Goal: Task Accomplishment & Management: Use online tool/utility

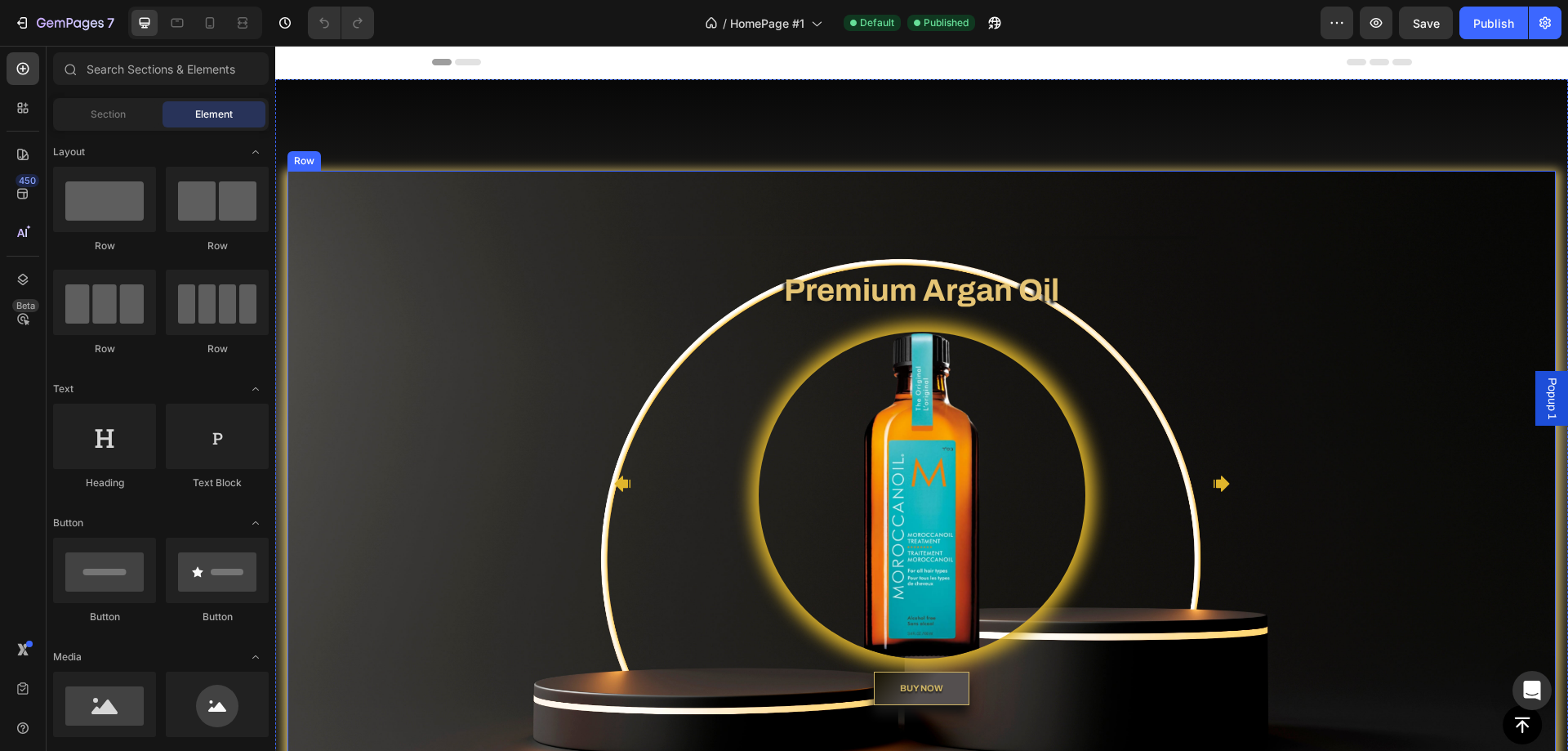
scroll to position [245, 0]
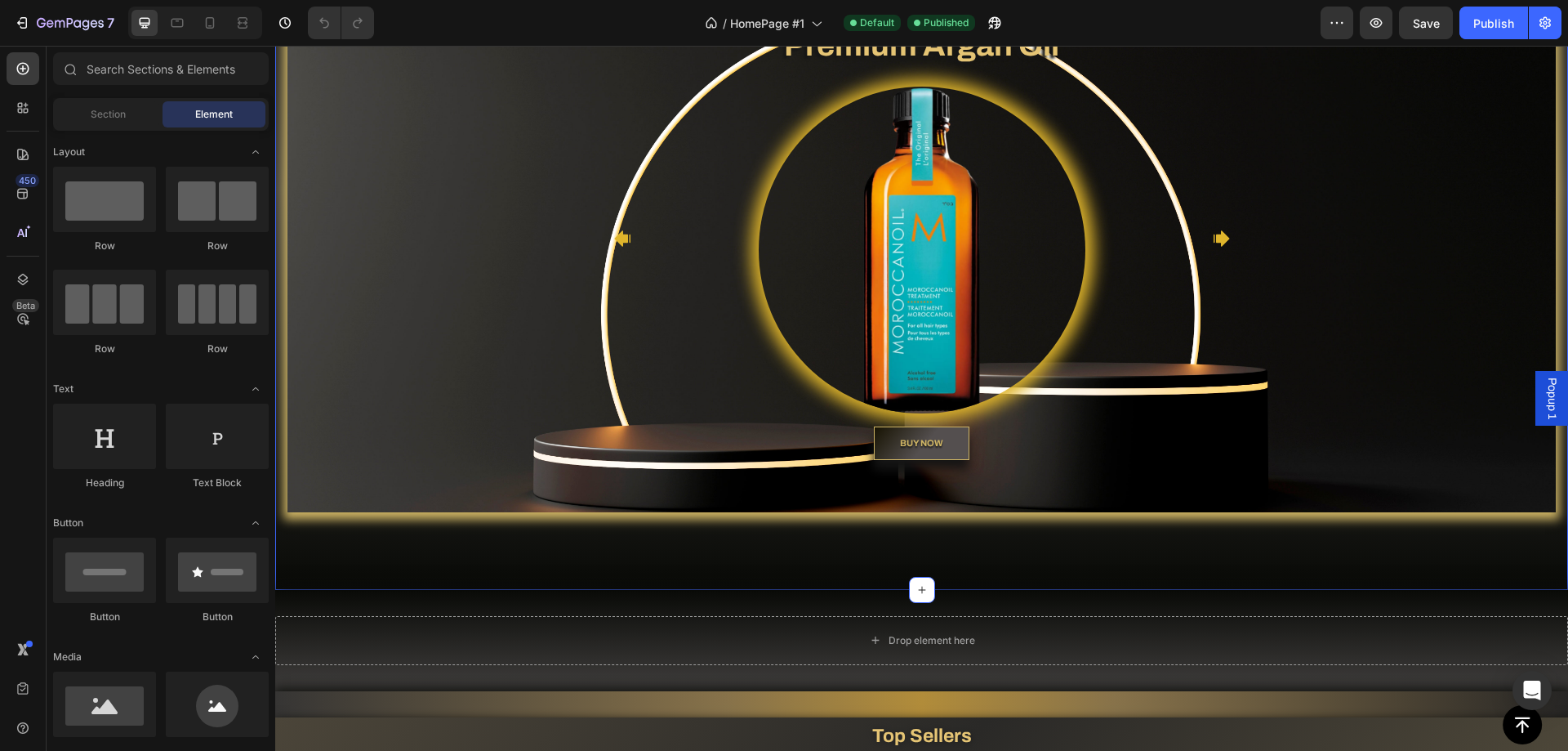
click at [565, 576] on div "Heading Text block Premium Argan Oil Heading Image BUY NOW Button Heading Text …" at bounding box center [921, 211] width 1293 height 756
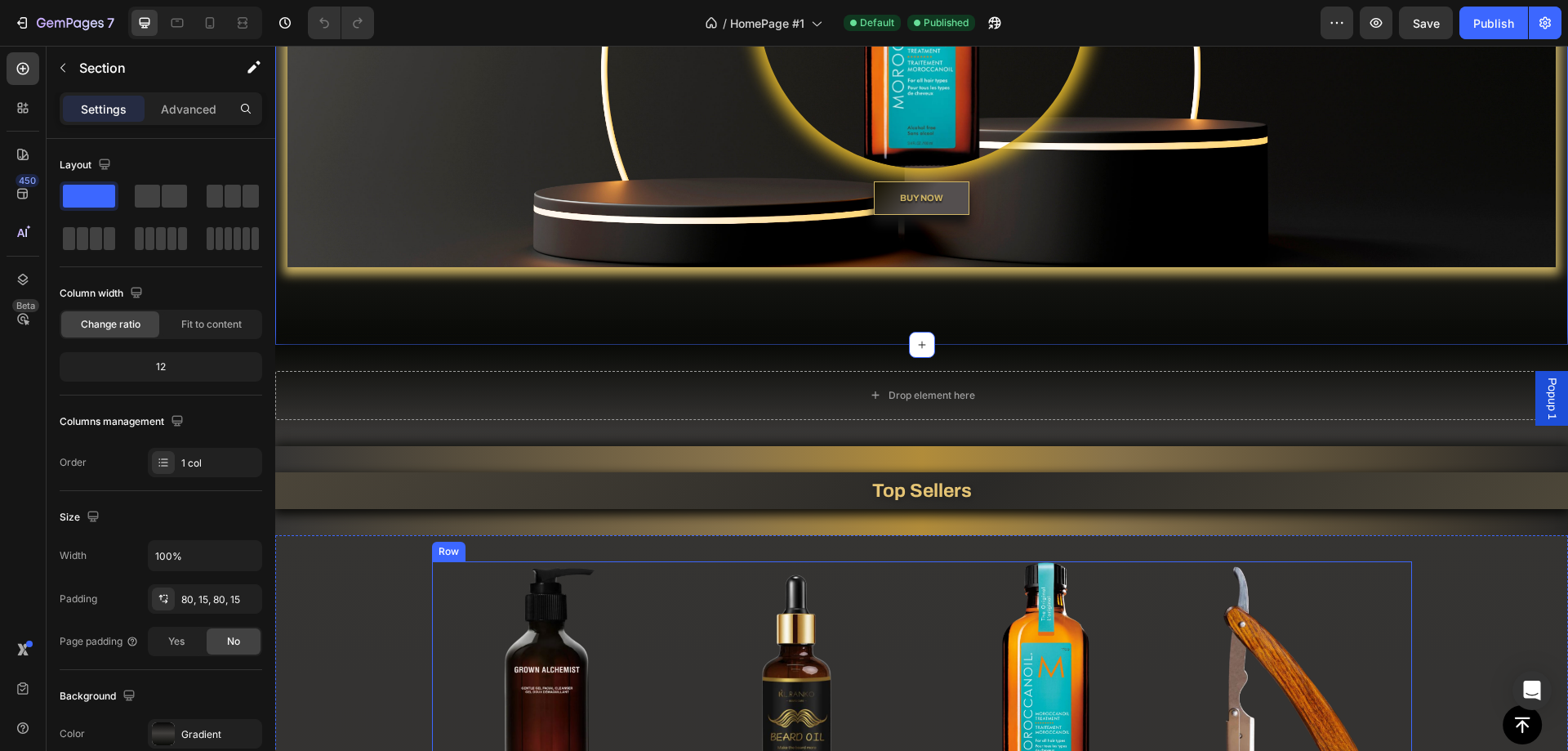
scroll to position [735, 0]
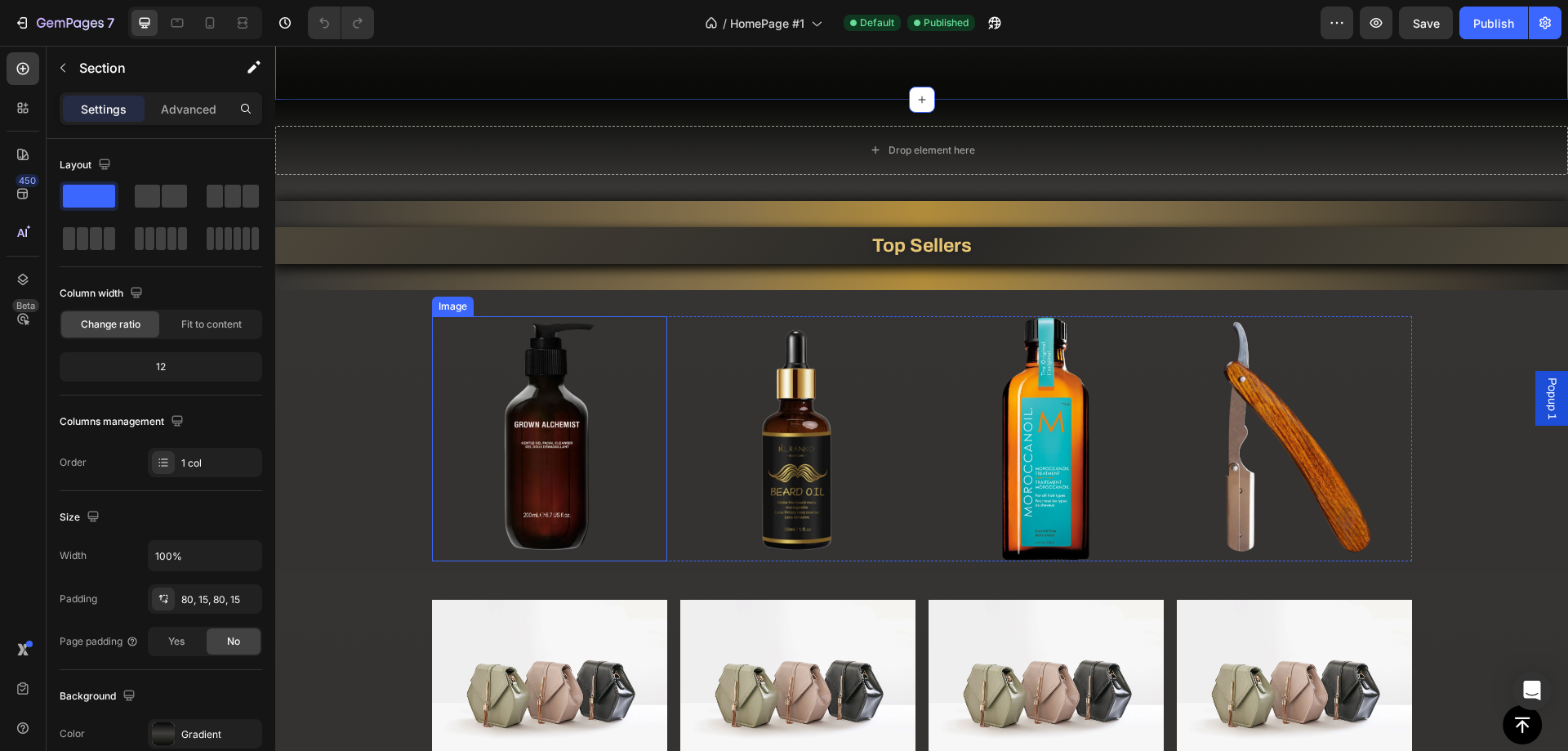
click at [542, 467] on img at bounding box center [550, 439] width 236 height 245
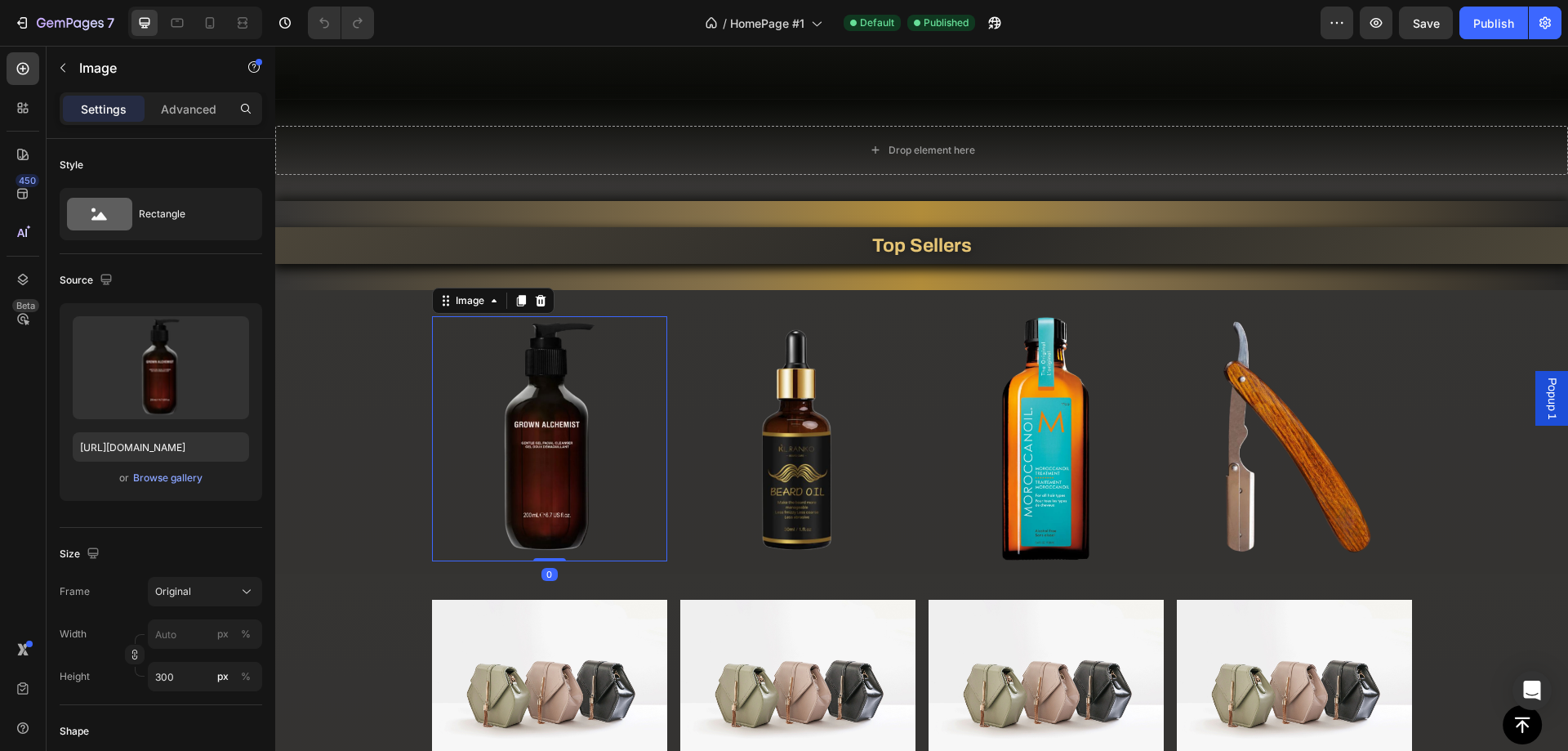
scroll to position [899, 0]
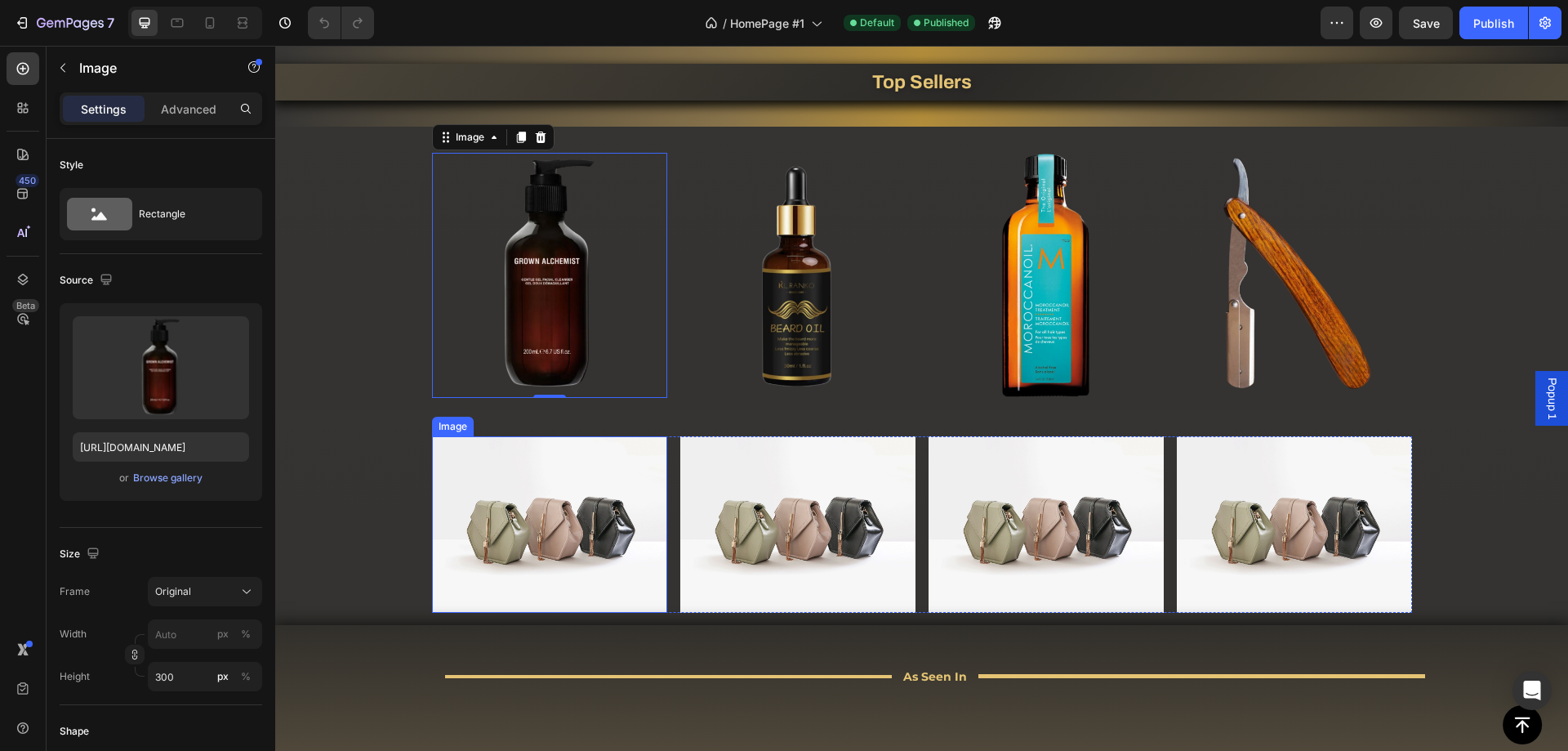
click at [491, 524] on img at bounding box center [550, 524] width 236 height 176
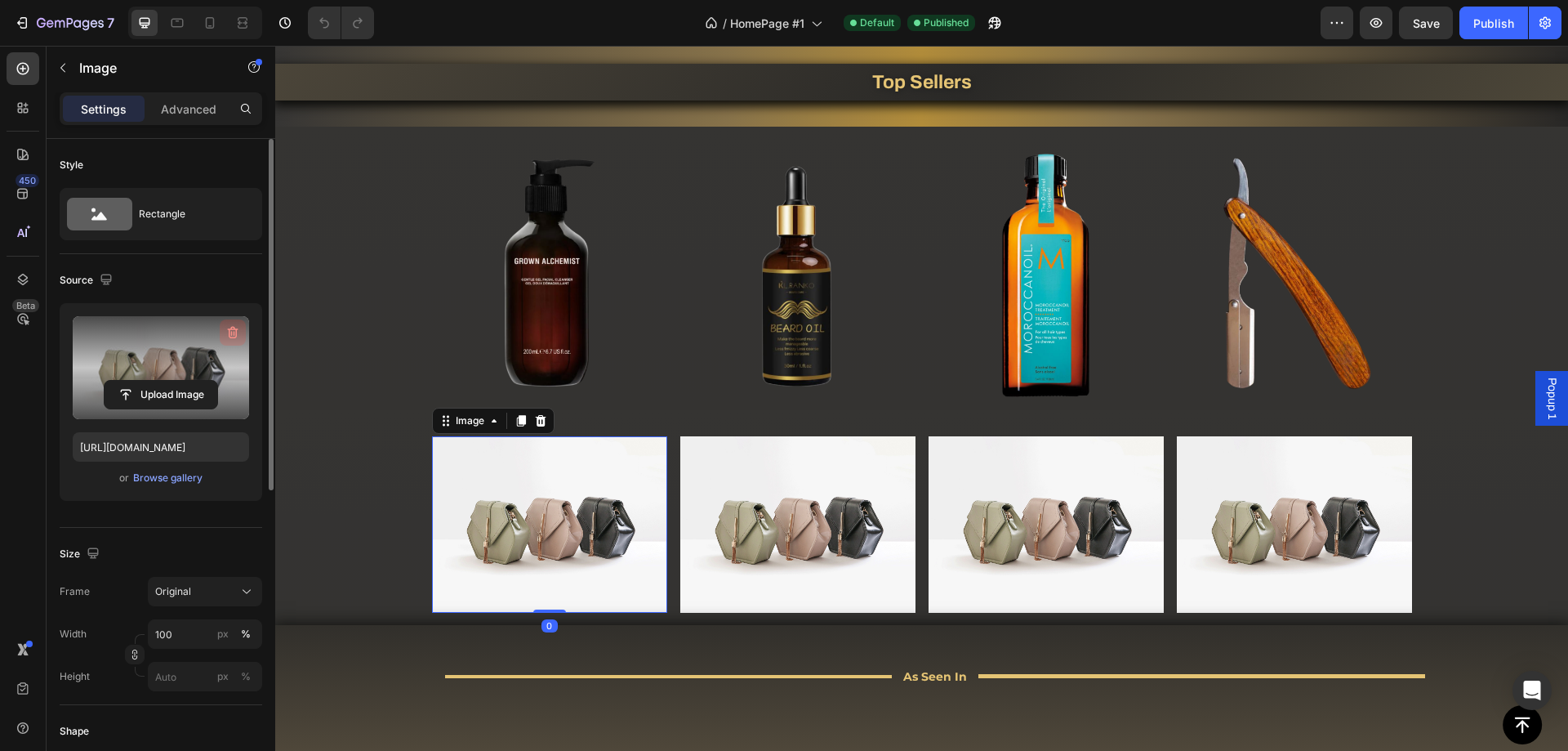
click at [232, 333] on icon "button" at bounding box center [232, 333] width 2 height 5
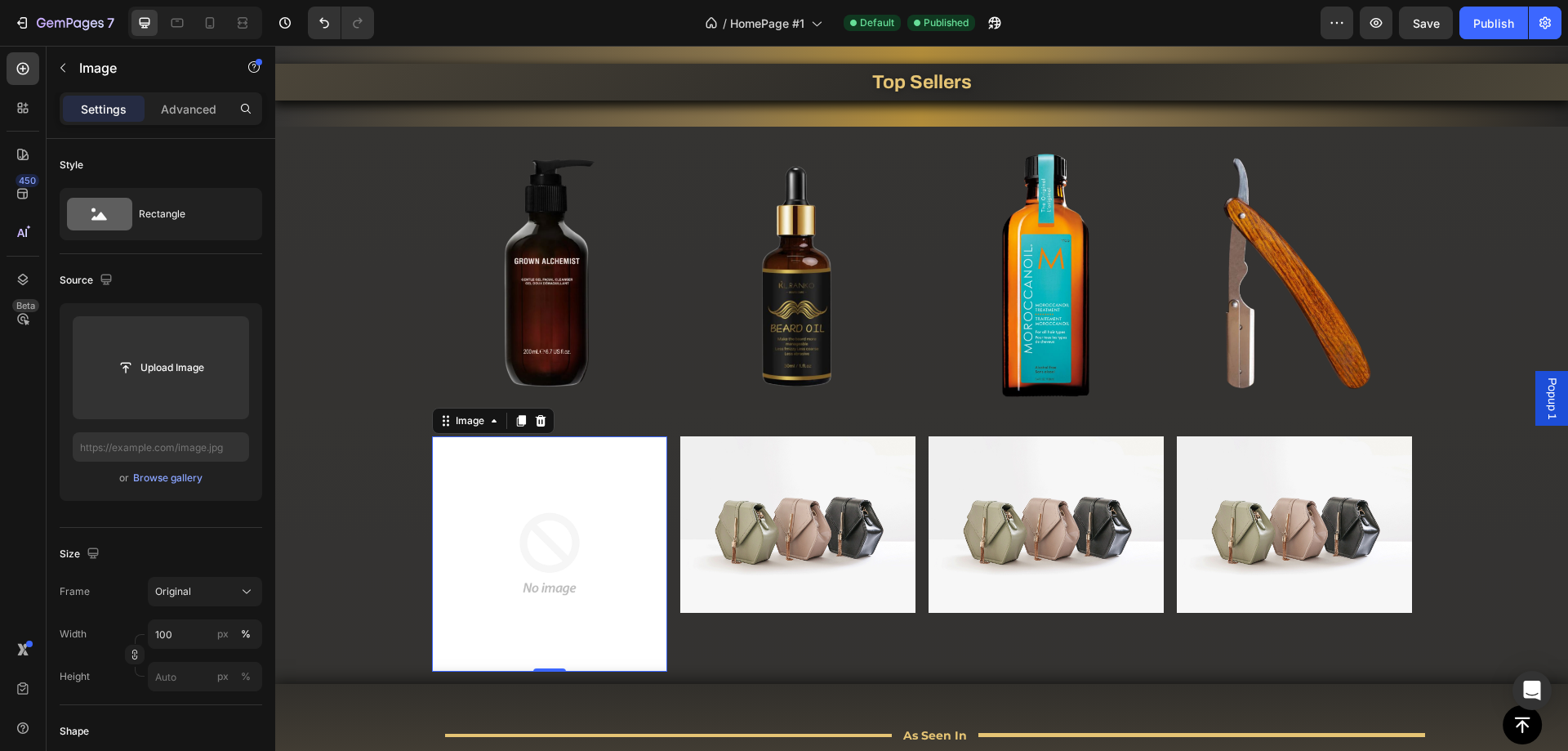
click at [588, 514] on img at bounding box center [550, 555] width 236 height 236
click at [535, 420] on icon at bounding box center [541, 420] width 11 height 12
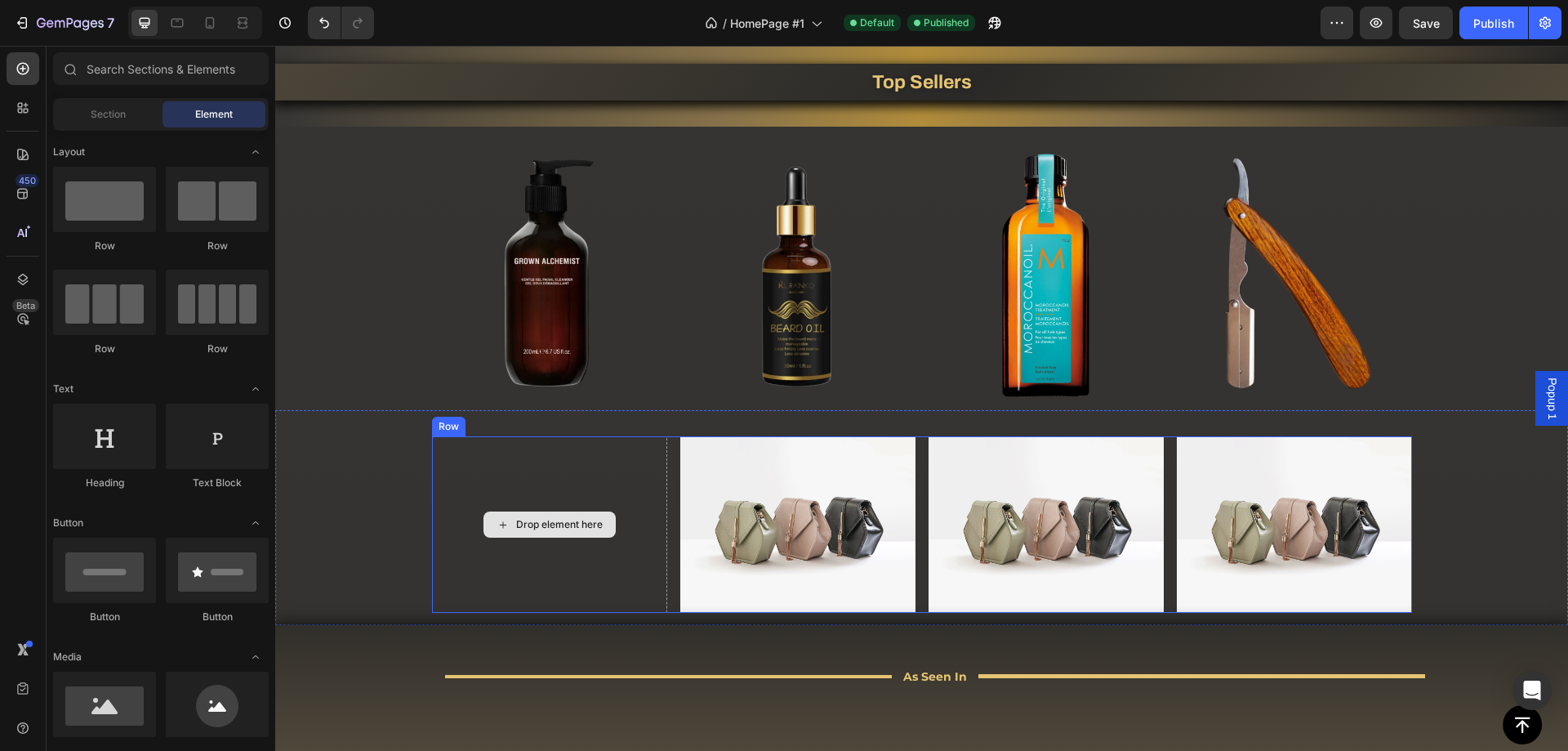
click at [547, 482] on div "Drop element here" at bounding box center [550, 524] width 236 height 176
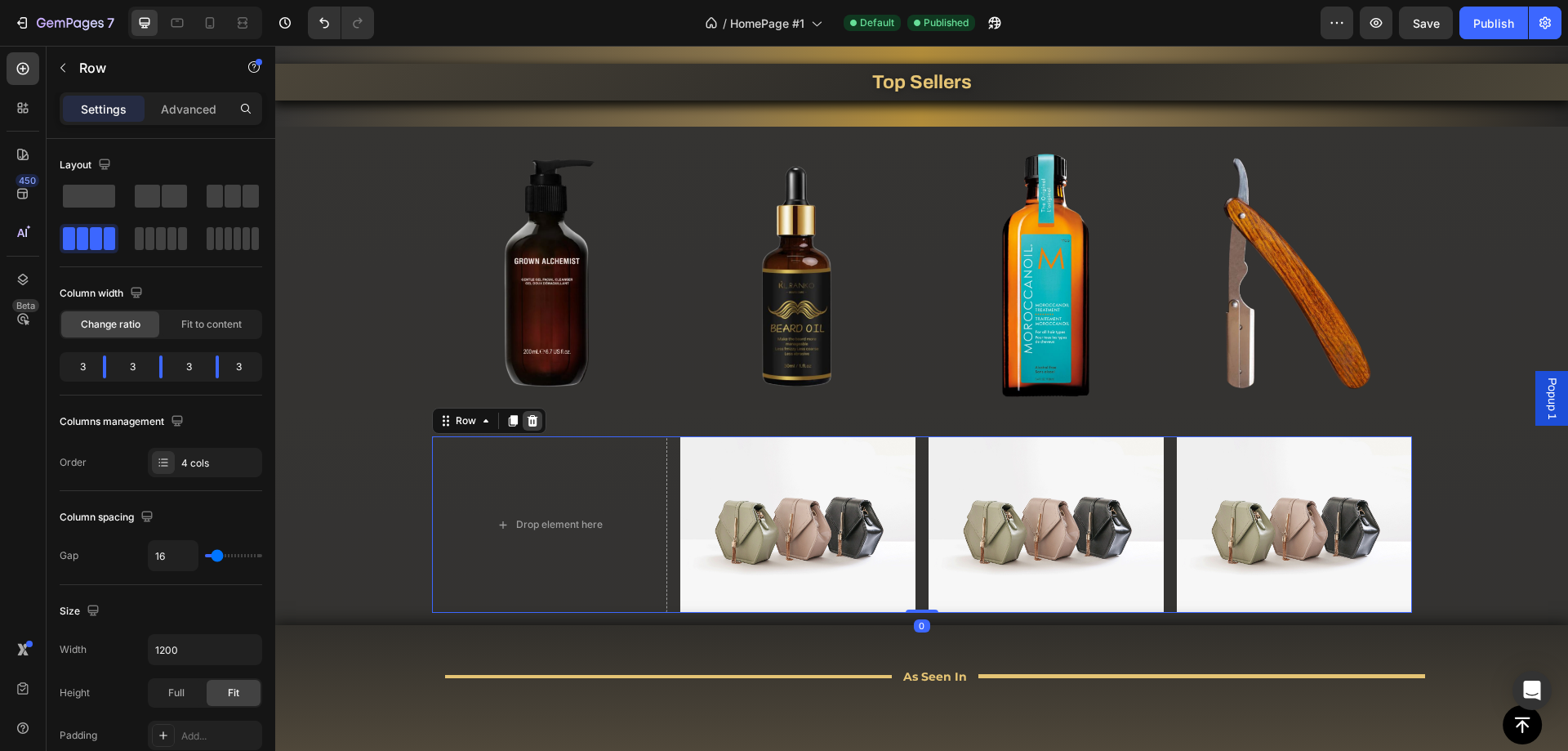
click at [528, 426] on icon at bounding box center [532, 420] width 11 height 12
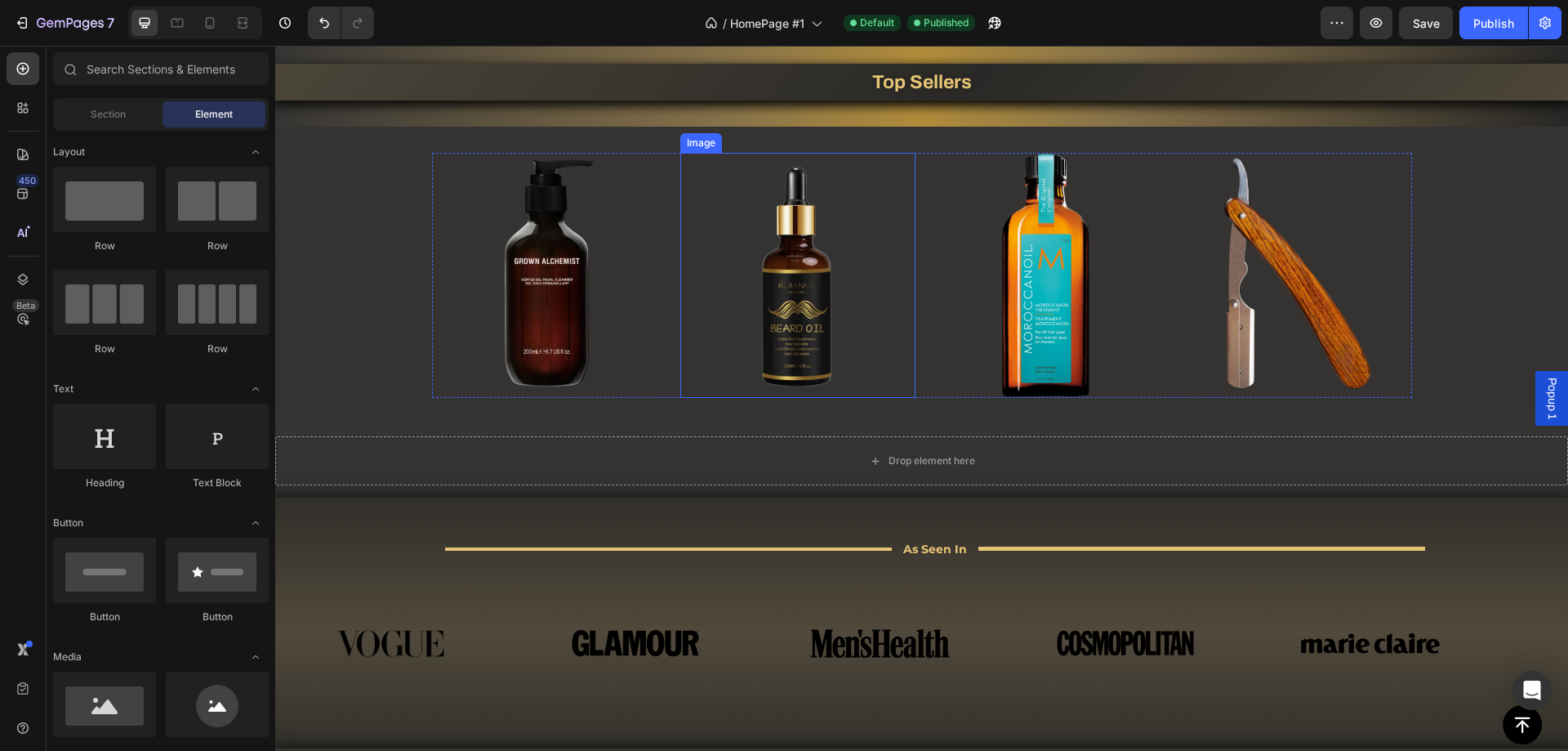
scroll to position [817, 0]
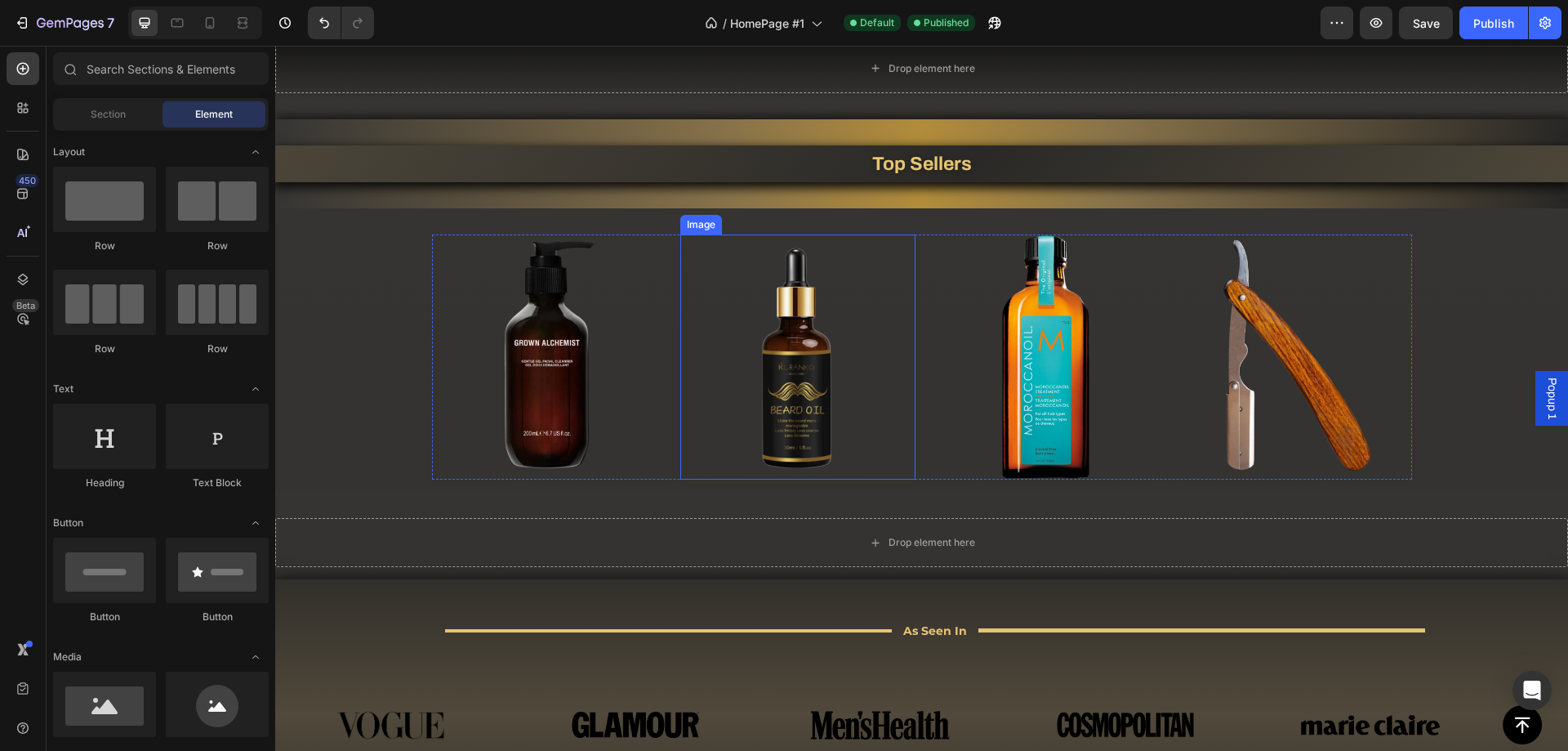
click at [497, 344] on img at bounding box center [550, 357] width 236 height 245
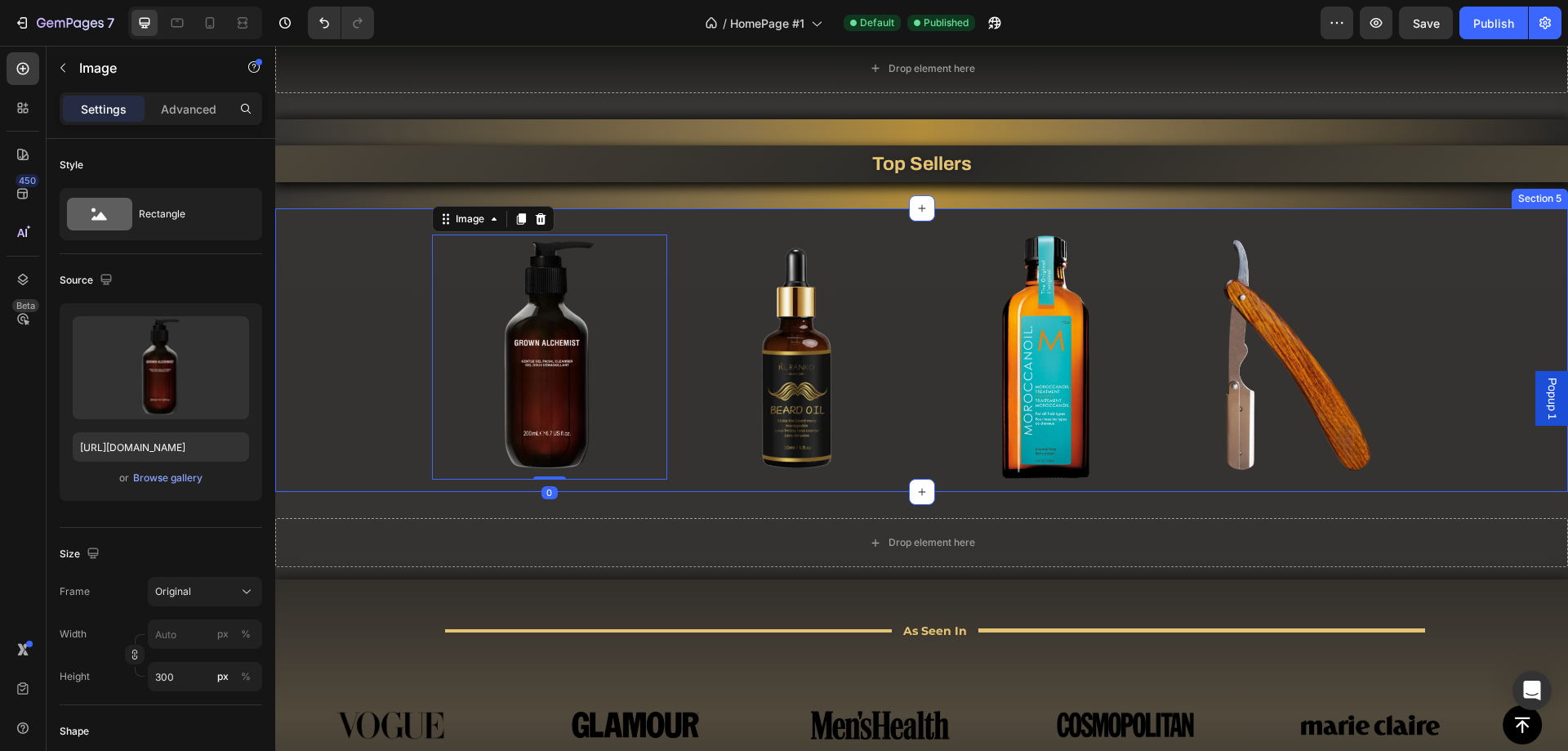
click at [388, 360] on div "Image 0 Image Image Image Row" at bounding box center [921, 357] width 1293 height 245
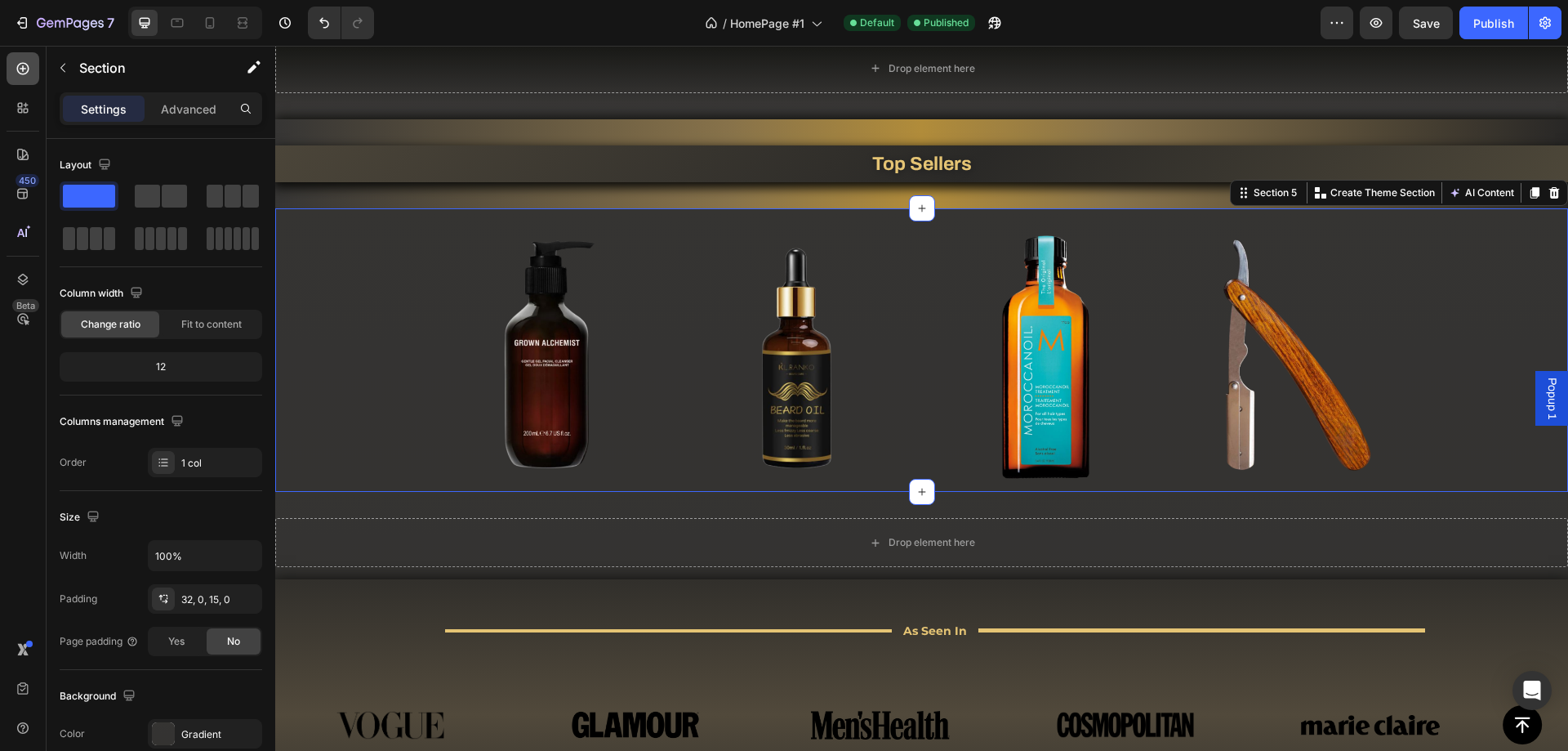
click at [24, 71] on icon at bounding box center [23, 69] width 16 height 16
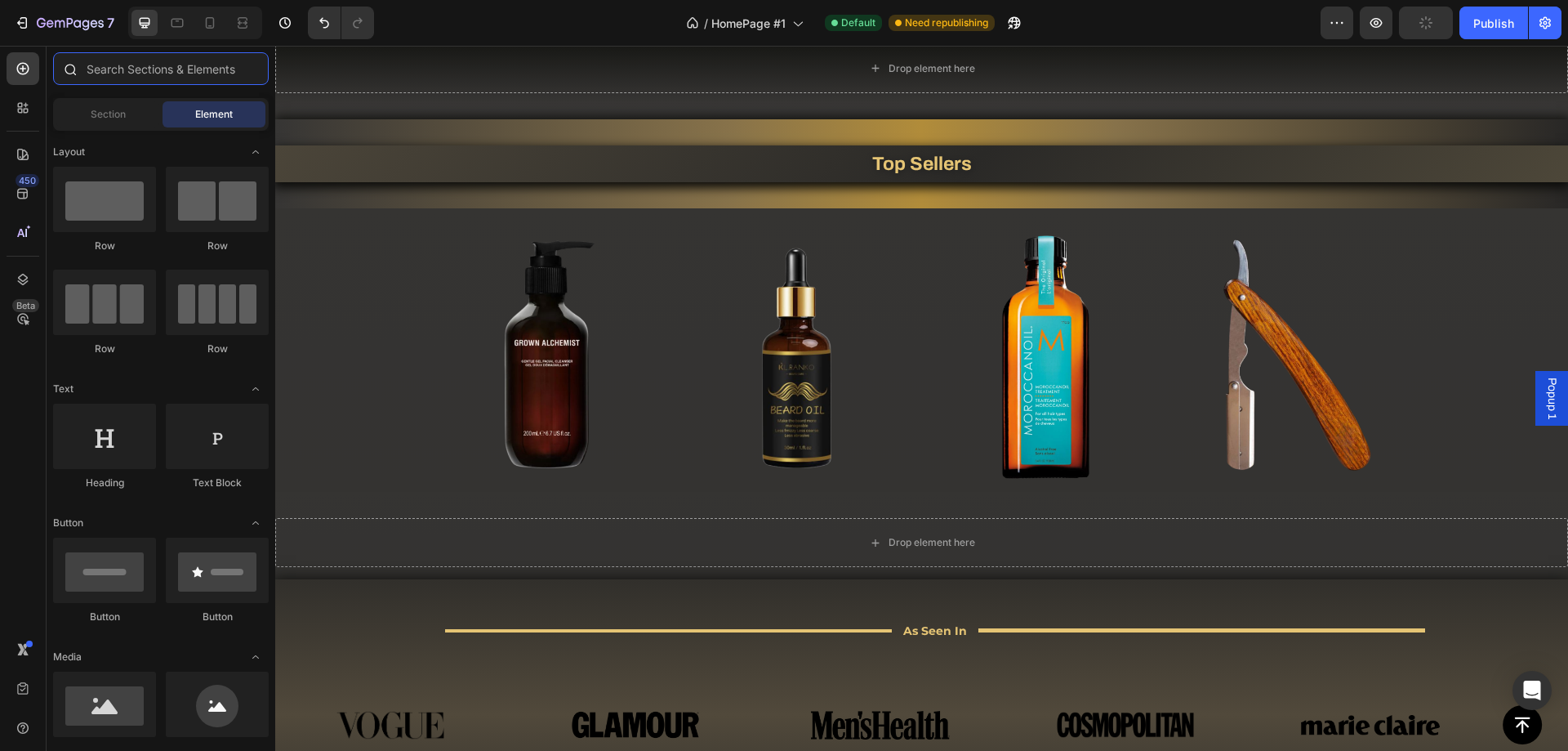
click at [121, 73] on input "text" at bounding box center [161, 69] width 216 height 33
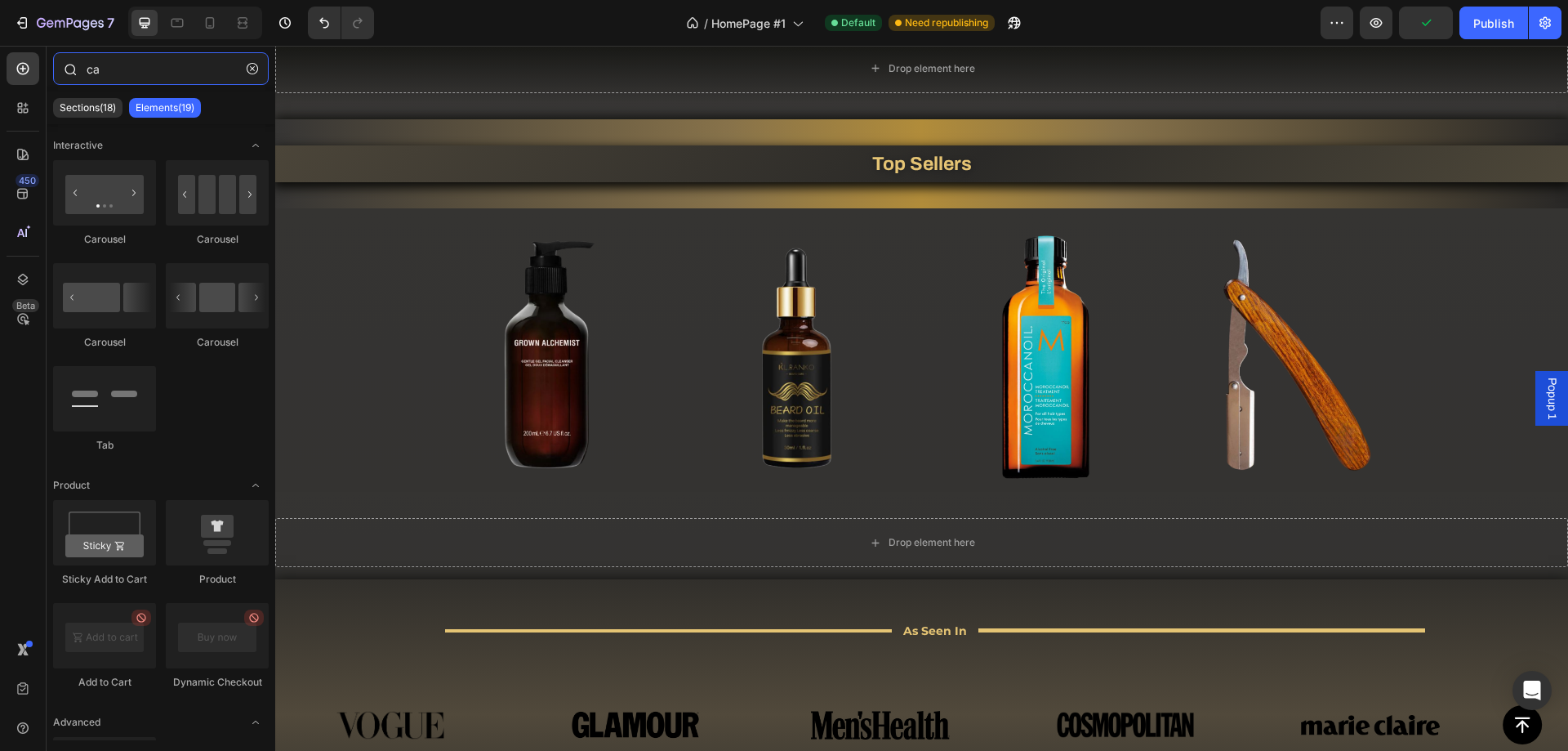
type input "car"
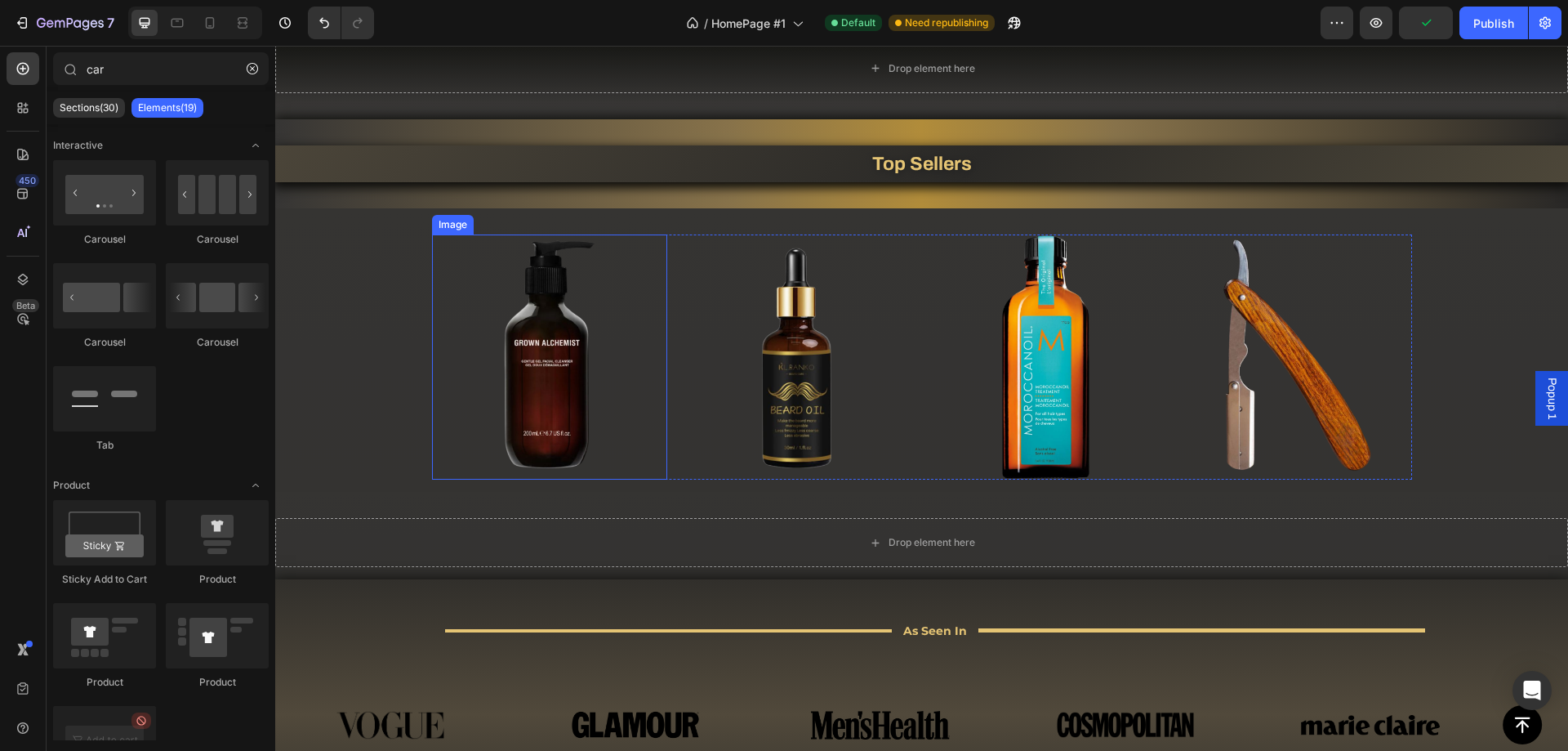
click at [513, 270] on img at bounding box center [550, 357] width 236 height 245
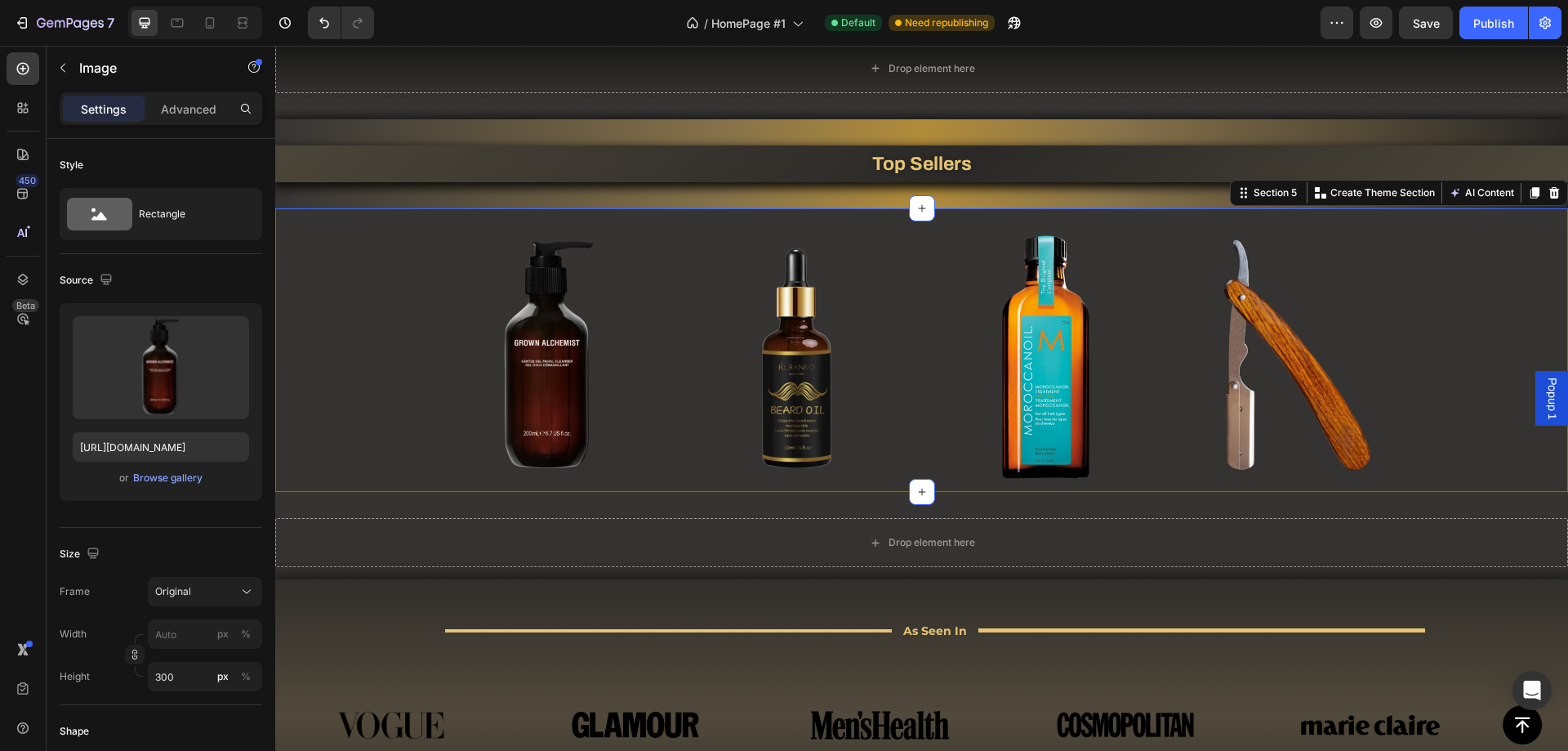
click at [381, 296] on div "Image Image Image Image Row" at bounding box center [921, 357] width 1293 height 245
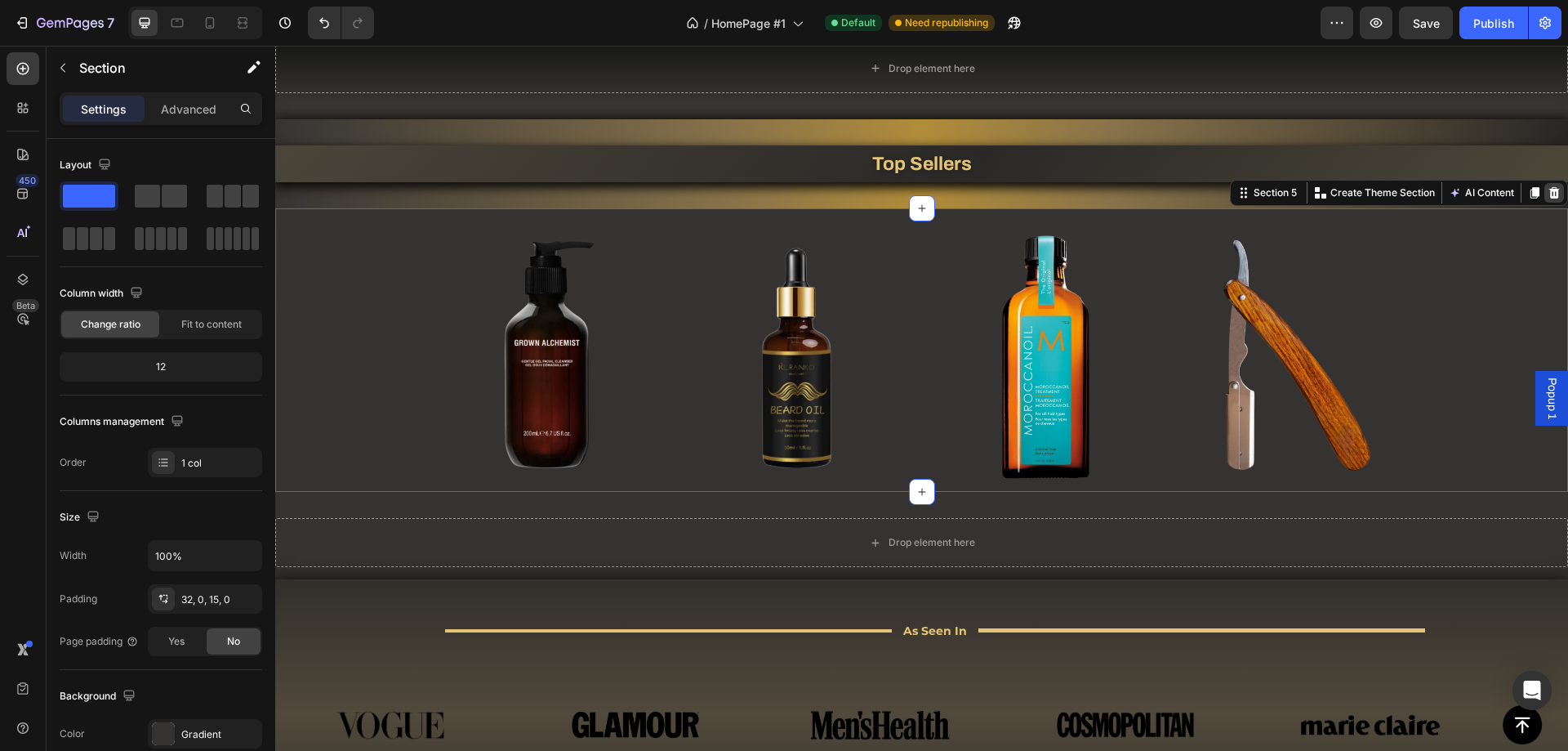
click at [1549, 192] on icon at bounding box center [1554, 193] width 11 height 12
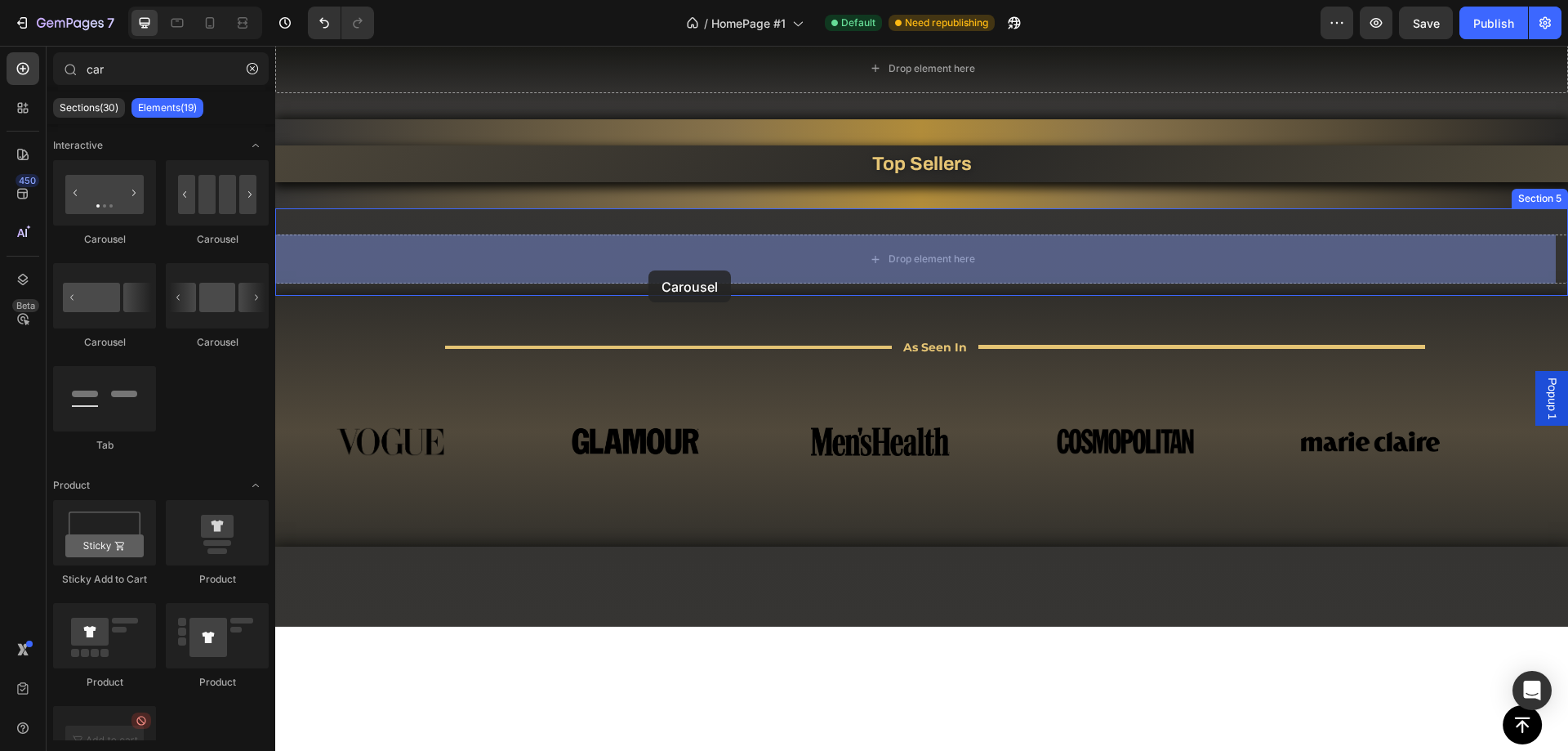
drag, startPoint x: 480, startPoint y: 256, endPoint x: 648, endPoint y: 268, distance: 168.4
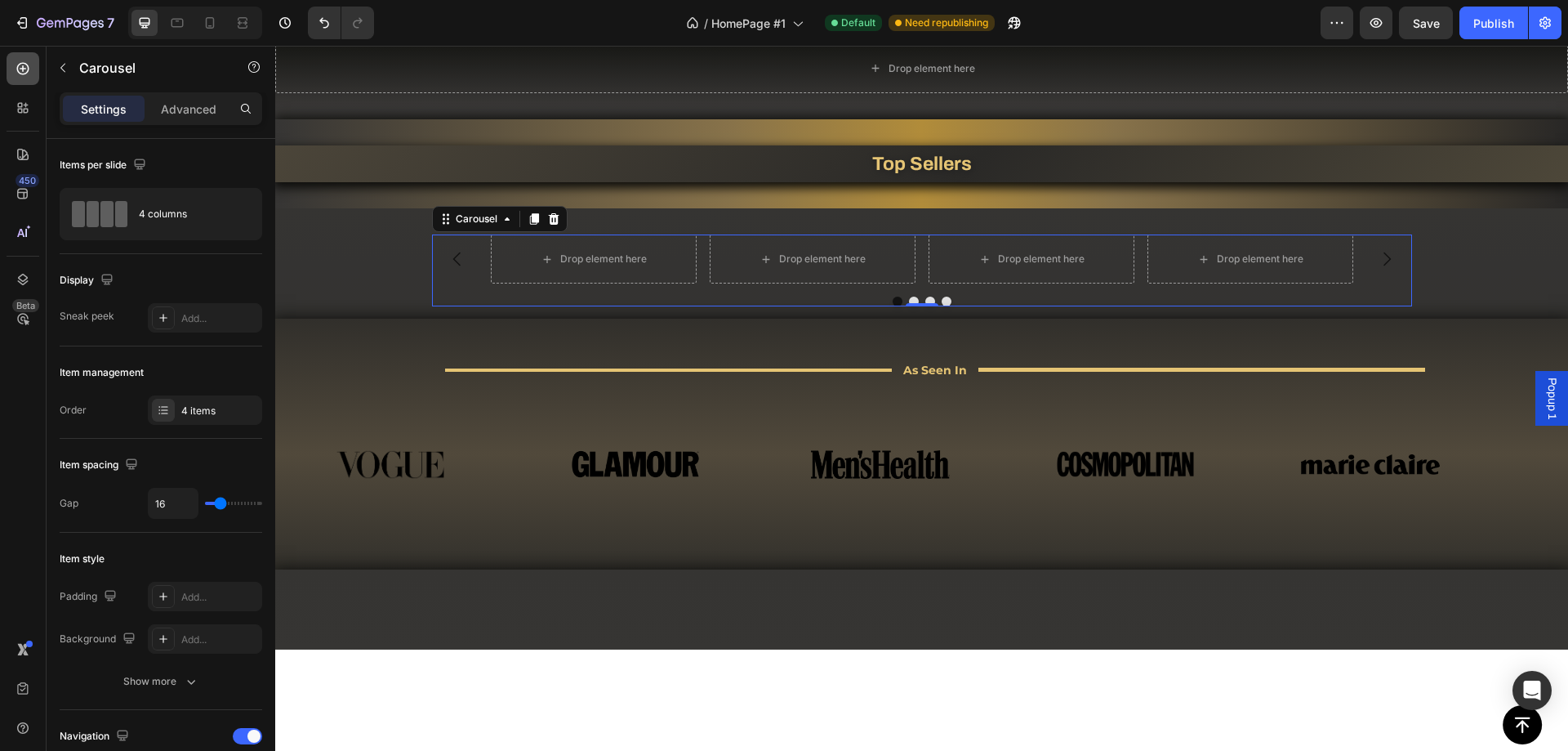
click at [25, 75] on icon at bounding box center [23, 69] width 16 height 16
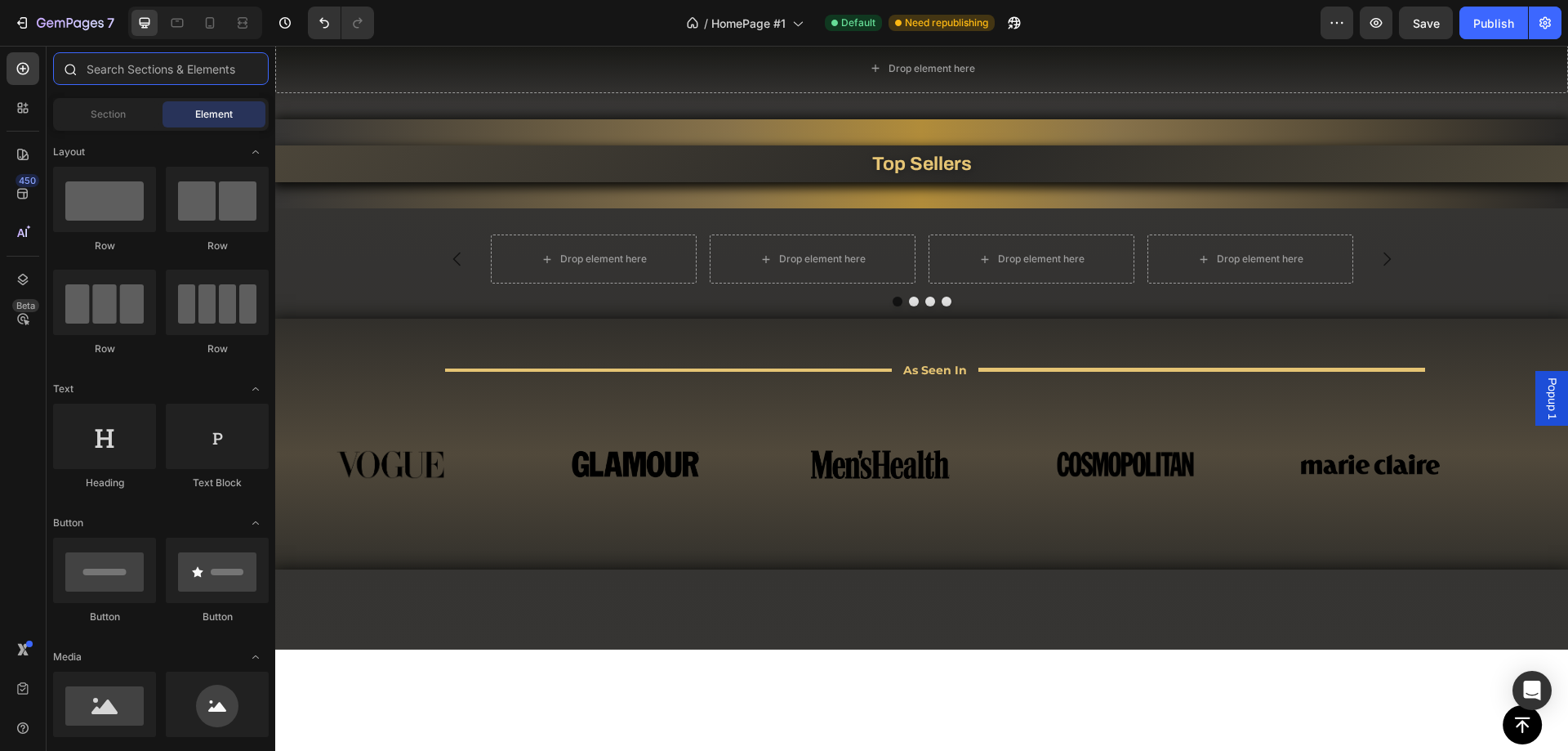
click at [132, 71] on input "text" at bounding box center [161, 69] width 216 height 33
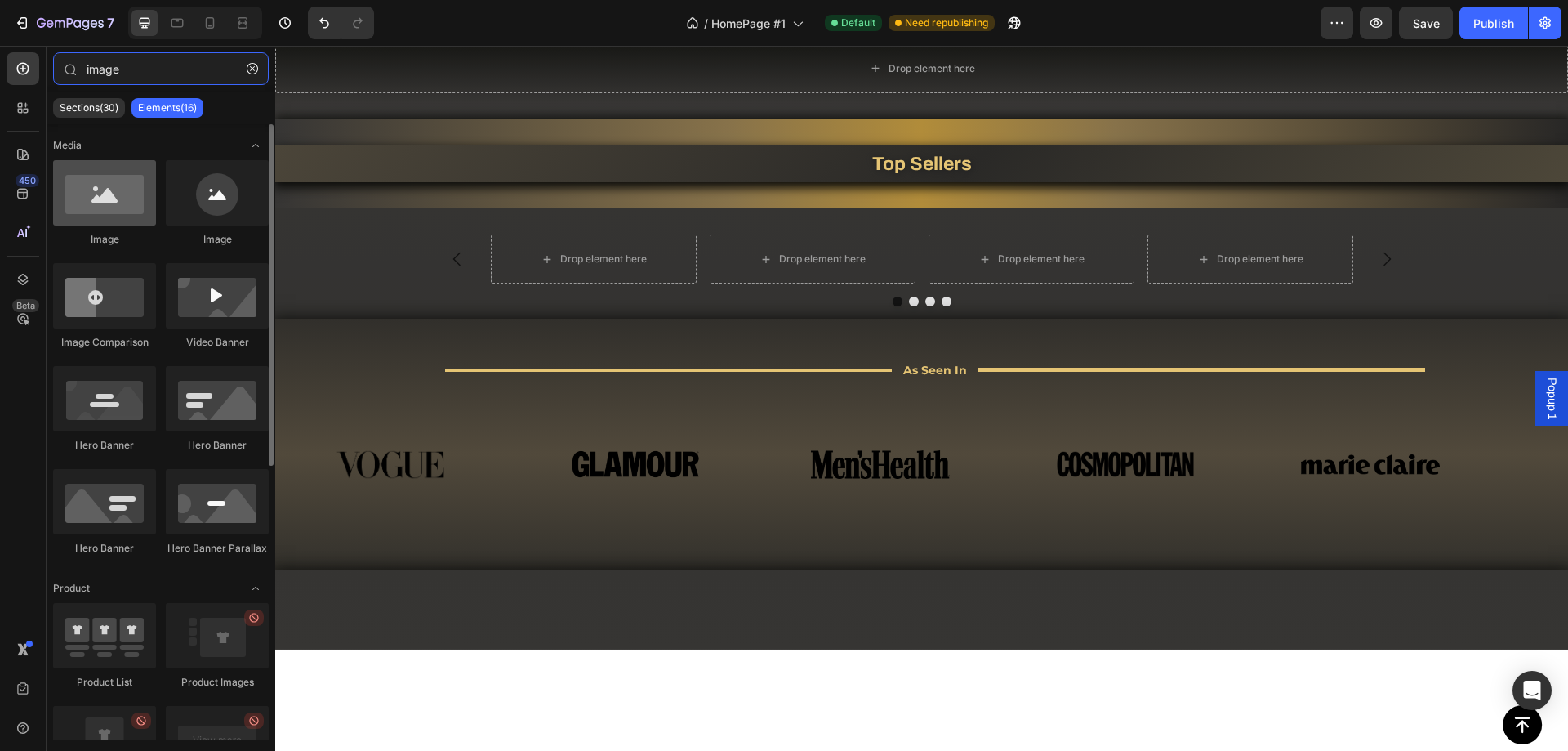
type input "image"
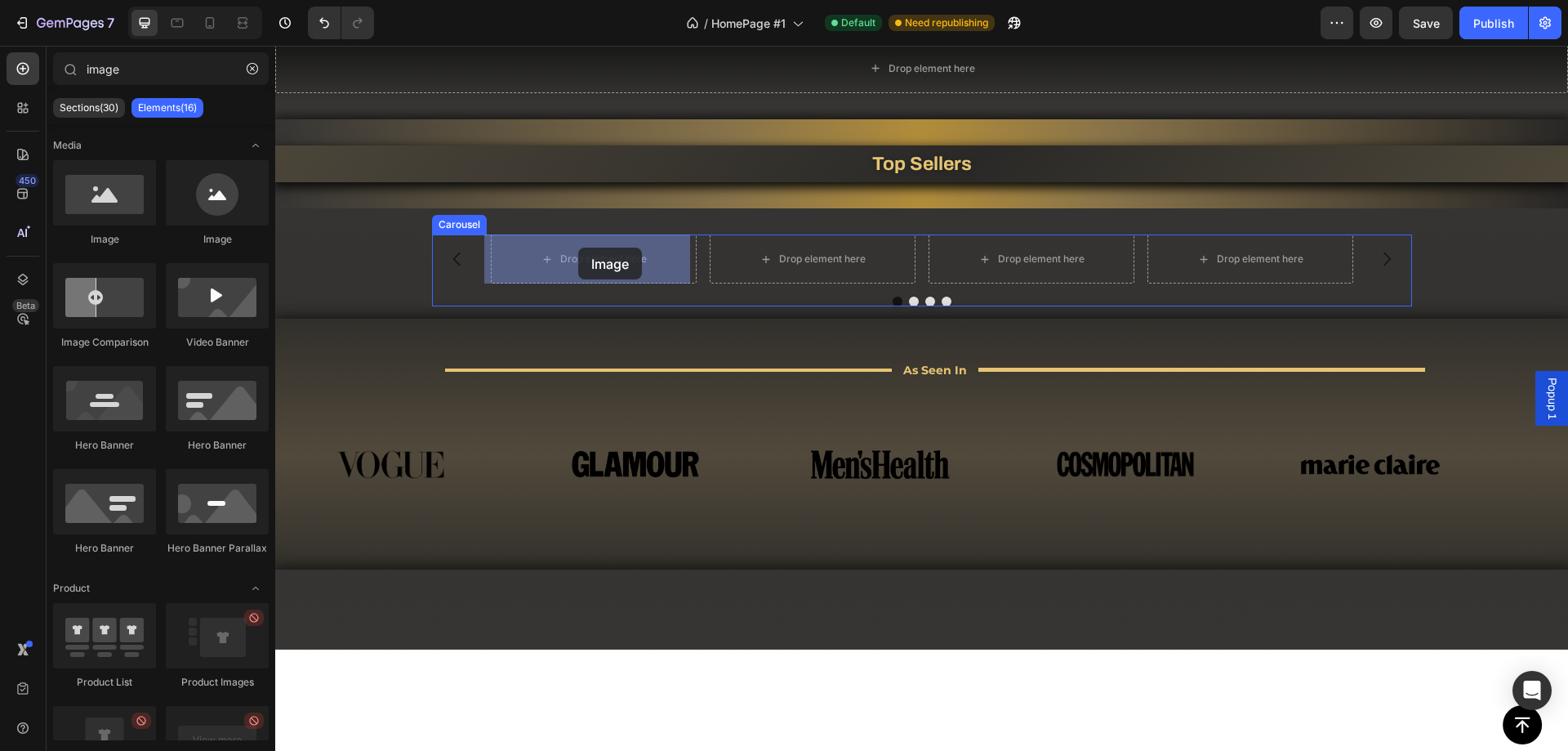
drag, startPoint x: 374, startPoint y: 227, endPoint x: 578, endPoint y: 248, distance: 205.1
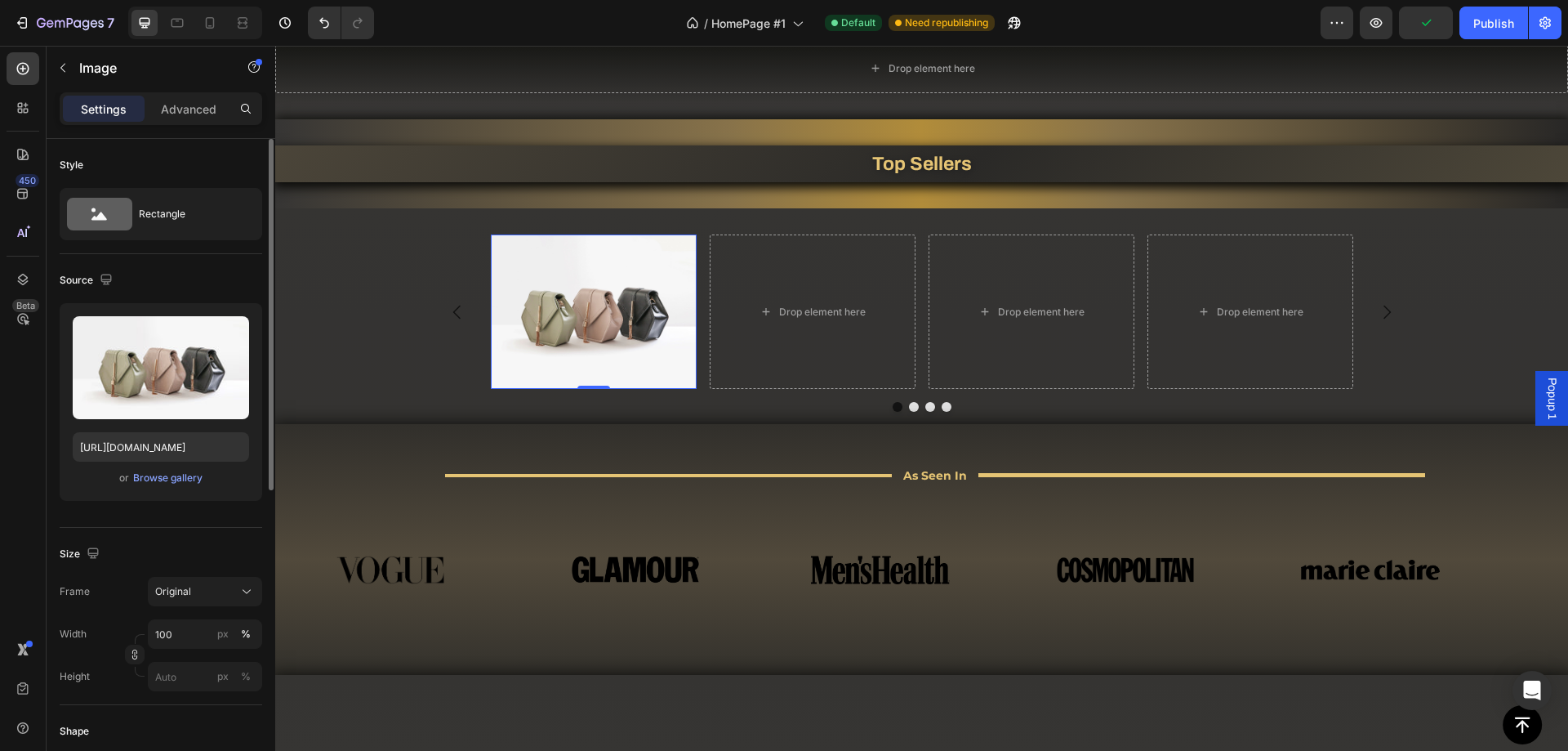
drag, startPoint x: 130, startPoint y: 206, endPoint x: 152, endPoint y: 156, distance: 54.6
click at [151, 528] on div "Style Rectangle" at bounding box center [161, 617] width 203 height 177
click at [63, 69] on icon "button" at bounding box center [63, 68] width 13 height 13
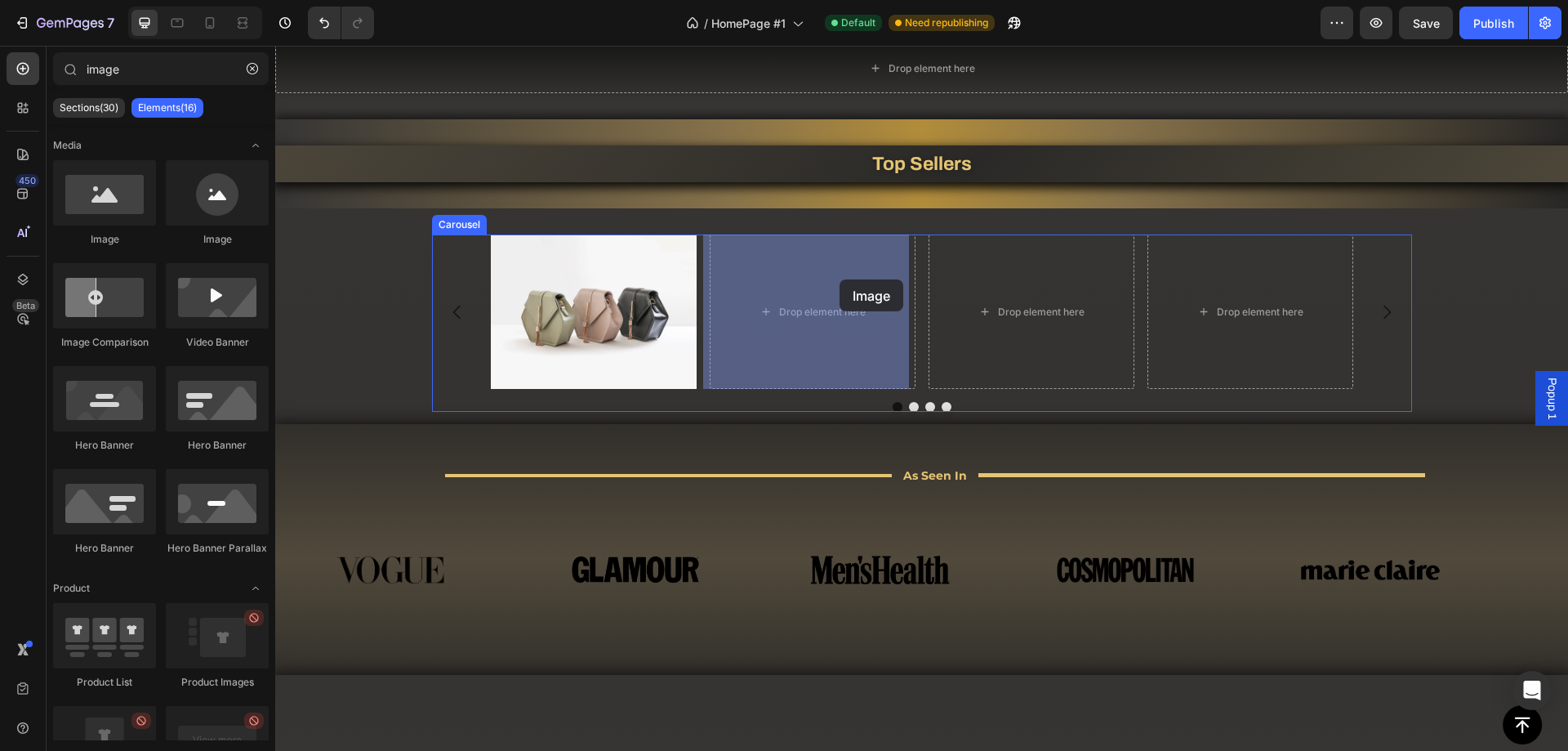
drag, startPoint x: 382, startPoint y: 243, endPoint x: 839, endPoint y: 280, distance: 458.5
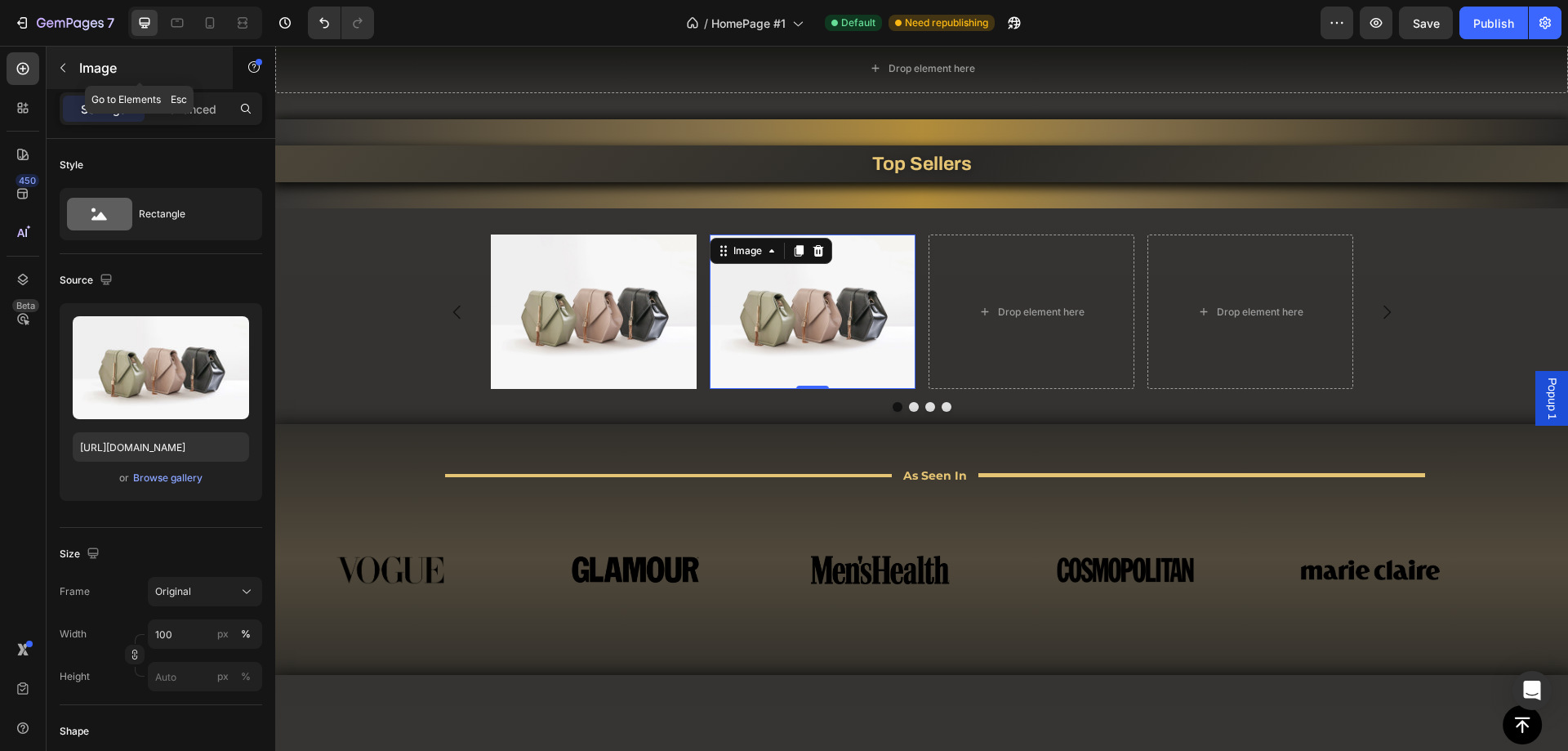
click at [68, 72] on icon "button" at bounding box center [63, 68] width 13 height 13
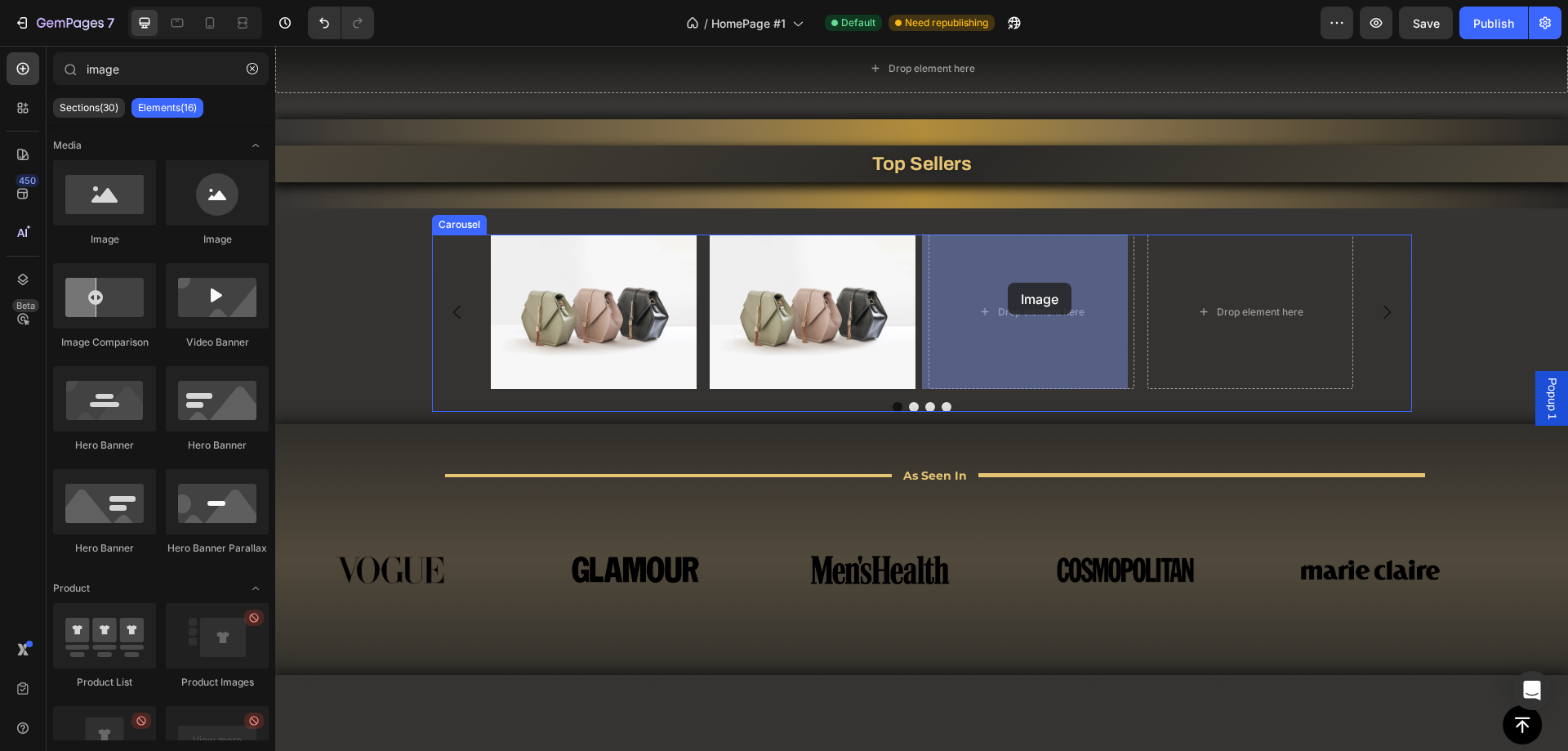
drag, startPoint x: 376, startPoint y: 240, endPoint x: 1006, endPoint y: 280, distance: 631.3
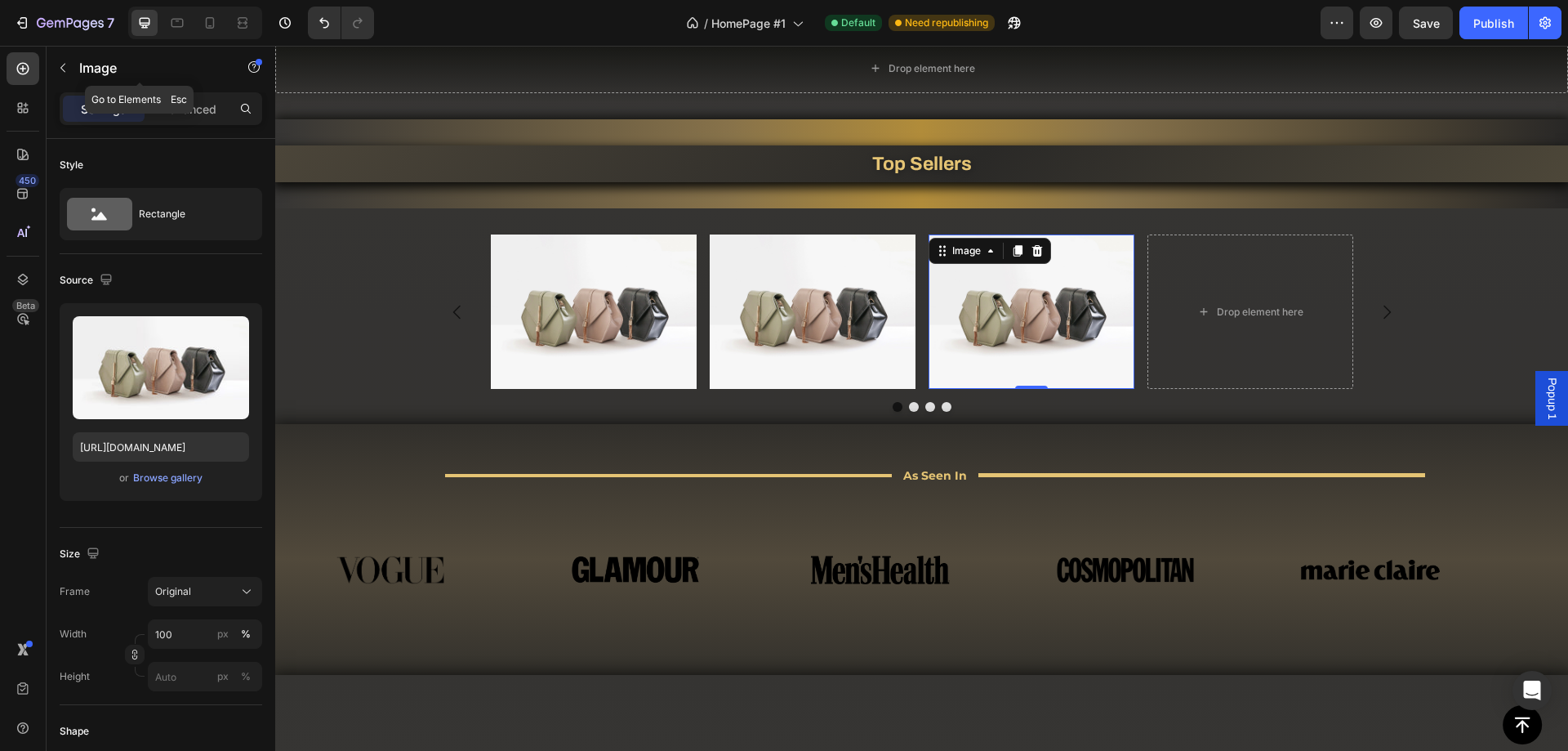
click at [68, 79] on button "button" at bounding box center [63, 68] width 26 height 26
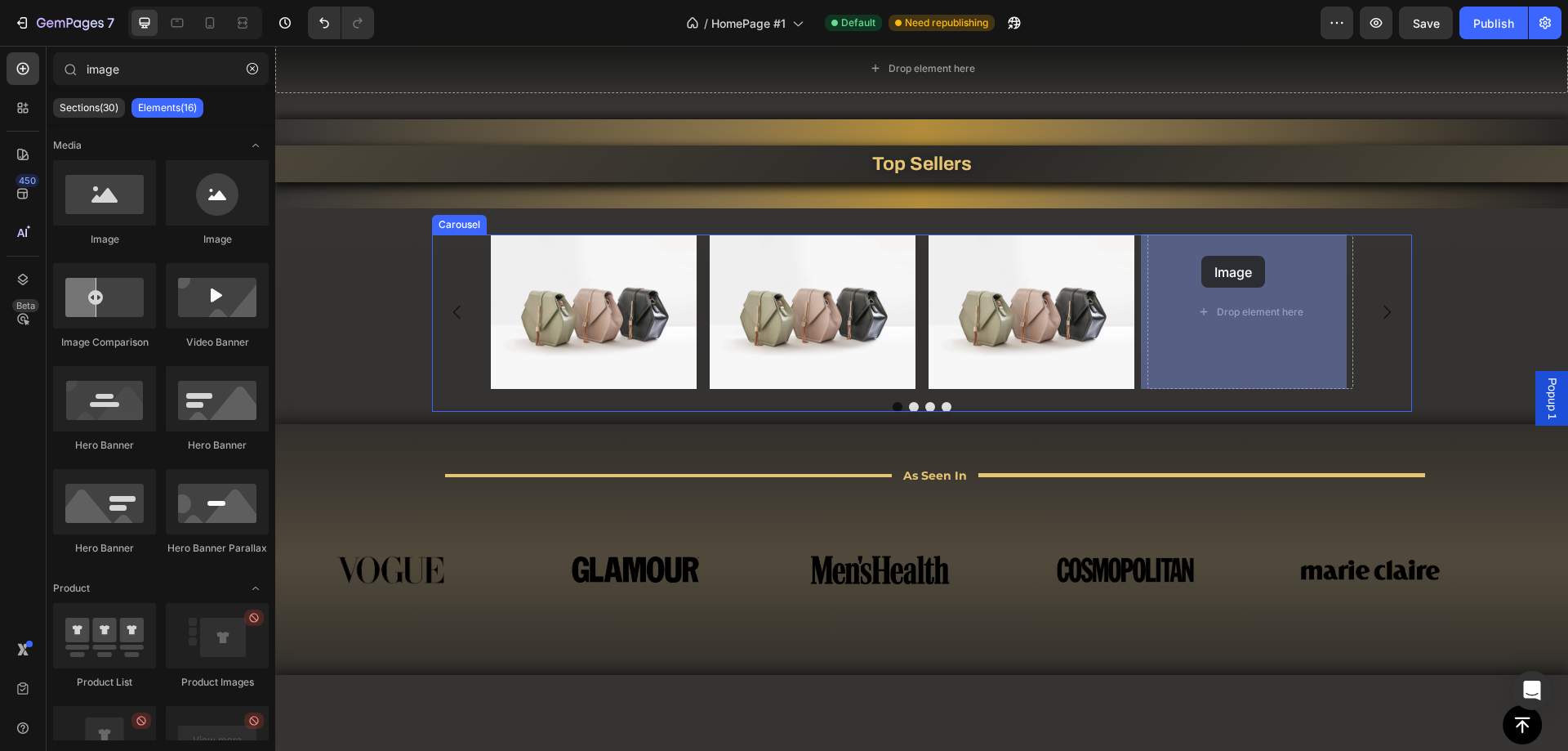
drag, startPoint x: 489, startPoint y: 227, endPoint x: 1215, endPoint y: 245, distance: 726.2
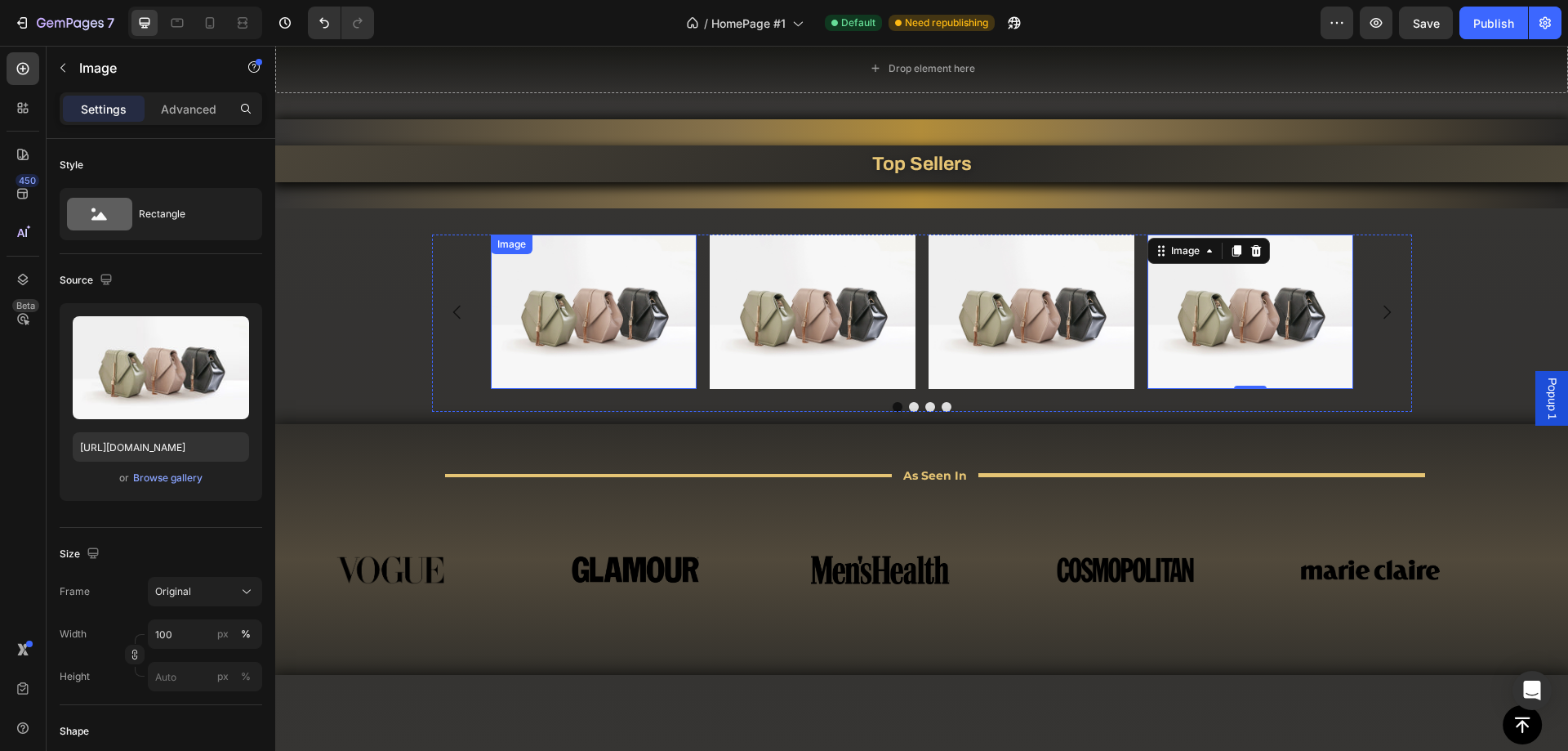
click at [633, 342] on img at bounding box center [593, 312] width 205 height 154
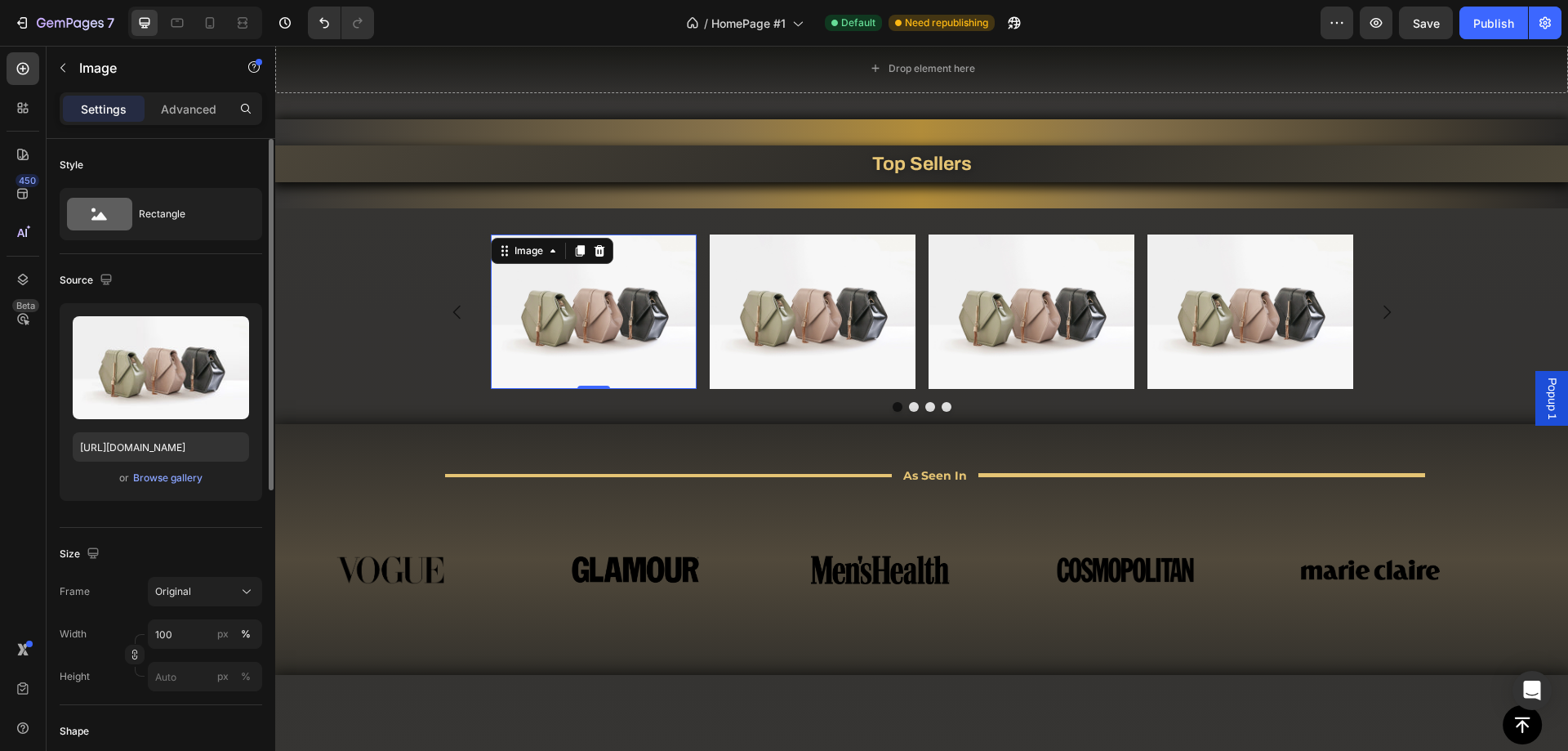
scroll to position [81, 0]
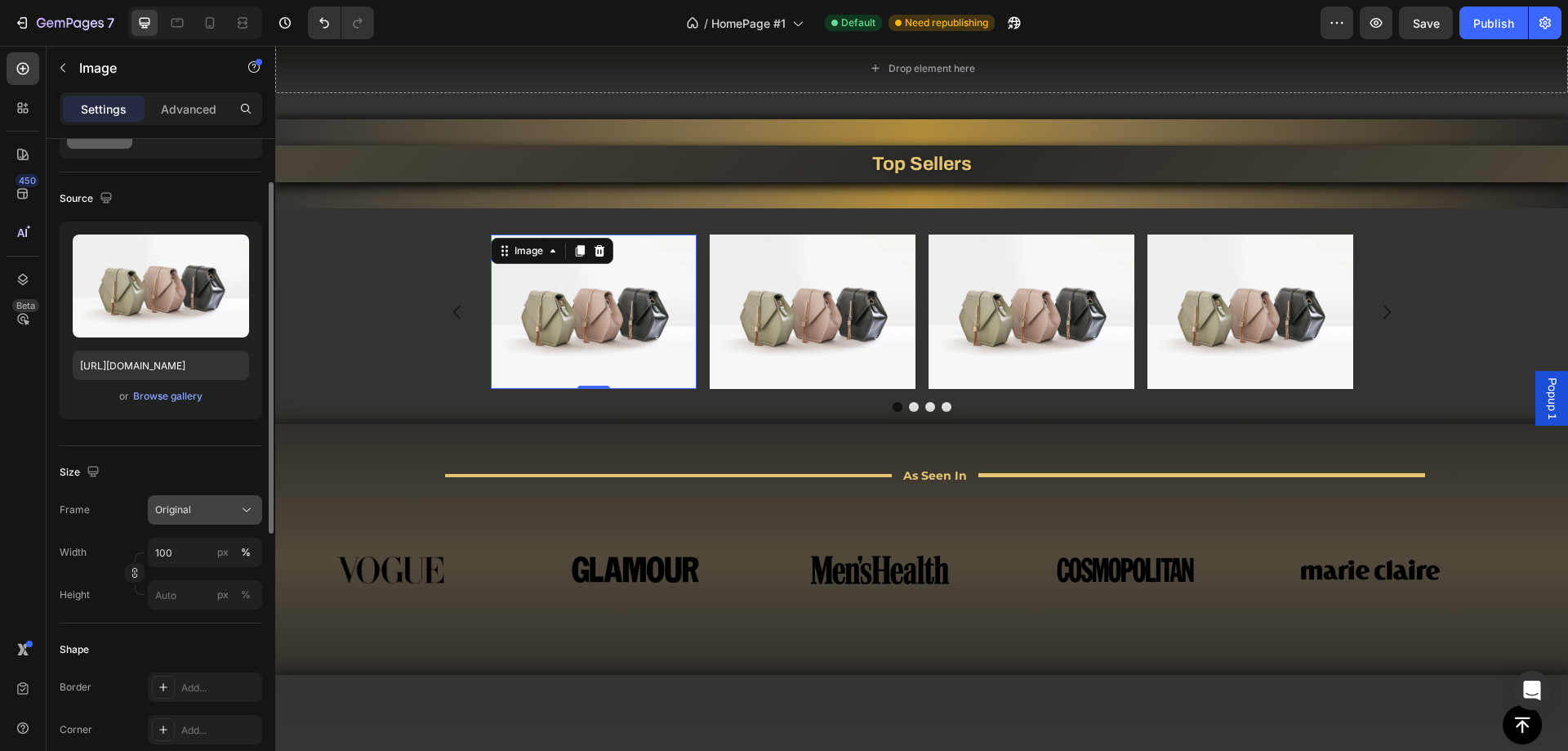
click at [186, 523] on button "Original" at bounding box center [205, 510] width 114 height 29
click at [203, 513] on div "Original" at bounding box center [195, 510] width 80 height 15
click at [192, 516] on div "Original" at bounding box center [195, 510] width 80 height 15
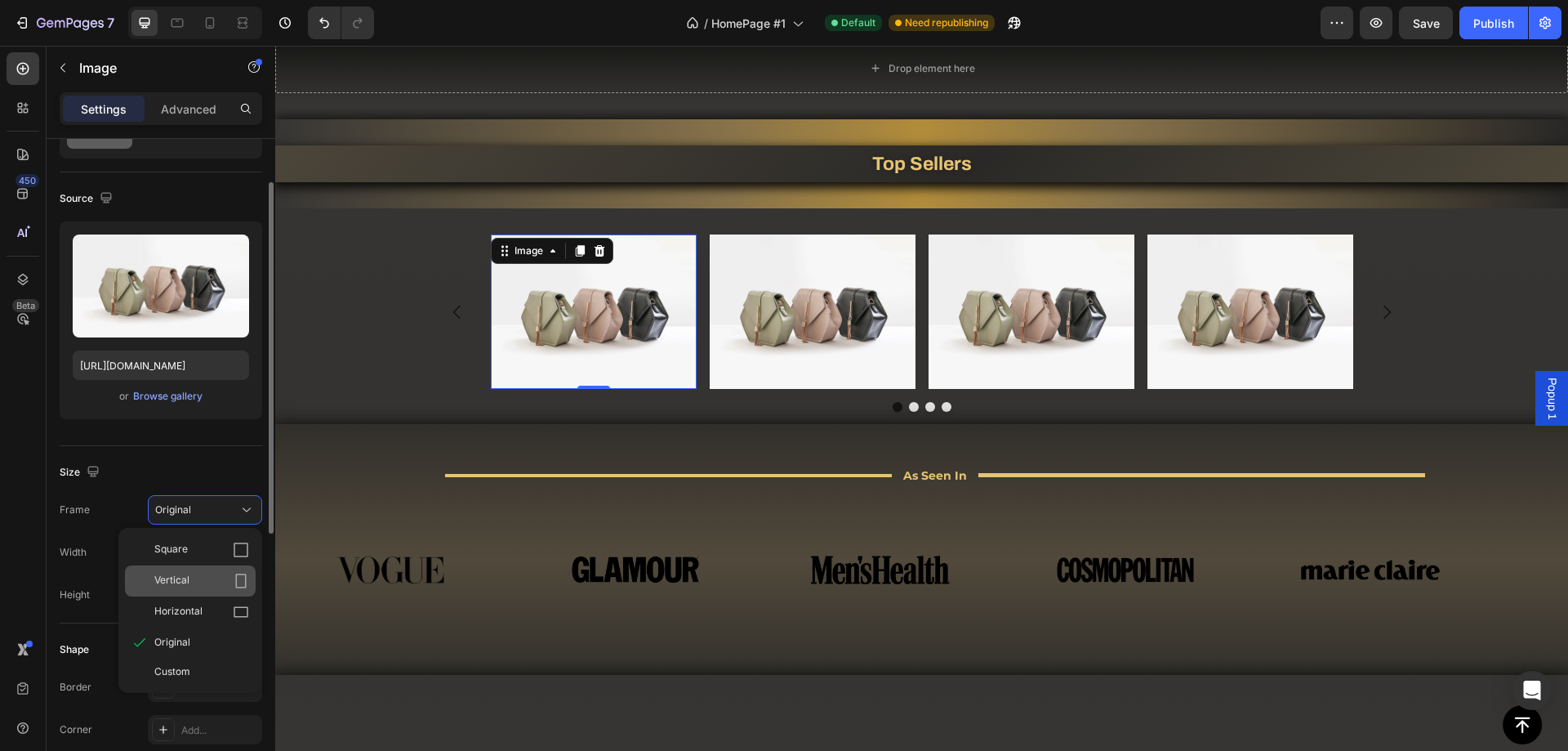
click at [187, 583] on span "Vertical" at bounding box center [172, 581] width 35 height 16
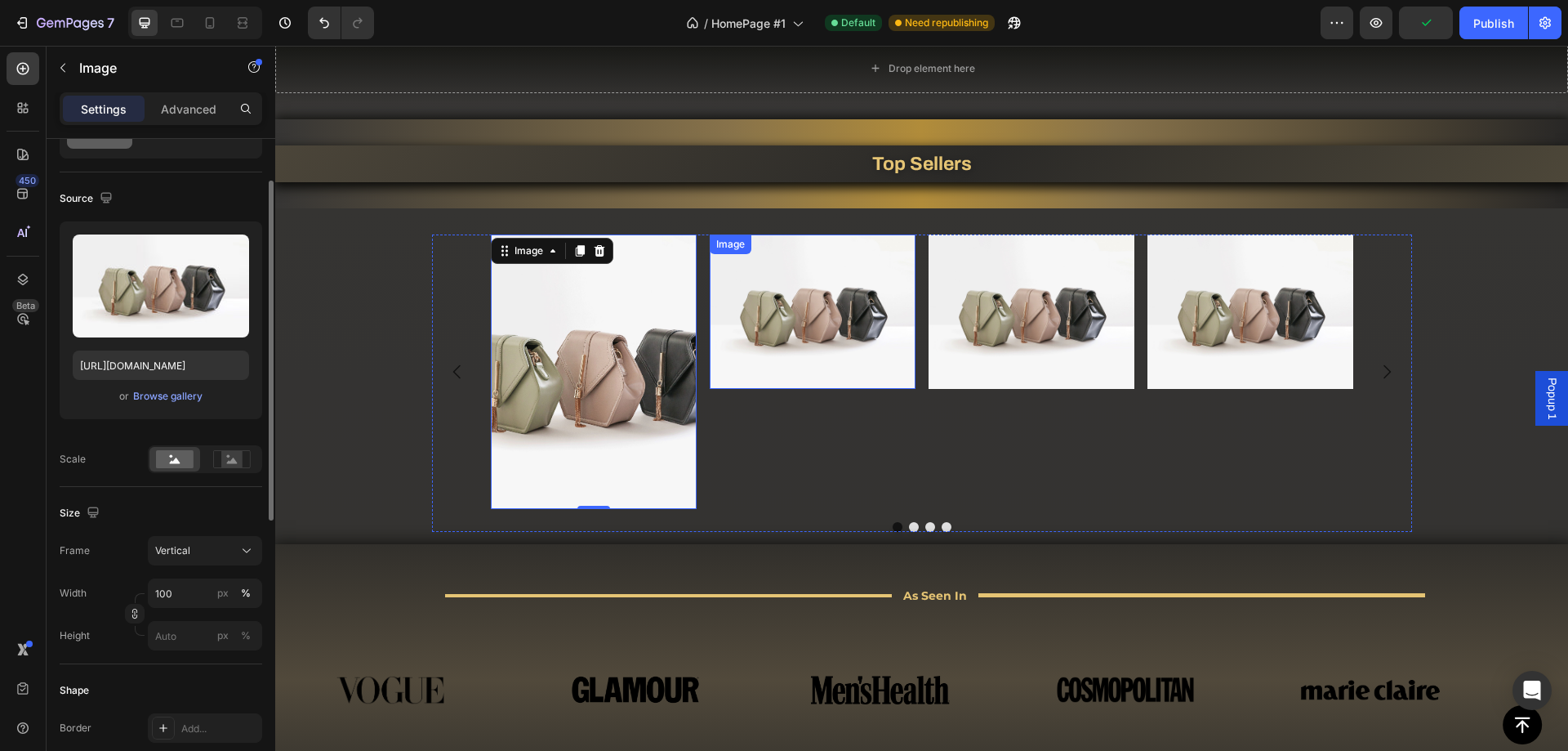
click at [813, 301] on img at bounding box center [812, 312] width 205 height 154
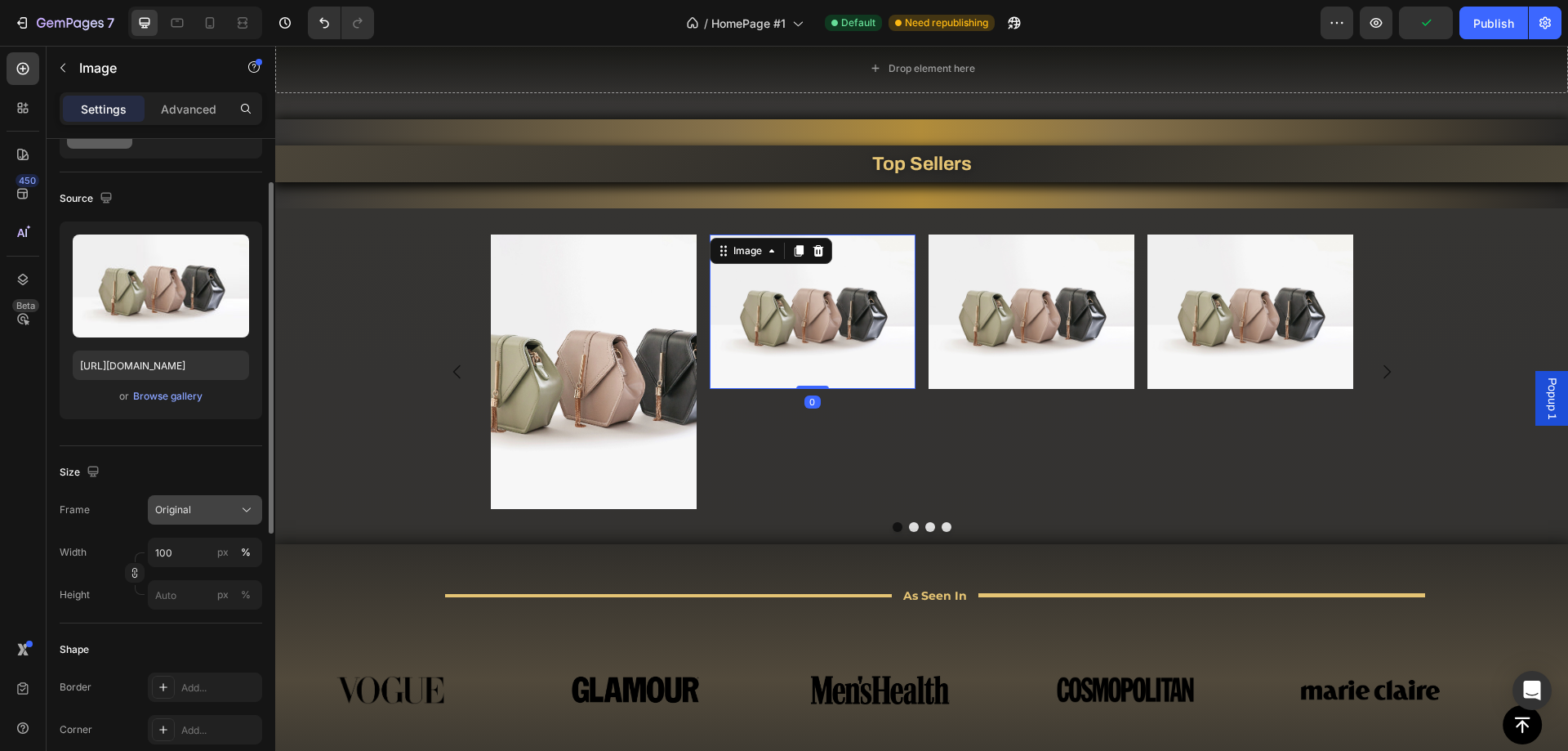
drag, startPoint x: 233, startPoint y: 502, endPoint x: 225, endPoint y: 505, distance: 8.5
click at [231, 502] on div "Original" at bounding box center [205, 510] width 100 height 16
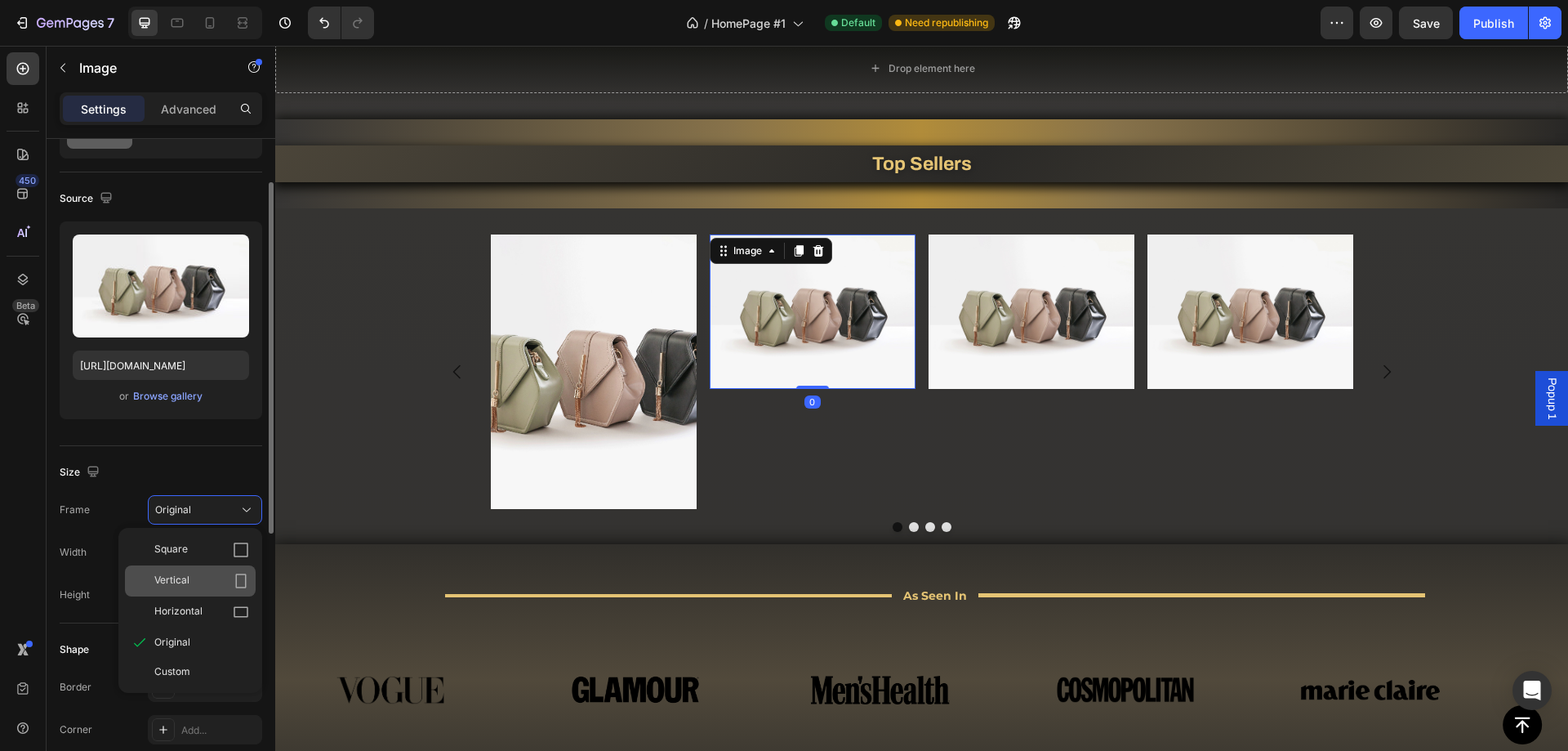
drag, startPoint x: 200, startPoint y: 576, endPoint x: 320, endPoint y: 399, distance: 213.8
click at [200, 576] on div "Vertical" at bounding box center [202, 581] width 95 height 16
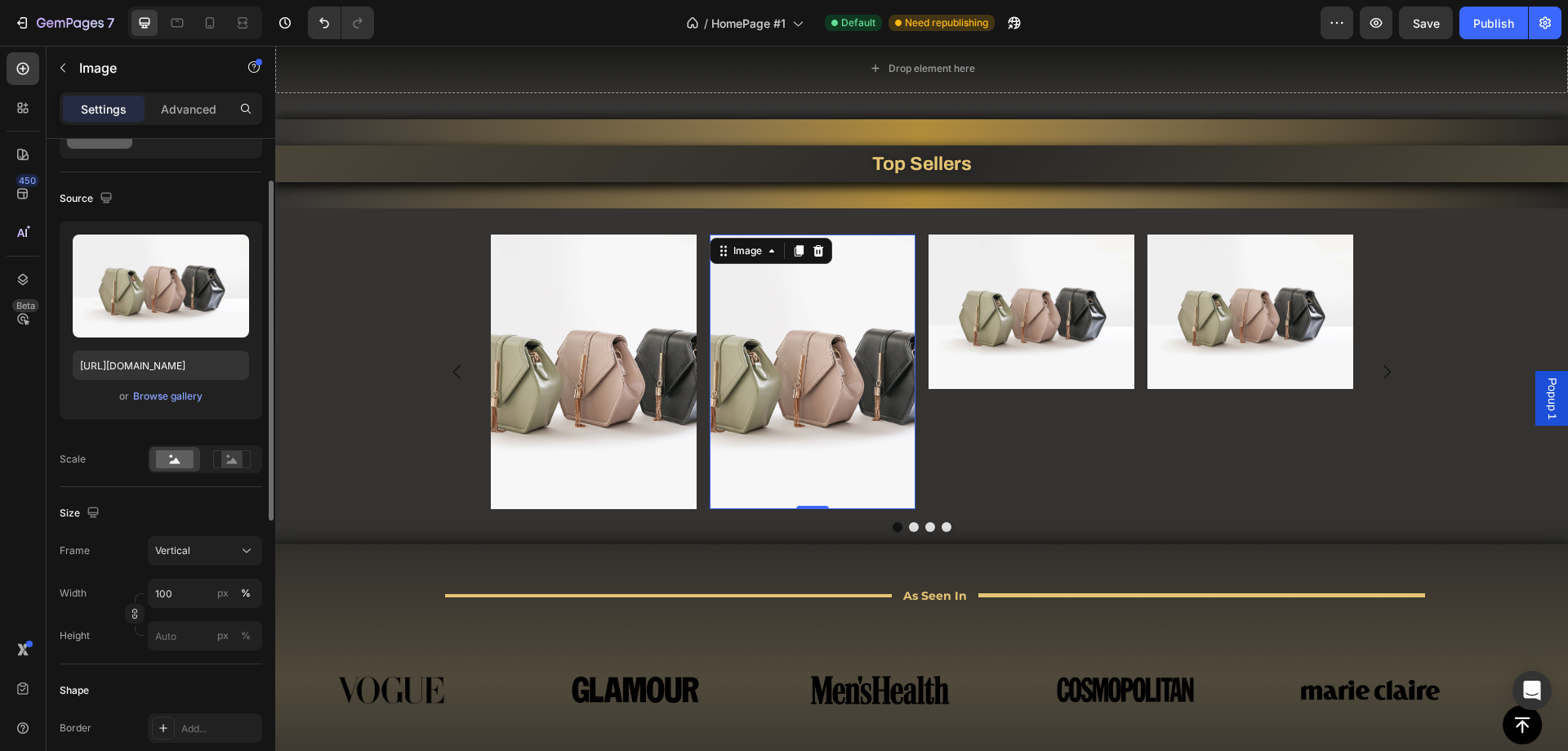
click at [952, 336] on img at bounding box center [1031, 312] width 205 height 154
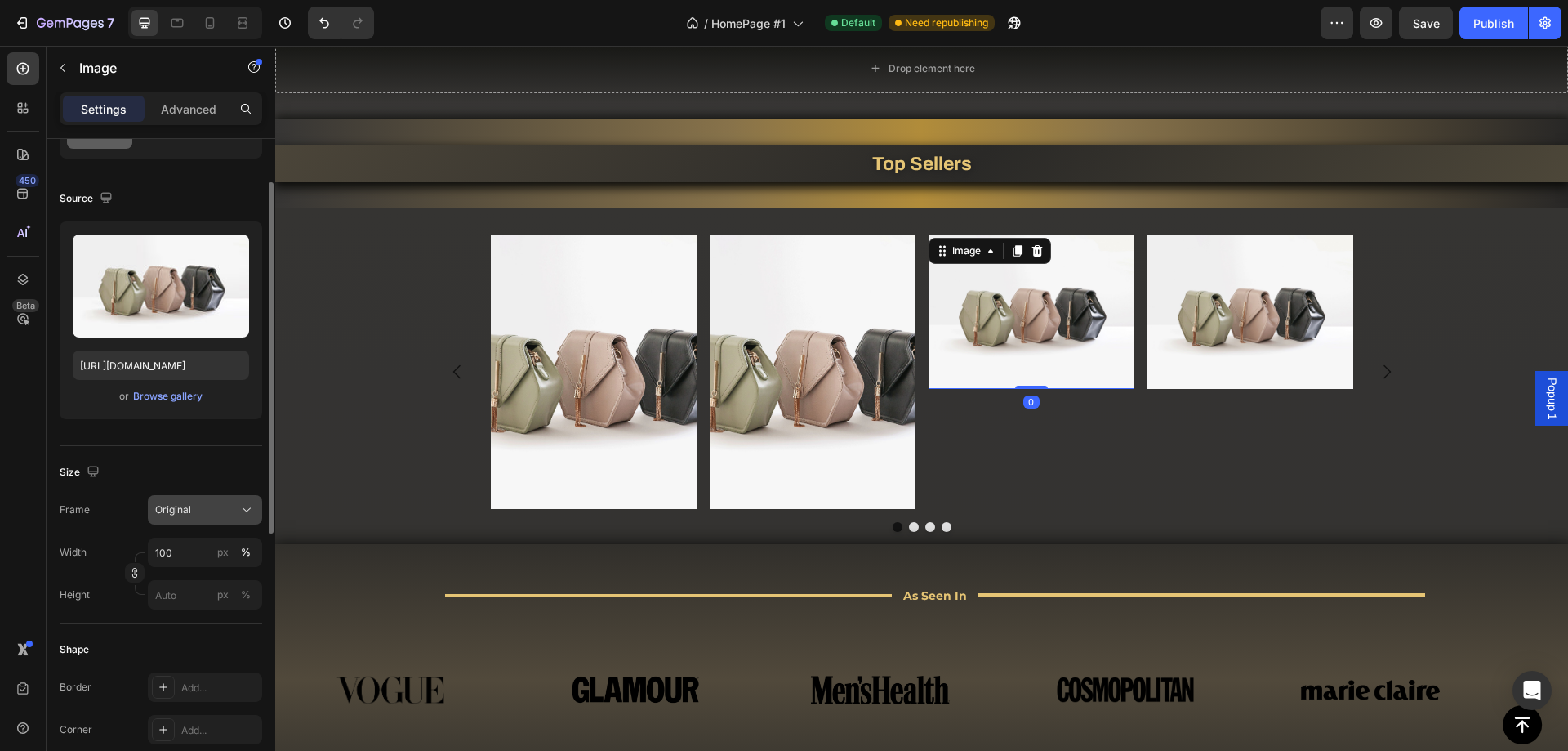
click at [177, 516] on span "Original" at bounding box center [173, 510] width 36 height 15
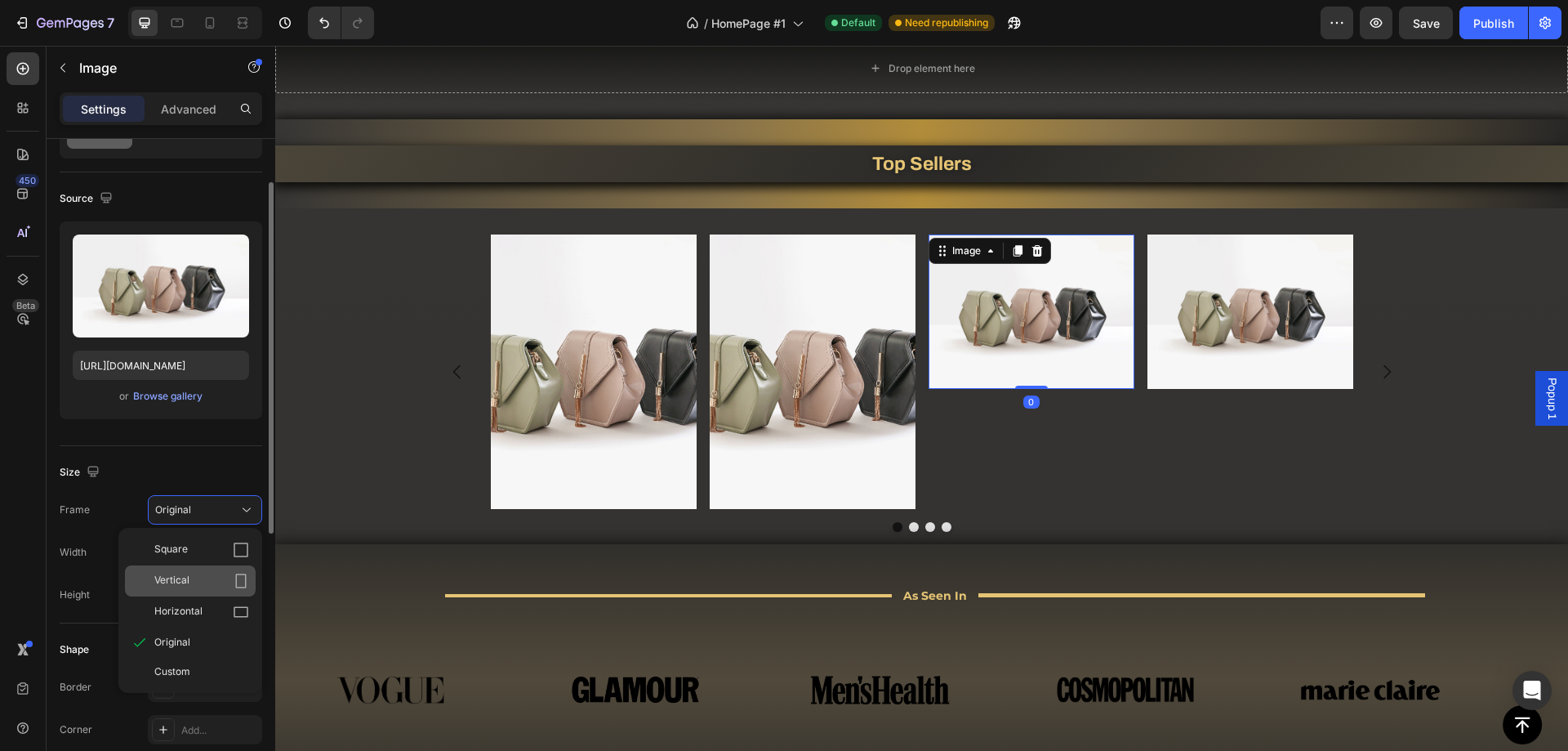
drag, startPoint x: 182, startPoint y: 568, endPoint x: 163, endPoint y: 443, distance: 126.4
click at [182, 568] on div "Vertical" at bounding box center [190, 581] width 131 height 31
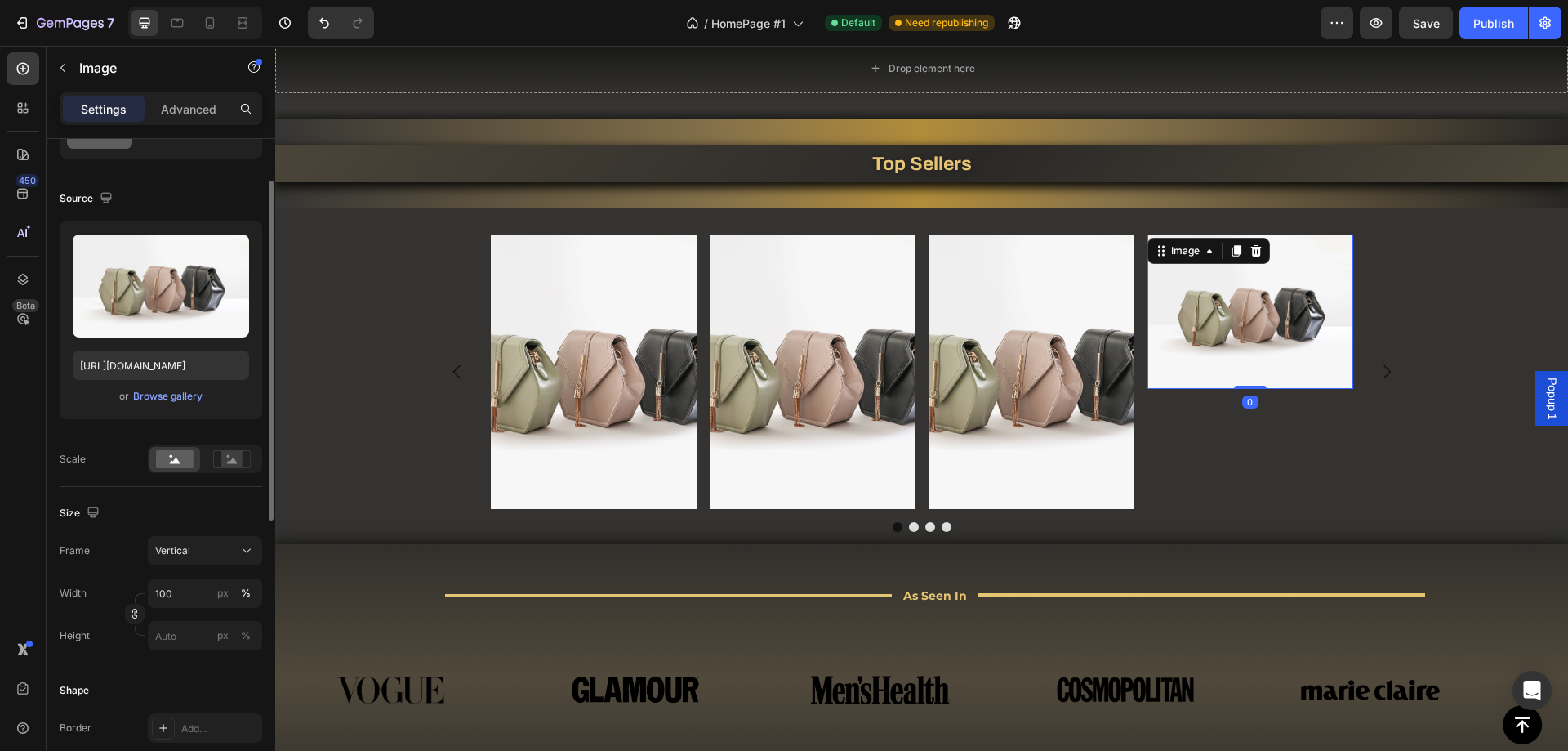
click at [1200, 320] on img at bounding box center [1249, 312] width 205 height 154
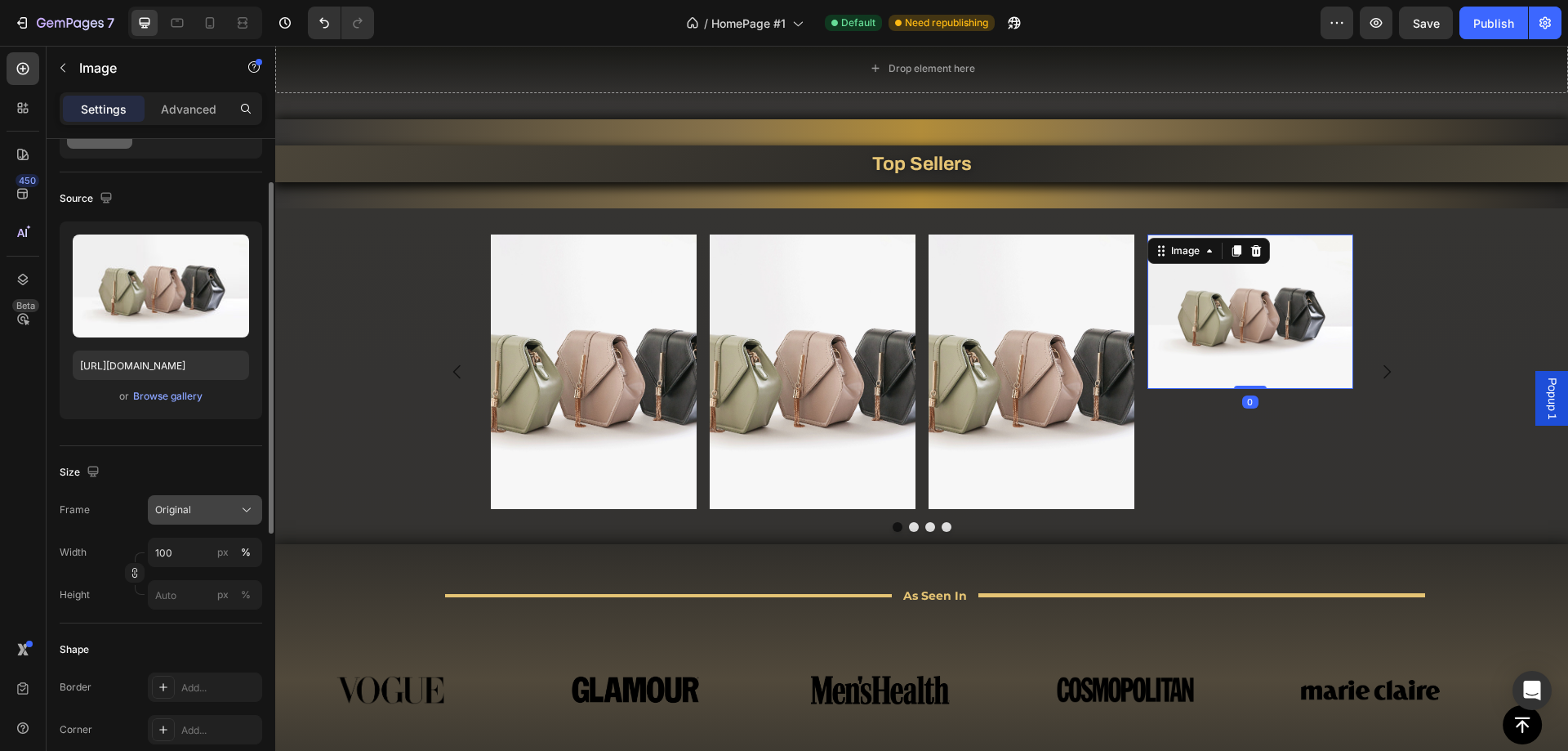
click at [185, 518] on button "Original" at bounding box center [205, 510] width 114 height 29
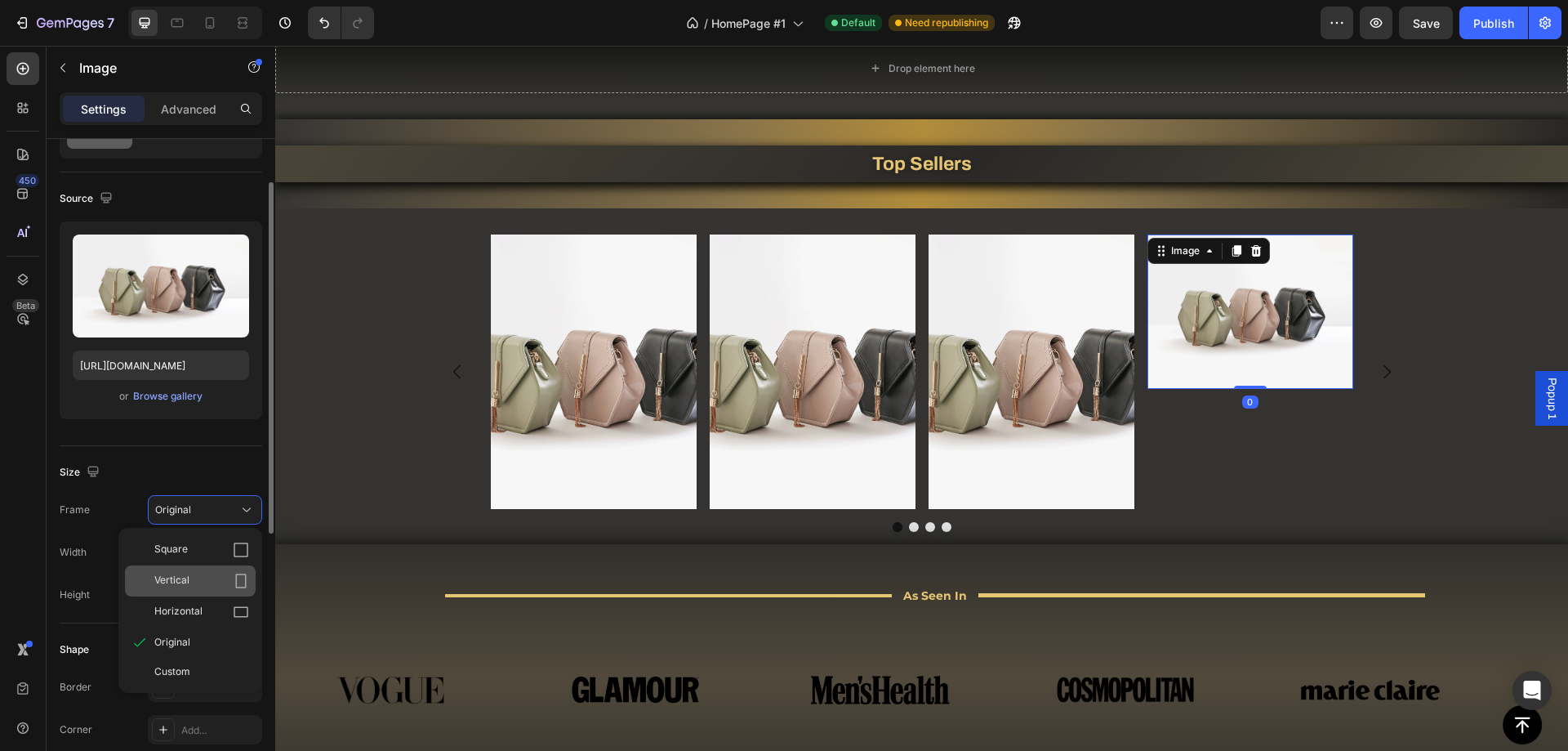
click at [184, 573] on span "Vertical" at bounding box center [172, 581] width 35 height 16
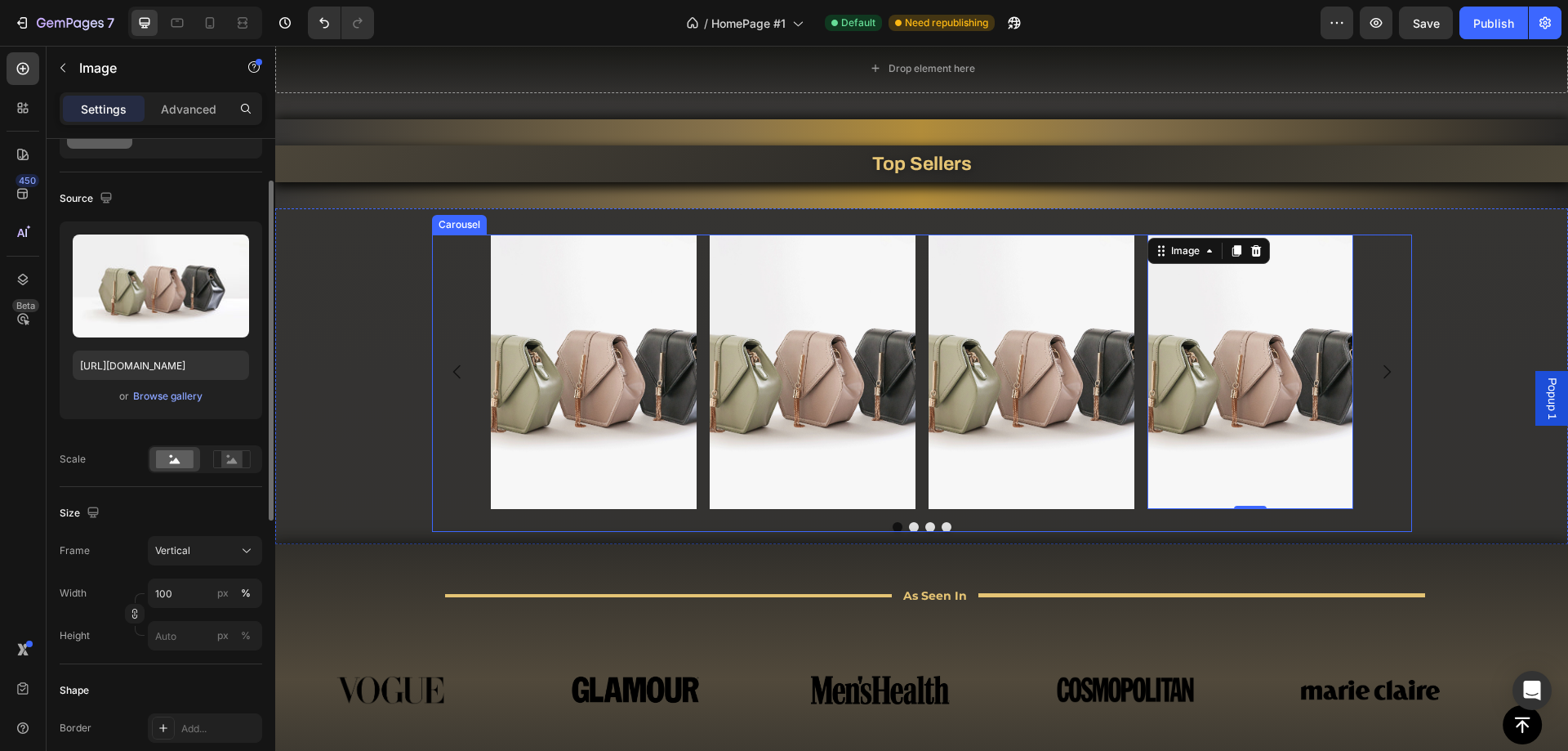
click at [399, 467] on div "Image Image Image Image 0 [GEOGRAPHIC_DATA]" at bounding box center [921, 383] width 1293 height 297
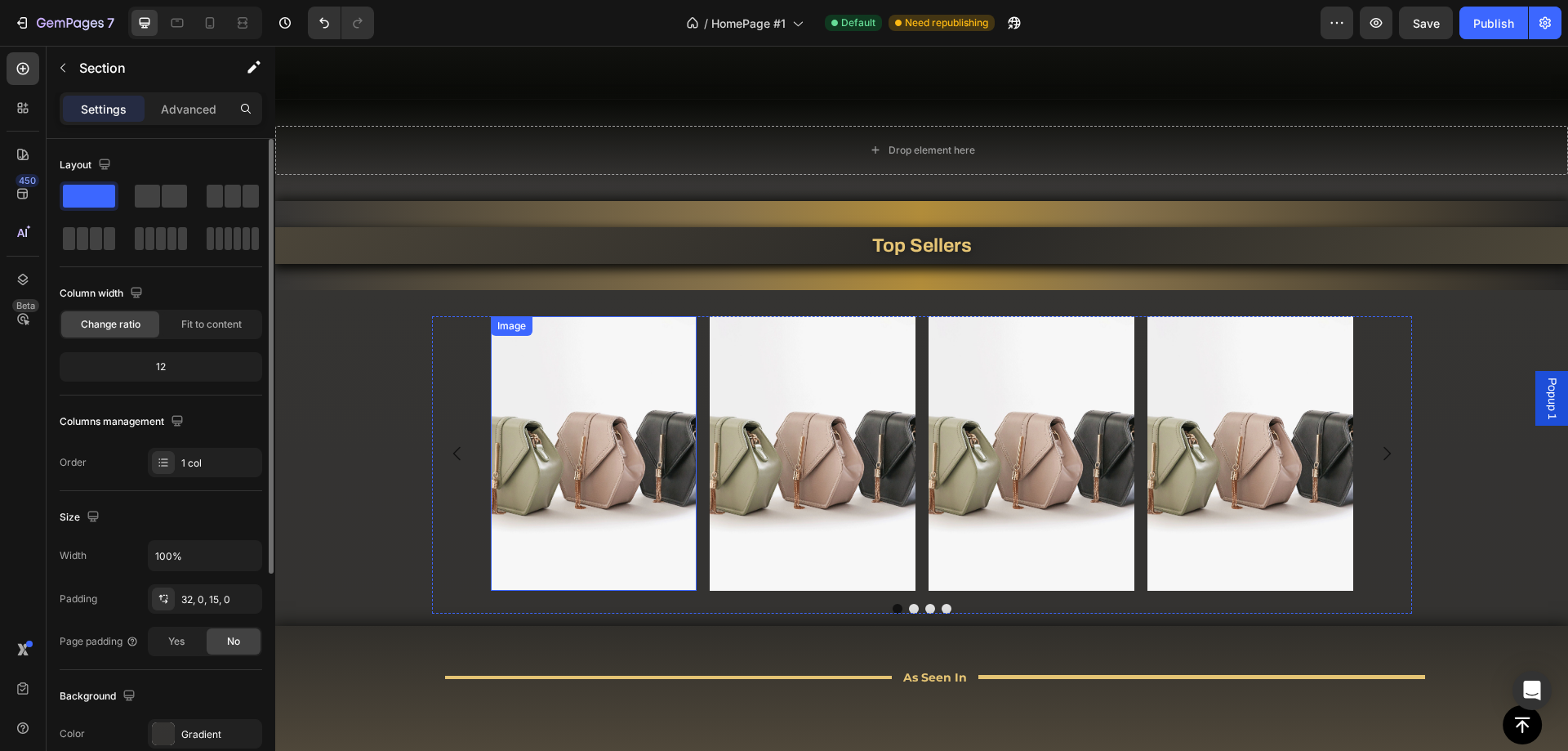
scroll to position [899, 0]
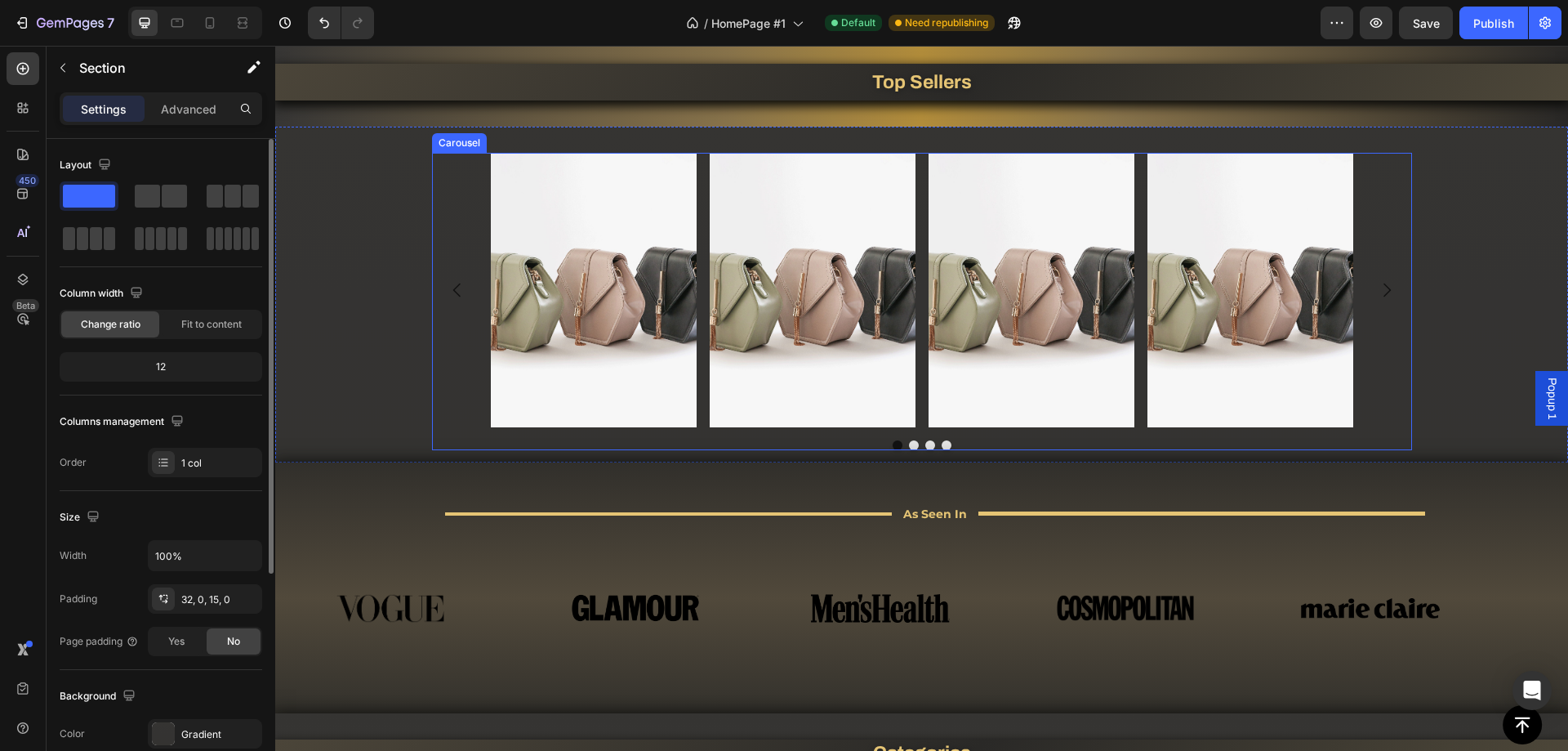
click at [1389, 291] on icon "Carousel Next Arrow" at bounding box center [1386, 290] width 19 height 19
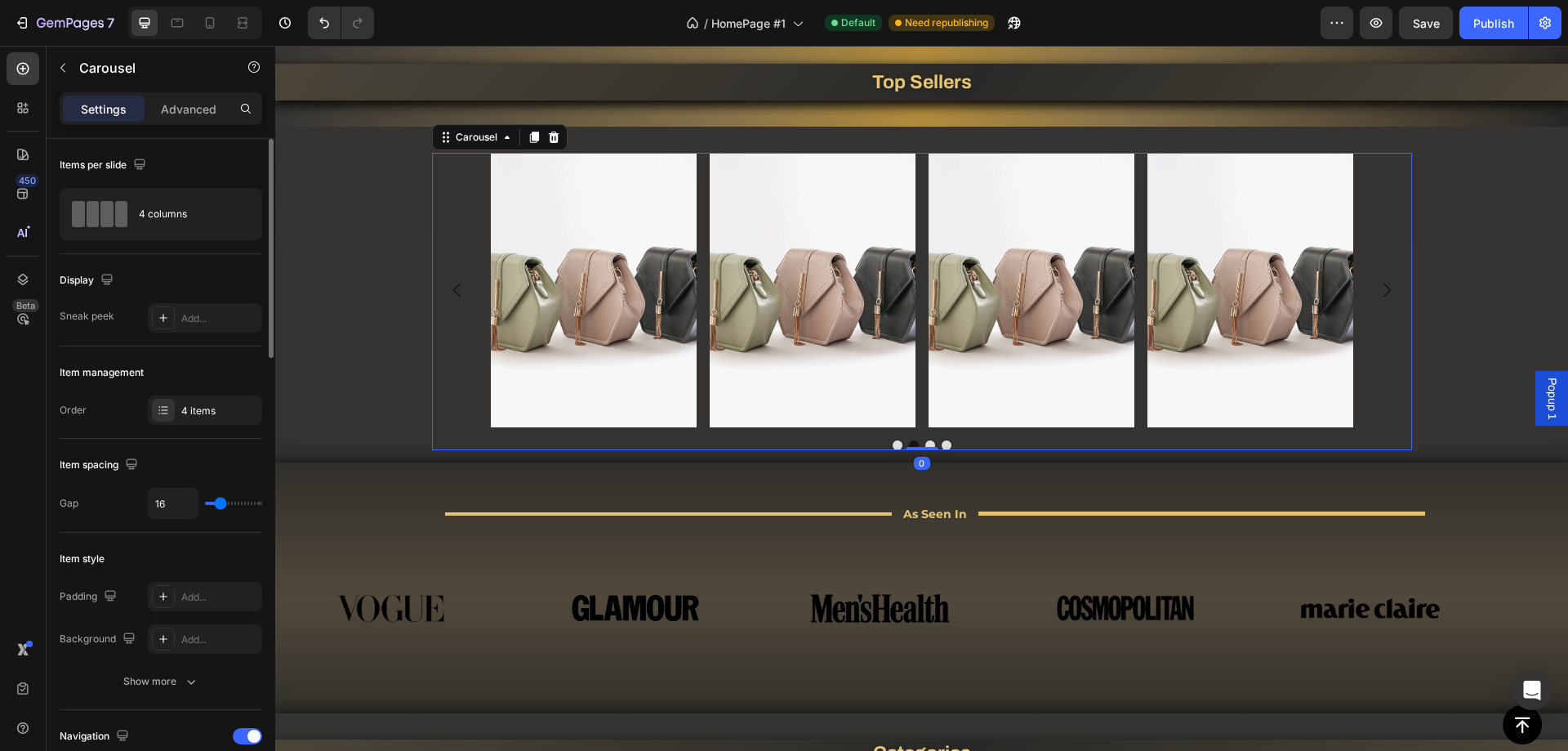
click at [1384, 291] on icon "Carousel Next Arrow" at bounding box center [1387, 290] width 7 height 14
click at [452, 293] on icon "Carousel Back Arrow" at bounding box center [456, 290] width 7 height 14
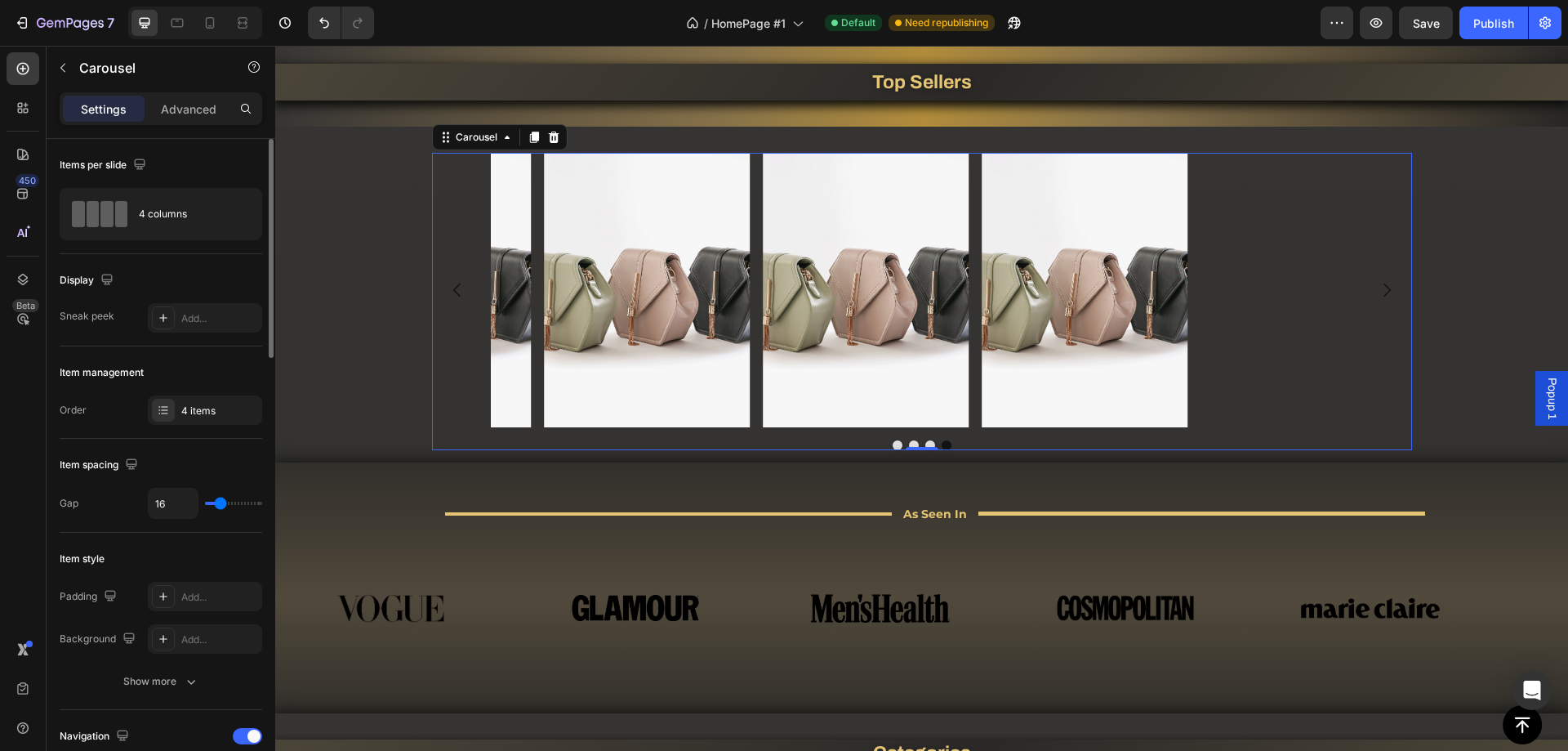
click at [452, 293] on icon "Carousel Back Arrow" at bounding box center [456, 290] width 7 height 14
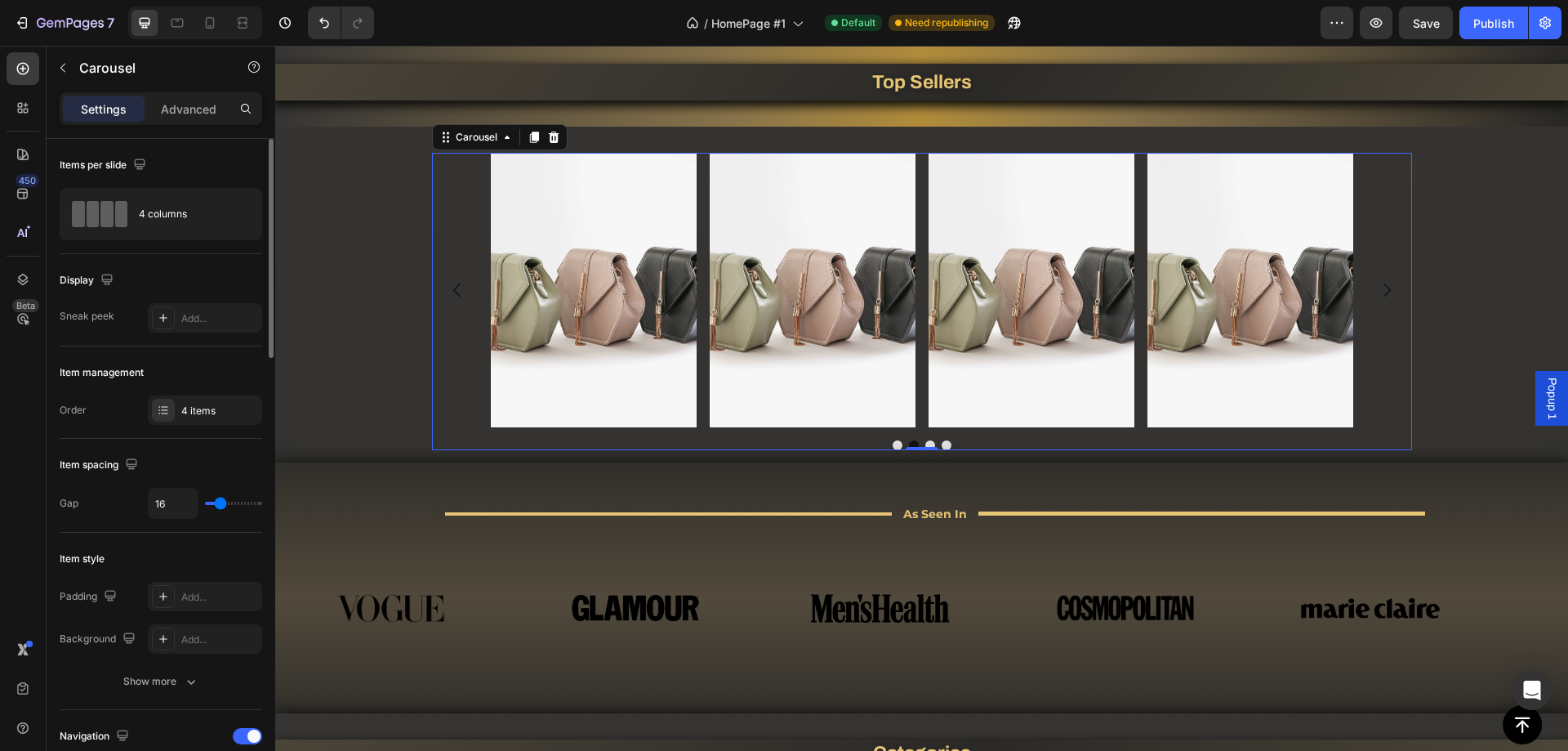
click at [452, 293] on icon "Carousel Back Arrow" at bounding box center [456, 290] width 7 height 14
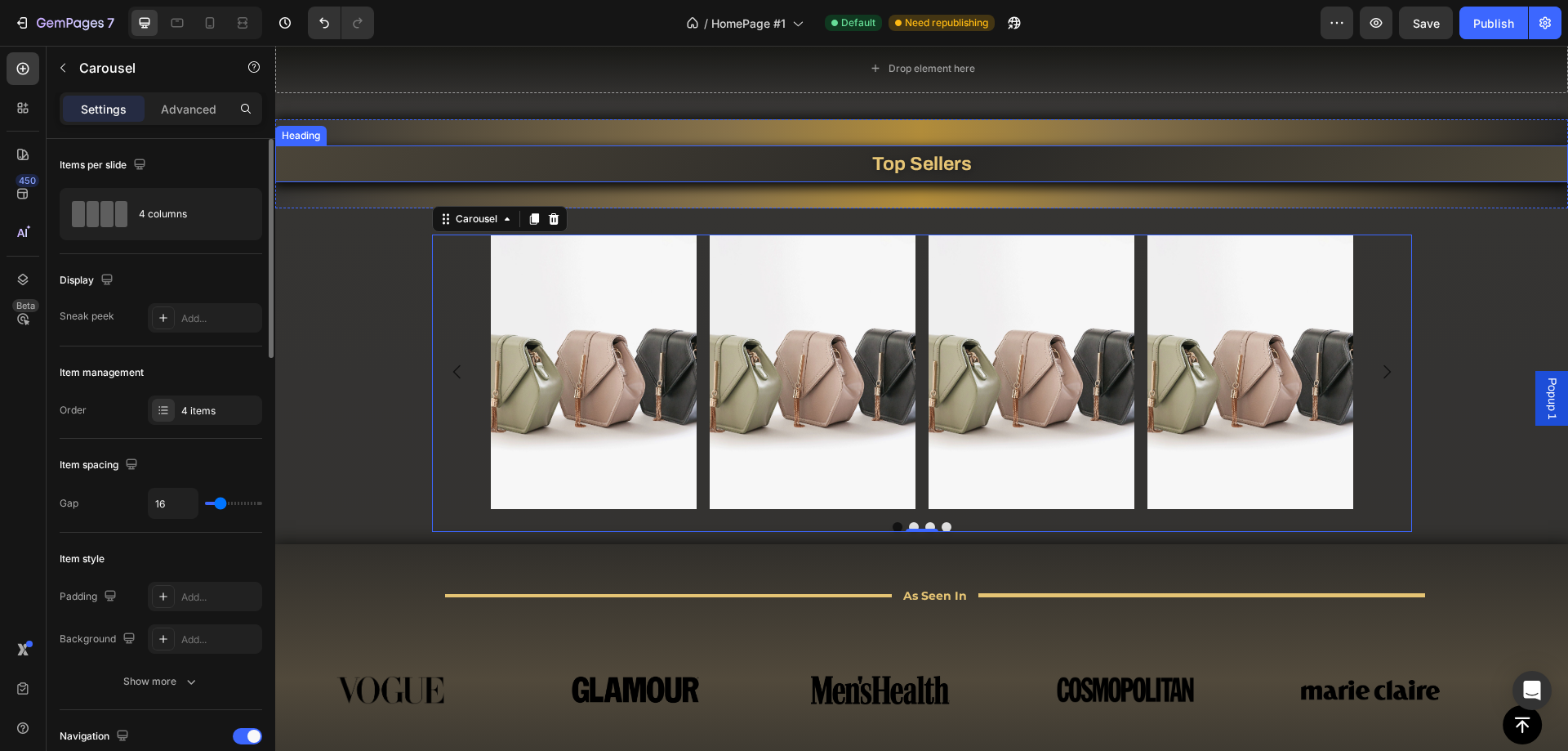
click at [907, 166] on h2 "Top Sellers" at bounding box center [921, 164] width 1293 height 37
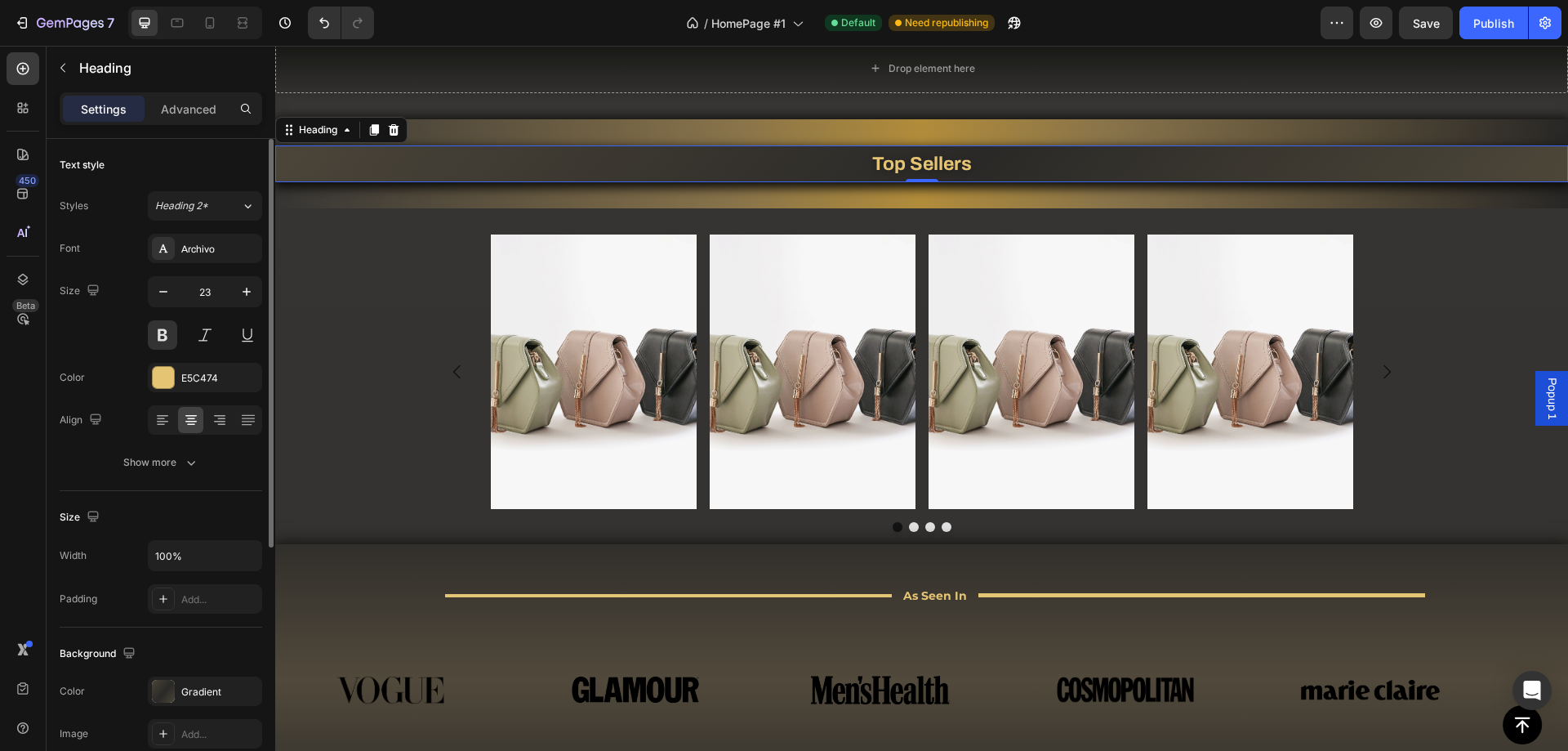
click at [907, 166] on h2 "Top Sellers" at bounding box center [921, 164] width 1293 height 37
click at [909, 164] on p "EVERYDAY ESSENTIALS" at bounding box center [921, 164] width 1289 height 34
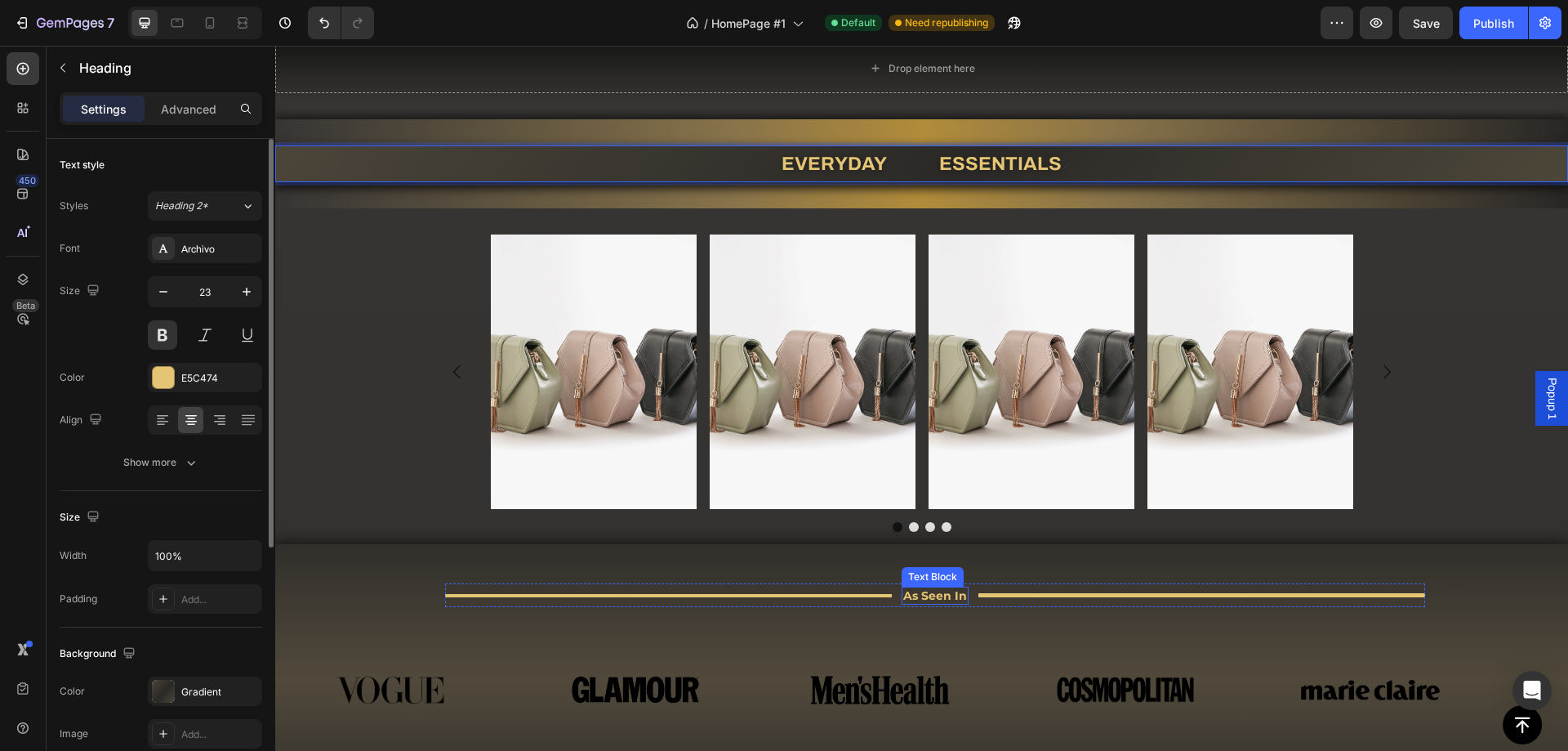
click at [950, 596] on p "As Seen In" at bounding box center [935, 596] width 64 height 15
click at [913, 162] on p "EVERYDAY ESSENTIALS" at bounding box center [921, 164] width 1289 height 34
click at [910, 163] on p "EVERYDAY ESSENTIALS" at bounding box center [921, 164] width 1289 height 34
click at [397, 519] on div "Image Image Image Image [GEOGRAPHIC_DATA]" at bounding box center [921, 383] width 1293 height 297
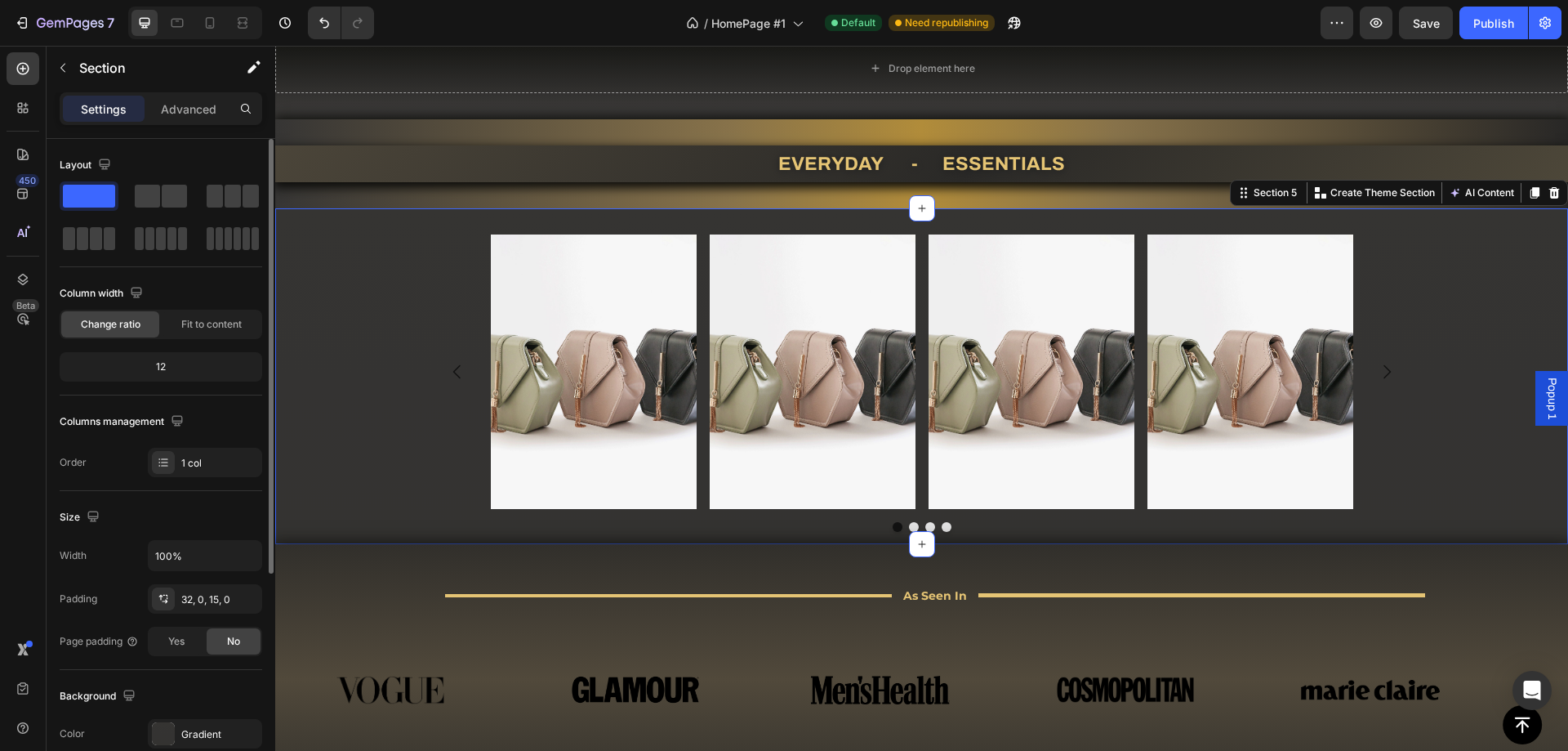
click at [368, 422] on div "Image Image Image Image [GEOGRAPHIC_DATA]" at bounding box center [921, 383] width 1293 height 297
click at [919, 167] on p "EVERYDAY - ESSENTIALS" at bounding box center [921, 164] width 1289 height 34
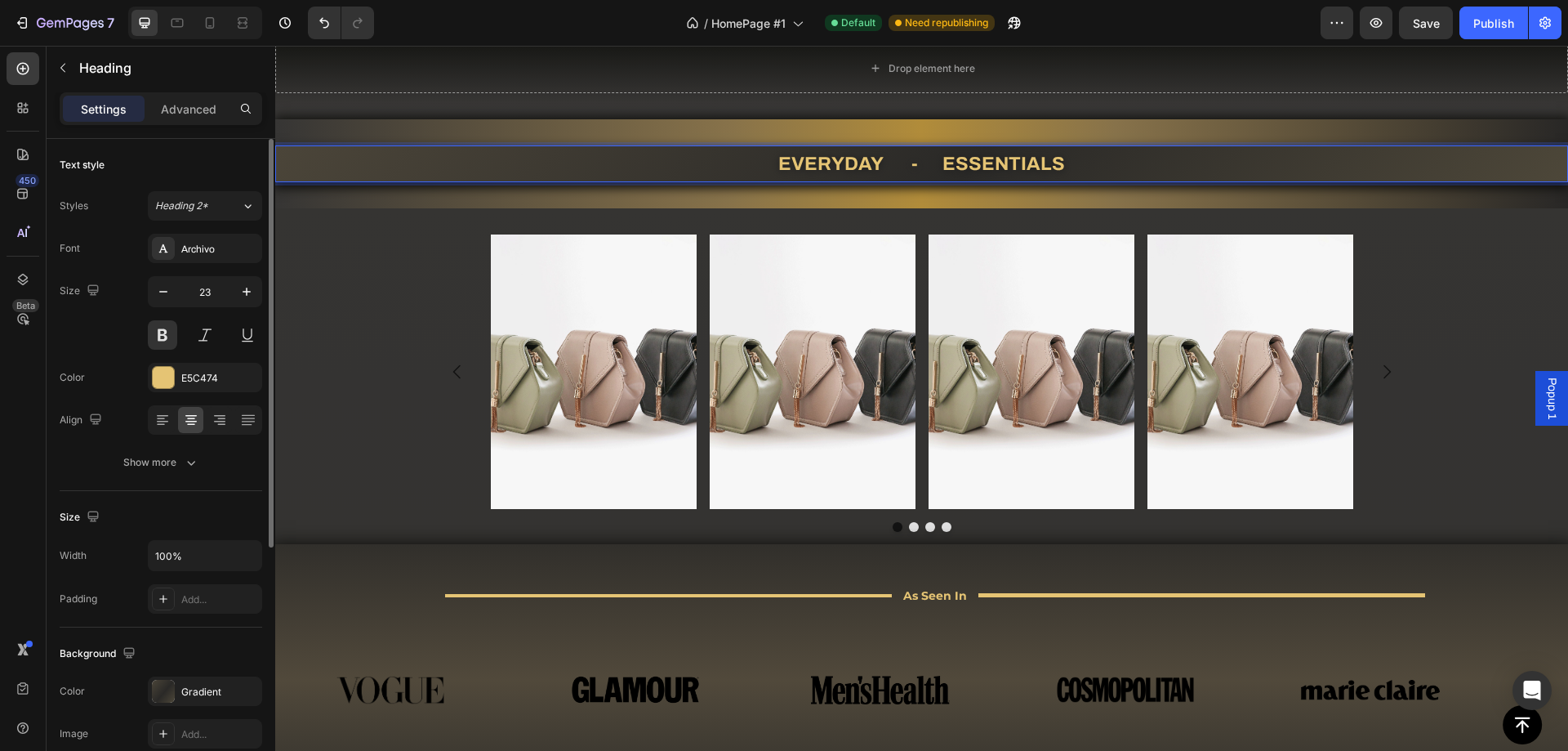
click at [915, 164] on p "EVERYDAY - ESSENTIALS" at bounding box center [921, 164] width 1289 height 34
click at [907, 165] on p "EVERYDAY - ESSENTIALS" at bounding box center [921, 164] width 1289 height 34
click at [966, 164] on p "EVERYDAY [PERSON_NAME] ESSENTIALS" at bounding box center [921, 164] width 1289 height 34
click at [880, 158] on p "EVERYDAY [PERSON_NAME] ESSENTIALS" at bounding box center [921, 164] width 1289 height 34
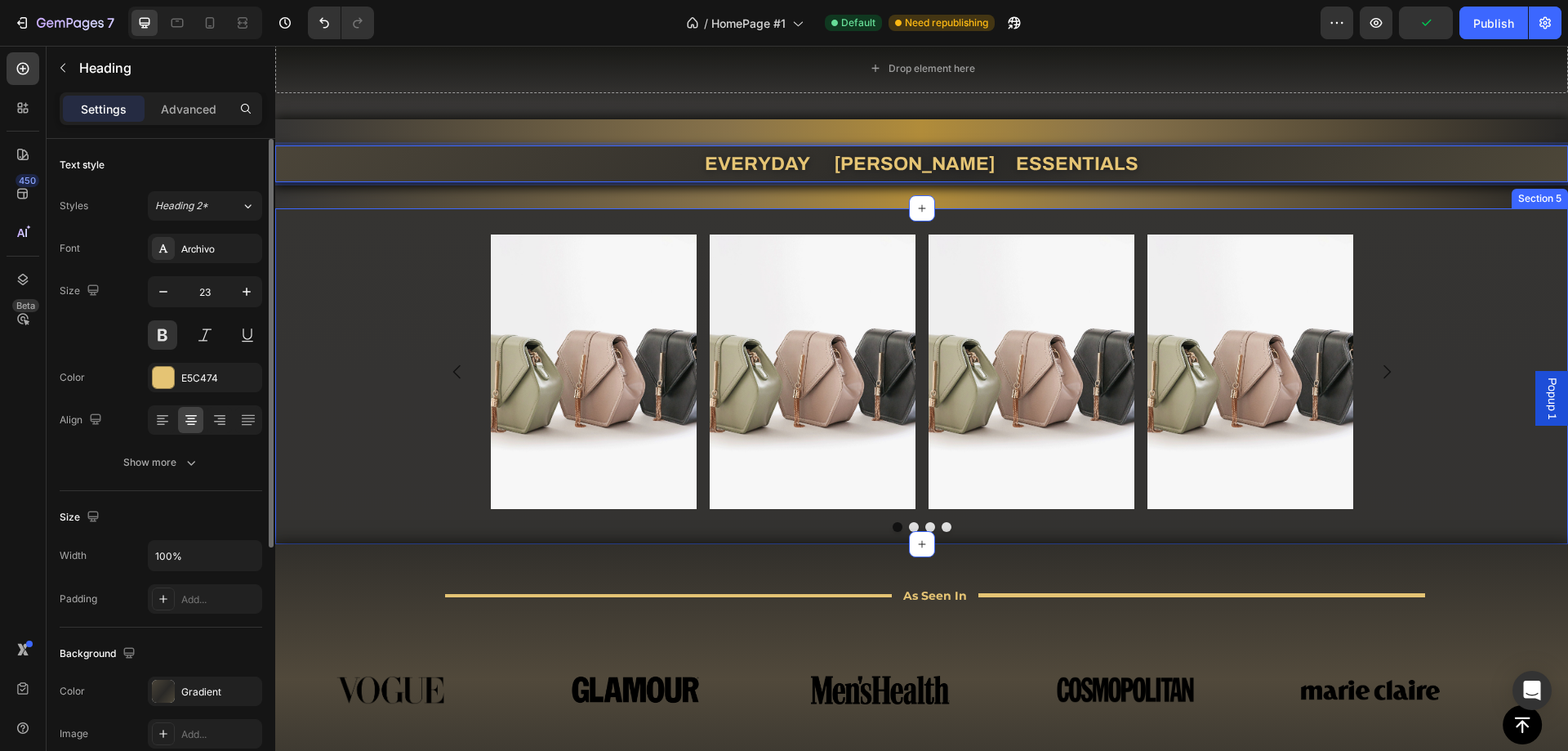
click at [391, 430] on div "Image Image Image Image [GEOGRAPHIC_DATA]" at bounding box center [921, 383] width 1293 height 297
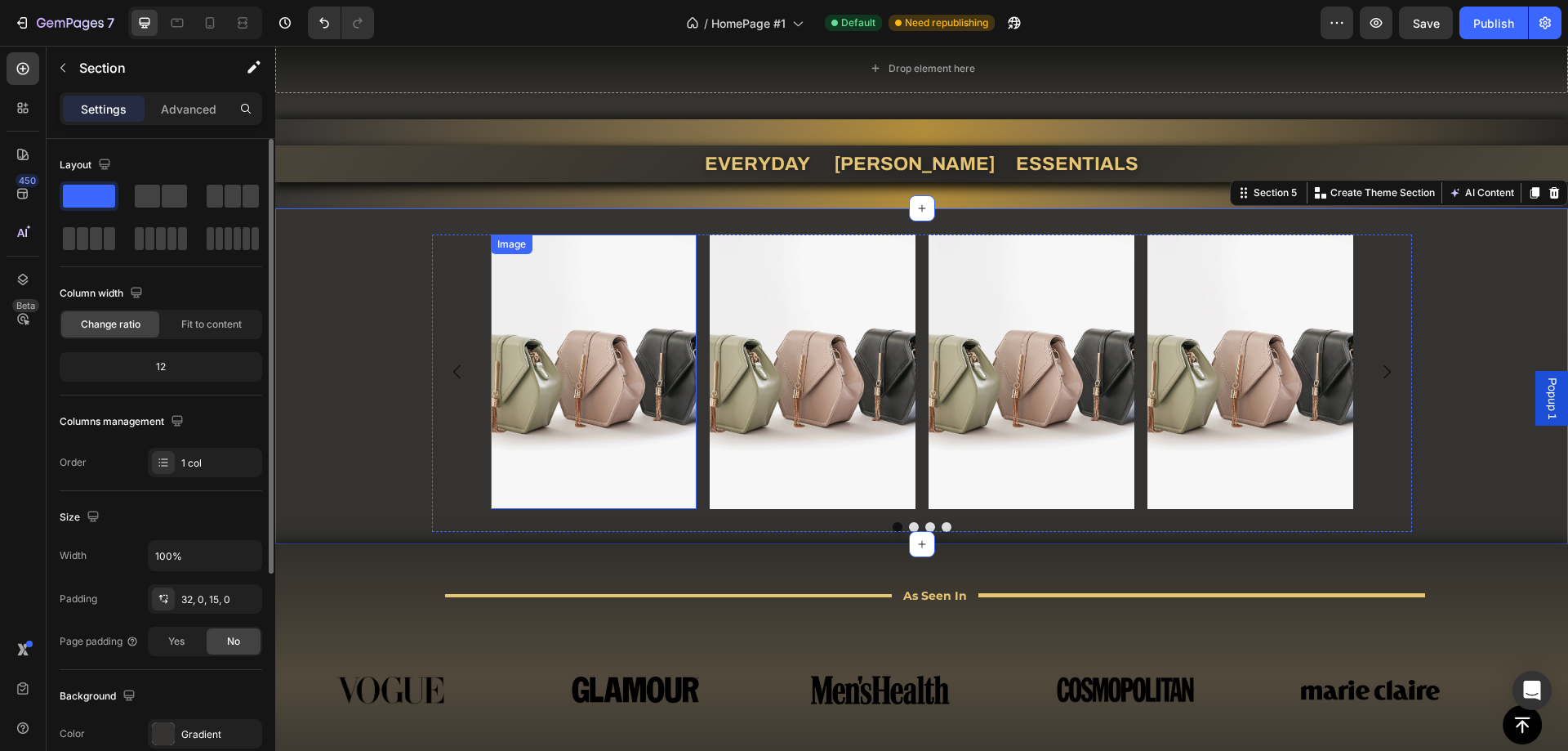
click at [665, 389] on img at bounding box center [593, 372] width 205 height 274
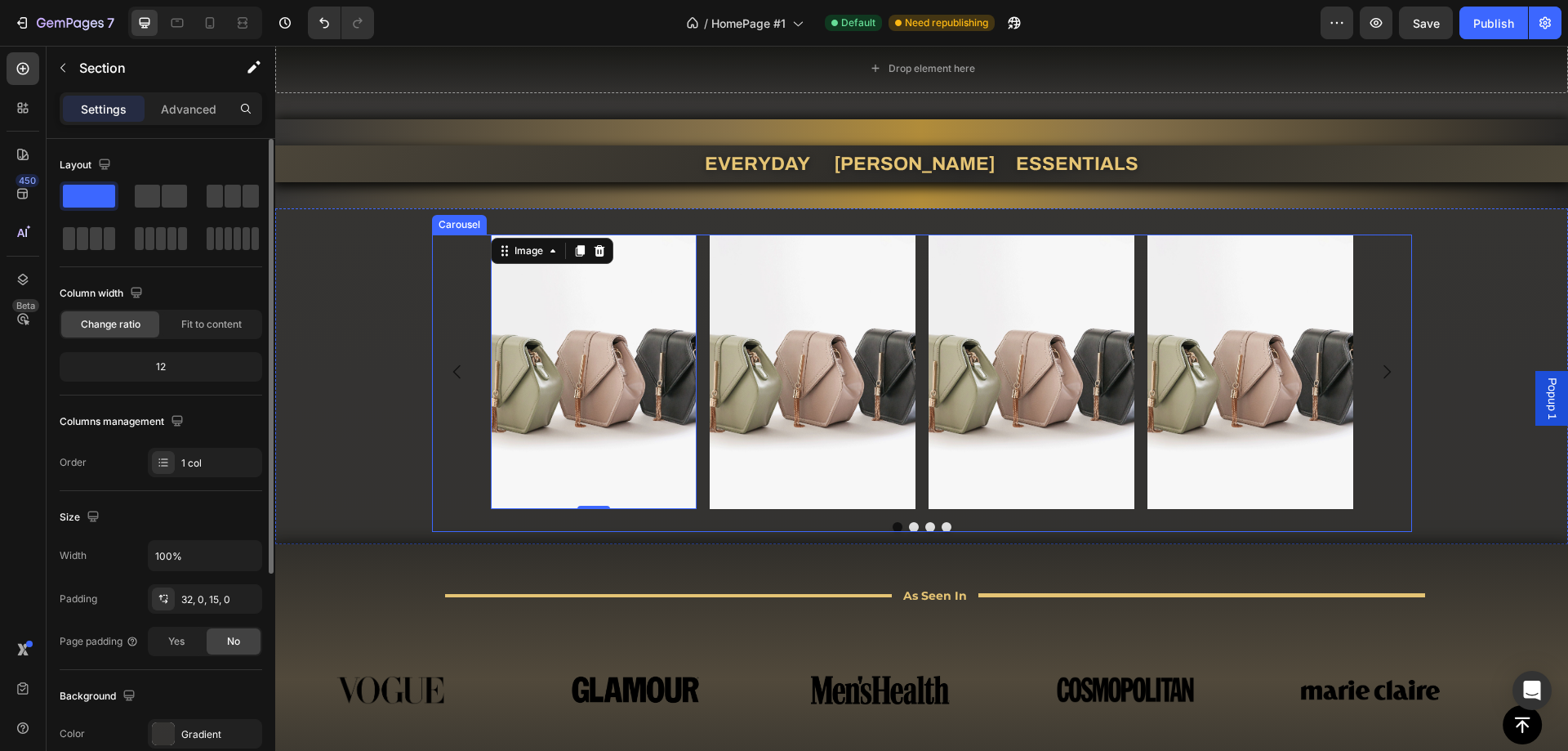
click at [414, 418] on div "Image 0 Image Image Image [GEOGRAPHIC_DATA]" at bounding box center [921, 383] width 1293 height 297
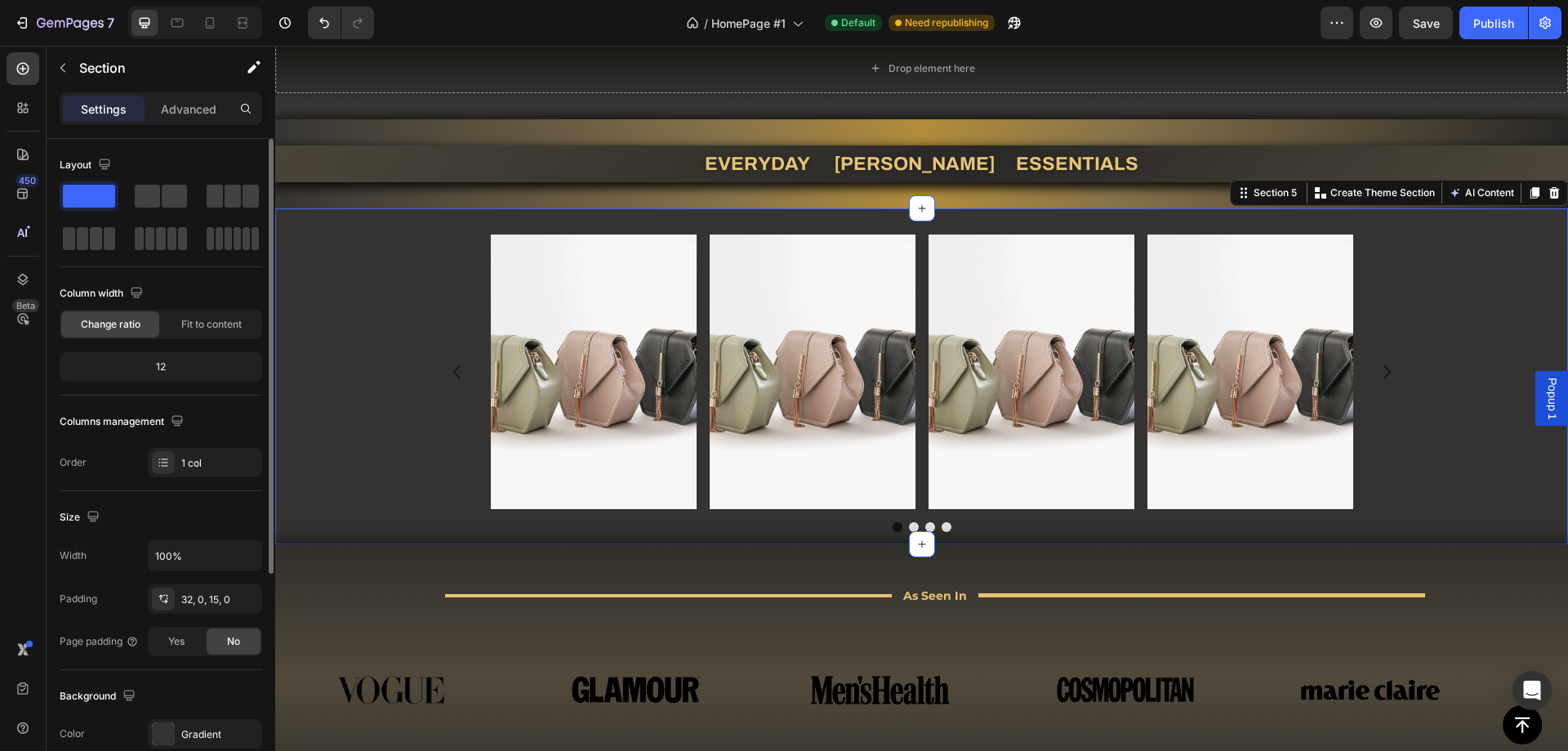
click at [179, 373] on div "12" at bounding box center [161, 366] width 196 height 23
click at [567, 348] on img at bounding box center [593, 372] width 205 height 274
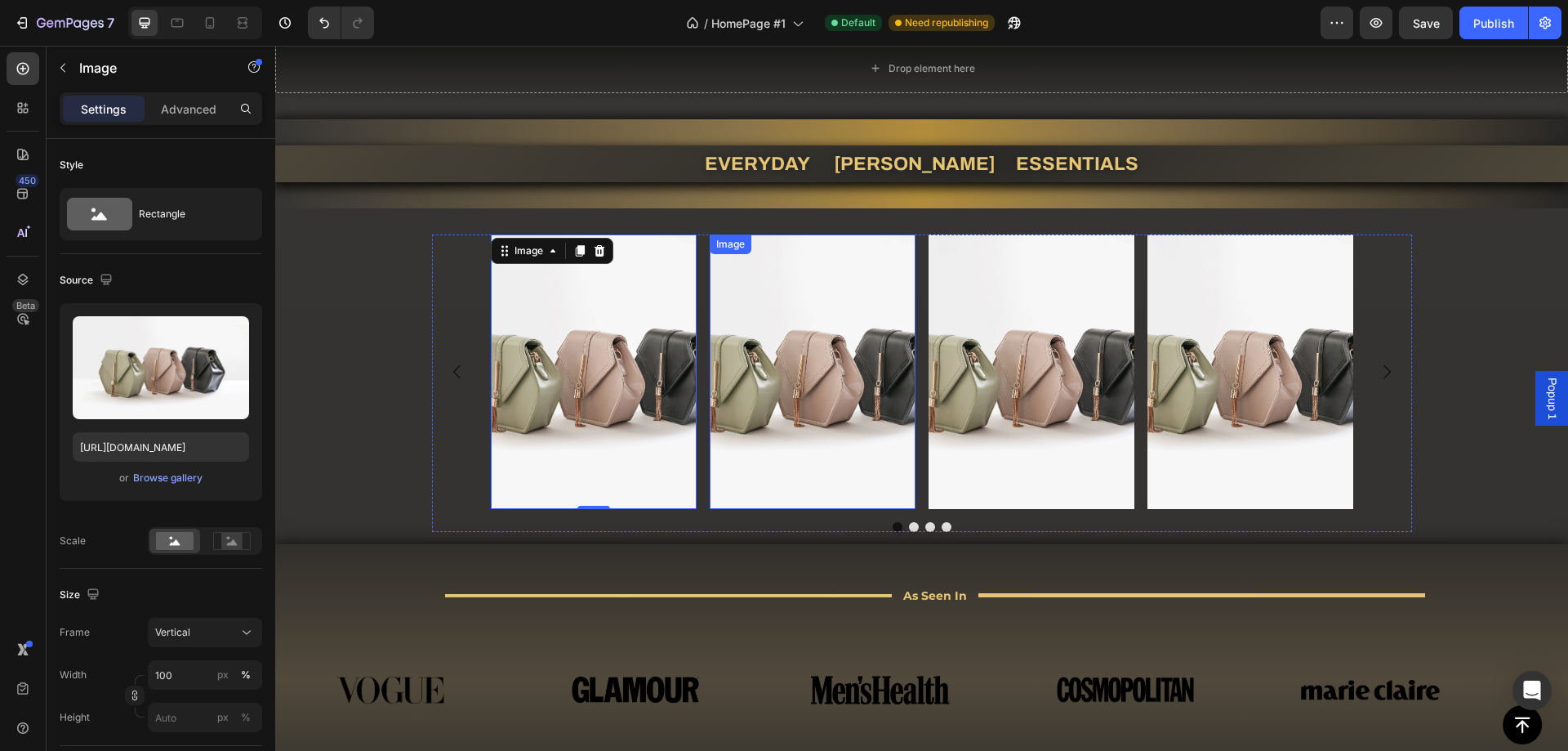
click at [771, 315] on img at bounding box center [812, 372] width 205 height 274
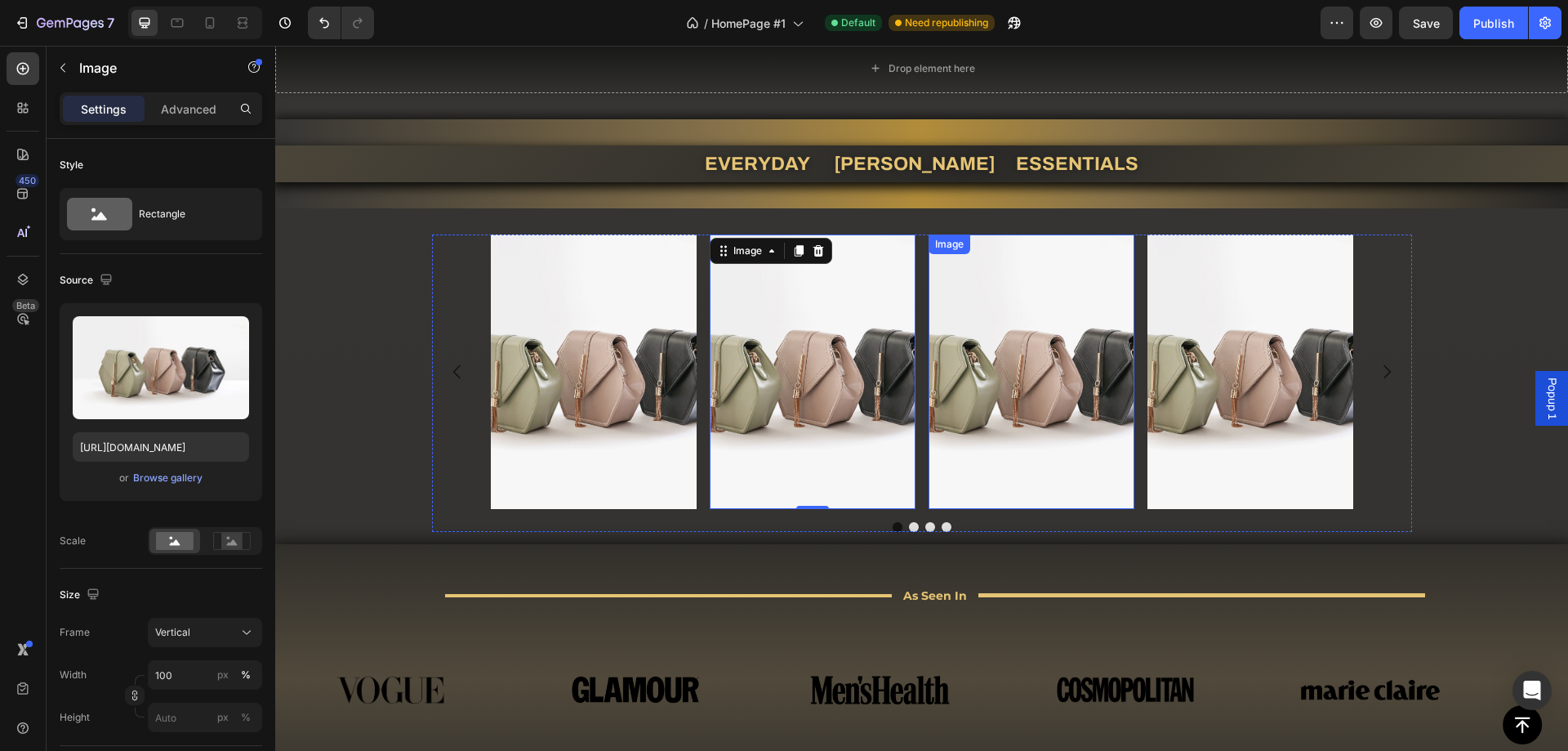
click at [1004, 312] on img at bounding box center [1031, 372] width 205 height 274
click at [1213, 318] on img at bounding box center [1249, 372] width 205 height 274
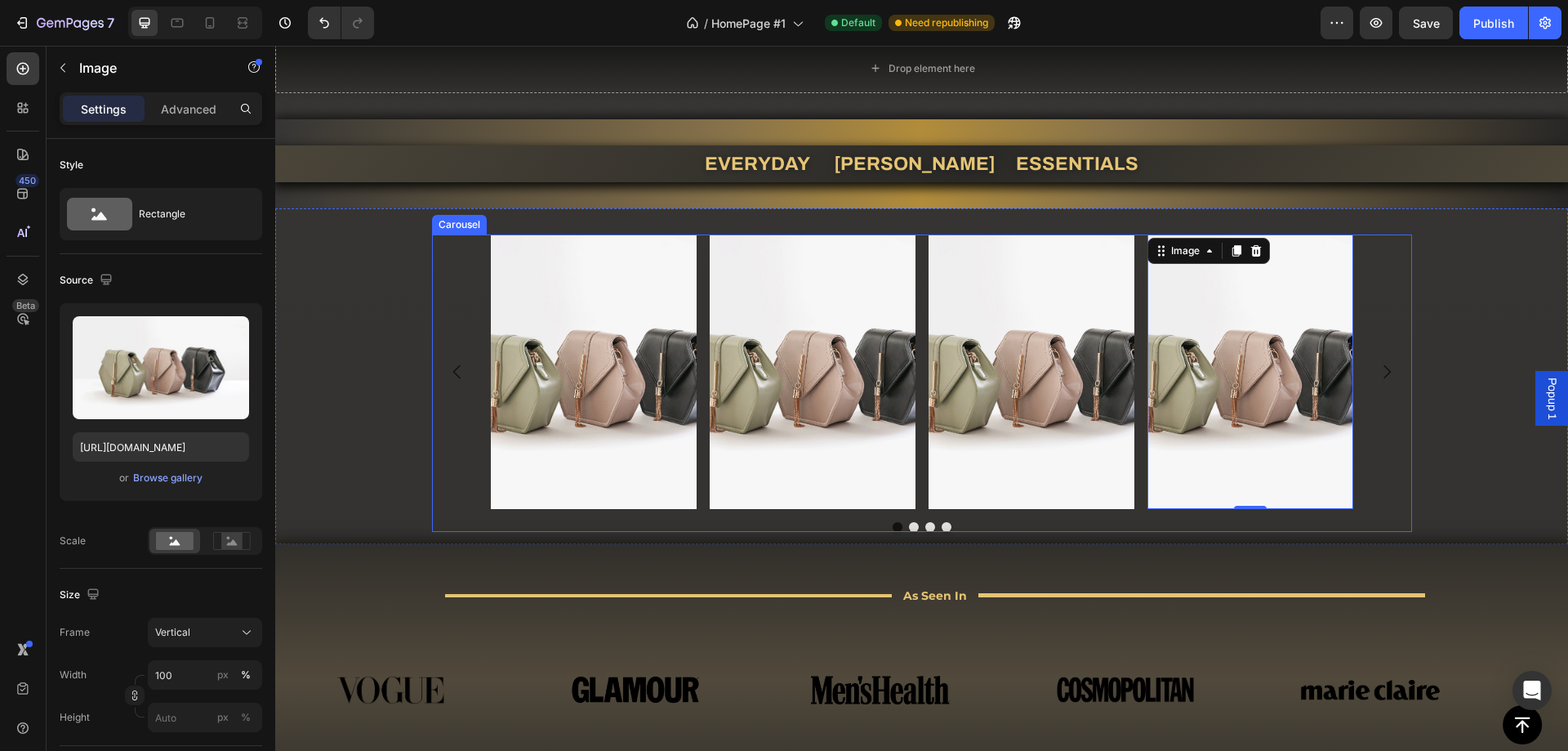
click at [1377, 369] on icon "Carousel Next Arrow" at bounding box center [1386, 371] width 19 height 19
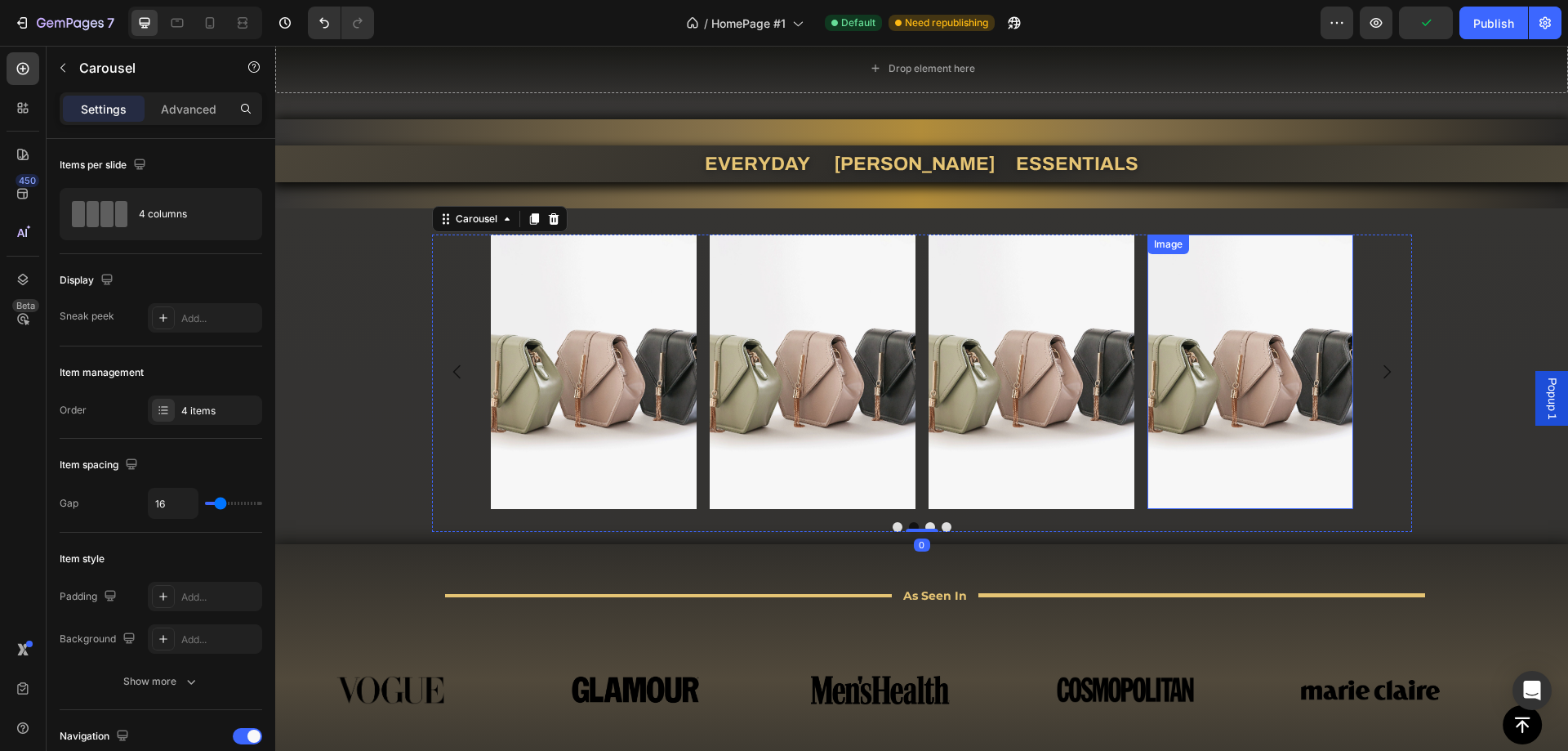
click at [1262, 360] on img at bounding box center [1249, 372] width 205 height 274
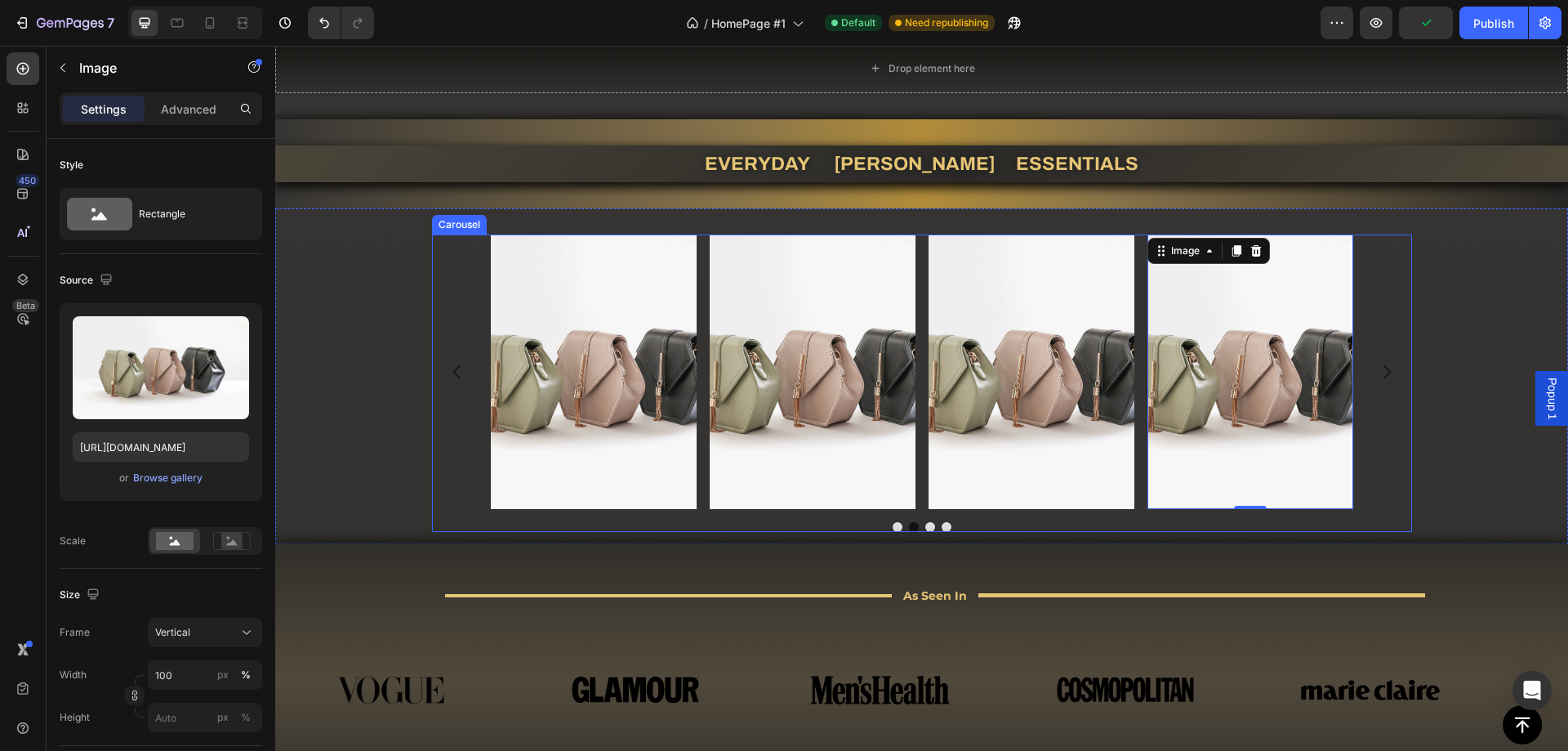
click at [450, 373] on icon "Carousel Back Arrow" at bounding box center [457, 371] width 19 height 19
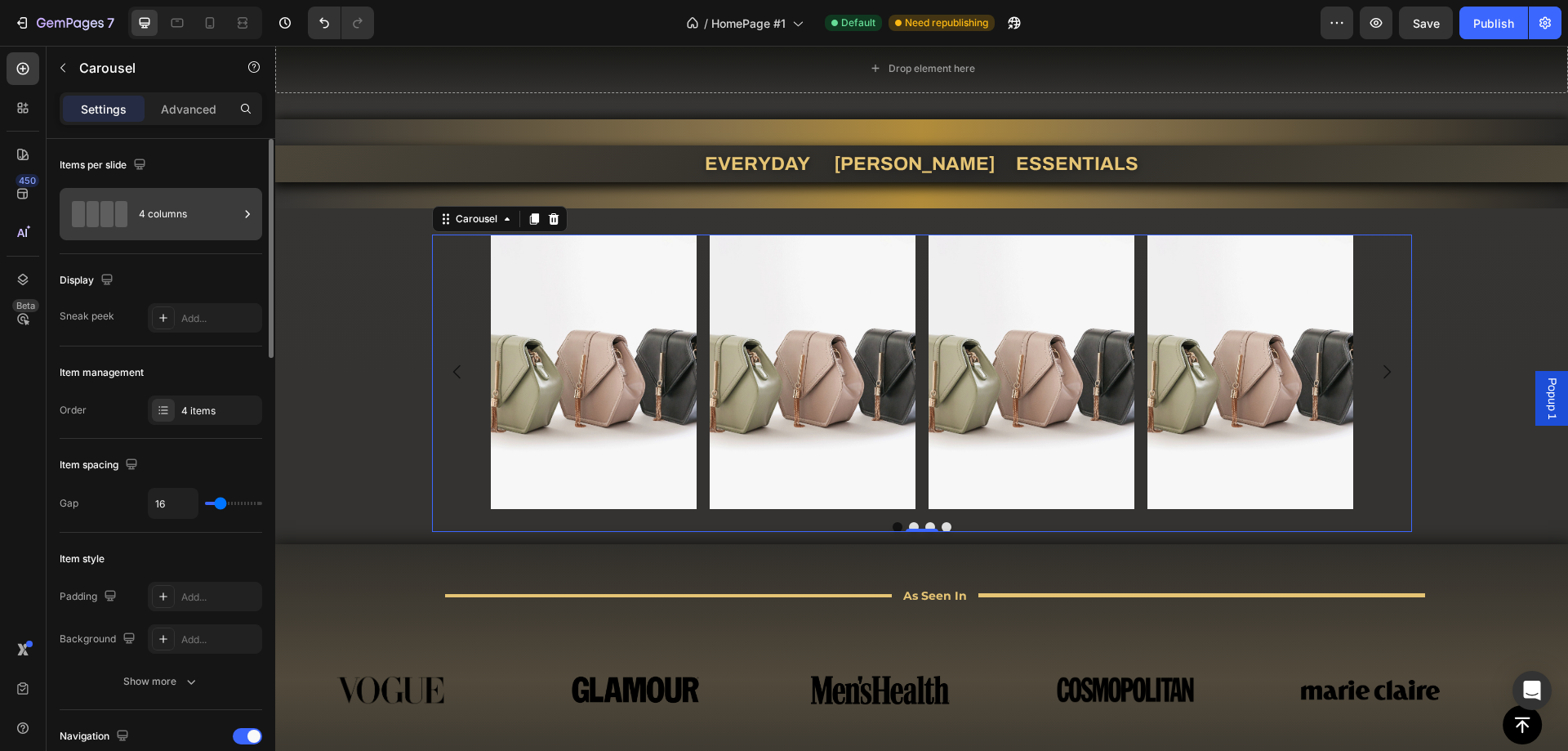
click at [195, 195] on div "4 columns" at bounding box center [161, 214] width 203 height 52
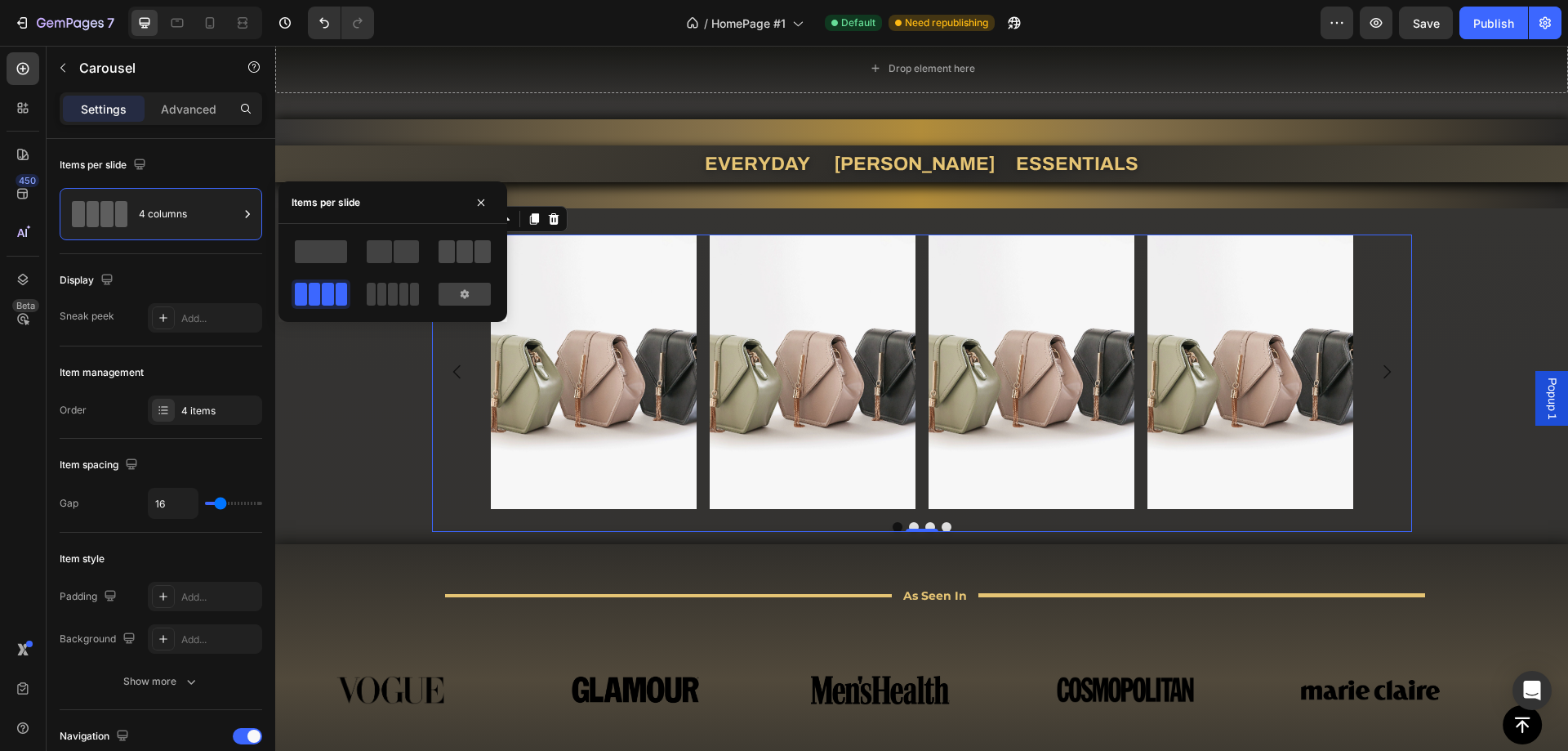
click at [408, 282] on span at bounding box center [404, 293] width 9 height 23
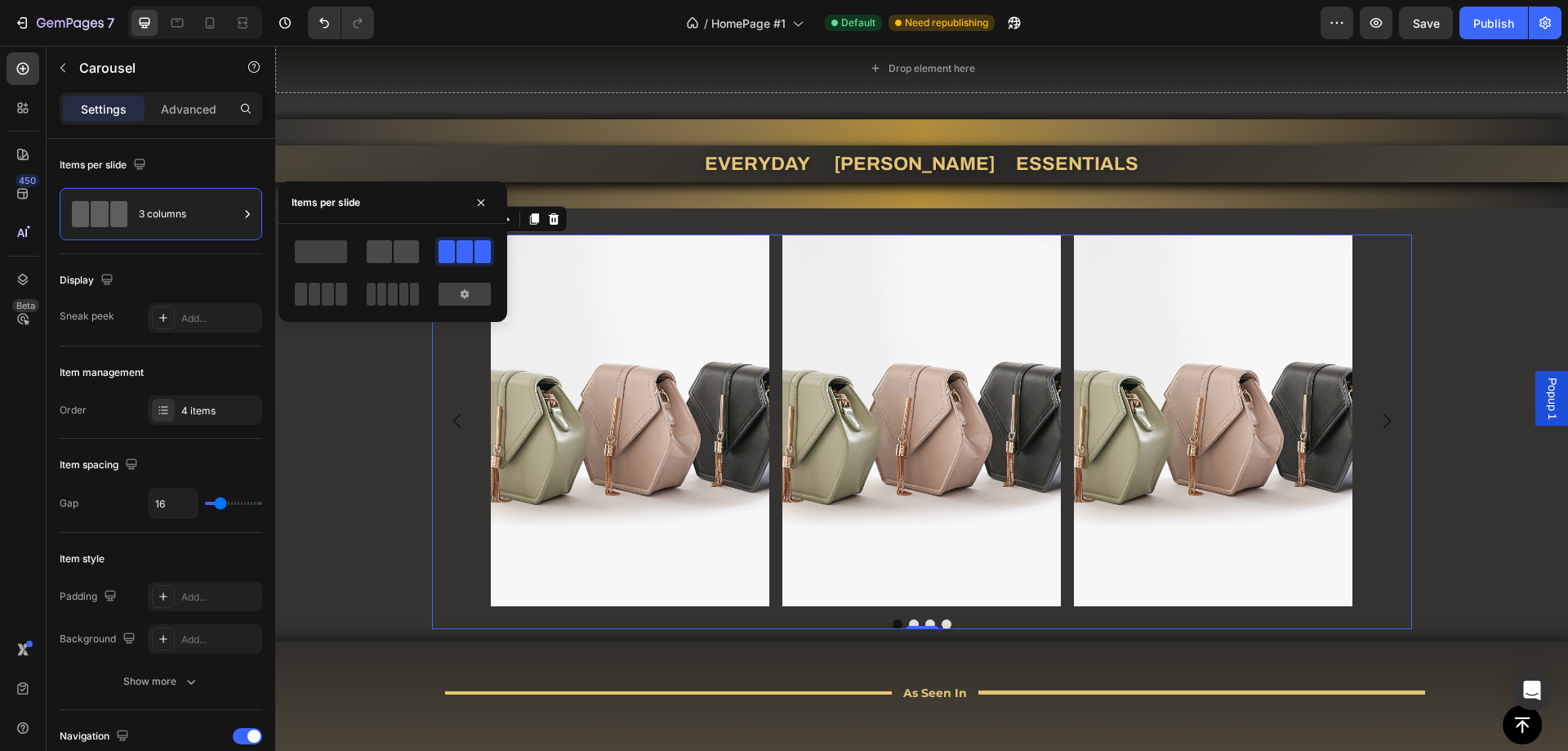
click at [393, 254] on div at bounding box center [392, 251] width 52 height 23
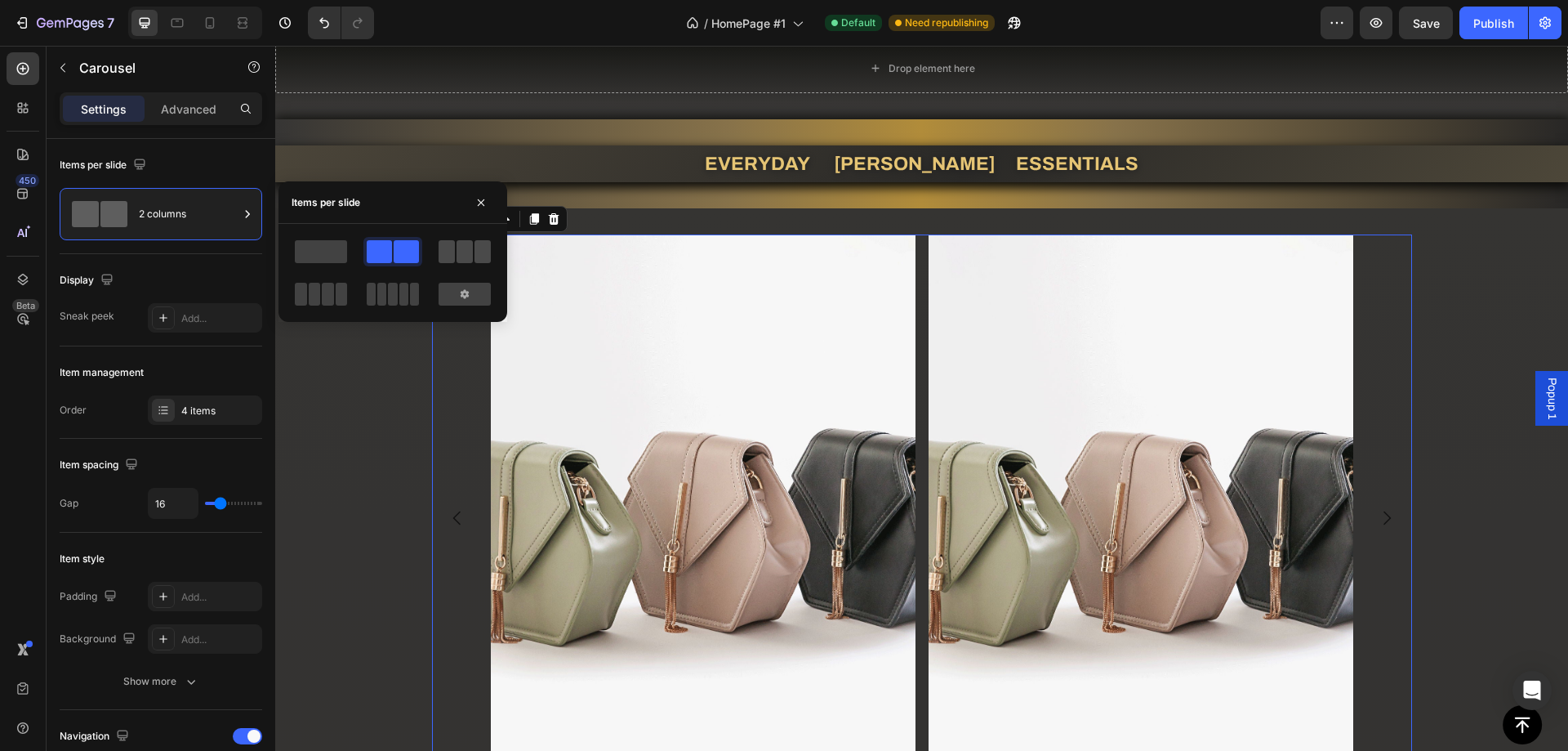
click at [474, 252] on div at bounding box center [464, 251] width 52 height 23
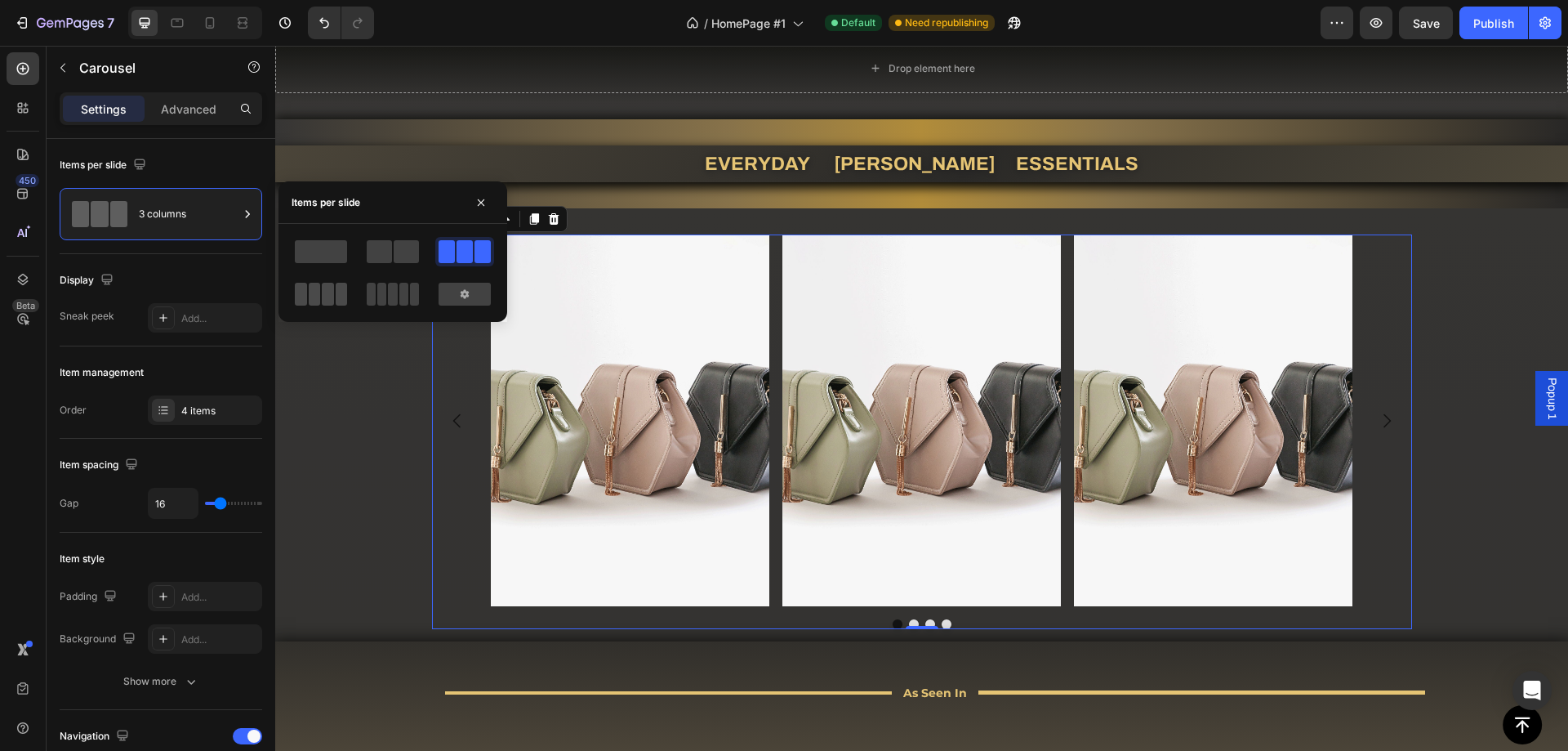
click at [330, 288] on span at bounding box center [327, 293] width 12 height 23
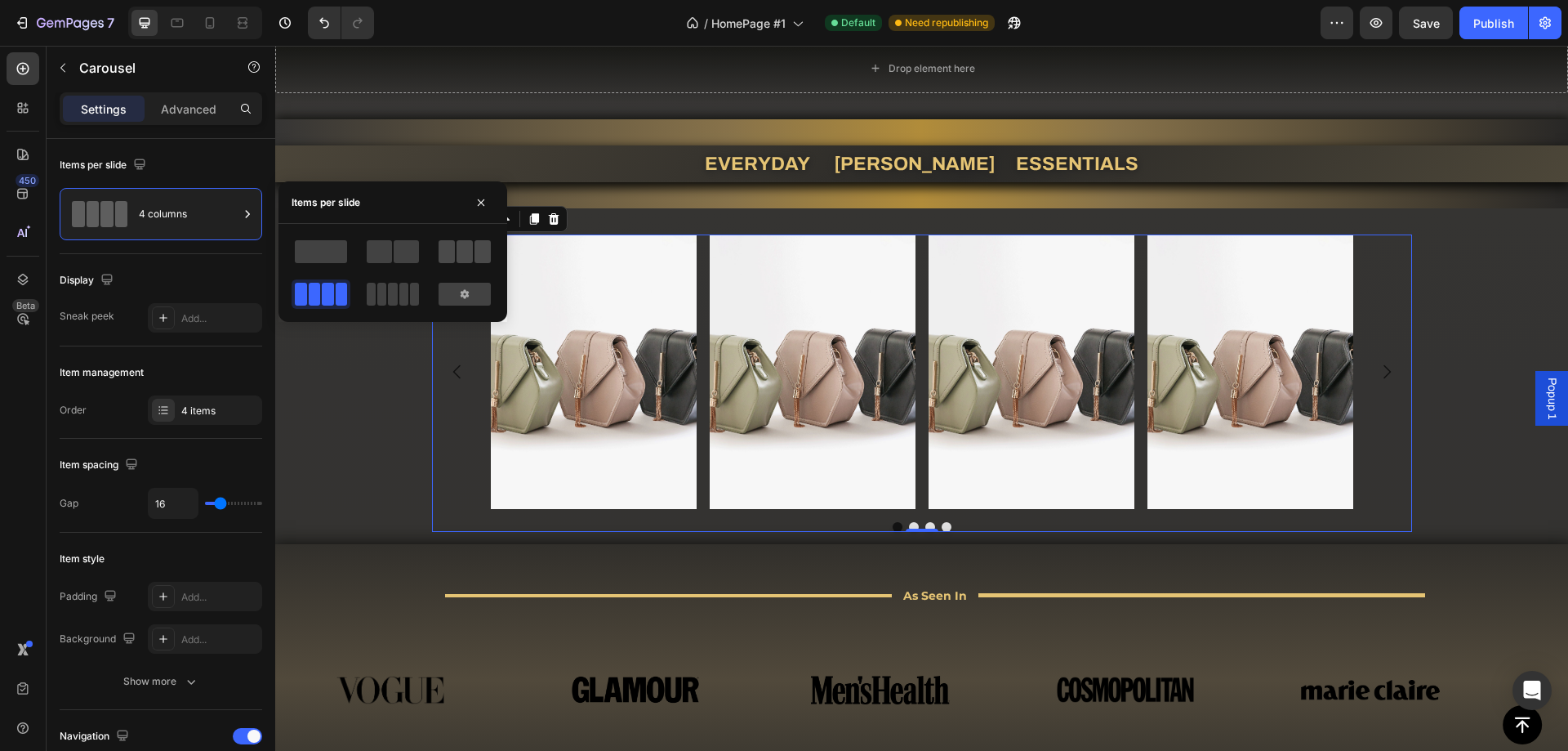
click at [451, 249] on span at bounding box center [447, 251] width 16 height 23
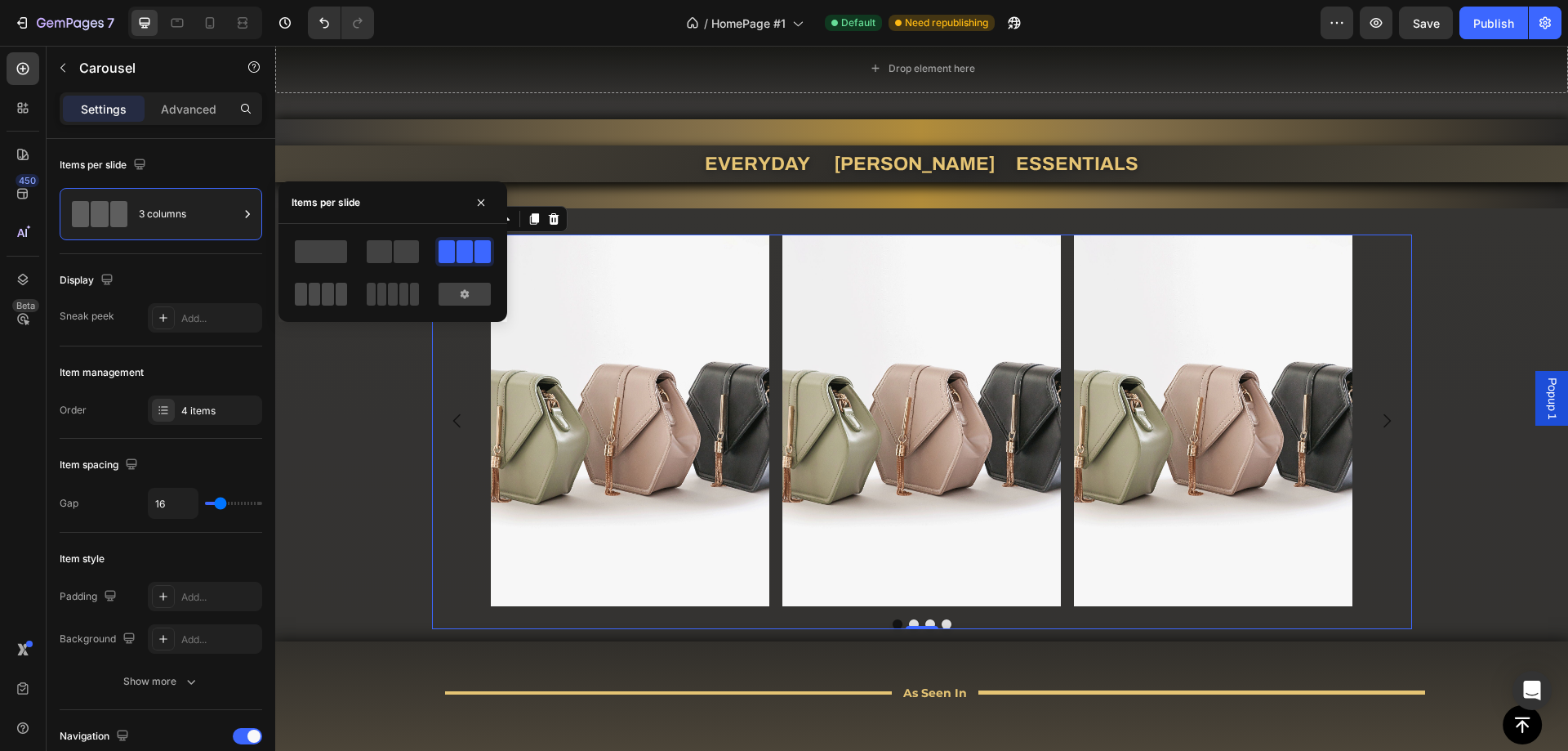
drag, startPoint x: 328, startPoint y: 291, endPoint x: 97, endPoint y: 343, distance: 236.8
click at [328, 291] on span at bounding box center [327, 293] width 12 height 23
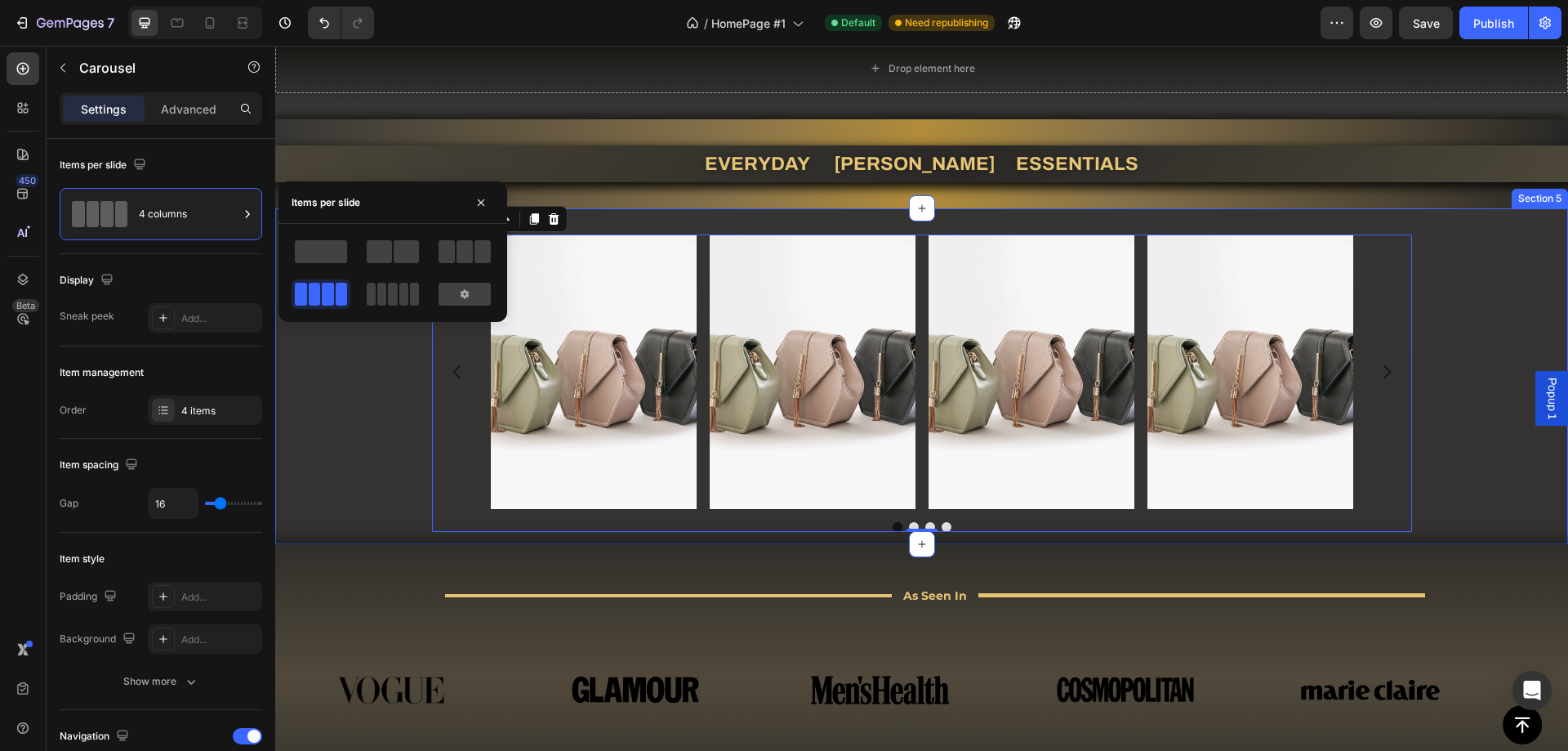
click at [346, 389] on div "Image Image Image Image Carousel 0" at bounding box center [921, 383] width 1293 height 297
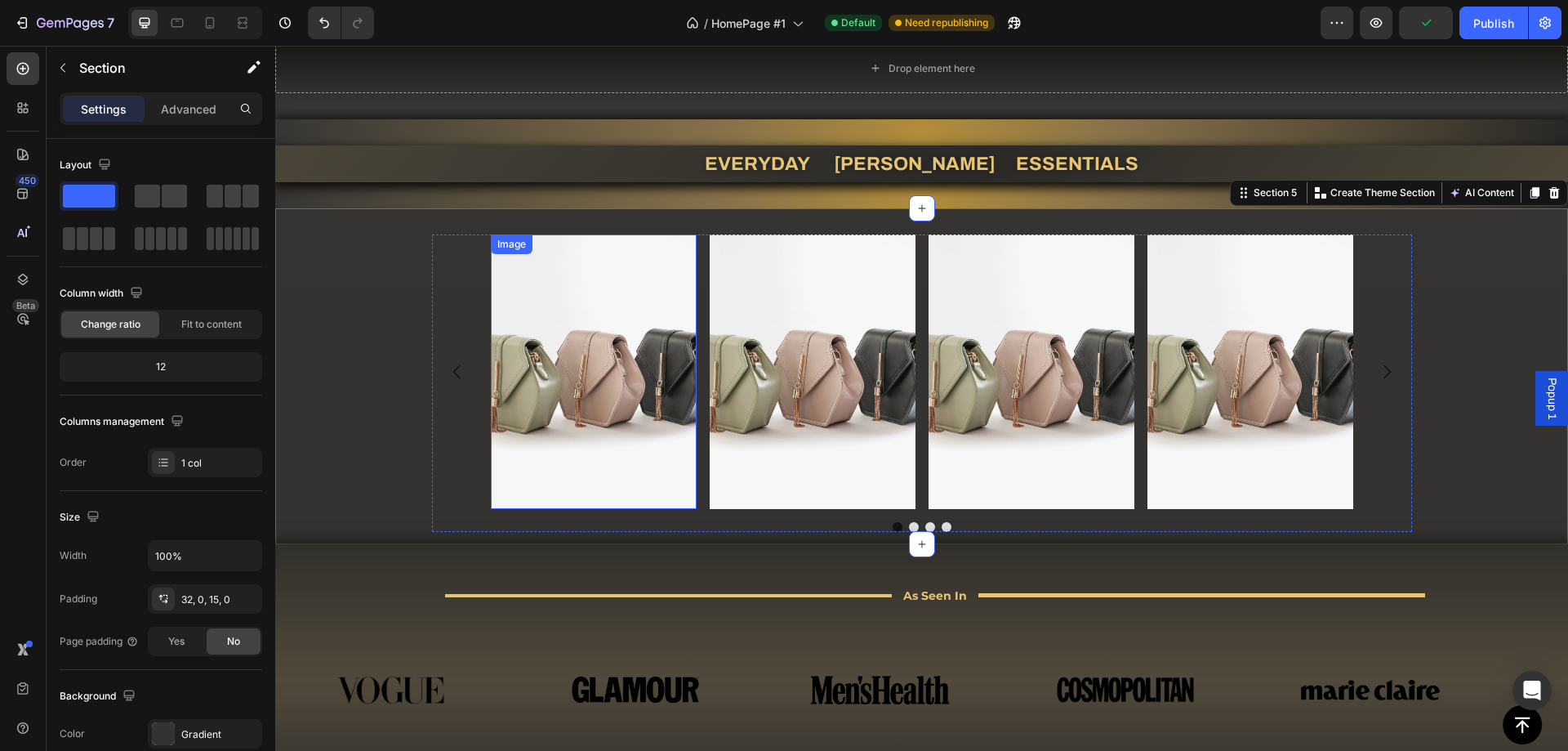
click at [569, 441] on img at bounding box center [593, 372] width 205 height 274
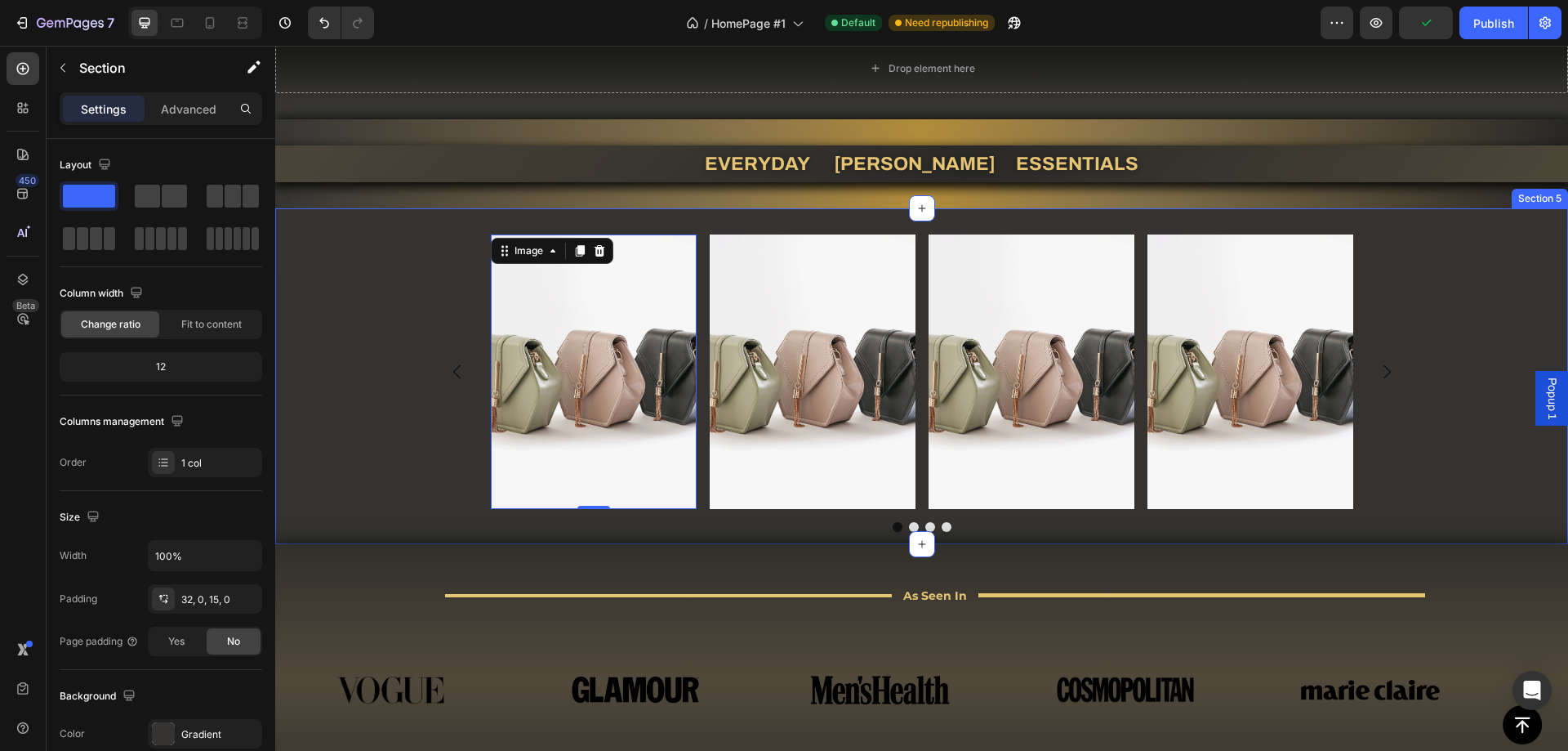
click at [384, 466] on div "Image 0 Image Image Image [GEOGRAPHIC_DATA]" at bounding box center [921, 383] width 1293 height 297
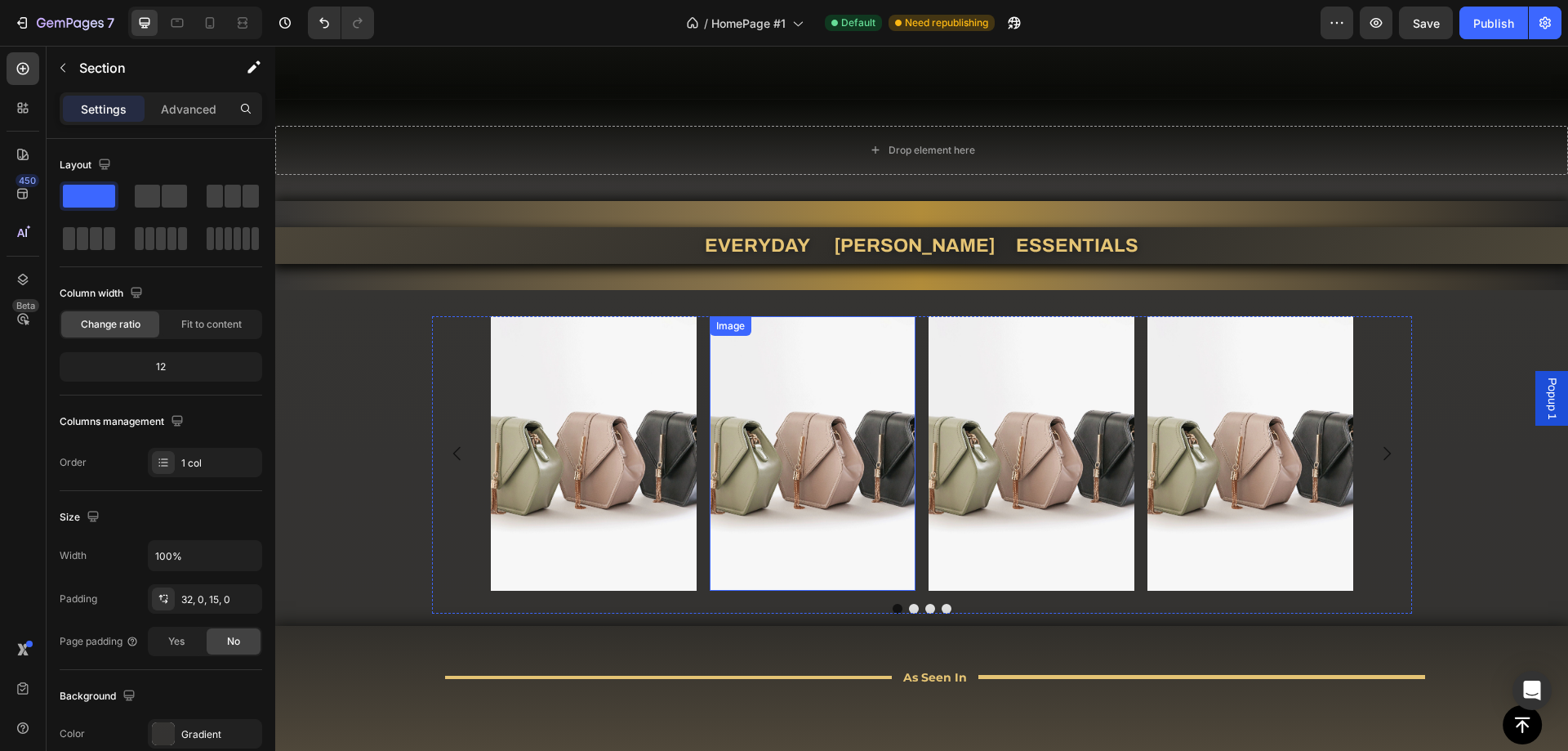
scroll to position [899, 0]
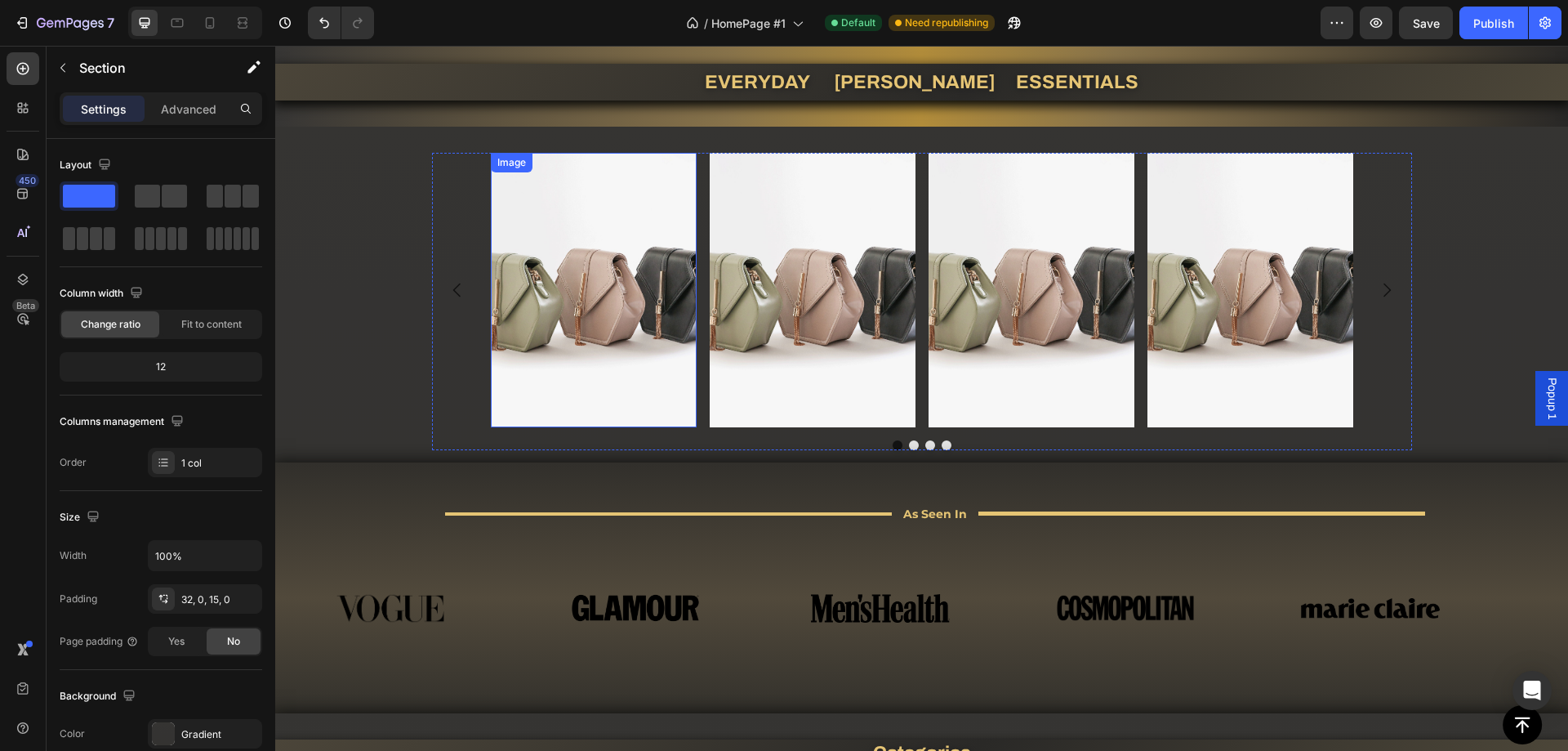
click at [591, 335] on img at bounding box center [593, 290] width 205 height 274
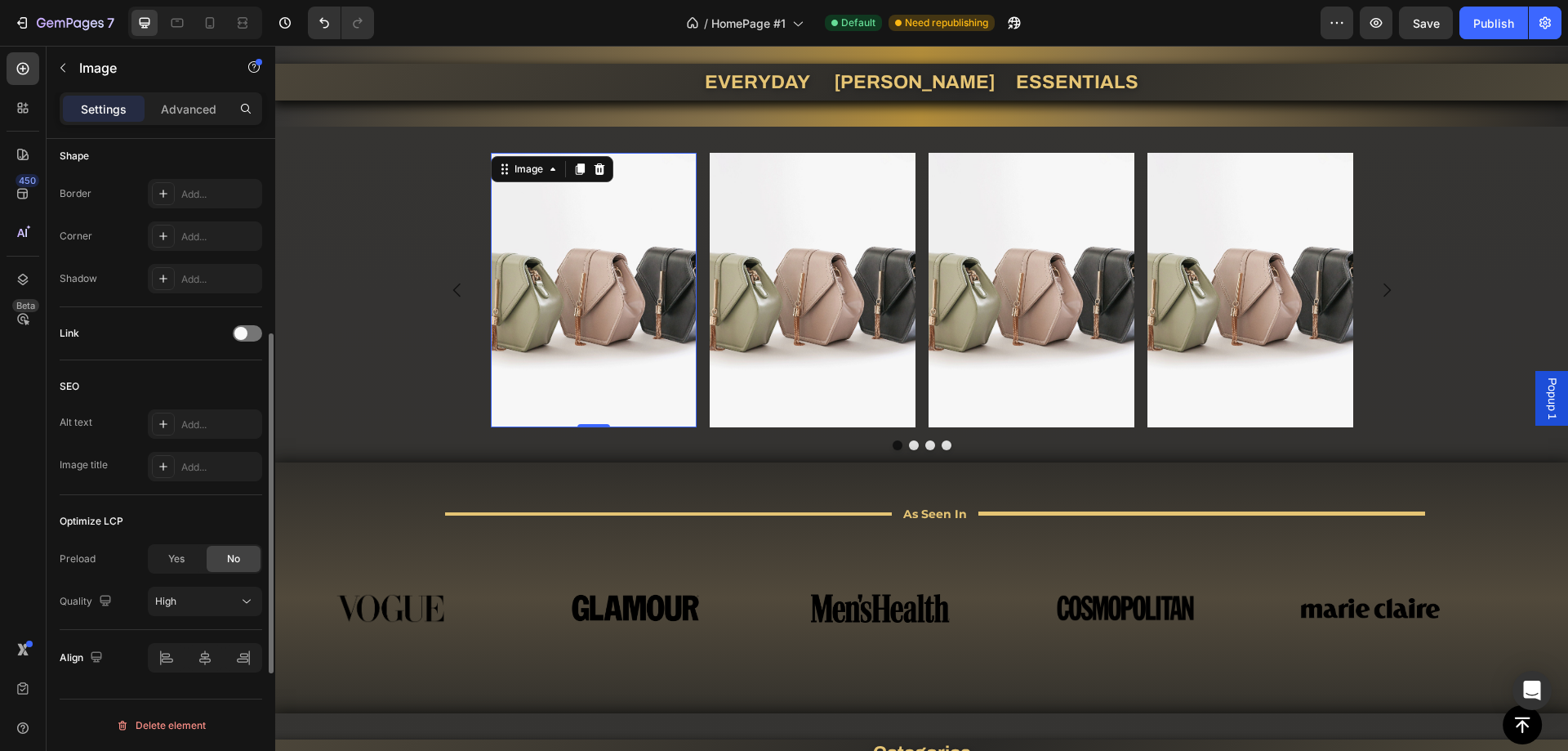
scroll to position [534, 0]
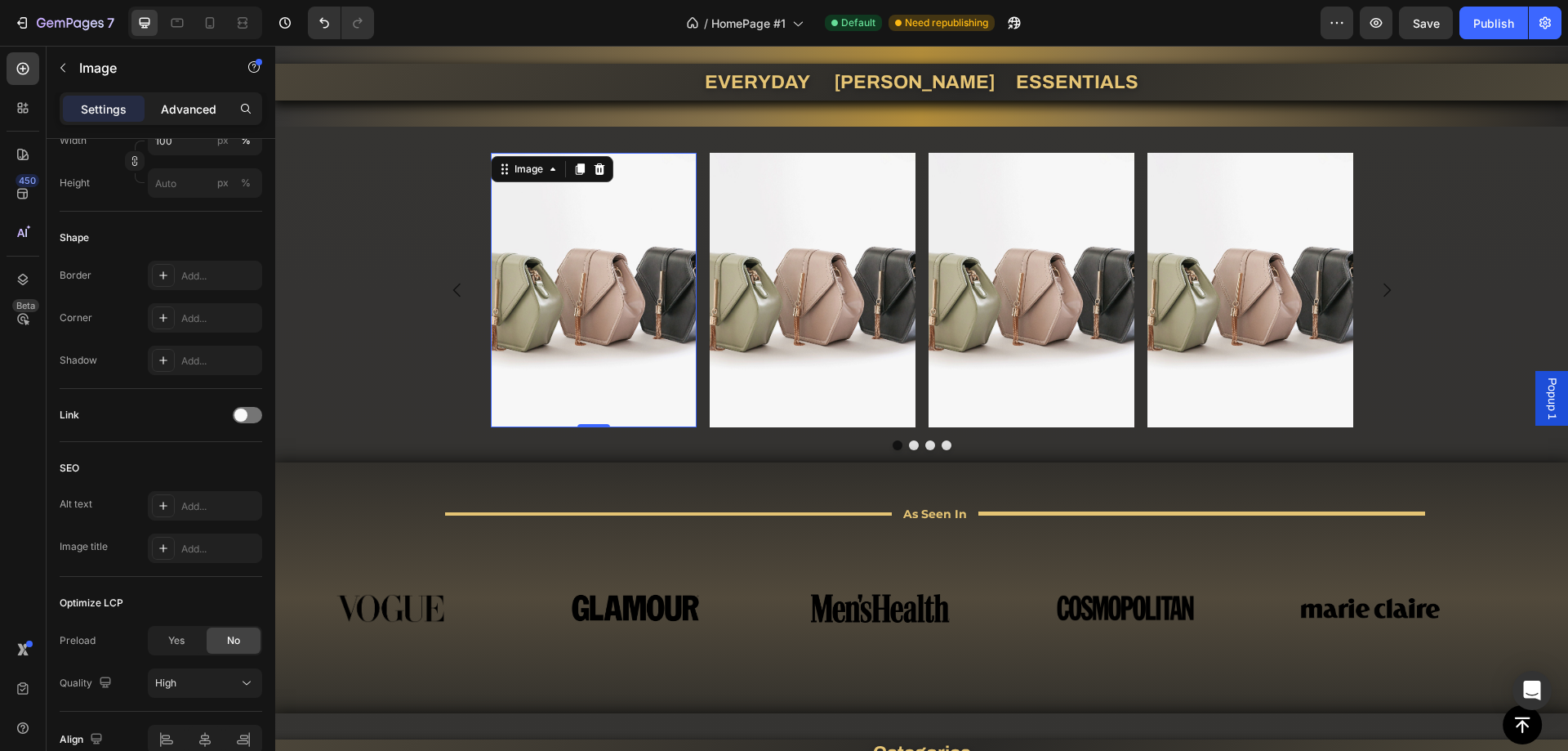
click at [182, 112] on p "Advanced" at bounding box center [188, 109] width 56 height 17
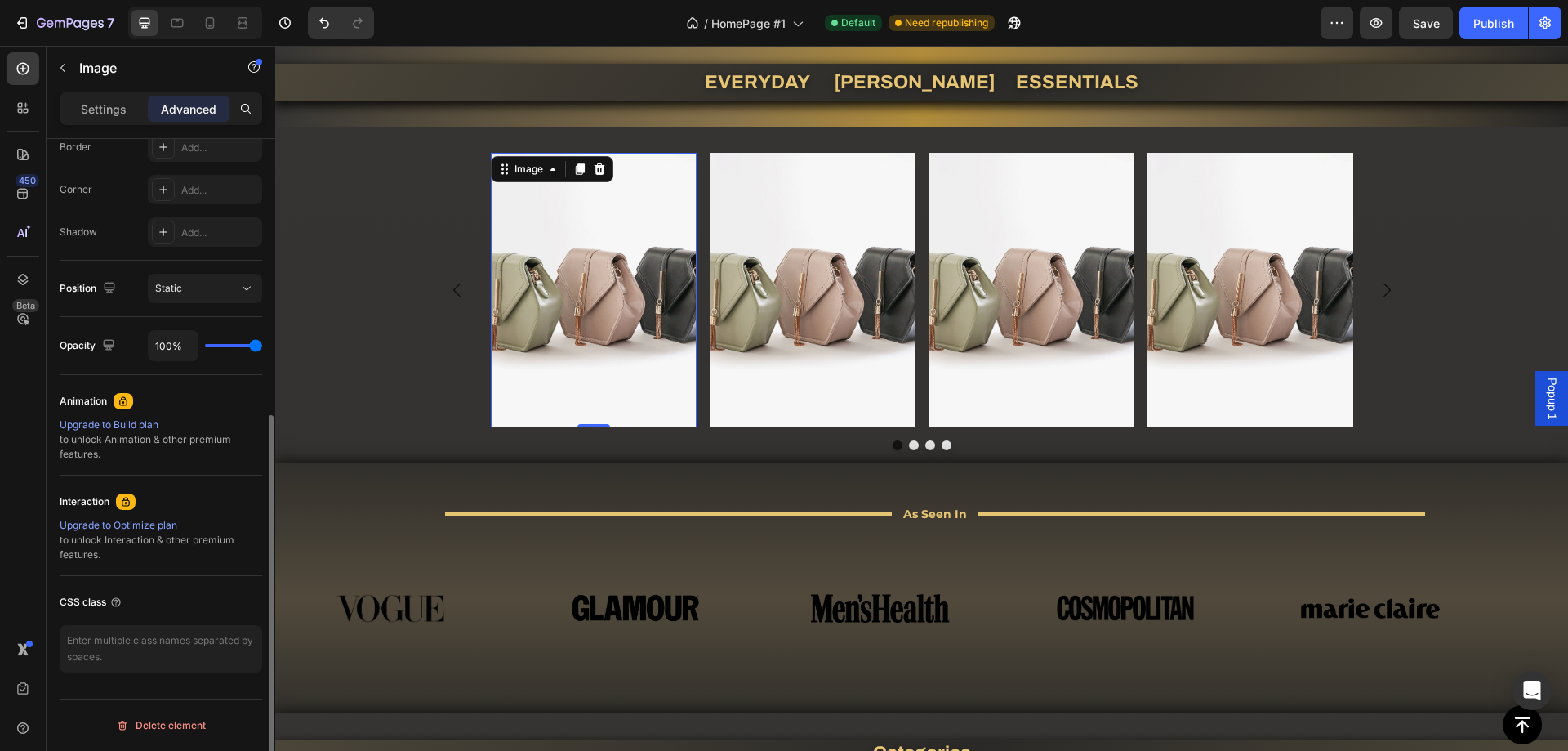
scroll to position [0, 0]
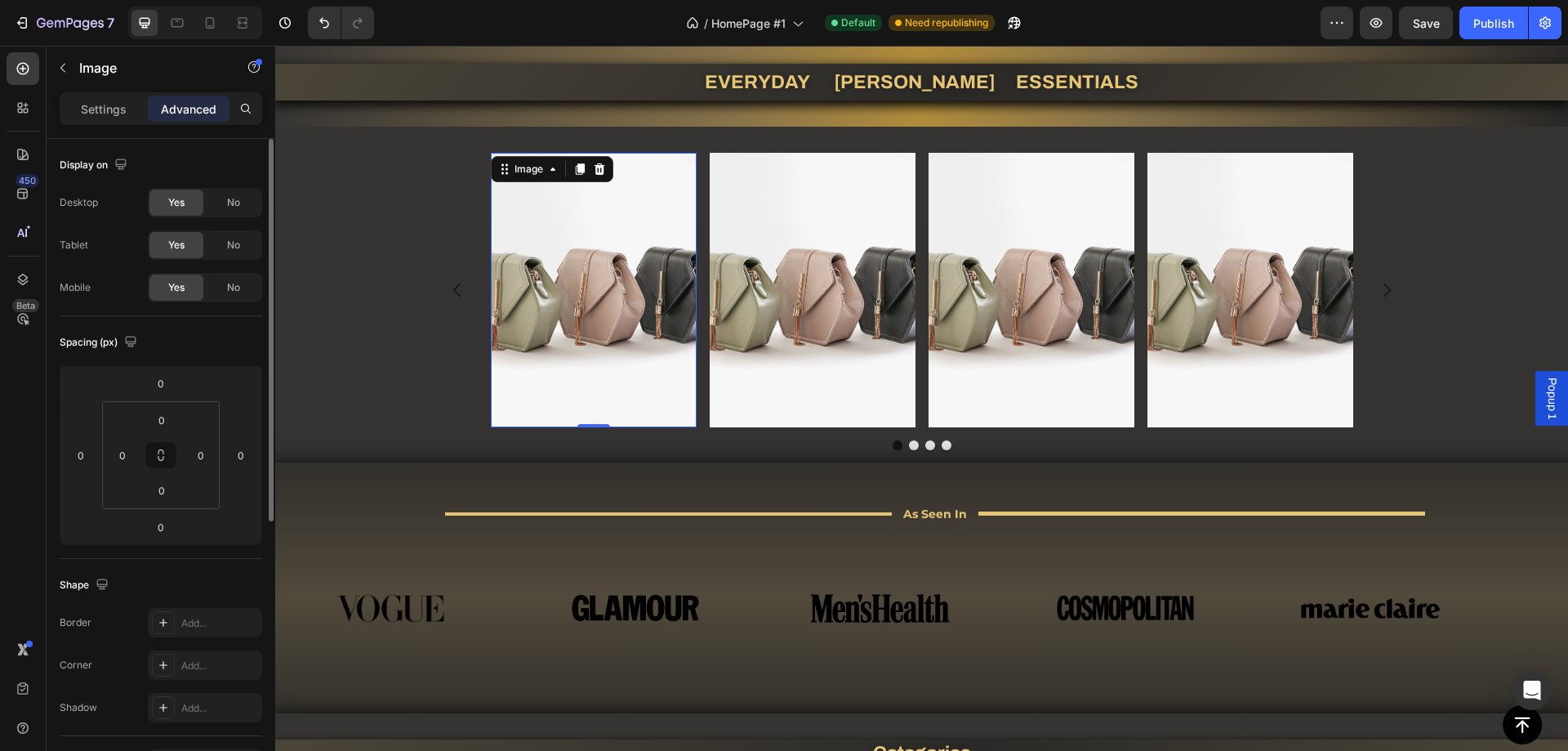
click at [96, 120] on div "Settings" at bounding box center [103, 109] width 81 height 26
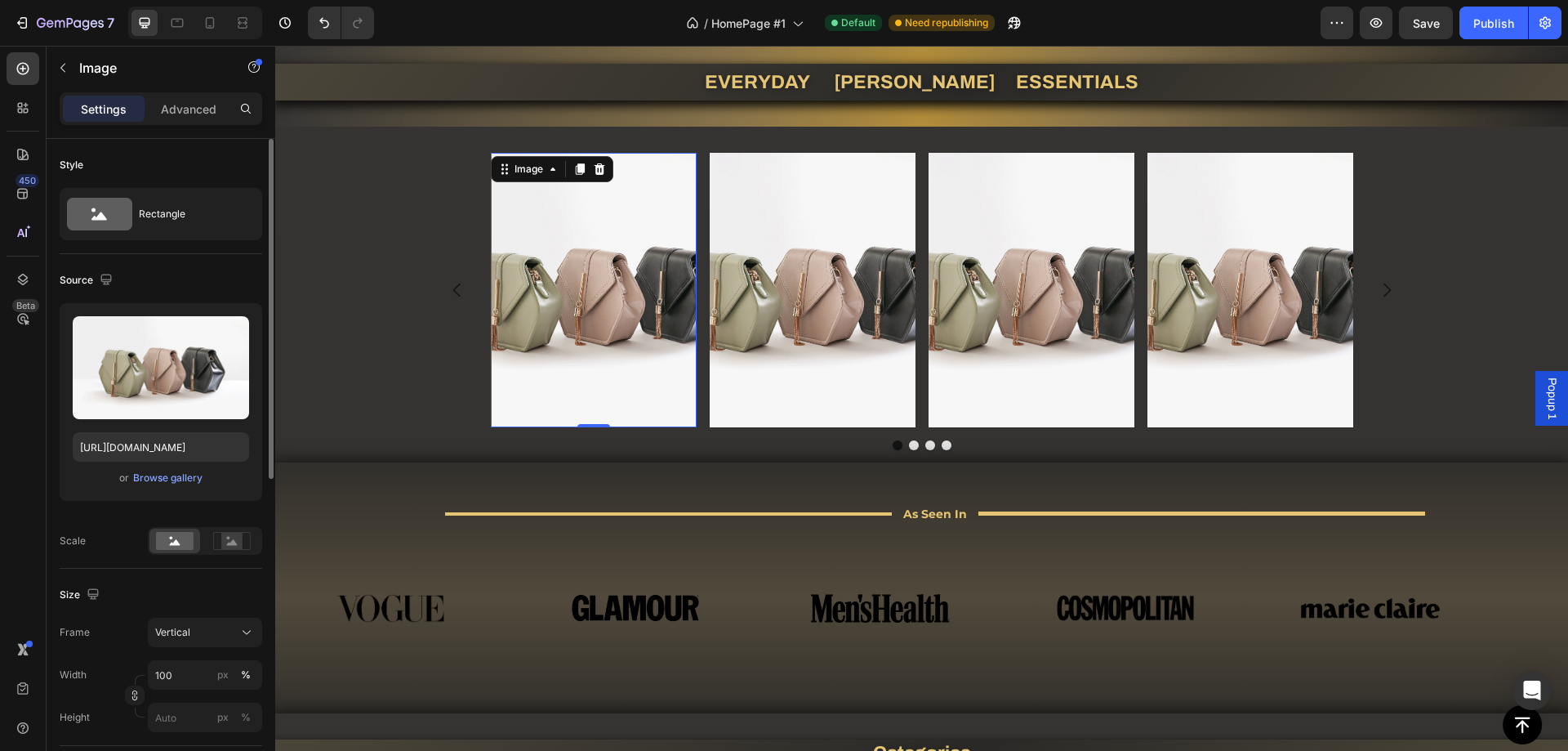
scroll to position [245, 0]
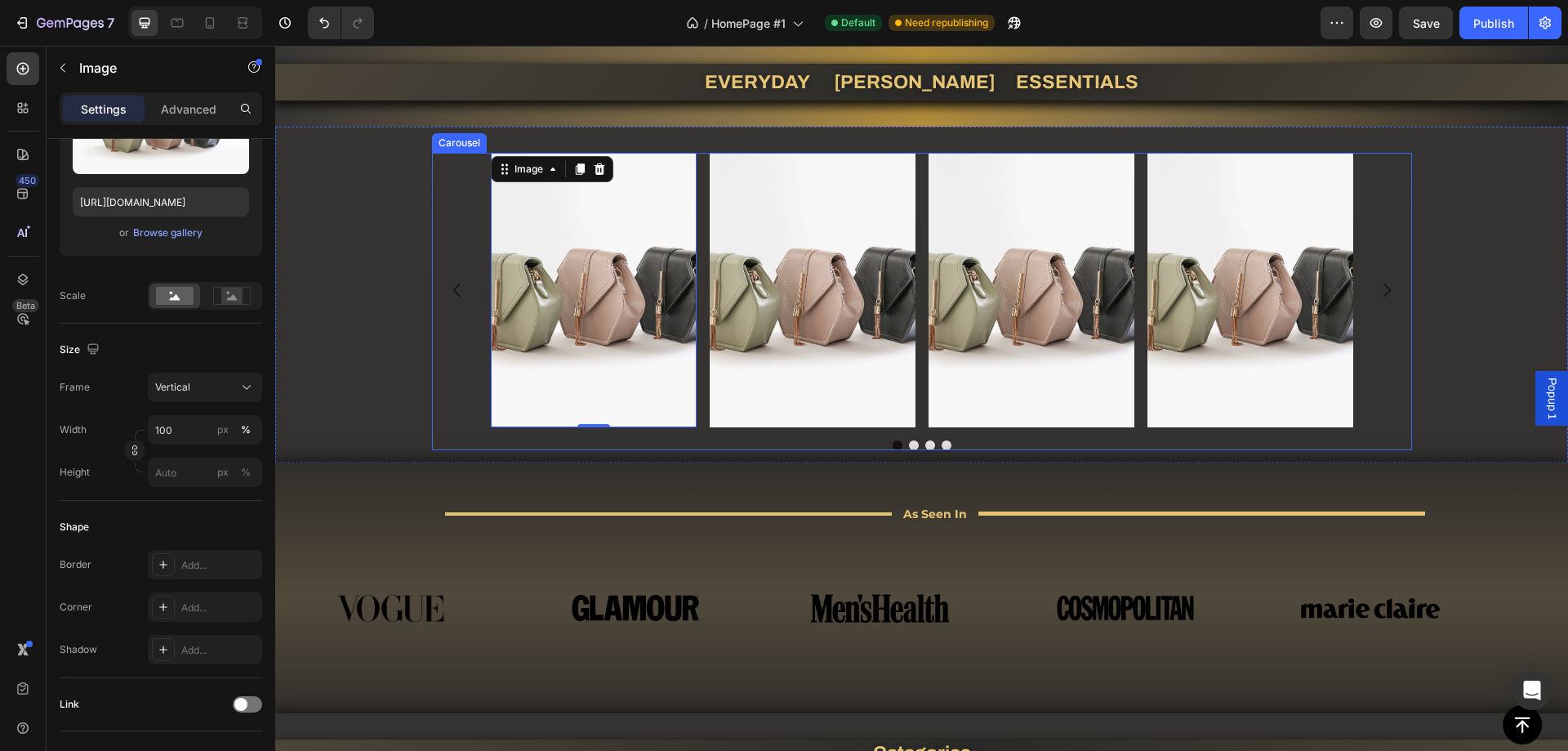
click at [432, 437] on div "Image 0 Image Image Image [GEOGRAPHIC_DATA]" at bounding box center [921, 301] width 980 height 297
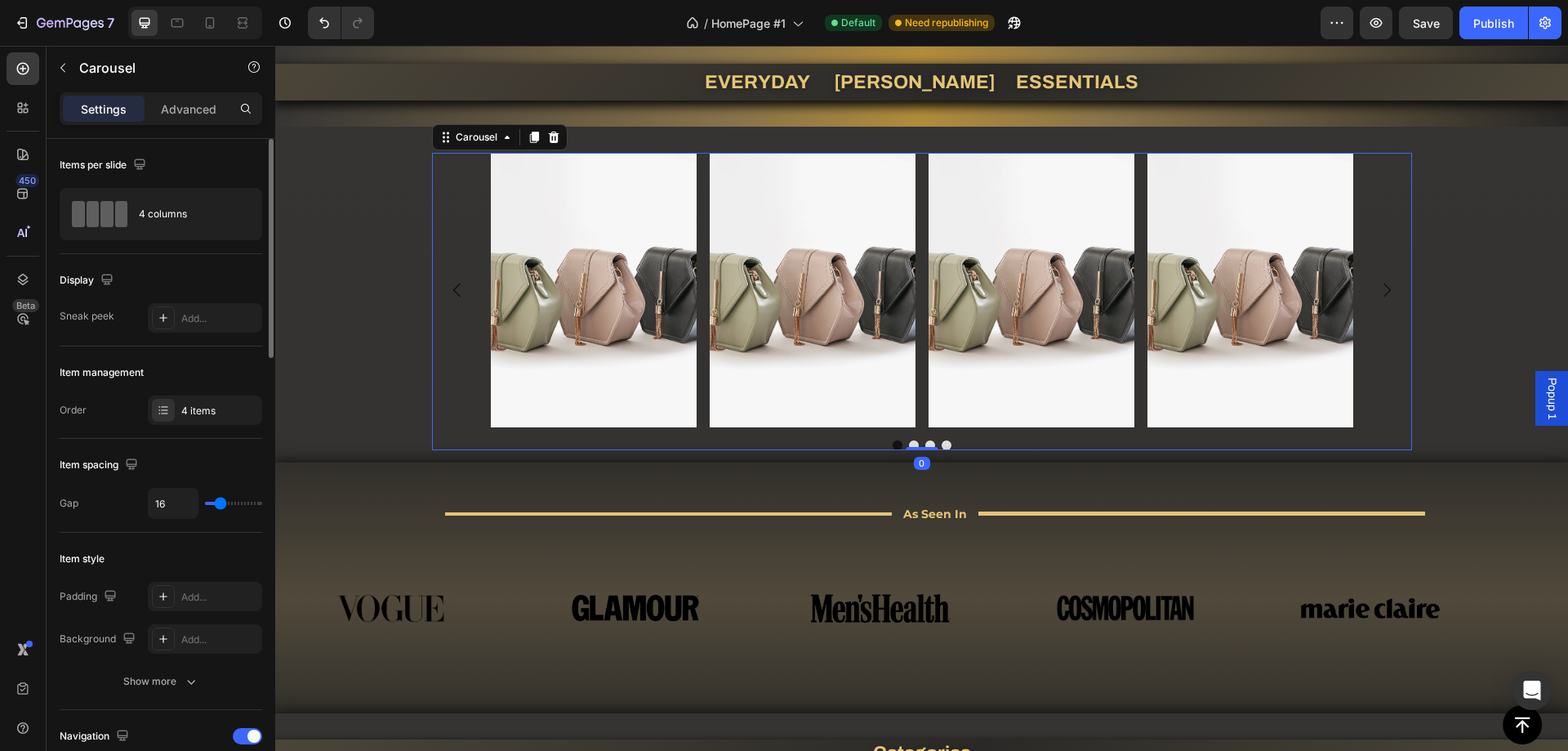
scroll to position [817, 0]
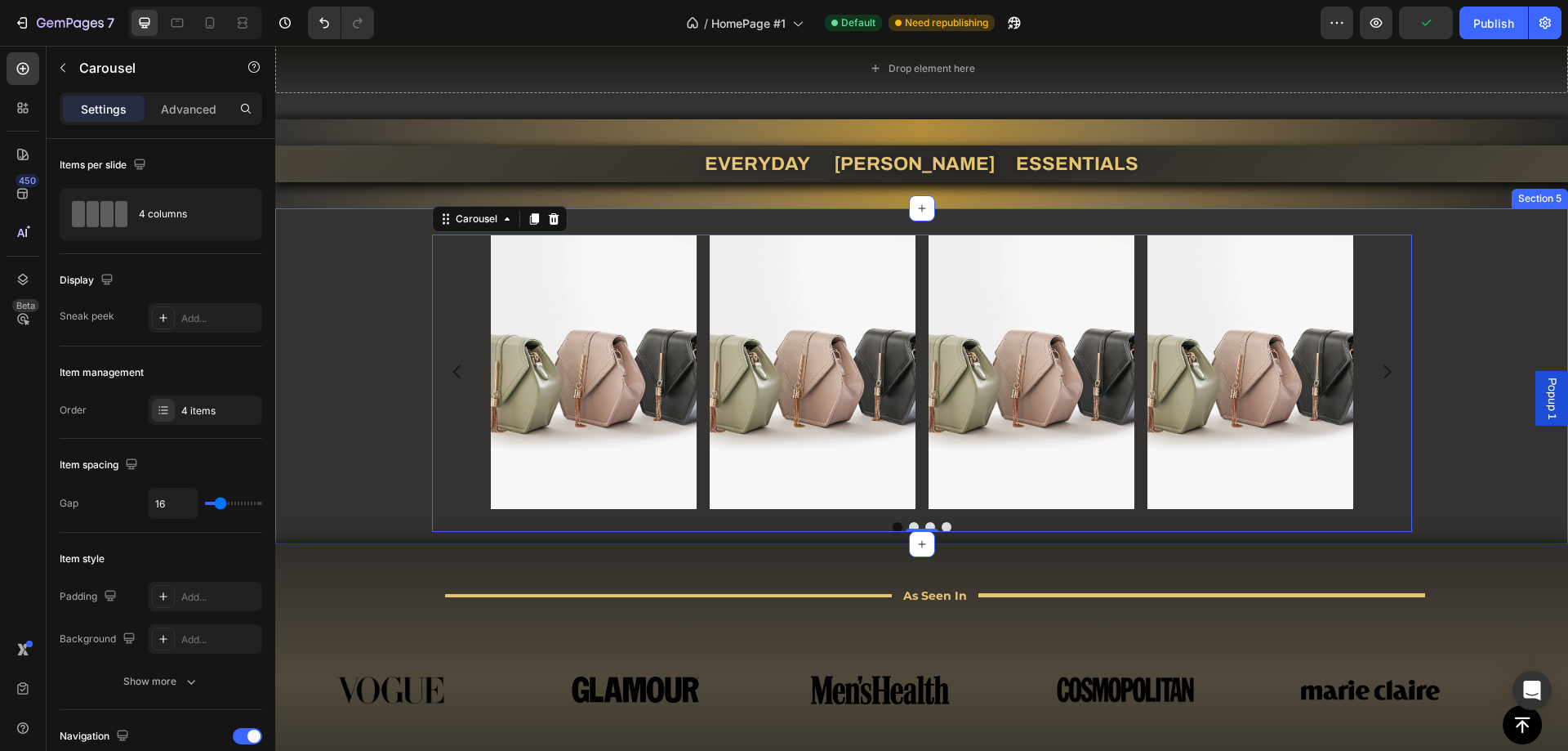
click at [336, 496] on div "Image Image Image Image Carousel 0" at bounding box center [921, 383] width 1293 height 297
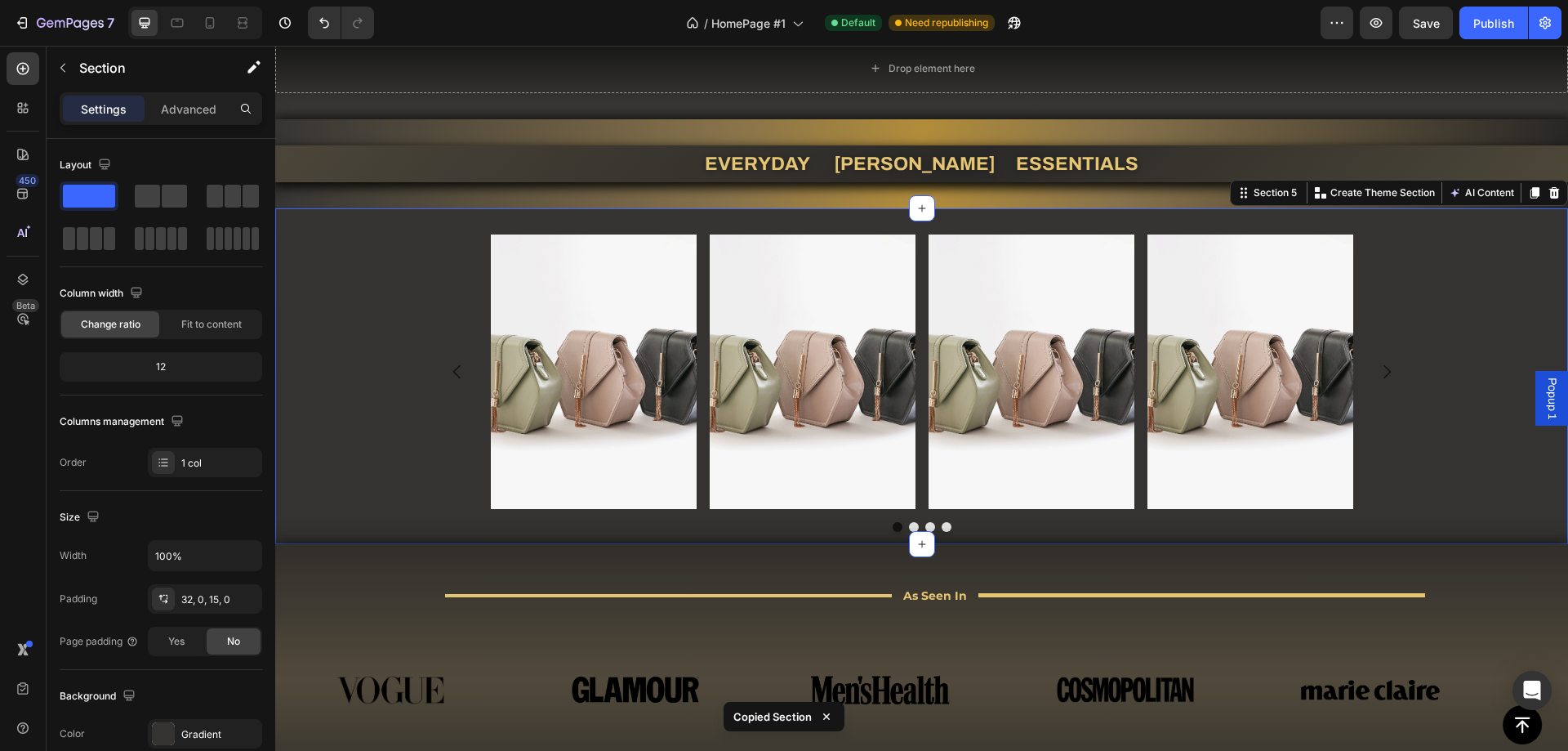
click at [310, 537] on div "Image Image Image Image Carousel Section 5 You can create reusable sections Cre…" at bounding box center [921, 376] width 1293 height 336
click at [304, 545] on div "Title Line As Seen In Text Block Title Line Row Row Image Image Image Image Ima…" at bounding box center [921, 670] width 1293 height 251
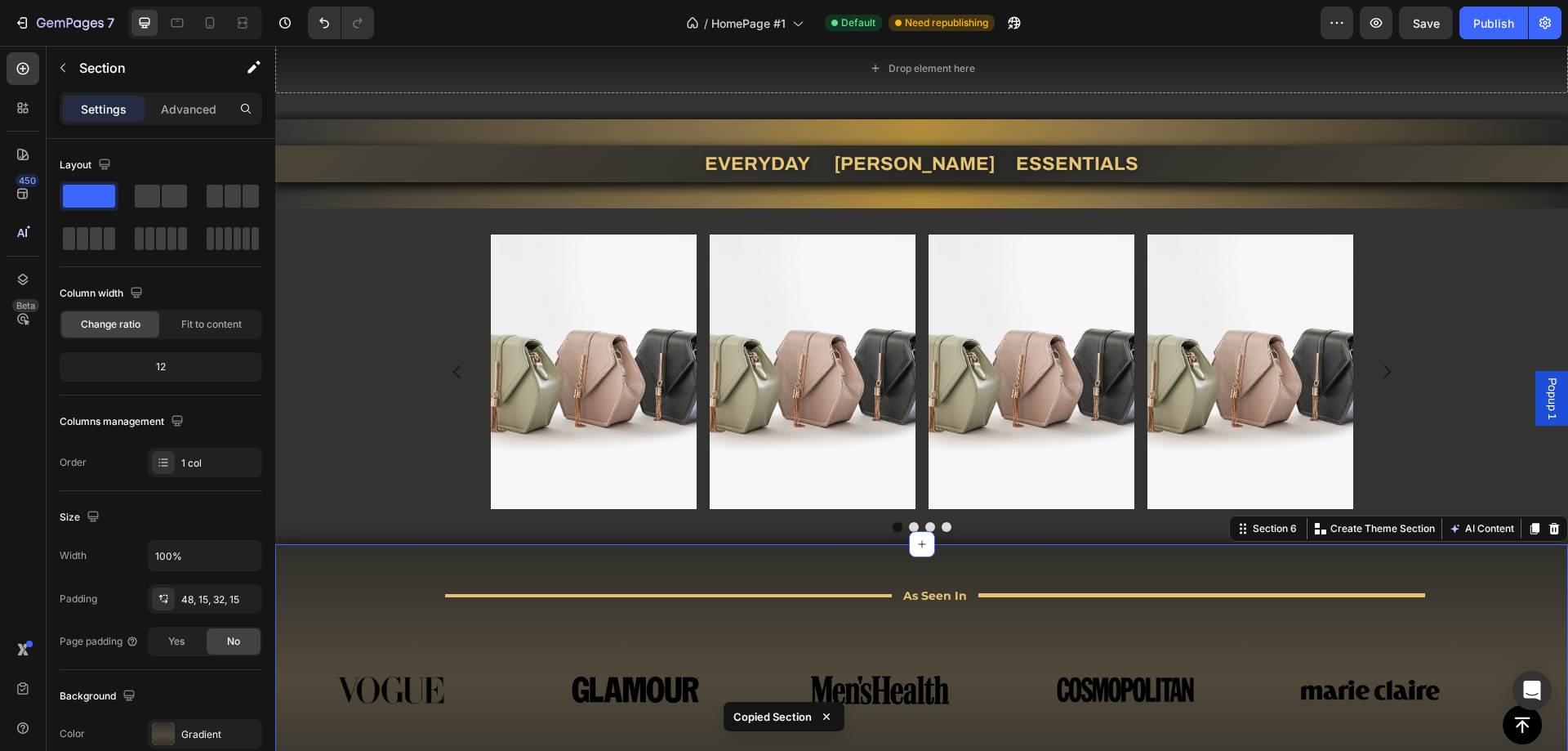
click at [295, 539] on div "Image Image Image Image Carousel Section 5" at bounding box center [921, 376] width 1293 height 336
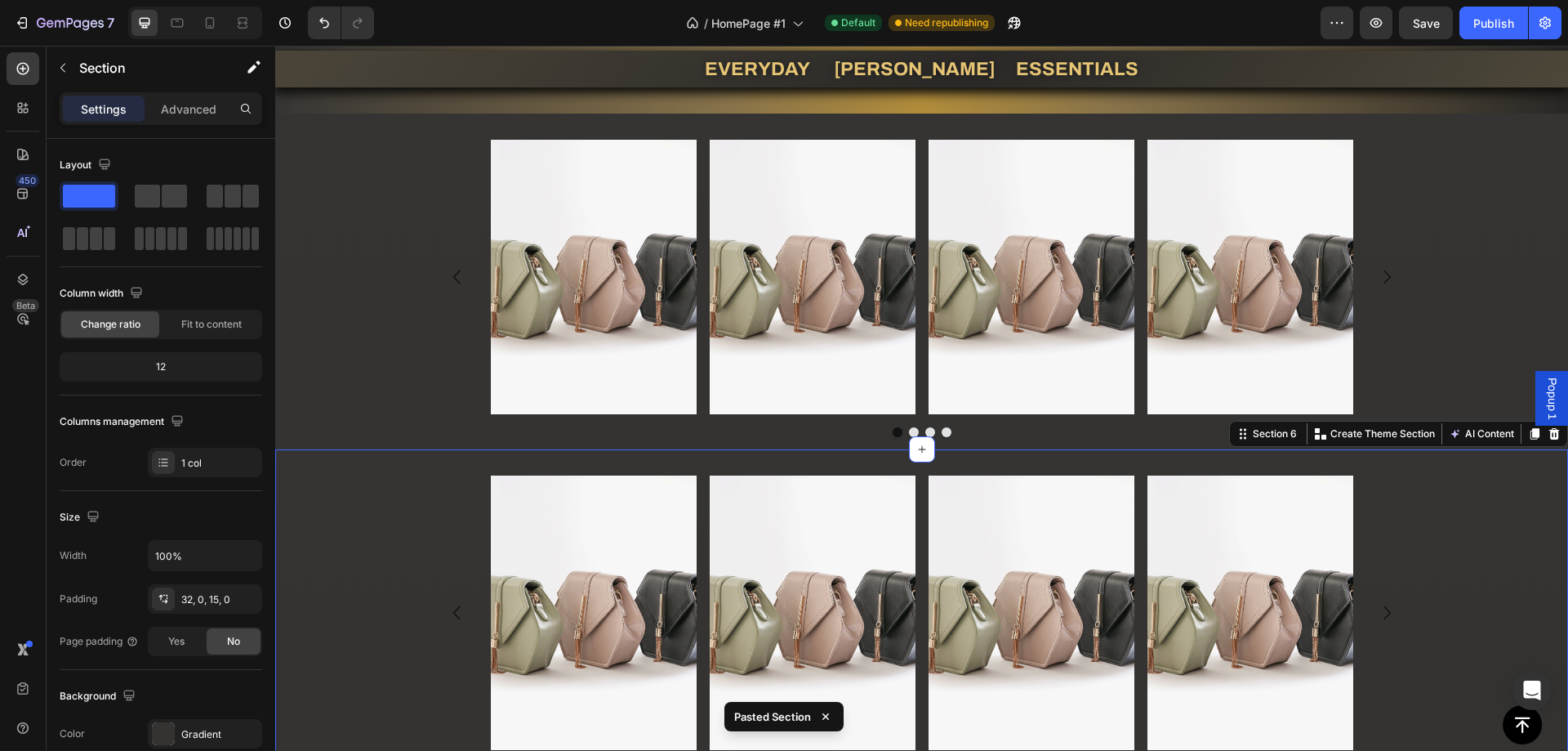
scroll to position [993, 0]
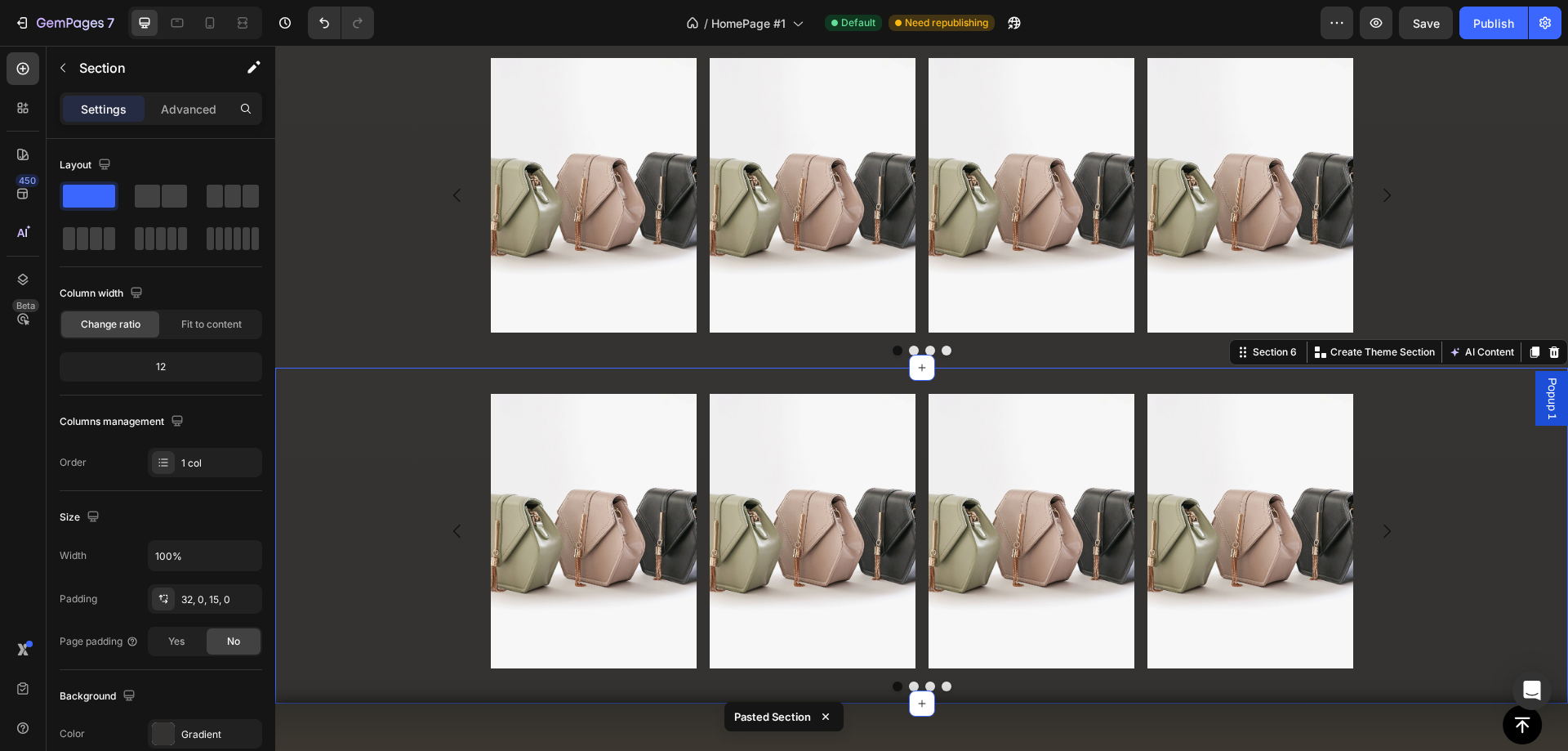
click at [367, 372] on div "Image Image Image Image Carousel Section 6 You can create reusable sections Cre…" at bounding box center [921, 535] width 1293 height 336
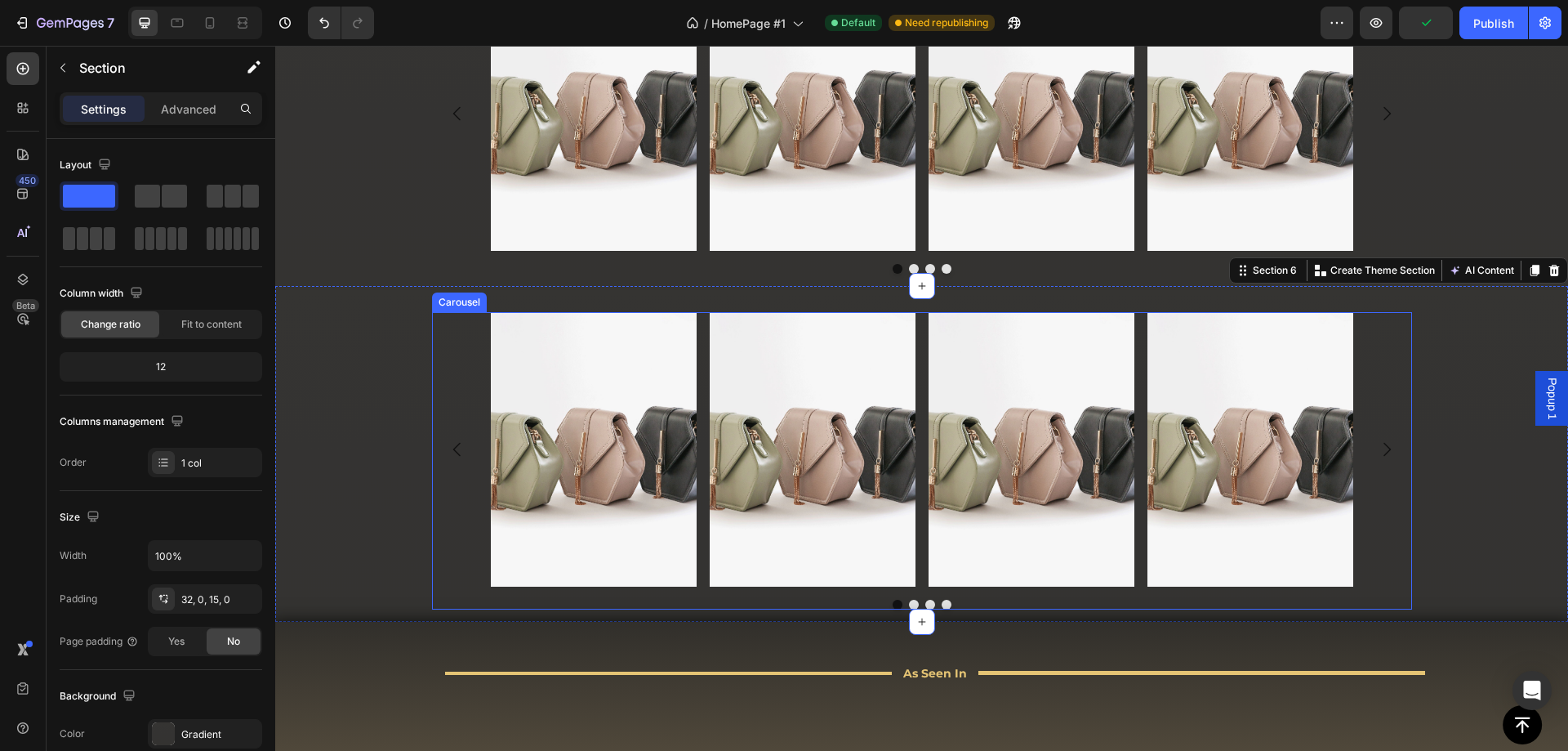
click at [442, 518] on div "Image Image Image Image" at bounding box center [921, 450] width 980 height 274
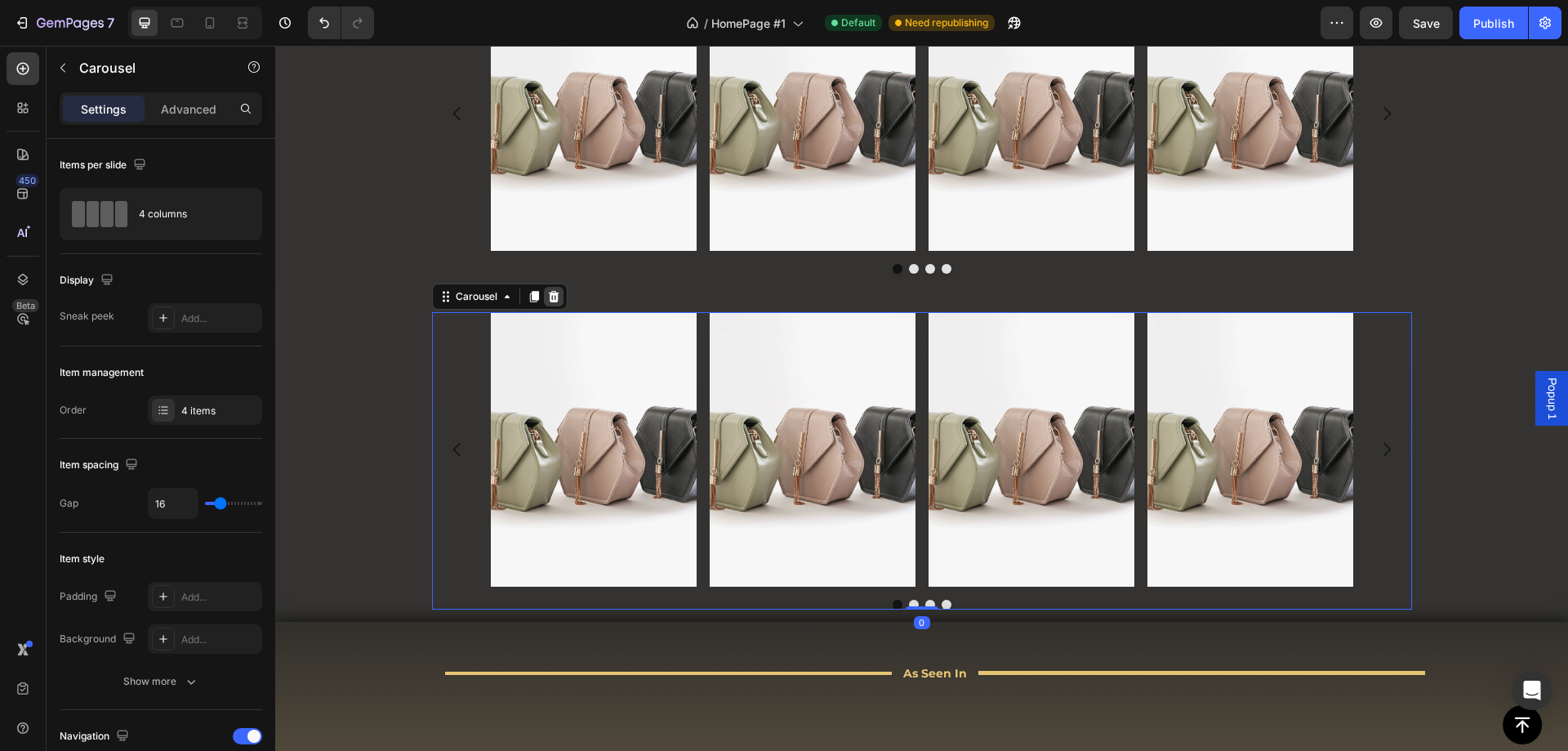
click at [548, 297] on icon at bounding box center [553, 296] width 11 height 12
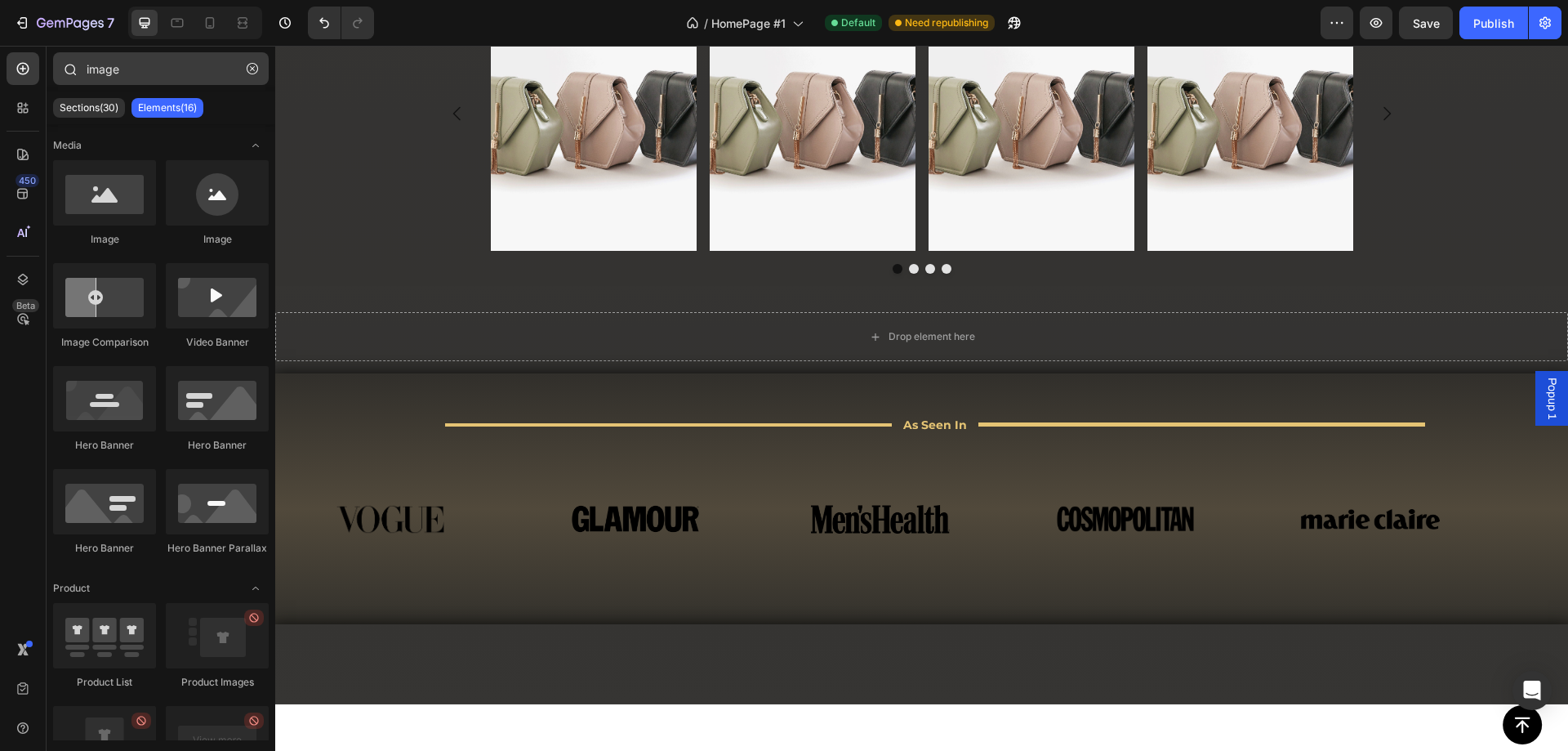
drag, startPoint x: 31, startPoint y: 77, endPoint x: 128, endPoint y: 71, distance: 97.2
click at [31, 77] on div at bounding box center [23, 69] width 33 height 33
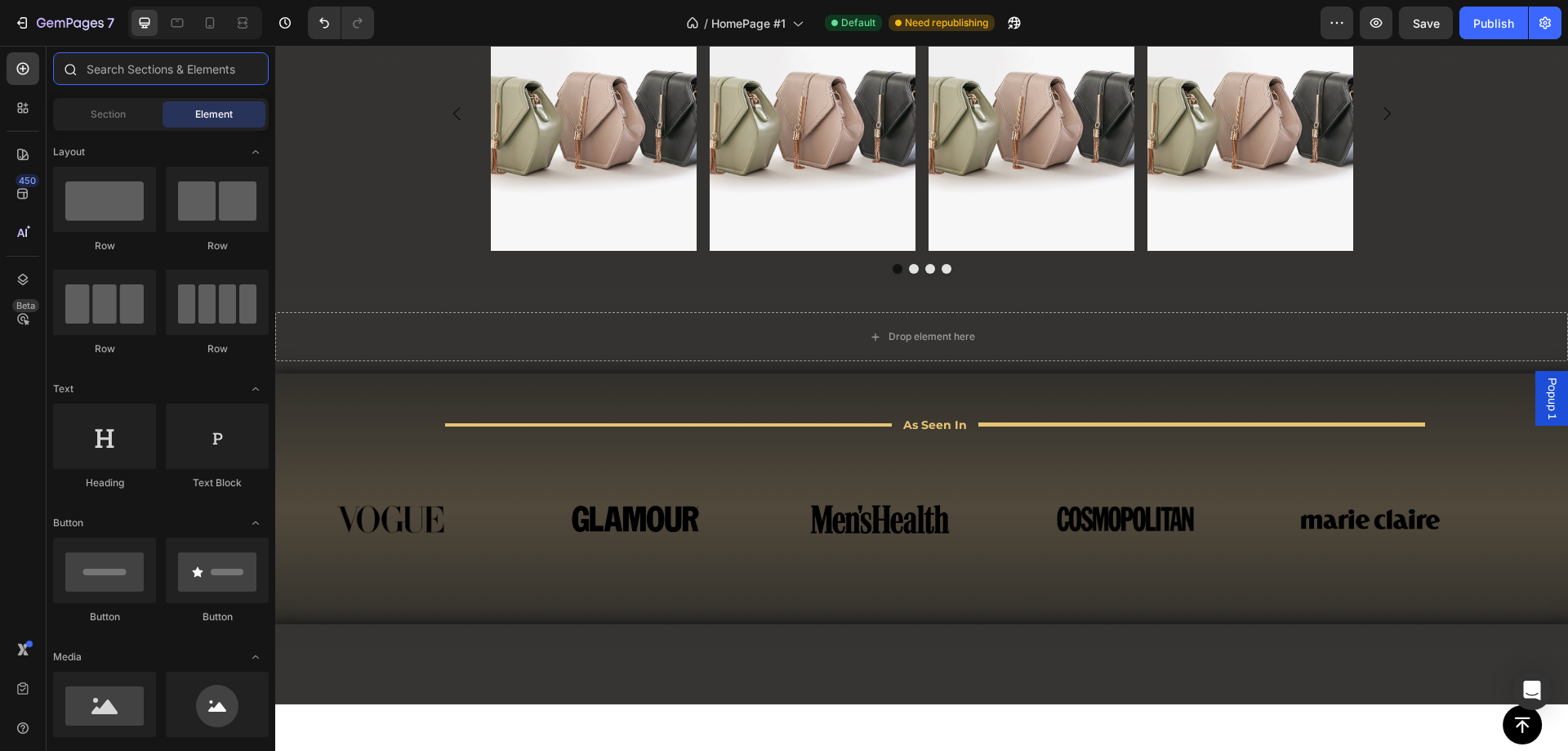
click at [139, 70] on input "text" at bounding box center [161, 69] width 216 height 33
click at [130, 114] on div "Section" at bounding box center [108, 114] width 103 height 26
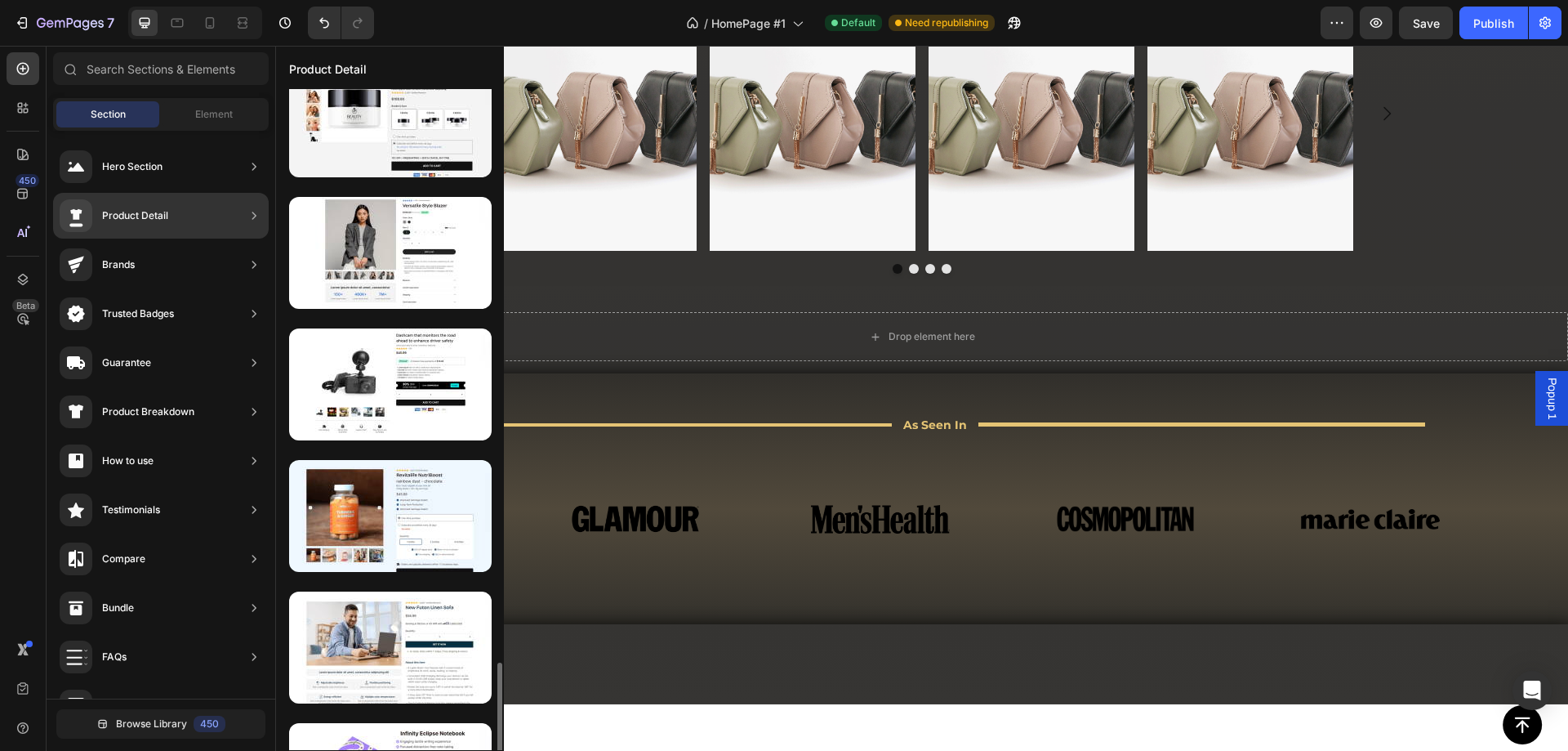
scroll to position [1952, 0]
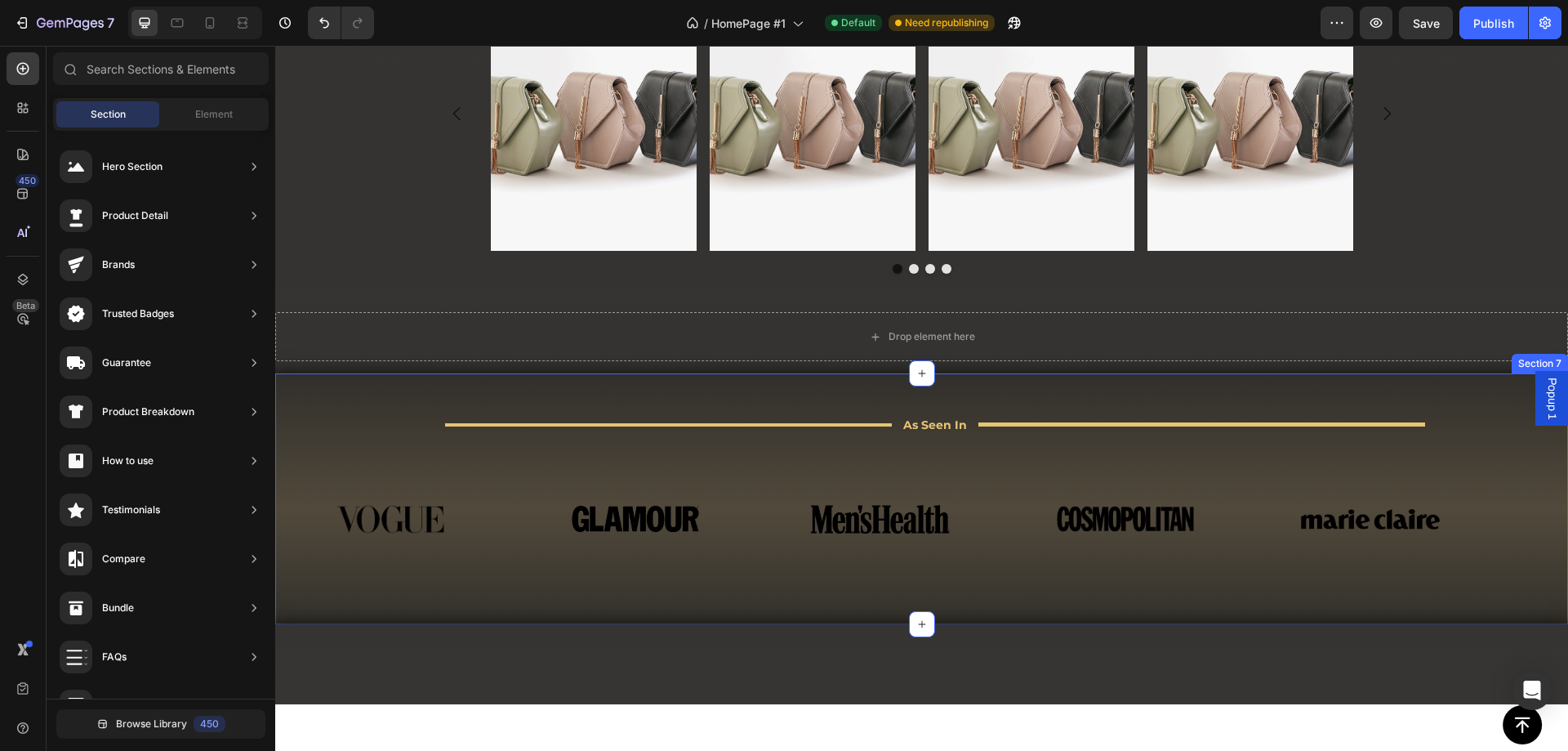
click at [607, 437] on div "Title Line" at bounding box center [668, 425] width 447 height 24
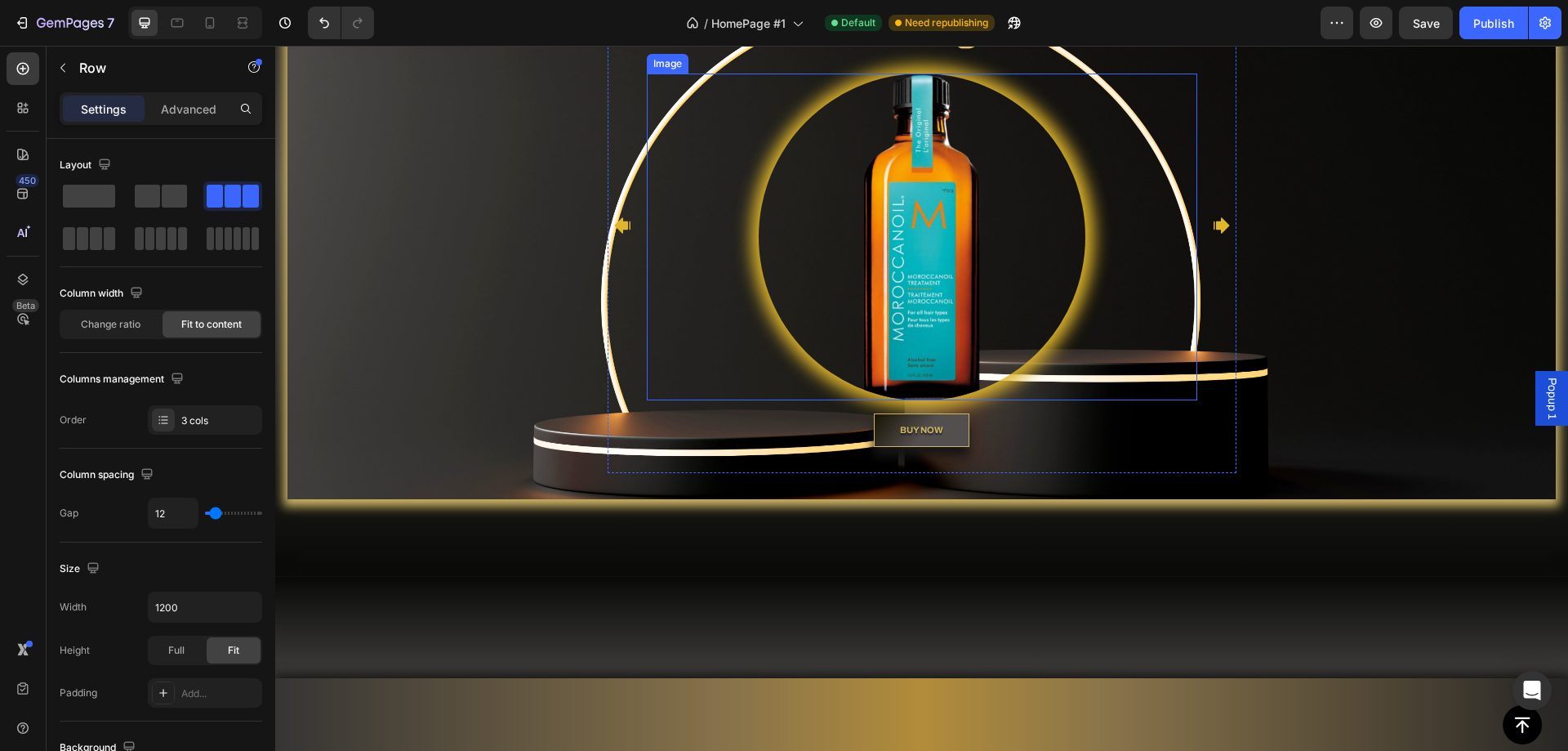
scroll to position [0, 0]
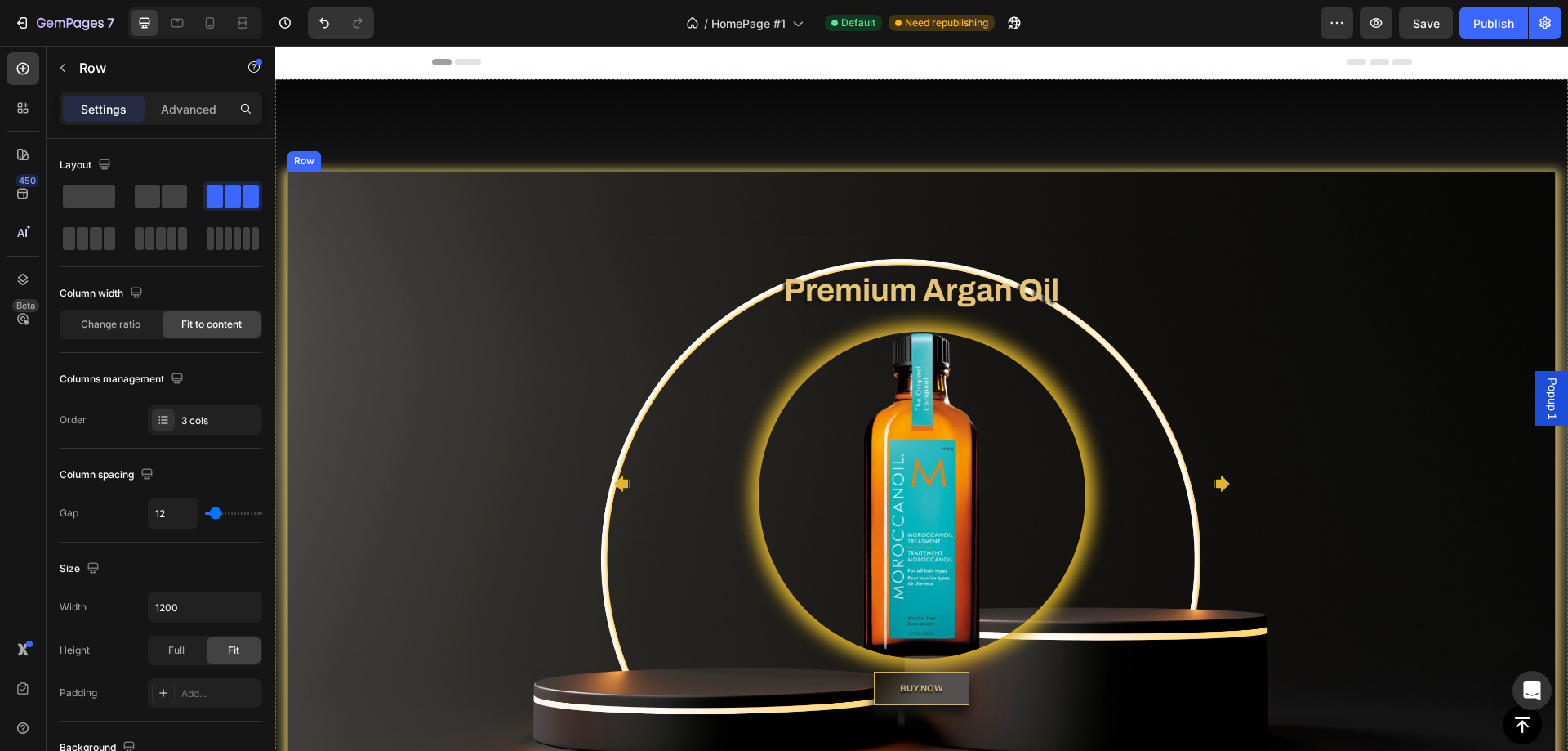
click at [427, 371] on div "Heading Text block Premium Argan Oil Heading Image BUY NOW Button Heading Text …" at bounding box center [921, 483] width 1268 height 495
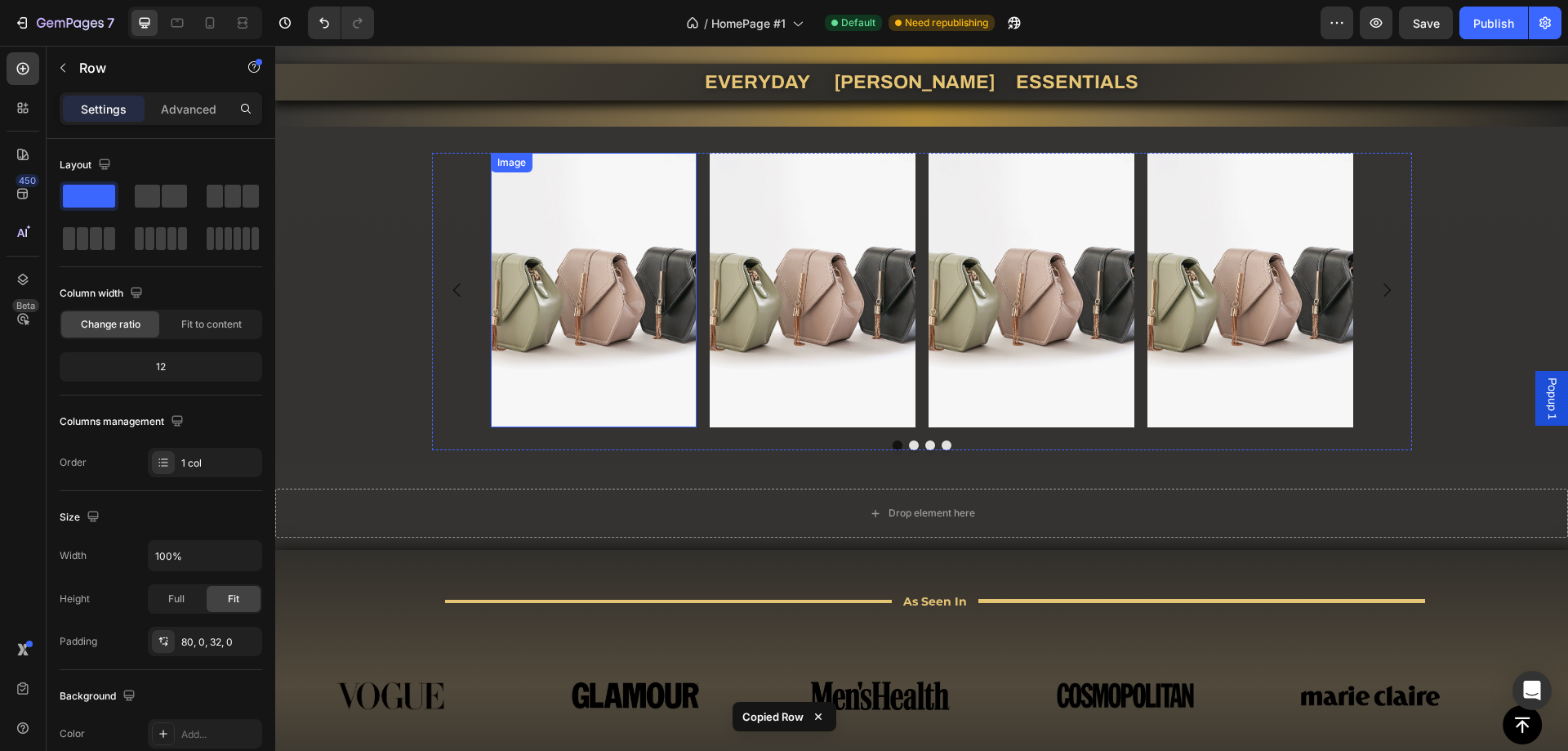
scroll to position [1062, 0]
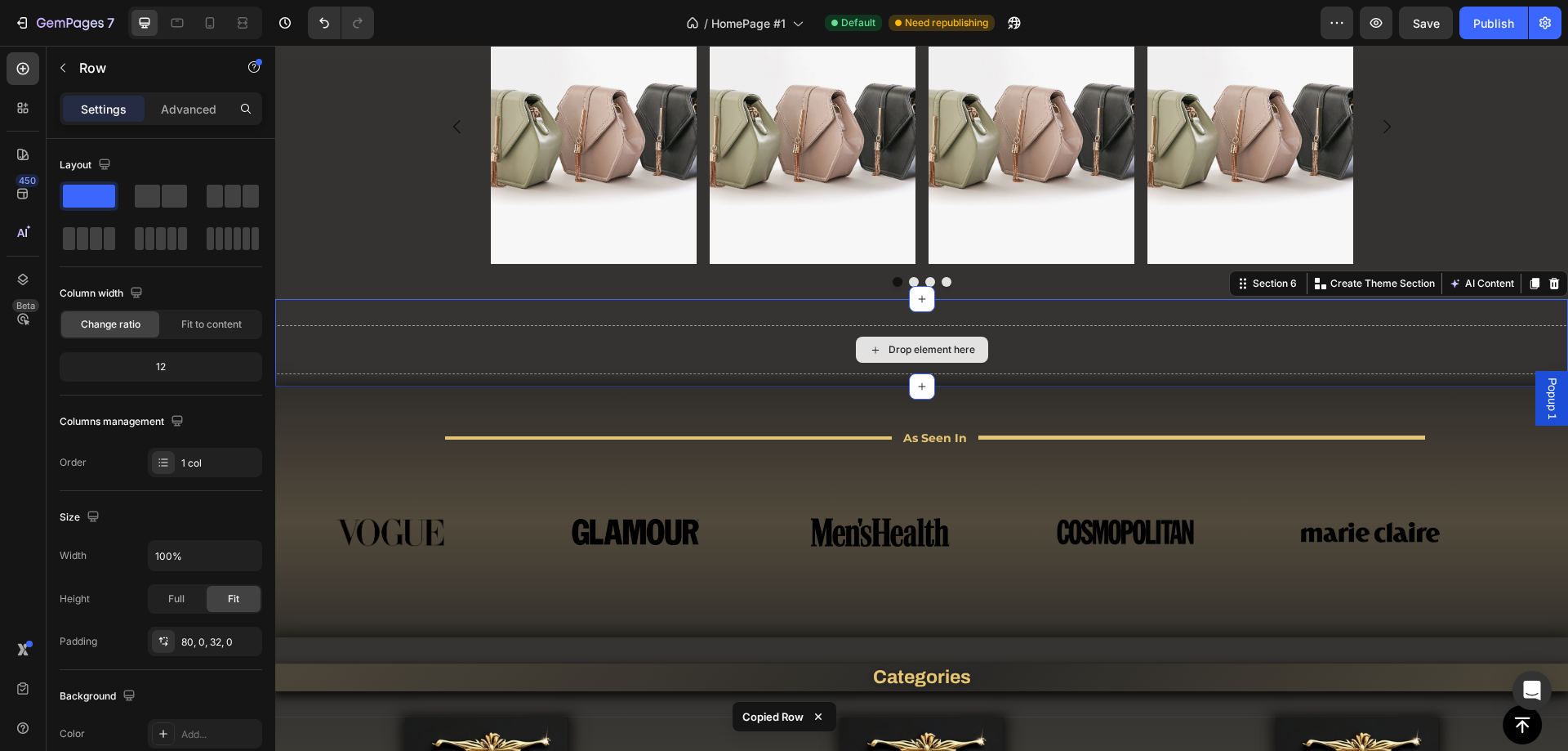
click at [424, 347] on div "Drop element here" at bounding box center [921, 350] width 1293 height 49
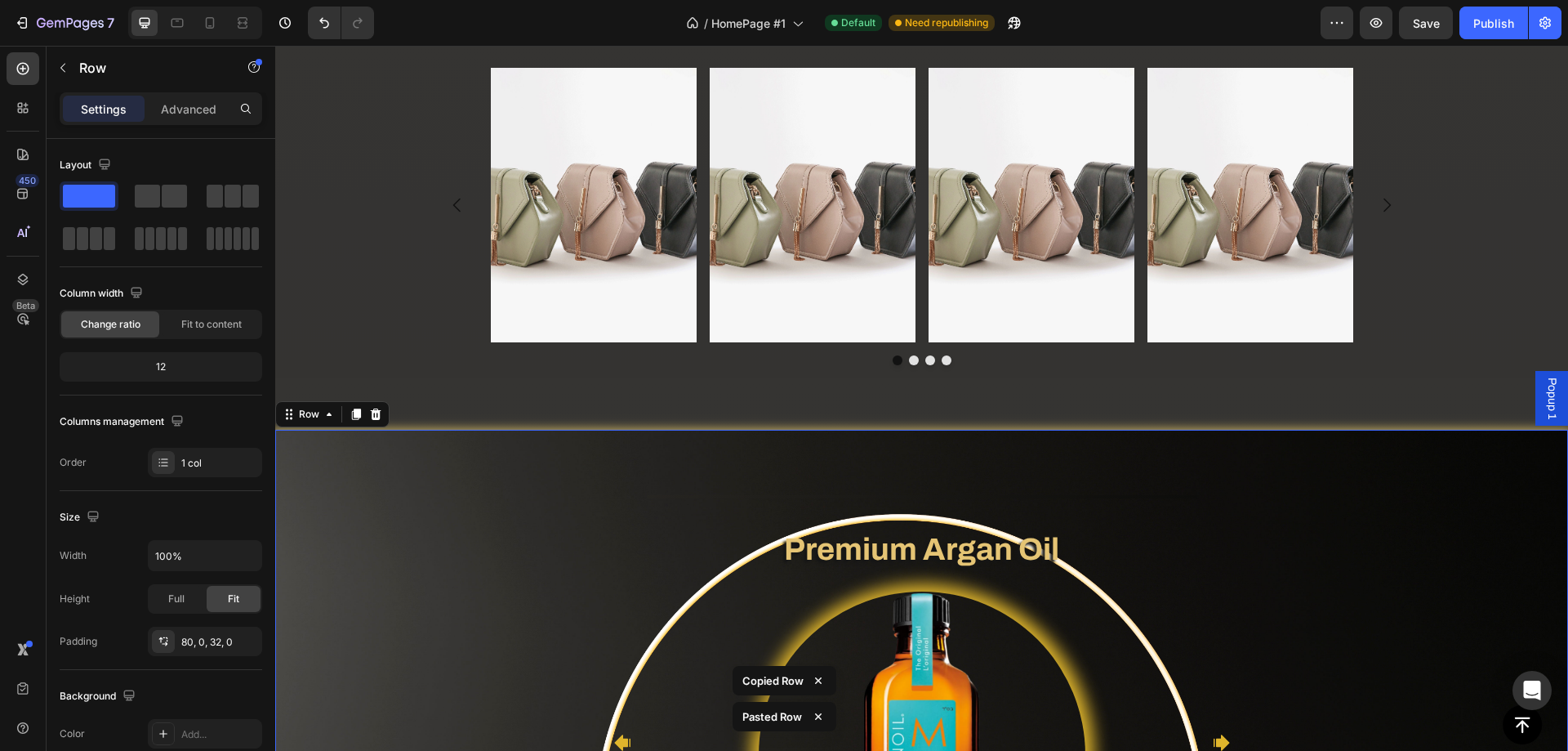
scroll to position [1147, 0]
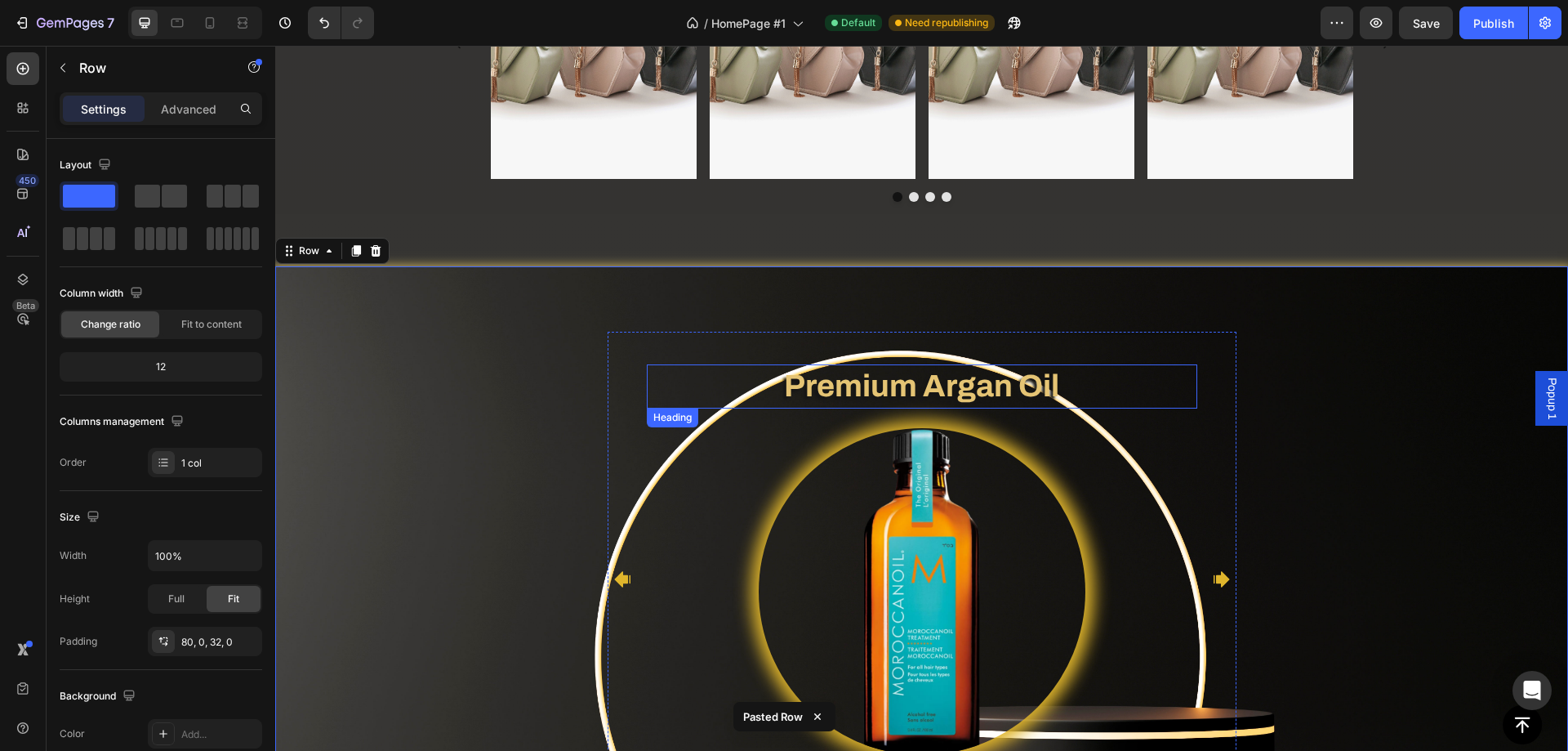
click at [800, 382] on h2 "Premium Argan Oil" at bounding box center [921, 386] width 551 height 43
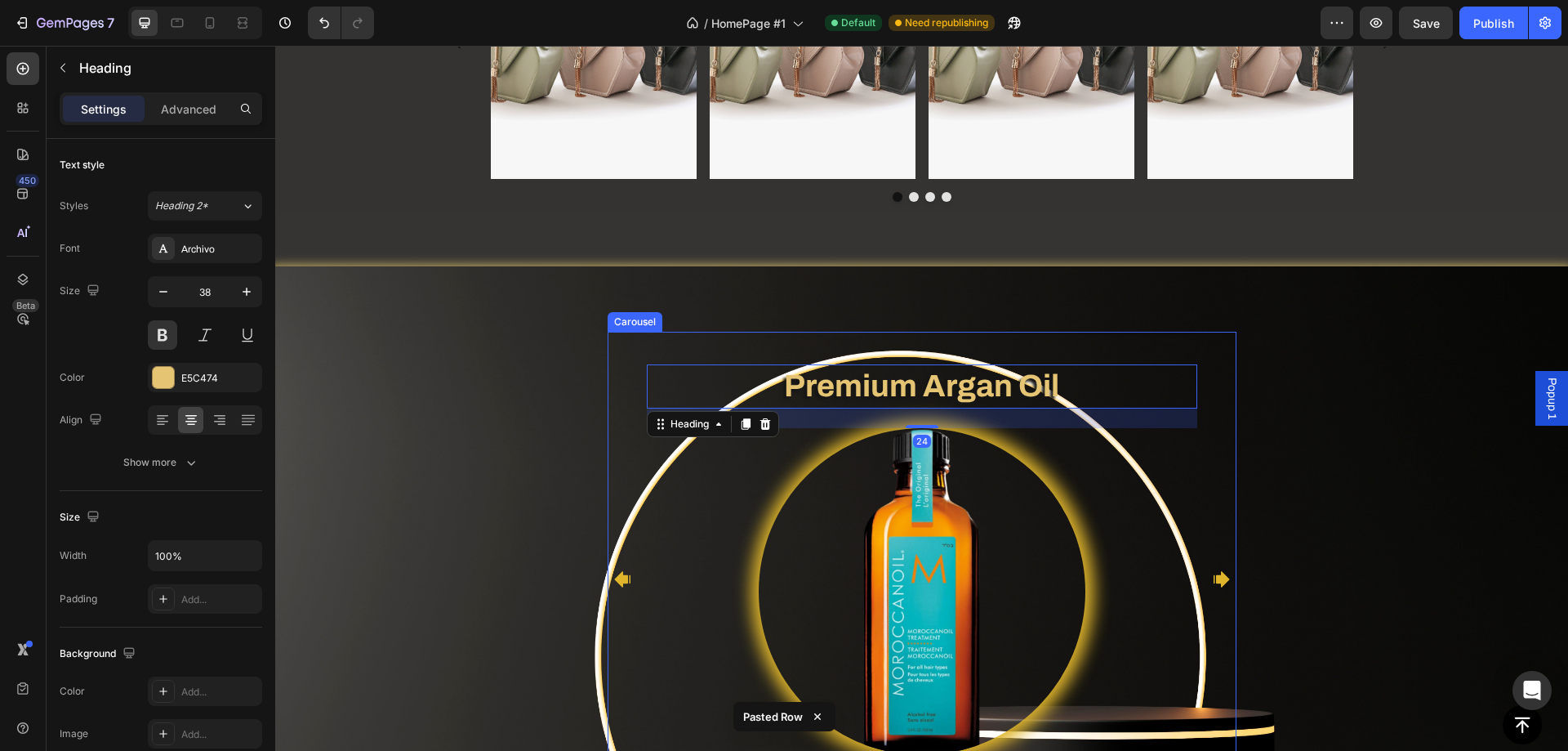
click at [660, 345] on div "Heading Text block Premium Argan Oil Heading 24 Image BUY NOW Button" at bounding box center [921, 579] width 551 height 495
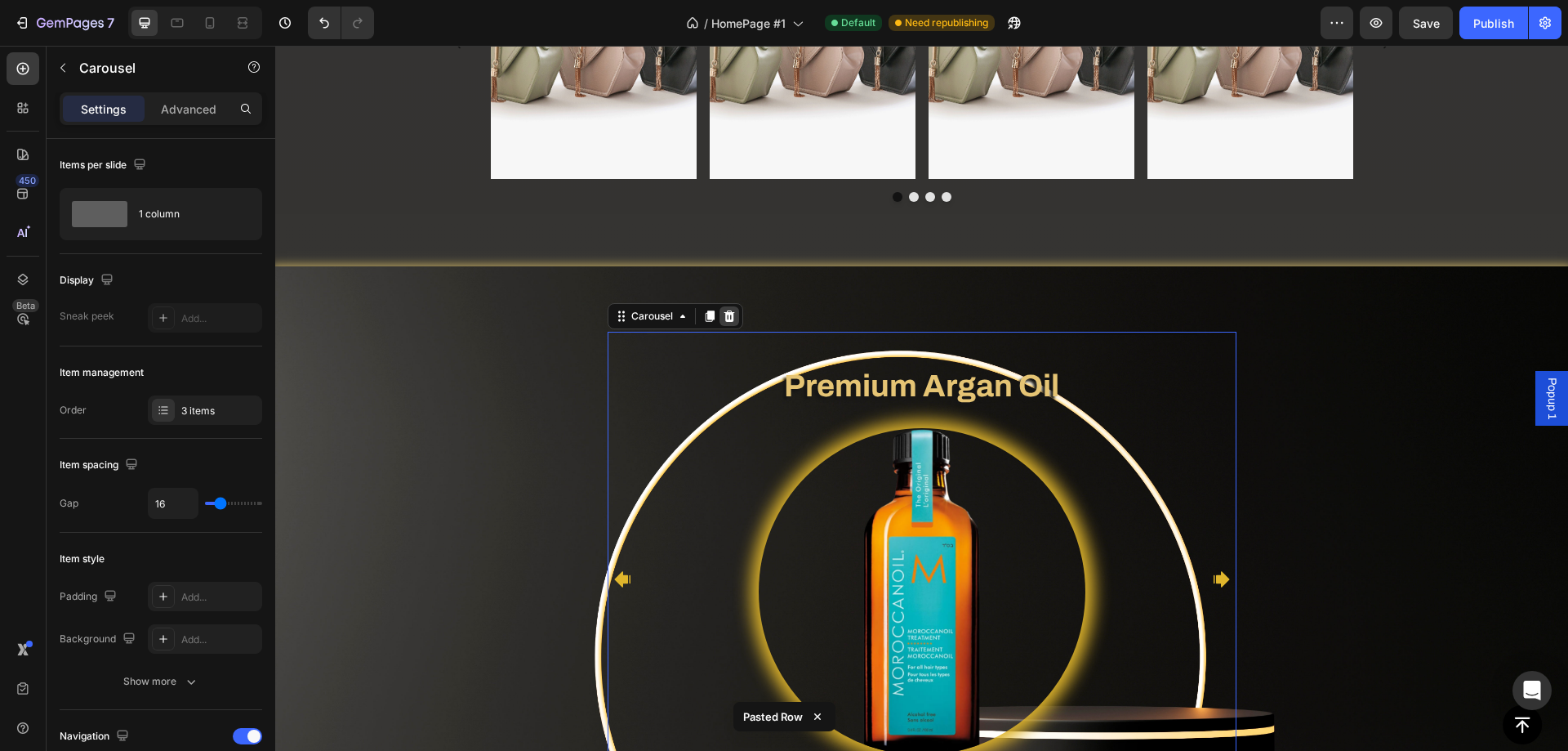
click at [723, 320] on icon at bounding box center [729, 316] width 11 height 12
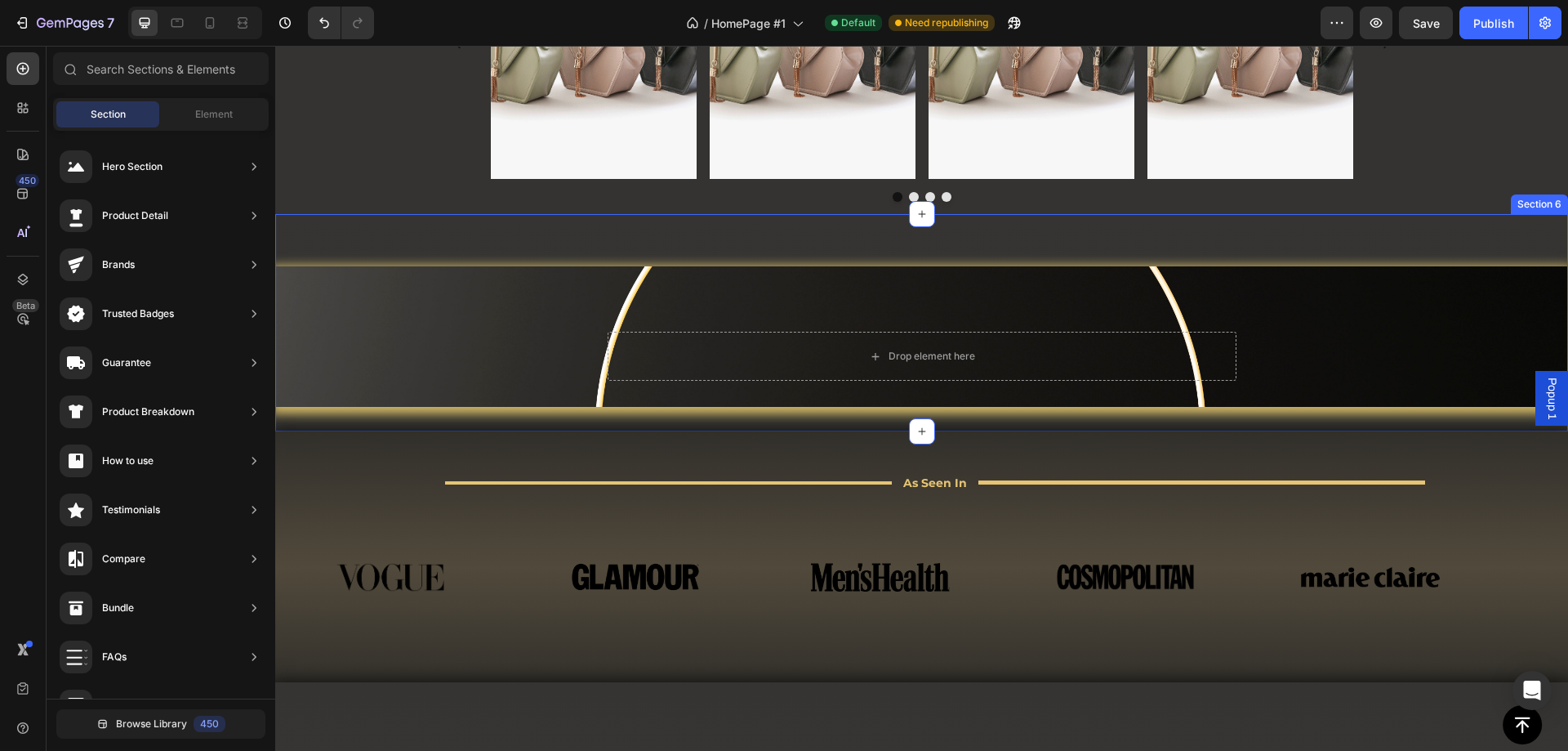
scroll to position [984, 0]
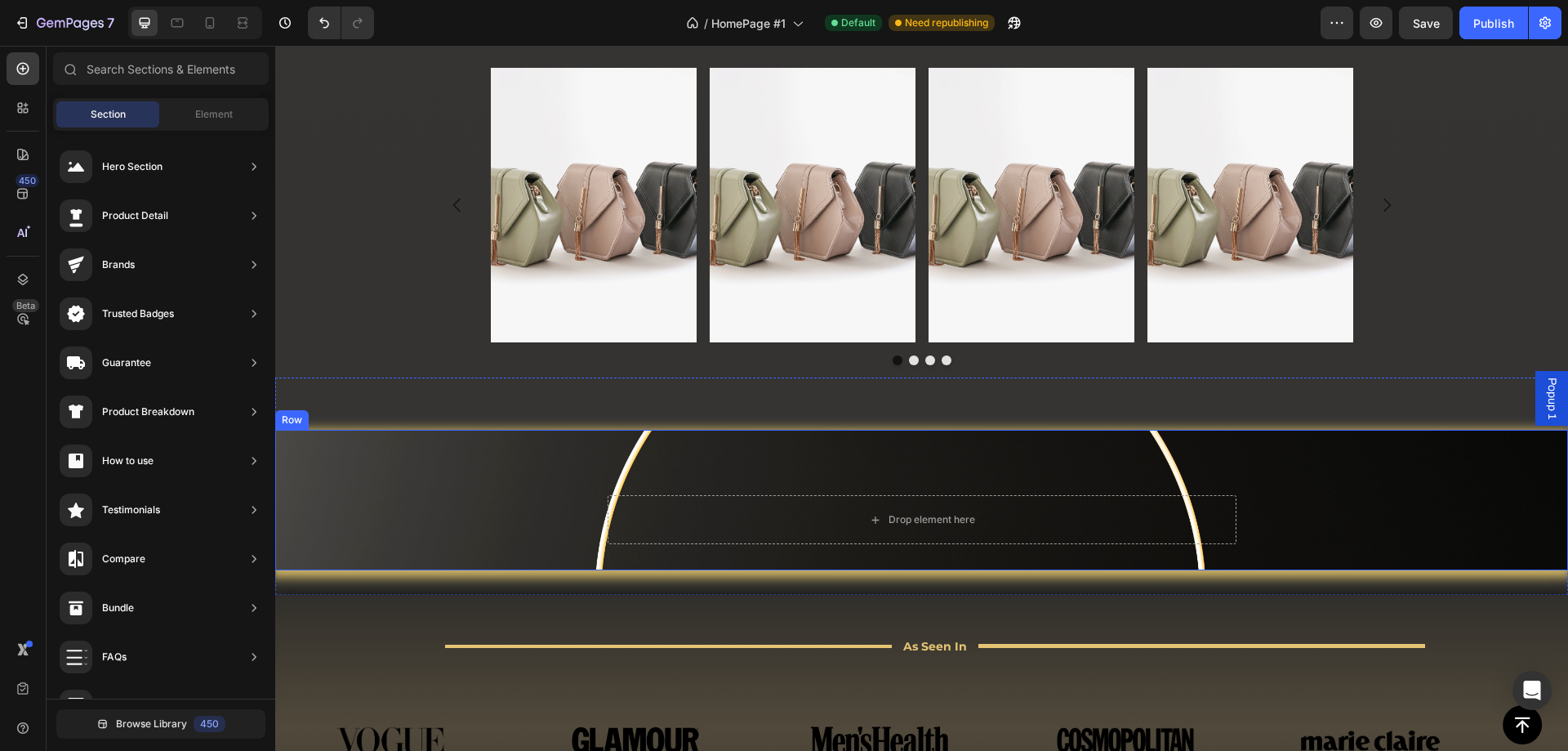
click at [495, 481] on div "Drop element here Row Row" at bounding box center [921, 500] width 1293 height 141
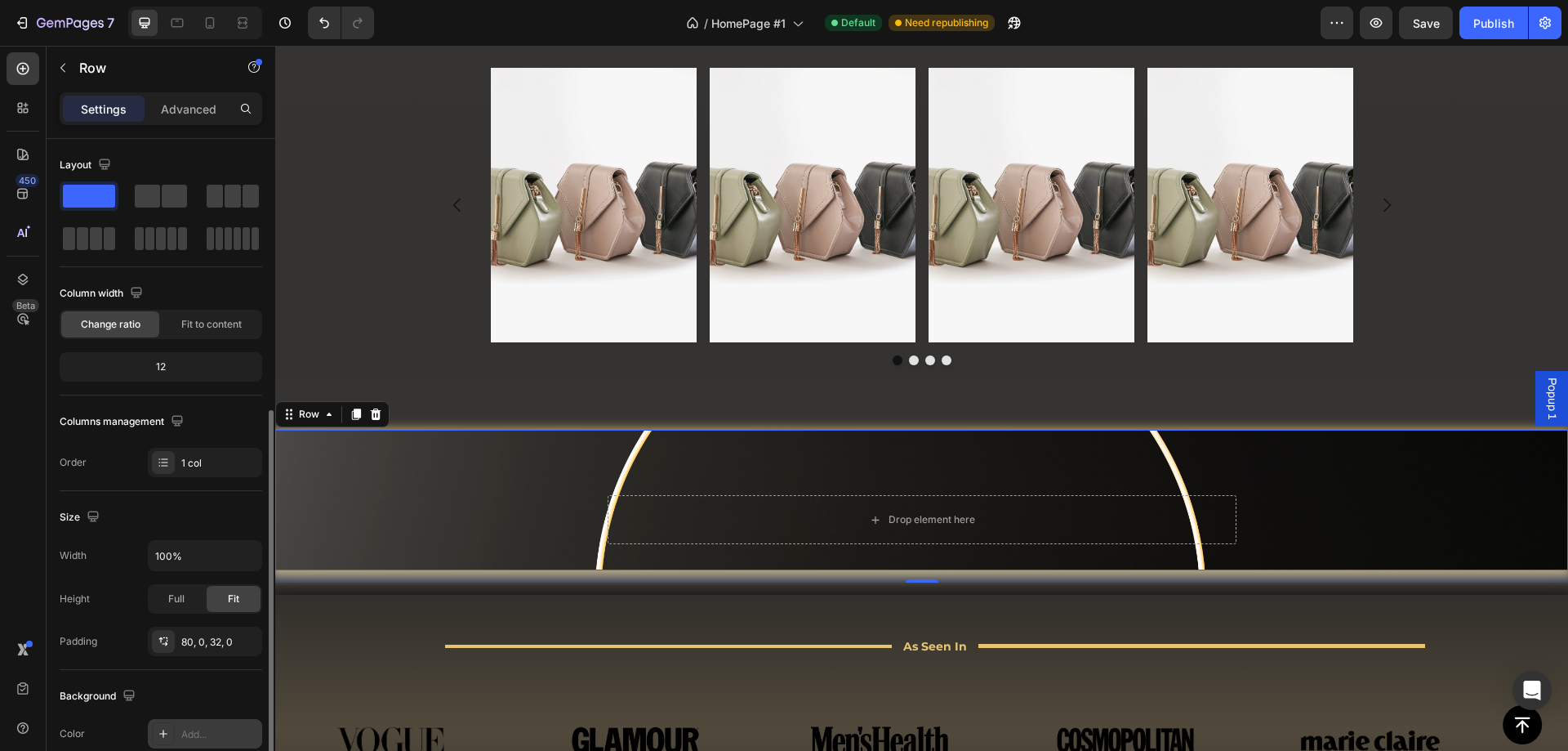
scroll to position [164, 0]
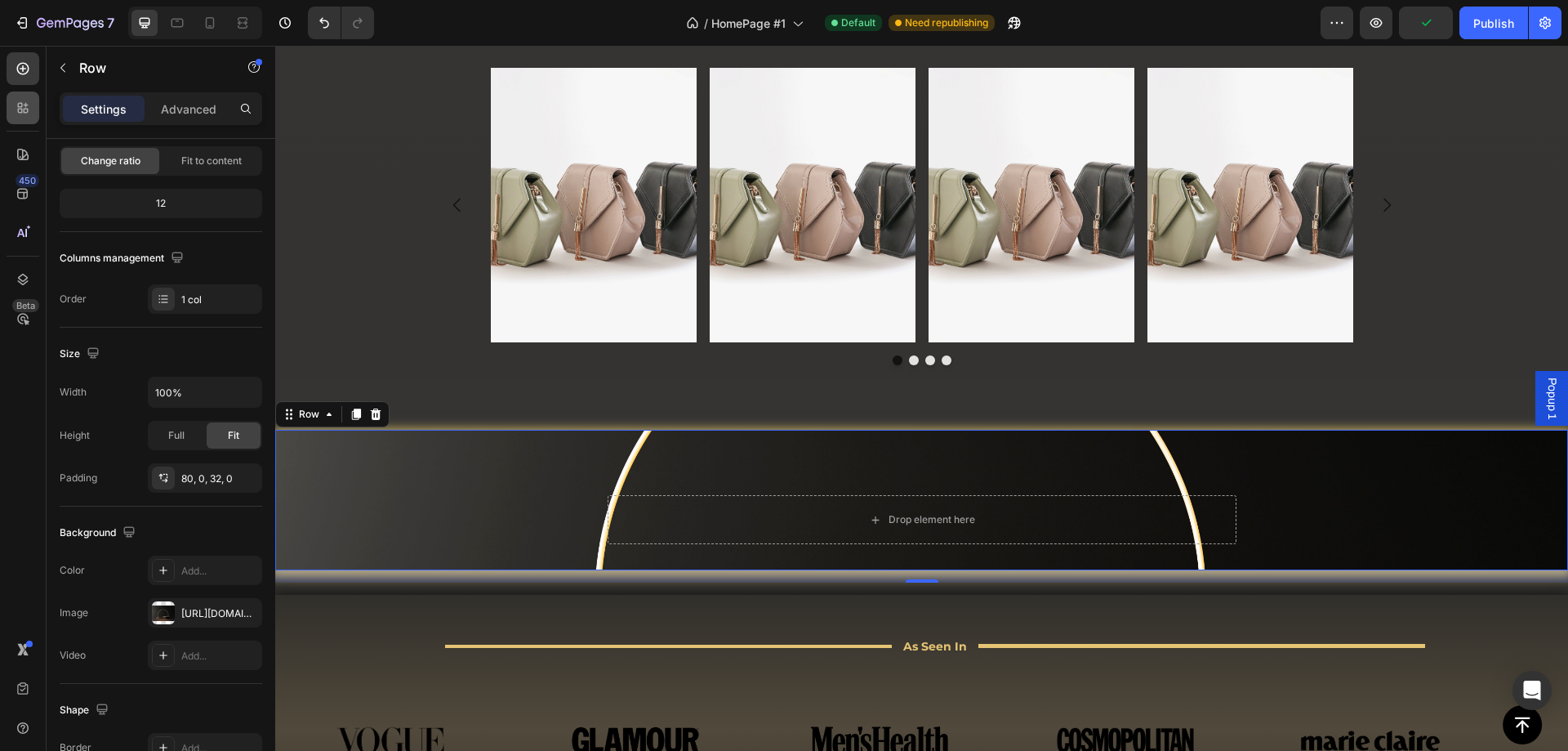
click at [29, 98] on div at bounding box center [23, 108] width 33 height 33
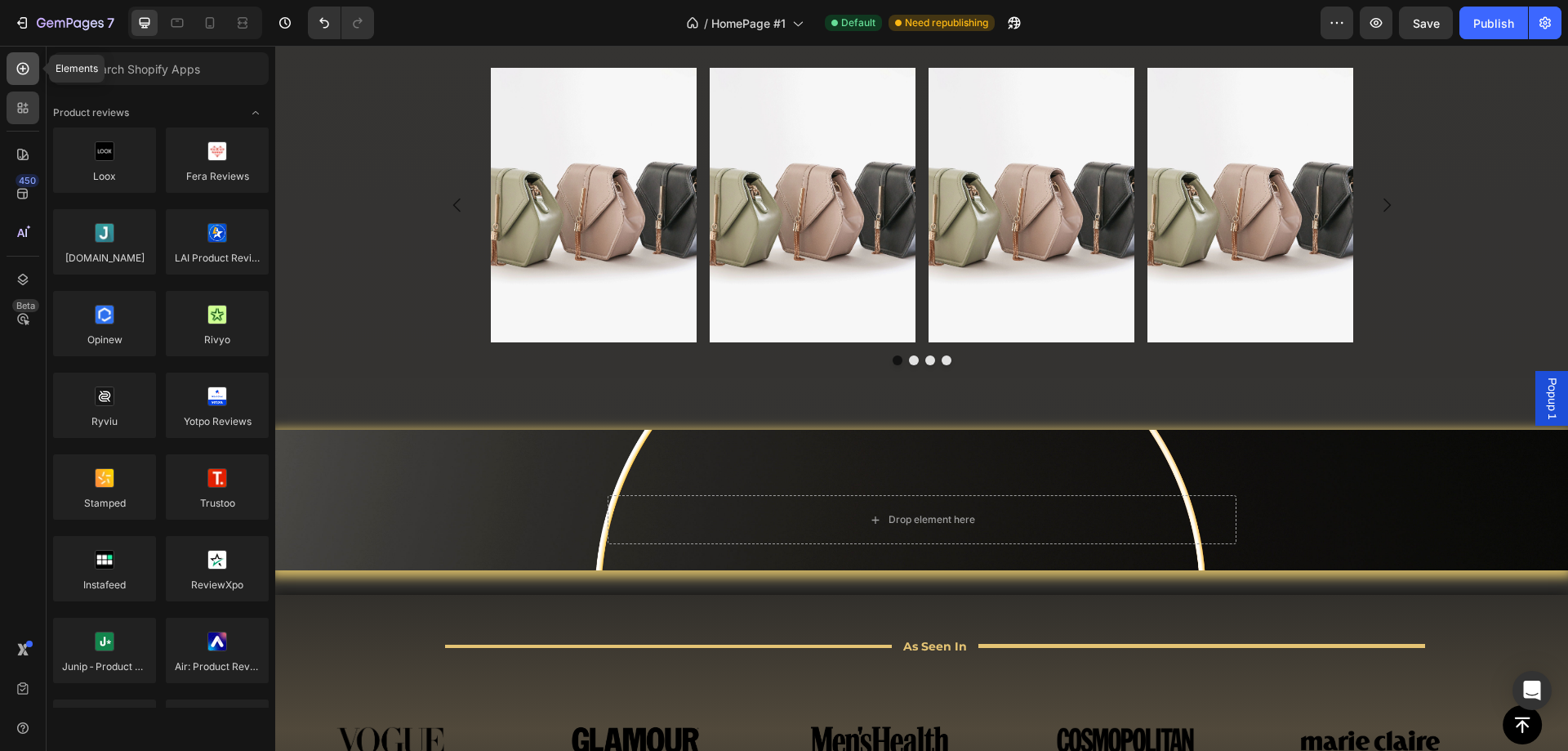
click at [23, 75] on icon at bounding box center [23, 69] width 16 height 16
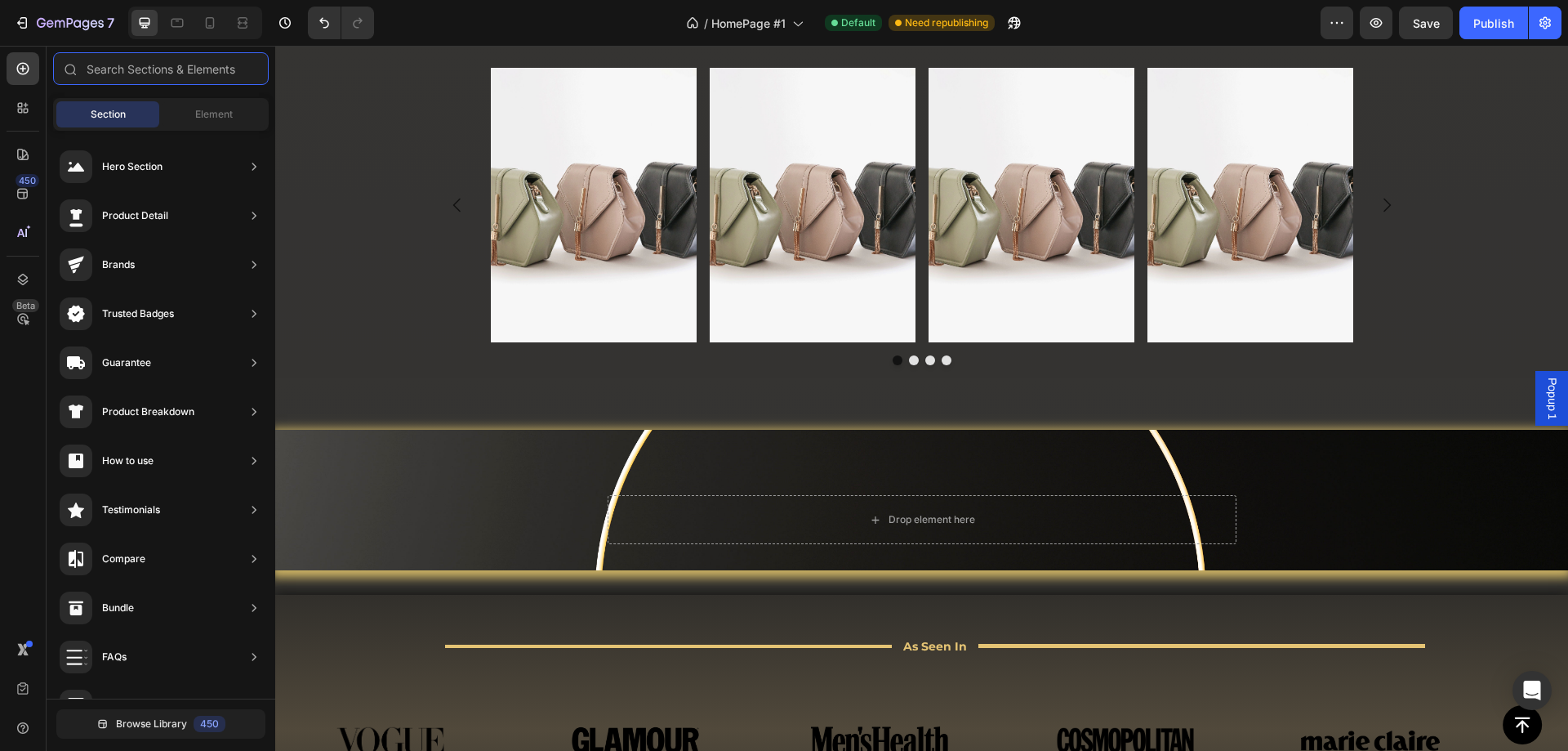
scroll to position [0, 0]
click at [26, 68] on icon at bounding box center [23, 69] width 16 height 16
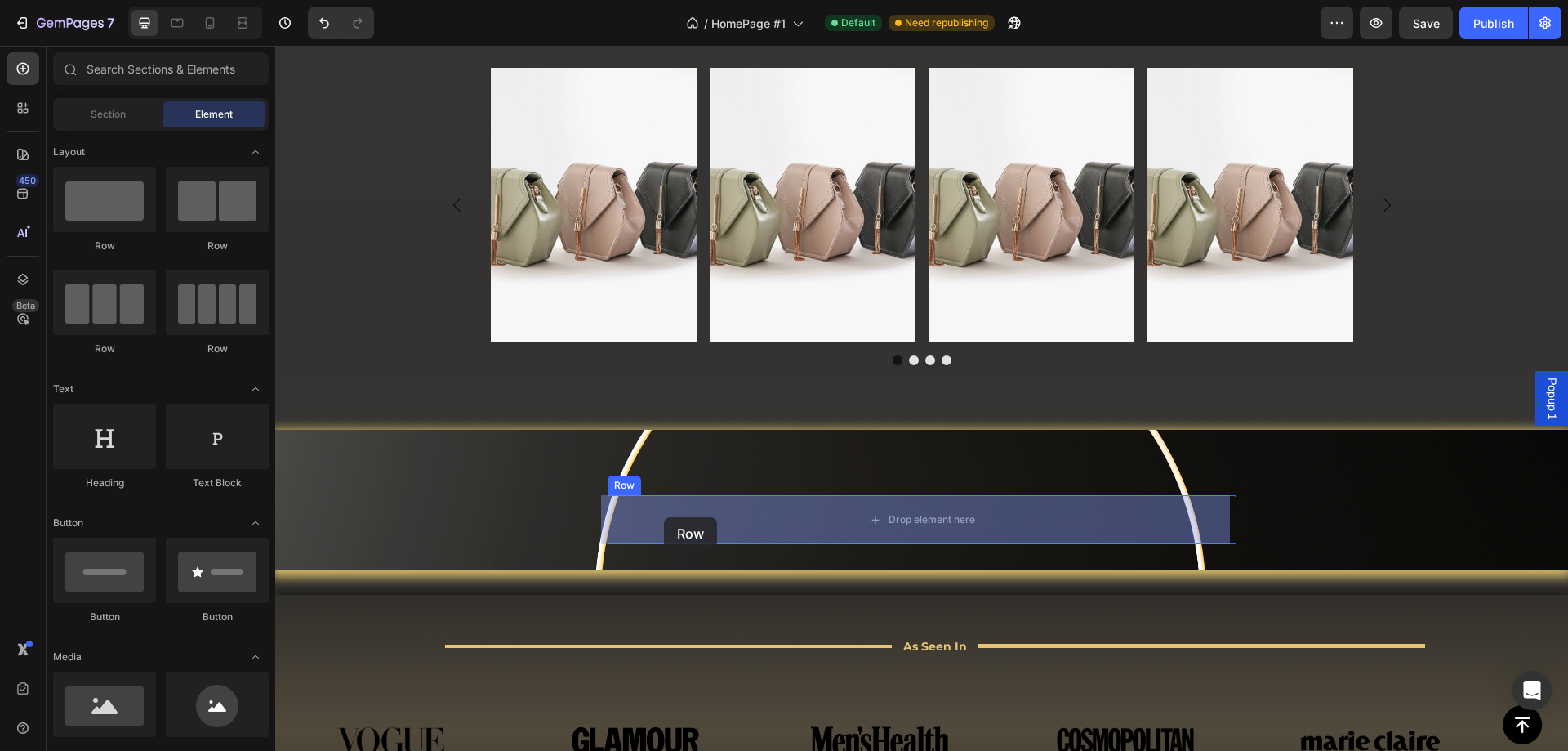
drag, startPoint x: 380, startPoint y: 259, endPoint x: 664, endPoint y: 517, distance: 383.7
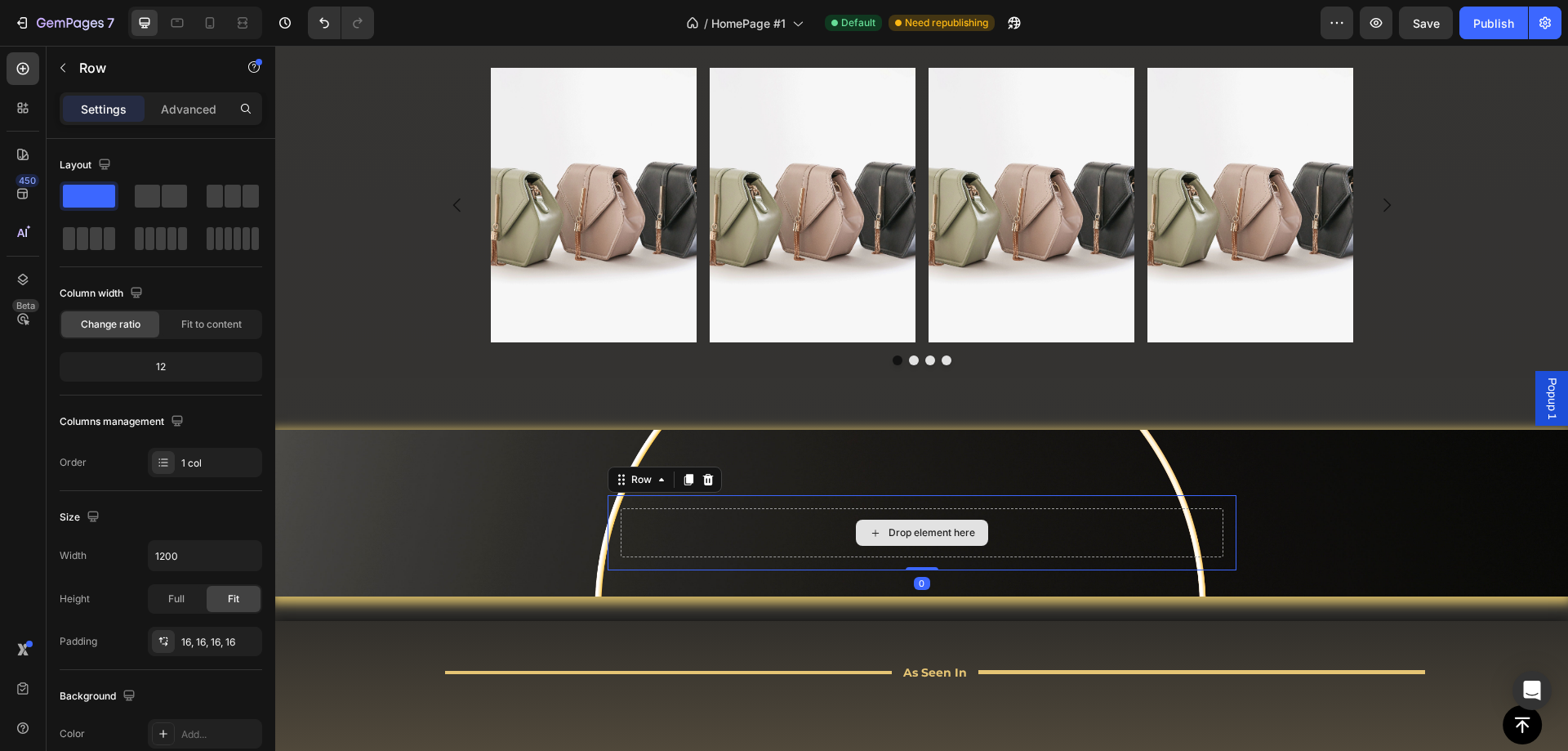
click at [676, 525] on div "Drop element here" at bounding box center [922, 533] width 603 height 49
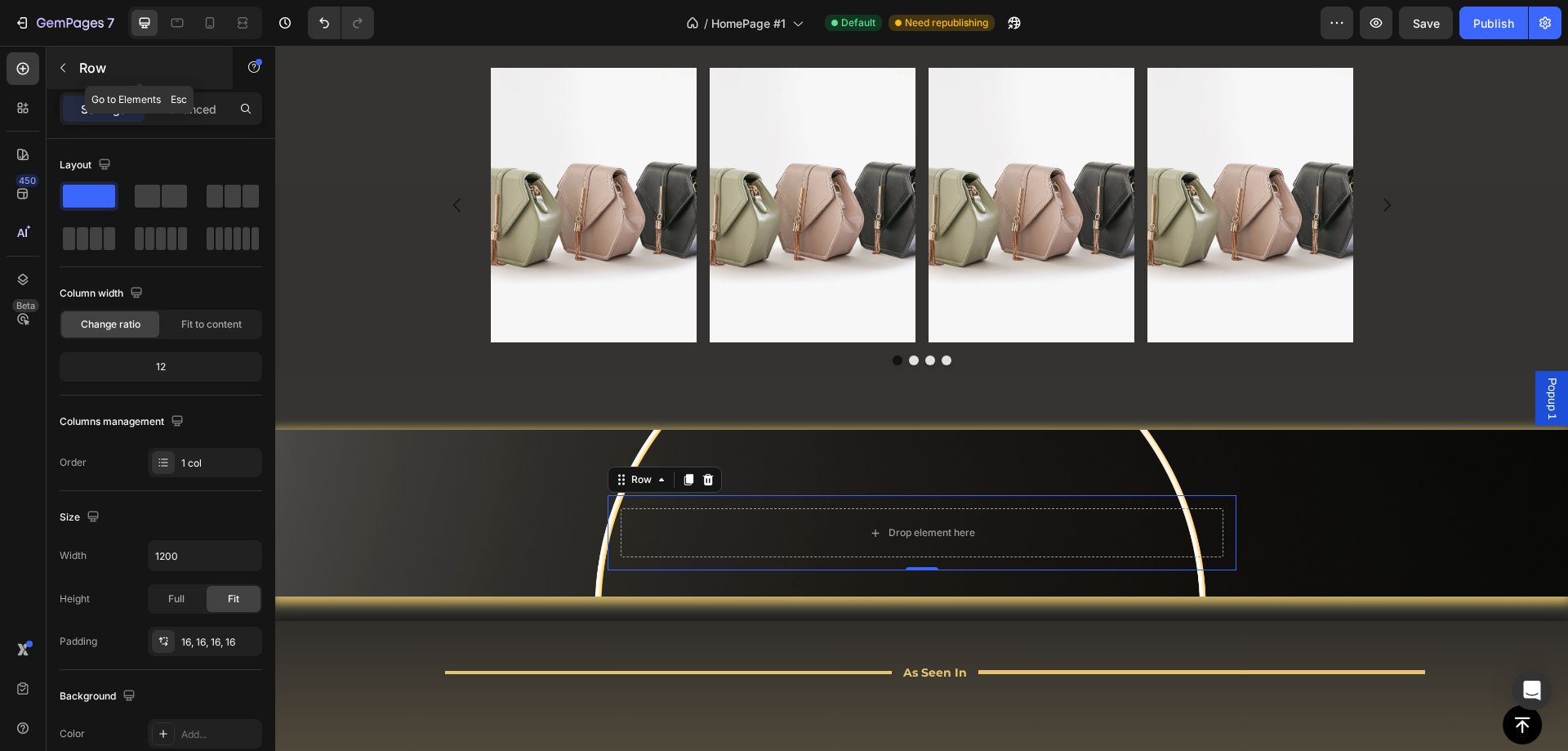
click at [58, 75] on button "button" at bounding box center [63, 68] width 26 height 26
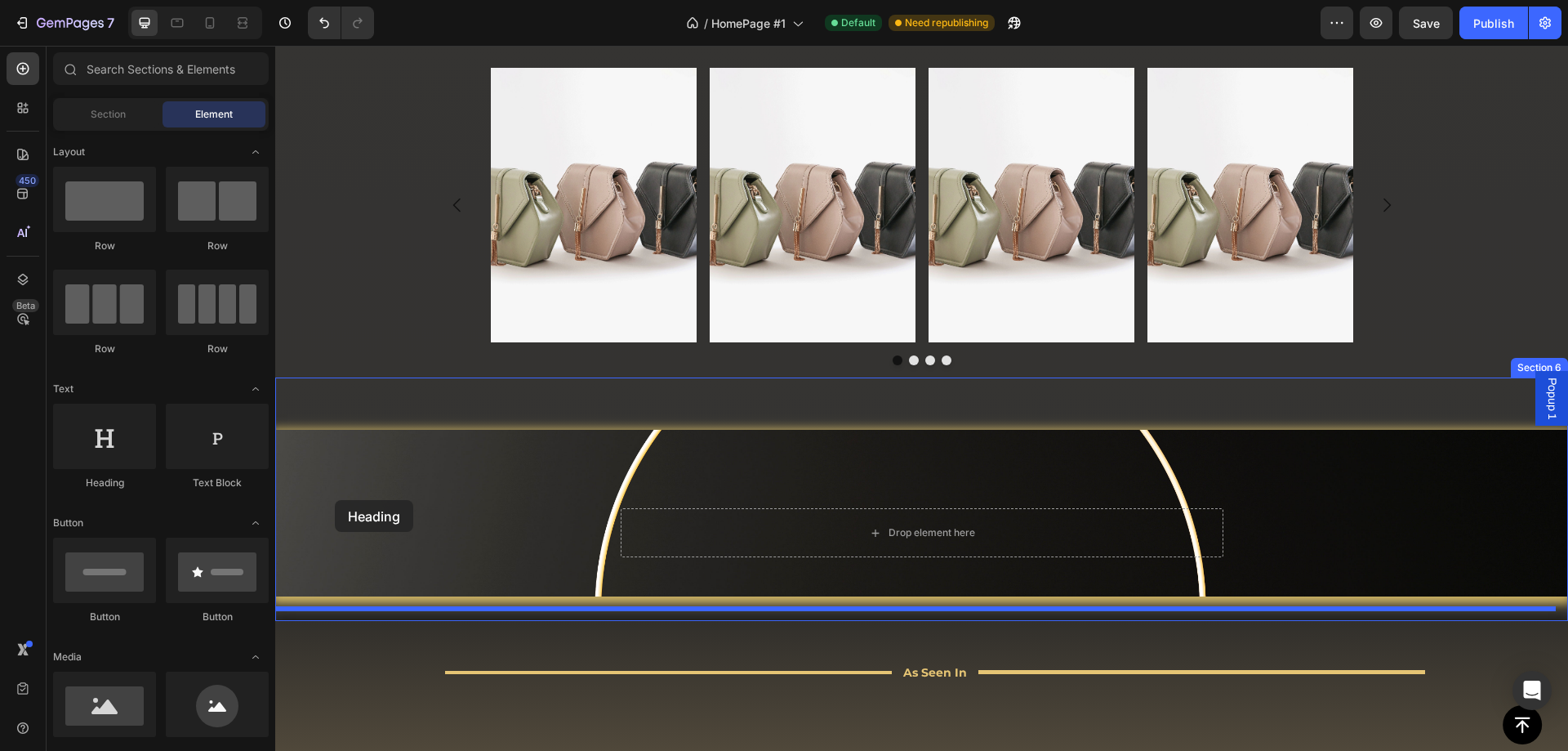
drag, startPoint x: 382, startPoint y: 467, endPoint x: 335, endPoint y: 500, distance: 57.4
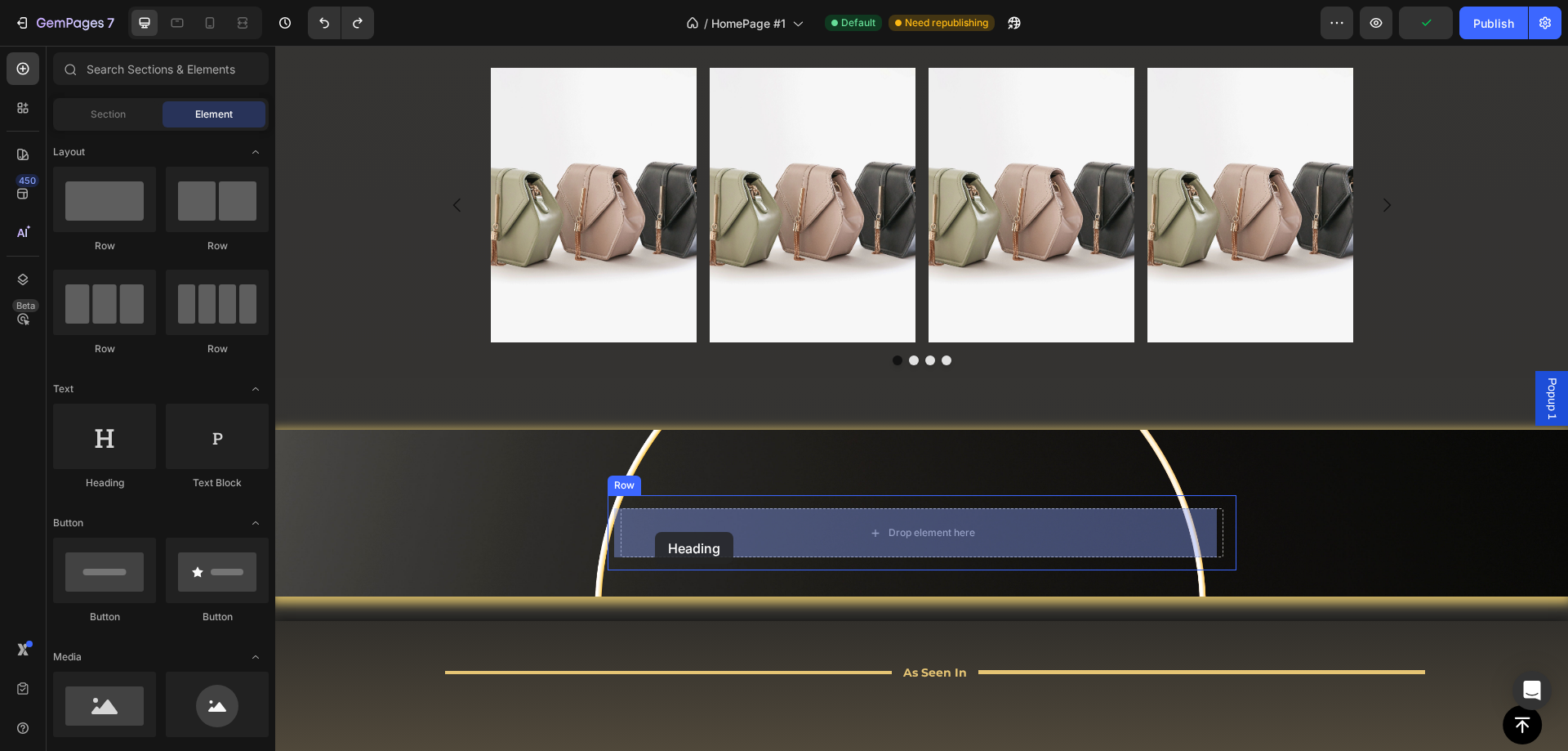
drag, startPoint x: 388, startPoint y: 491, endPoint x: 655, endPoint y: 534, distance: 270.4
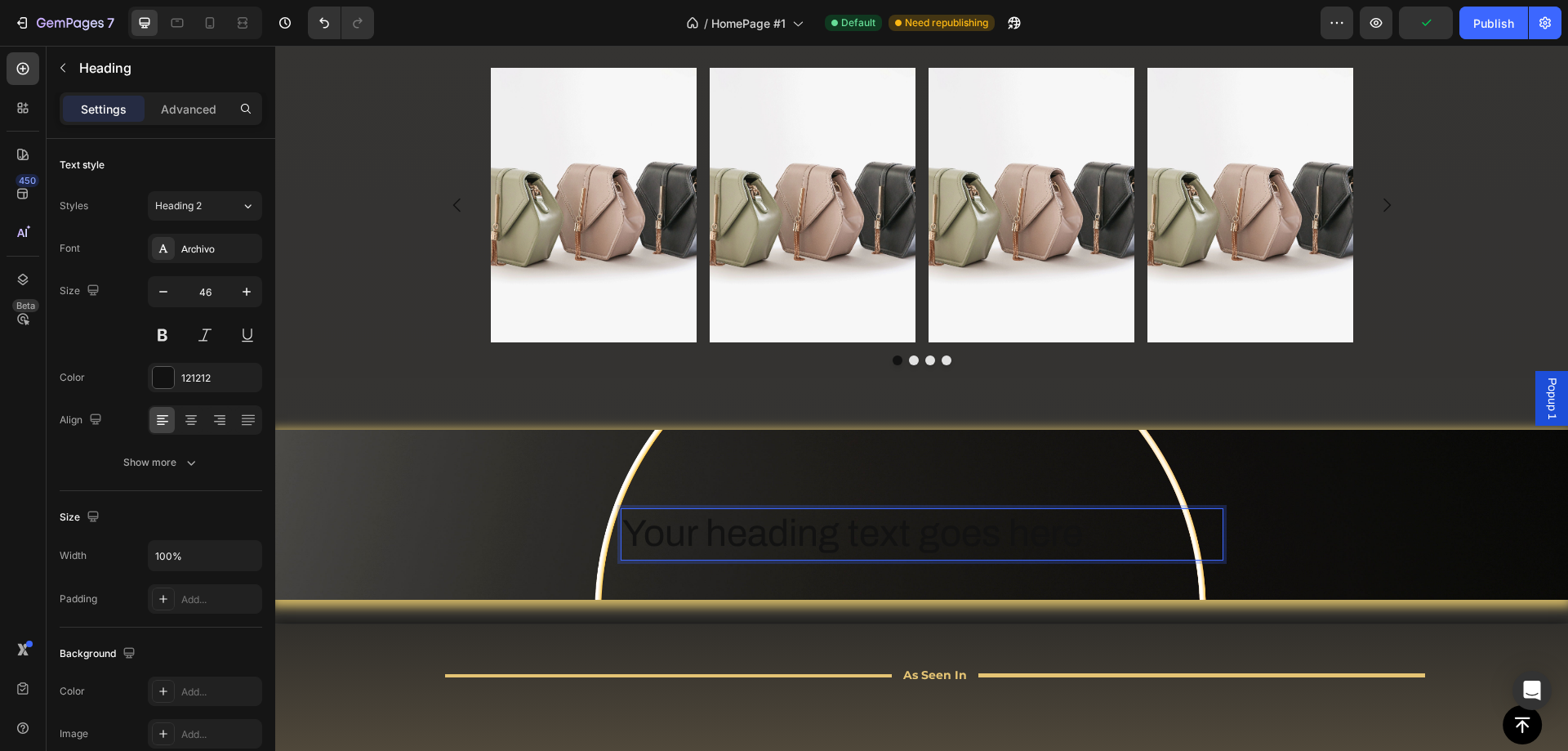
click at [750, 532] on h2 "Your heading text goes here" at bounding box center [922, 534] width 603 height 52
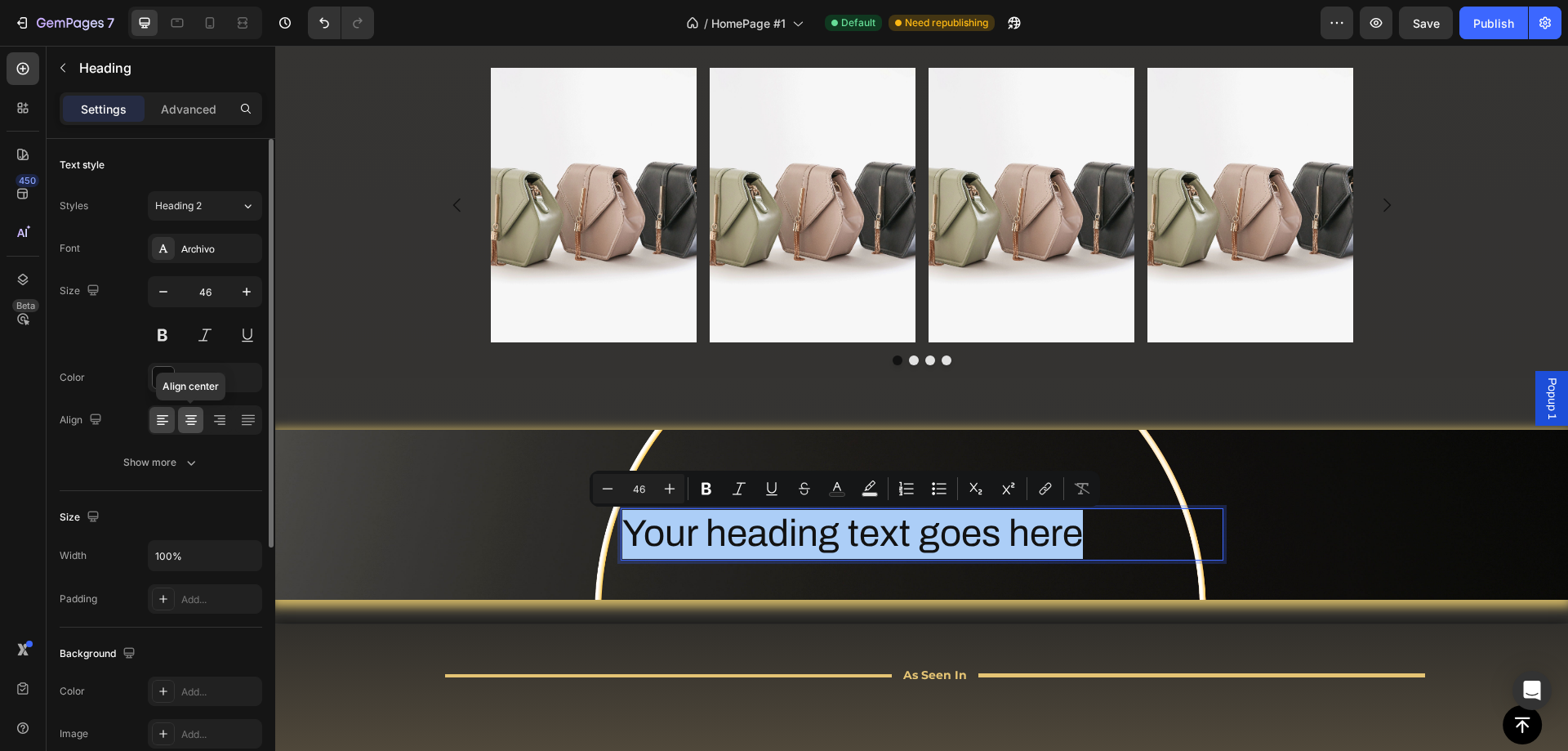
click at [189, 418] on icon at bounding box center [191, 419] width 8 height 2
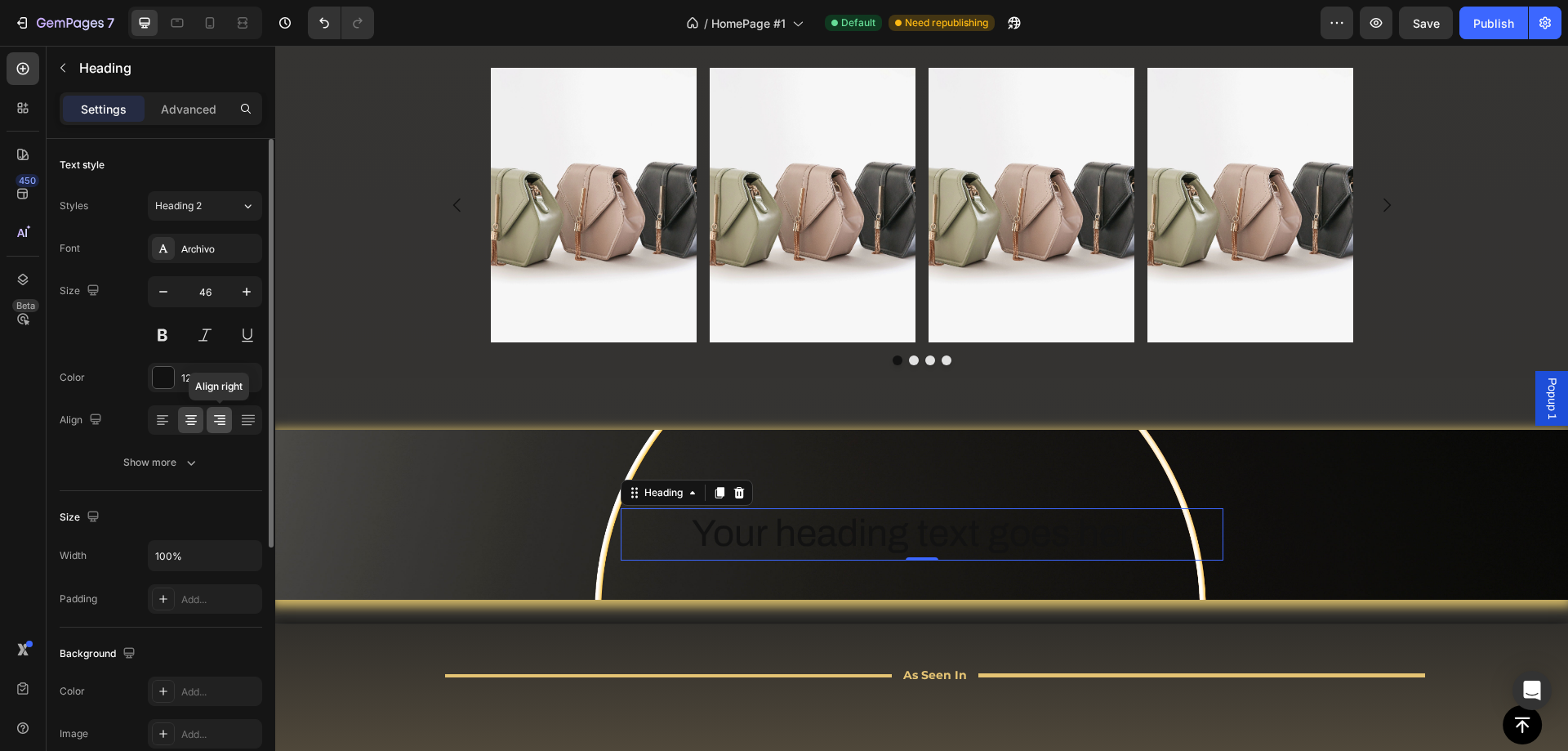
click at [207, 416] on div at bounding box center [219, 419] width 26 height 26
click at [150, 417] on div at bounding box center [163, 419] width 26 height 26
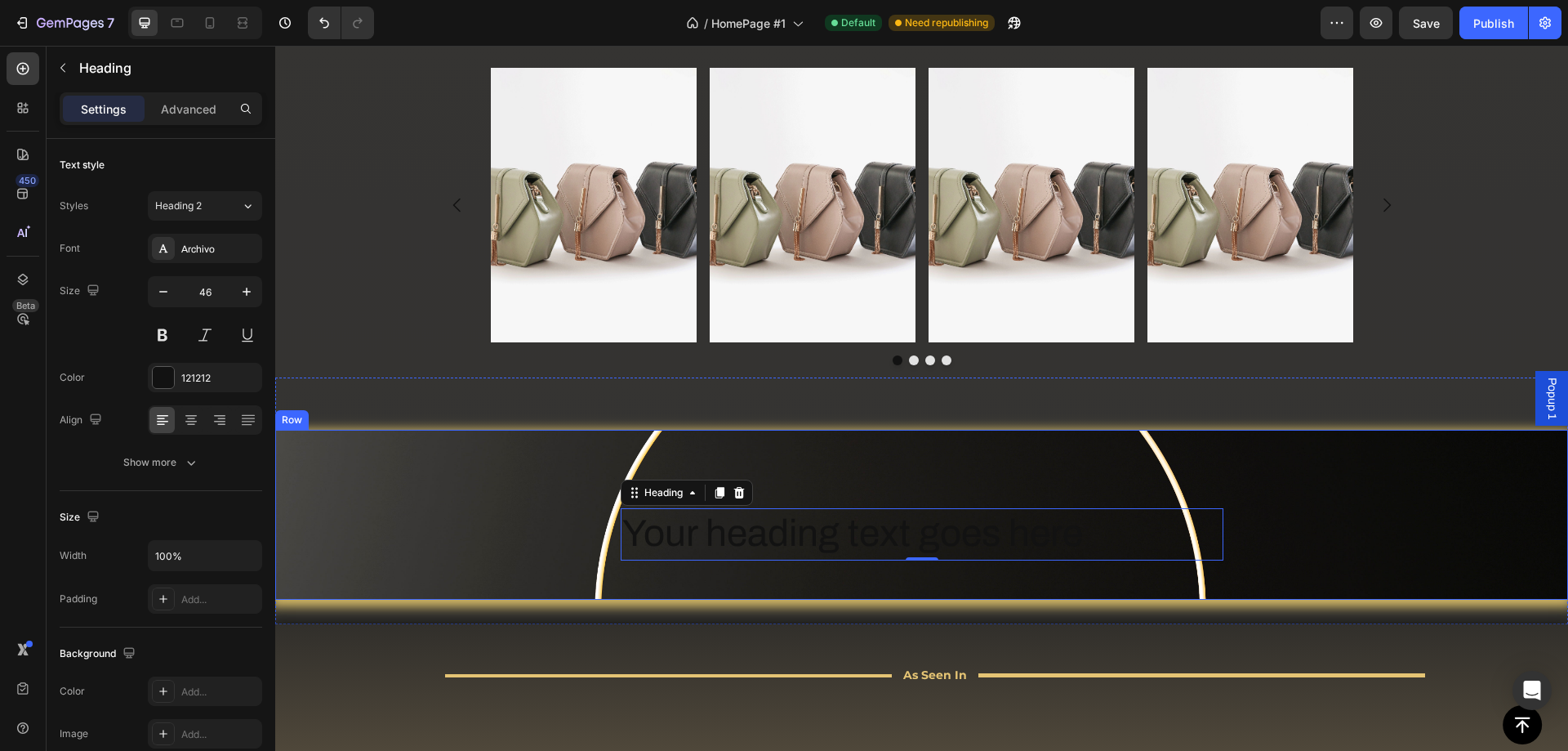
click at [536, 509] on div "Your heading text goes here Heading 0 [GEOGRAPHIC_DATA]" at bounding box center [921, 534] width 1293 height 79
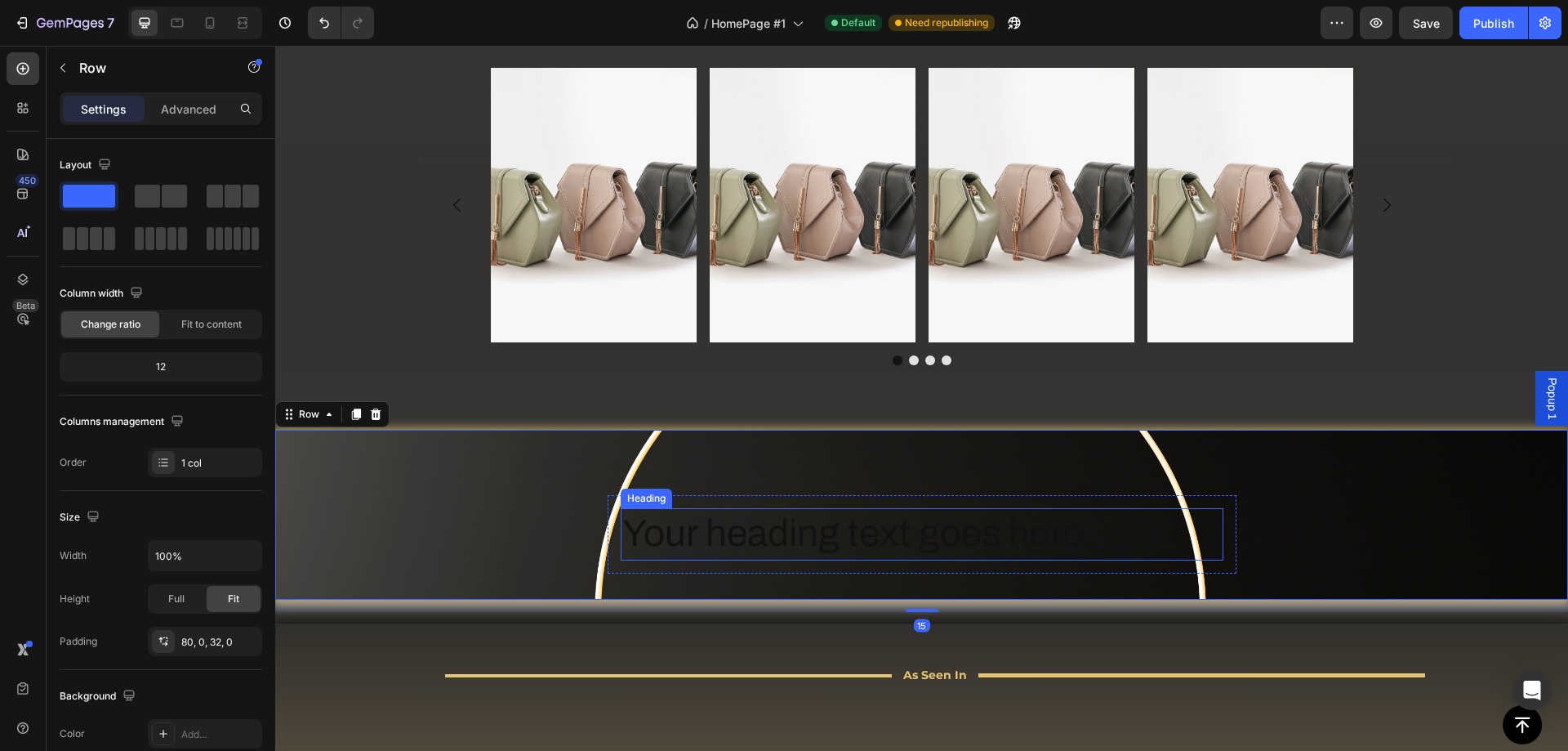
click at [730, 540] on p "Your heading text goes here" at bounding box center [921, 534] width 599 height 49
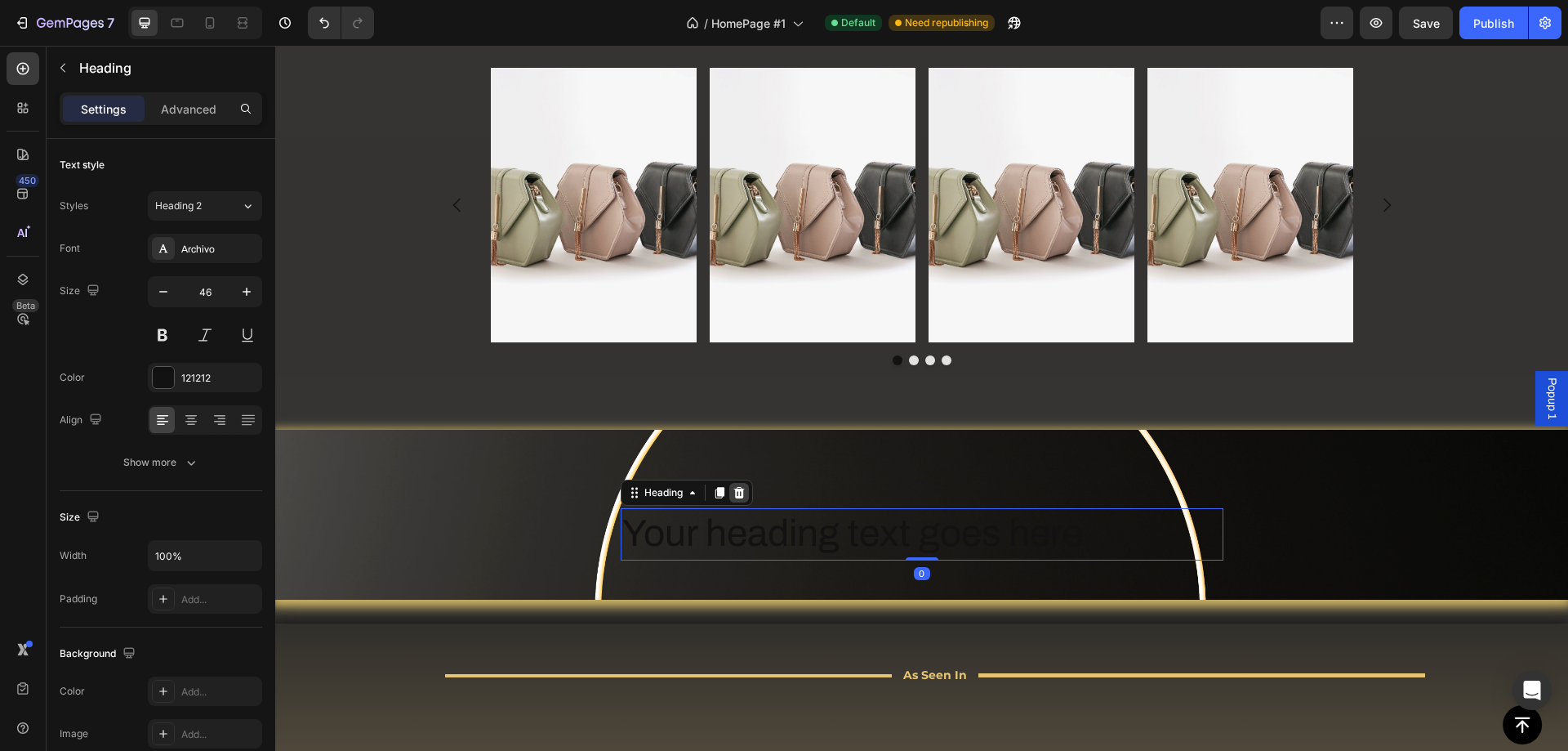
click at [732, 499] on icon at bounding box center [739, 492] width 13 height 13
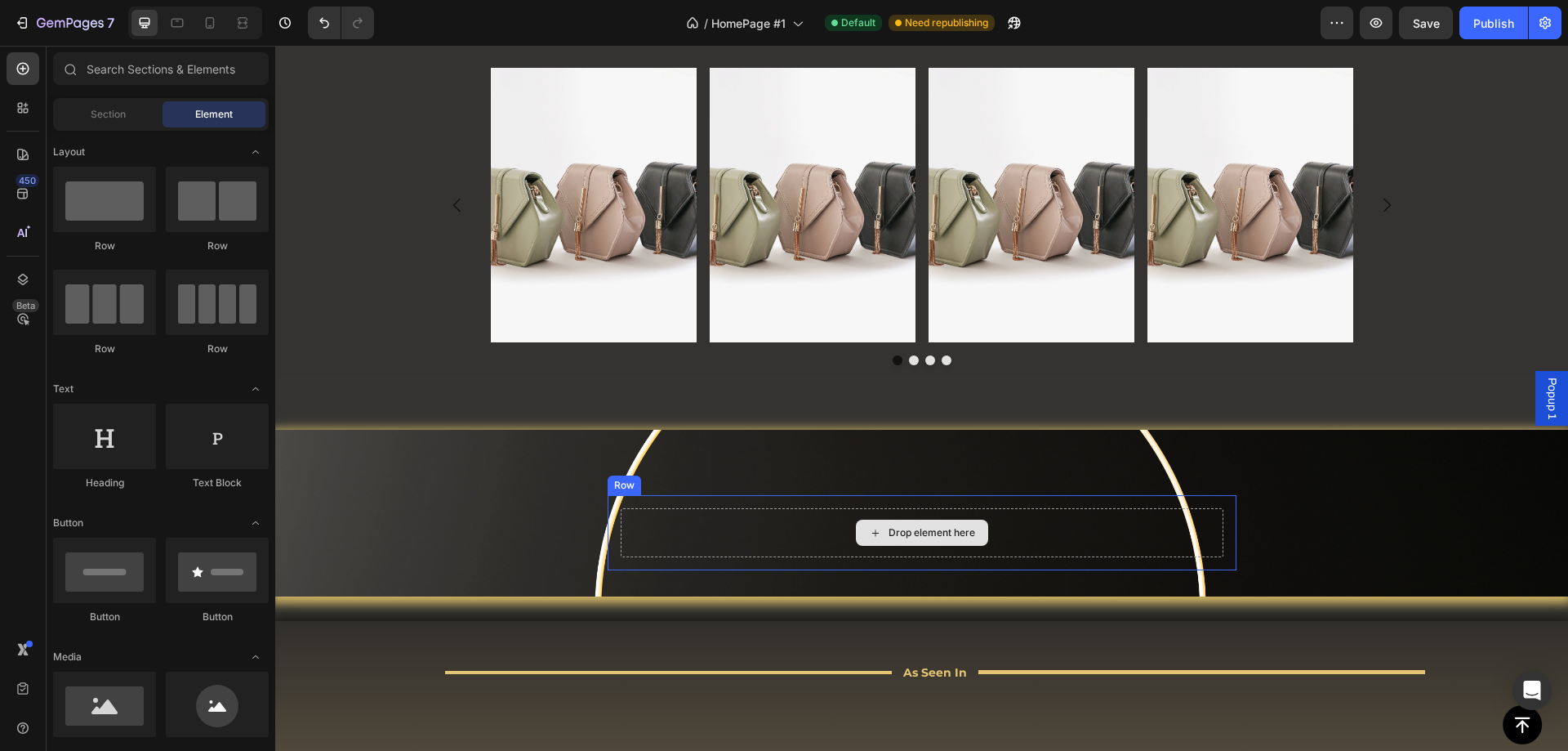
click at [681, 514] on div "Drop element here" at bounding box center [922, 533] width 603 height 49
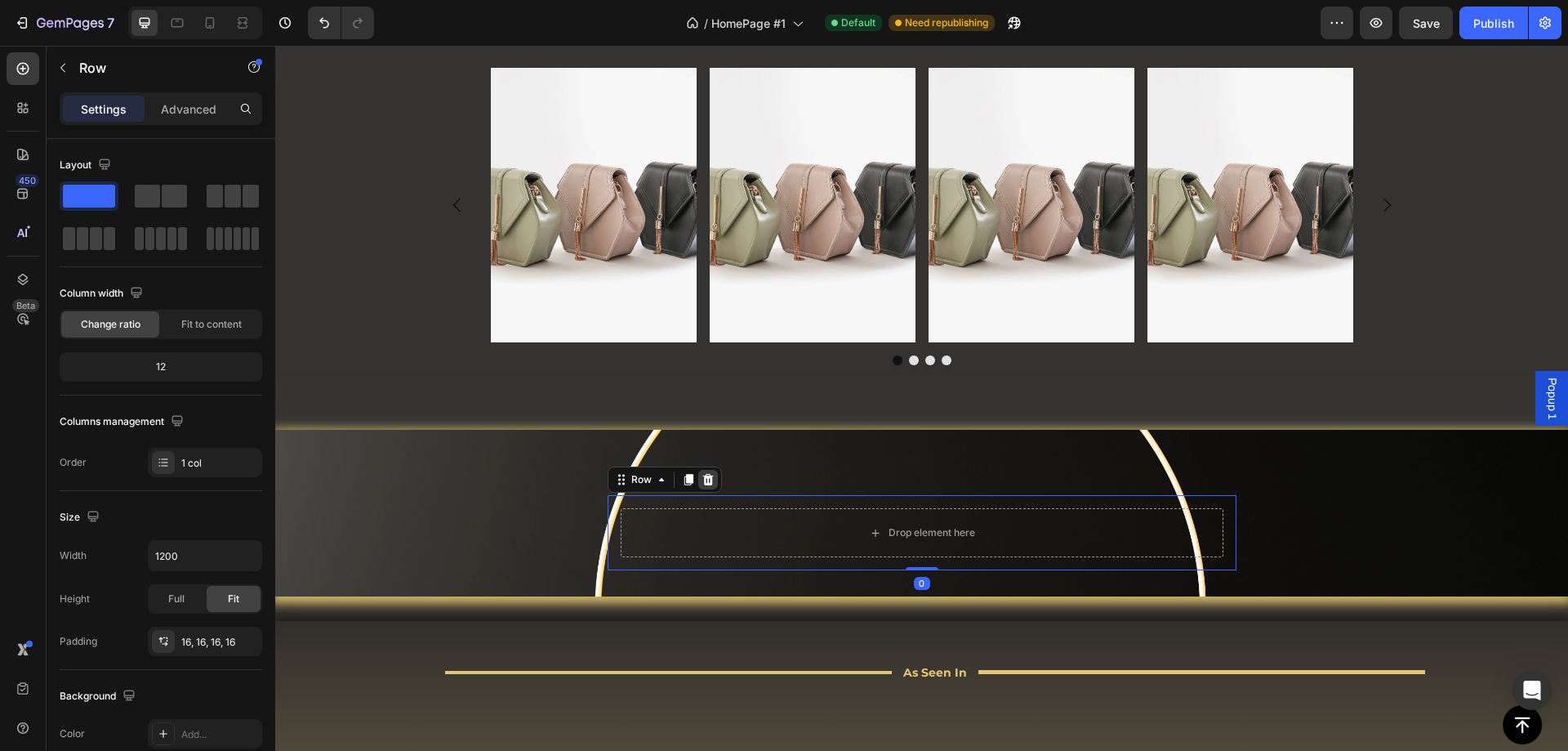
click at [705, 483] on icon at bounding box center [708, 480] width 11 height 12
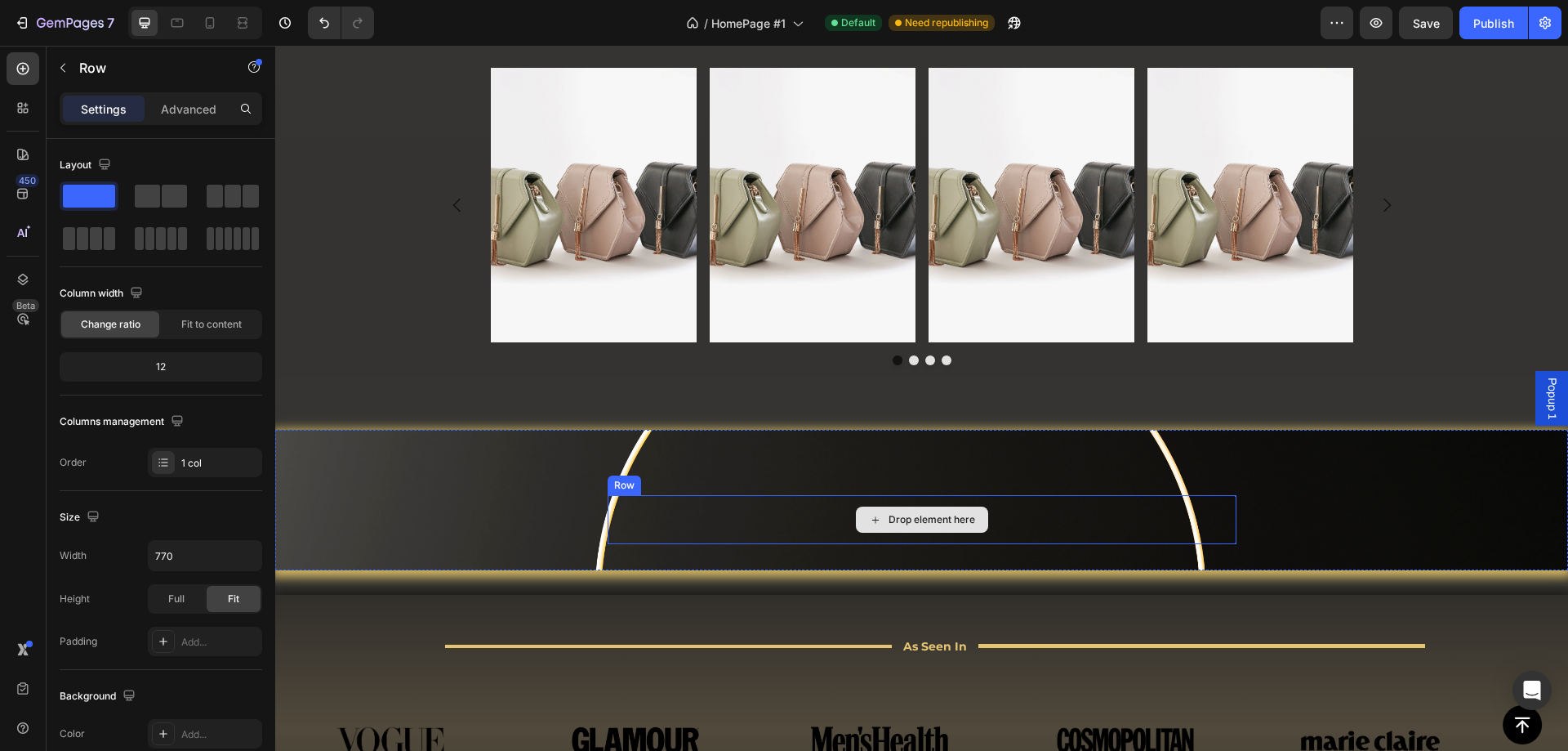
click at [647, 535] on div "Drop element here" at bounding box center [921, 520] width 629 height 49
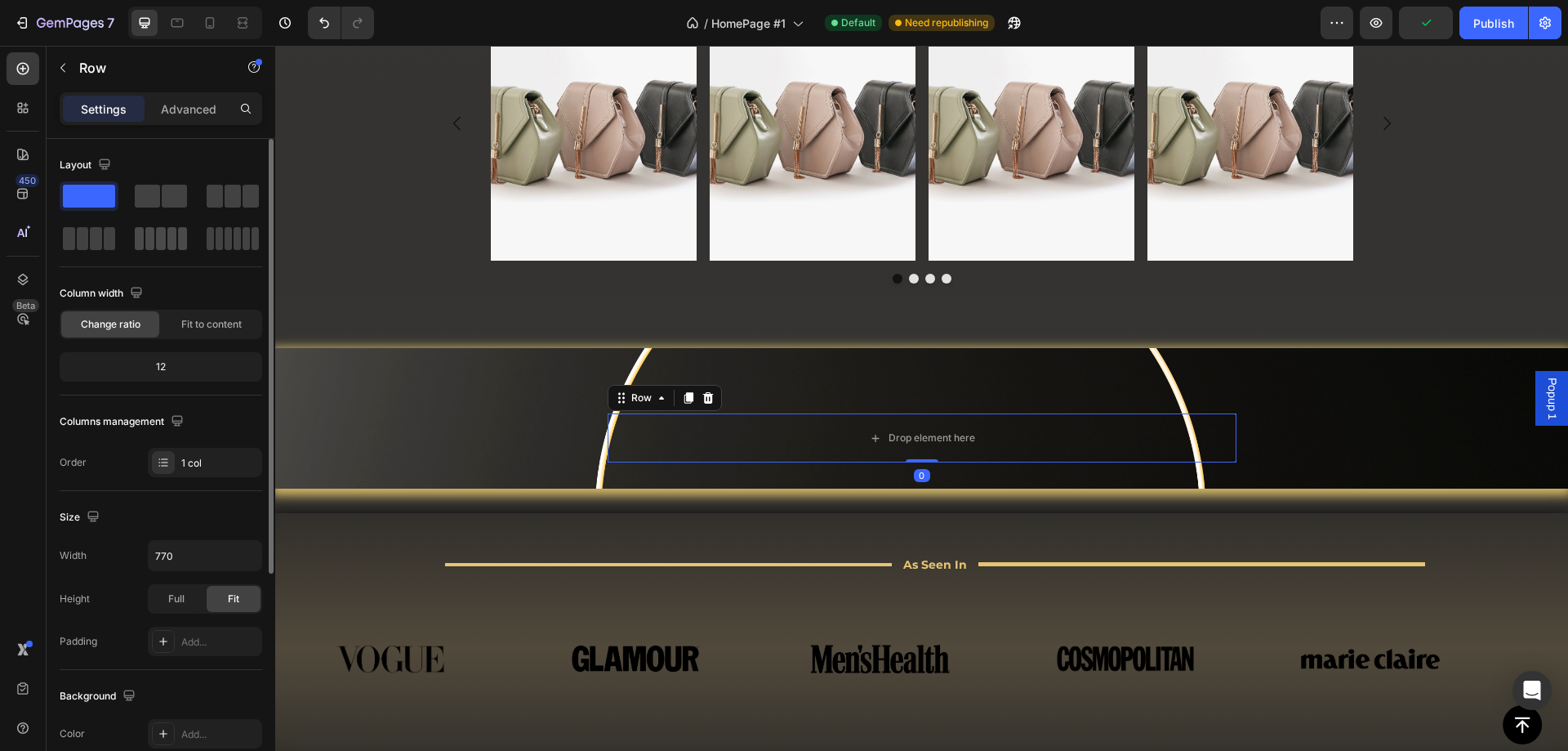
drag, startPoint x: 210, startPoint y: 308, endPoint x: 135, endPoint y: 236, distance: 104.0
drag, startPoint x: 135, startPoint y: 236, endPoint x: 142, endPoint y: 135, distance: 101.2
click at [175, 670] on div "Layout Column width Change ratio Fit to content 12 Columns management Order 1 c…" at bounding box center [161, 758] width 203 height 177
click at [702, 402] on icon at bounding box center [708, 397] width 11 height 12
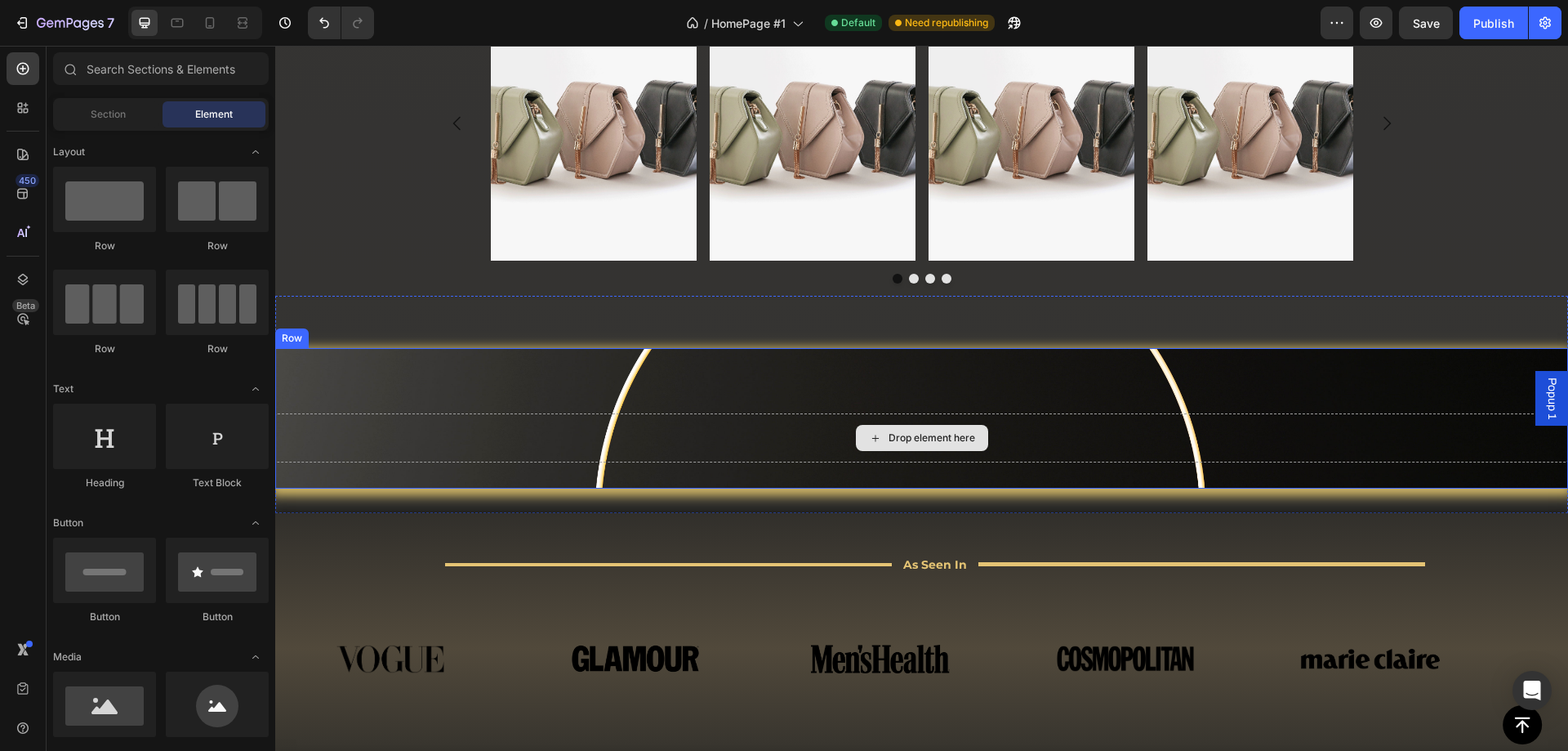
click at [338, 439] on div "Drop element here" at bounding box center [921, 438] width 1293 height 49
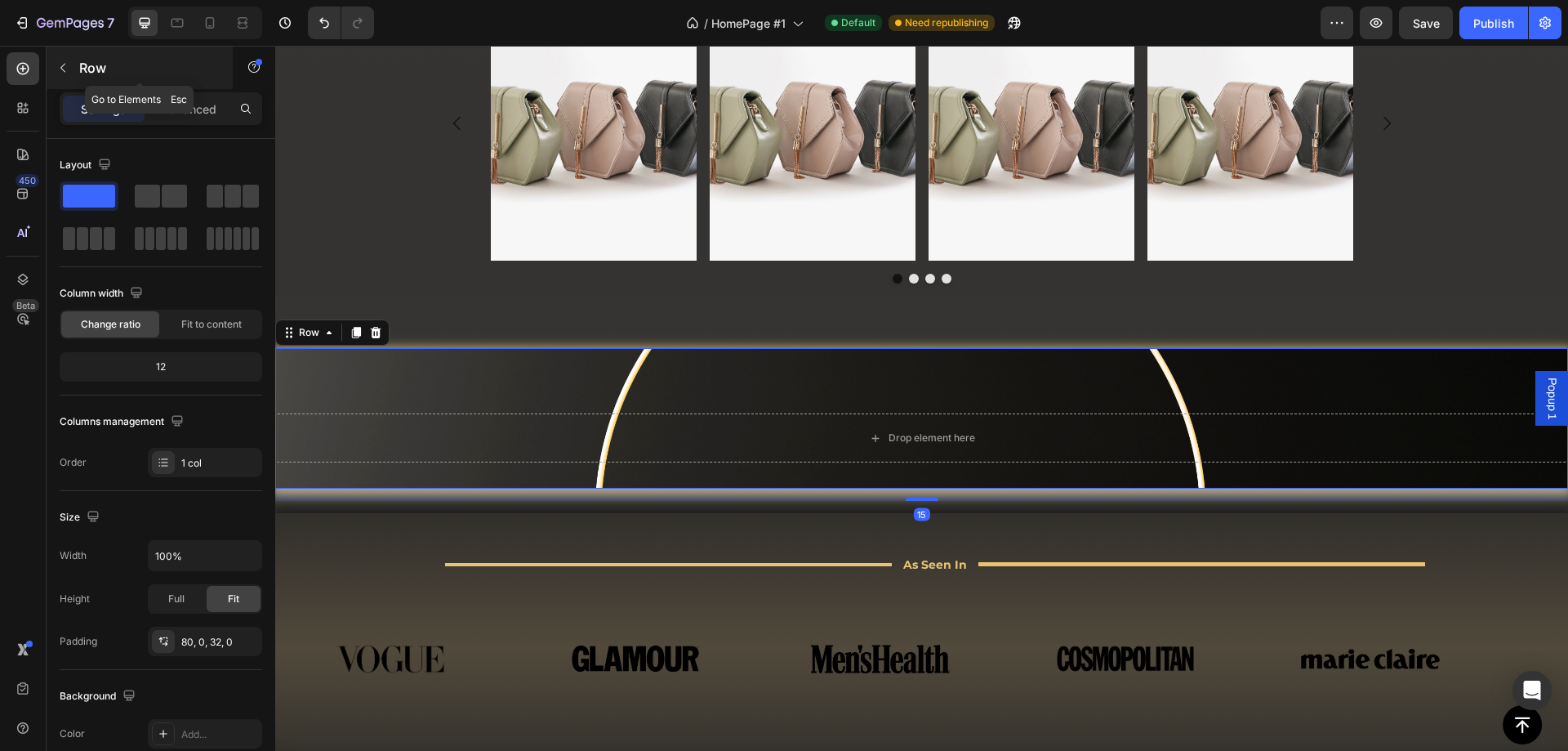
click at [52, 81] on div "Row" at bounding box center [140, 68] width 186 height 42
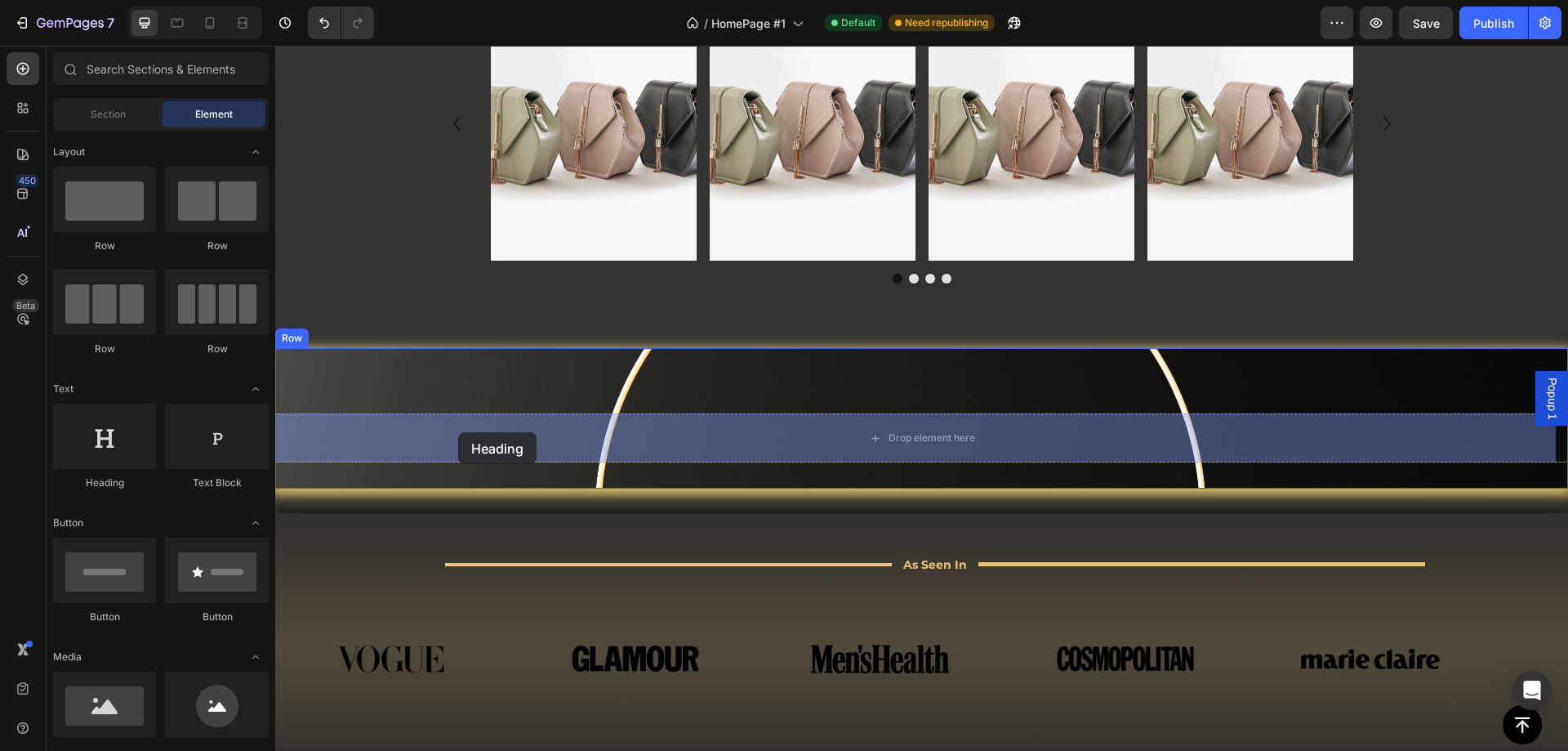
drag, startPoint x: 401, startPoint y: 482, endPoint x: 458, endPoint y: 432, distance: 75.8
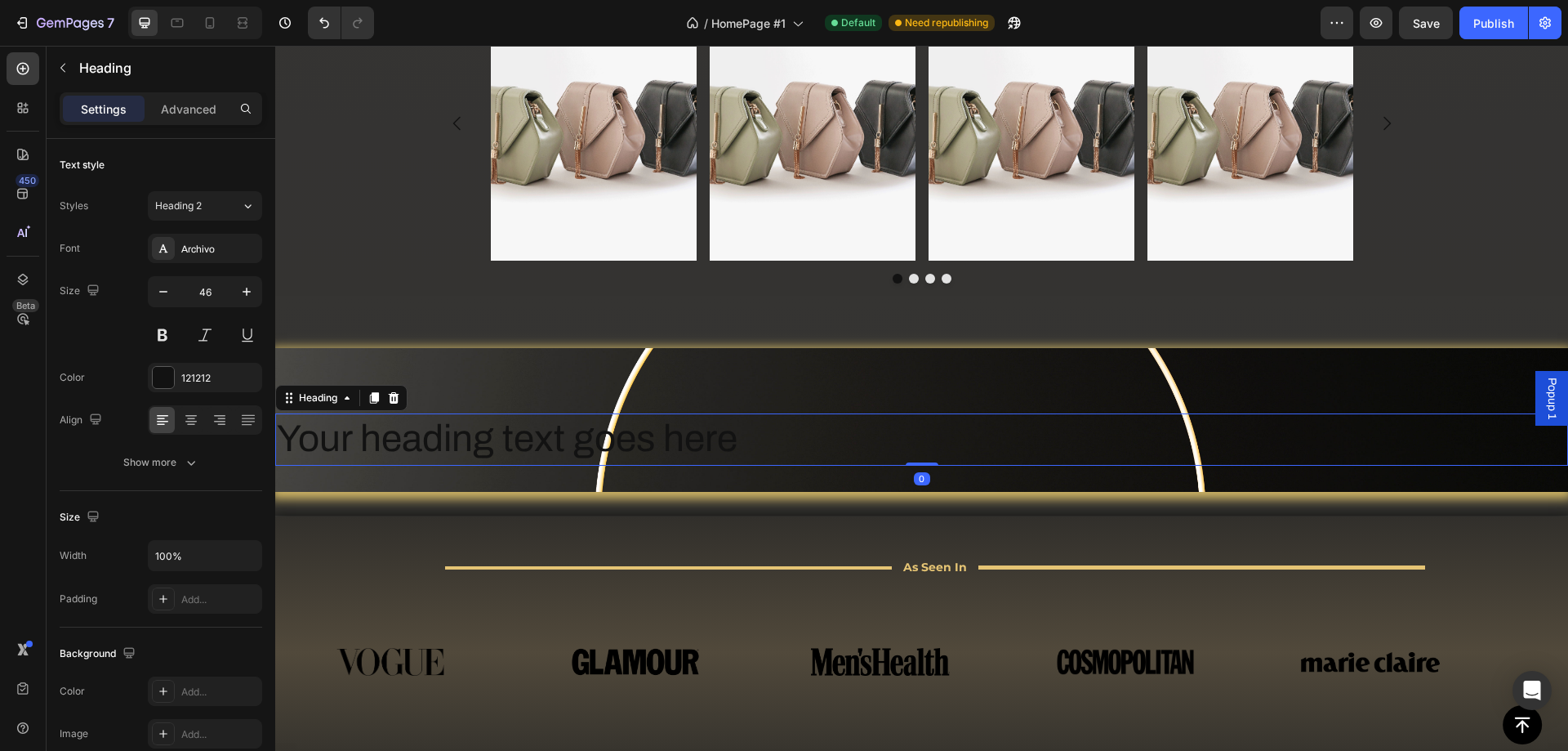
click at [731, 447] on h2 "Your heading text goes here" at bounding box center [921, 439] width 1293 height 52
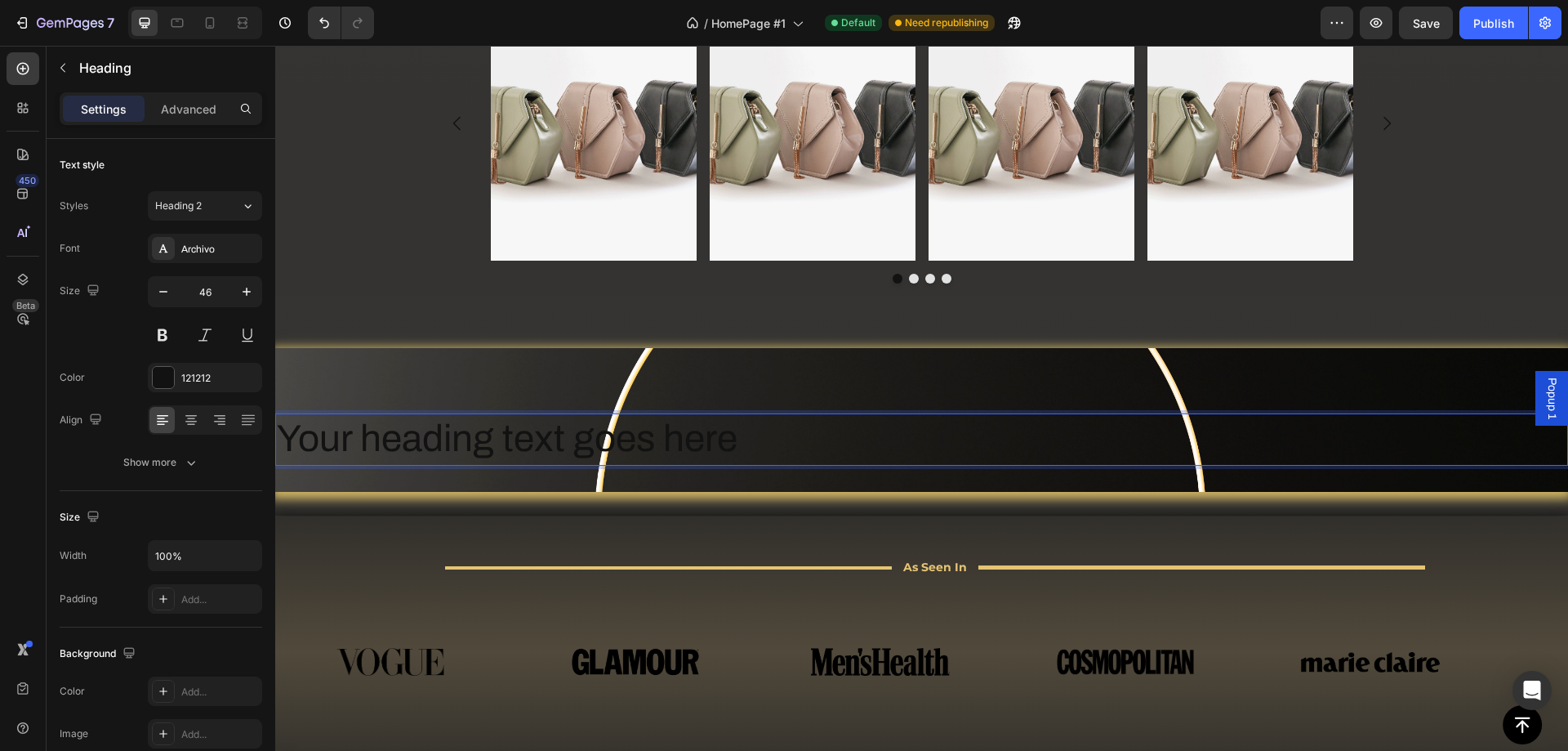
click at [731, 447] on p "Your heading text goes here" at bounding box center [921, 439] width 1289 height 49
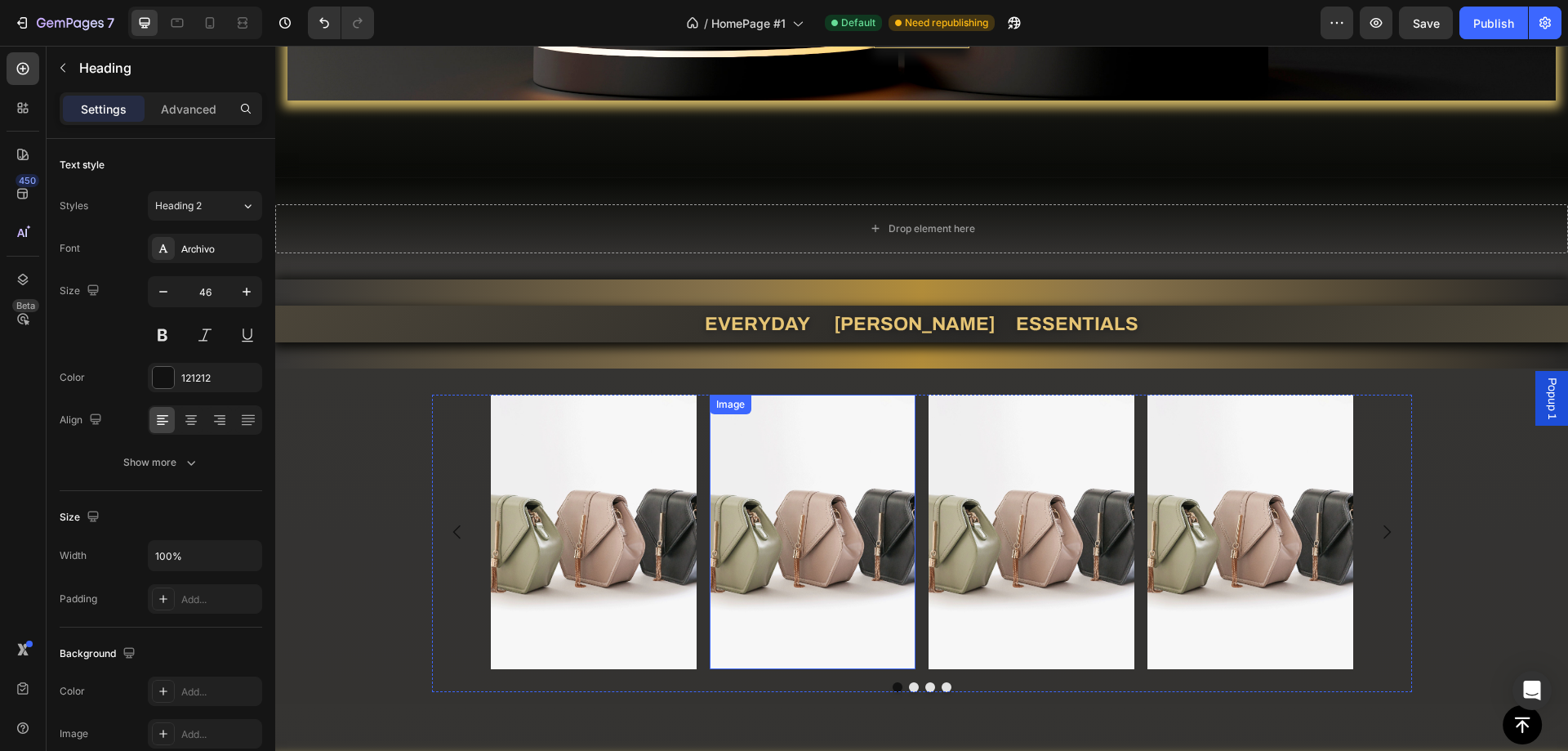
scroll to position [984, 0]
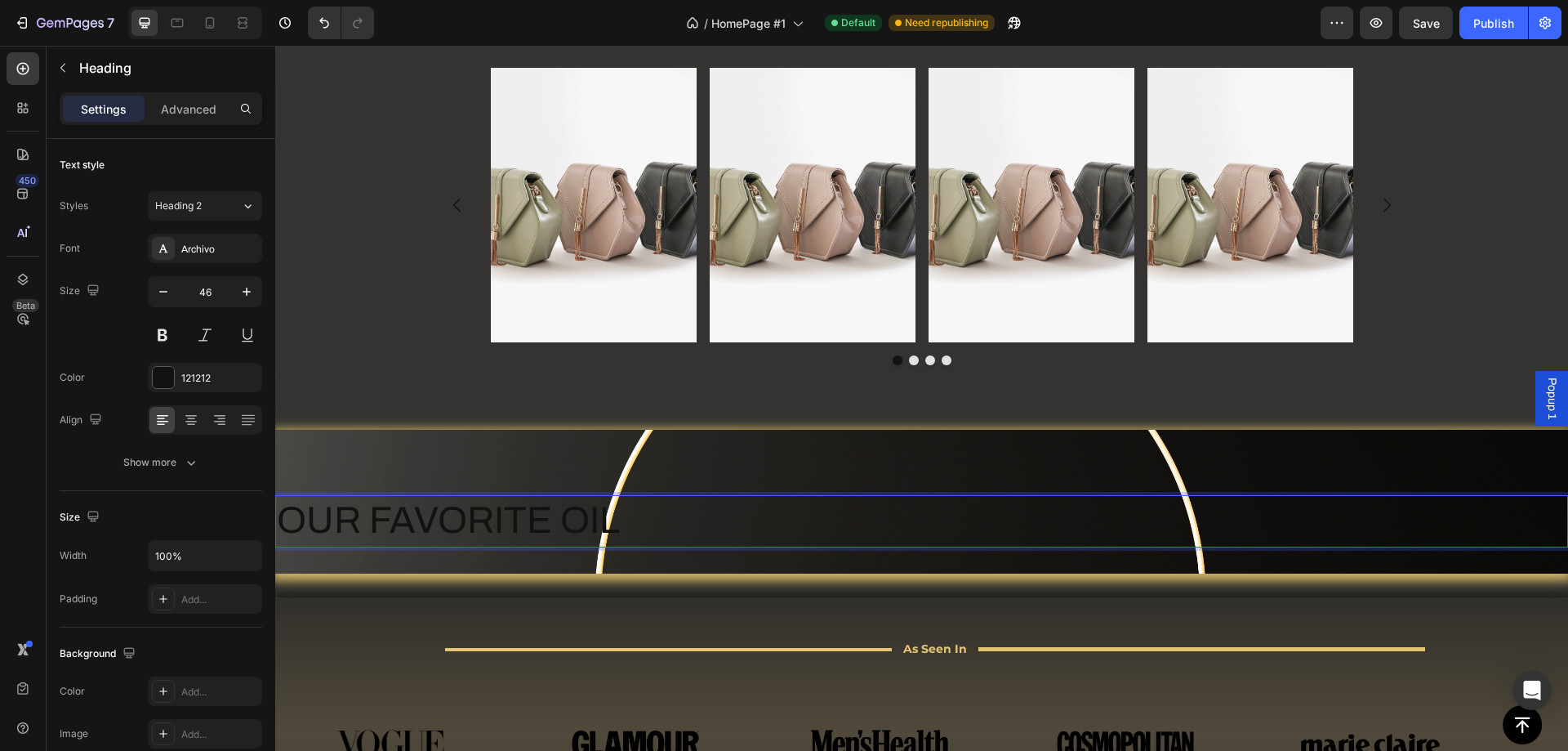
click at [593, 471] on div "OUR FAVORITE OIL Heading 0 Row" at bounding box center [921, 501] width 1293 height 143
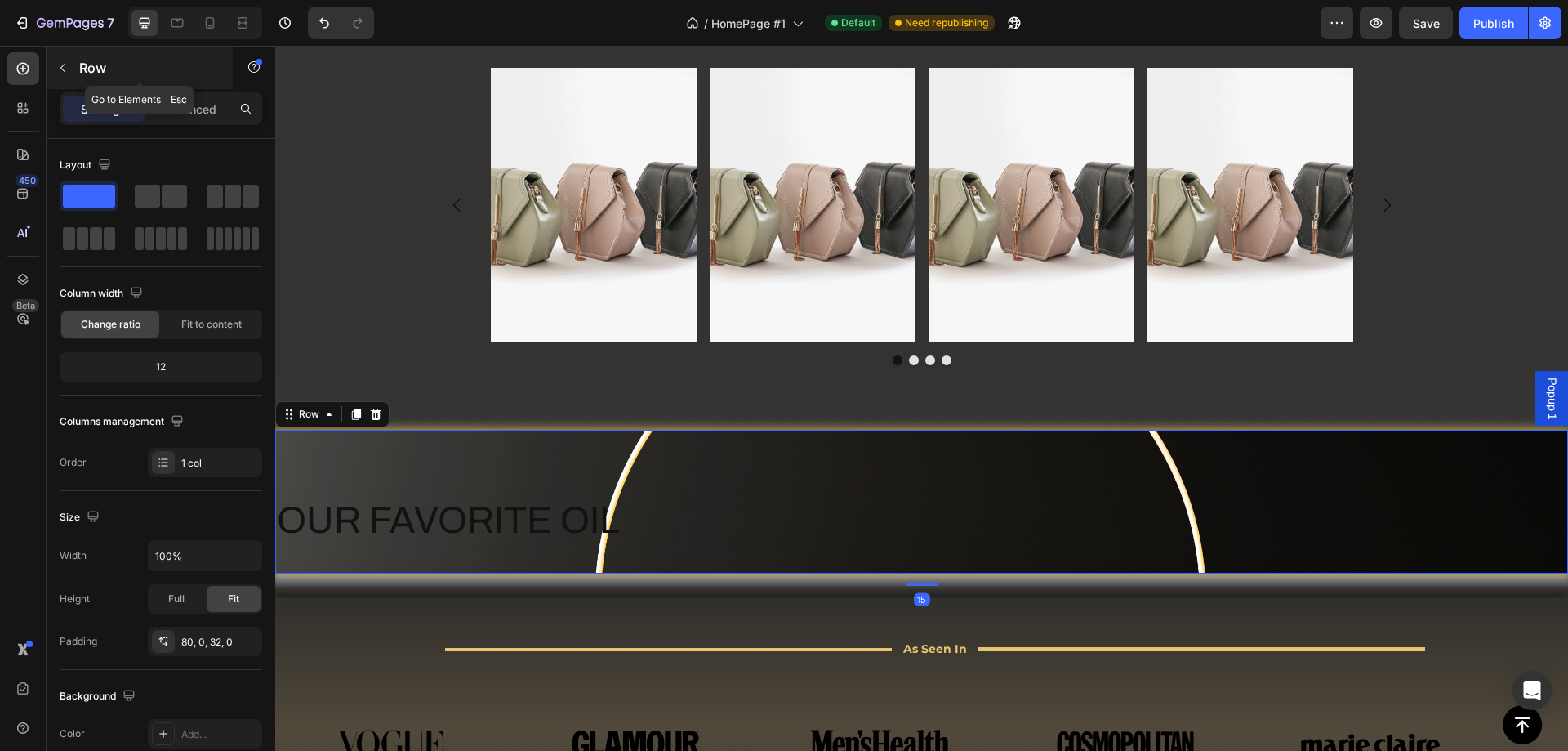
click at [54, 67] on button "button" at bounding box center [63, 68] width 26 height 26
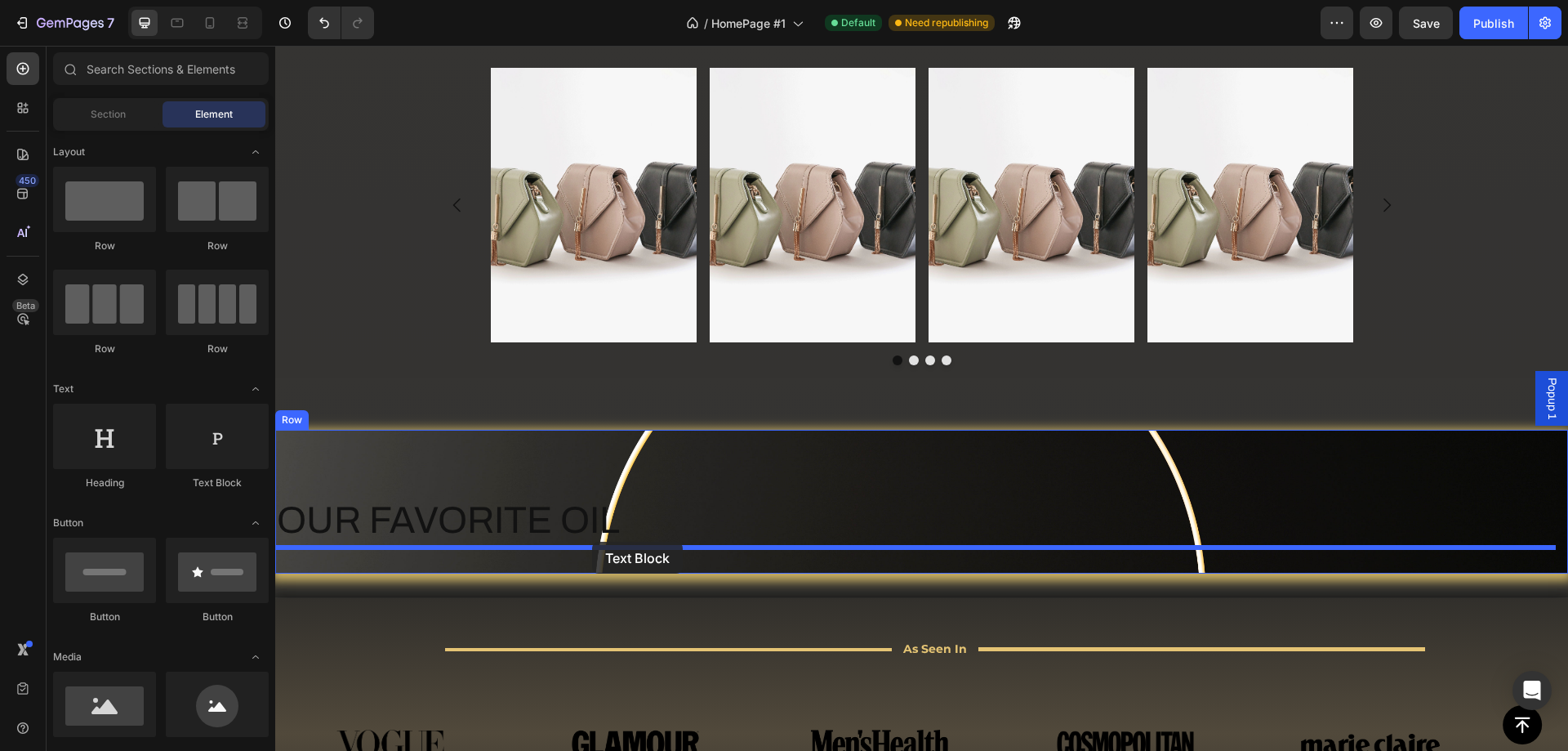
drag, startPoint x: 474, startPoint y: 498, endPoint x: 592, endPoint y: 542, distance: 125.9
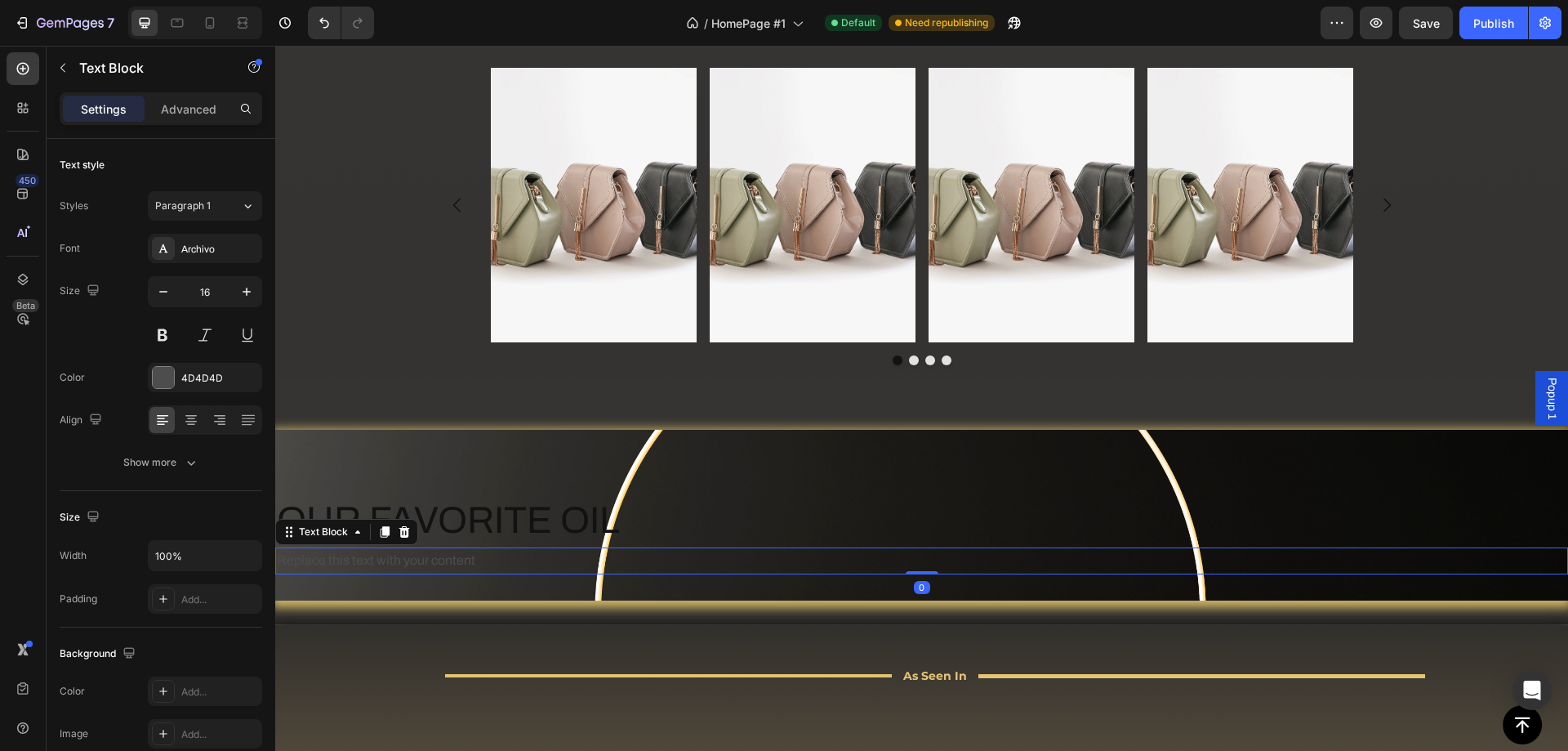
click at [426, 560] on div "Replace this text with your content" at bounding box center [921, 561] width 1293 height 27
click at [426, 560] on p "Replace this text with your content" at bounding box center [921, 561] width 1289 height 24
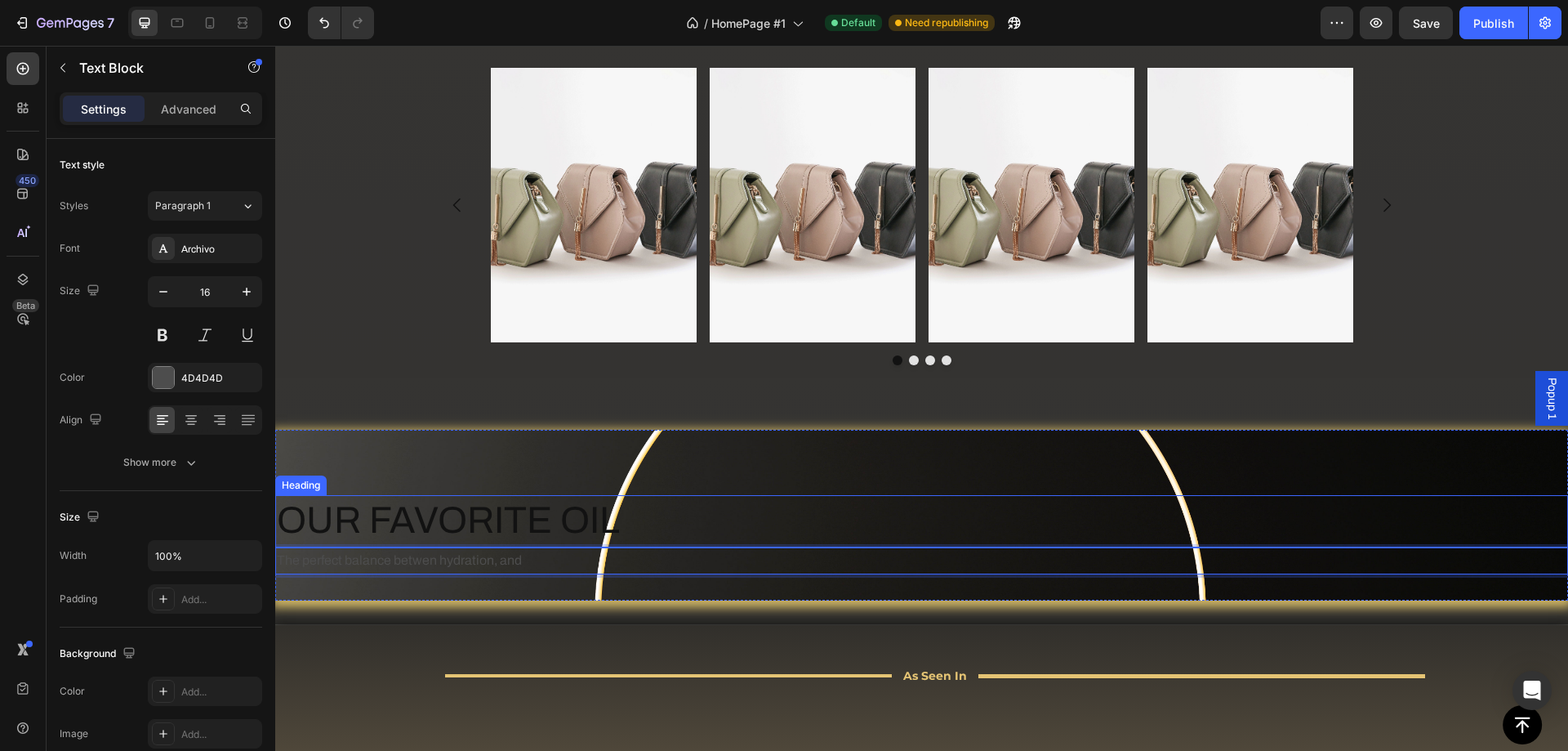
click at [425, 517] on p "OUR FAVORITE OIL" at bounding box center [921, 522] width 1289 height 49
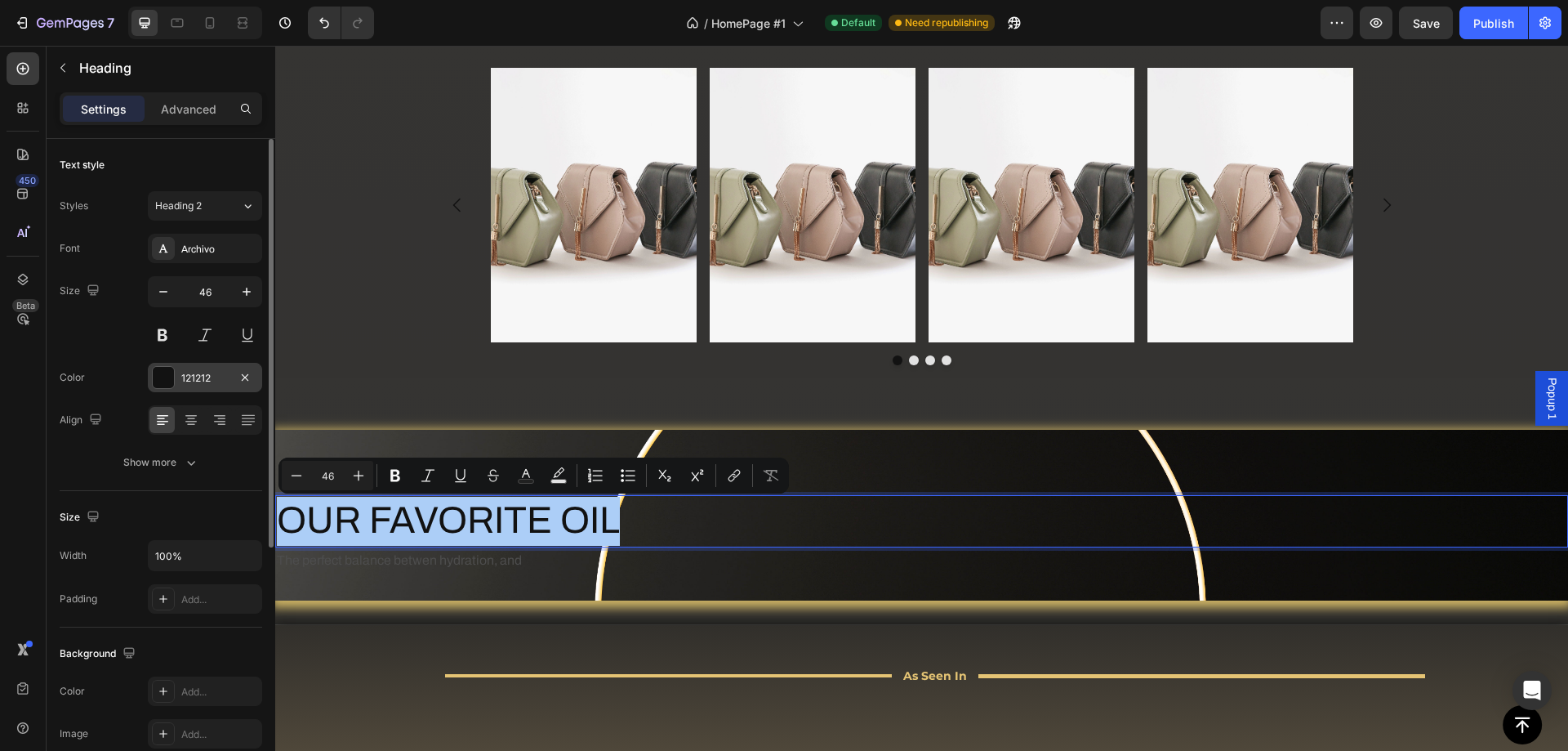
click at [166, 386] on div at bounding box center [163, 376] width 21 height 21
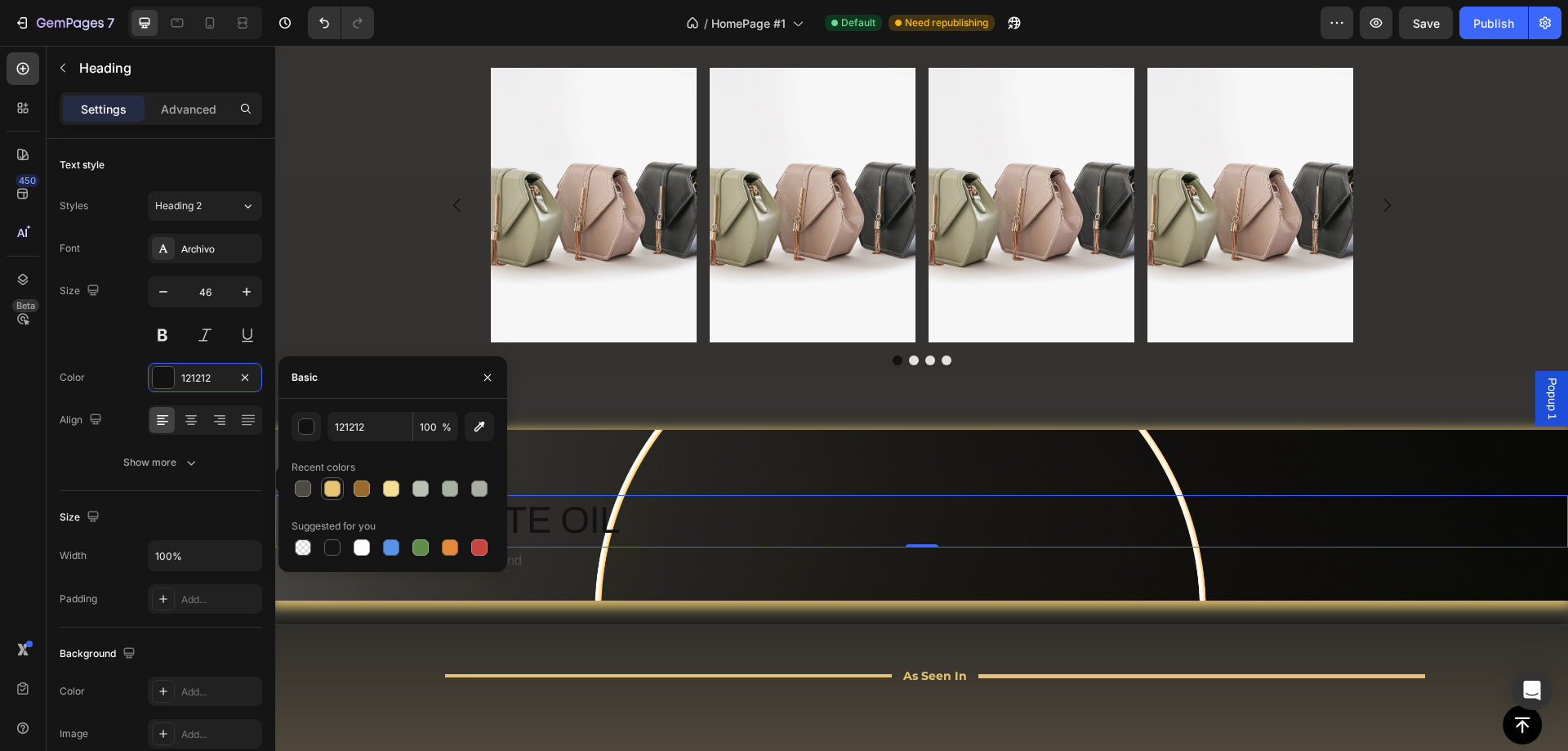
click at [335, 494] on div at bounding box center [332, 489] width 16 height 16
type input "E5C474"
click at [607, 472] on div "OUR FAVORITE OIL Heading 0 The perfect balance betwen hydration, and Text Block…" at bounding box center [921, 514] width 1293 height 171
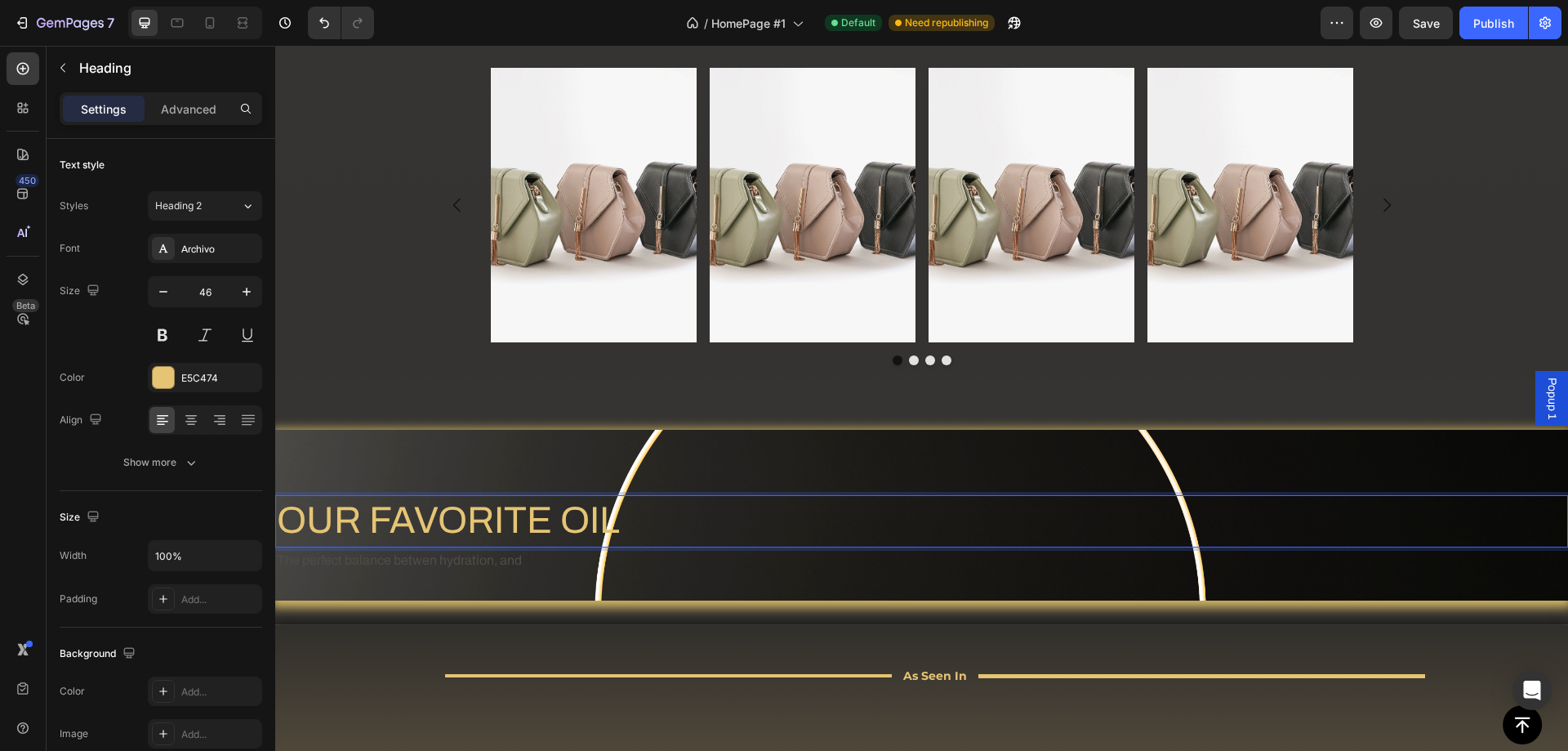
click at [466, 514] on p "OUR FAVORITE OIL" at bounding box center [921, 522] width 1289 height 49
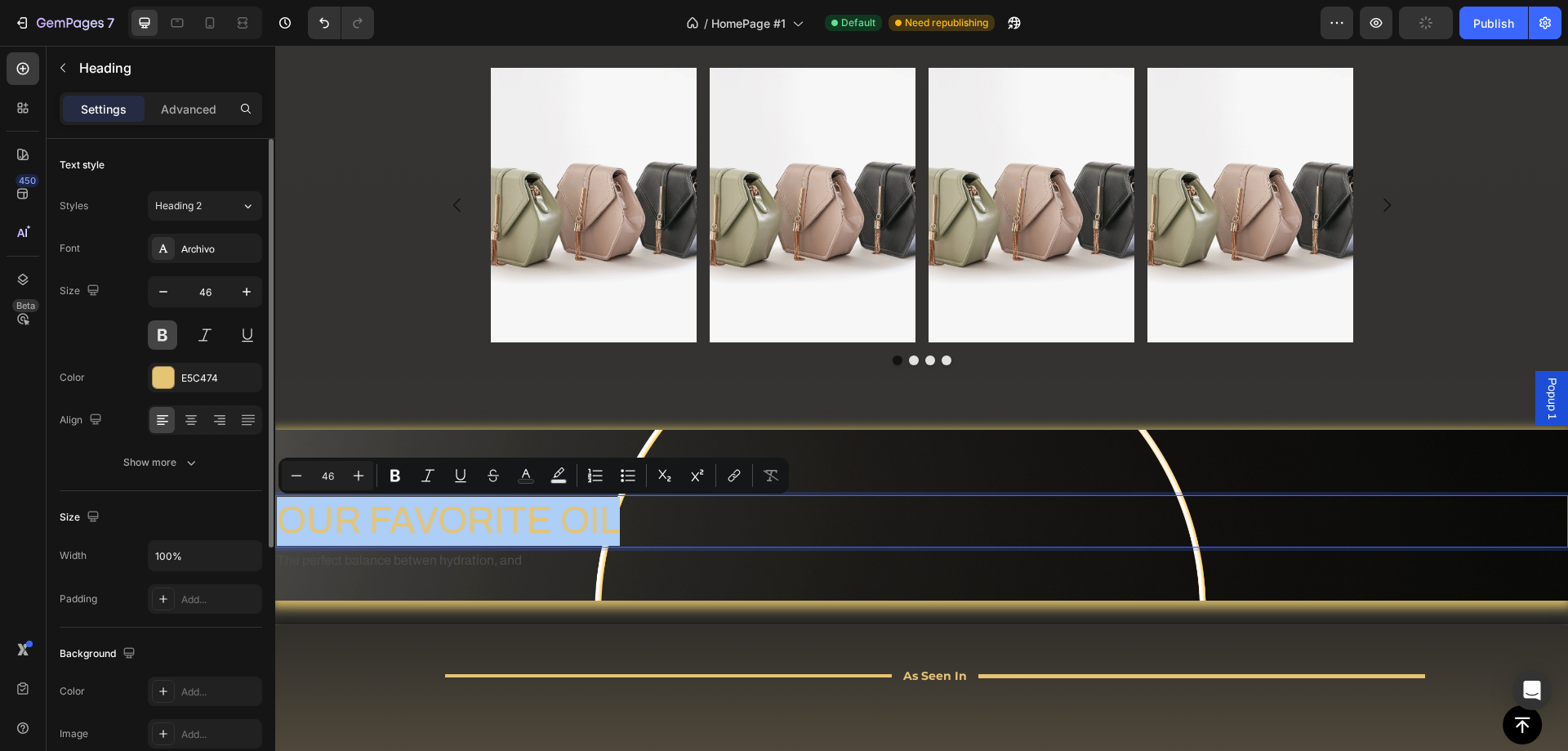
click at [168, 336] on button at bounding box center [163, 335] width 29 height 29
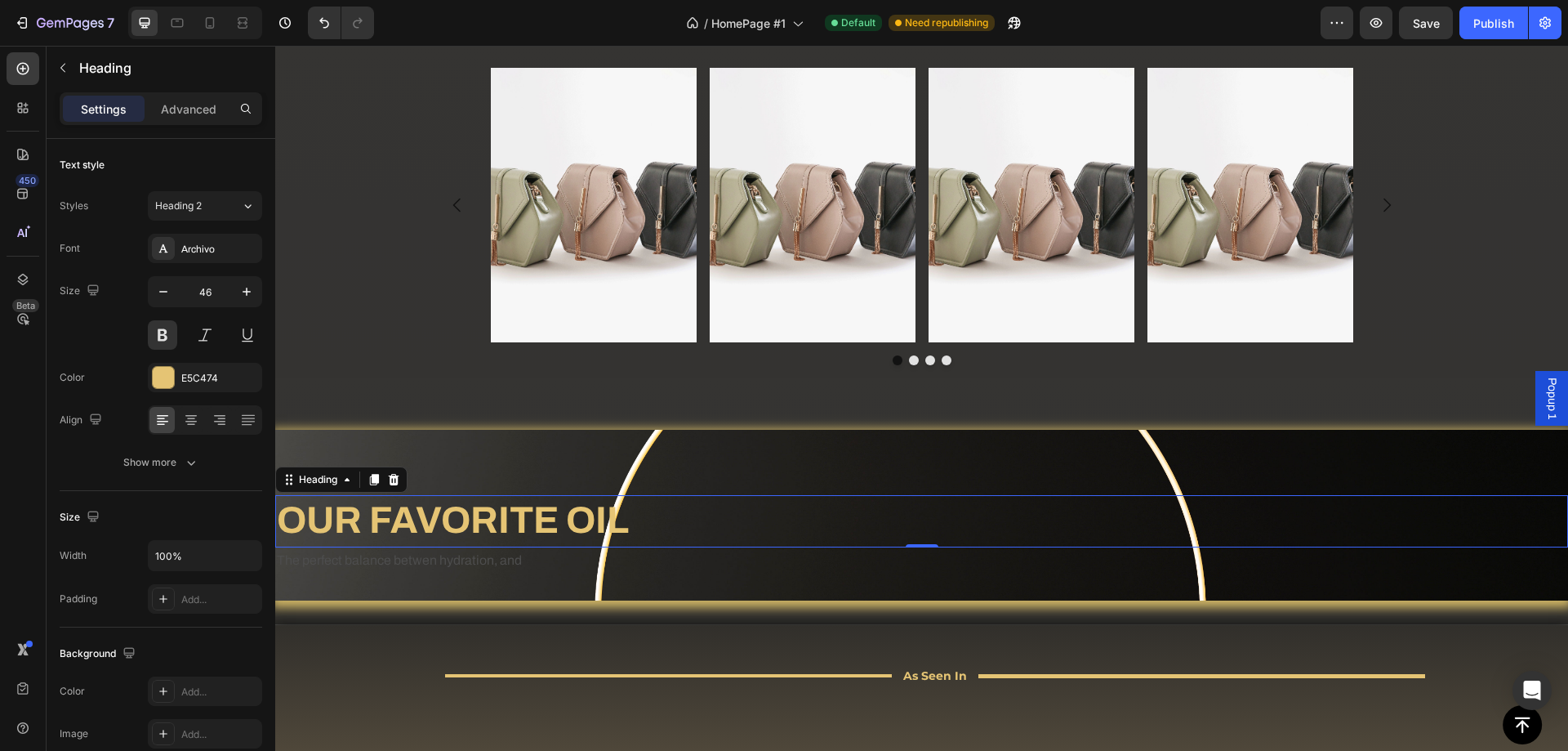
click at [584, 549] on p "The perfect balance betwen hydration, and" at bounding box center [921, 561] width 1289 height 24
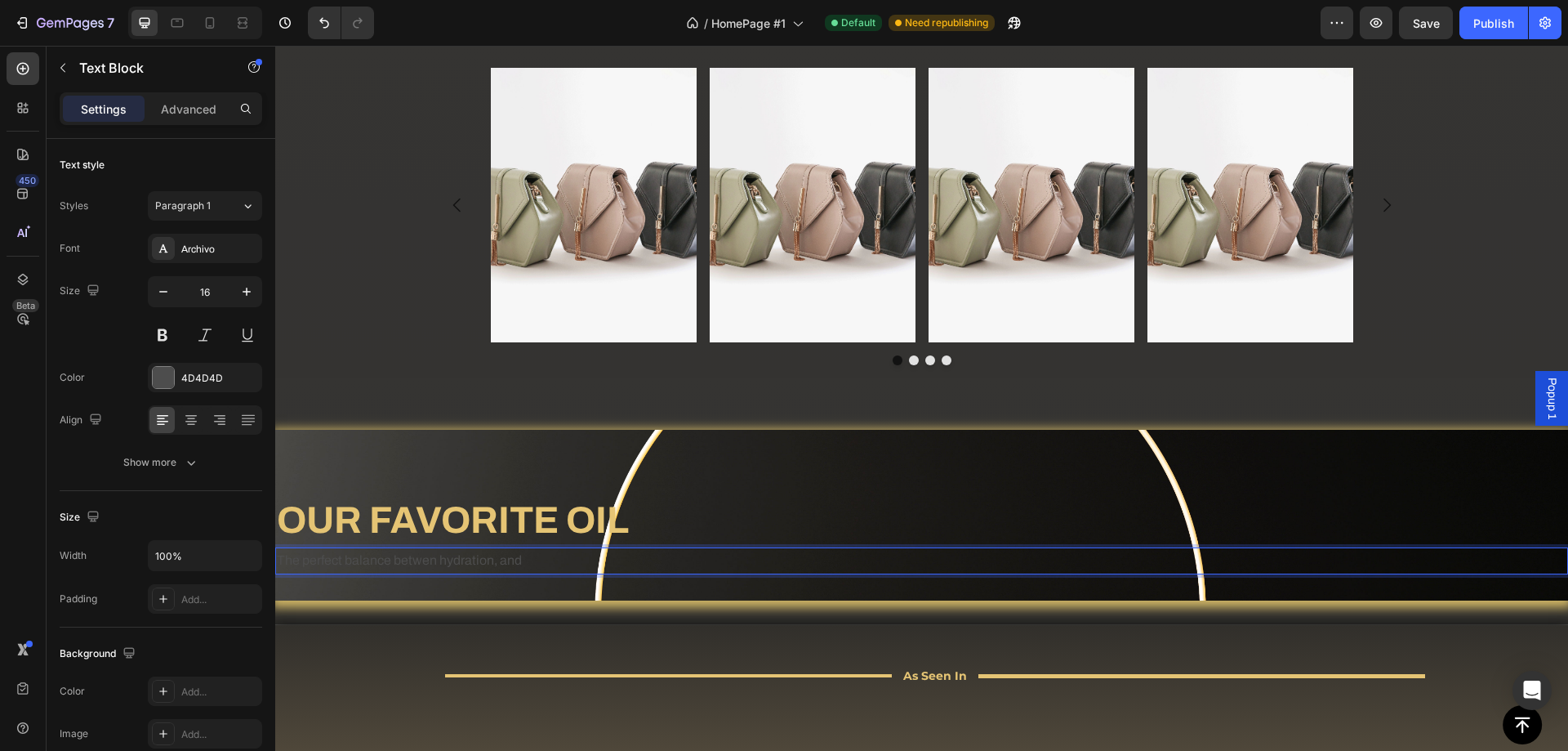
click at [461, 566] on p "The perfect balance betwen hydration, and" at bounding box center [921, 561] width 1289 height 24
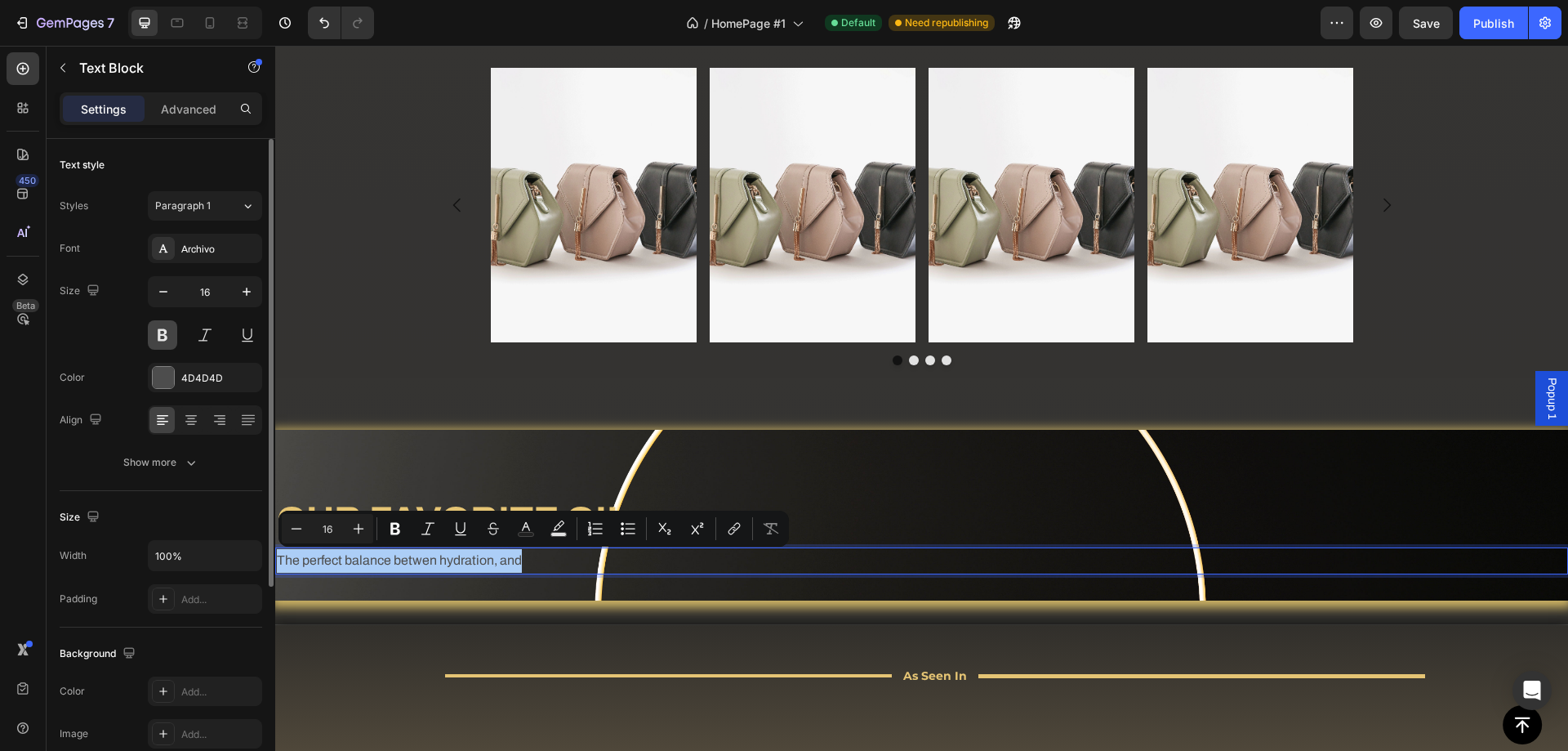
click at [161, 344] on button at bounding box center [163, 335] width 29 height 29
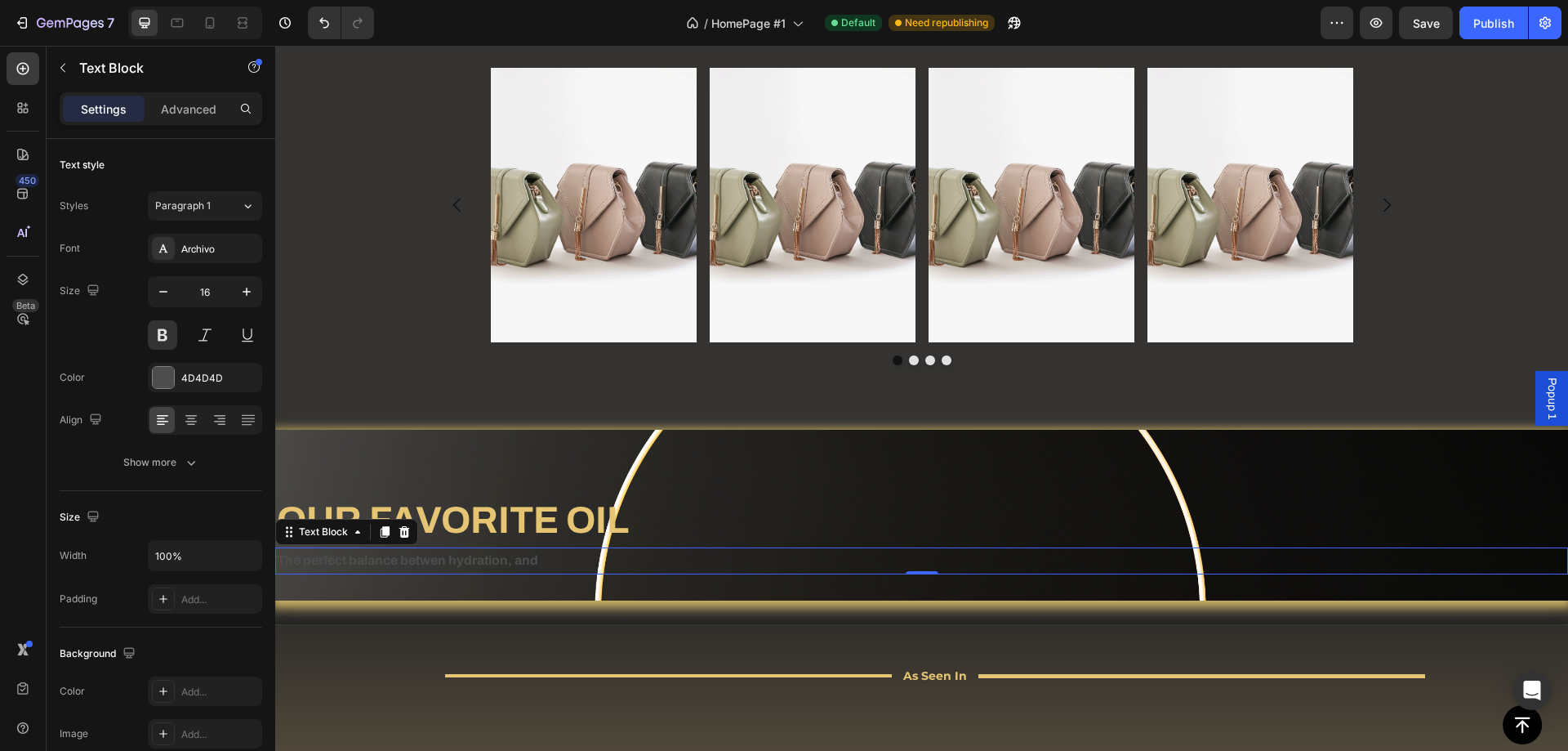
click at [353, 561] on p "The perfect balance betwen hydration, and" at bounding box center [921, 561] width 1289 height 24
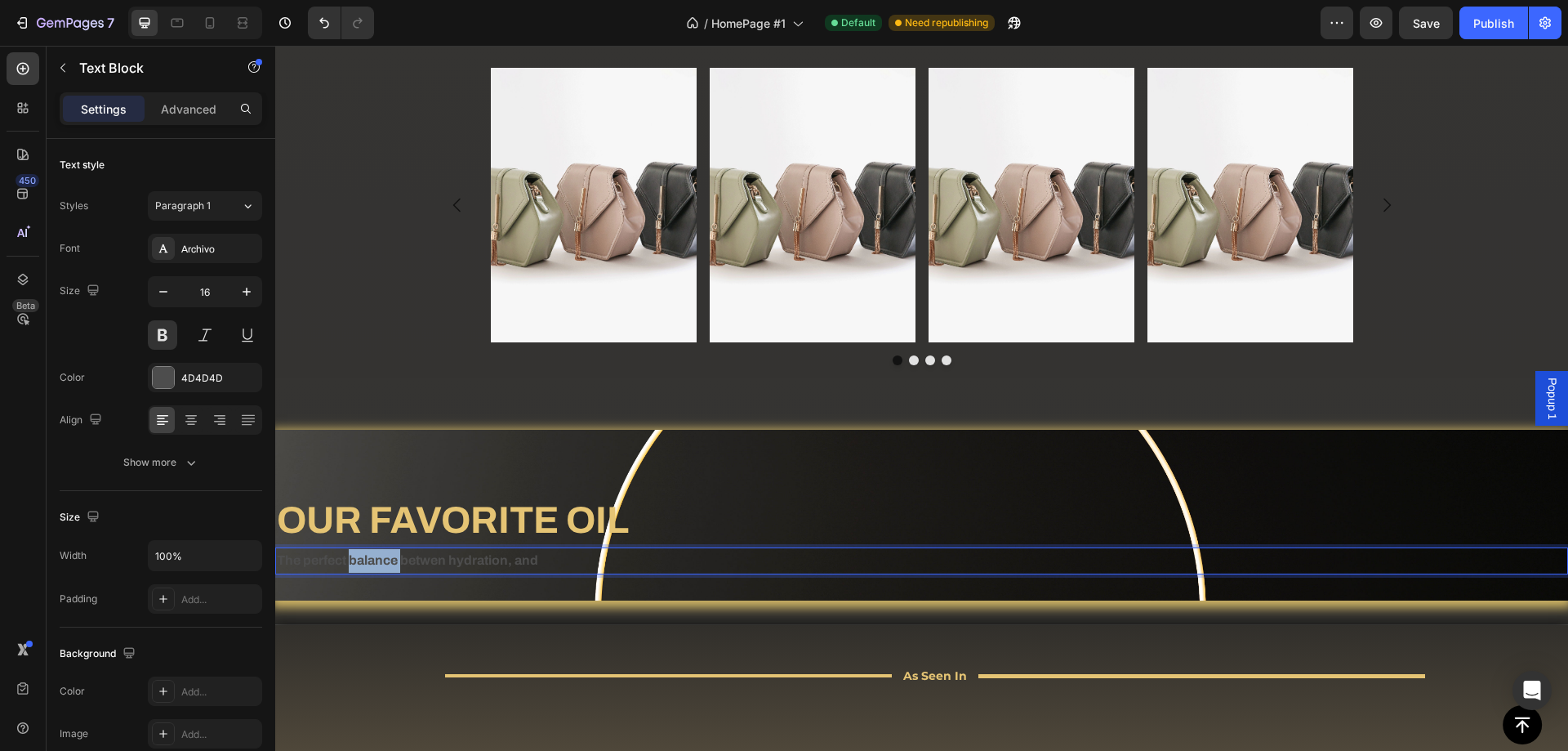
click at [353, 561] on p "The perfect balance betwen hydration, and" at bounding box center [921, 561] width 1289 height 24
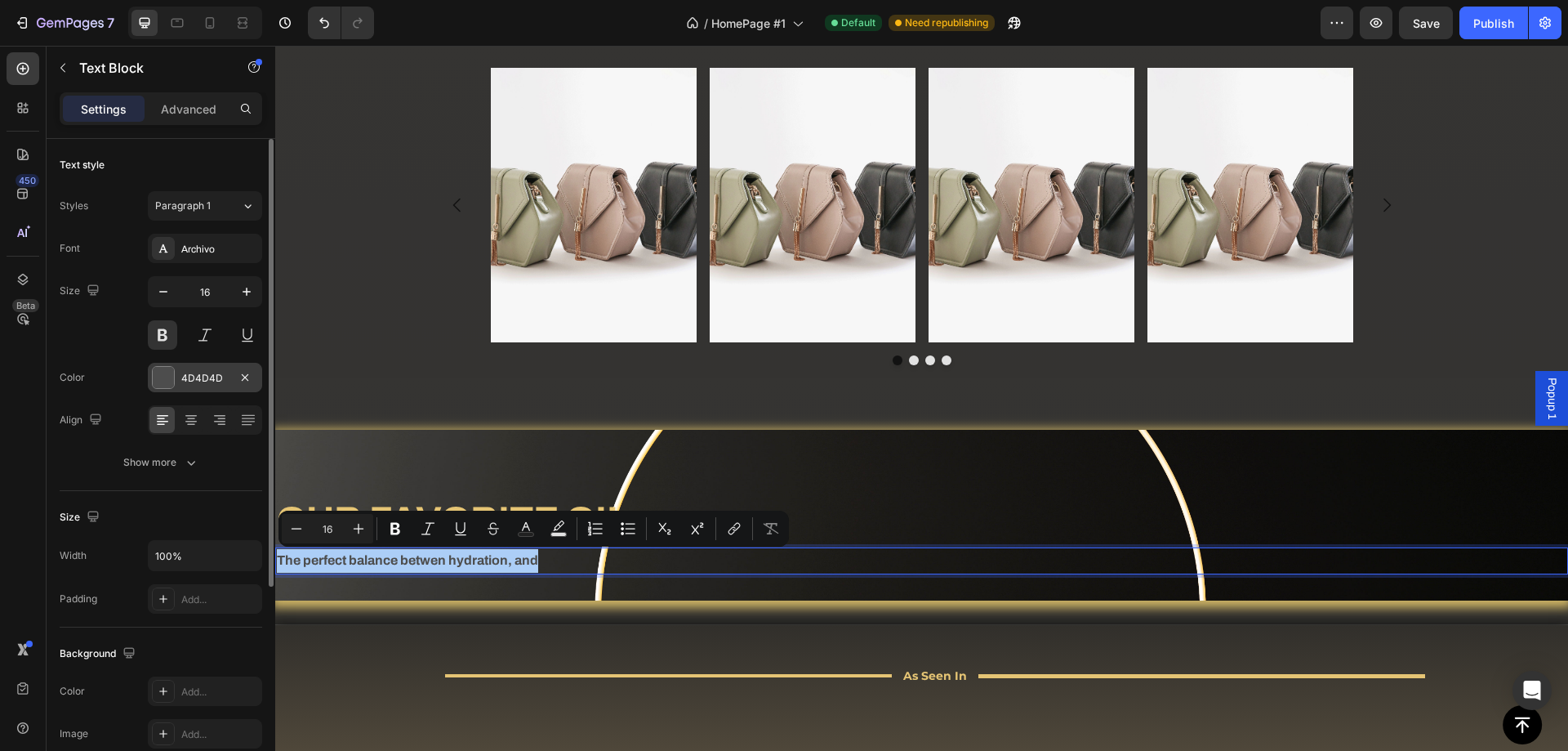
click at [180, 375] on div "4D4D4D" at bounding box center [205, 377] width 114 height 29
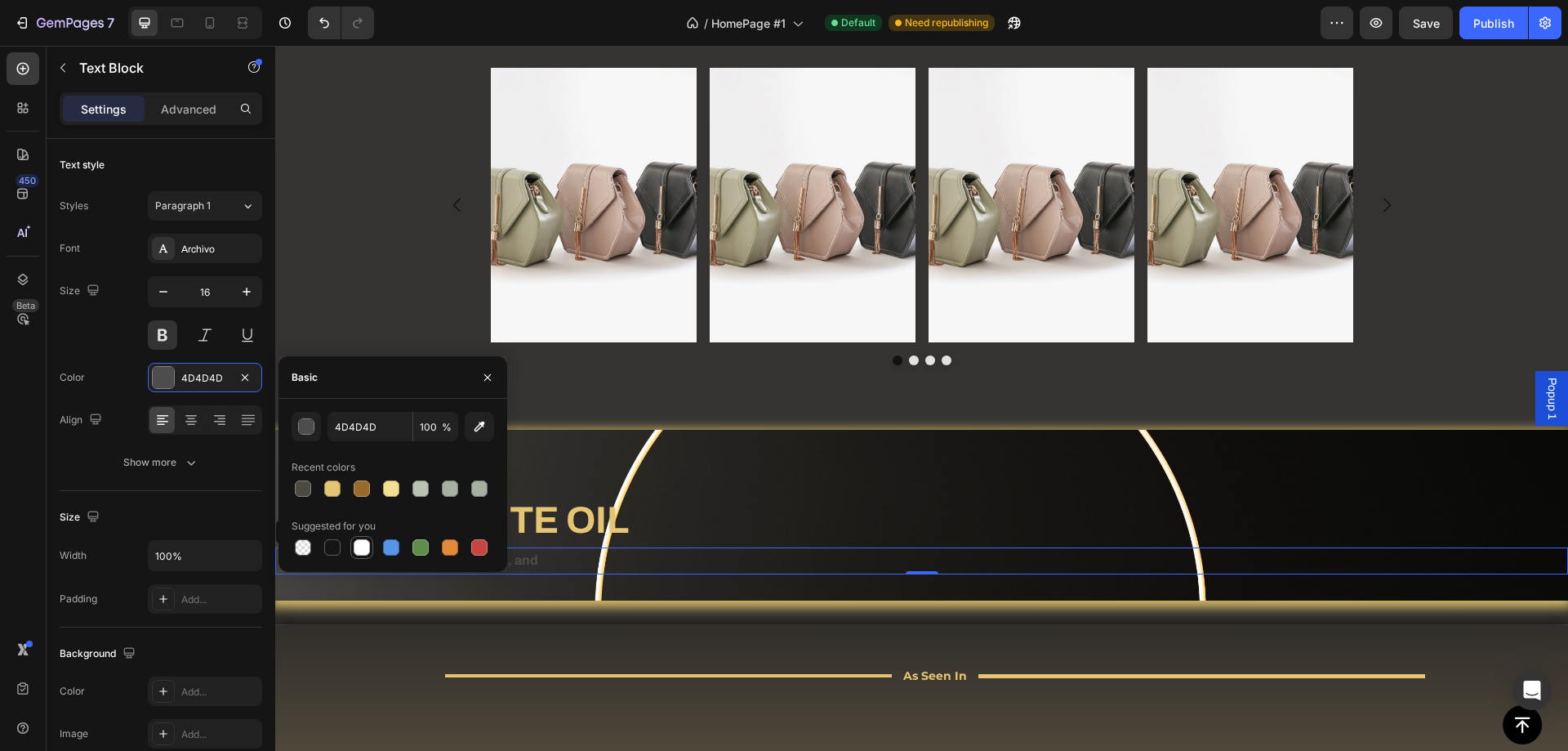
click at [362, 549] on div at bounding box center [362, 547] width 16 height 16
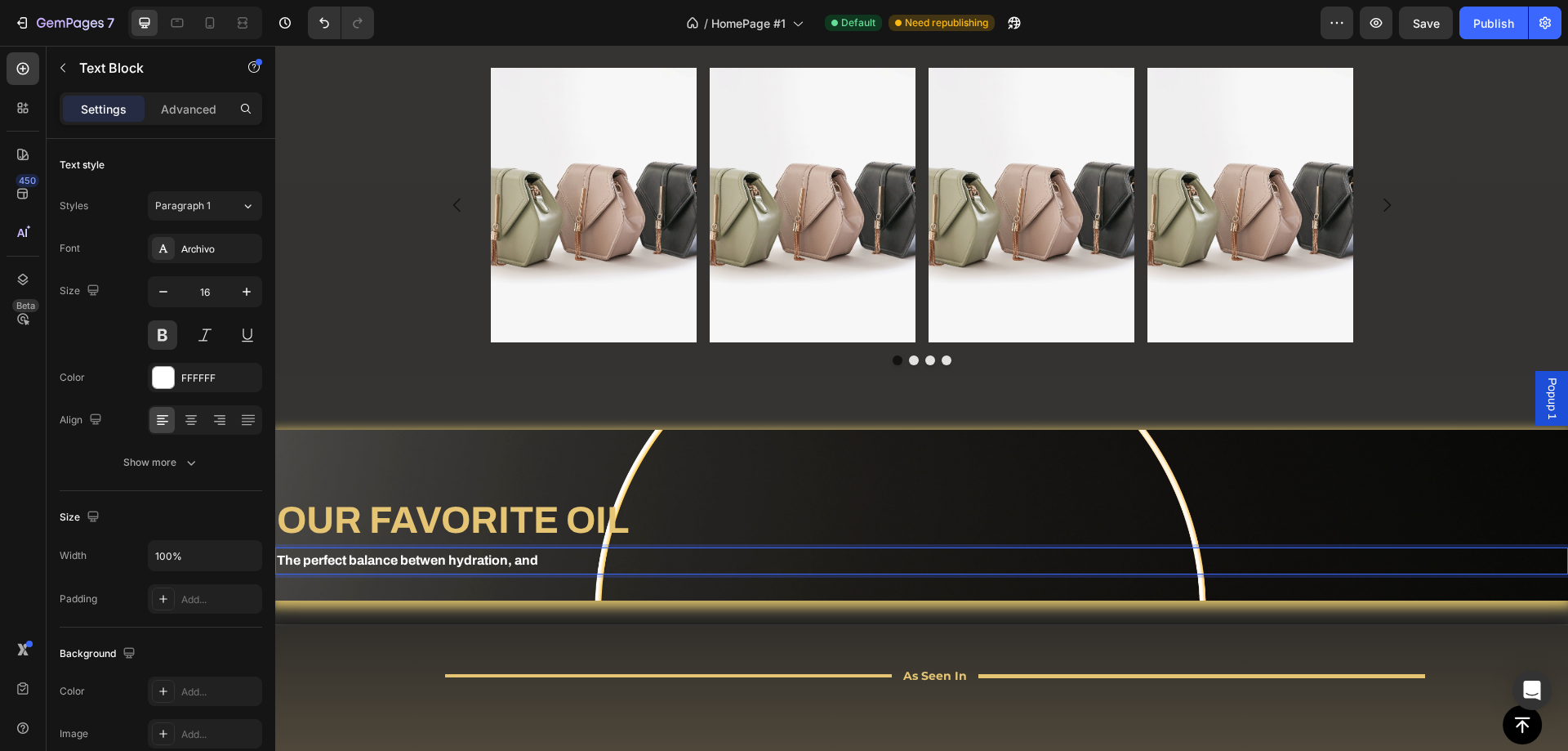
click at [375, 561] on p "The perfect balance betwen hydration, and" at bounding box center [921, 561] width 1289 height 24
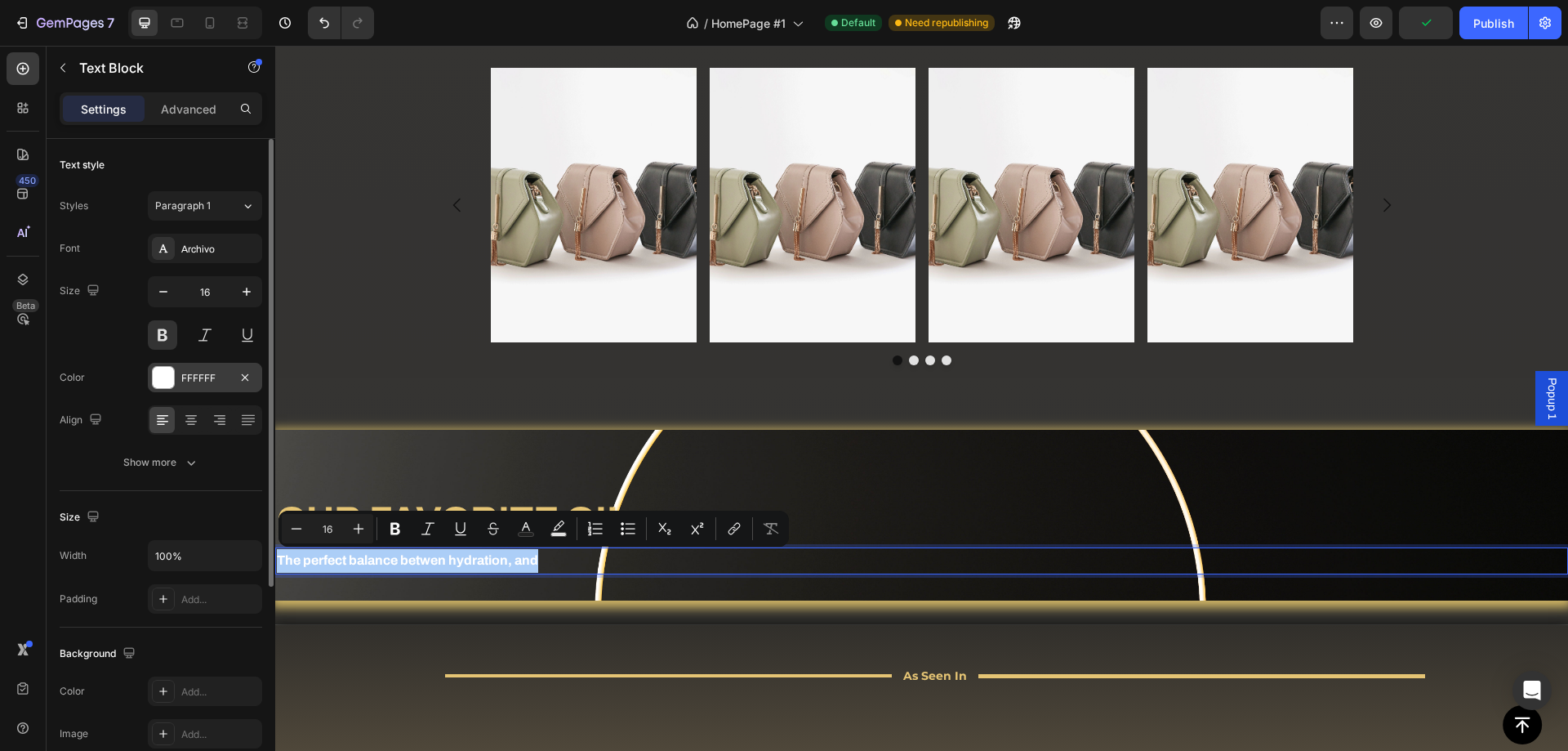
click at [165, 384] on div at bounding box center [163, 376] width 21 height 21
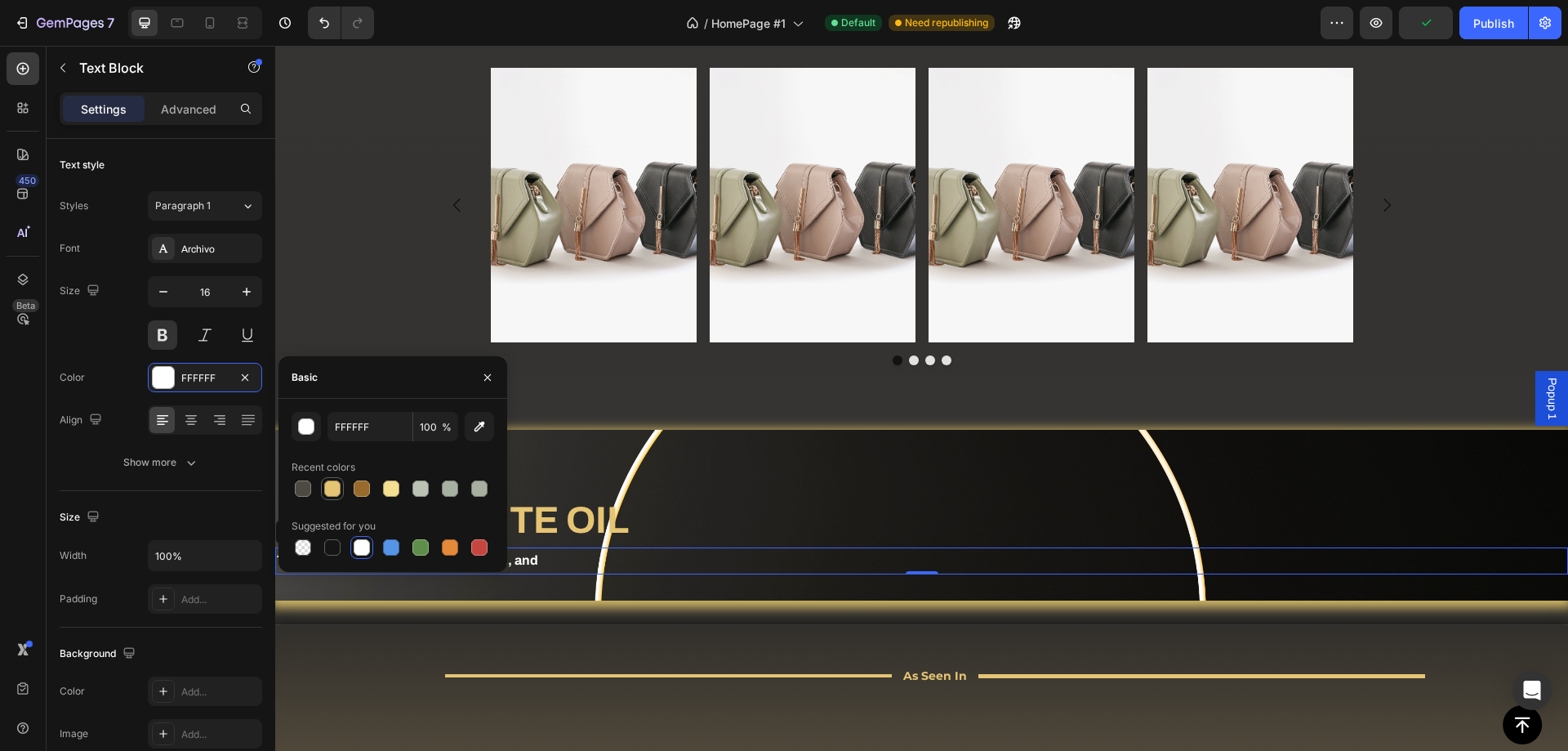
click at [329, 491] on div at bounding box center [332, 489] width 16 height 16
type input "E5C474"
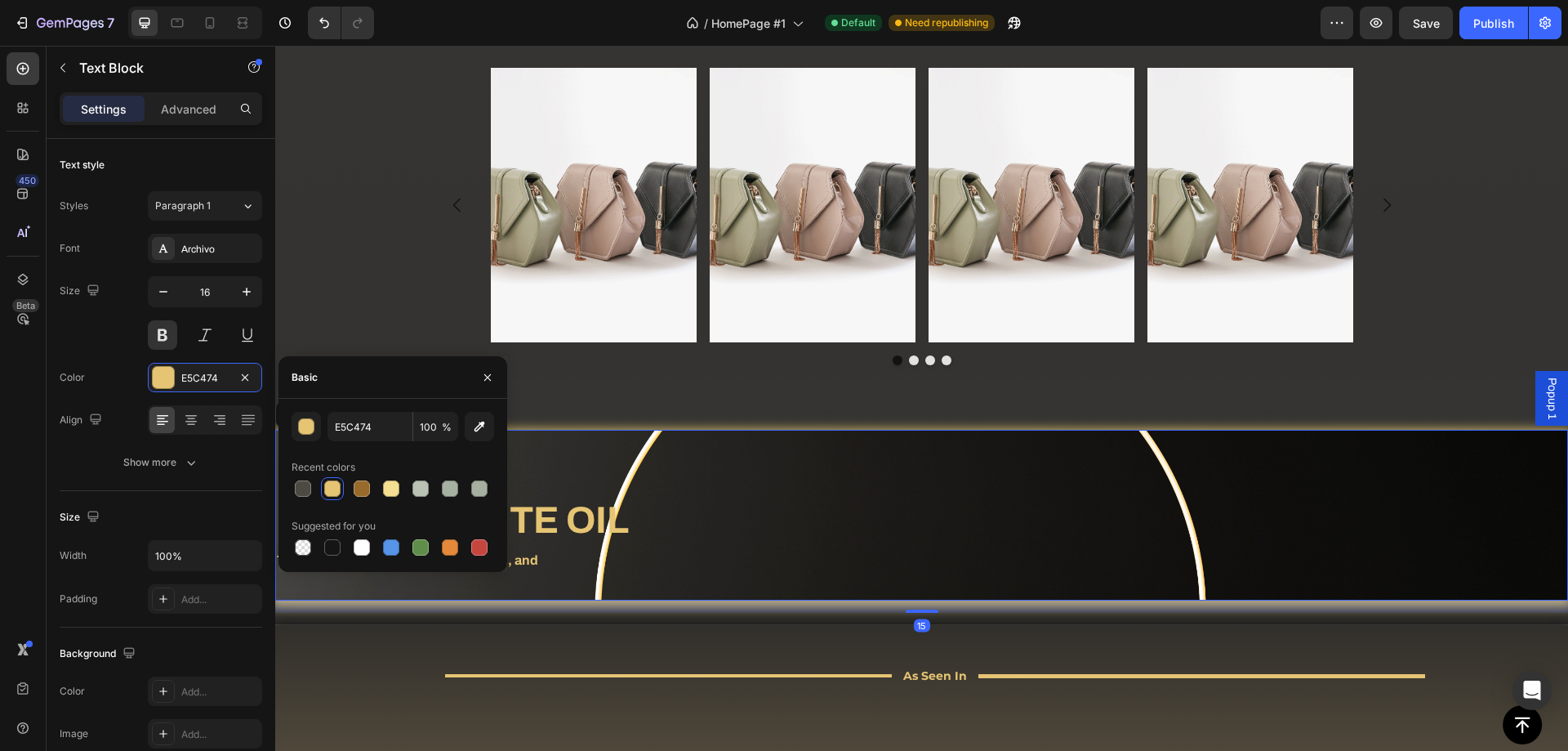
click at [684, 475] on div "OUR FAVORITE OIL Heading The perfect balance betwen hydration, and Text Block R…" at bounding box center [921, 514] width 1293 height 171
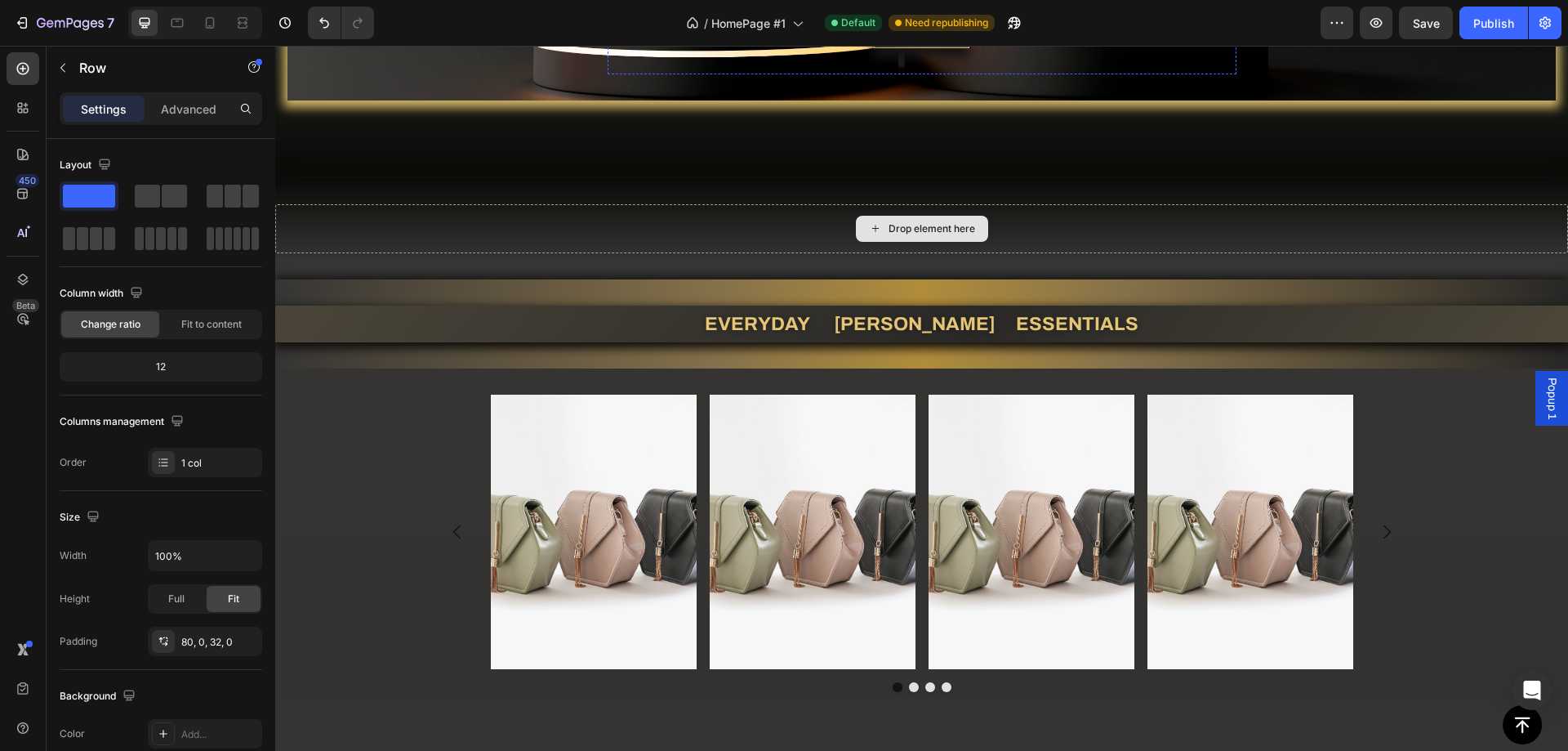
scroll to position [85, 0]
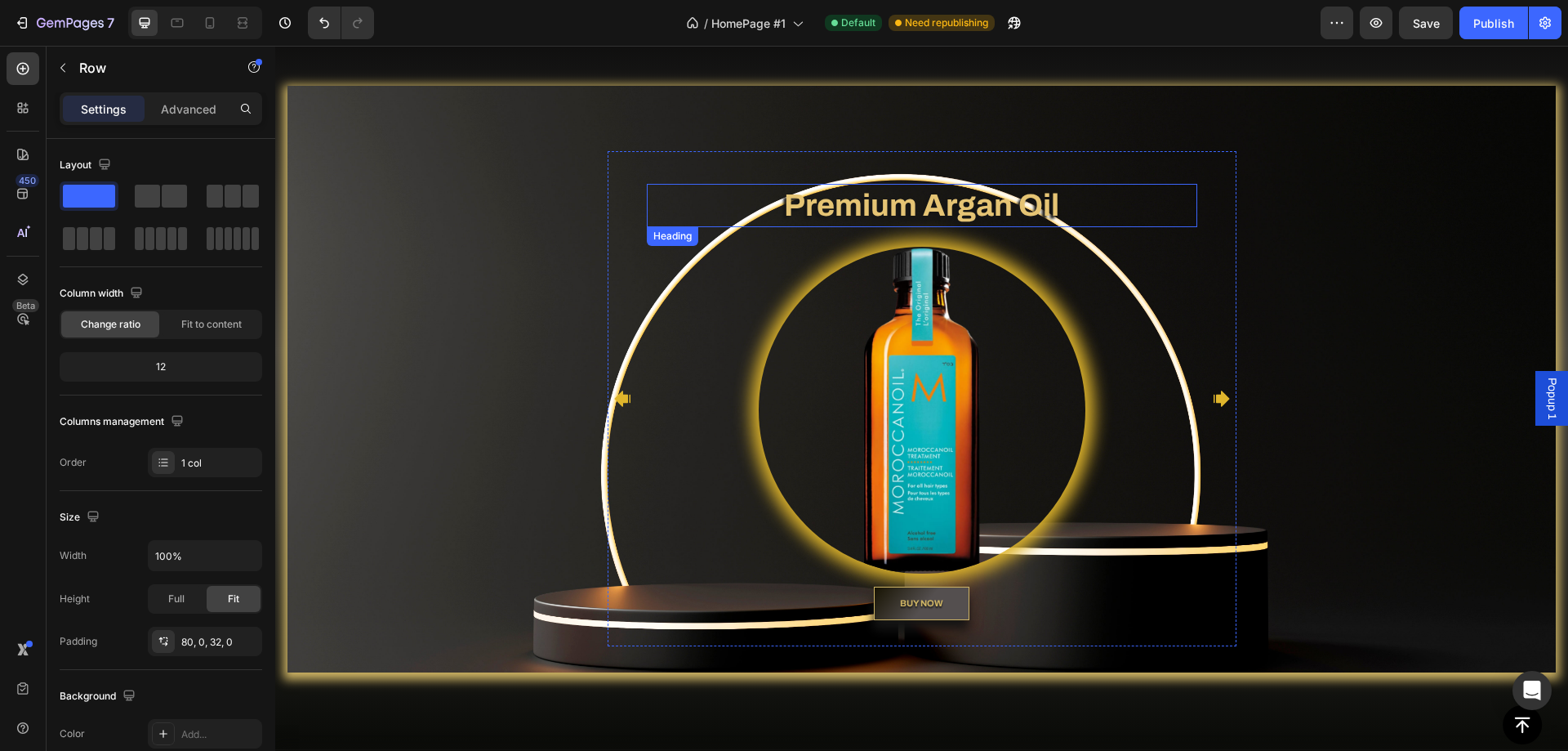
click at [884, 214] on h2 "Premium Argan Oil" at bounding box center [921, 205] width 551 height 43
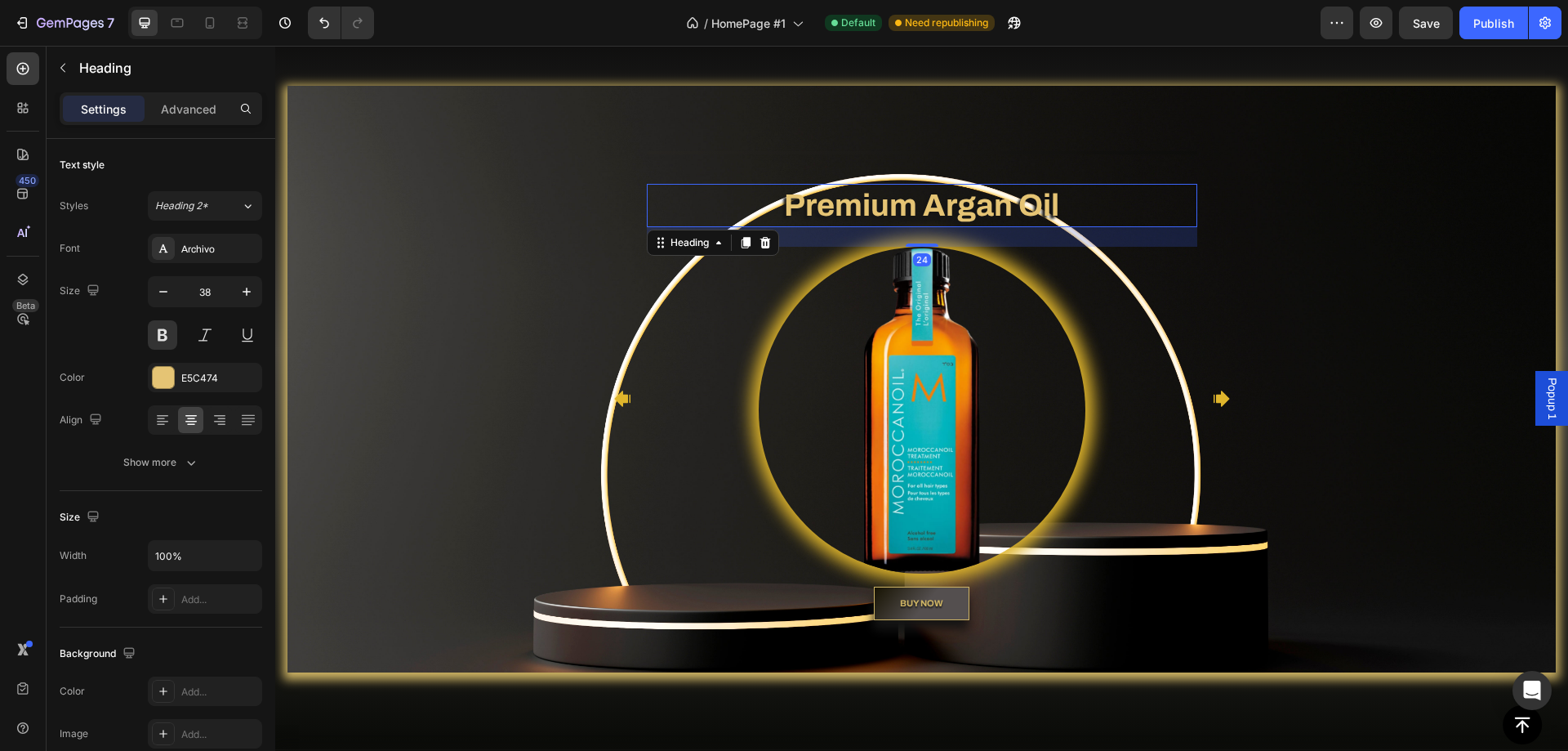
click at [884, 214] on h2 "Premium Argan Oil" at bounding box center [921, 205] width 551 height 43
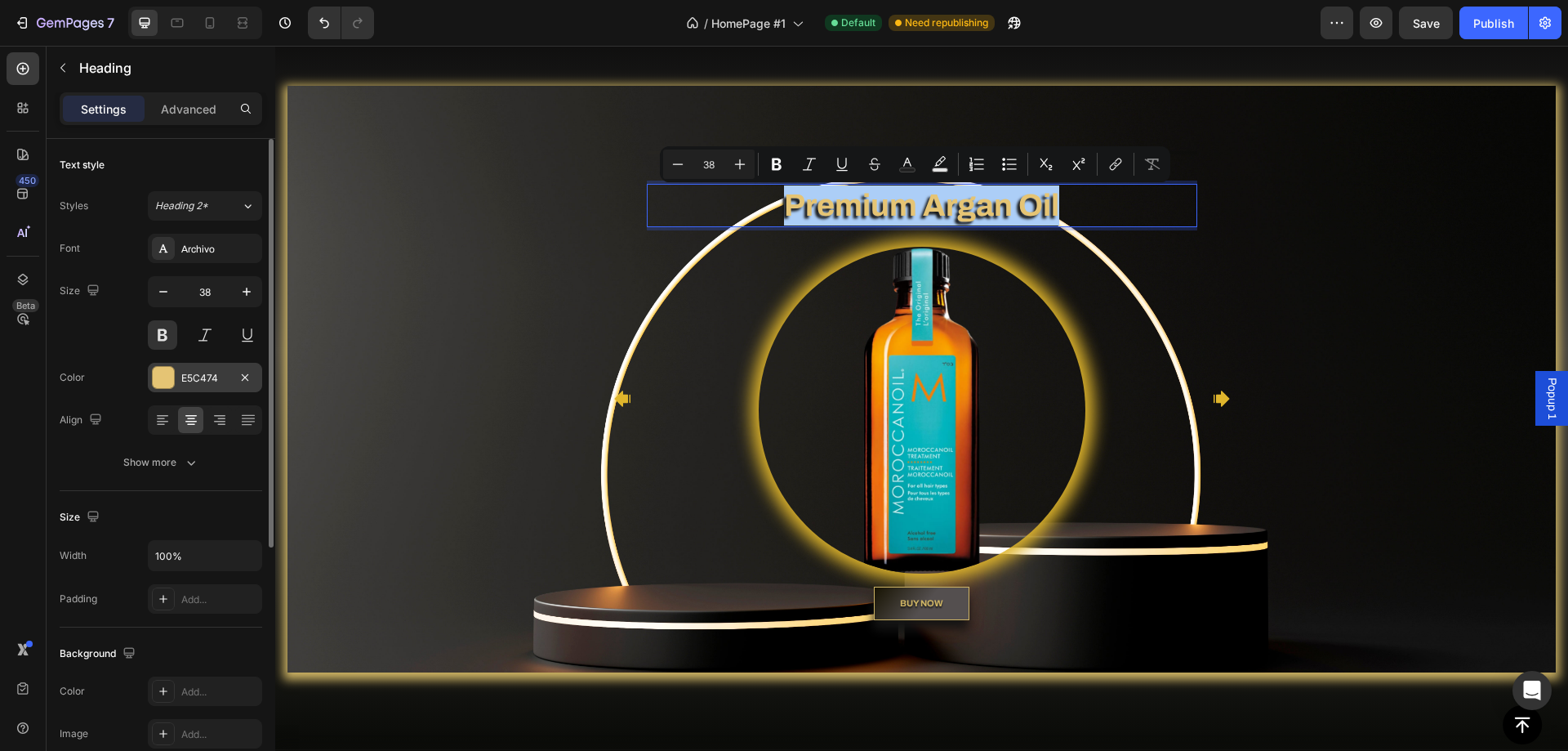
click at [162, 377] on div at bounding box center [163, 376] width 21 height 21
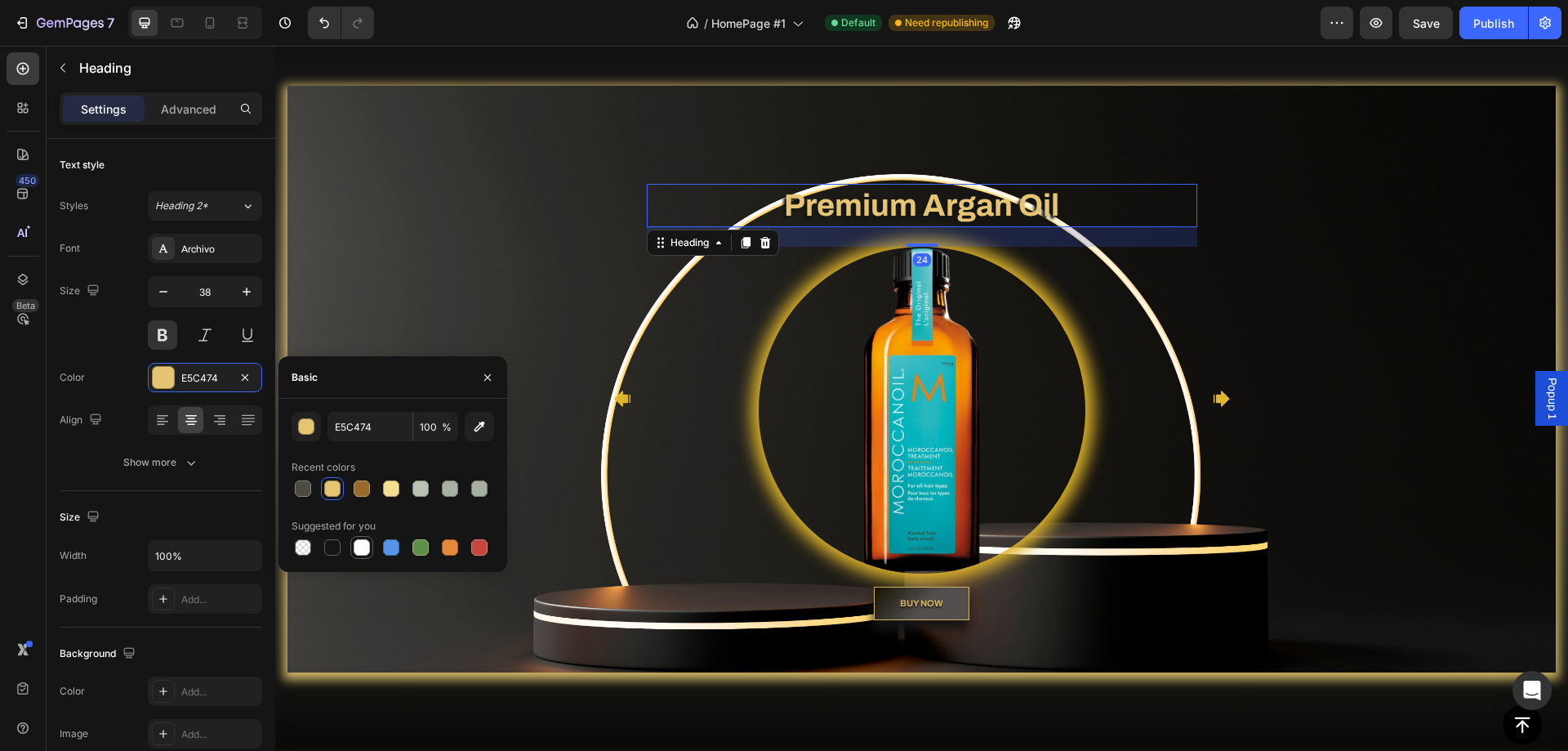
click at [363, 547] on div at bounding box center [362, 547] width 16 height 16
type input "FFFFFF"
click at [434, 301] on div "Heading Text block Premium Argan Oil Heading 24 Image BUY NOW Button Heading Te…" at bounding box center [921, 398] width 1268 height 495
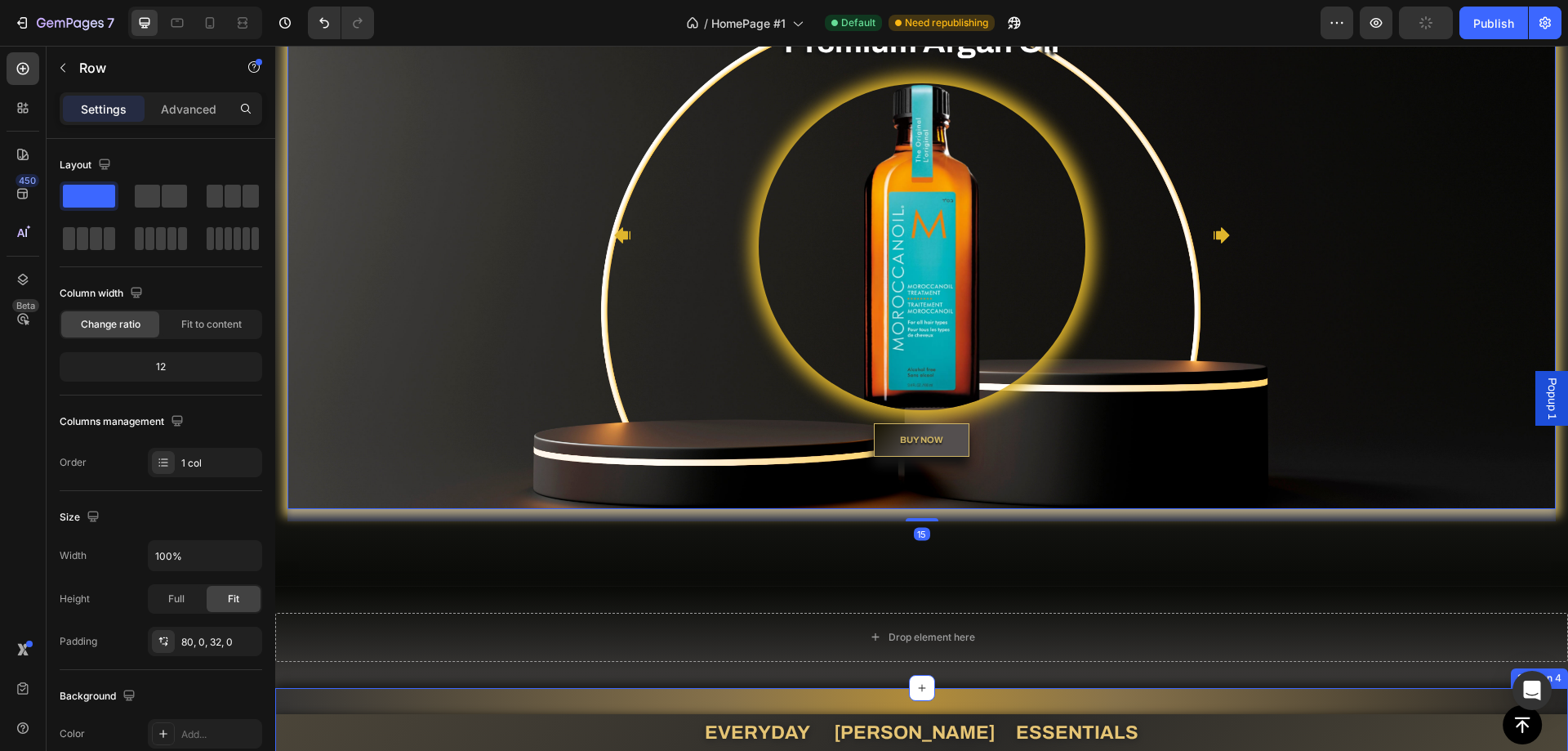
scroll to position [493, 0]
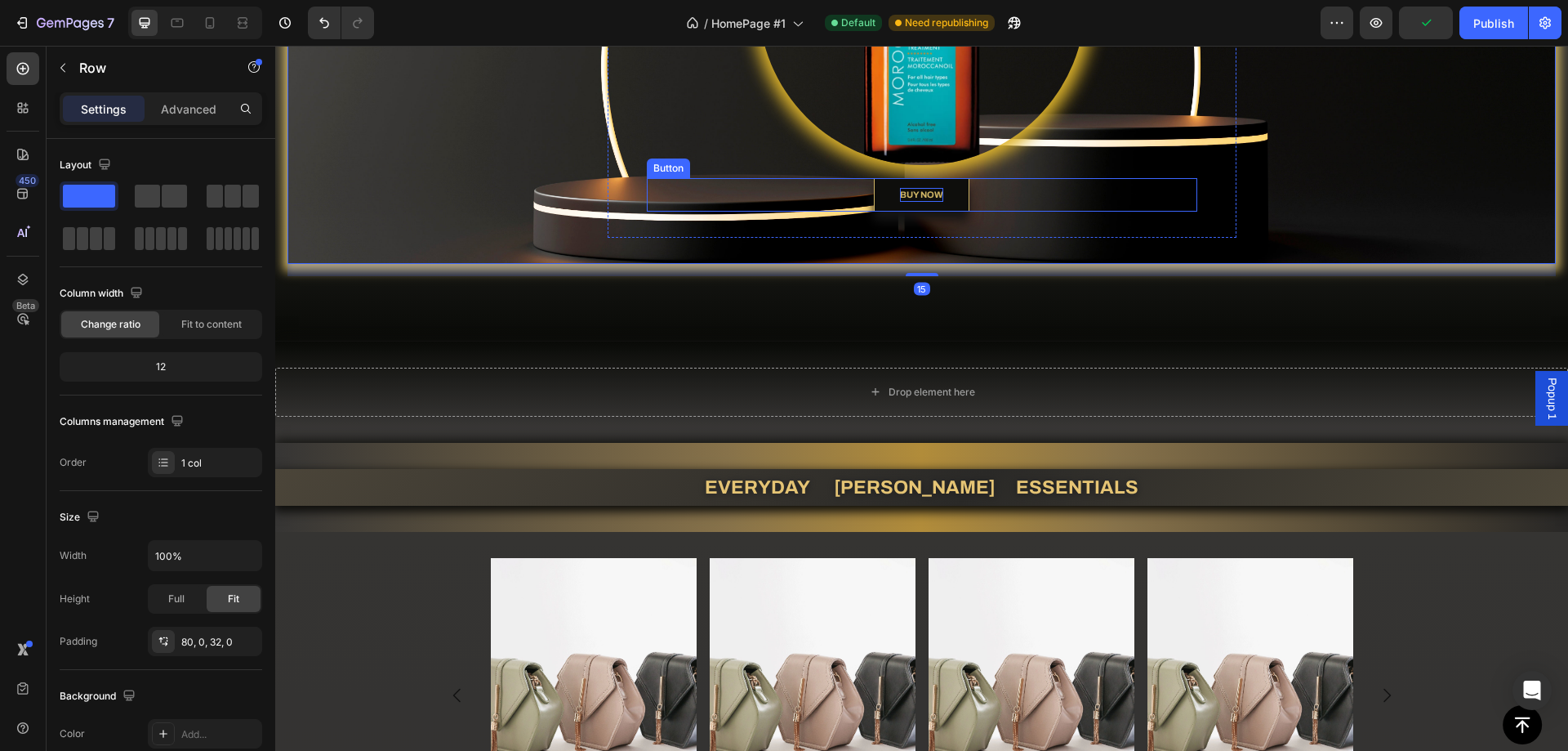
click at [915, 196] on strong "BUY NOW" at bounding box center [921, 194] width 43 height 10
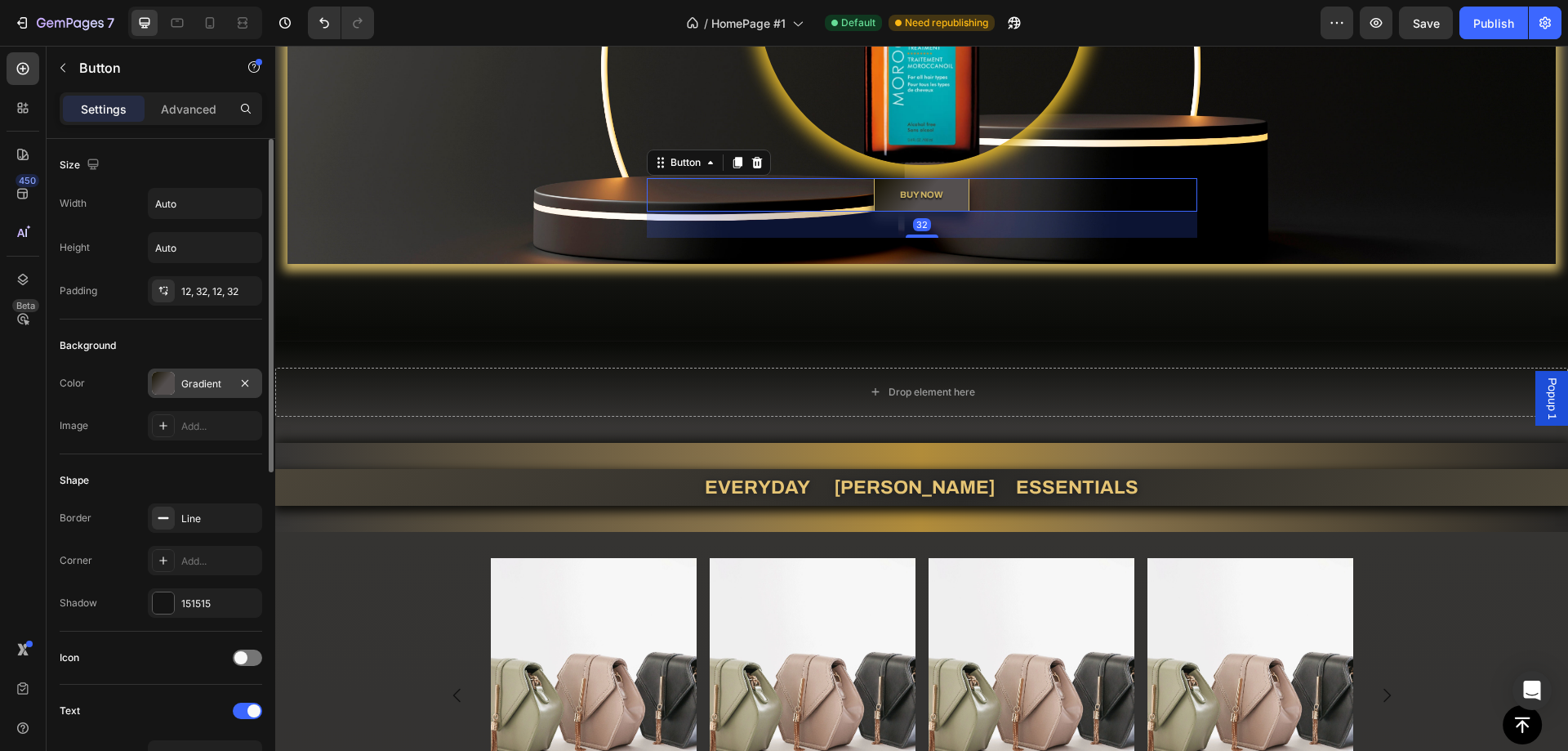
click at [163, 379] on div at bounding box center [163, 383] width 23 height 23
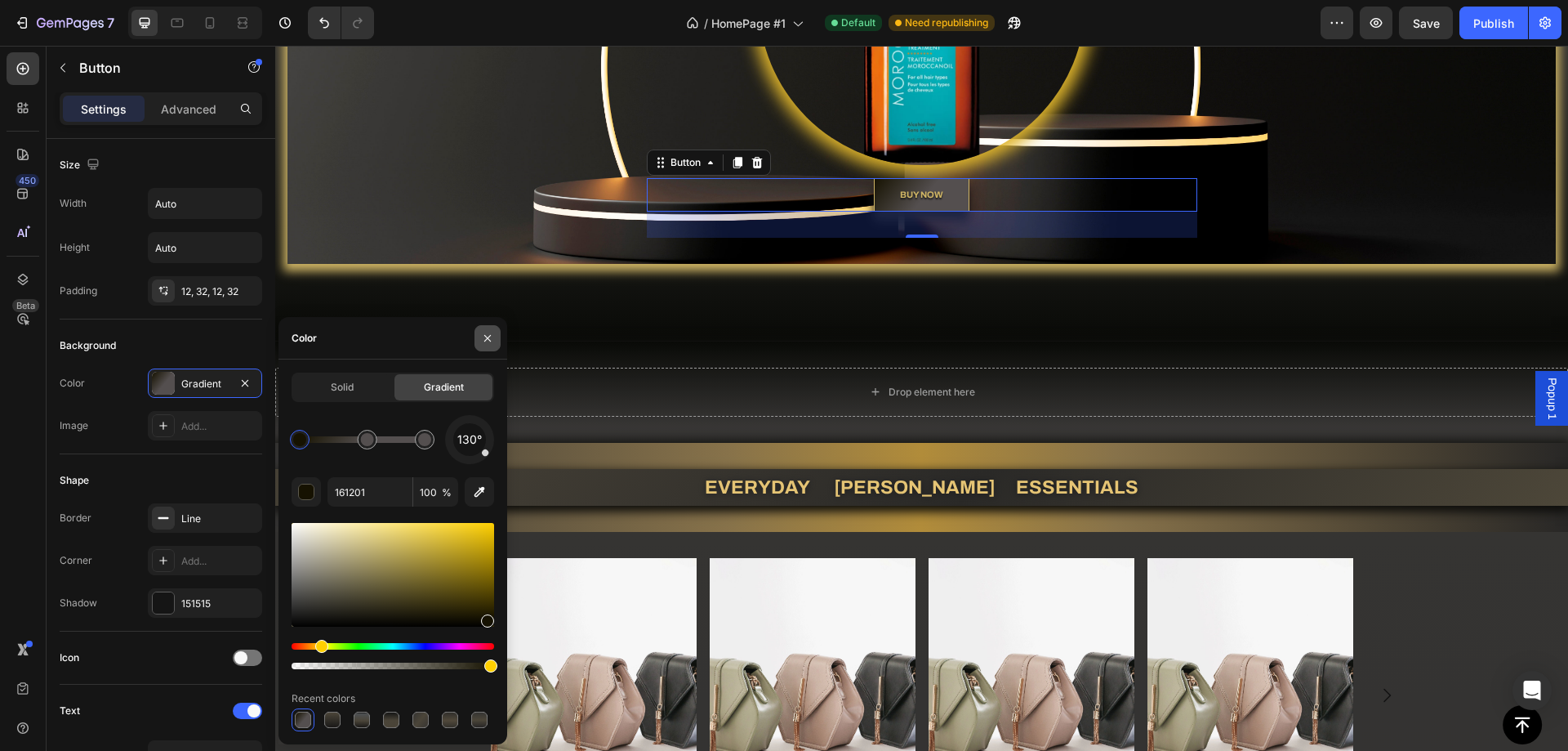
click at [476, 349] on button "button" at bounding box center [488, 338] width 26 height 26
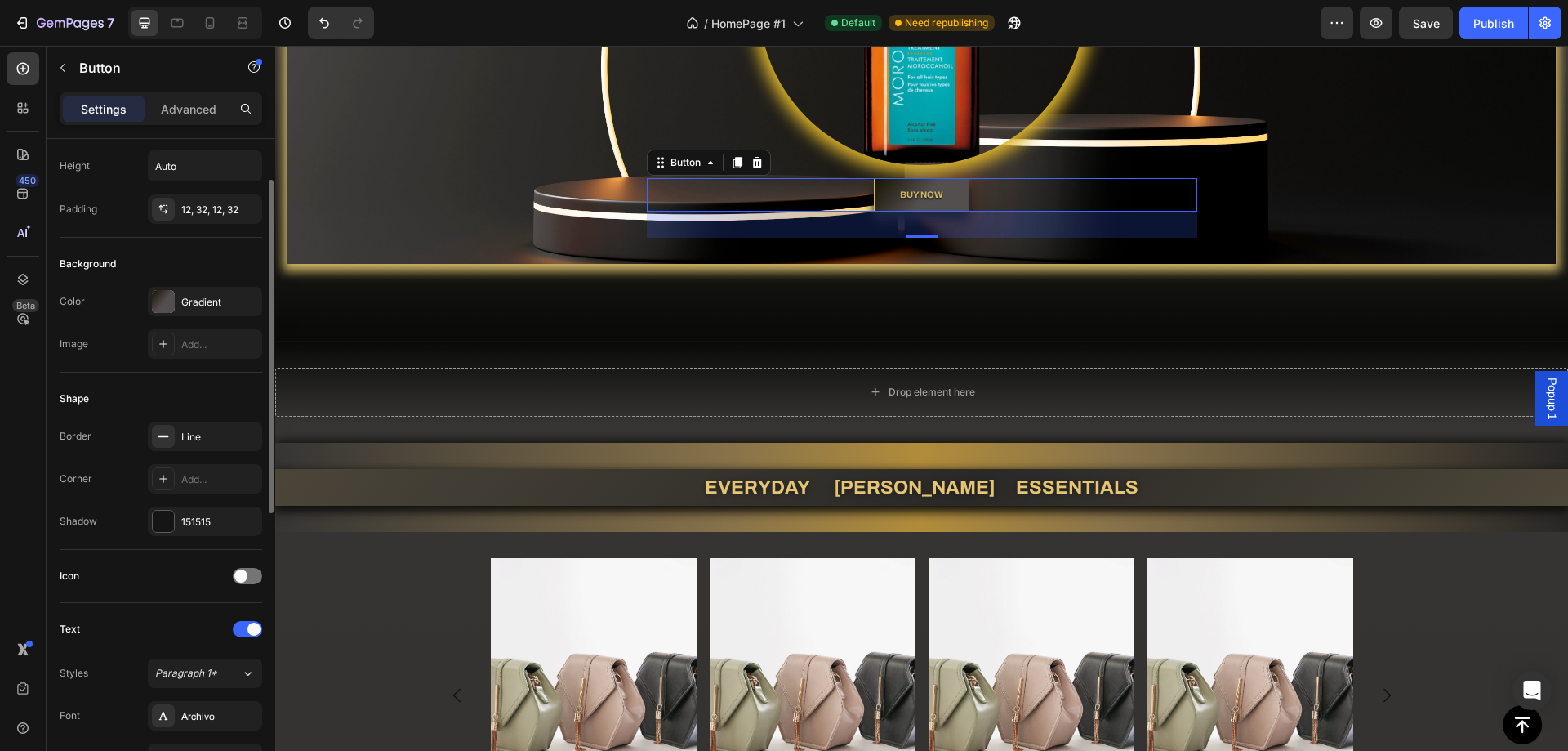
scroll to position [0, 0]
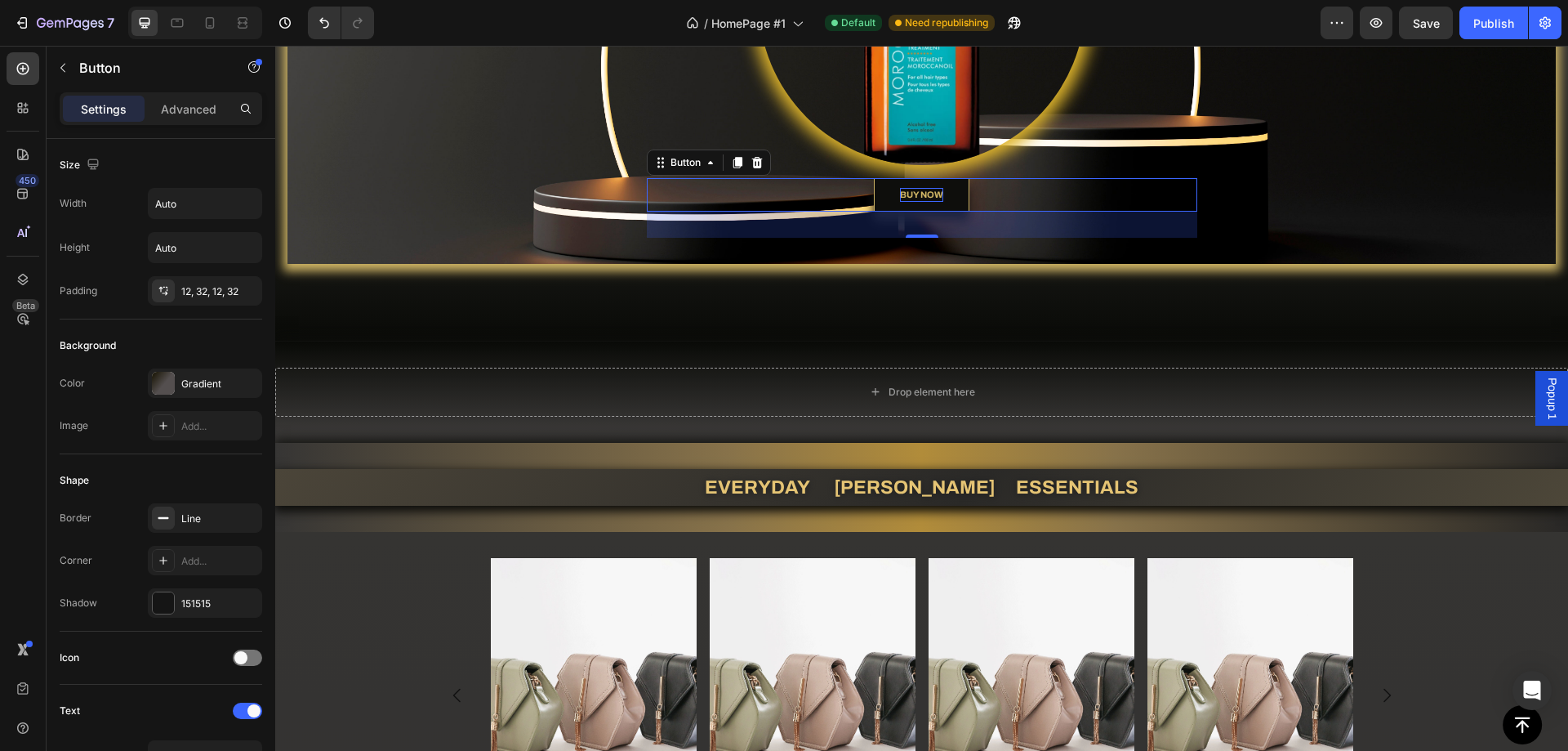
click at [919, 197] on strong "BUY NOW" at bounding box center [921, 194] width 43 height 10
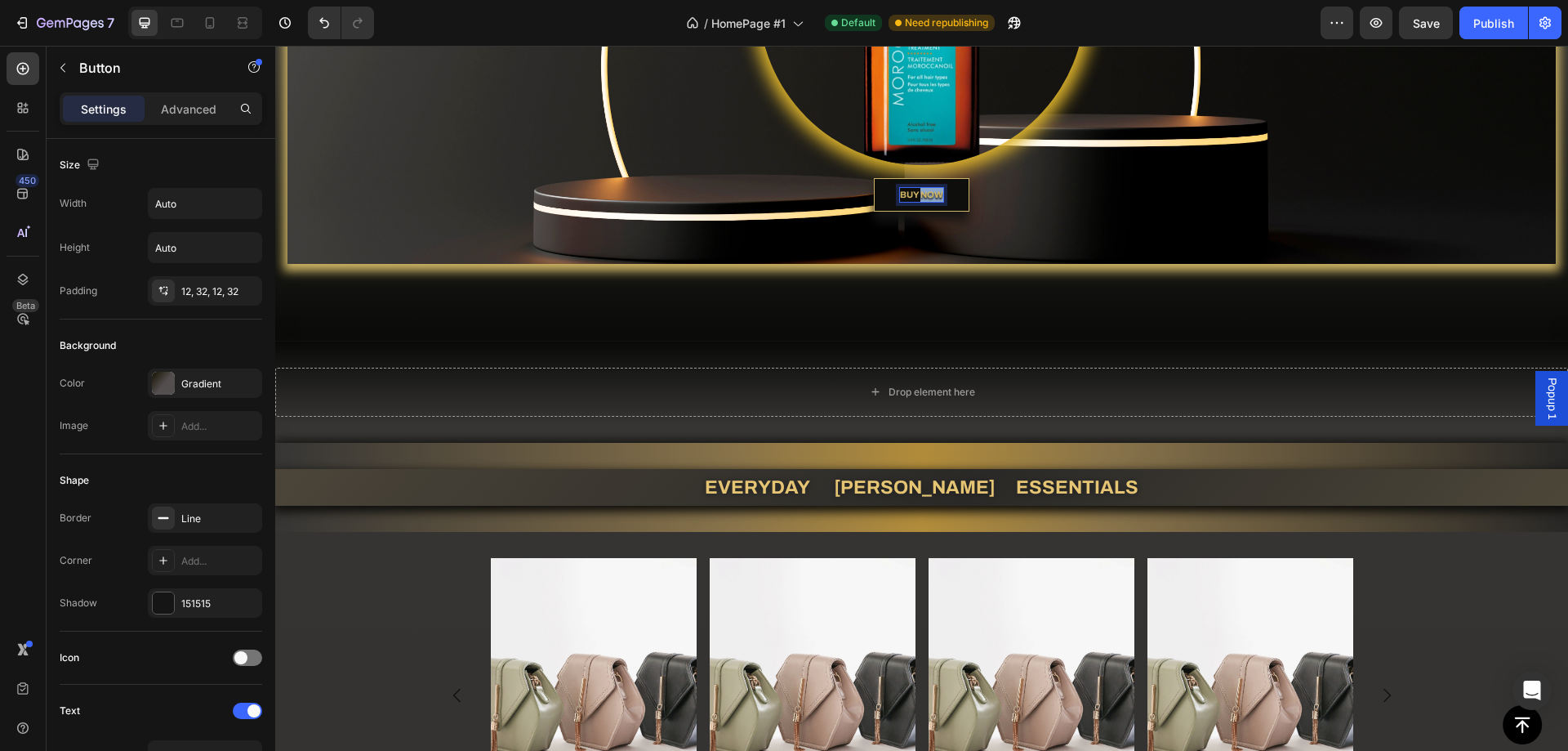
click at [919, 197] on strong "BUY NOW" at bounding box center [921, 194] width 43 height 10
click at [925, 169] on rect "Editor contextual toolbar" at bounding box center [925, 171] width 16 height 4
type input "CFB565"
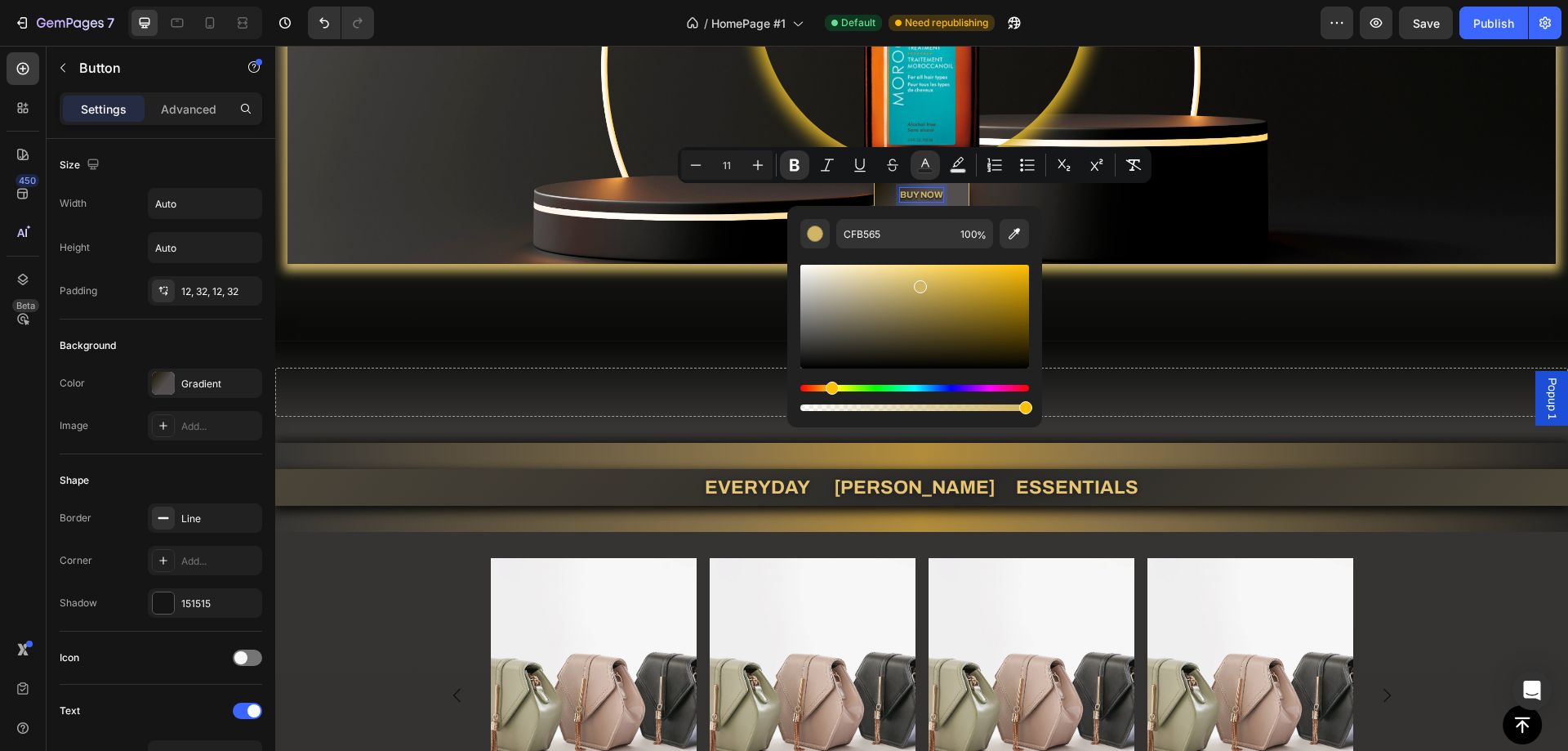
click at [811, 282] on div "Editor contextual toolbar" at bounding box center [914, 317] width 228 height 104
type input "D1CFC8"
click at [1119, 349] on div "Drop element here Section 3" at bounding box center [921, 392] width 1293 height 101
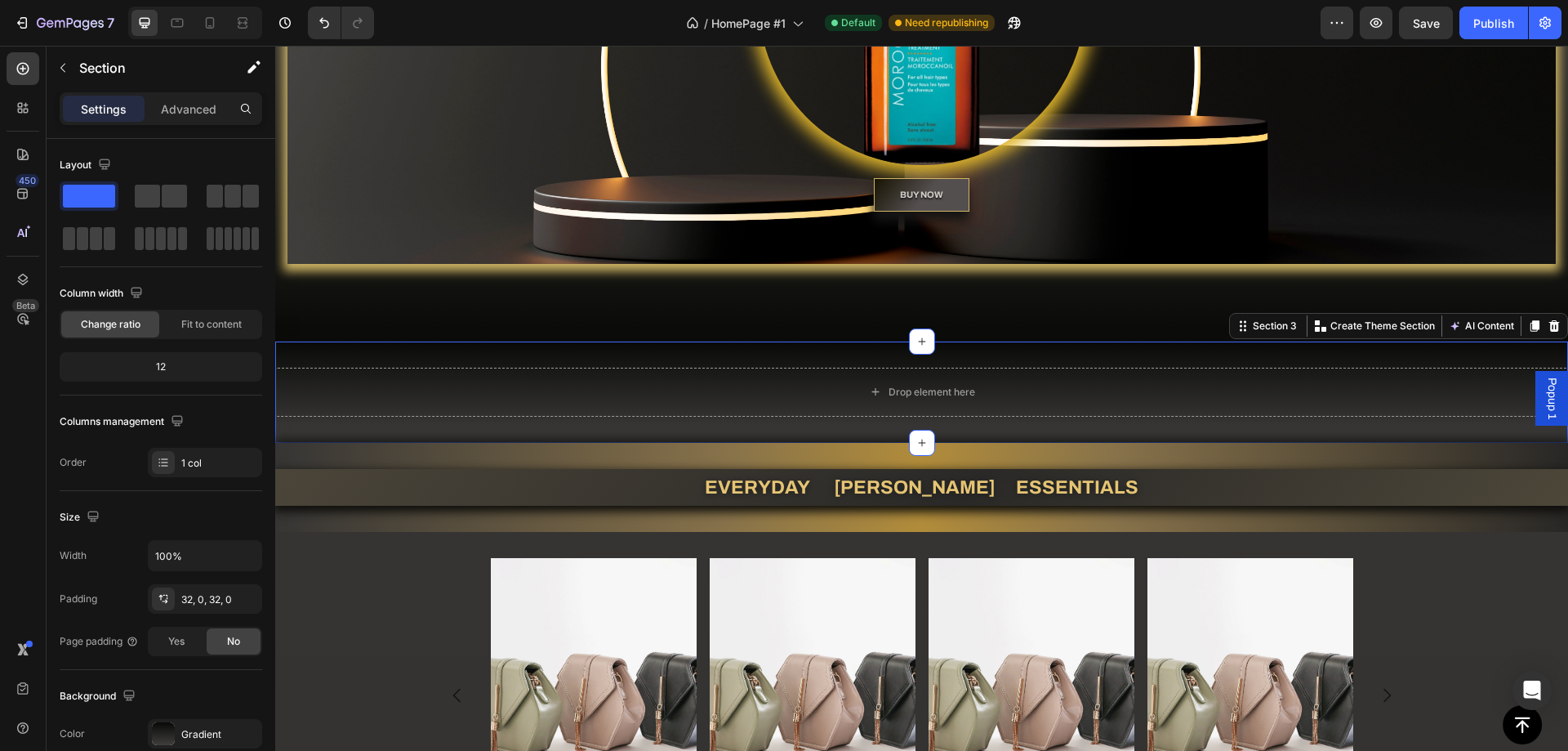
scroll to position [576, 0]
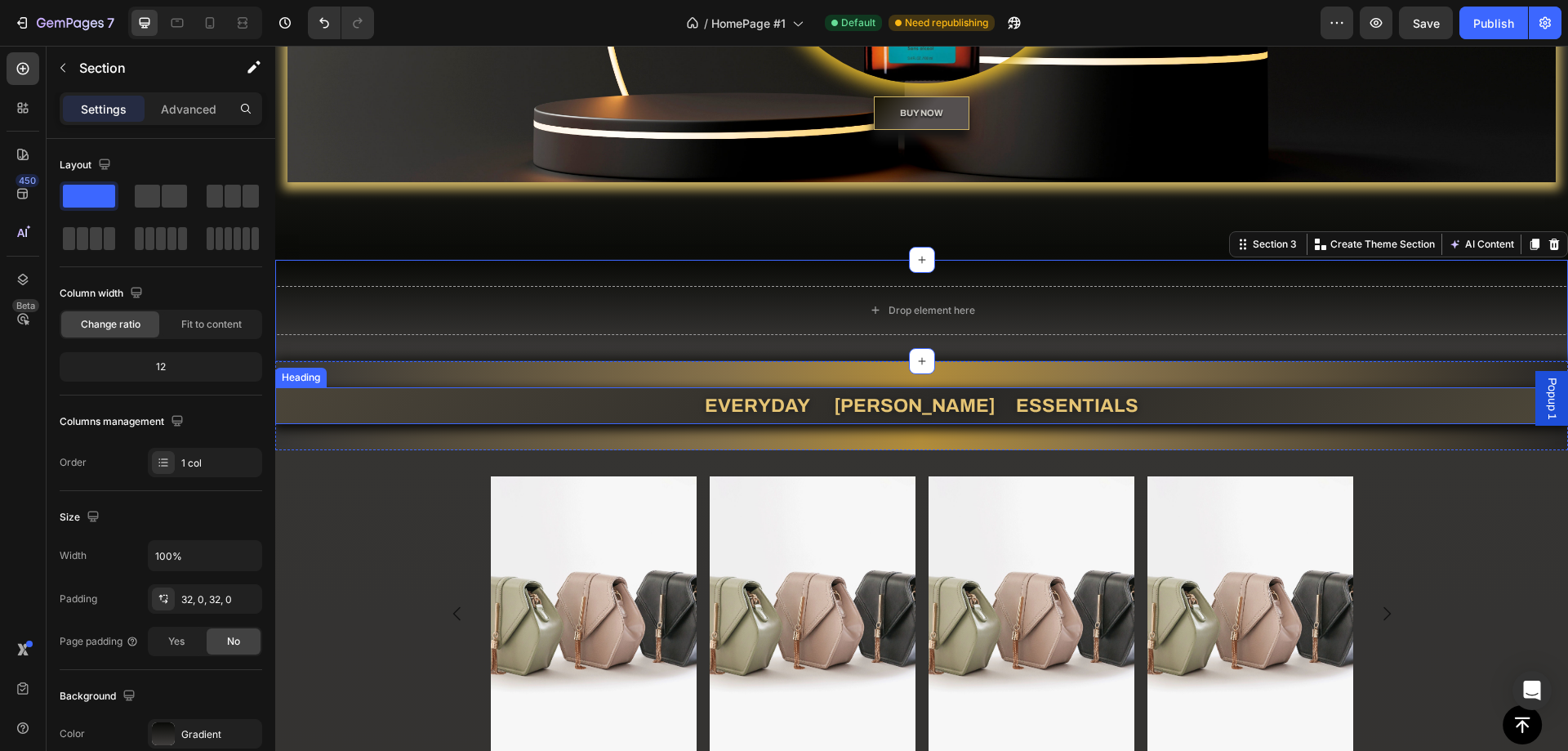
click at [801, 411] on h2 "EVERYDAY [PERSON_NAME] ESSENTIALS" at bounding box center [921, 406] width 1293 height 37
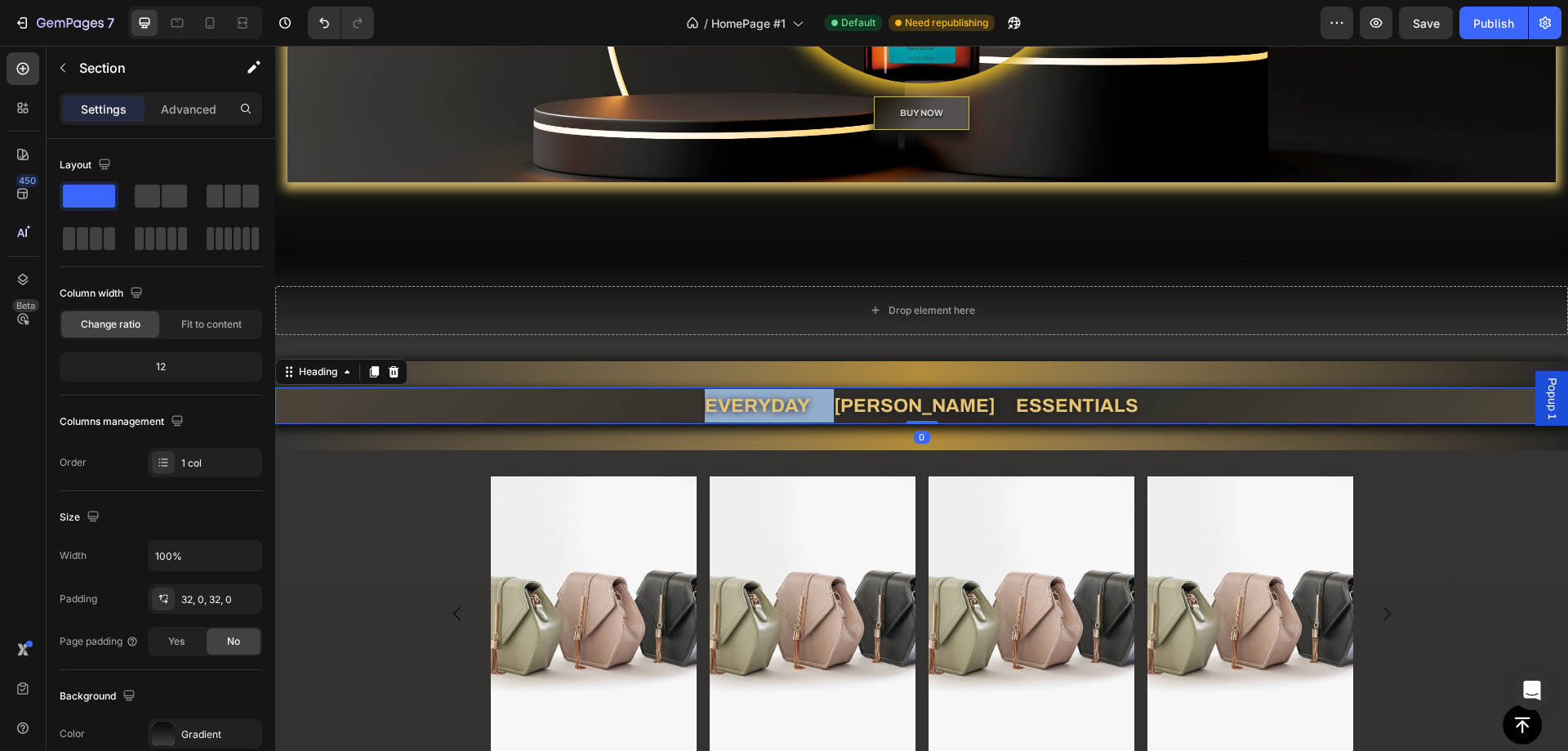
click at [801, 411] on h2 "EVERYDAY [PERSON_NAME] ESSENTIALS" at bounding box center [921, 406] width 1293 height 37
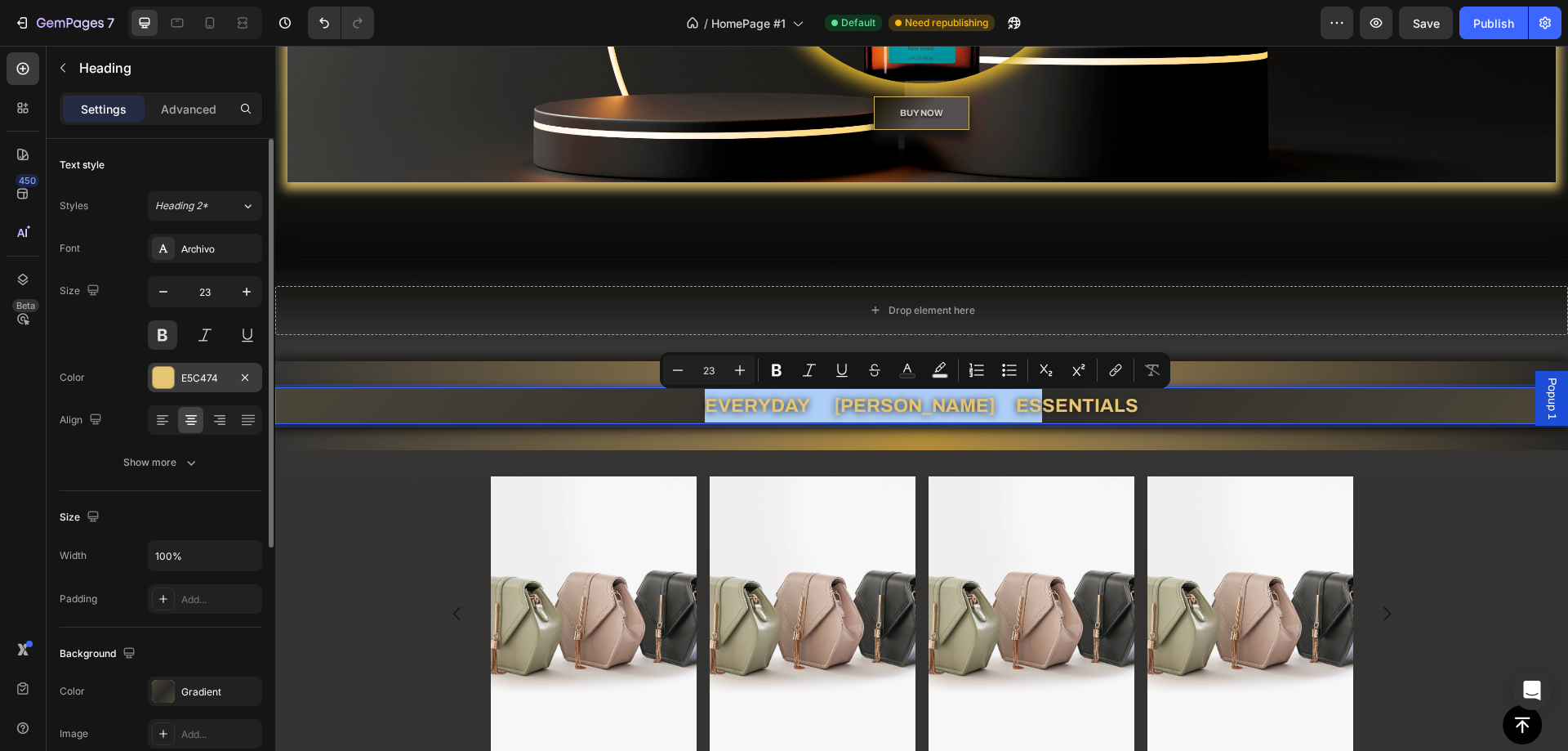
click at [151, 376] on div "E5C474" at bounding box center [205, 377] width 114 height 29
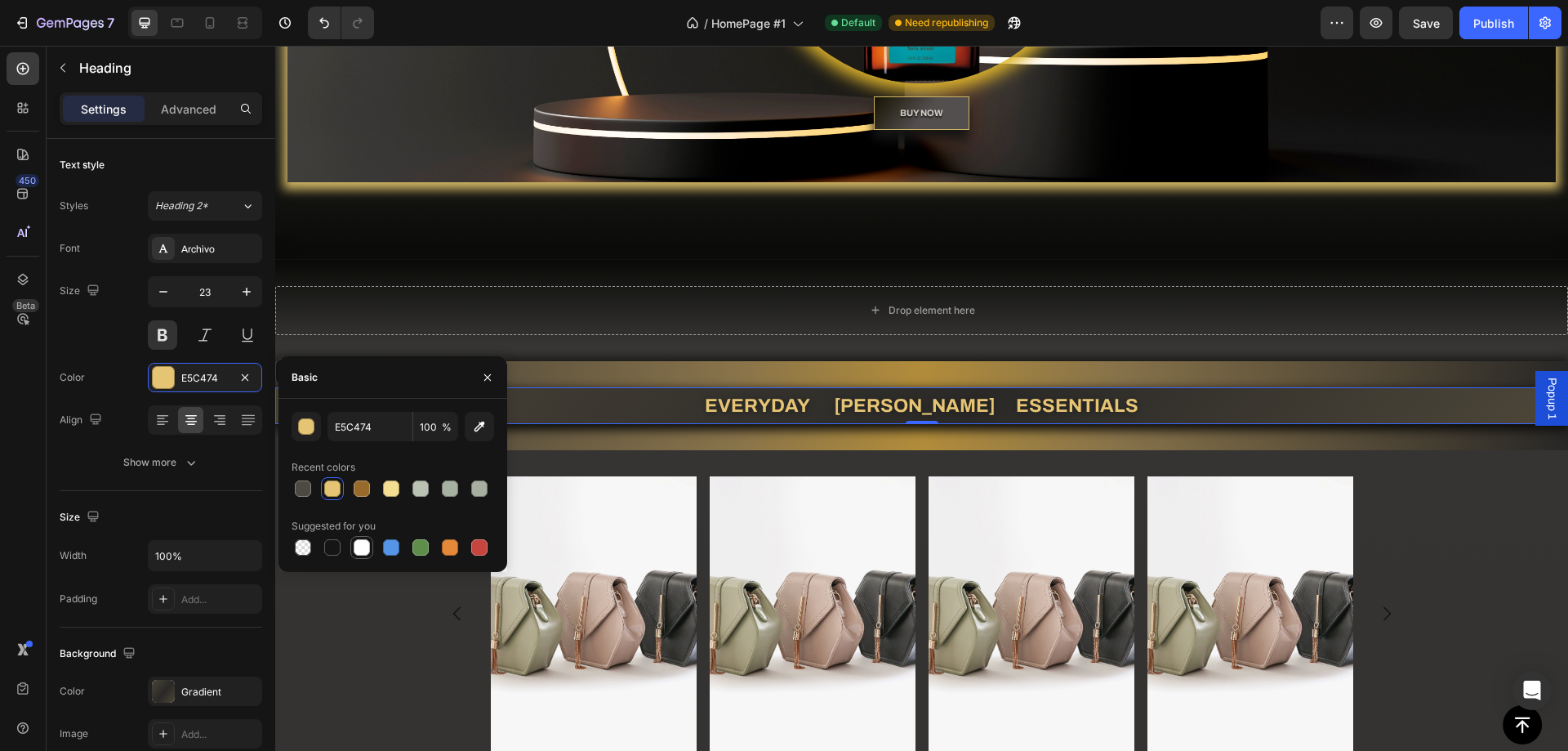
click at [362, 545] on div at bounding box center [362, 547] width 16 height 16
type input "FFFFFF"
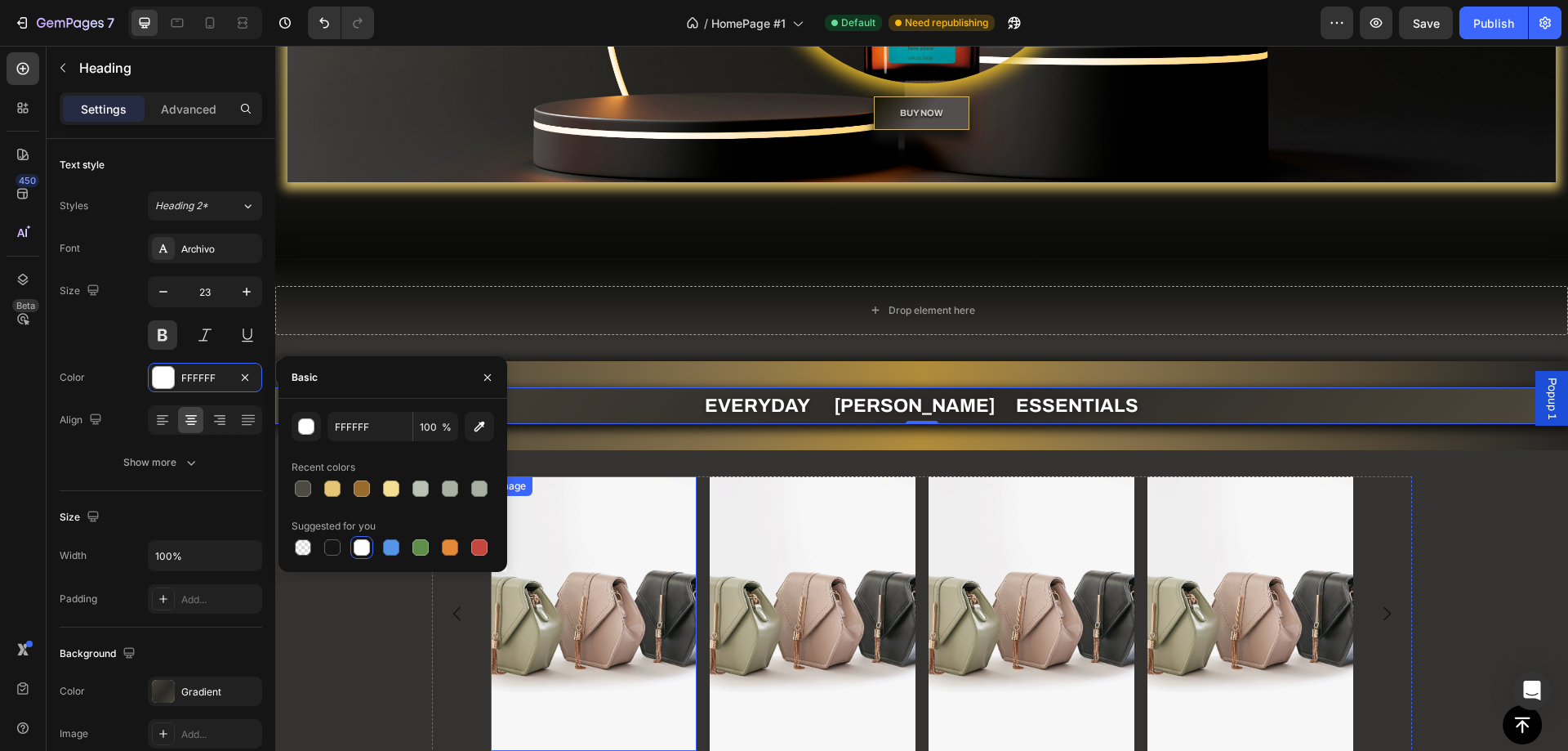
click at [386, 613] on div "Image Image Image Image [GEOGRAPHIC_DATA]" at bounding box center [921, 624] width 1293 height 297
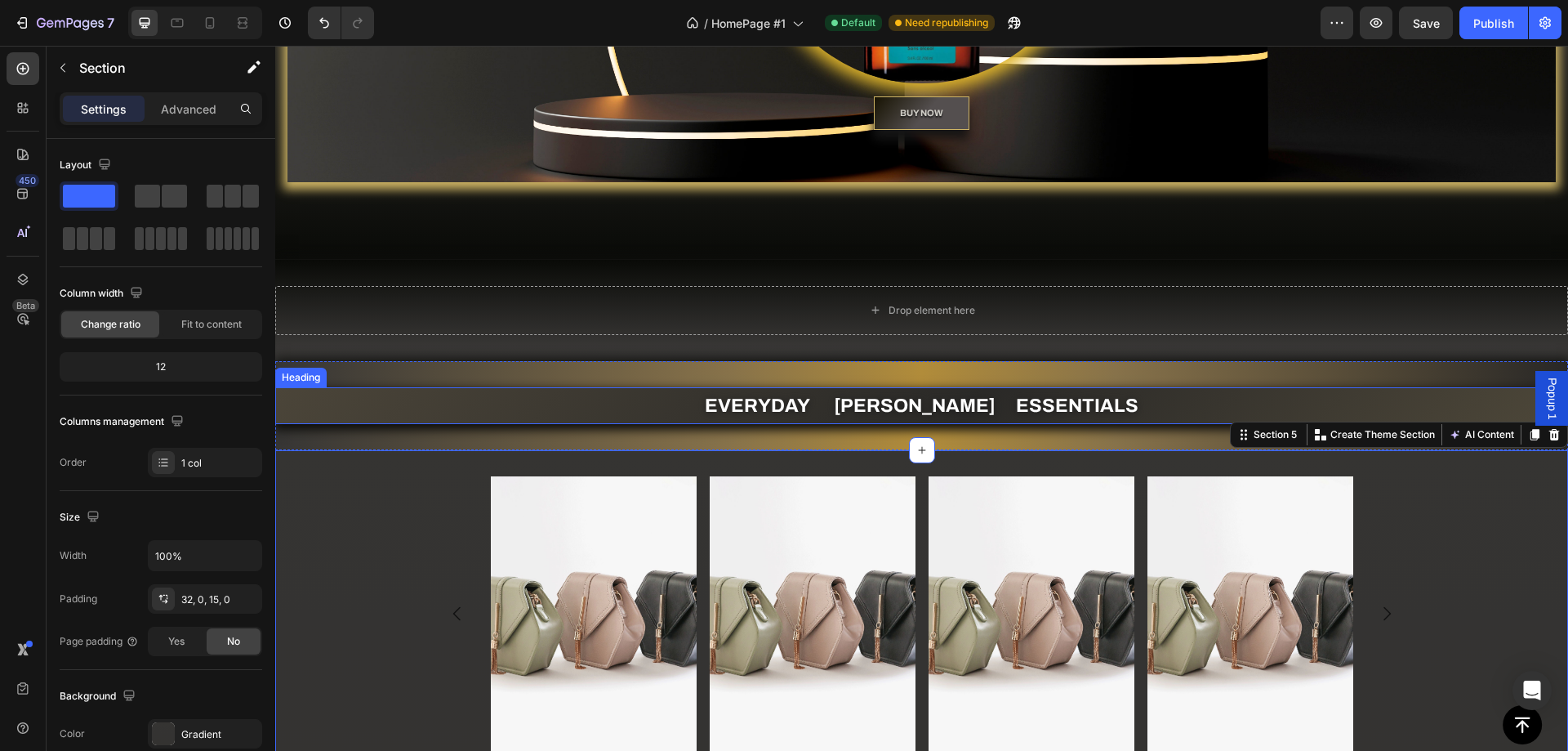
click at [781, 418] on p "EVERYDAY [PERSON_NAME] ESSENTIALS" at bounding box center [921, 406] width 1289 height 34
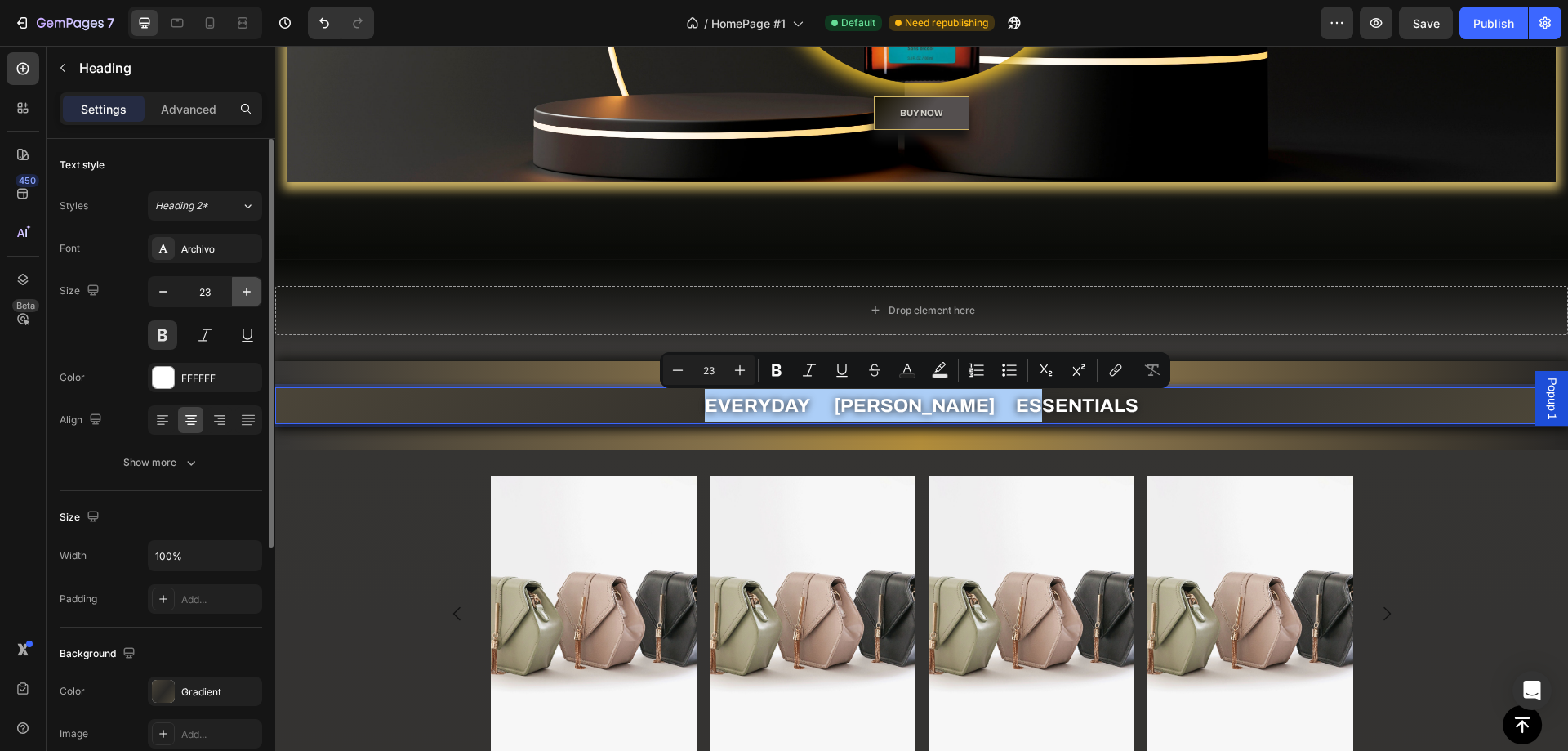
click at [246, 296] on icon "button" at bounding box center [247, 291] width 16 height 16
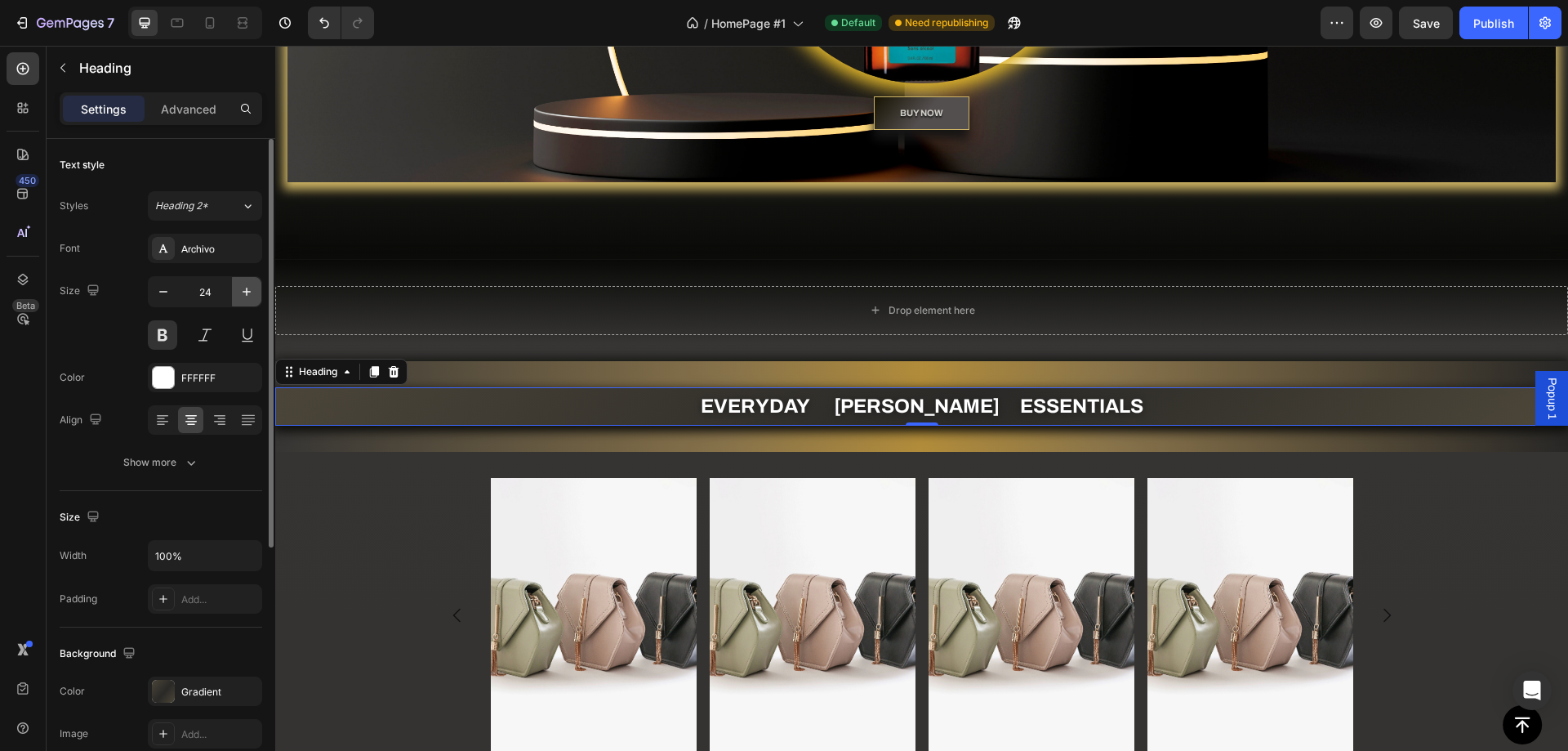
click at [246, 296] on icon "button" at bounding box center [247, 291] width 16 height 16
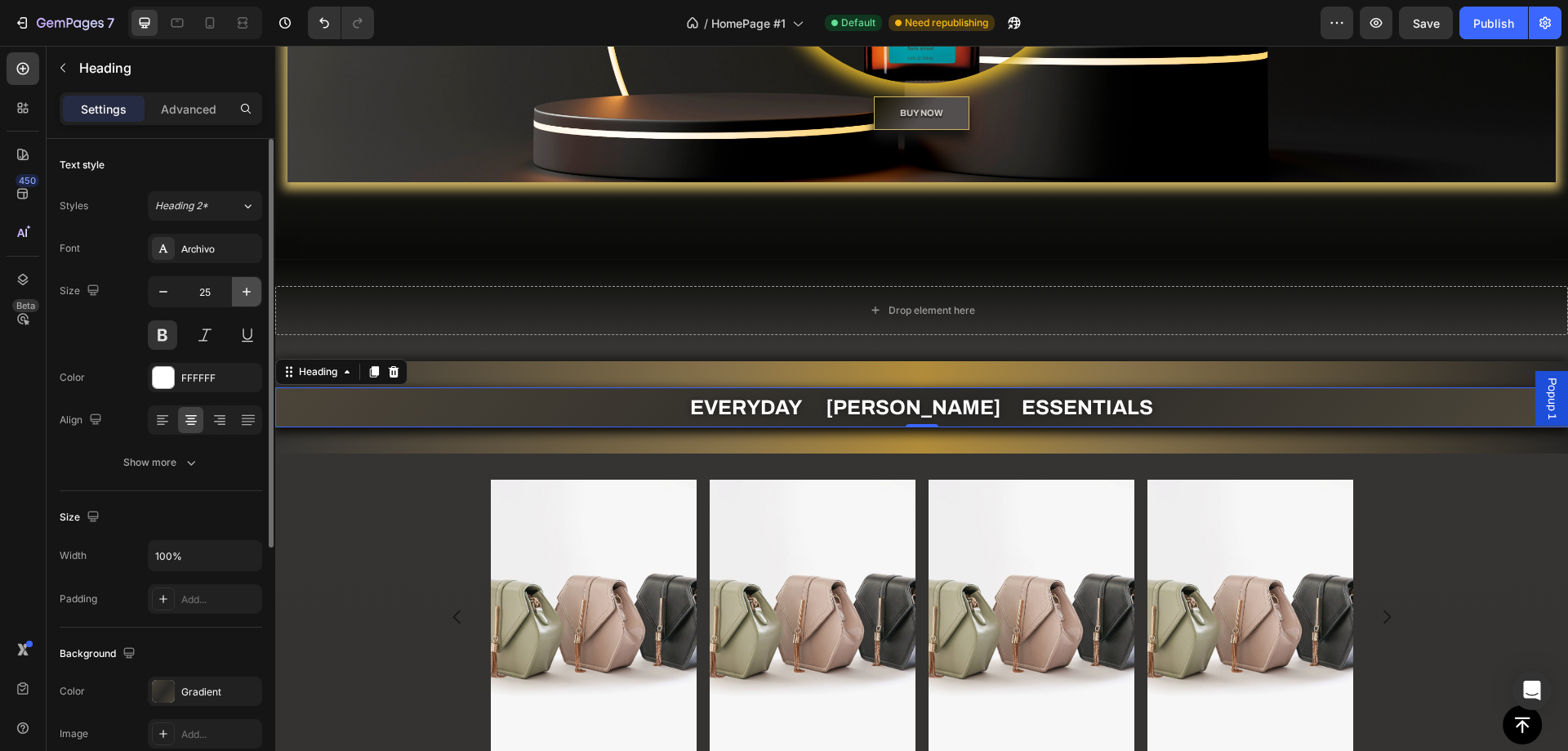
click at [246, 296] on icon "button" at bounding box center [247, 291] width 16 height 16
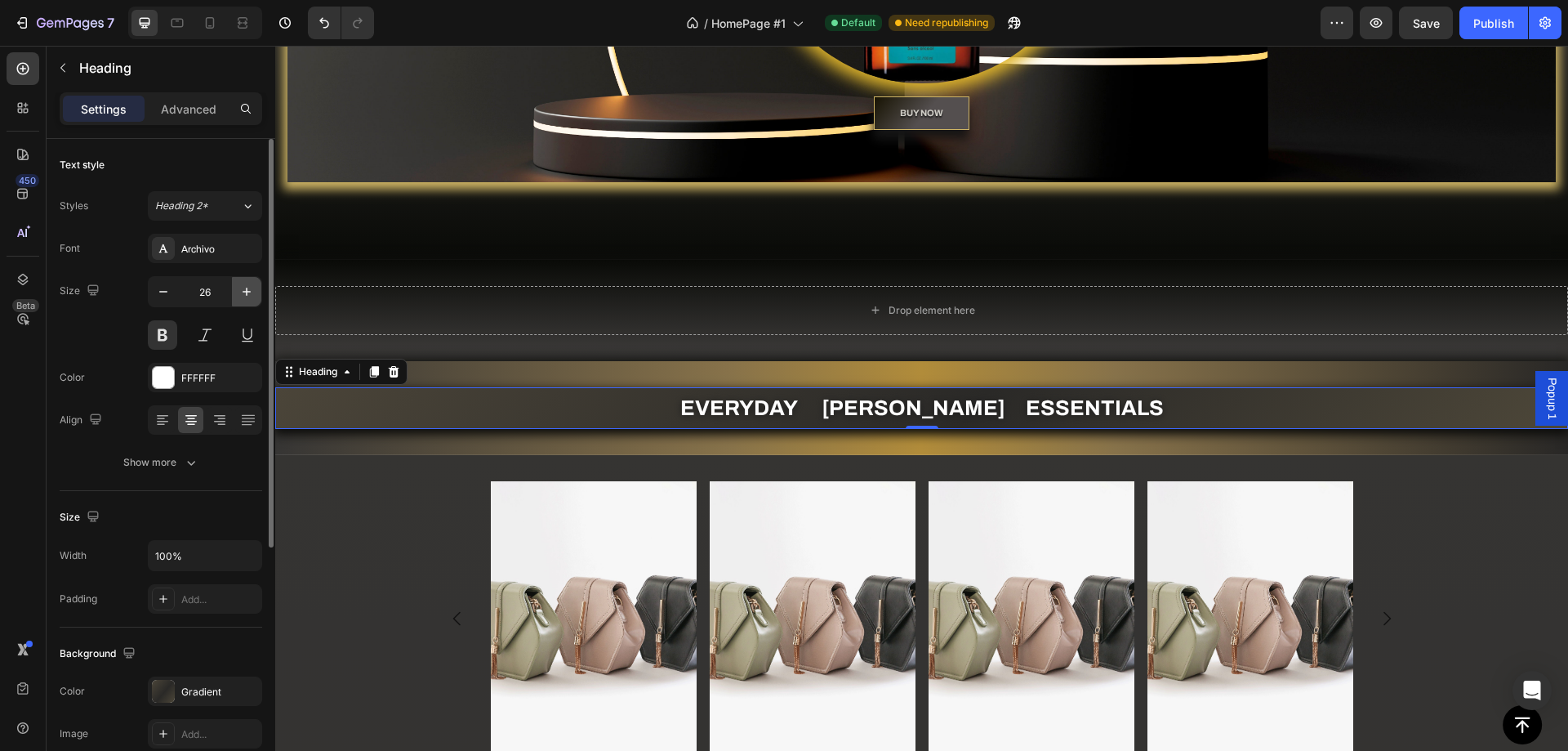
click at [246, 296] on icon "button" at bounding box center [247, 291] width 16 height 16
type input "27"
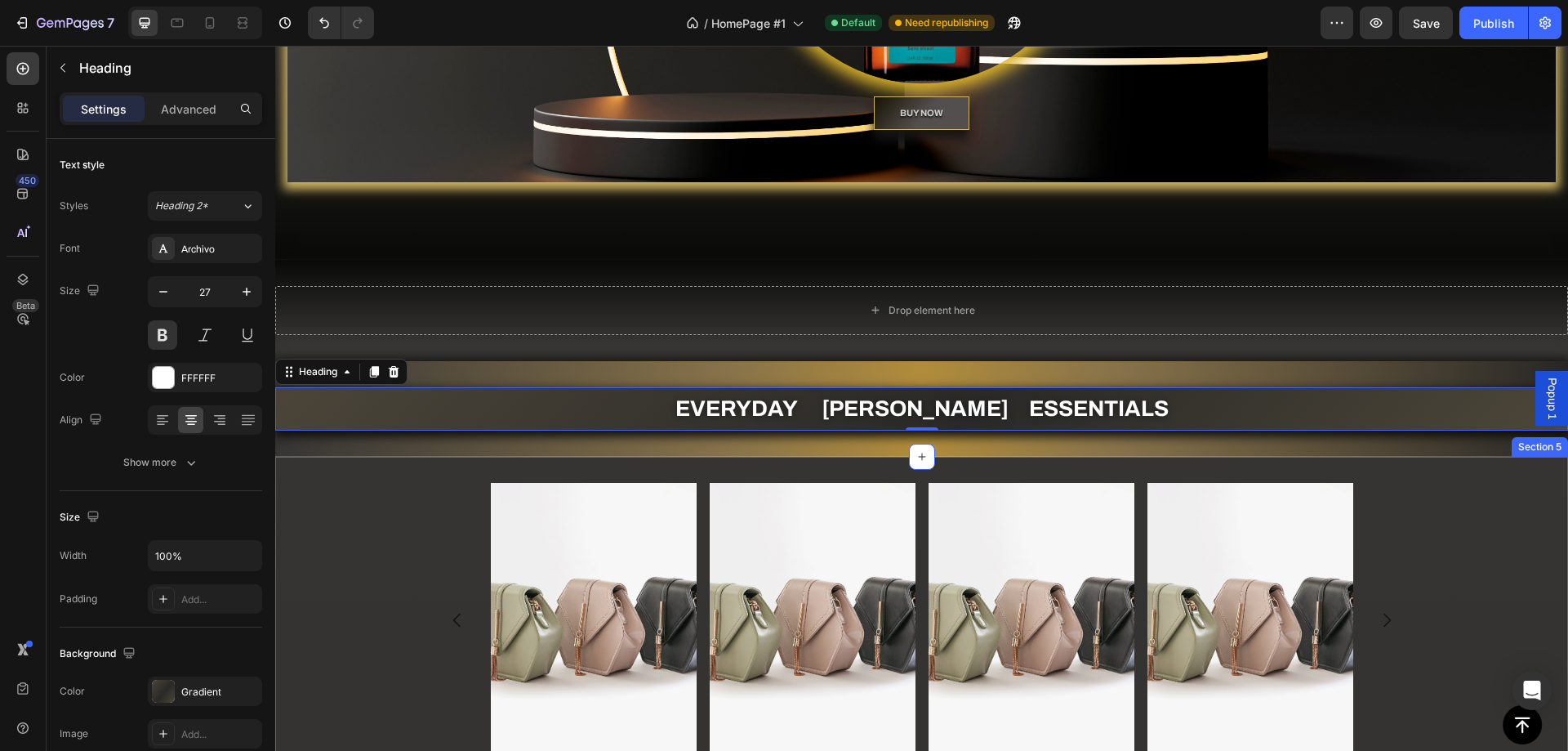
click at [348, 561] on div "Image Image Image Image [GEOGRAPHIC_DATA]" at bounding box center [921, 630] width 1293 height 297
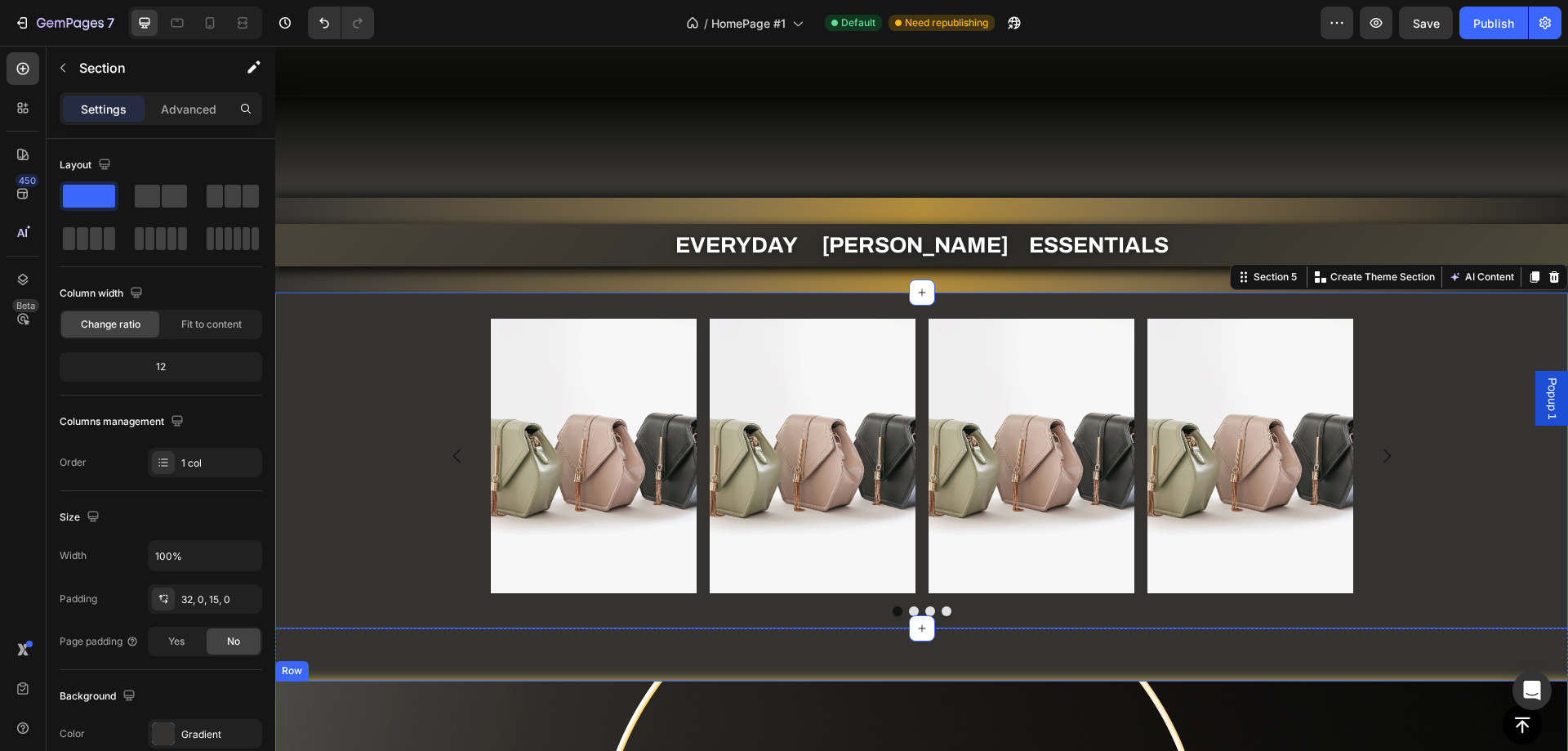
scroll to position [1065, 0]
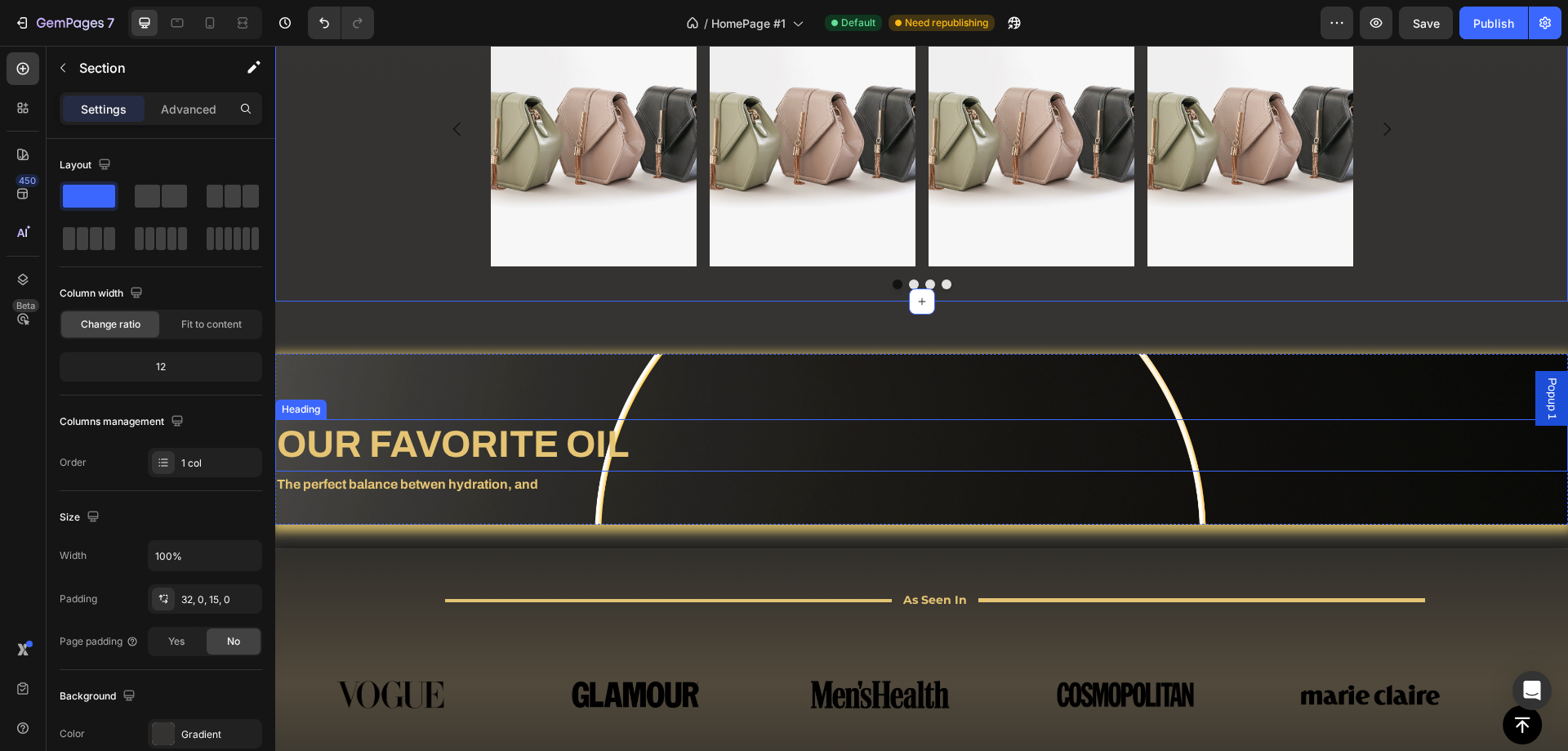
click at [435, 439] on h2 "OUR FAVORITE OIL" at bounding box center [921, 445] width 1293 height 52
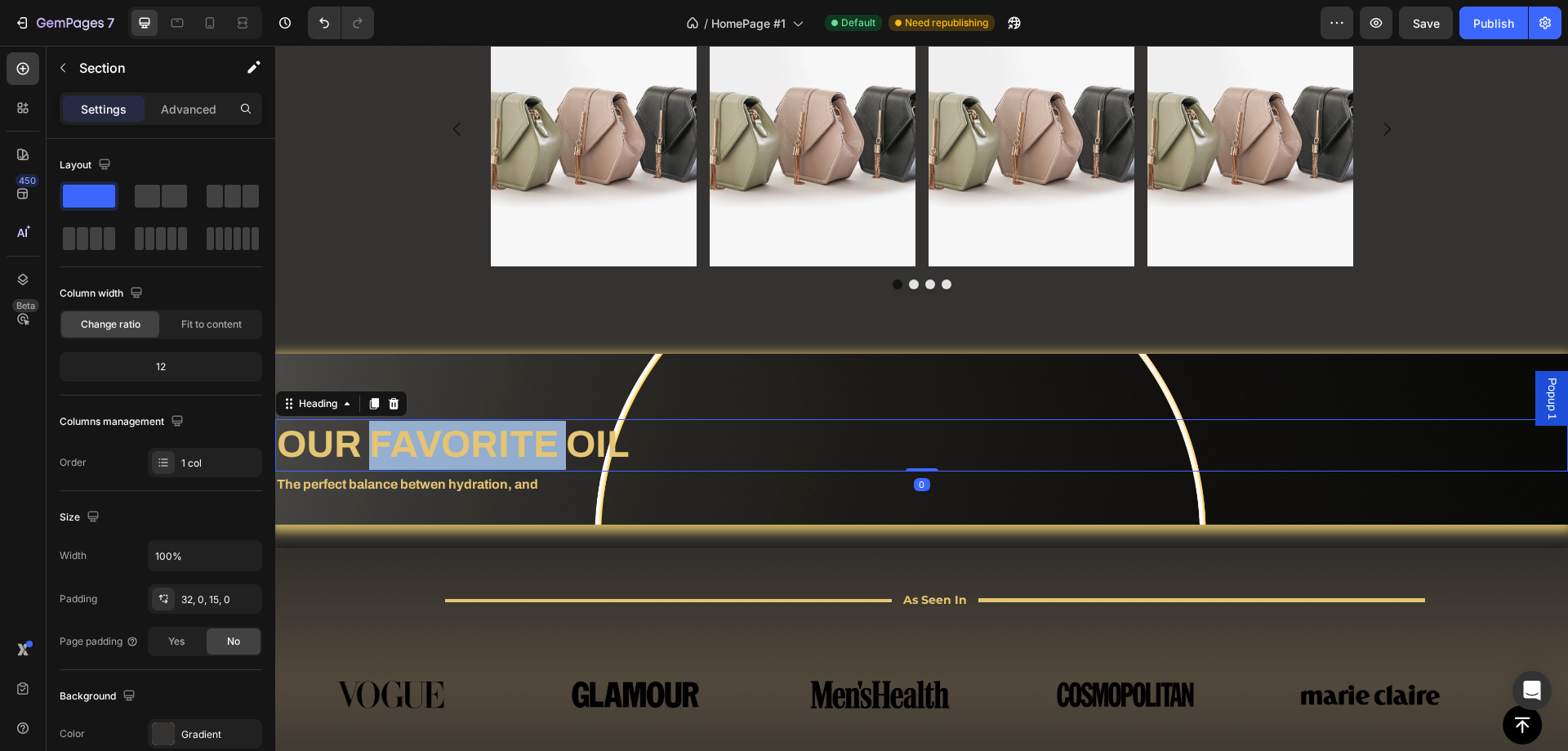
click at [435, 439] on h2 "OUR FAVORITE OIL" at bounding box center [921, 445] width 1293 height 52
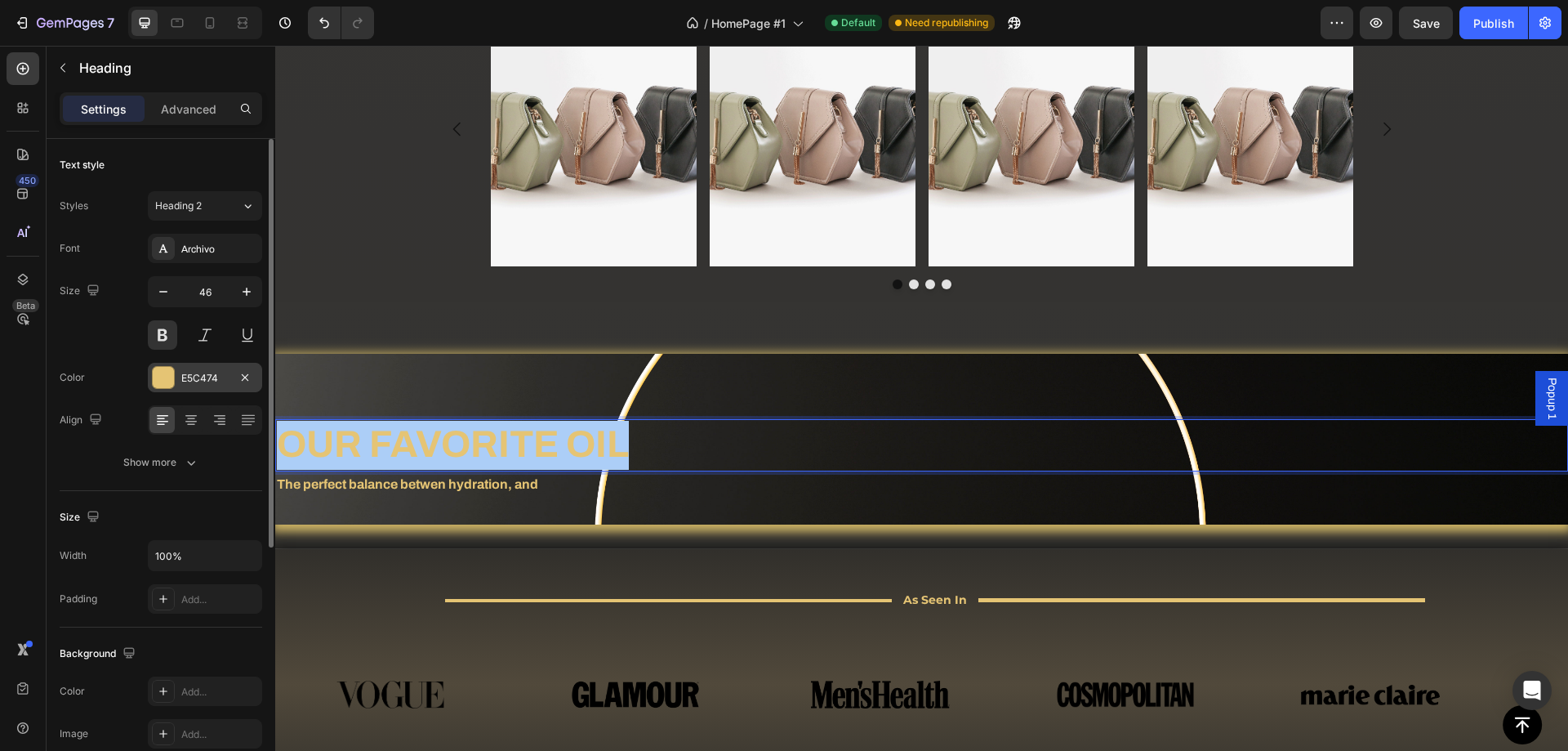
click at [183, 382] on div "E5C474" at bounding box center [205, 378] width 47 height 15
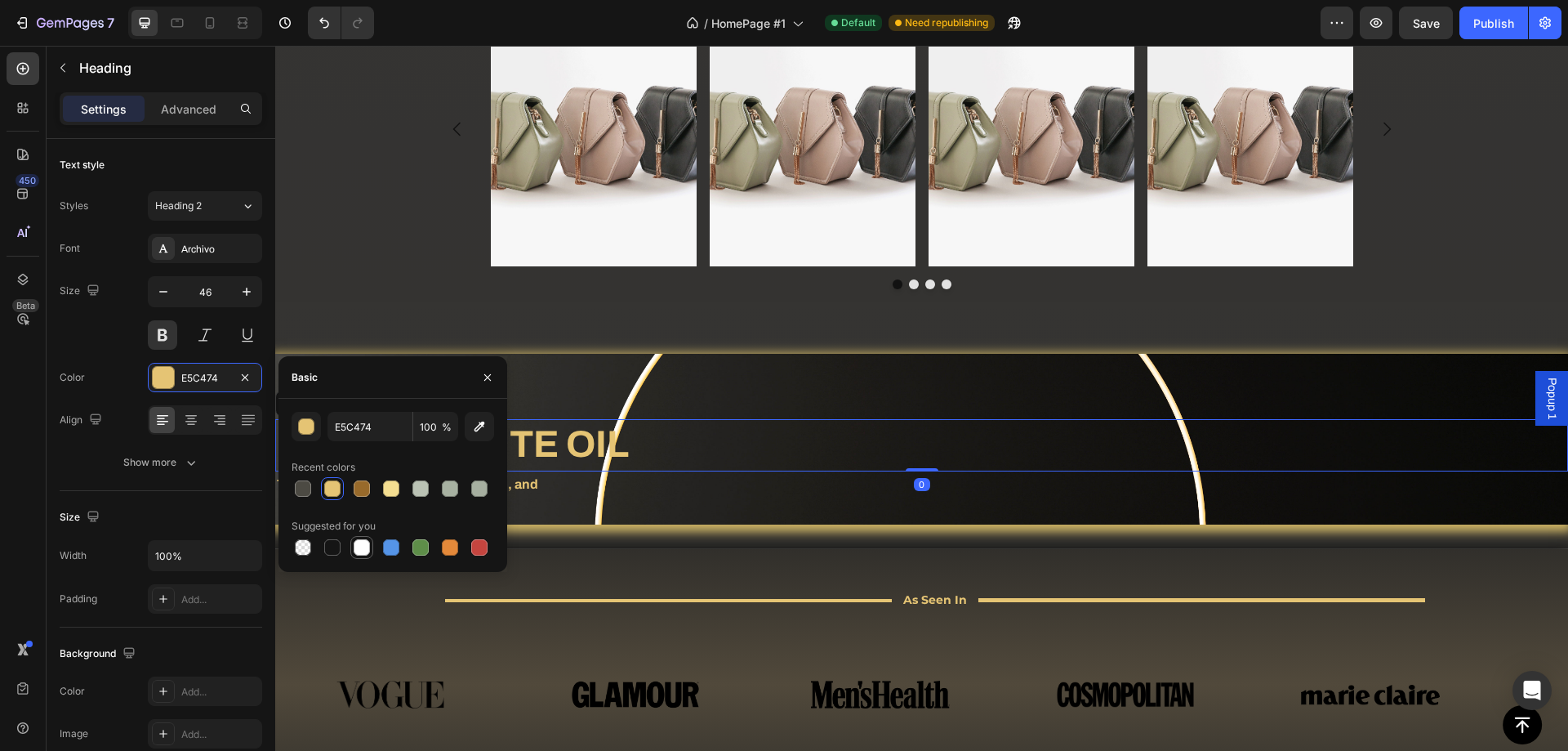
click at [356, 552] on div at bounding box center [362, 547] width 16 height 16
type input "FFFFFF"
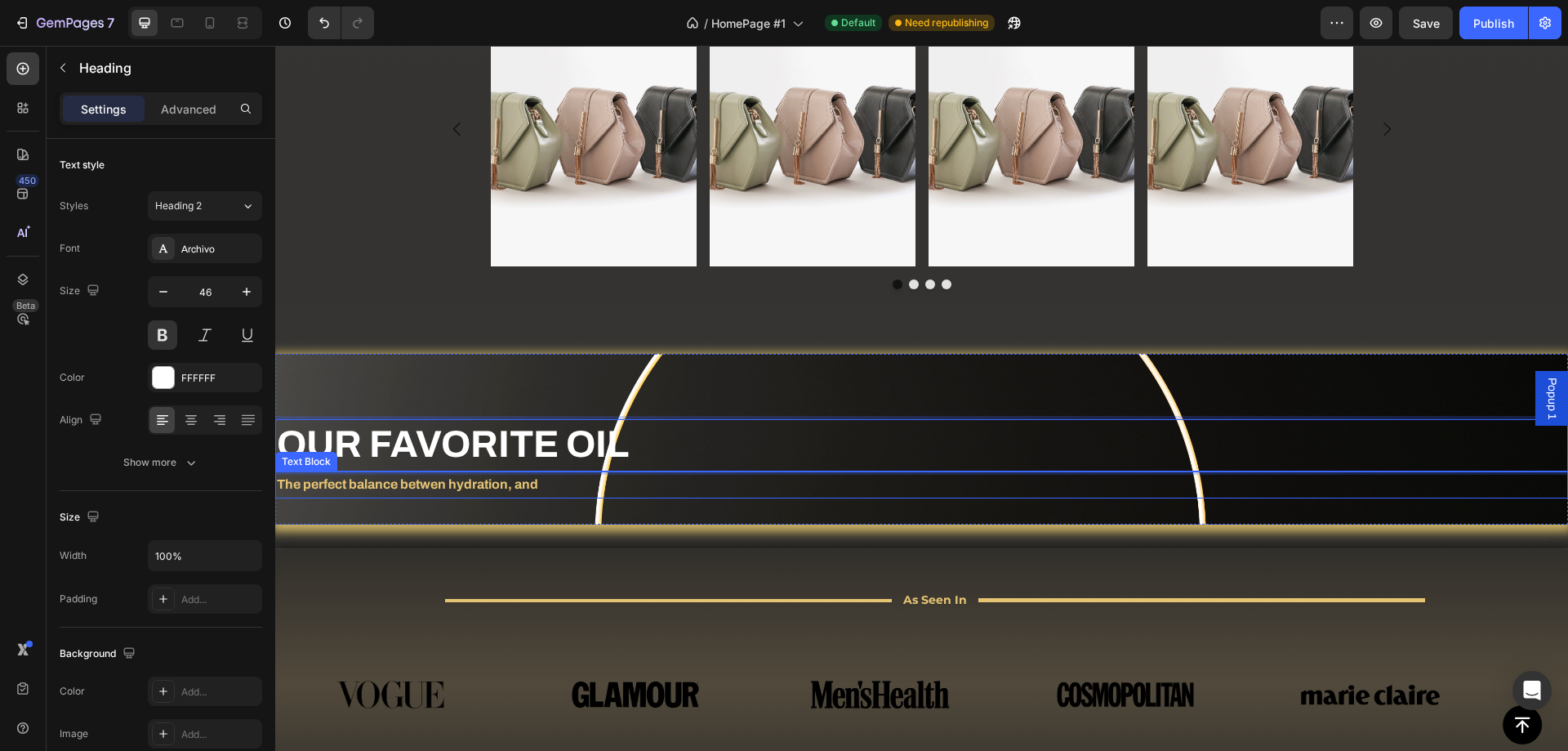
click at [437, 483] on p "The perfect balance betwen hydration, and" at bounding box center [921, 485] width 1289 height 24
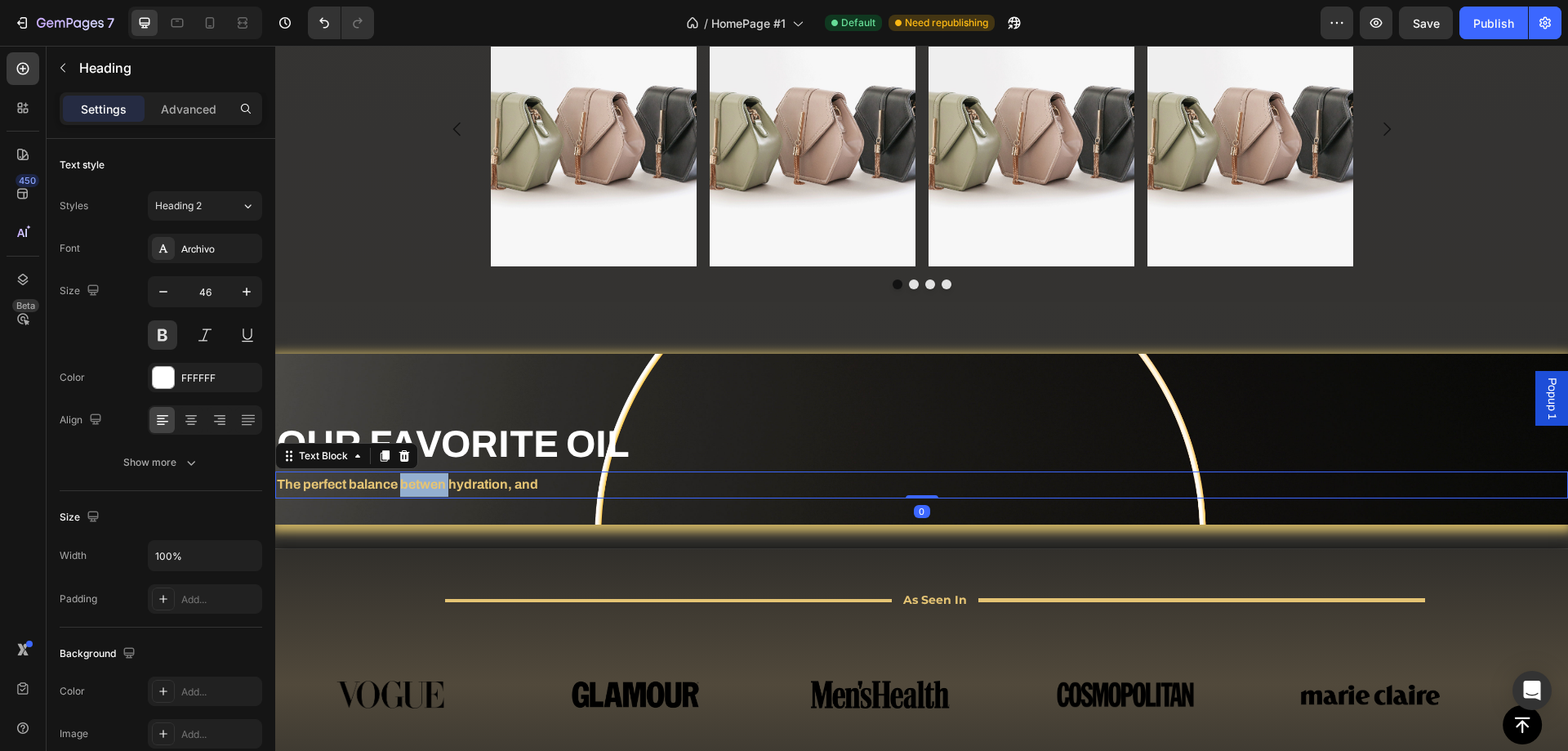
click at [437, 483] on p "The perfect balance betwen hydration, and" at bounding box center [921, 485] width 1289 height 24
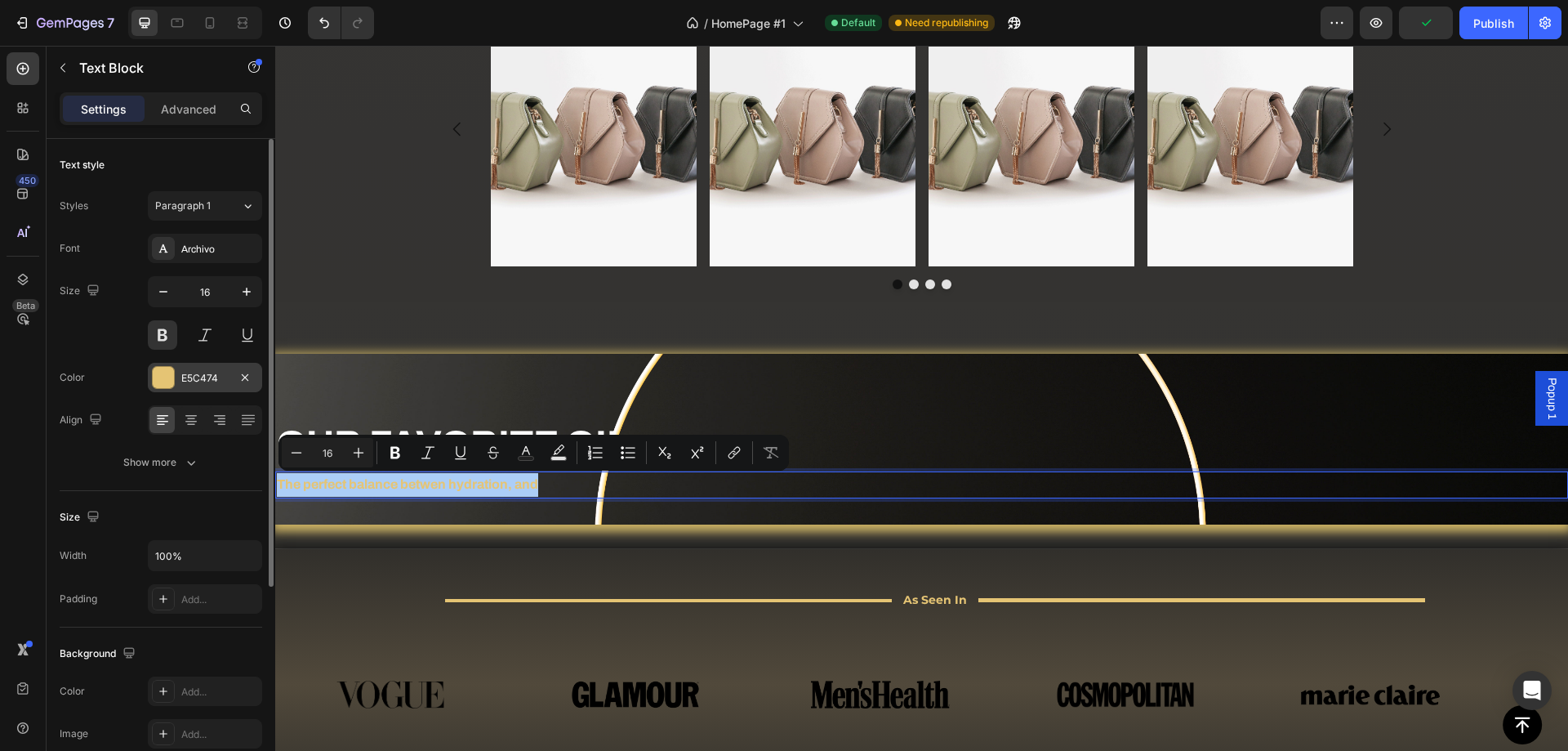
click at [171, 386] on div at bounding box center [163, 376] width 21 height 21
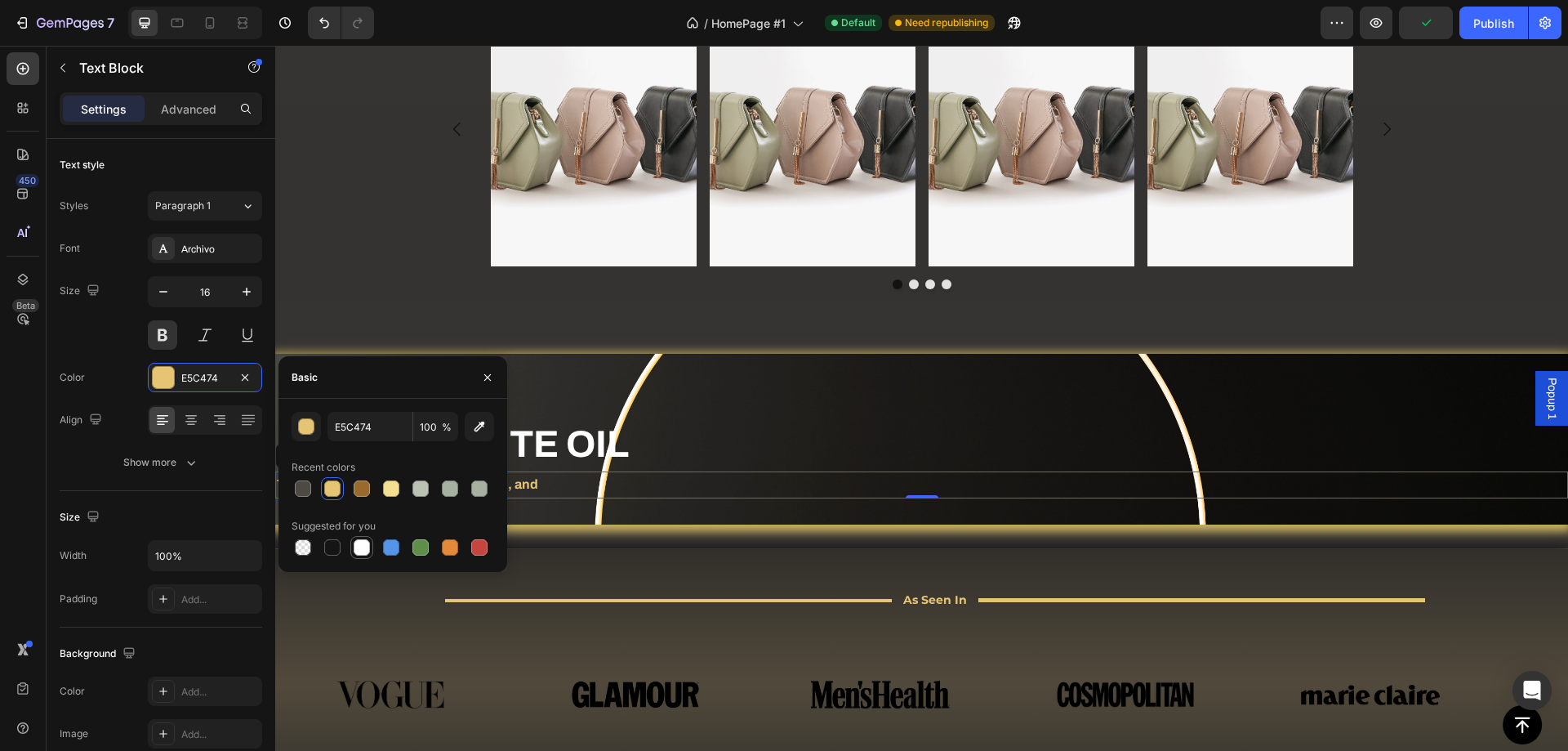
click at [363, 552] on div at bounding box center [362, 547] width 16 height 16
type input "FFFFFF"
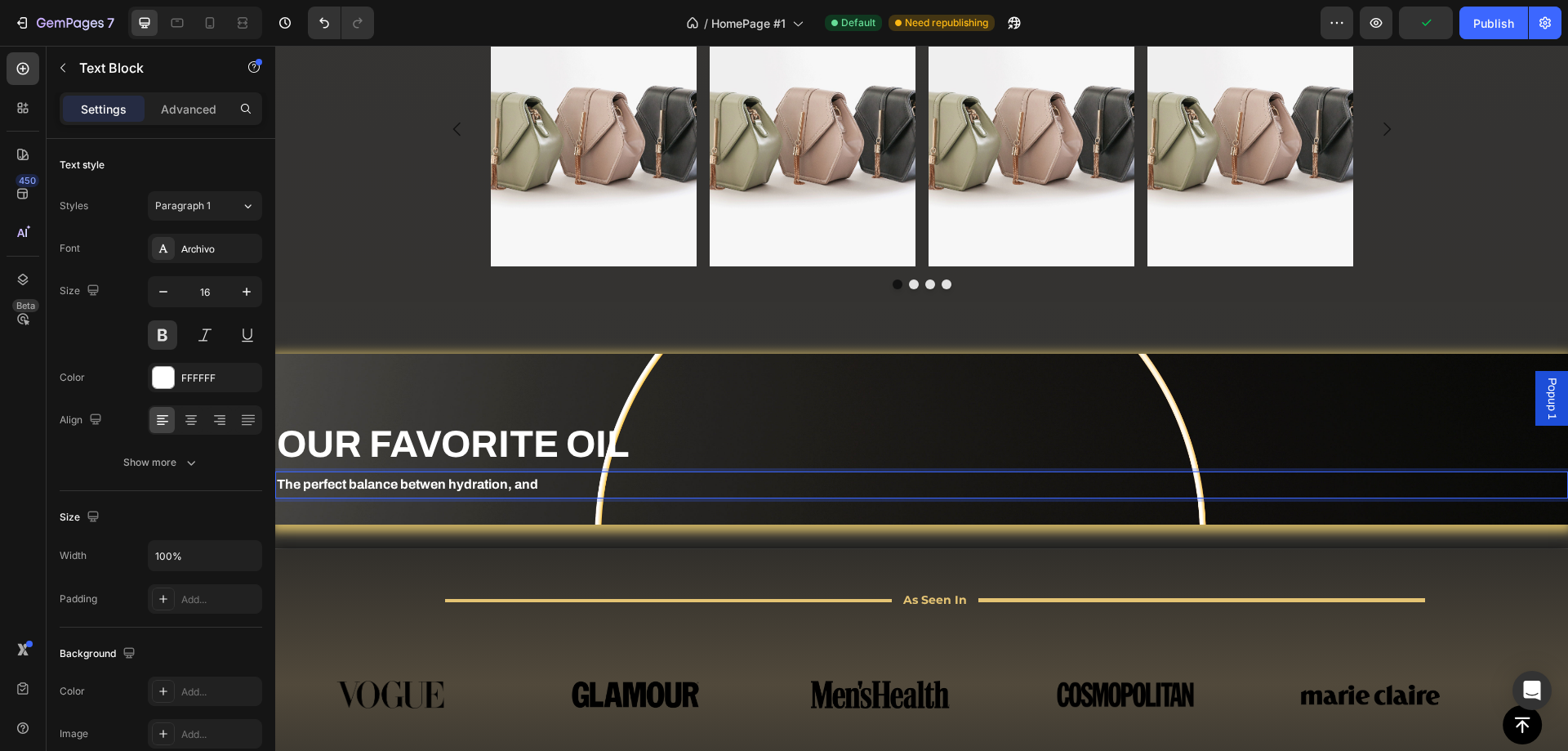
click at [421, 481] on p "The perfect balance betwen hydration, and" at bounding box center [921, 485] width 1289 height 24
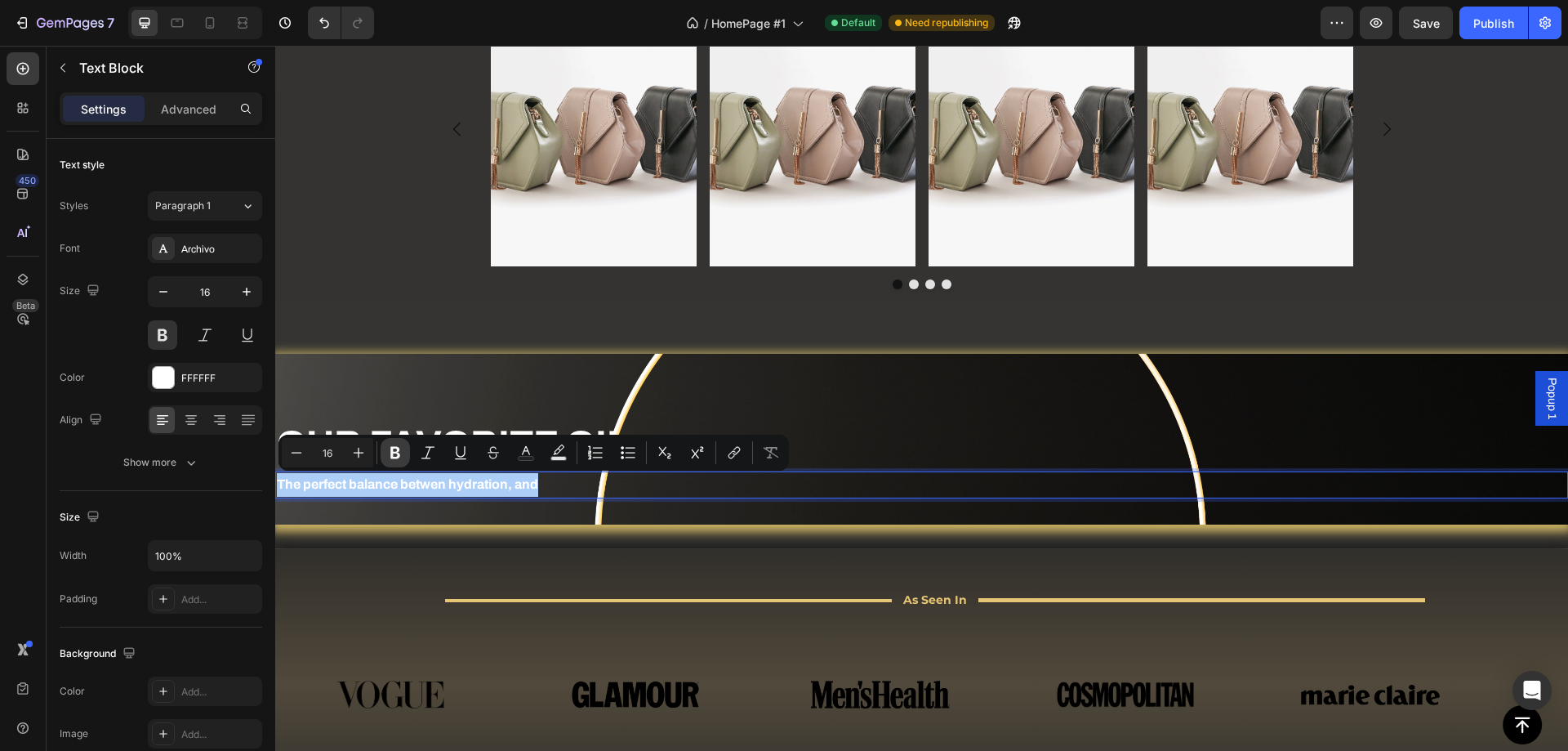
click at [391, 458] on icon "Editor contextual toolbar" at bounding box center [395, 452] width 10 height 12
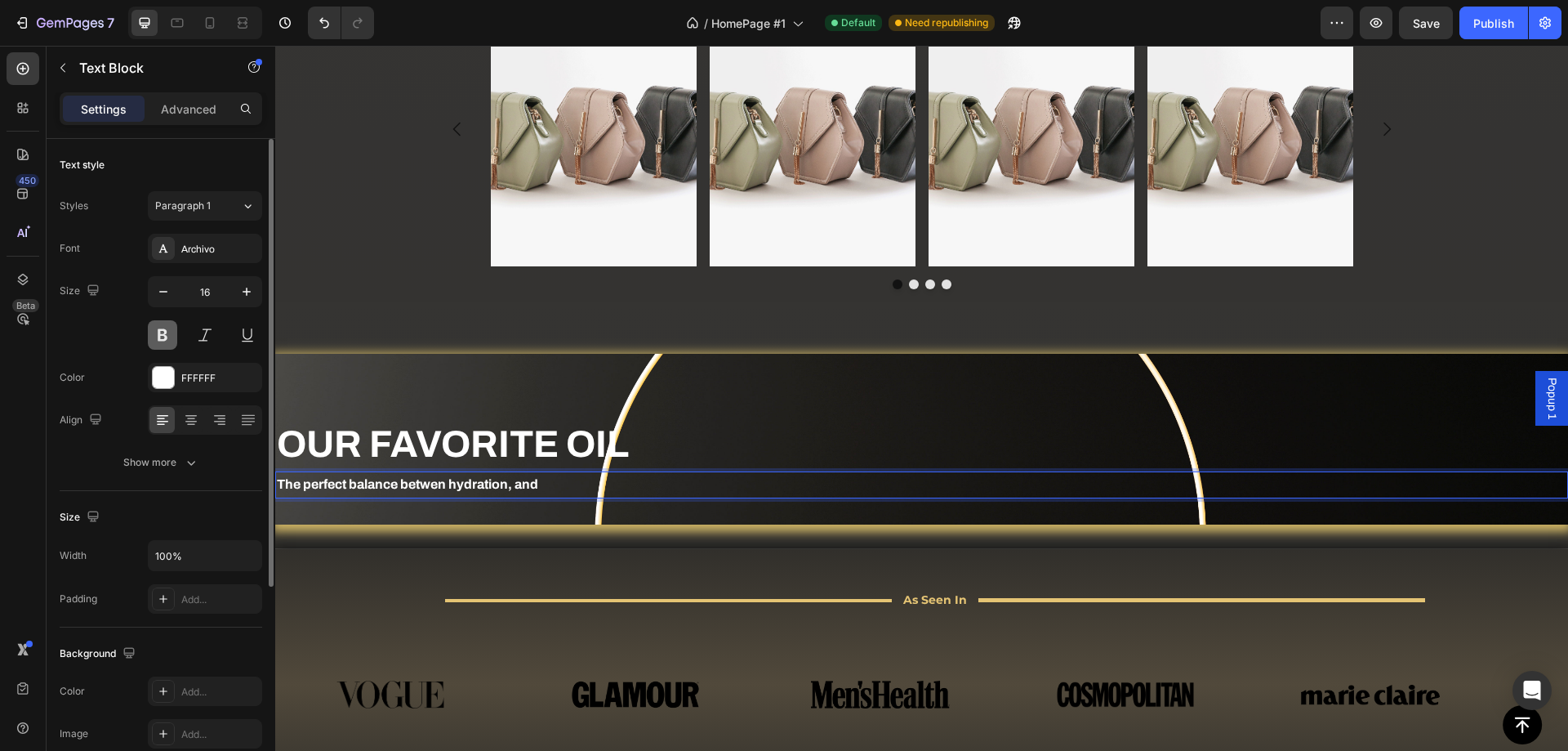
click at [158, 342] on button at bounding box center [163, 335] width 29 height 29
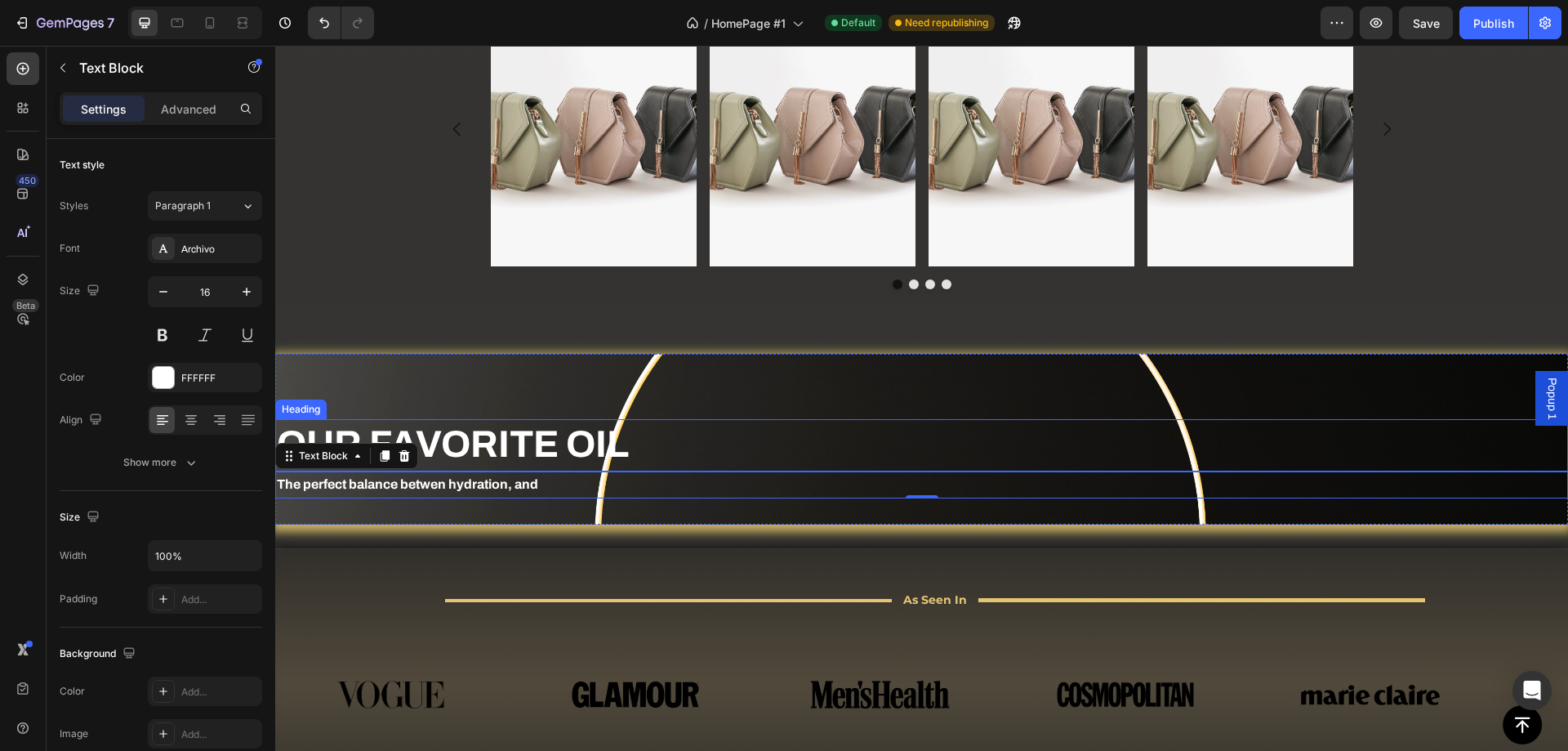
click at [424, 484] on strong "The perfect balance betwen hydration, and" at bounding box center [407, 483] width 261 height 14
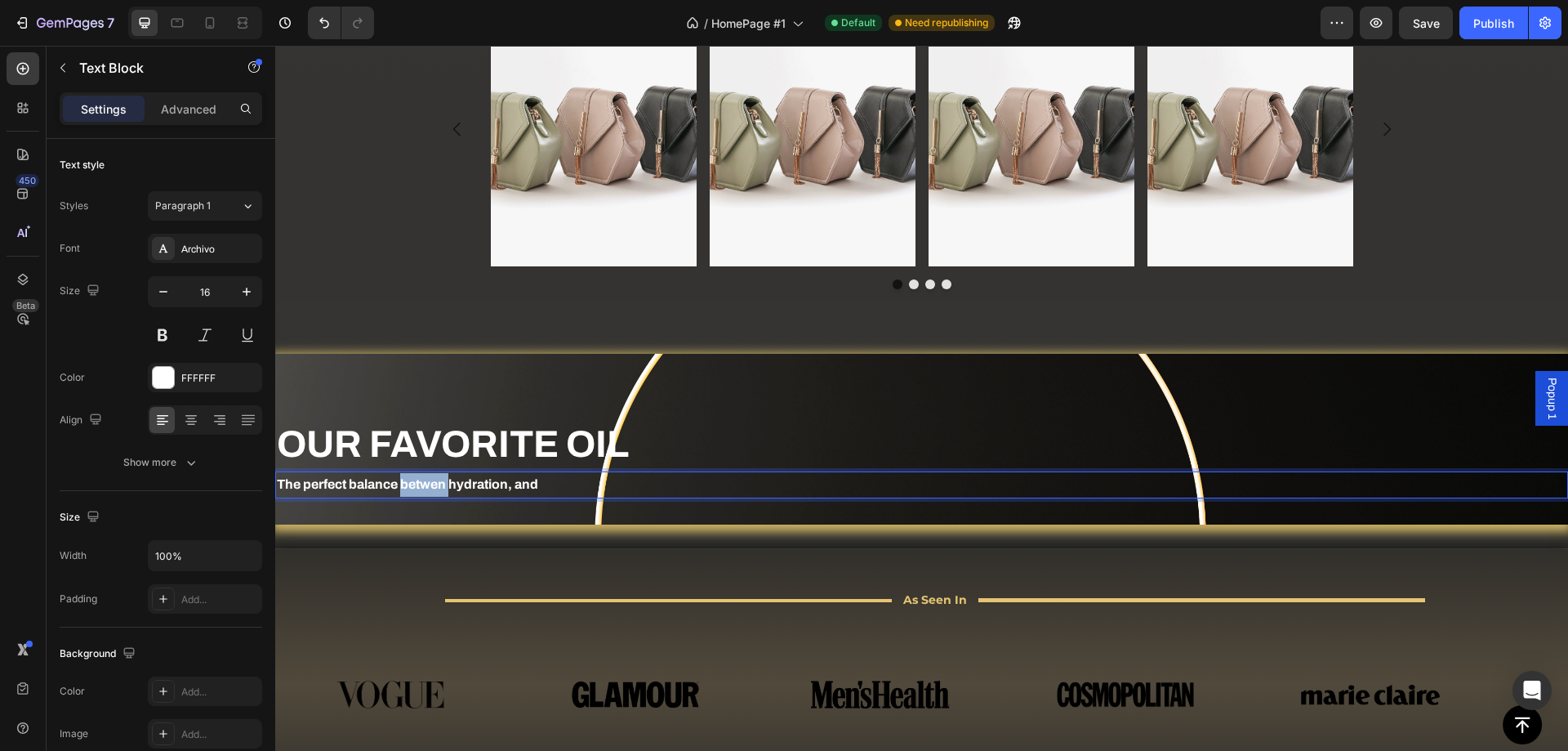
click at [423, 484] on strong "The perfect balance betwen hydration, and" at bounding box center [407, 483] width 261 height 14
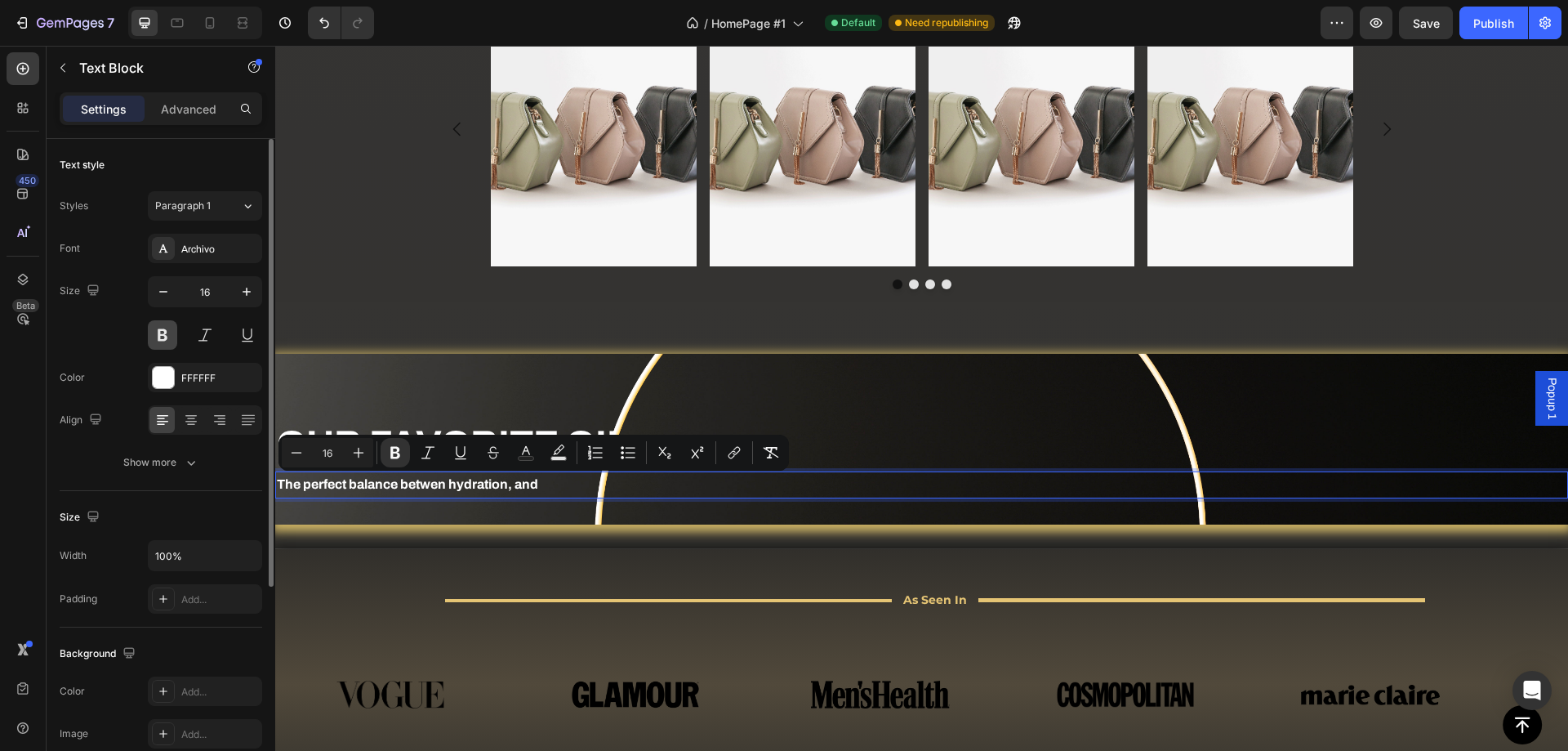
click at [161, 335] on button at bounding box center [163, 335] width 29 height 29
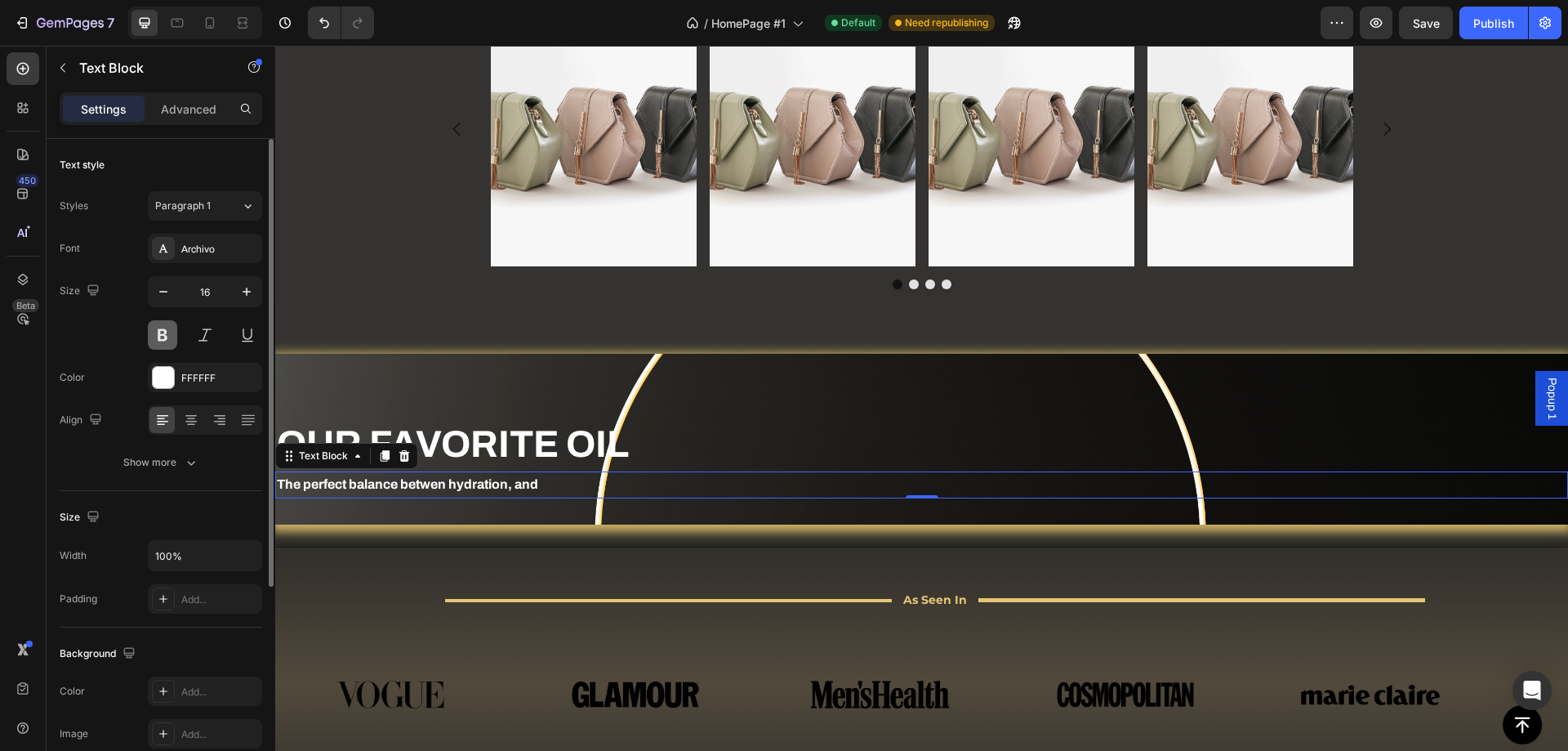
click at [161, 335] on button at bounding box center [163, 335] width 29 height 29
drag, startPoint x: 163, startPoint y: 335, endPoint x: 51, endPoint y: 377, distance: 119.6
click at [163, 335] on button at bounding box center [163, 335] width 29 height 29
click at [405, 478] on strong "The perfect balance betwen hydration, and" at bounding box center [407, 483] width 261 height 14
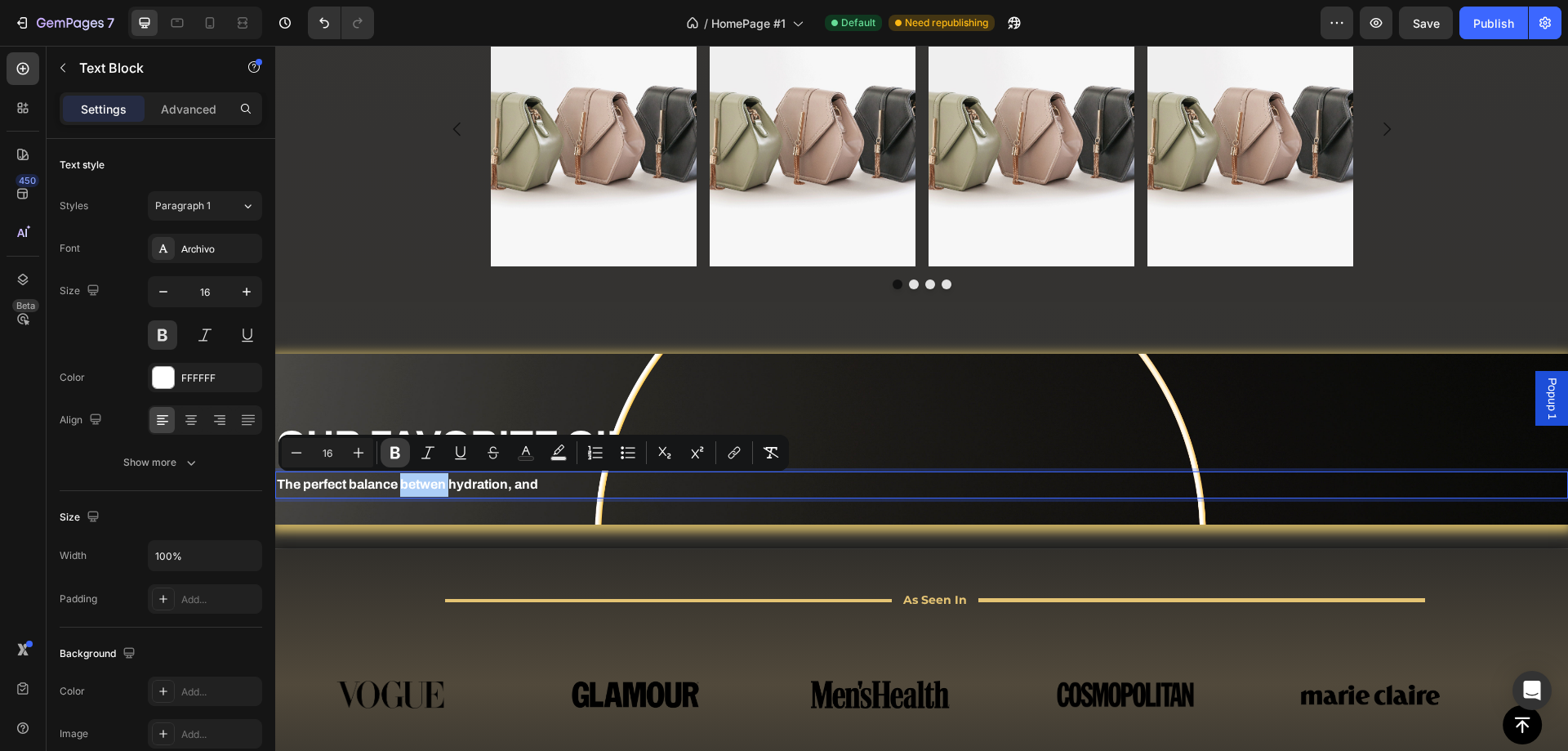
click at [397, 451] on icon "Editor contextual toolbar" at bounding box center [395, 452] width 10 height 12
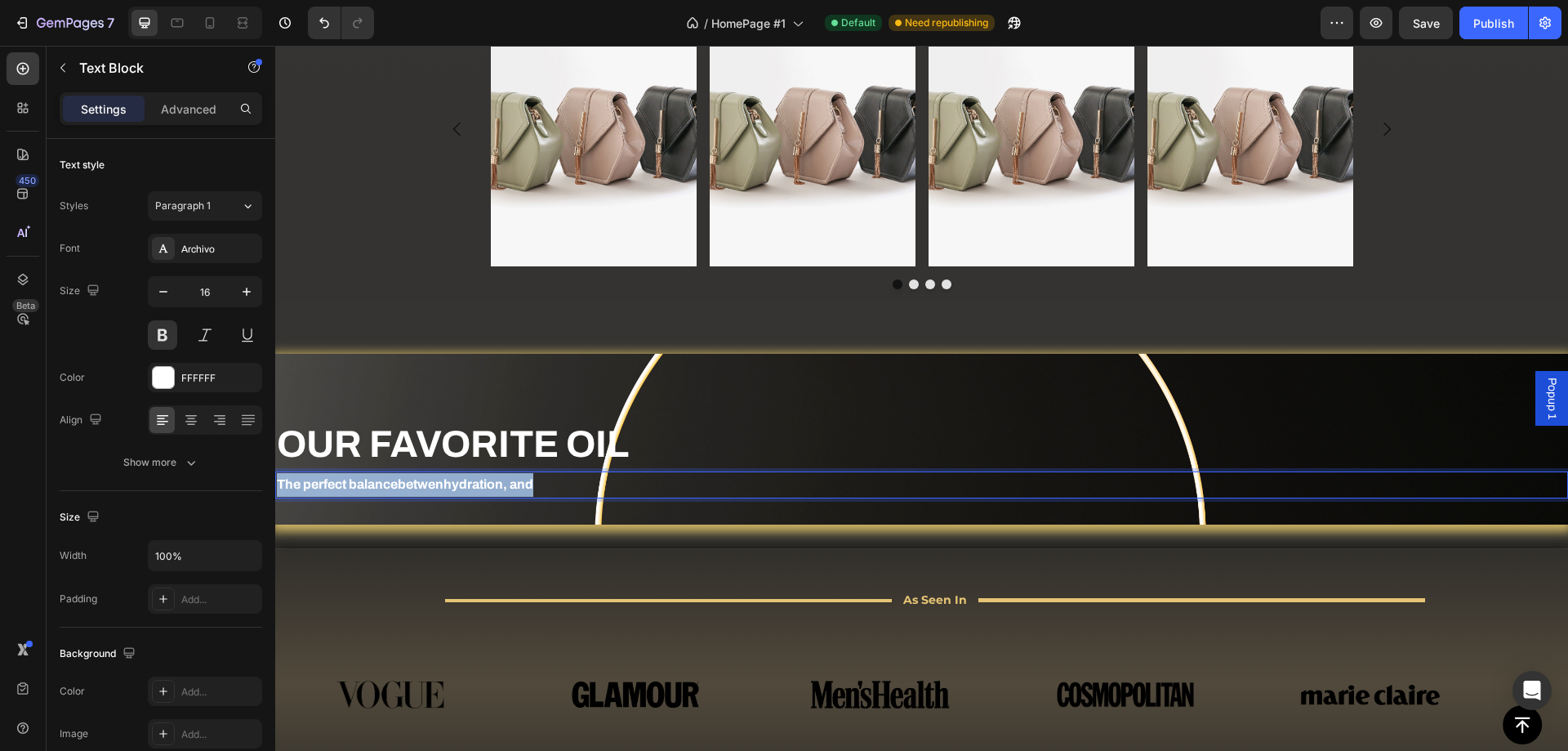
drag, startPoint x: 538, startPoint y: 488, endPoint x: 226, endPoint y: 481, distance: 312.1
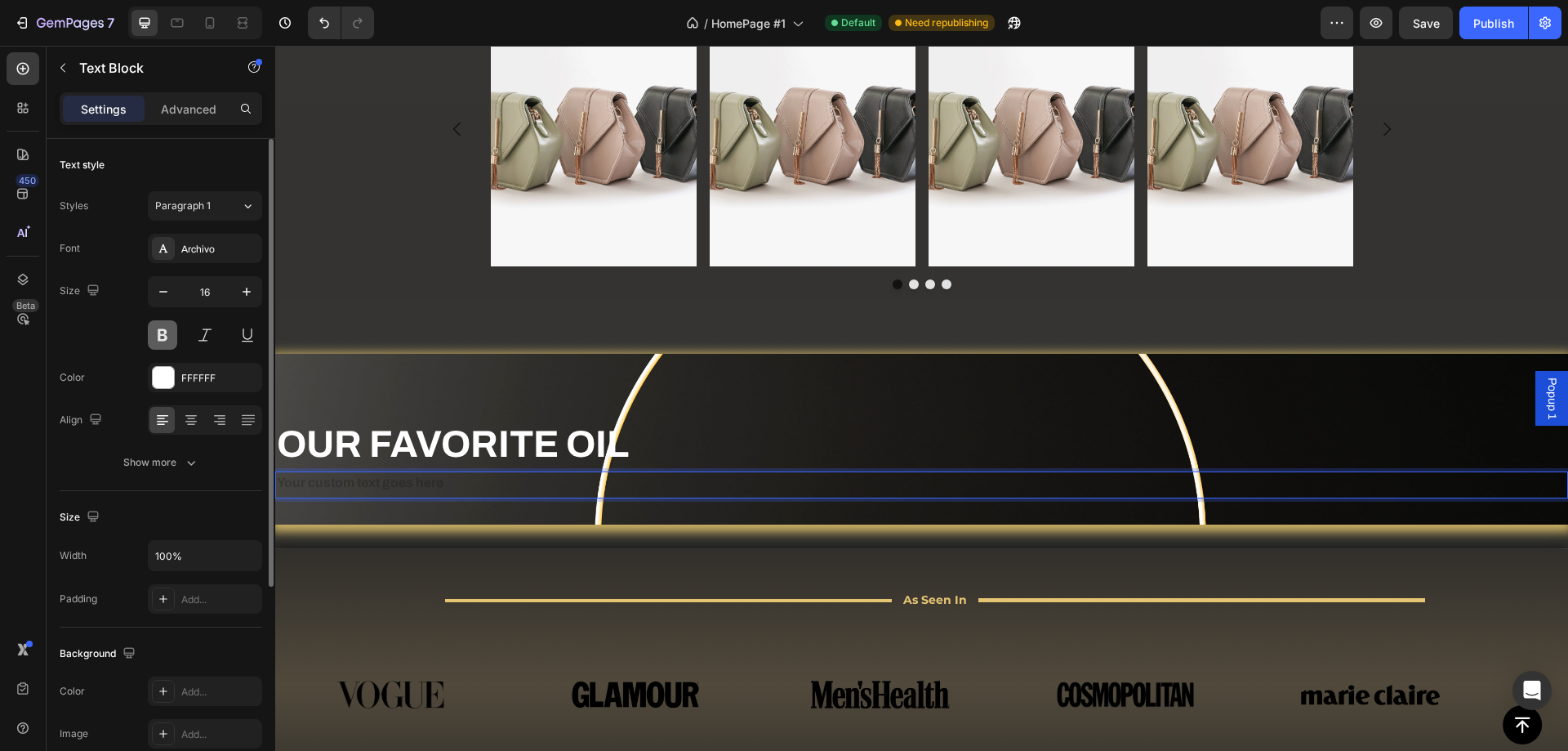
click at [168, 337] on button at bounding box center [163, 335] width 29 height 29
click at [325, 482] on div "Rich Text Editor. Editing area: main" at bounding box center [921, 485] width 1293 height 27
click at [437, 489] on p "The perfect balance between hydration and" at bounding box center [921, 485] width 1289 height 24
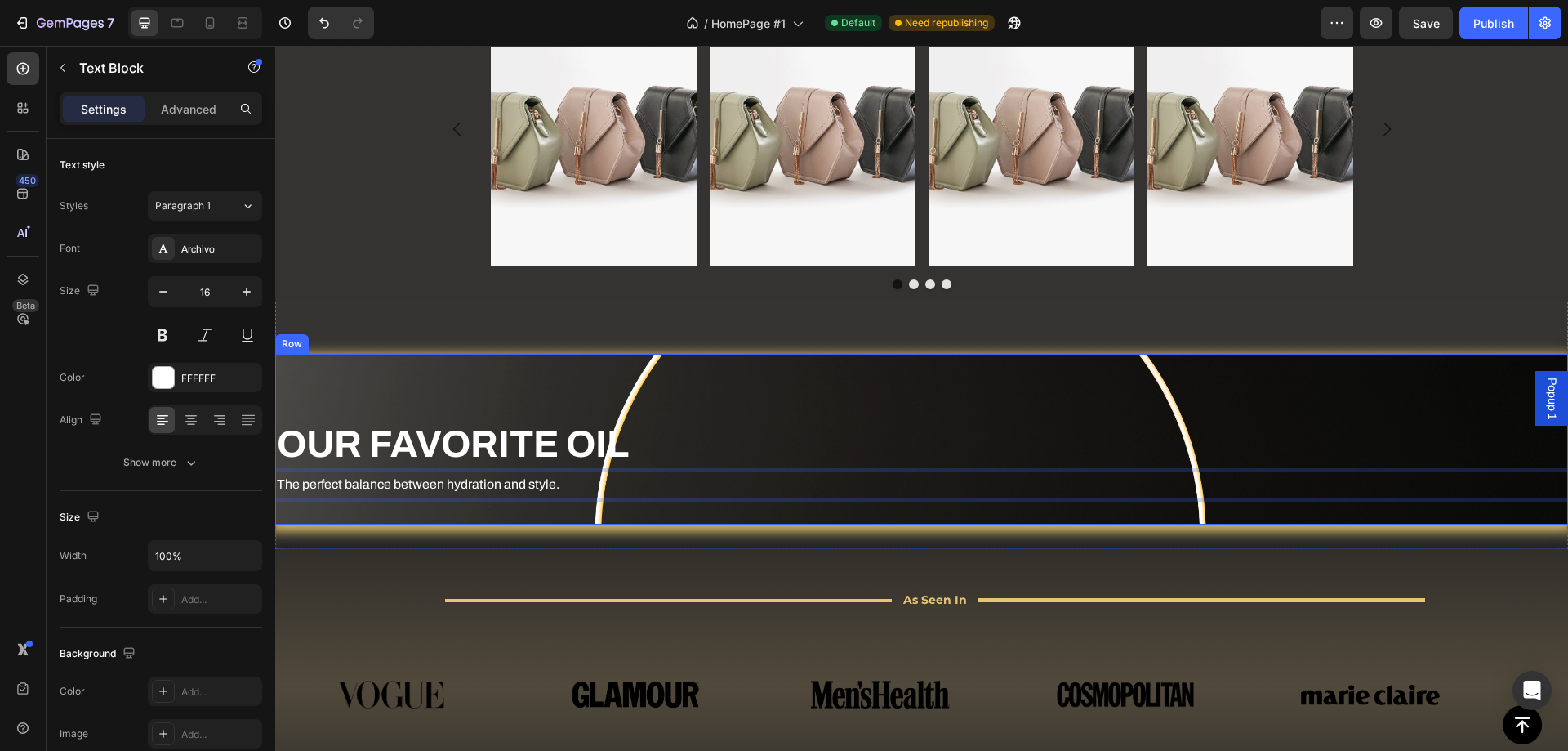
click at [504, 513] on div "OUR FAVORITE OIL Heading The perfect balance between hydration and style. Text …" at bounding box center [921, 439] width 1293 height 171
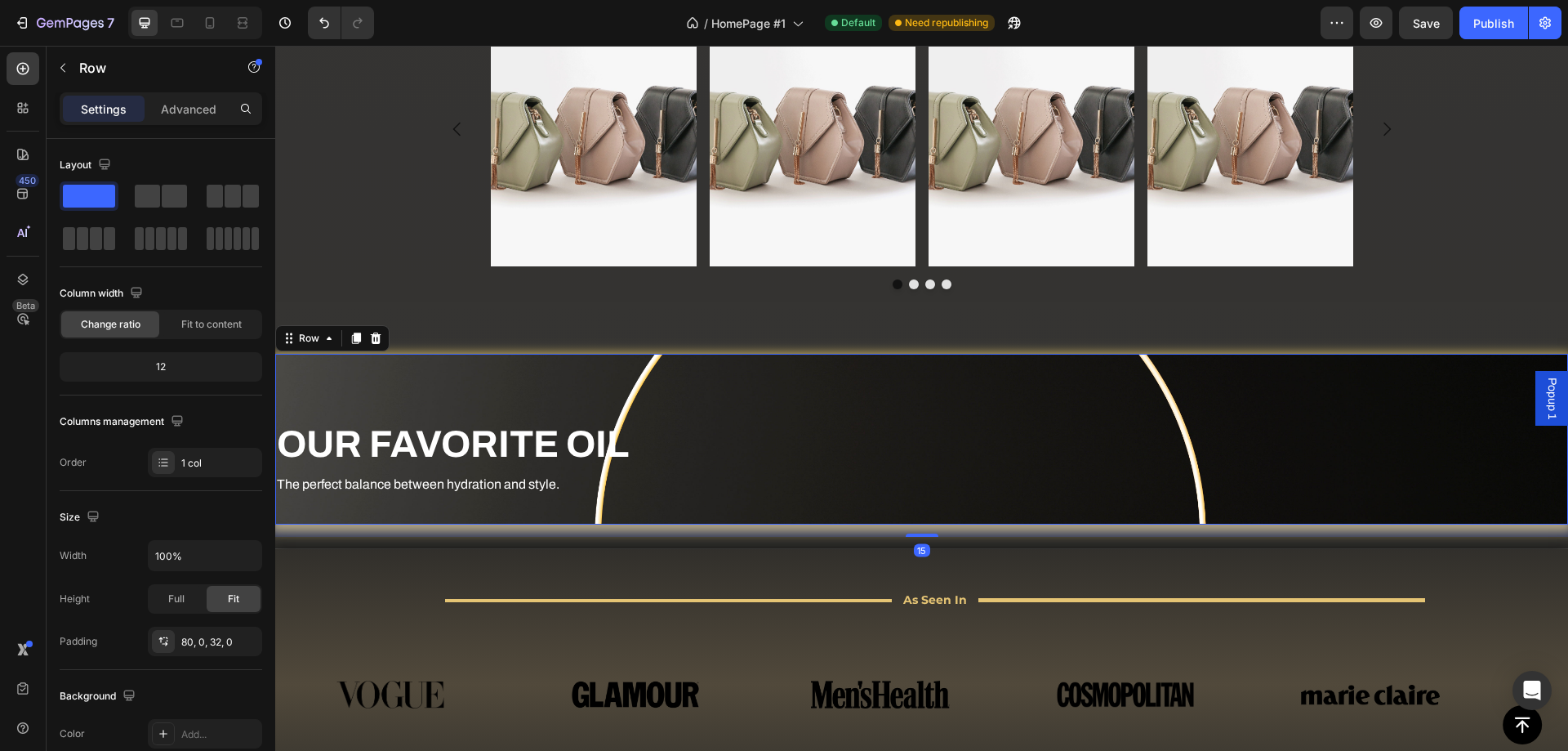
click at [488, 490] on p "The perfect balance between hydration and style." at bounding box center [921, 485] width 1289 height 24
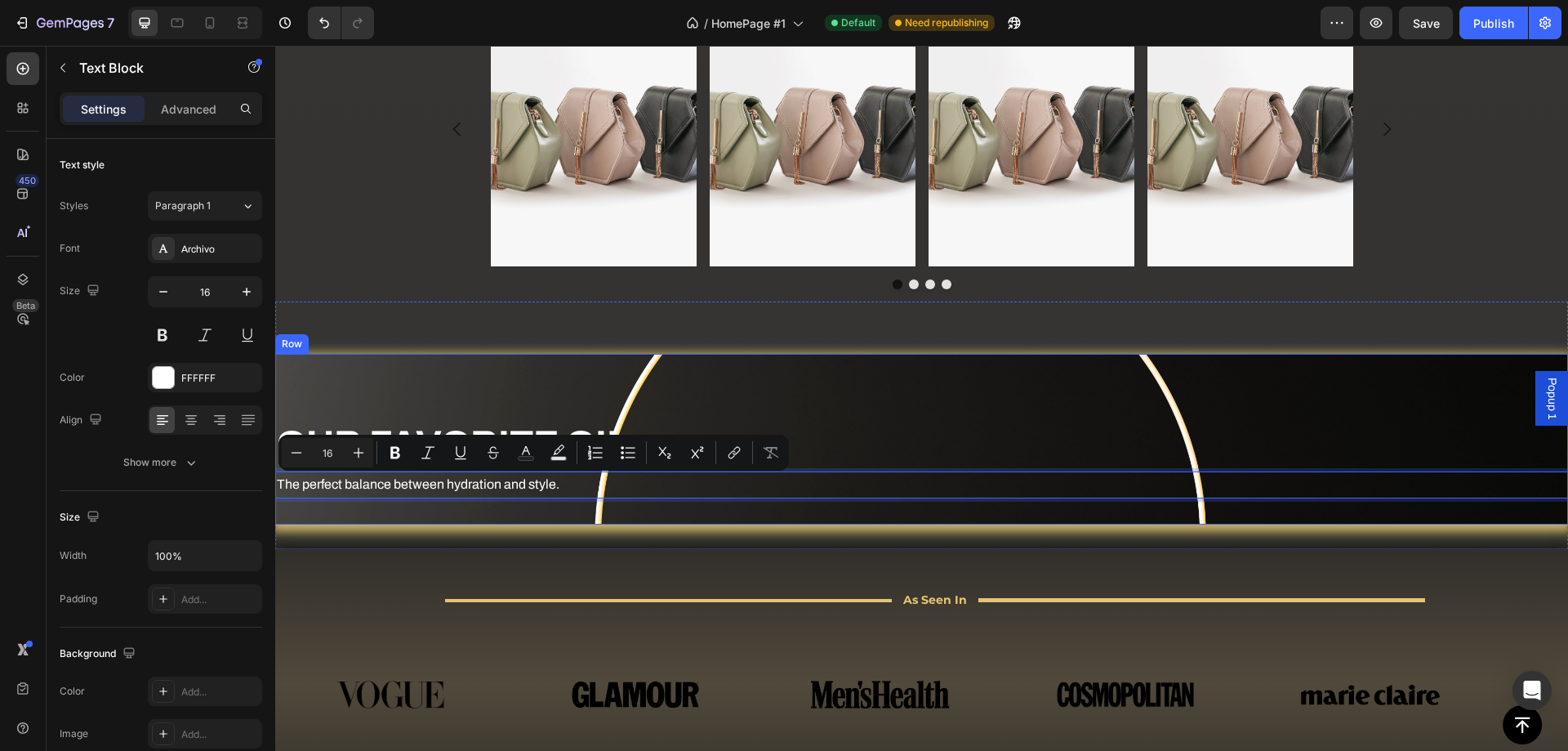
click at [435, 505] on div "OUR FAVORITE OIL Heading The perfect balance between hydration and style. Text …" at bounding box center [921, 439] width 1293 height 171
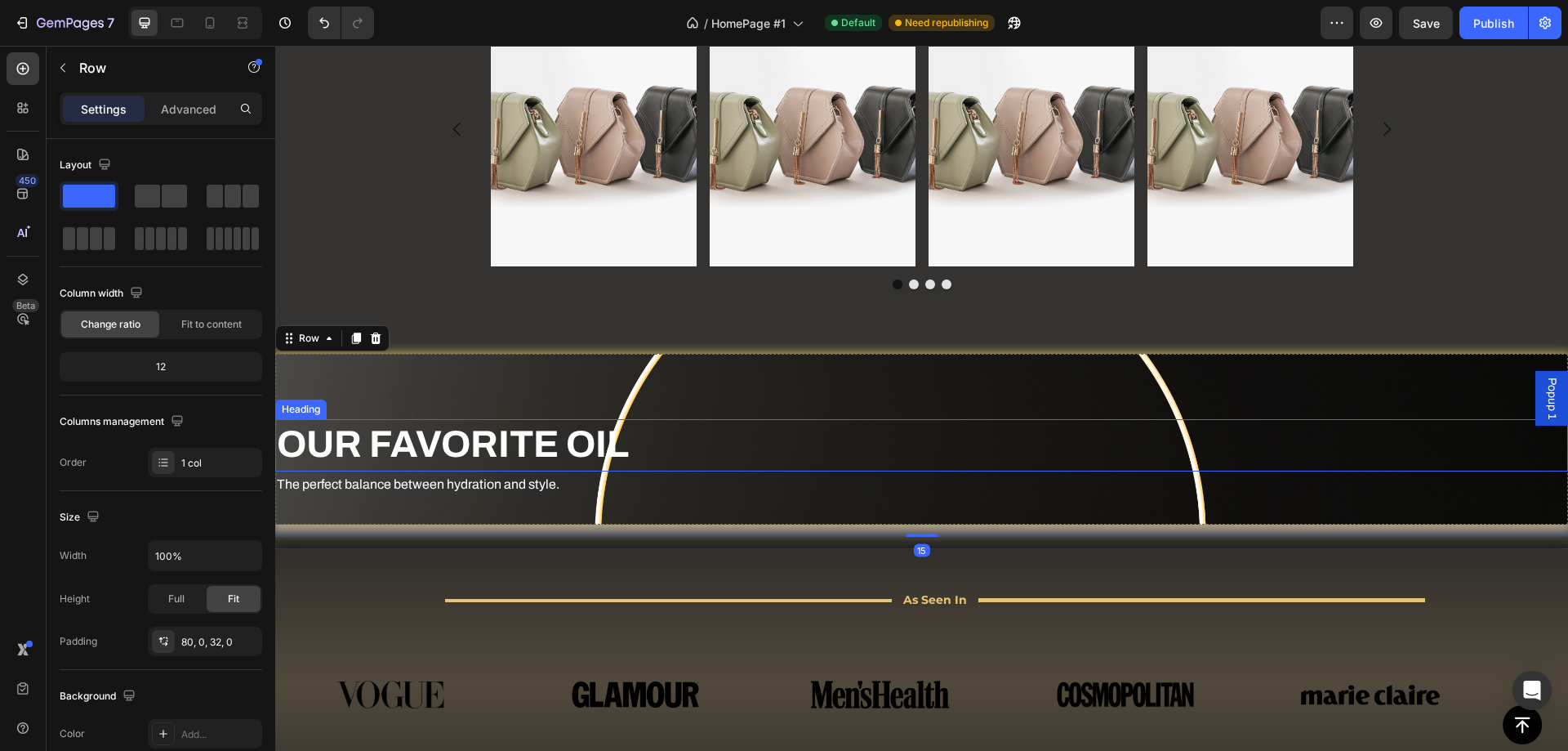
click at [569, 450] on p "OUR FAVORITE OIL" at bounding box center [921, 446] width 1289 height 49
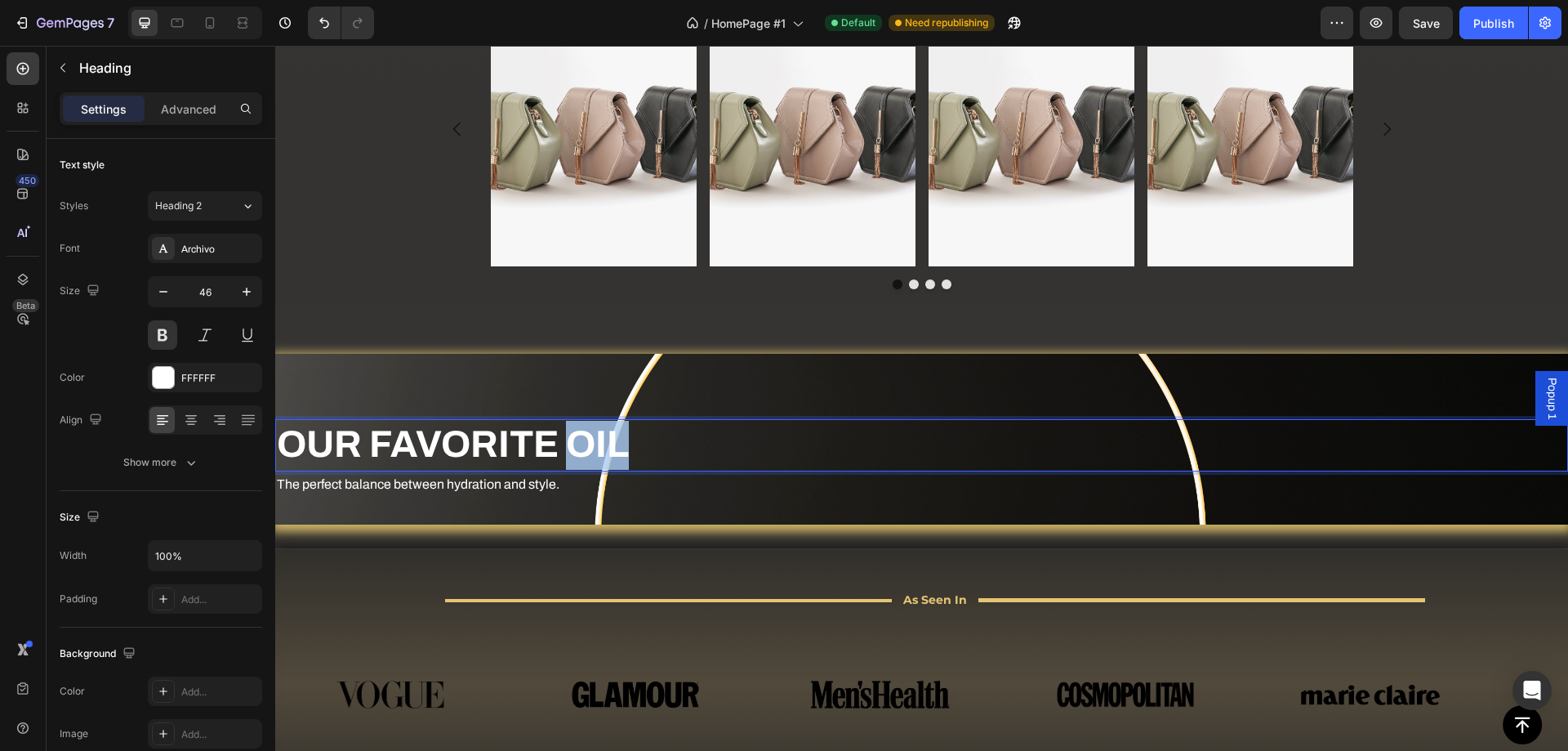
click at [575, 445] on p "OUR FAVORITE OIL" at bounding box center [921, 446] width 1289 height 49
click at [572, 447] on p "OUR FAVORITE OIL" at bounding box center [921, 446] width 1289 height 49
click at [567, 452] on p "OUR FAVORITE OIL" at bounding box center [921, 446] width 1289 height 49
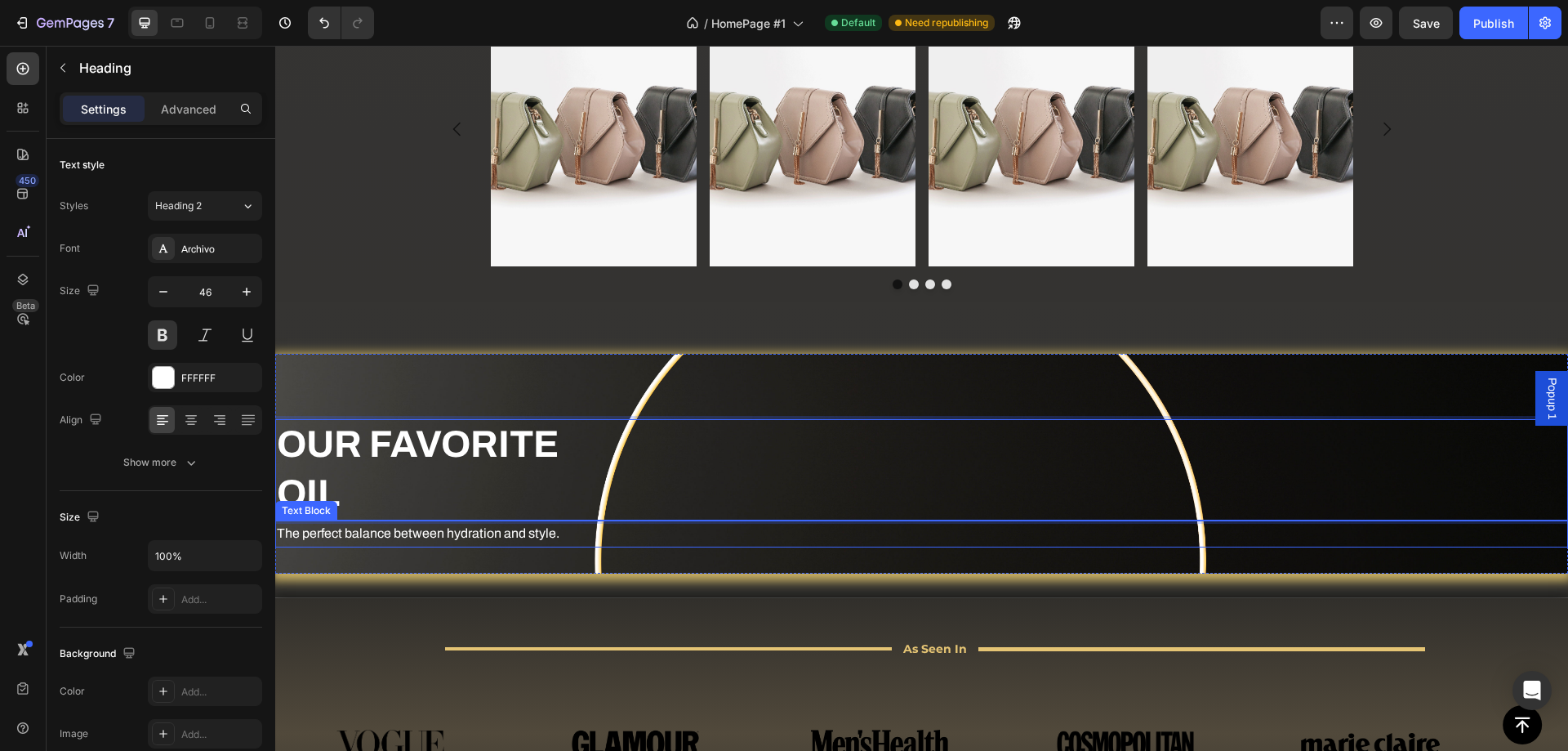
click at [515, 538] on p "The perfect balance between hydration and style." at bounding box center [921, 534] width 1289 height 24
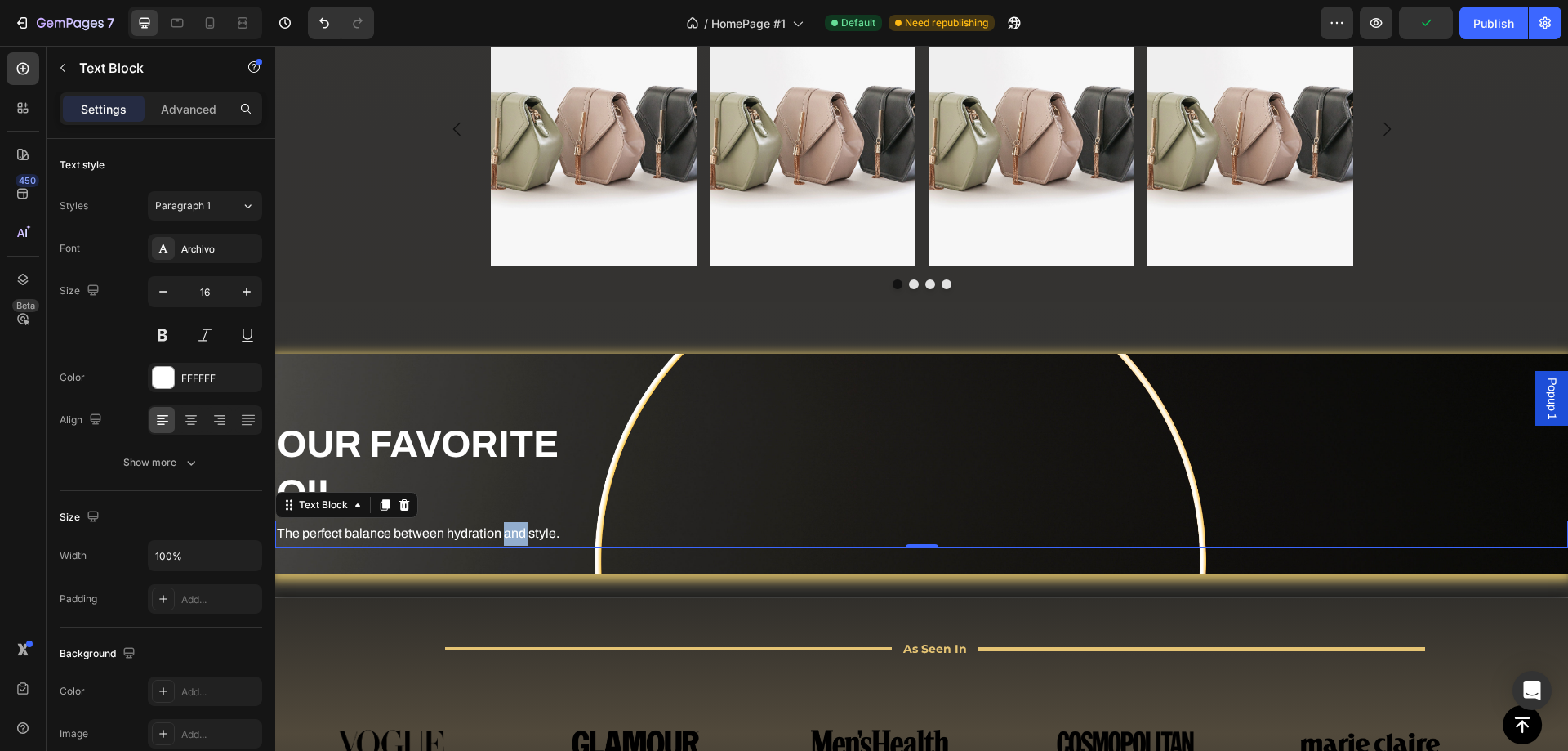
click at [503, 537] on p "The perfect balance between hydration and style." at bounding box center [921, 534] width 1289 height 24
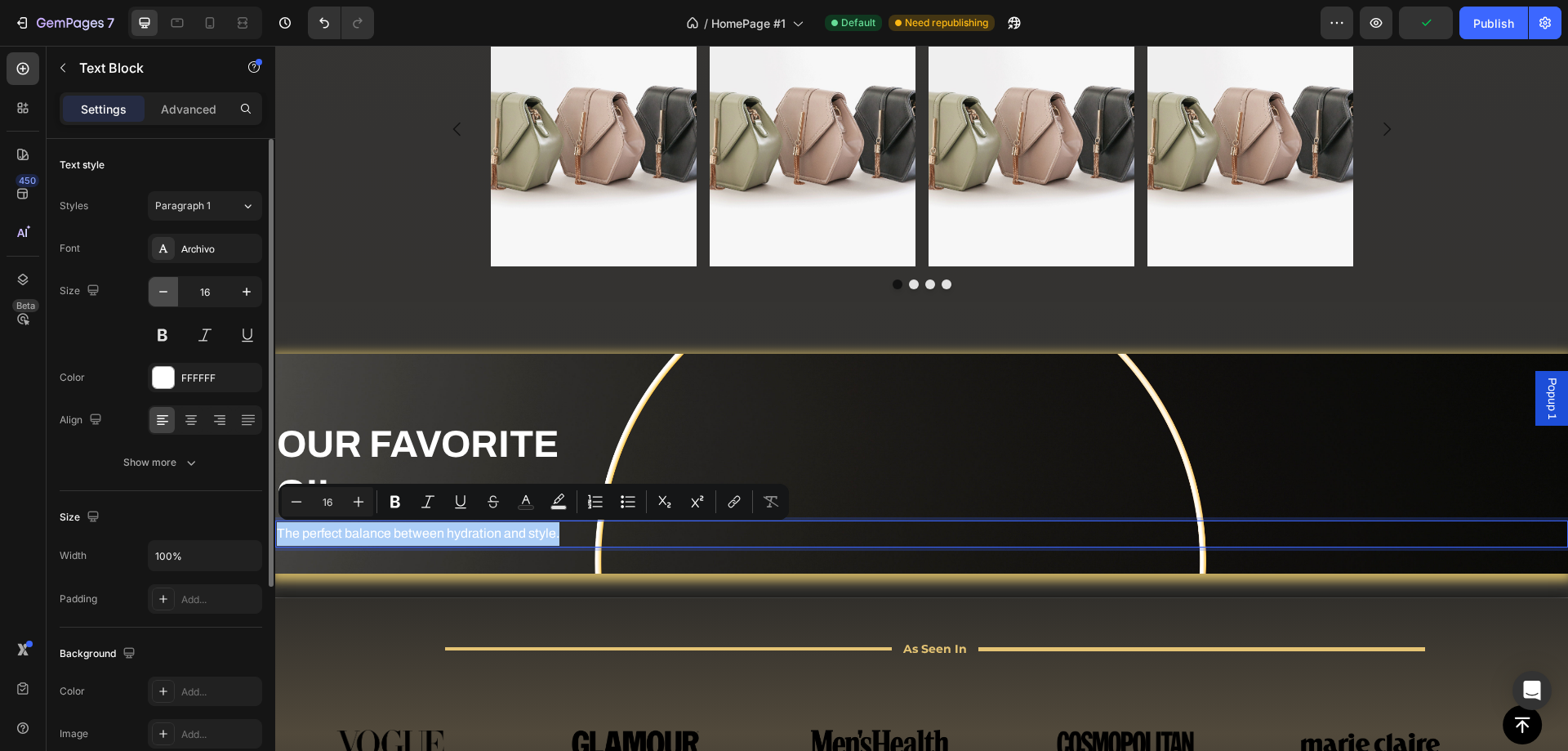
click at [169, 296] on icon "button" at bounding box center [163, 291] width 16 height 16
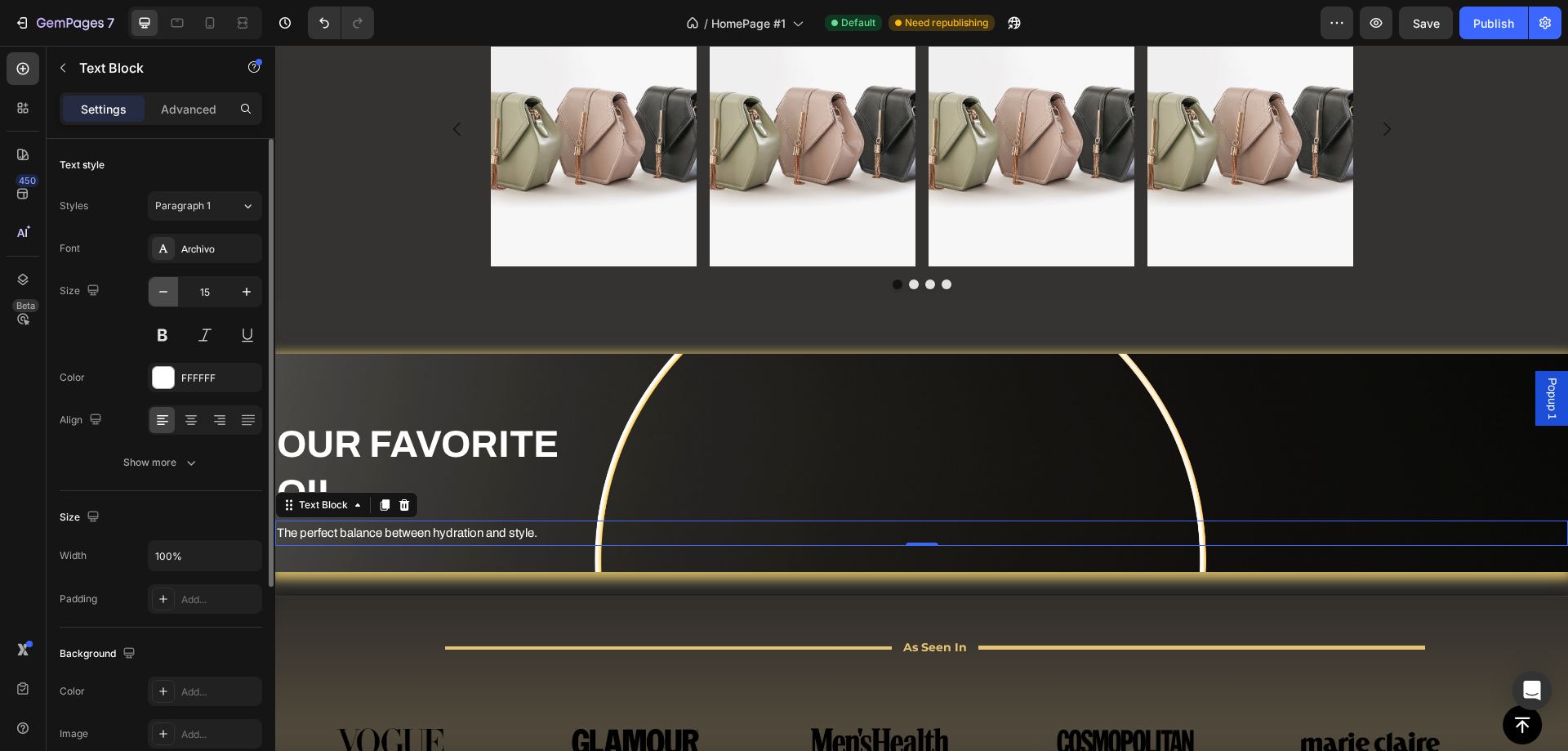
click at [169, 296] on icon "button" at bounding box center [163, 291] width 16 height 16
type input "12"
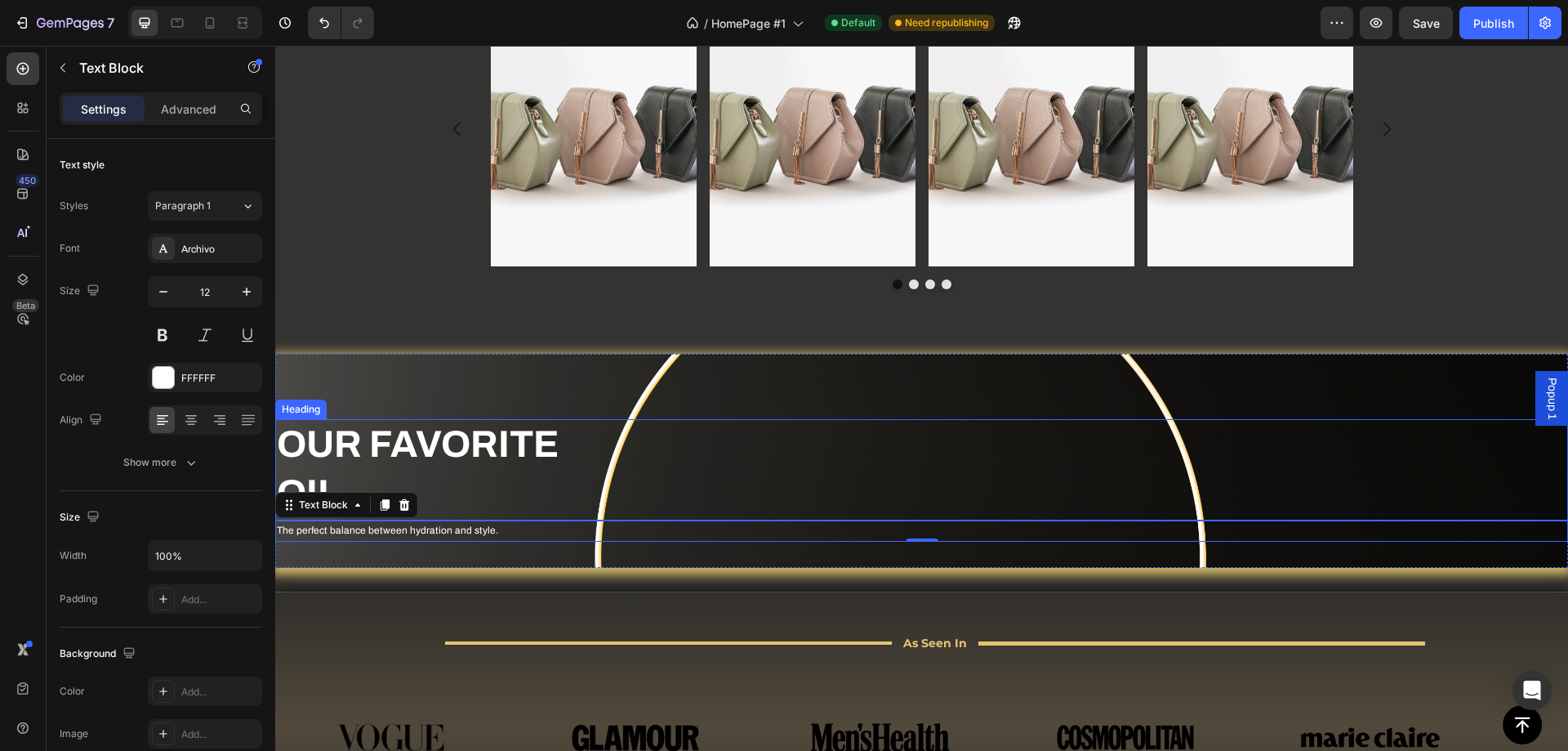
click at [622, 516] on p "OUR FAVORITE OIL" at bounding box center [921, 470] width 1289 height 98
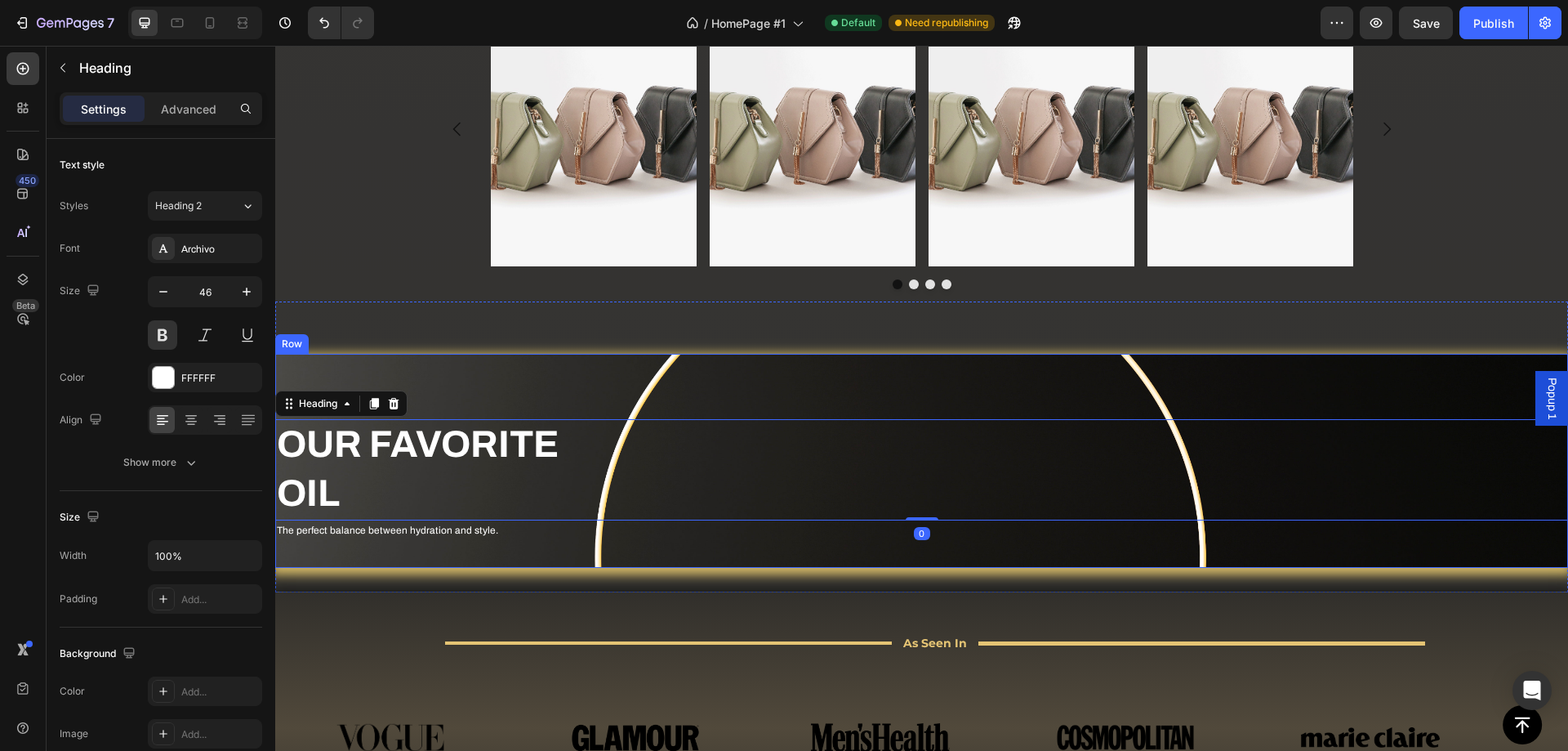
click at [641, 547] on div "OUR FAVORITE OIL Heading 0 The perfect balance between hydration and style. Tex…" at bounding box center [921, 460] width 1293 height 213
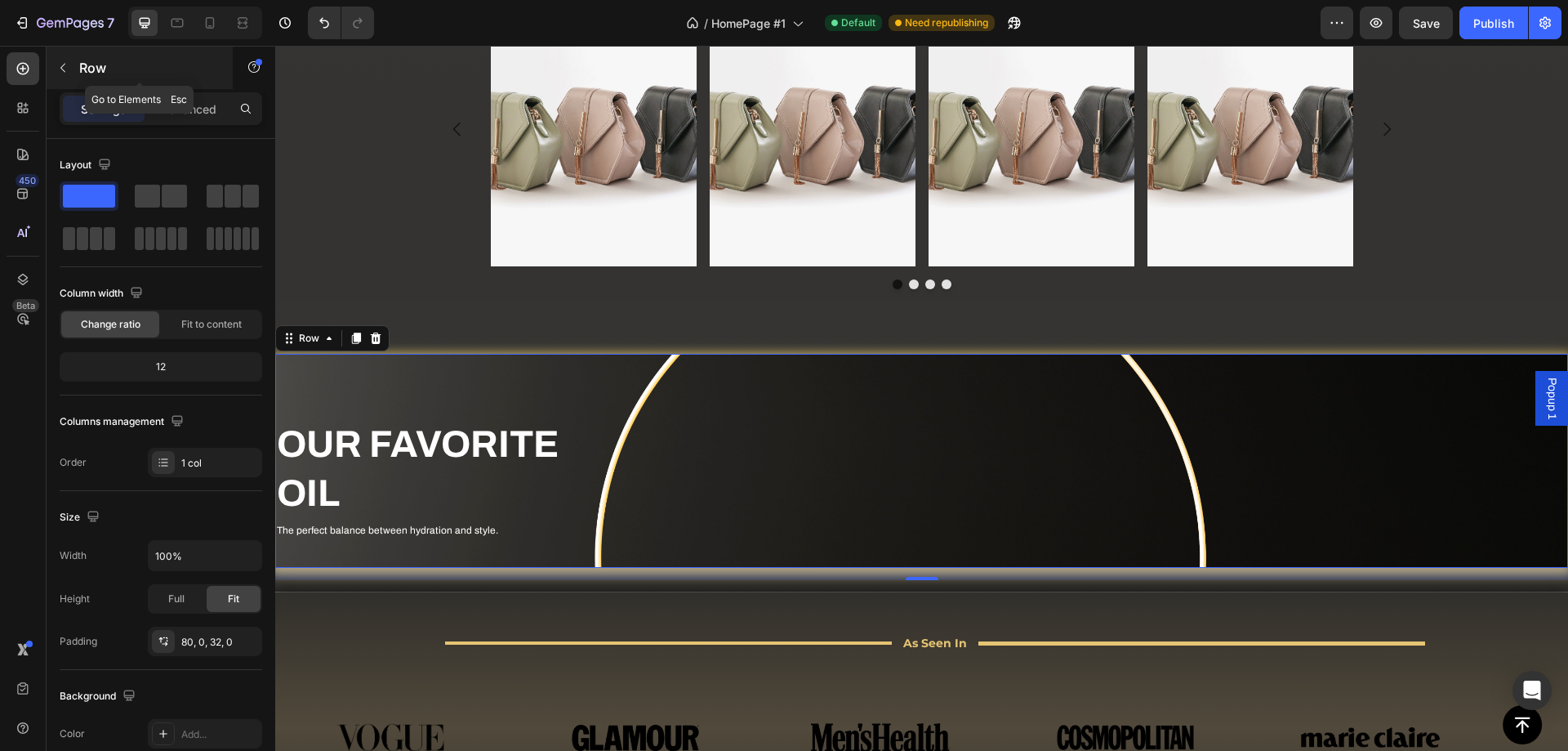
click at [65, 69] on icon "button" at bounding box center [63, 68] width 13 height 13
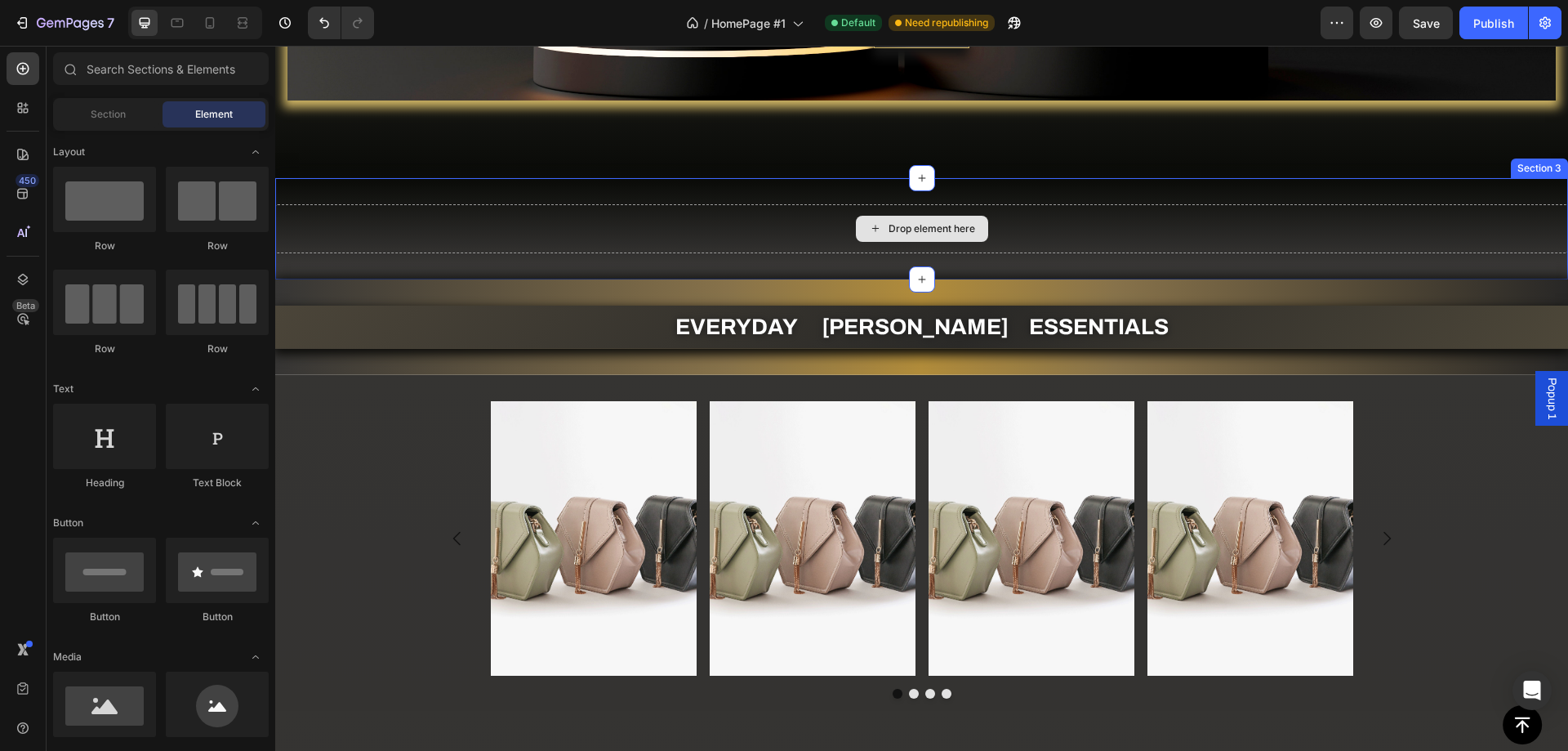
scroll to position [249, 0]
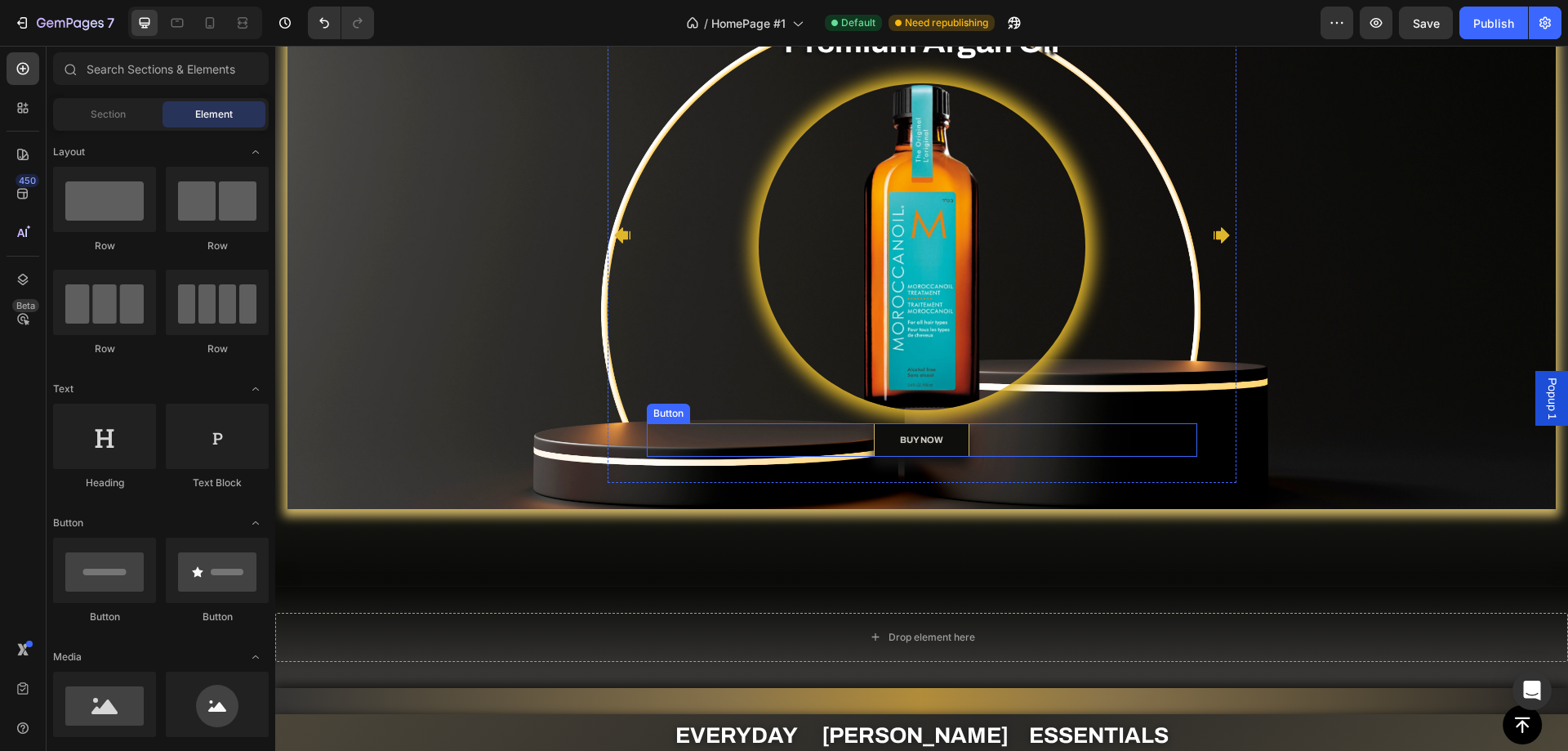
click at [882, 438] on link "BUY NOW" at bounding box center [921, 439] width 96 height 34
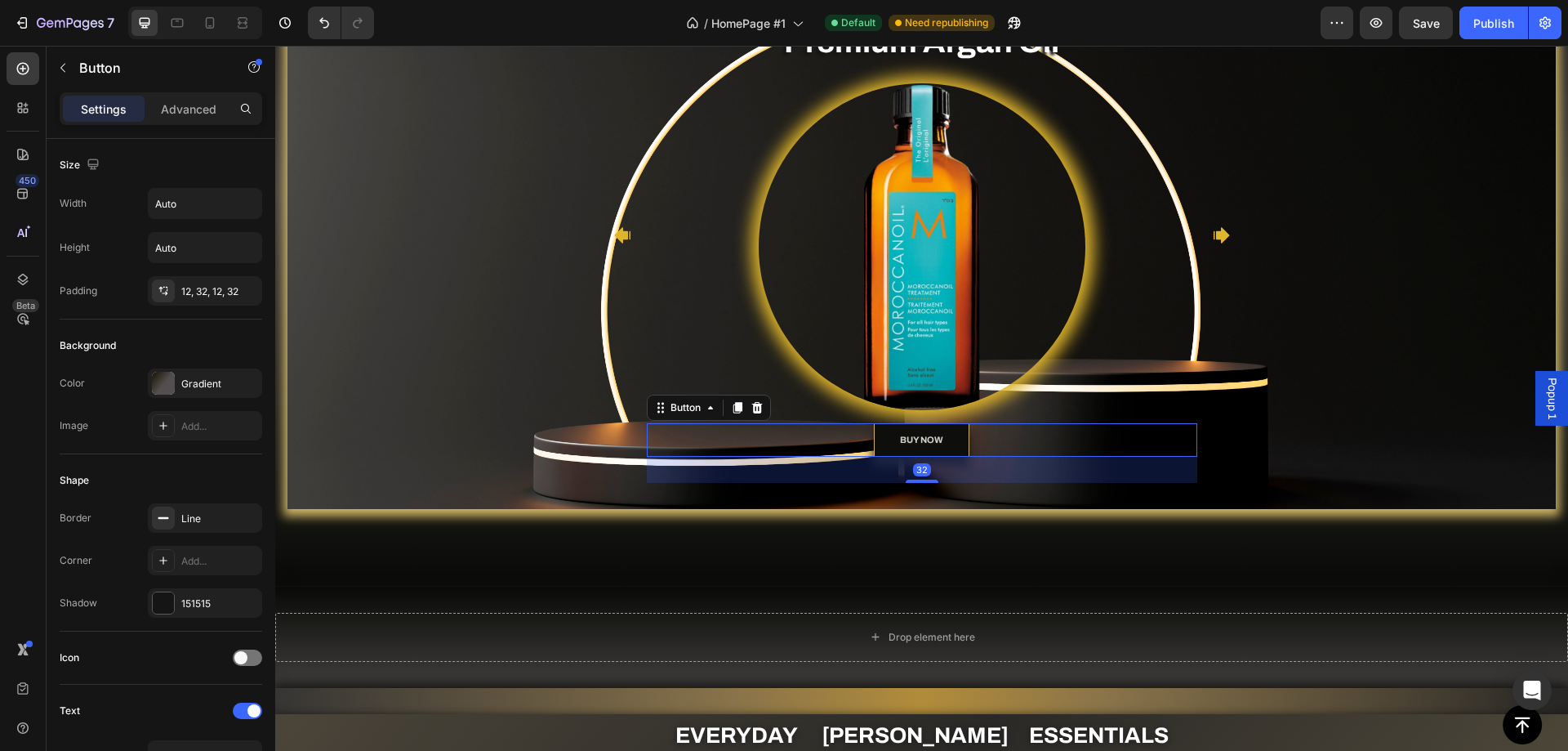
copy p "The perfect balance between hydration and style."
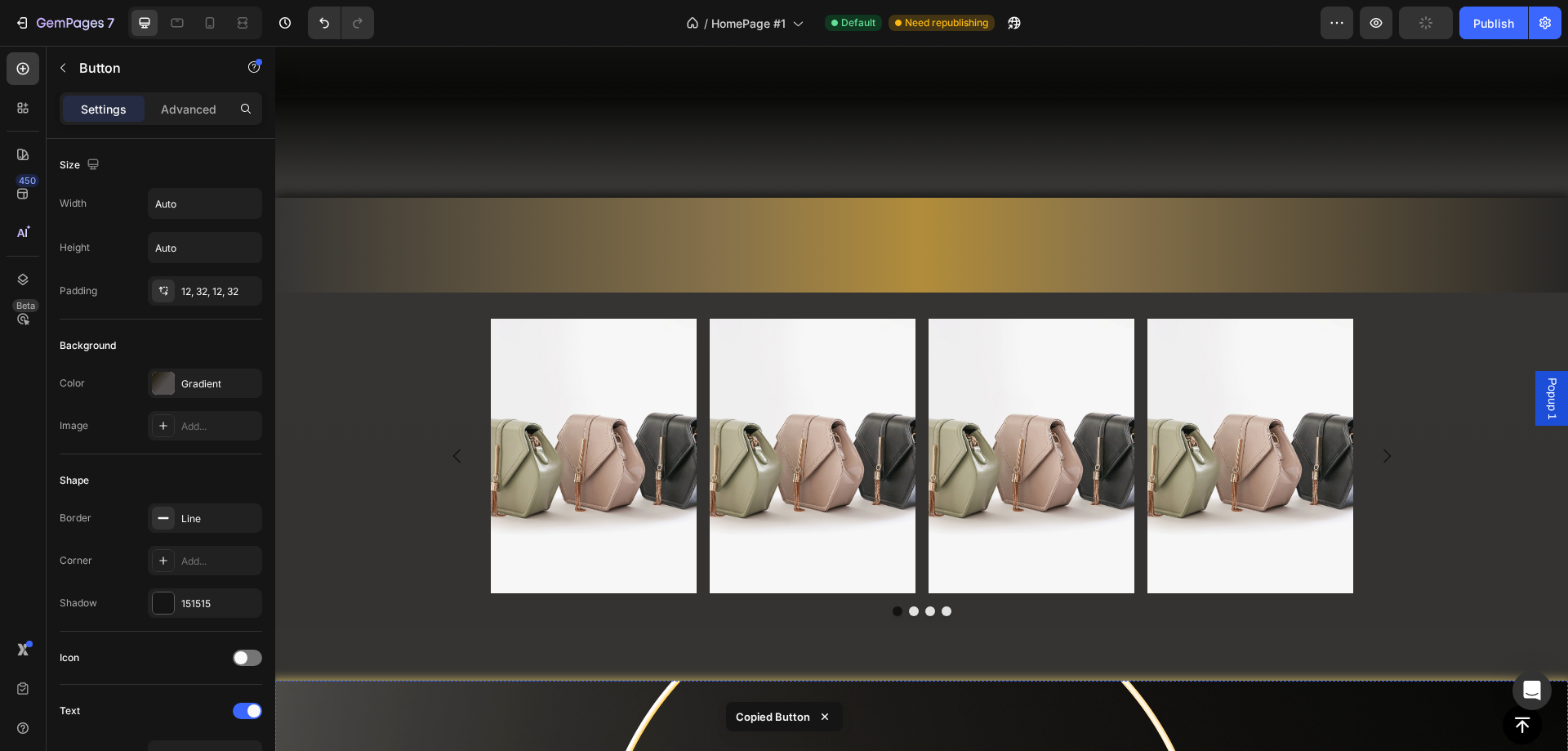
scroll to position [1065, 0]
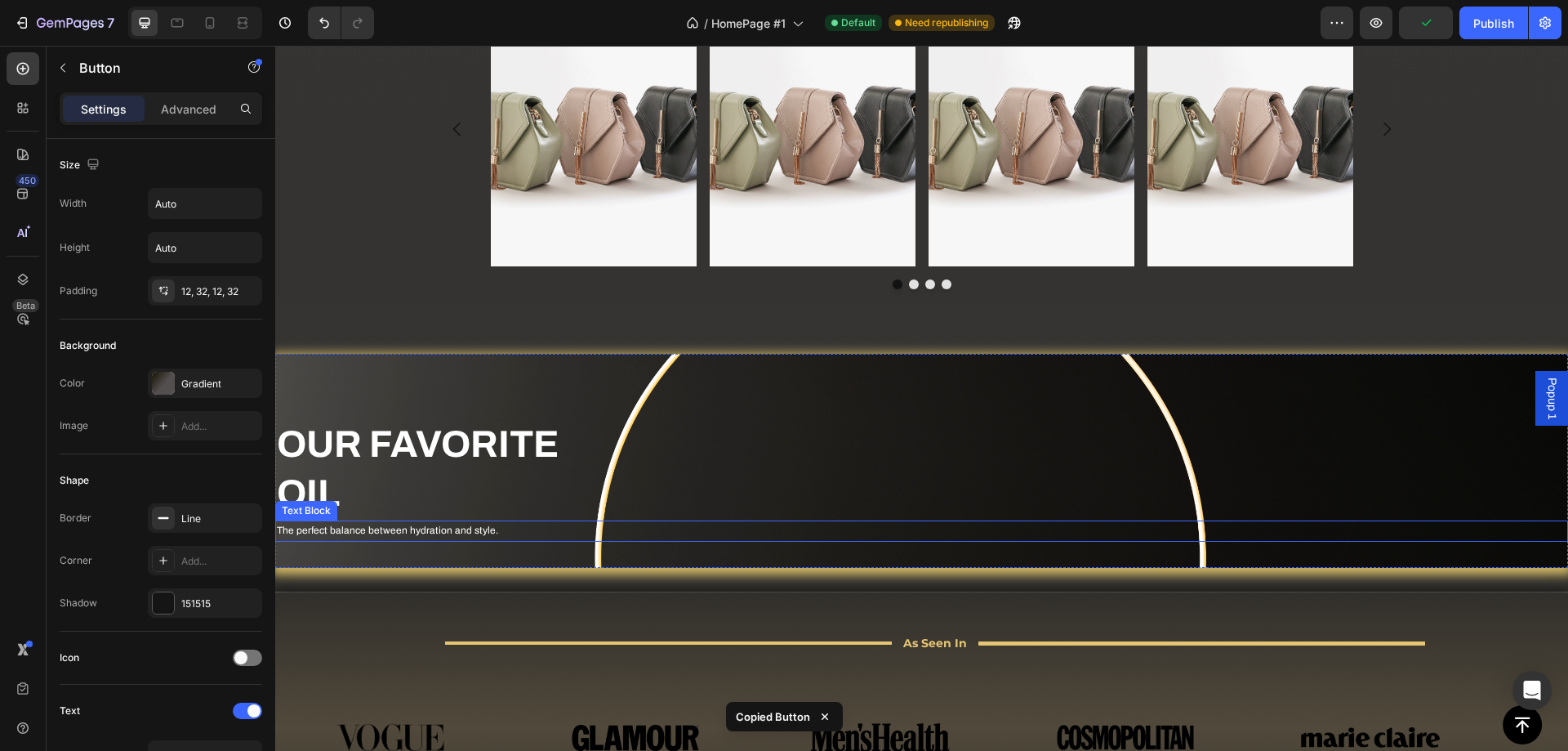
click at [467, 534] on p "The perfect balance between hydration and style." at bounding box center [921, 531] width 1289 height 18
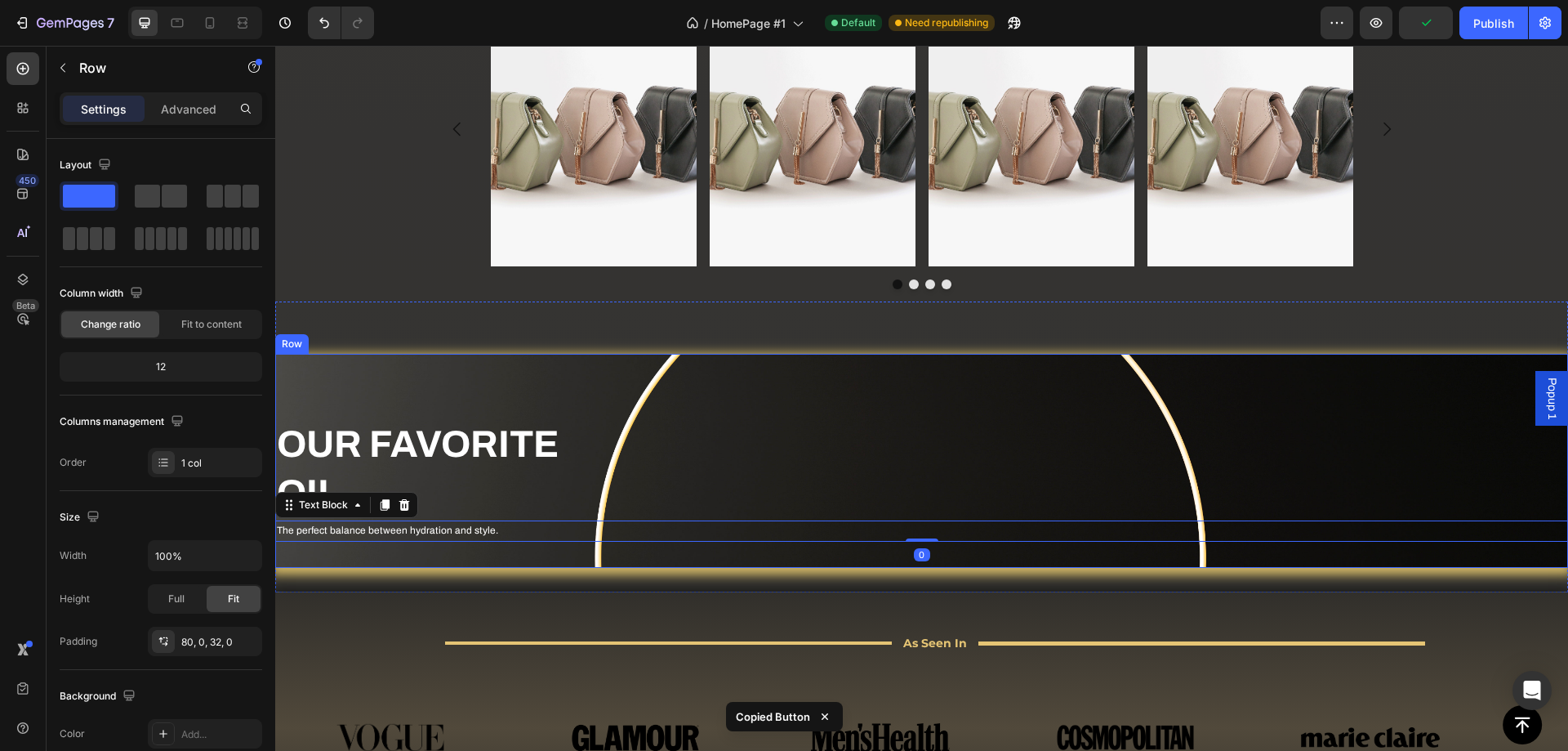
click at [455, 548] on div "OUR FAVORITE OIL Heading The perfect balance between hydration and style. Text …" at bounding box center [921, 460] width 1293 height 213
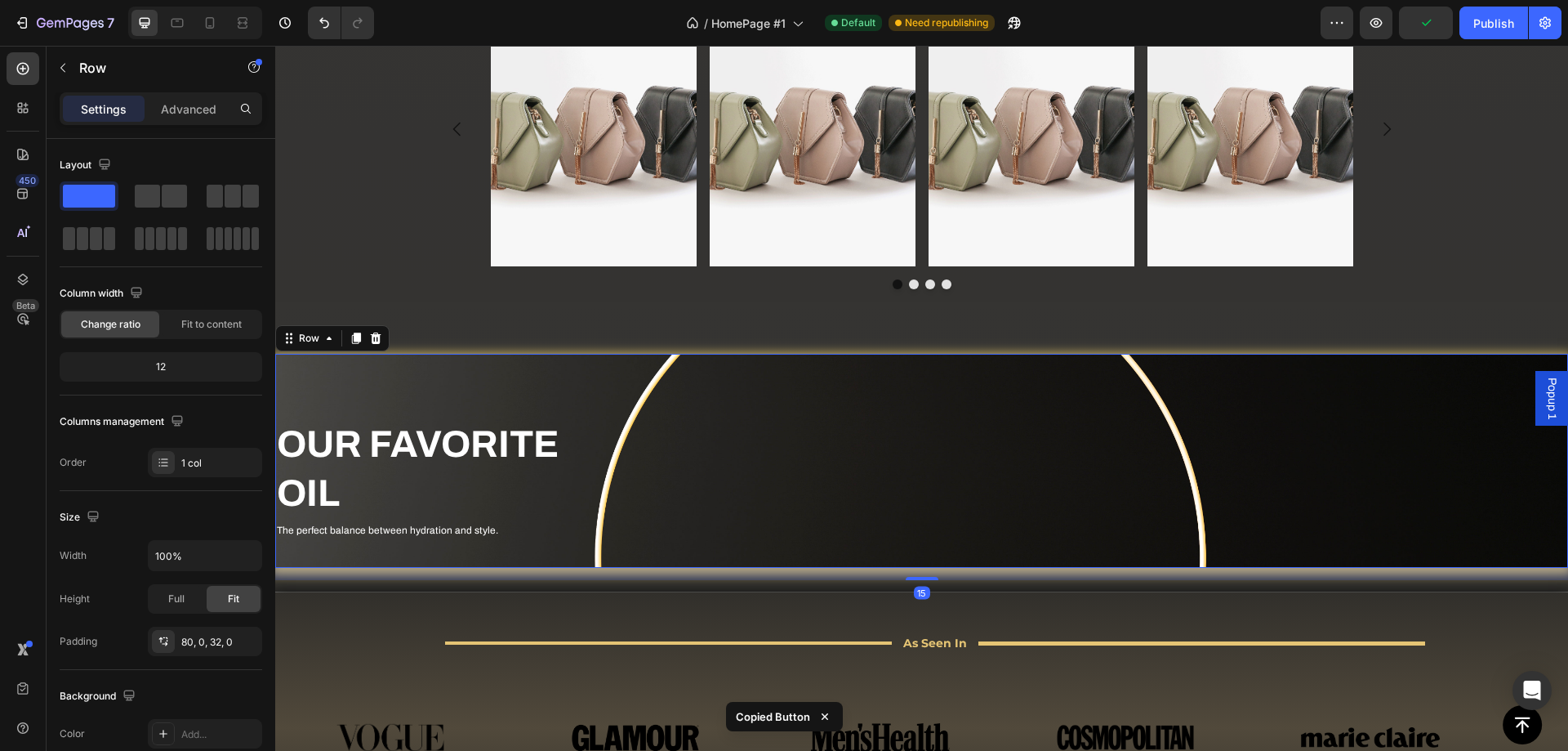
click at [437, 542] on div "OUR FAVORITE OIL Heading The perfect balance between hydration and style. Text …" at bounding box center [921, 460] width 1293 height 213
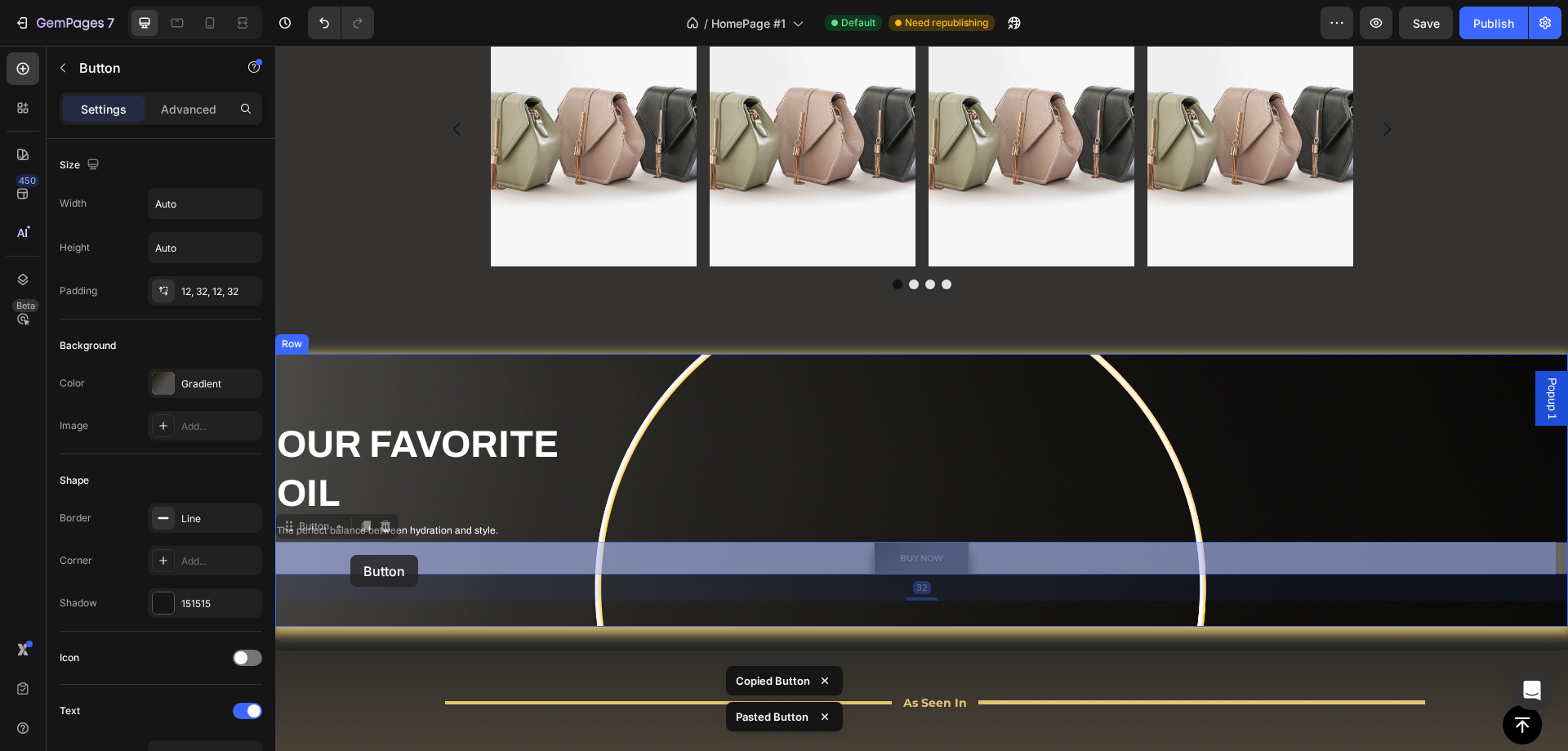
drag, startPoint x: 868, startPoint y: 556, endPoint x: 351, endPoint y: 555, distance: 517.0
drag, startPoint x: 884, startPoint y: 564, endPoint x: 346, endPoint y: 554, distance: 538.1
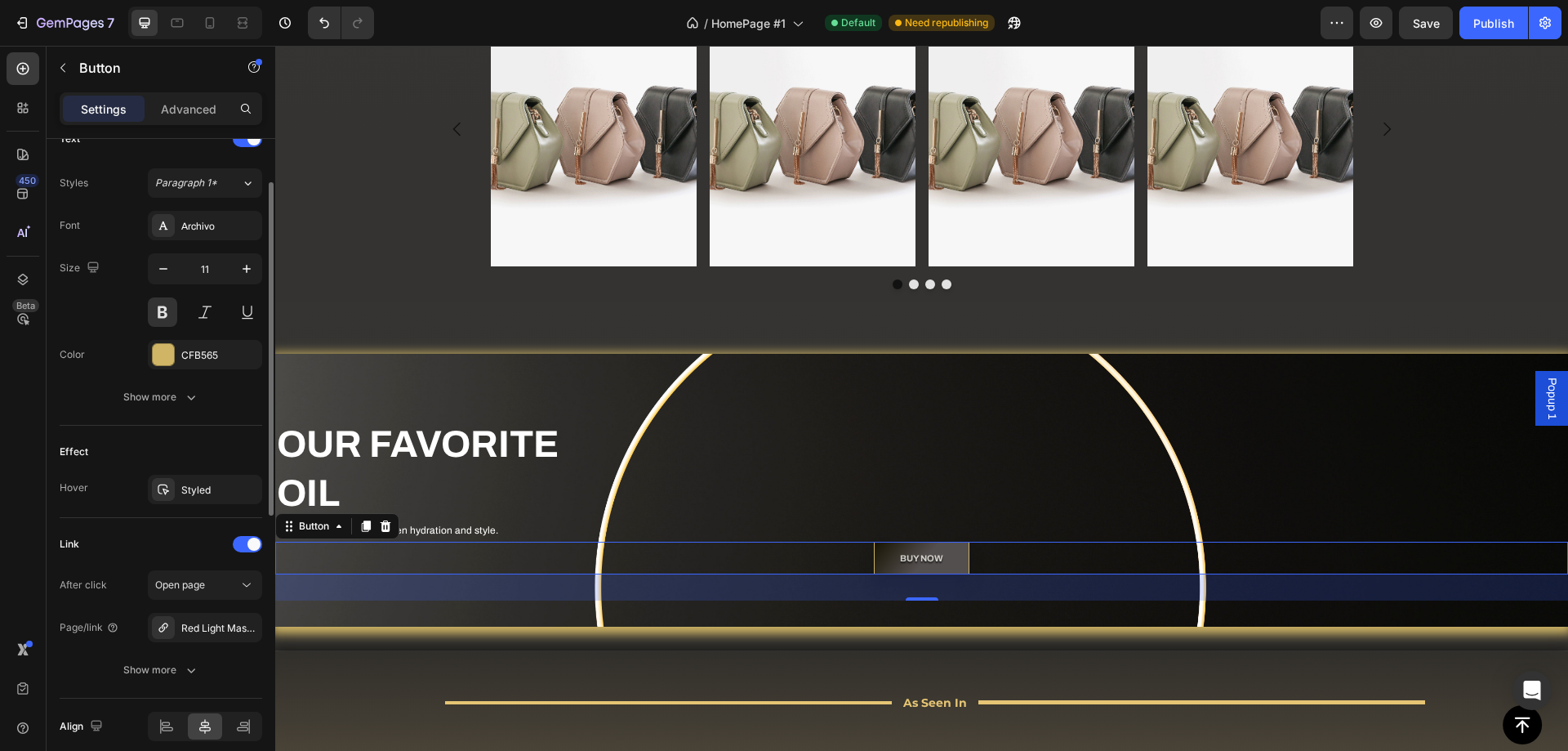
scroll to position [640, 0]
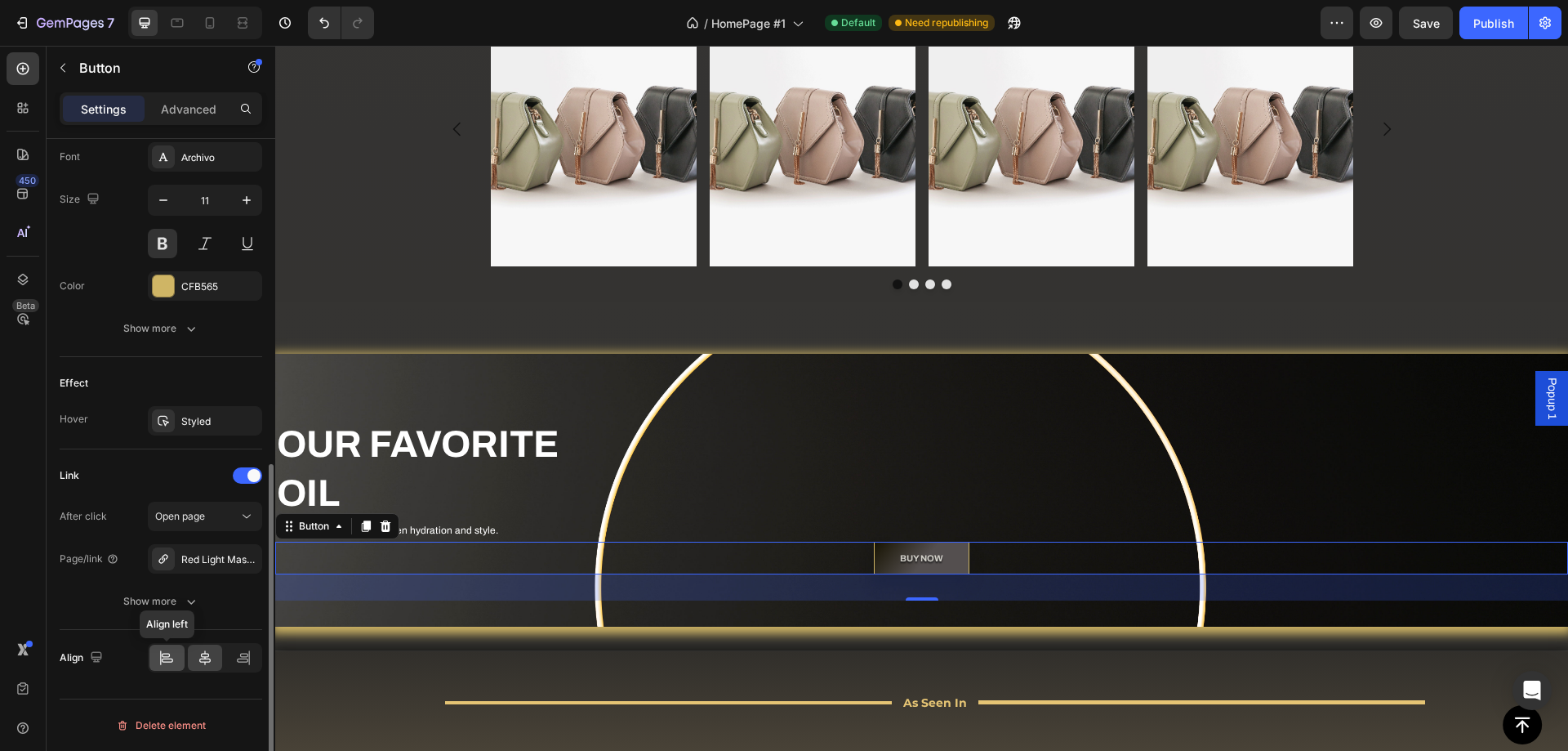
click at [174, 665] on icon at bounding box center [166, 658] width 16 height 16
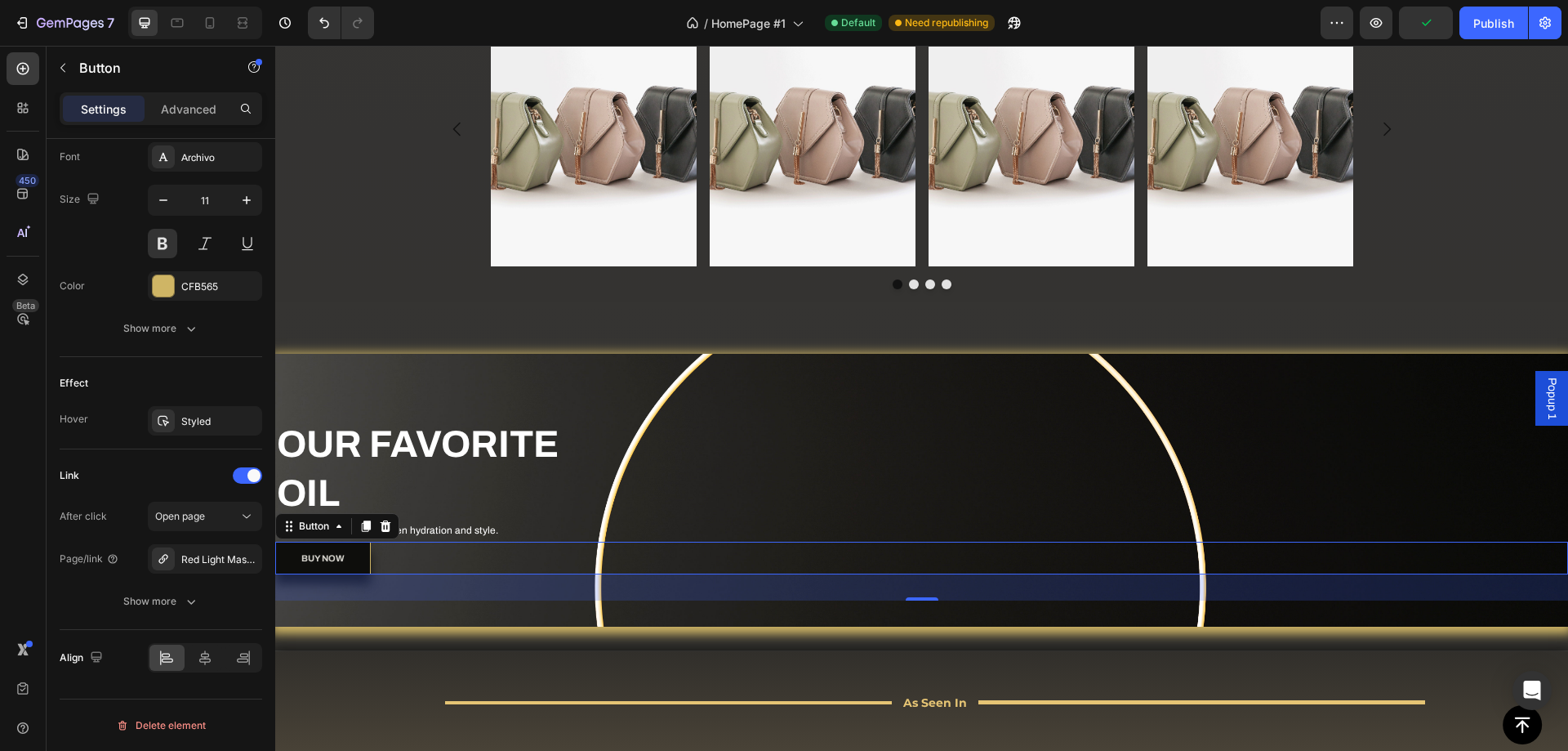
click at [352, 563] on link "BUY NOW" at bounding box center [322, 558] width 96 height 34
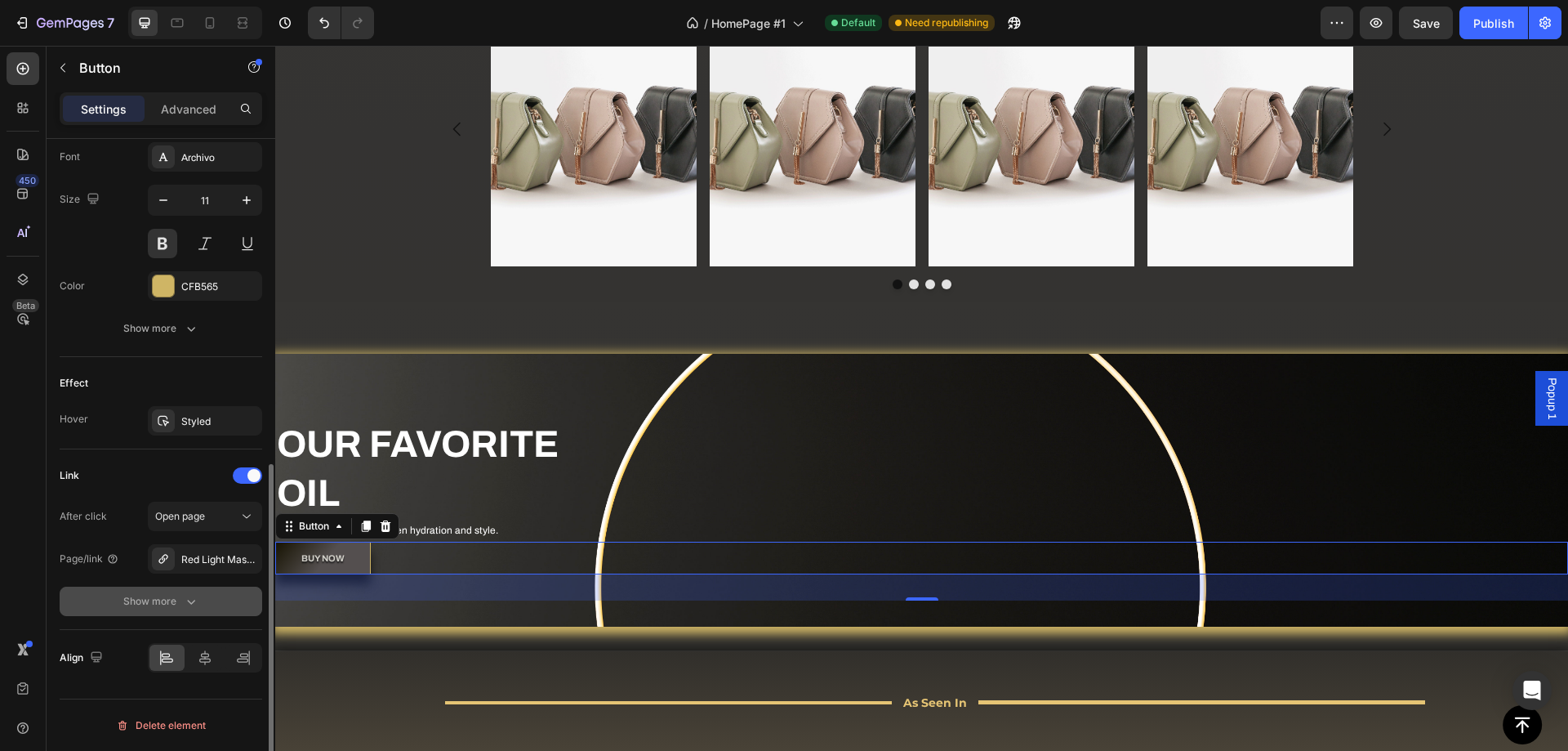
click at [184, 591] on button "Show more" at bounding box center [161, 601] width 203 height 29
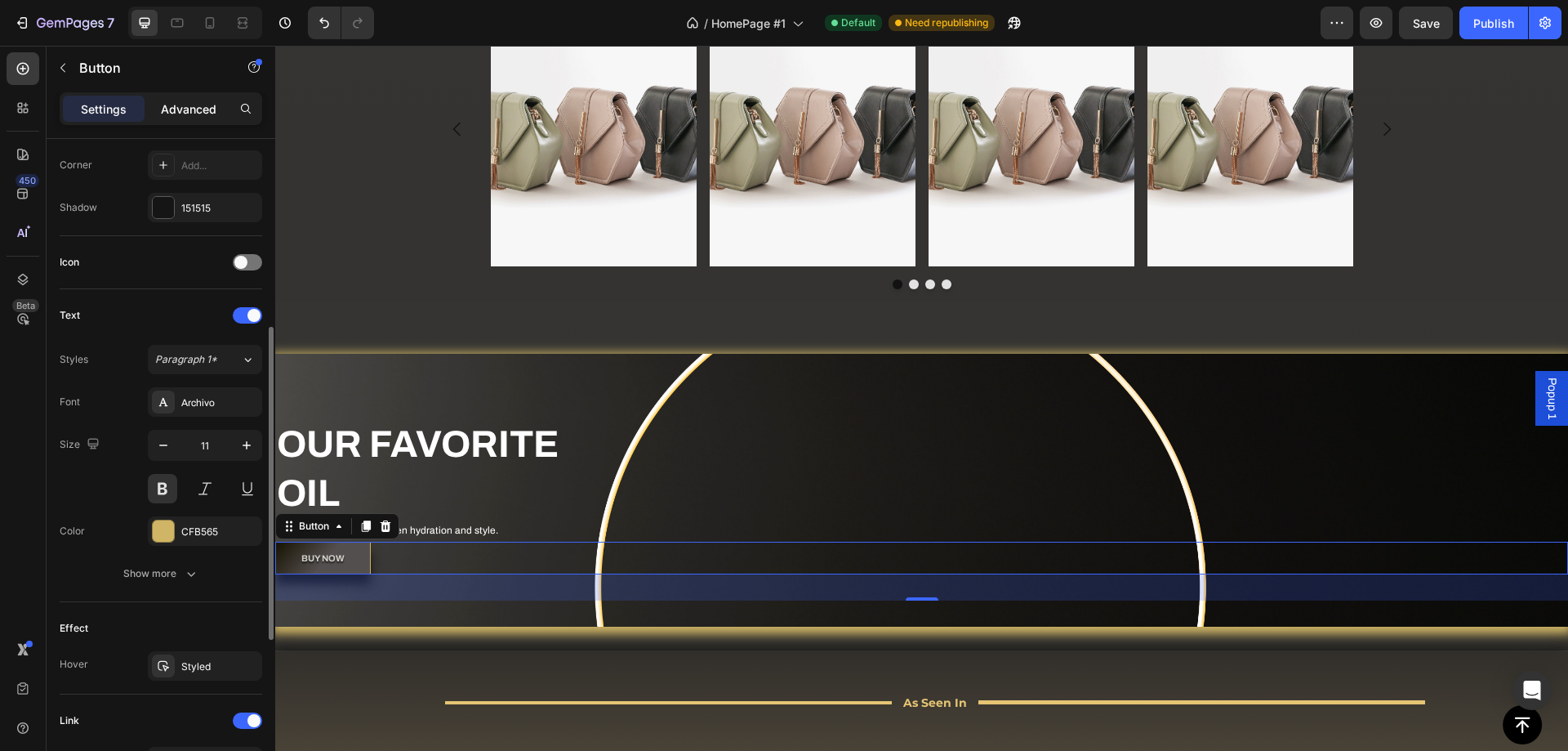
click at [174, 112] on p "Advanced" at bounding box center [188, 109] width 56 height 17
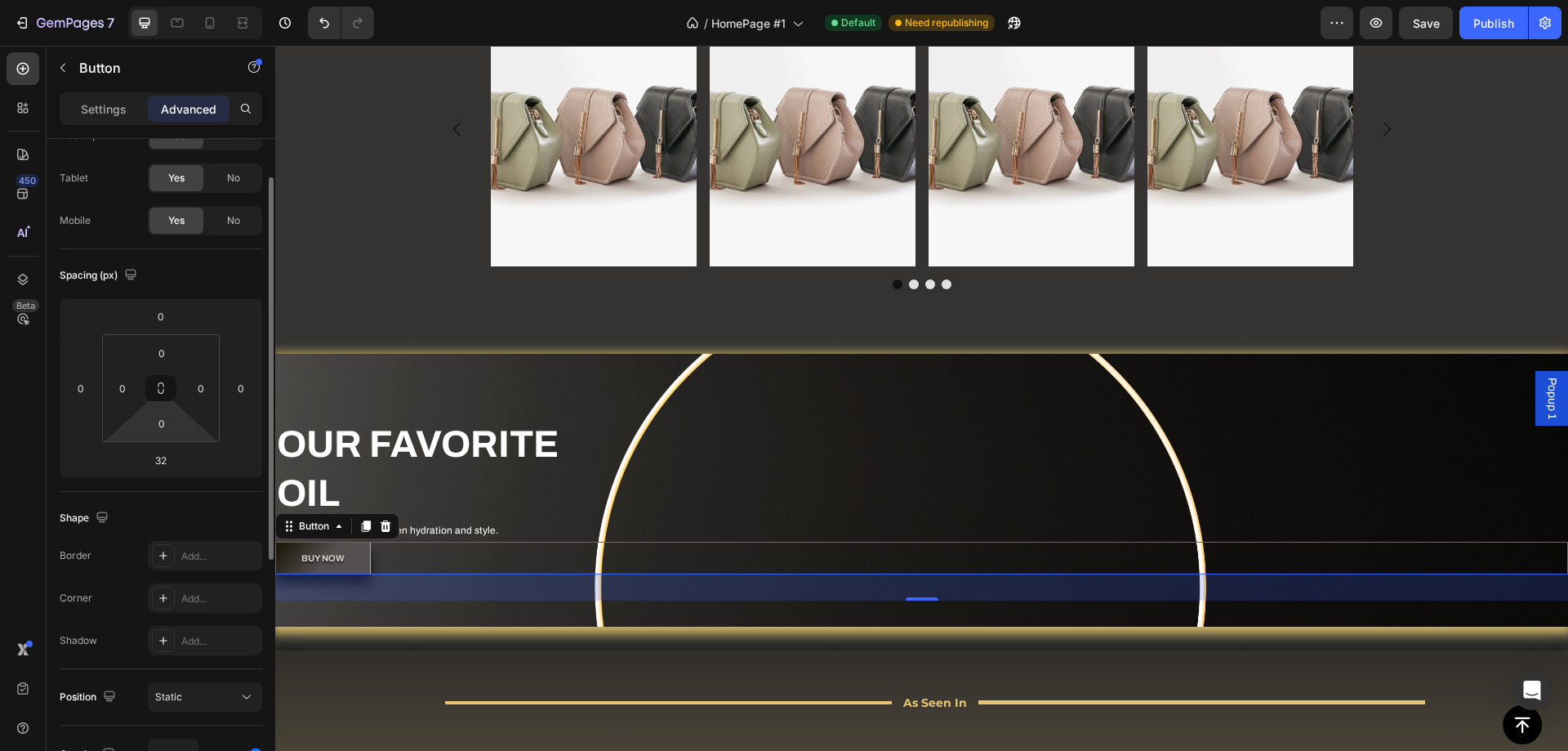
scroll to position [0, 0]
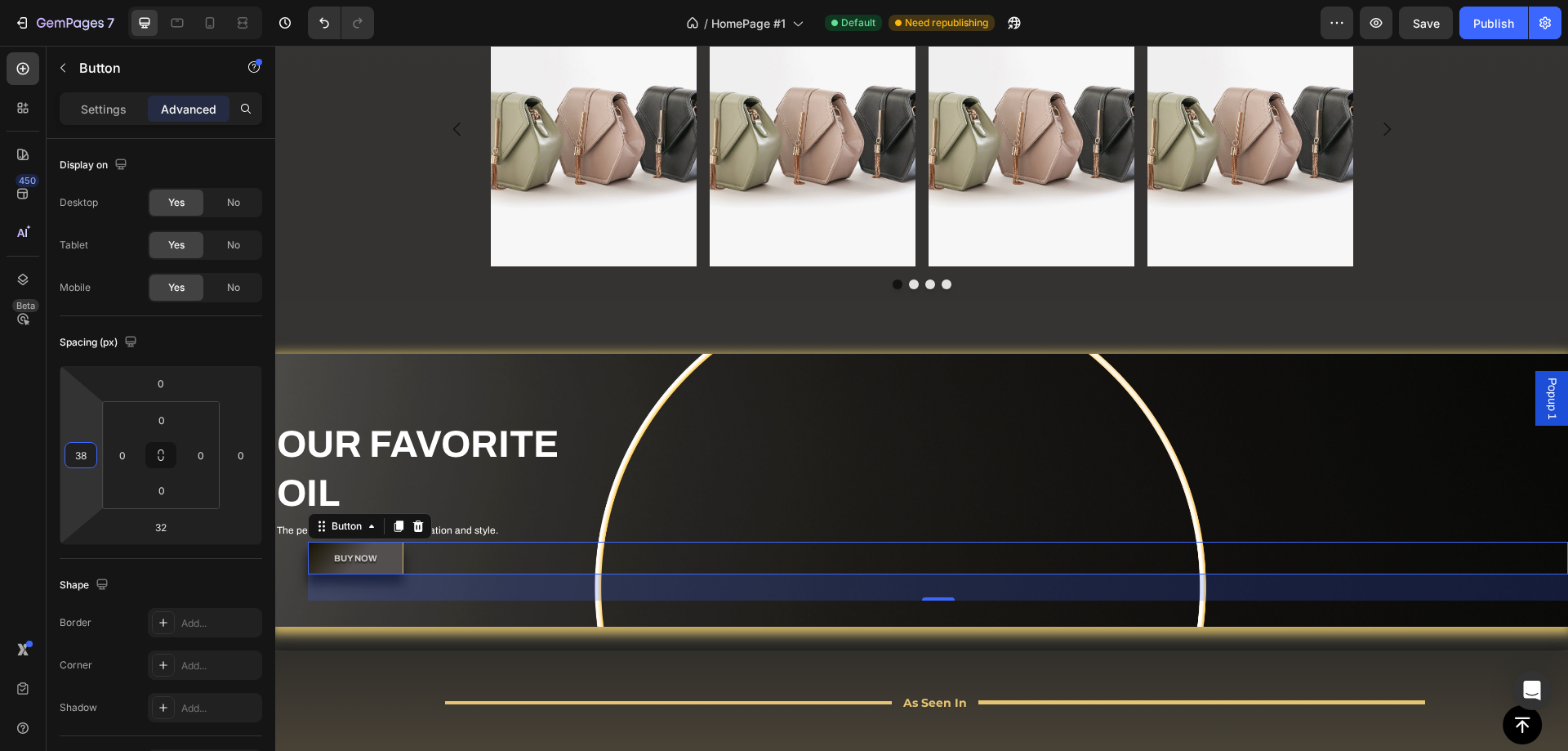
type input "36"
click at [96, 0] on html "7 / HomePage #1 Default Need republishing Preview Save Publish 450 Beta Section…" at bounding box center [784, 0] width 1568 height 0
click at [298, 450] on h2 "OUR FAVORITE OIL" at bounding box center [921, 470] width 1293 height 101
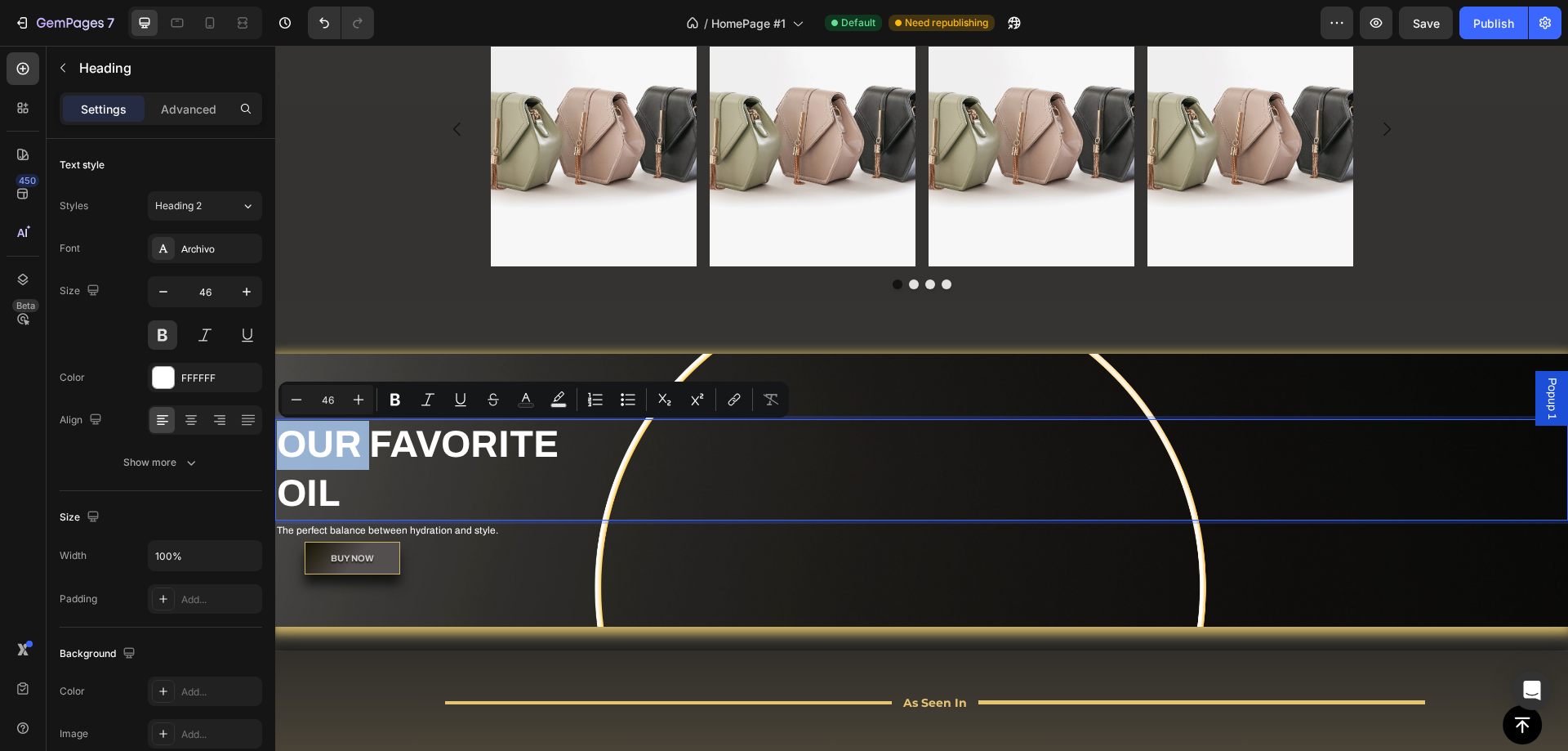
click at [279, 444] on p "OUR FAVORITE OIL" at bounding box center [921, 470] width 1289 height 98
click at [281, 449] on p "OUR FAVORITE OIL" at bounding box center [921, 470] width 1289 height 98
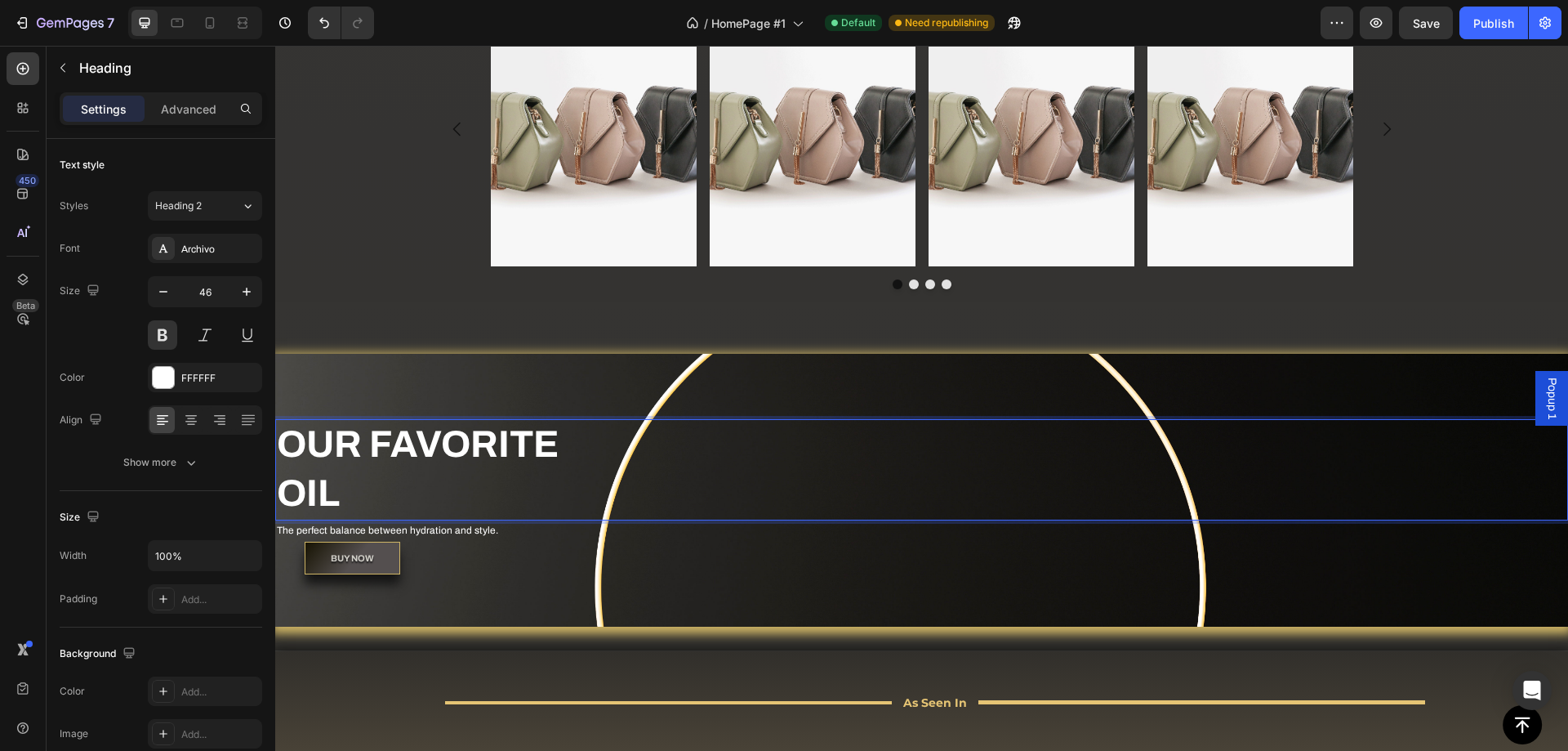
click at [286, 490] on p "OUR FAVORITE OIL" at bounding box center [921, 470] width 1289 height 98
click at [278, 532] on p "The perfect balance between hydration and style." at bounding box center [921, 531] width 1289 height 18
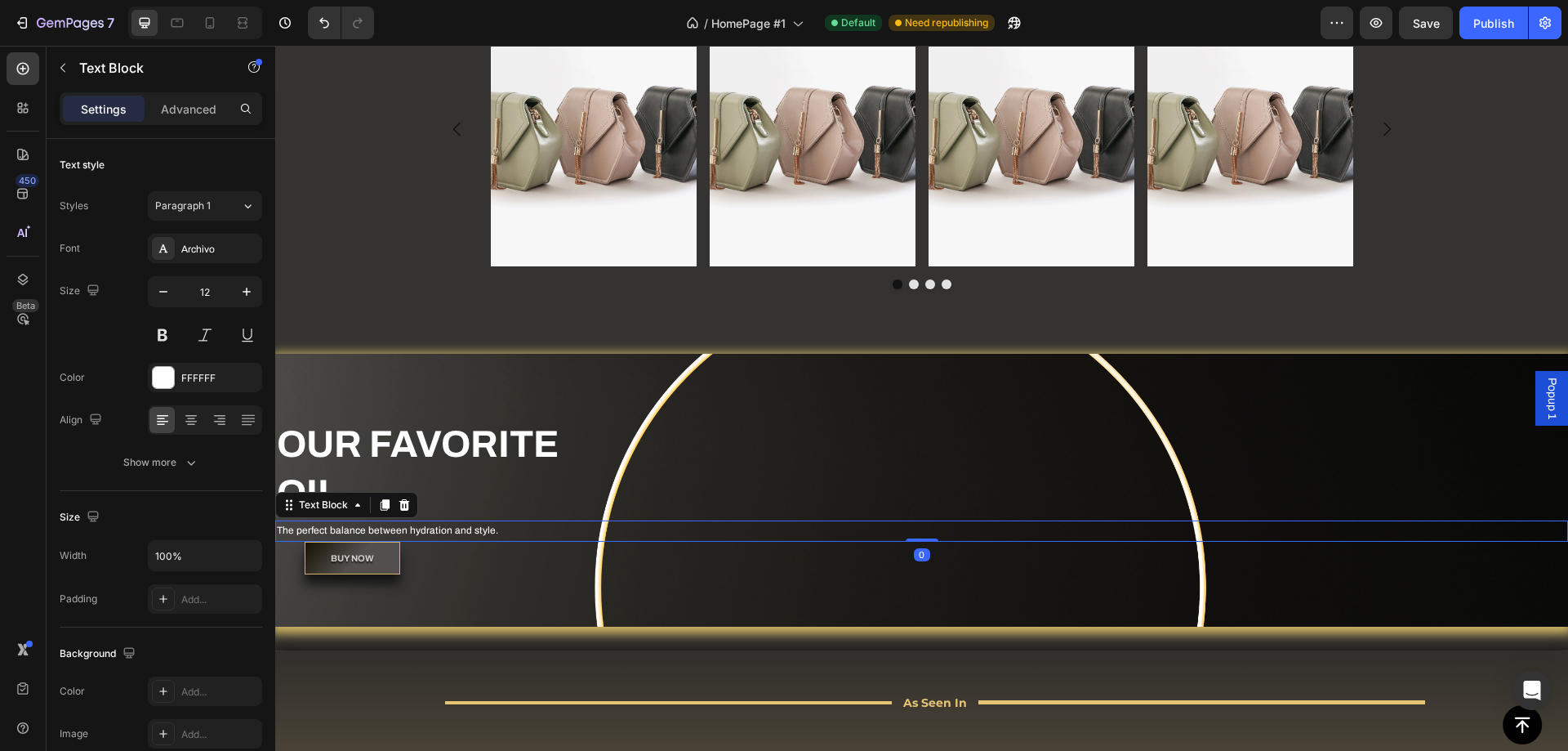
click at [279, 534] on p "The perfect balance between hydration and style." at bounding box center [921, 531] width 1289 height 18
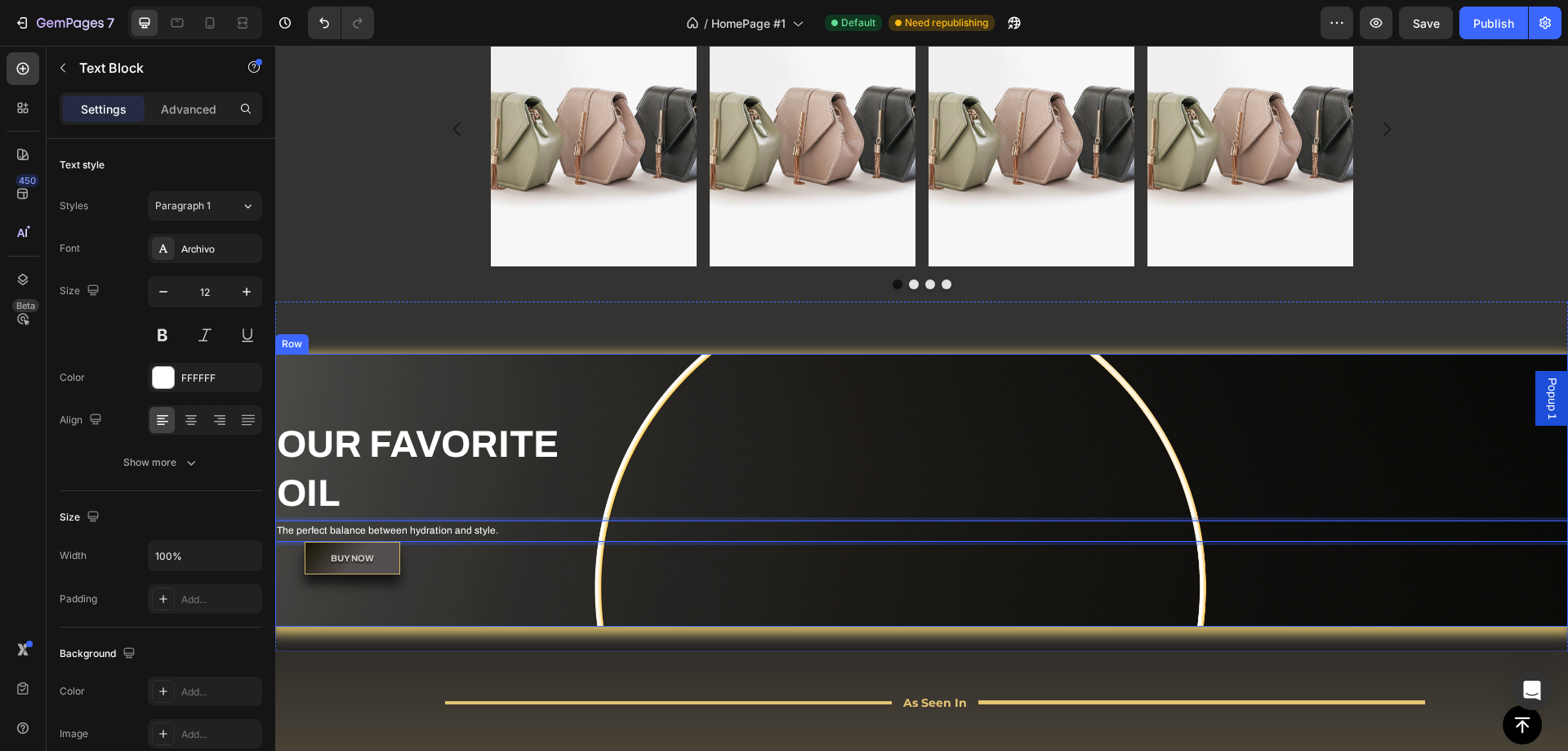
click at [467, 591] on div "BUY NOW Button" at bounding box center [921, 571] width 1293 height 59
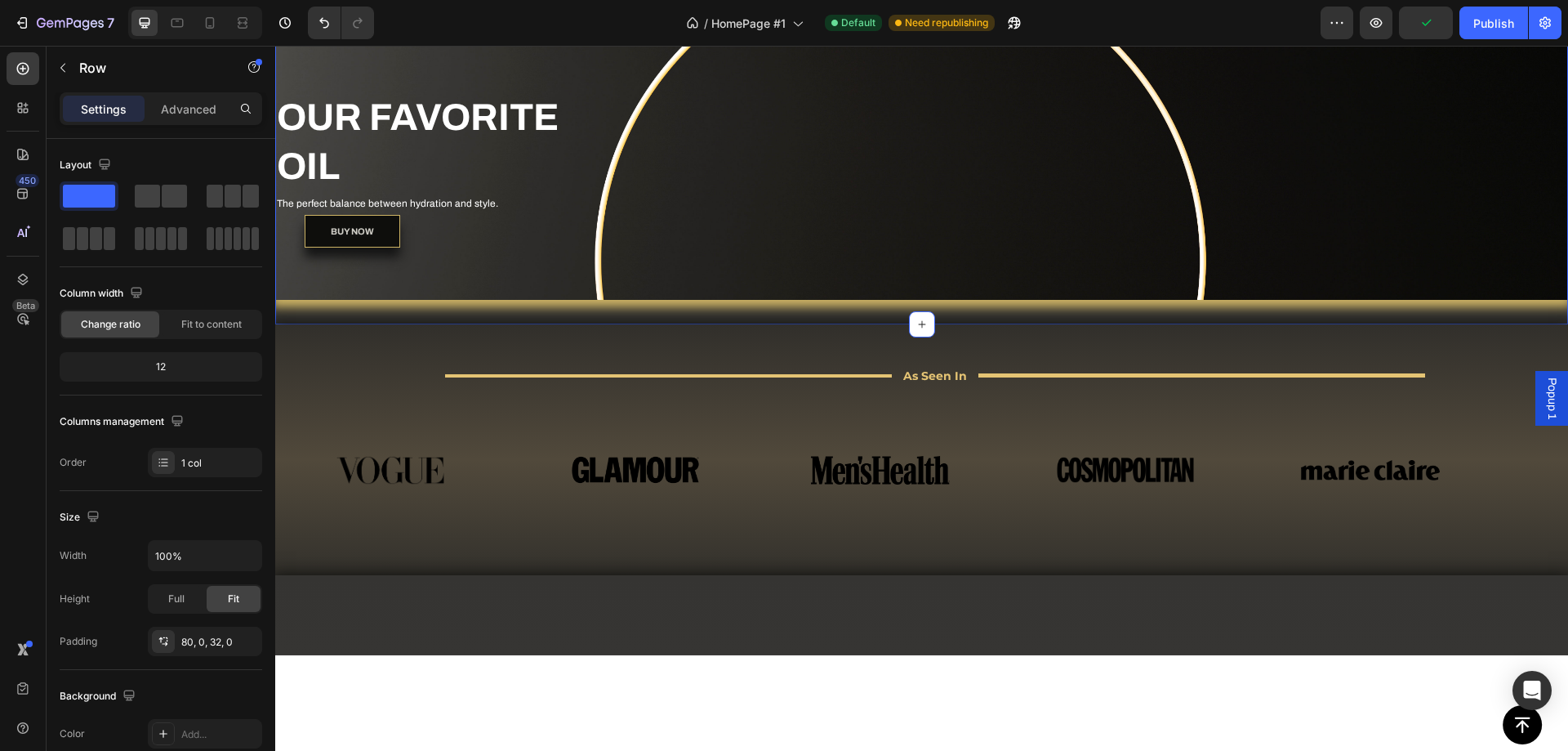
scroll to position [1127, 0]
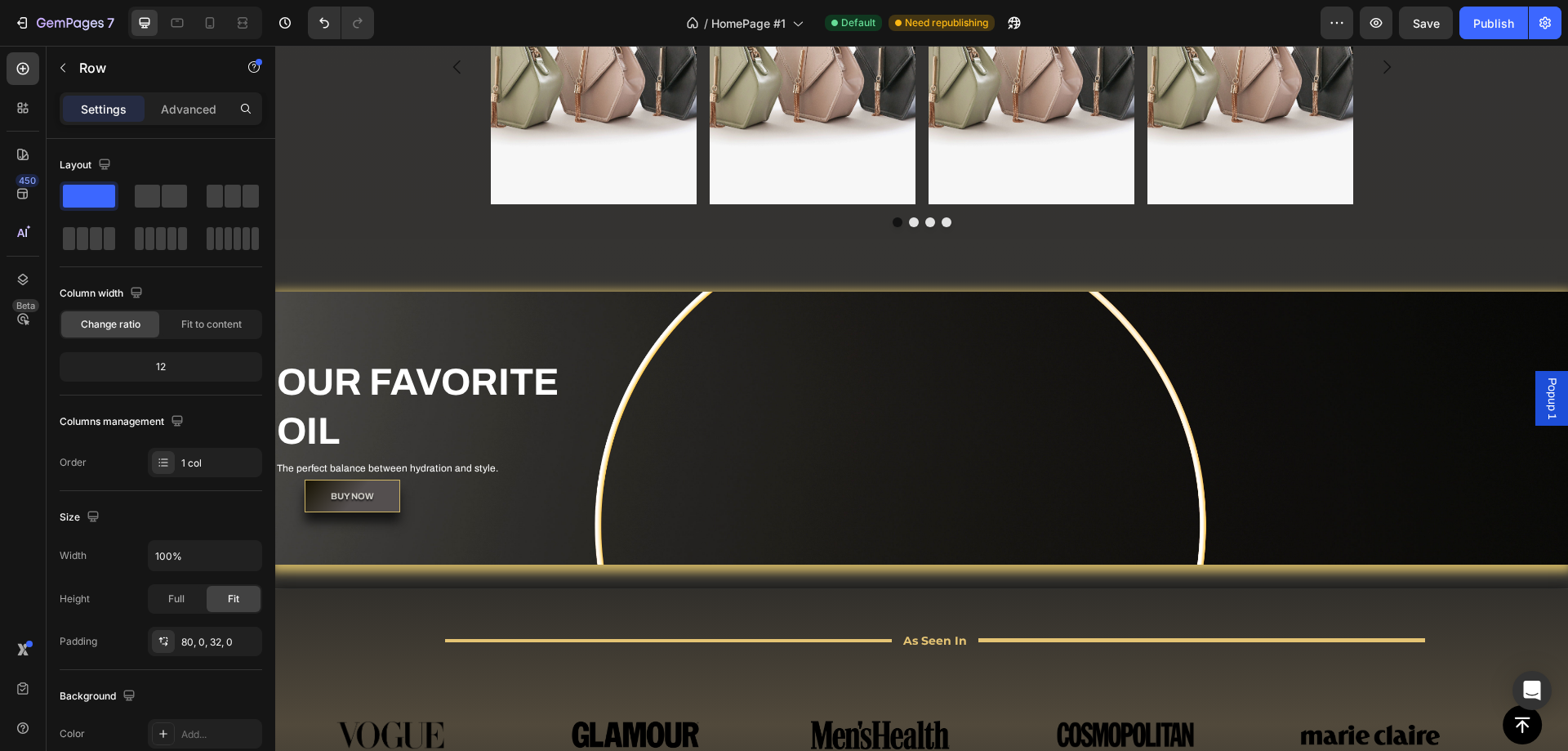
click at [703, 500] on div "BUY NOW Button" at bounding box center [936, 496] width 1263 height 34
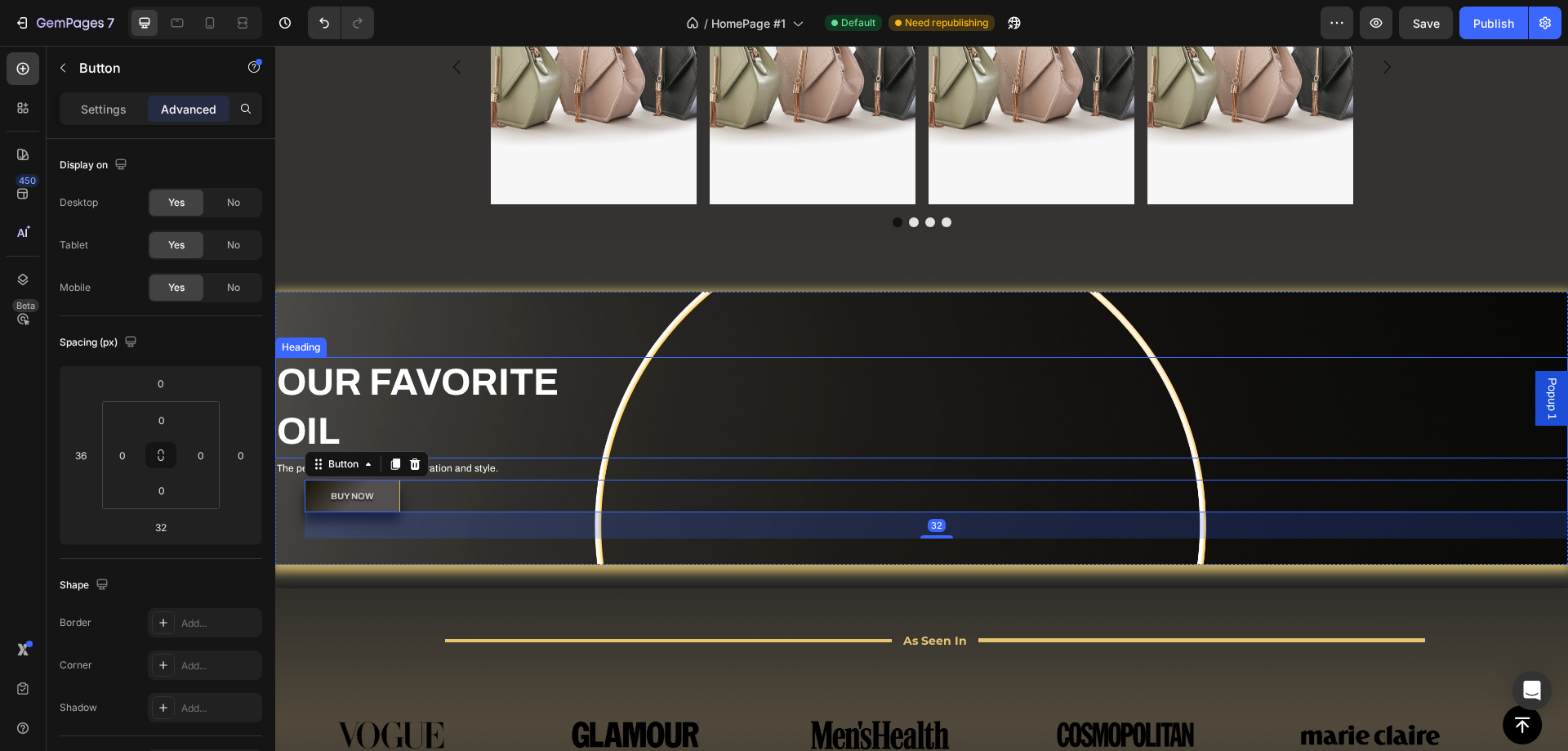
click at [710, 377] on h2 "OUR FAVORITE OIL" at bounding box center [921, 407] width 1293 height 101
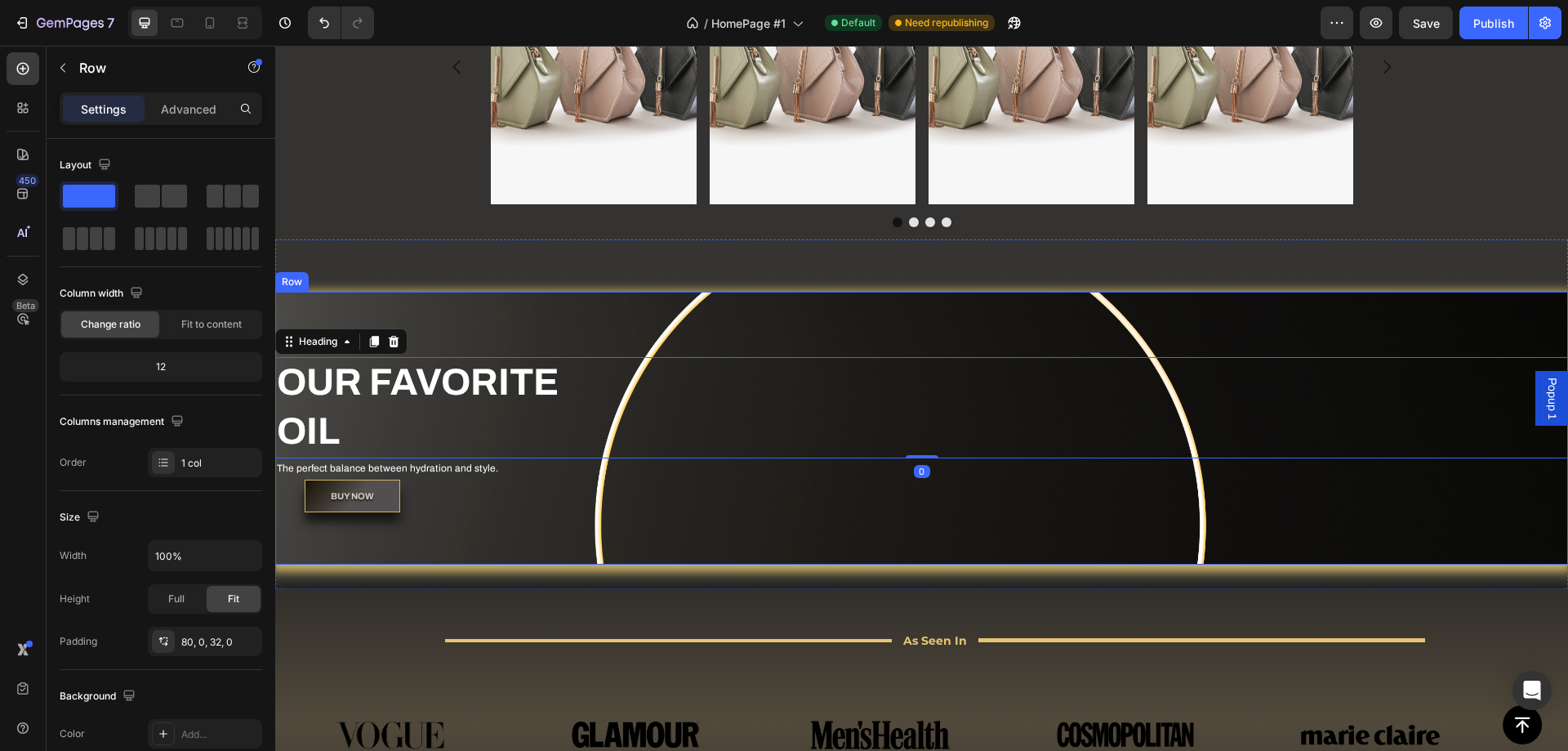
click at [682, 329] on div "OUR FAVORITE OIL Heading 0 The perfect balance between hydration and style. Tex…" at bounding box center [921, 428] width 1293 height 273
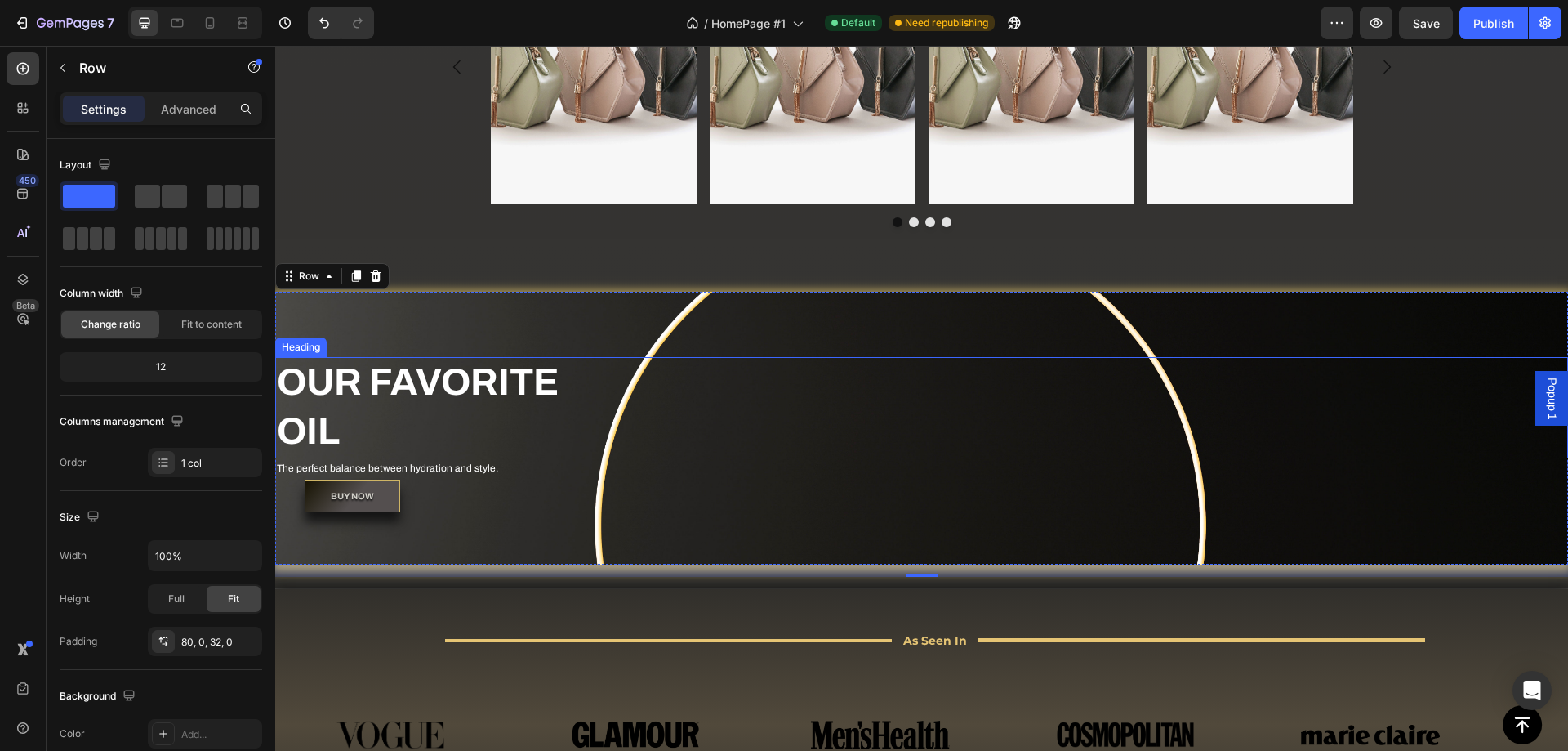
click at [565, 392] on h2 "OUR FAVORITE OIL" at bounding box center [921, 407] width 1293 height 101
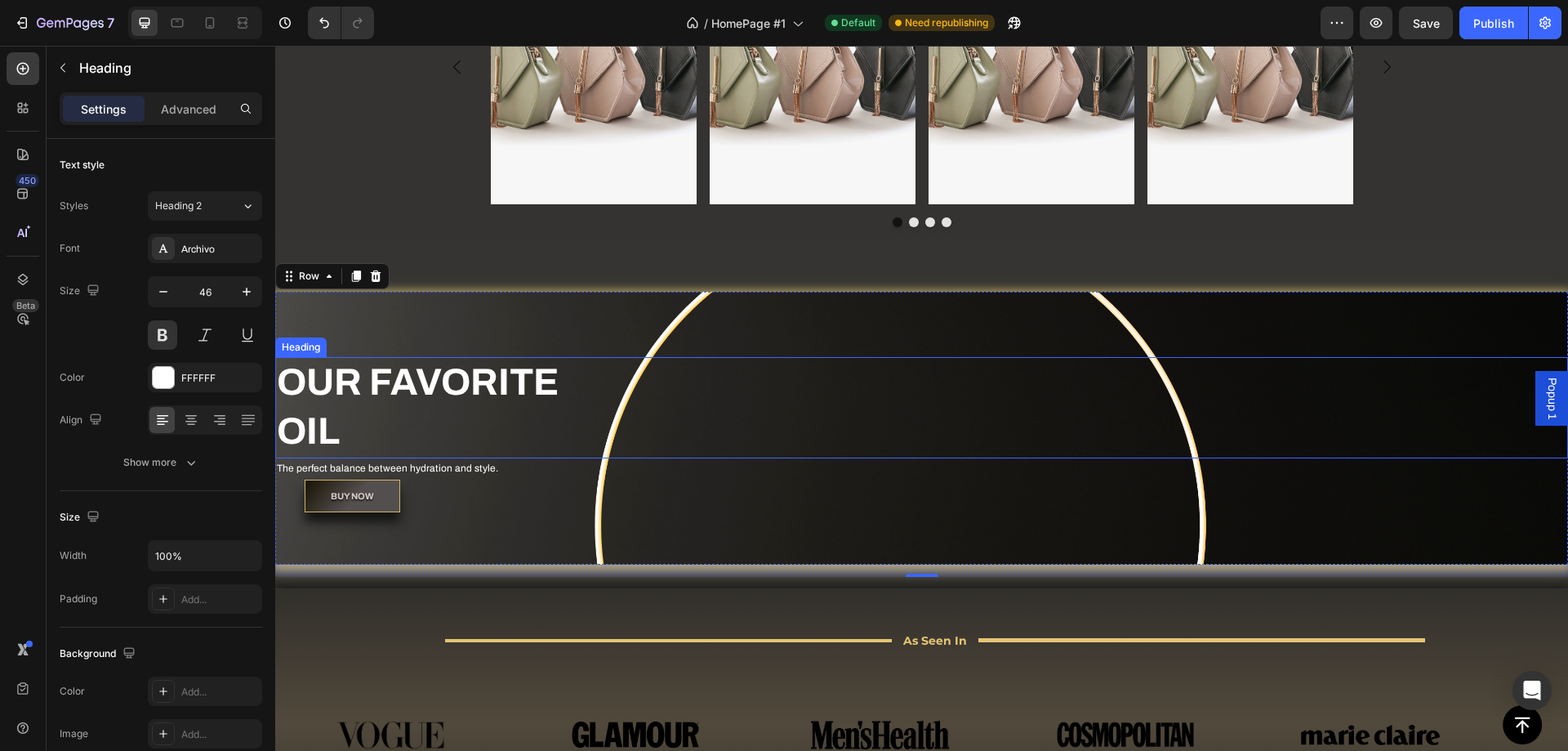
click at [565, 392] on h2 "OUR FAVORITE OIL" at bounding box center [921, 407] width 1293 height 101
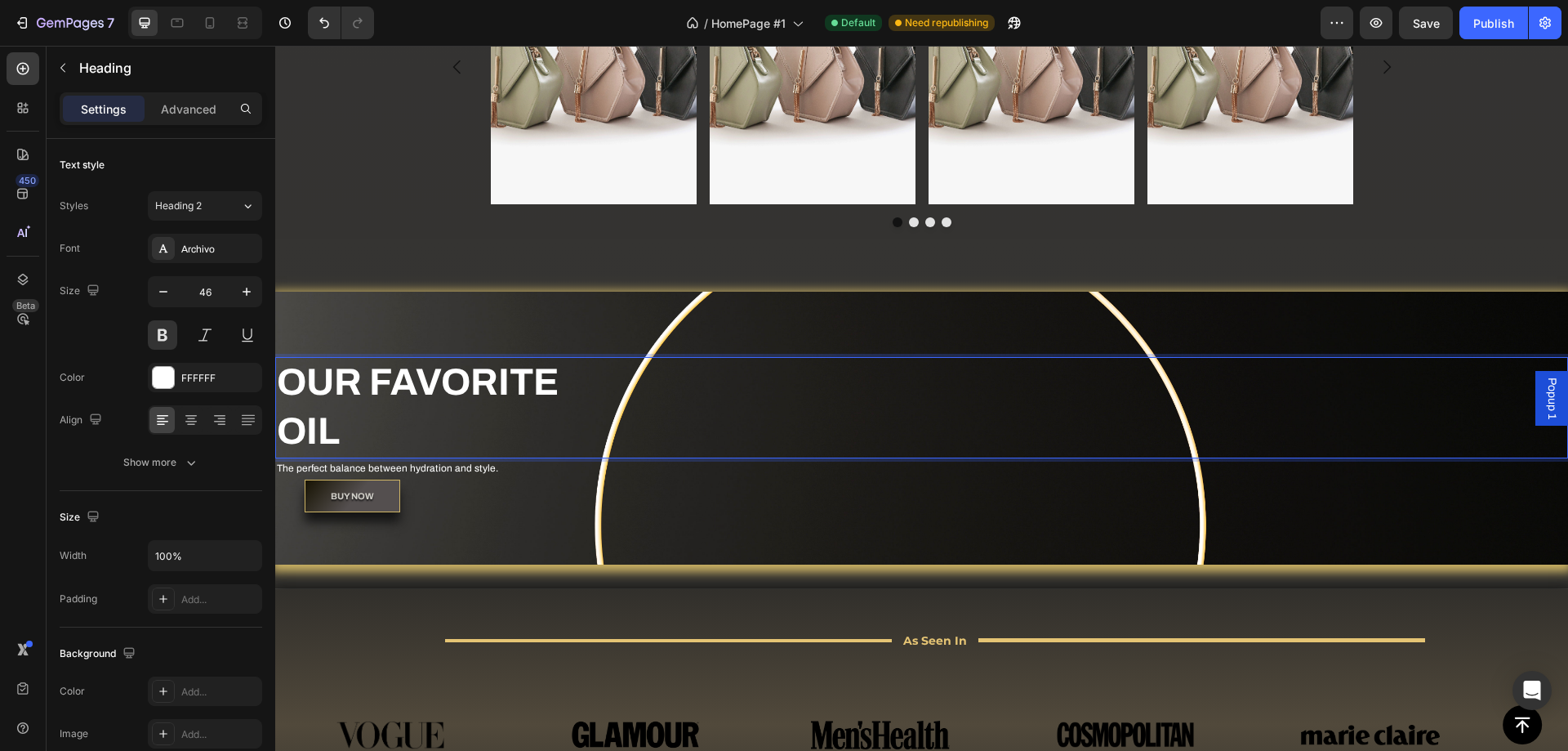
click at [590, 384] on p "OUR FAVORITE OIL" at bounding box center [921, 407] width 1289 height 98
drag, startPoint x: 547, startPoint y: 418, endPoint x: 390, endPoint y: 441, distance: 158.7
click at [397, 442] on p "OUR MOST-FAVORED OIL" at bounding box center [921, 407] width 1289 height 98
drag, startPoint x: 382, startPoint y: 440, endPoint x: 296, endPoint y: 382, distance: 103.7
click at [296, 382] on p "OUR MOST-FAVORED OIL" at bounding box center [921, 407] width 1289 height 98
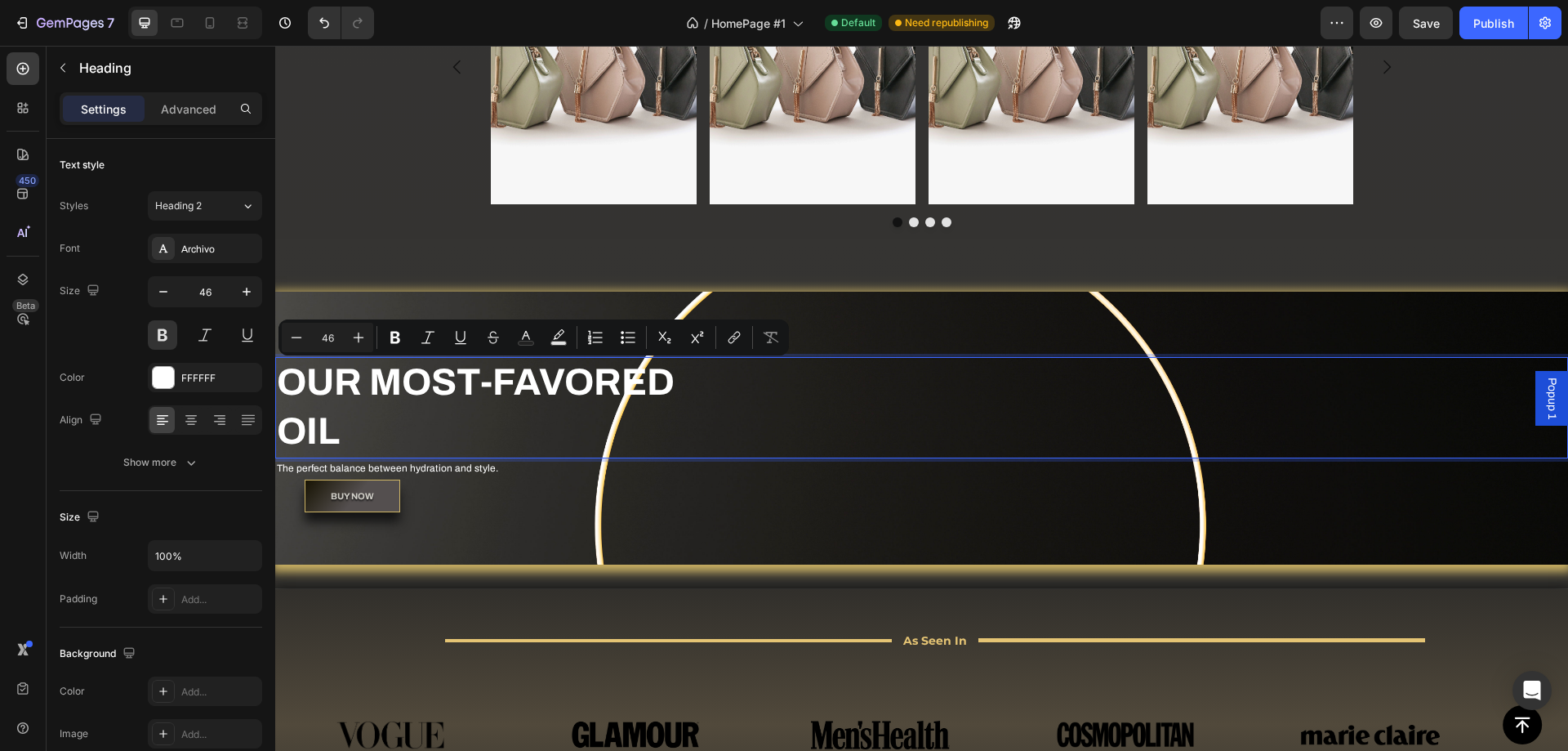
copy p "OUR MOST-FAVORED OIL"
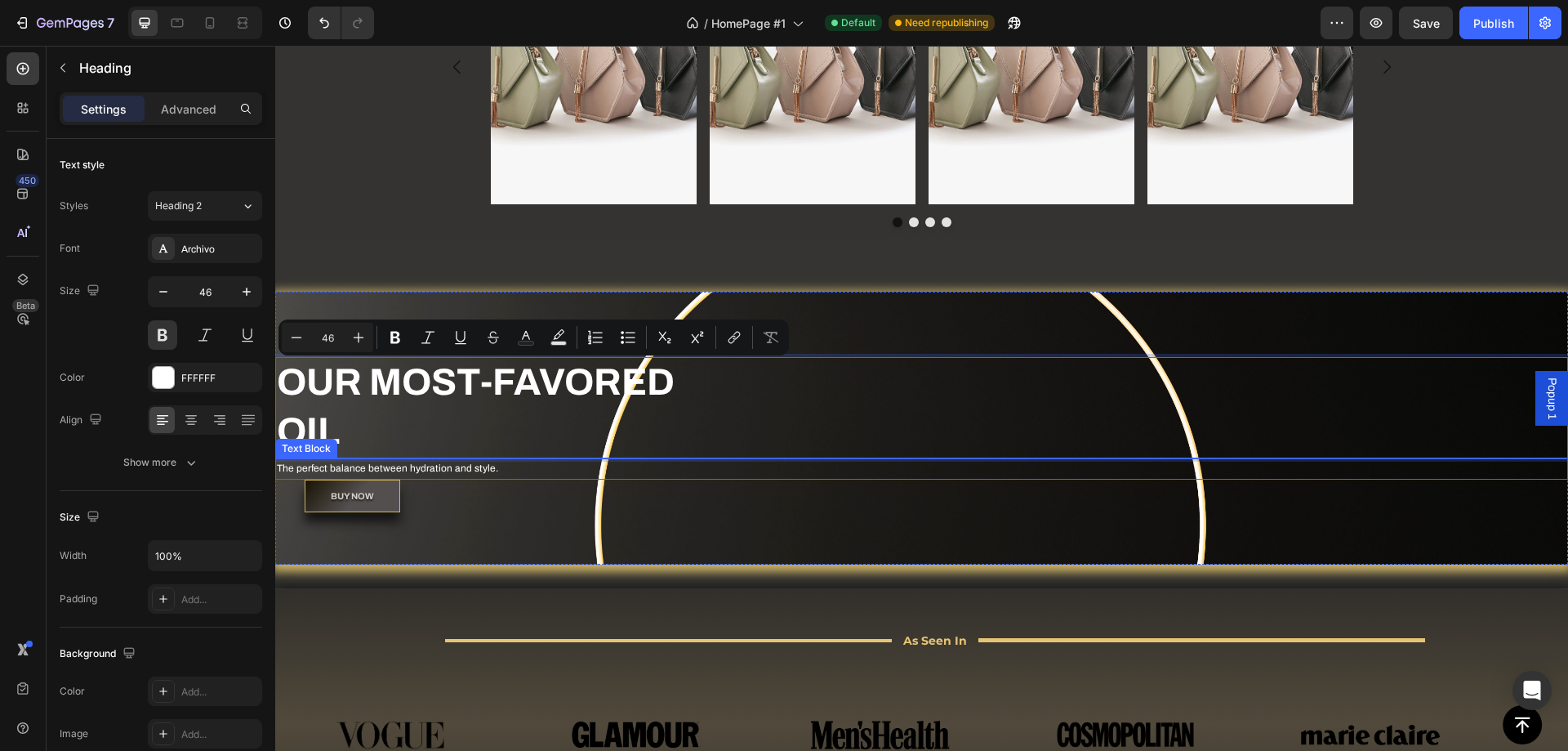
click at [362, 419] on p "OUR MOST-FAVORED OIL" at bounding box center [921, 407] width 1289 height 98
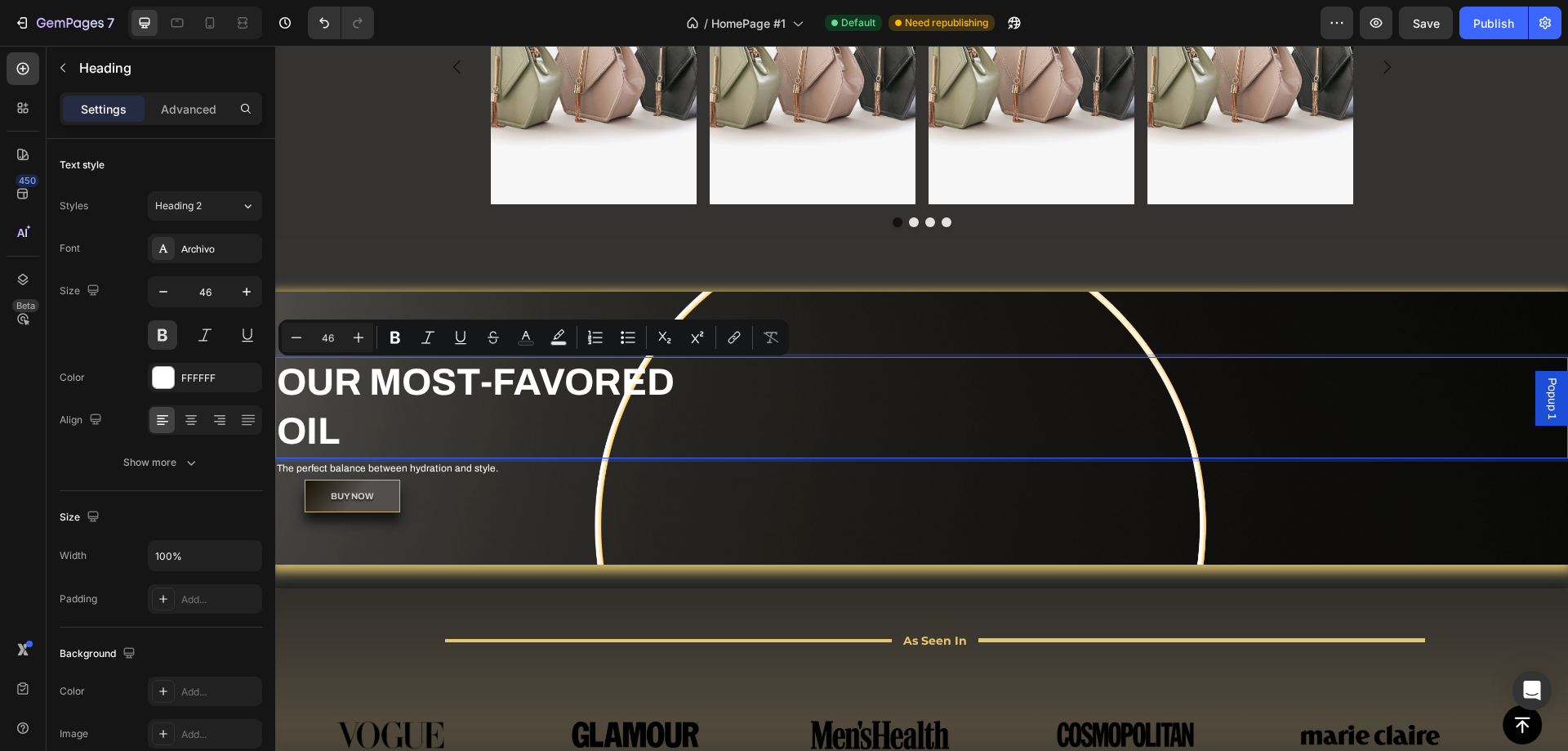
drag, startPoint x: 362, startPoint y: 419, endPoint x: 371, endPoint y: 431, distance: 15.0
click at [362, 421] on p "OUR MOST-FAVORED OIL" at bounding box center [921, 407] width 1289 height 98
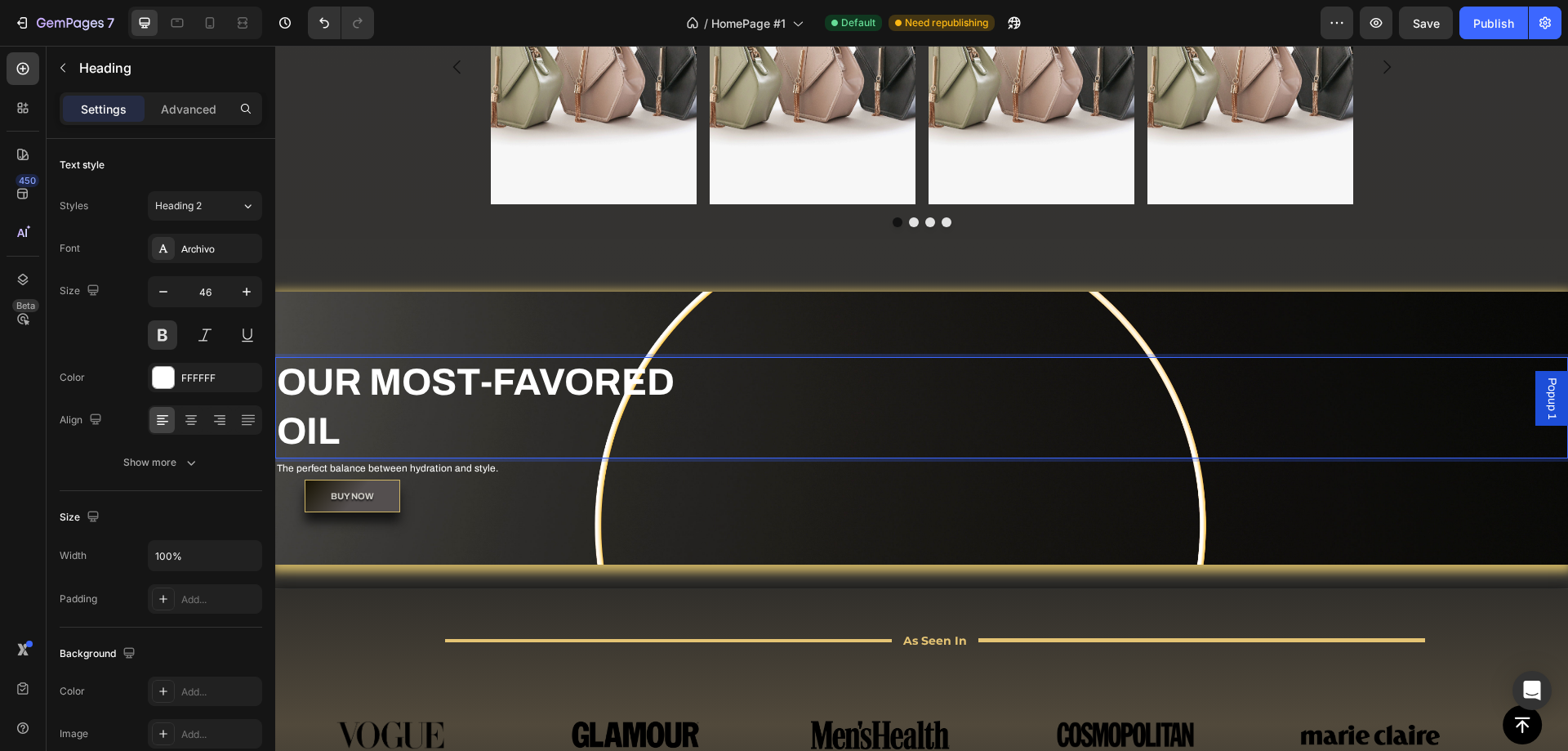
drag, startPoint x: 371, startPoint y: 431, endPoint x: 314, endPoint y: 388, distance: 71.4
click at [314, 388] on p "OUR MOST-FAVORED OIL" at bounding box center [921, 407] width 1289 height 98
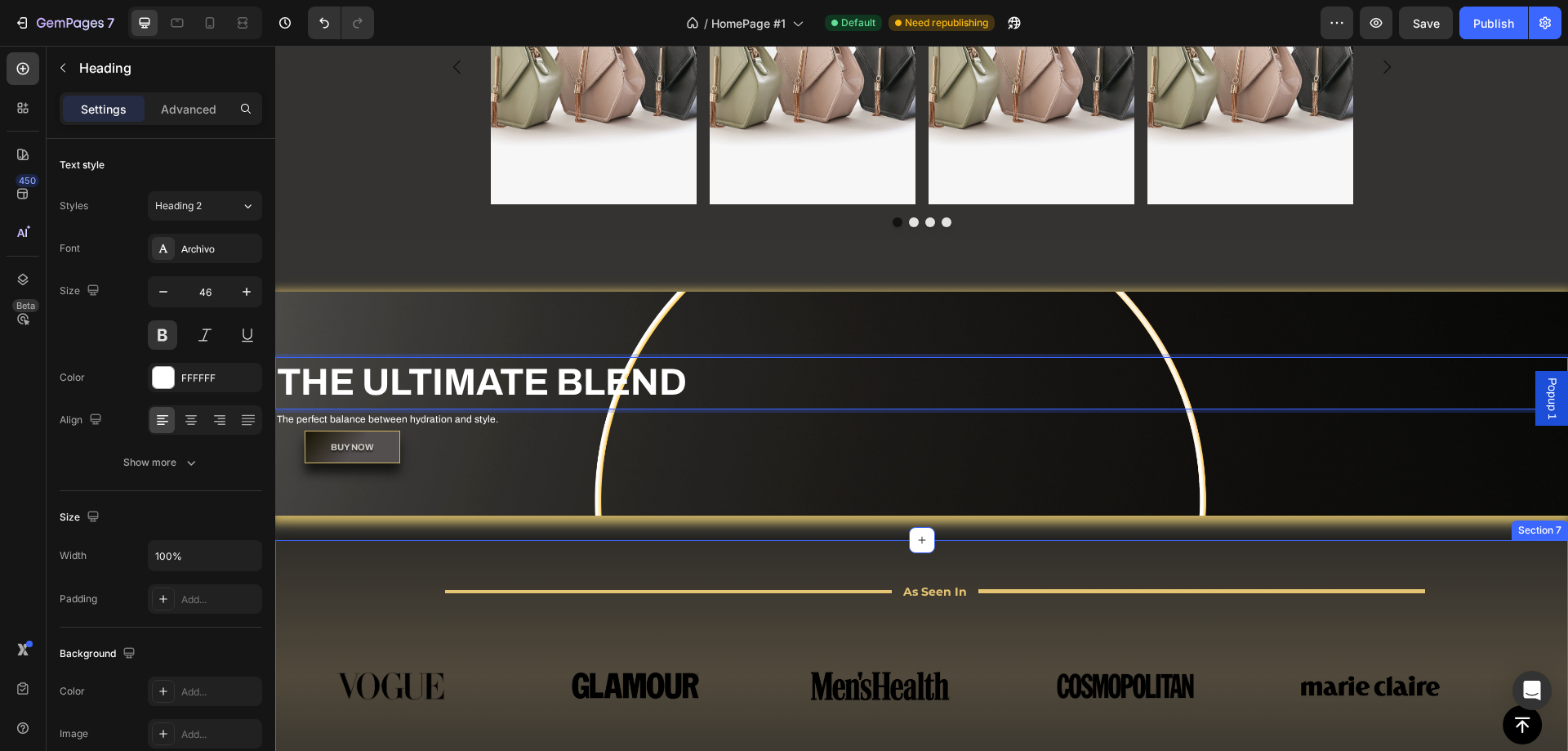
click at [441, 538] on div "THE ULTIMATE BLEND Heading 0 The perfect balance between hydration and style. T…" at bounding box center [921, 389] width 1293 height 301
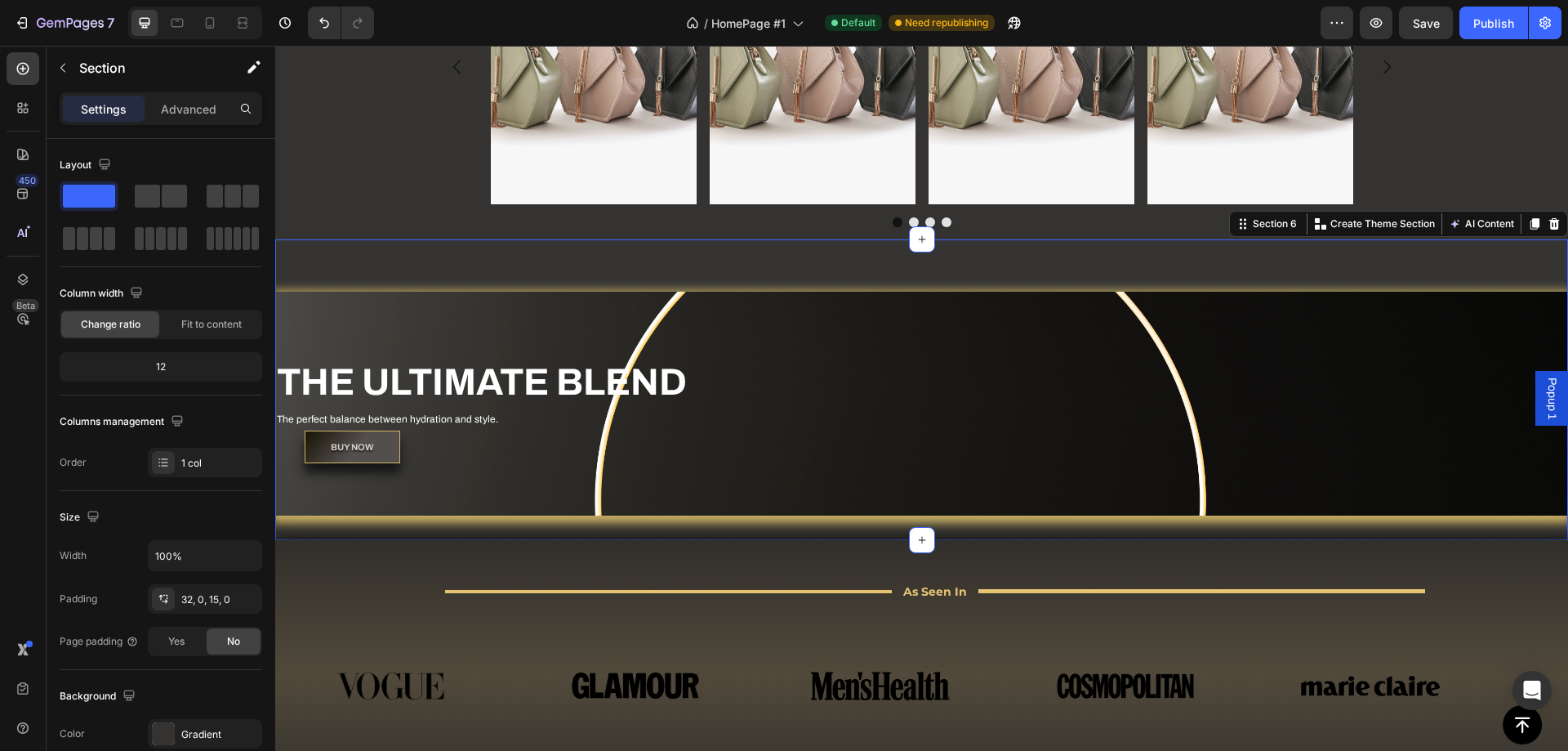
click at [527, 498] on div "THE ULTIMATE BLEND Heading The perfect balance between hydration and style. Tex…" at bounding box center [921, 403] width 1293 height 224
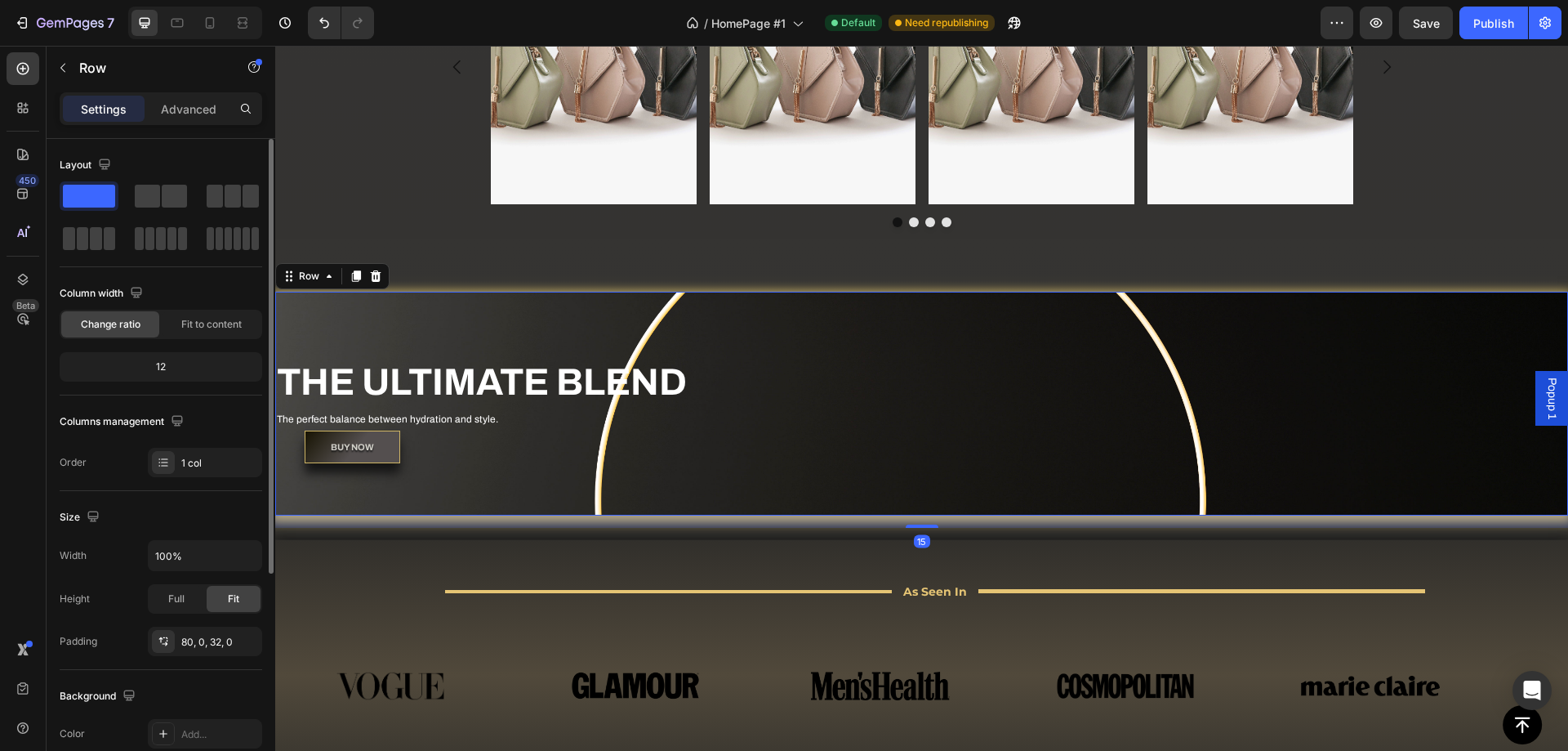
scroll to position [81, 0]
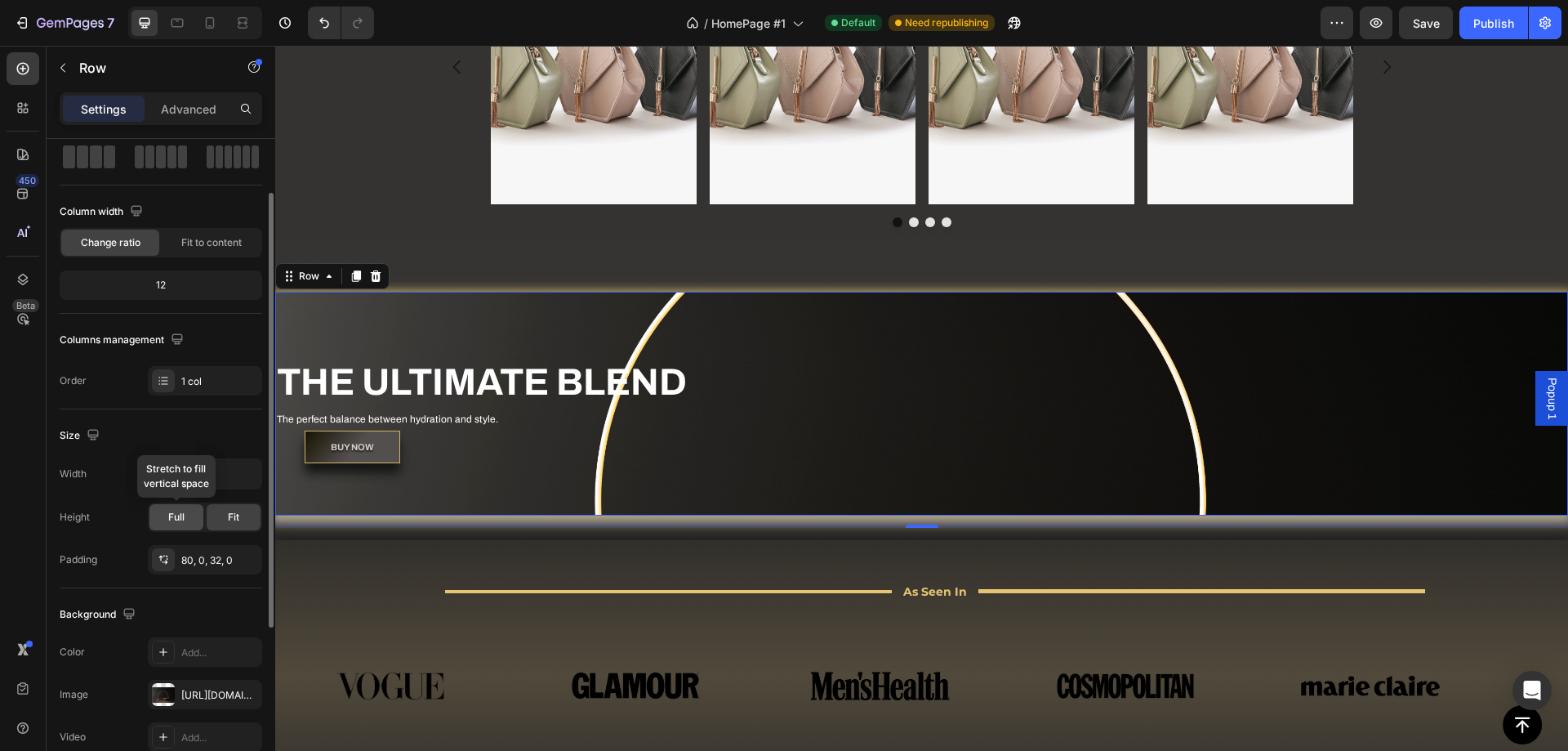
click at [182, 513] on span "Full" at bounding box center [176, 517] width 16 height 15
click at [234, 519] on span "Fit" at bounding box center [233, 517] width 12 height 15
click at [177, 514] on span "Full" at bounding box center [176, 517] width 16 height 15
click at [238, 519] on span "Fit" at bounding box center [233, 517] width 12 height 15
click at [177, 513] on span "Full" at bounding box center [176, 517] width 16 height 15
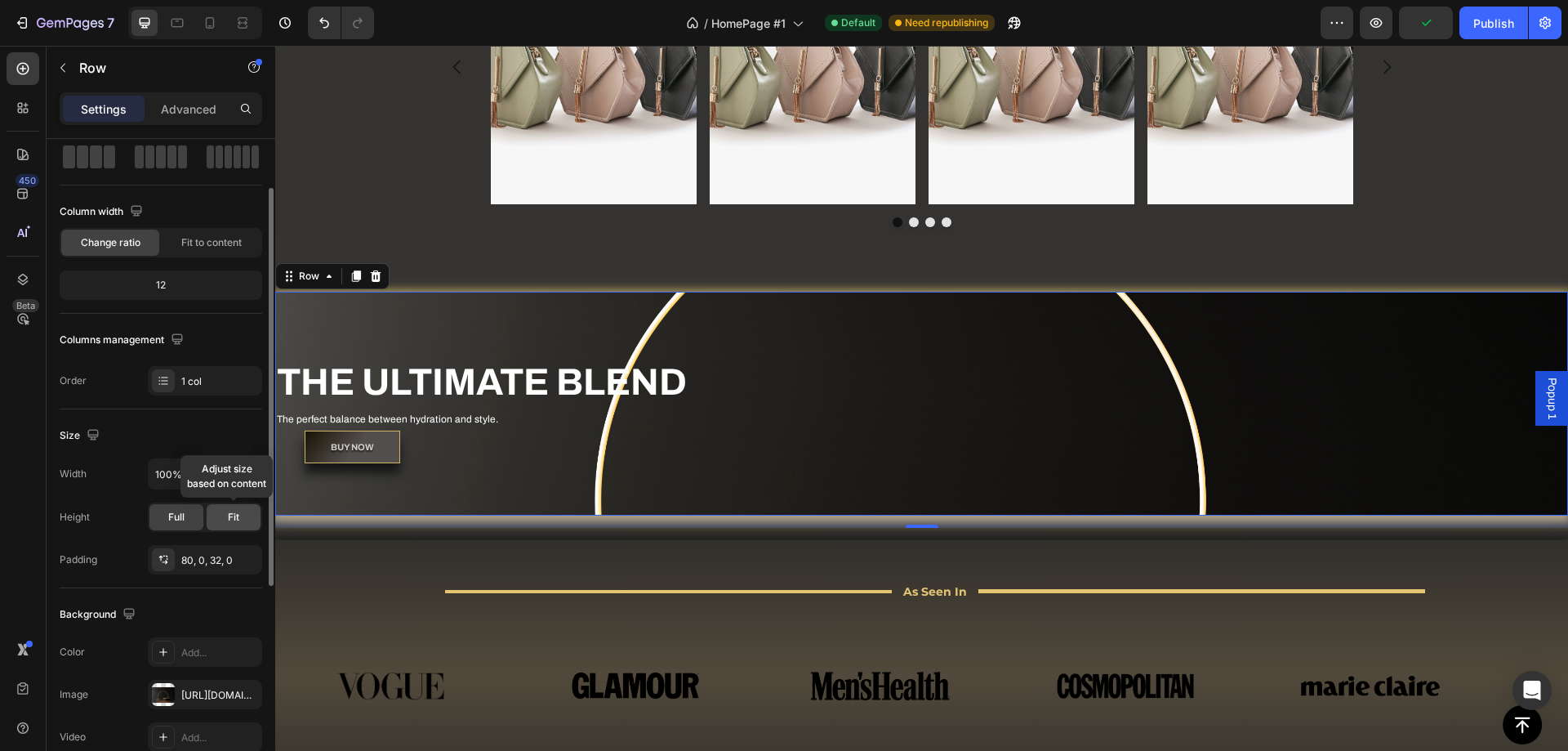
click at [232, 515] on span "Fit" at bounding box center [233, 517] width 12 height 15
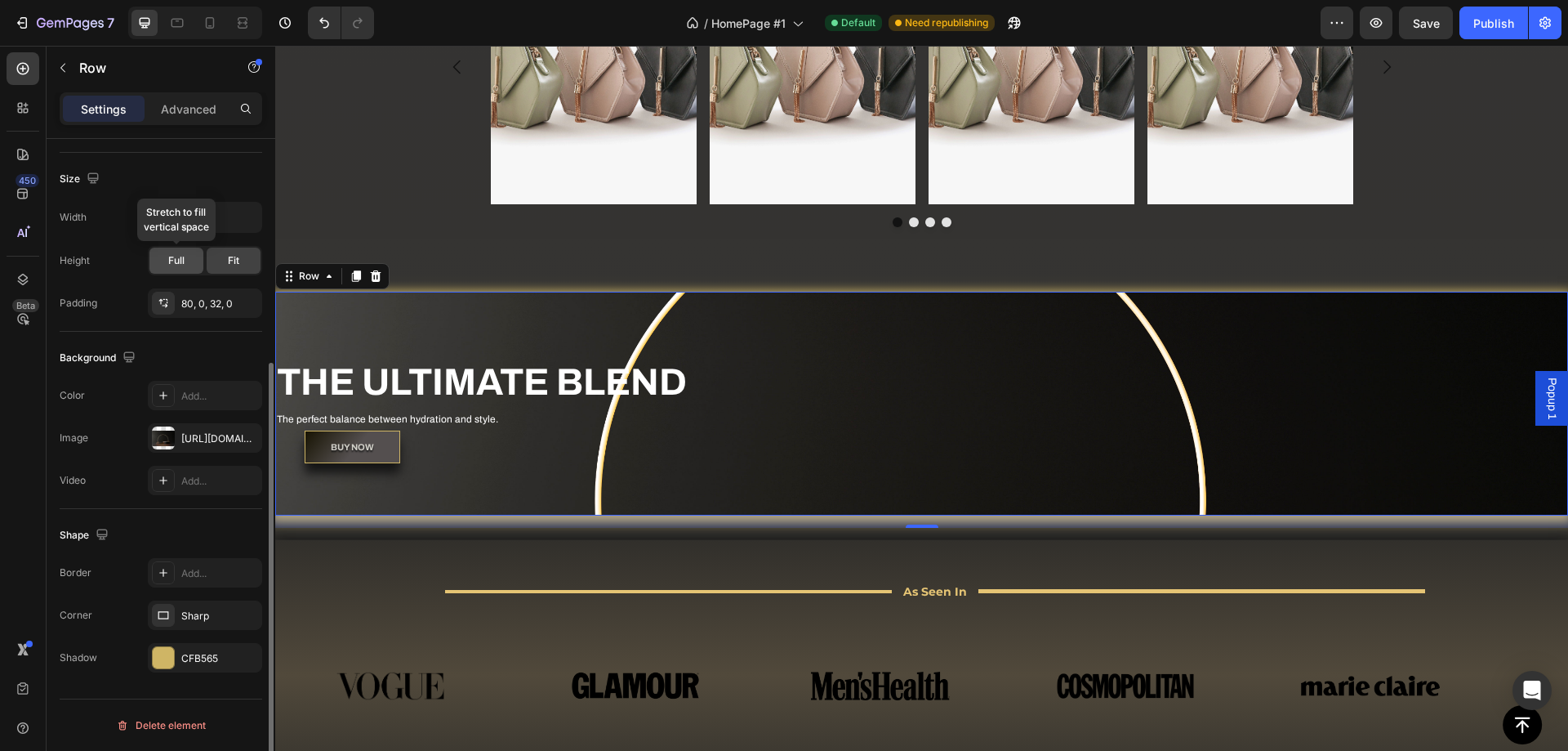
click at [184, 258] on span "Full" at bounding box center [176, 260] width 16 height 15
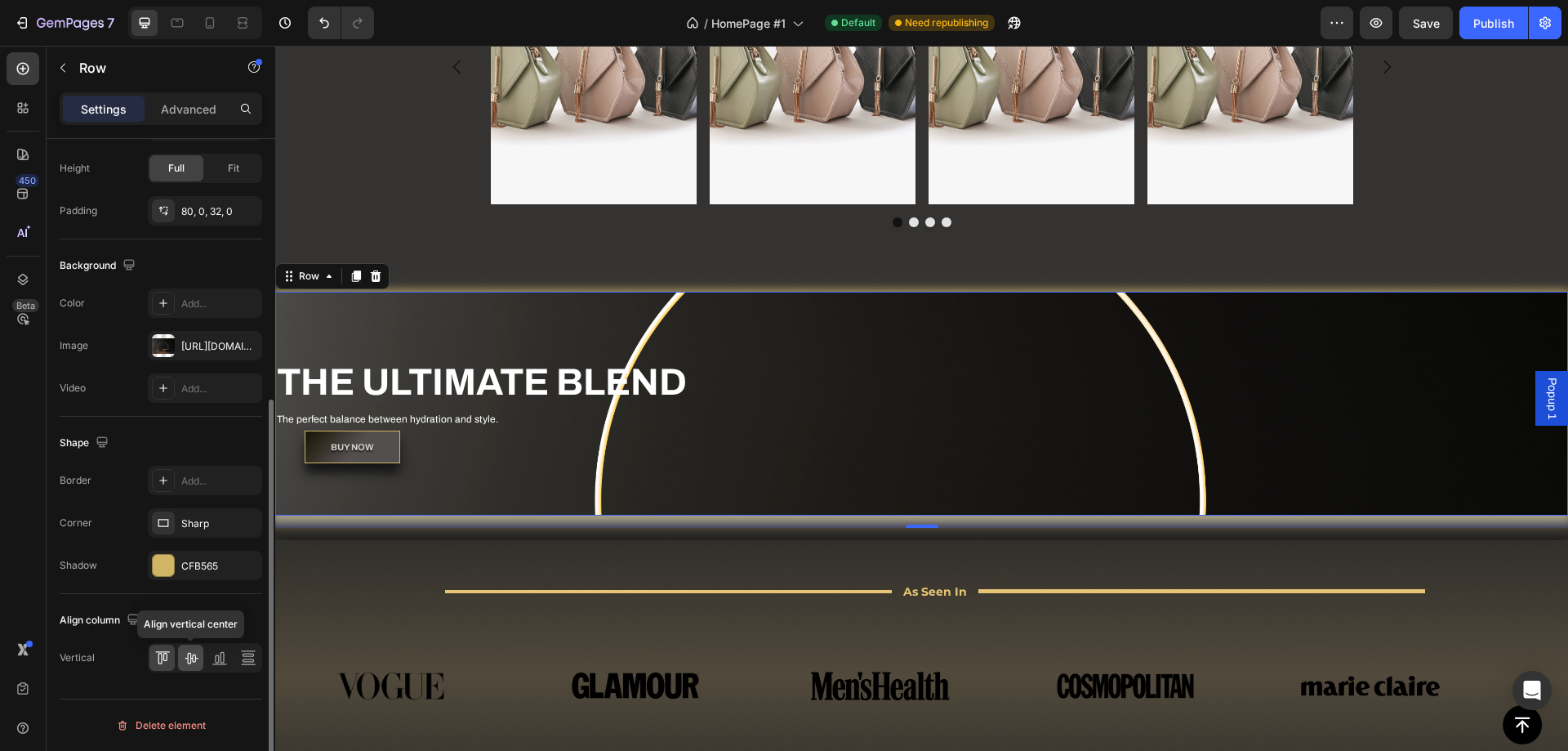
click at [194, 652] on icon at bounding box center [191, 658] width 16 height 16
click at [156, 657] on icon at bounding box center [163, 658] width 16 height 16
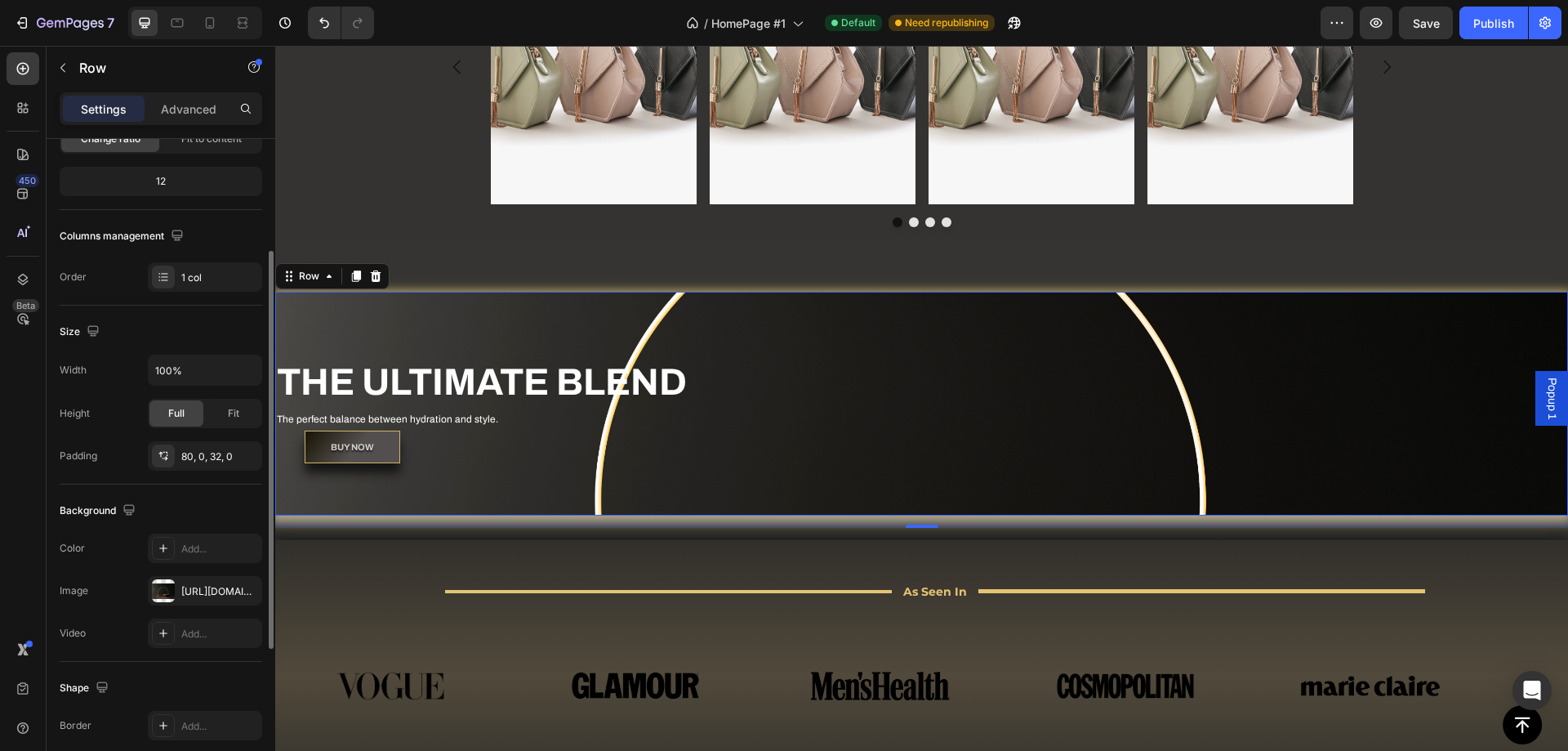
scroll to position [104, 0]
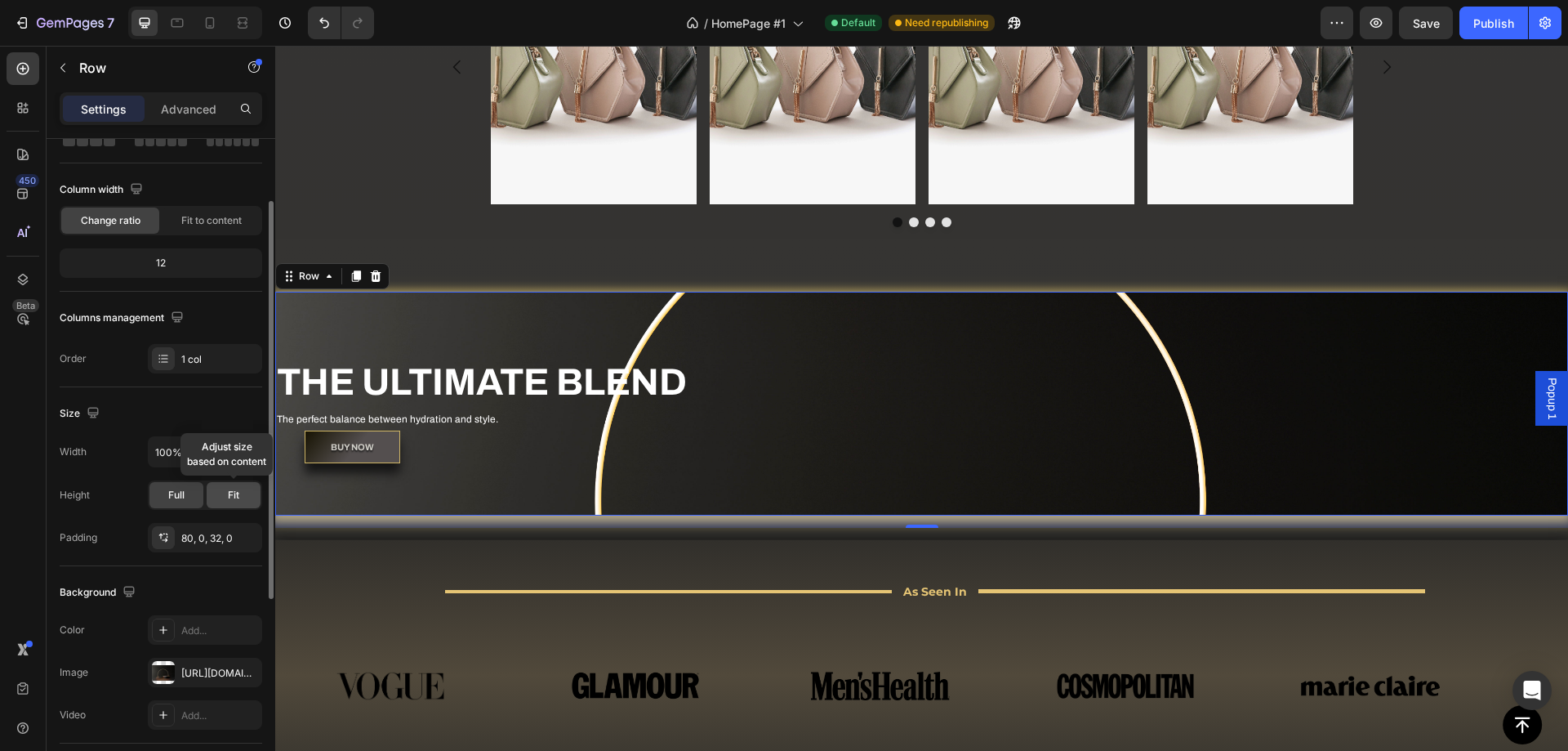
click at [240, 491] on div "Fit" at bounding box center [233, 495] width 54 height 26
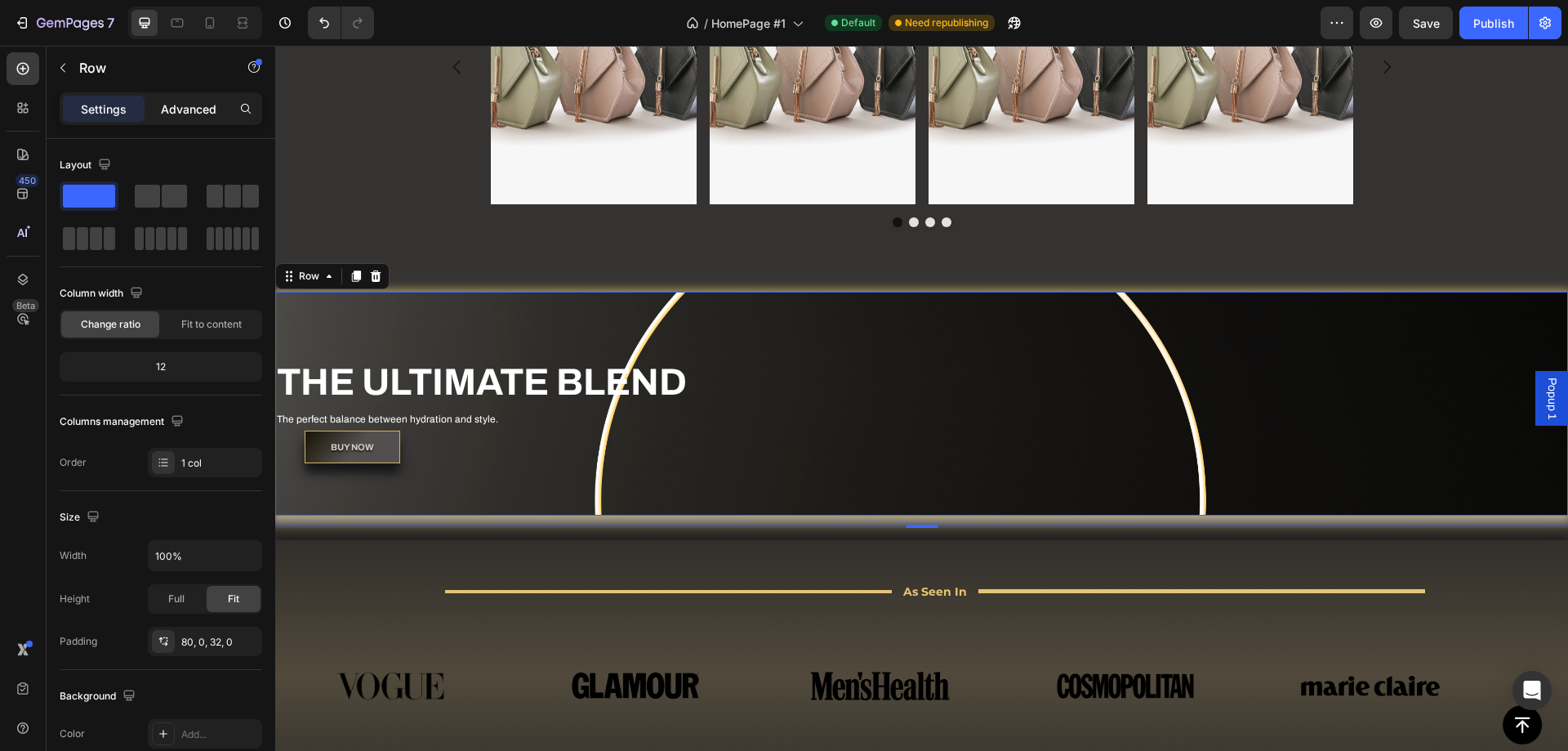
click at [186, 105] on p "Advanced" at bounding box center [188, 109] width 56 height 17
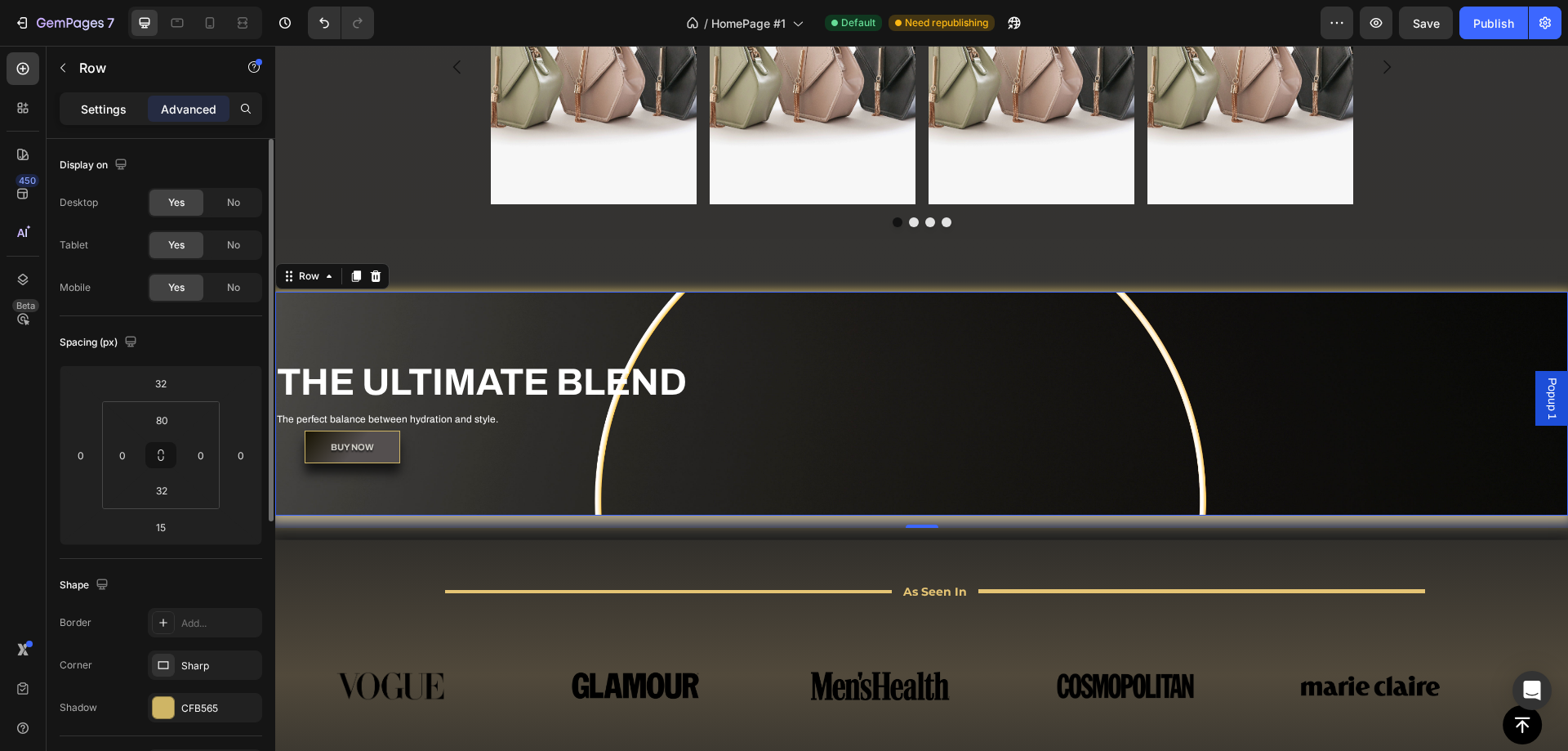
click at [98, 114] on p "Settings" at bounding box center [104, 109] width 46 height 17
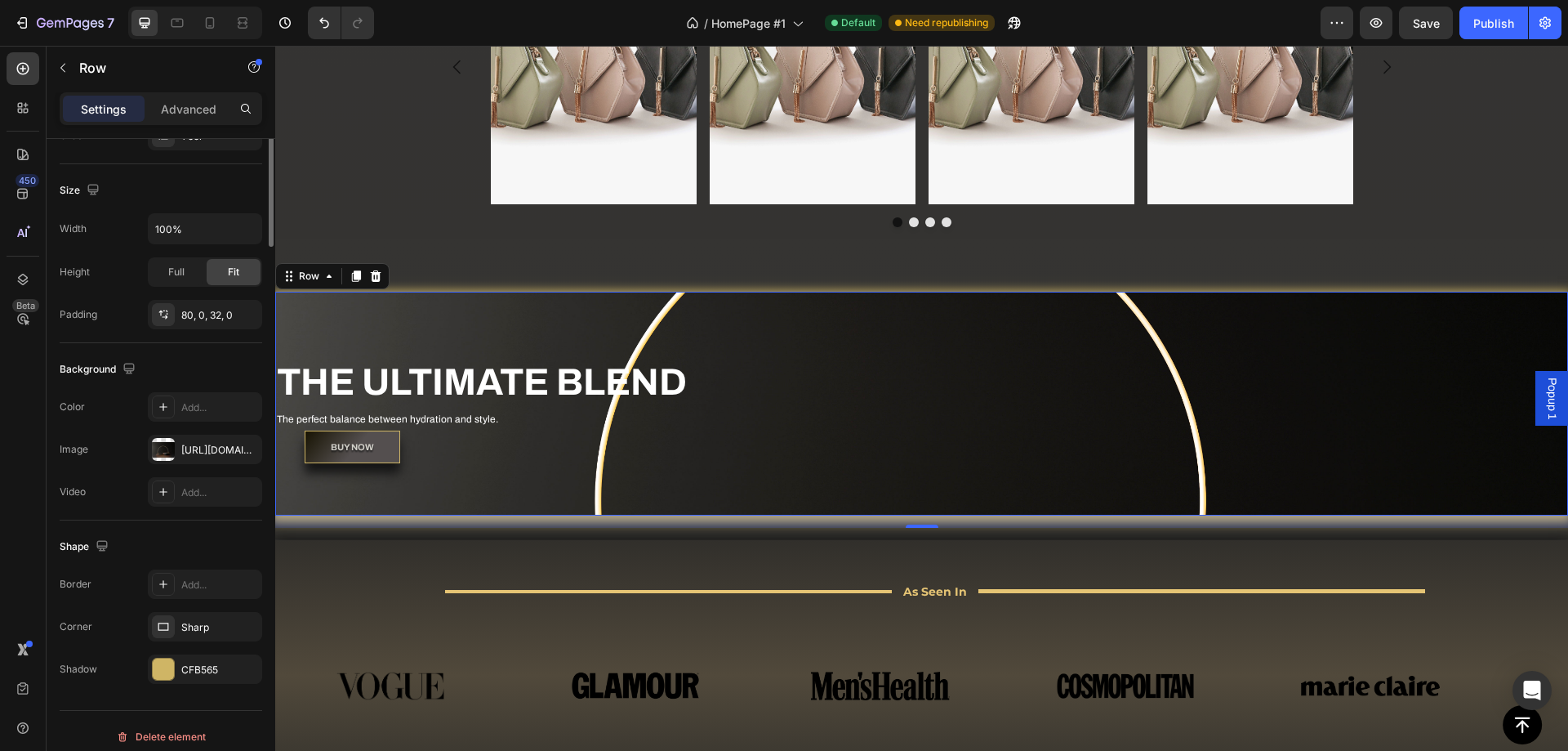
scroll to position [338, 0]
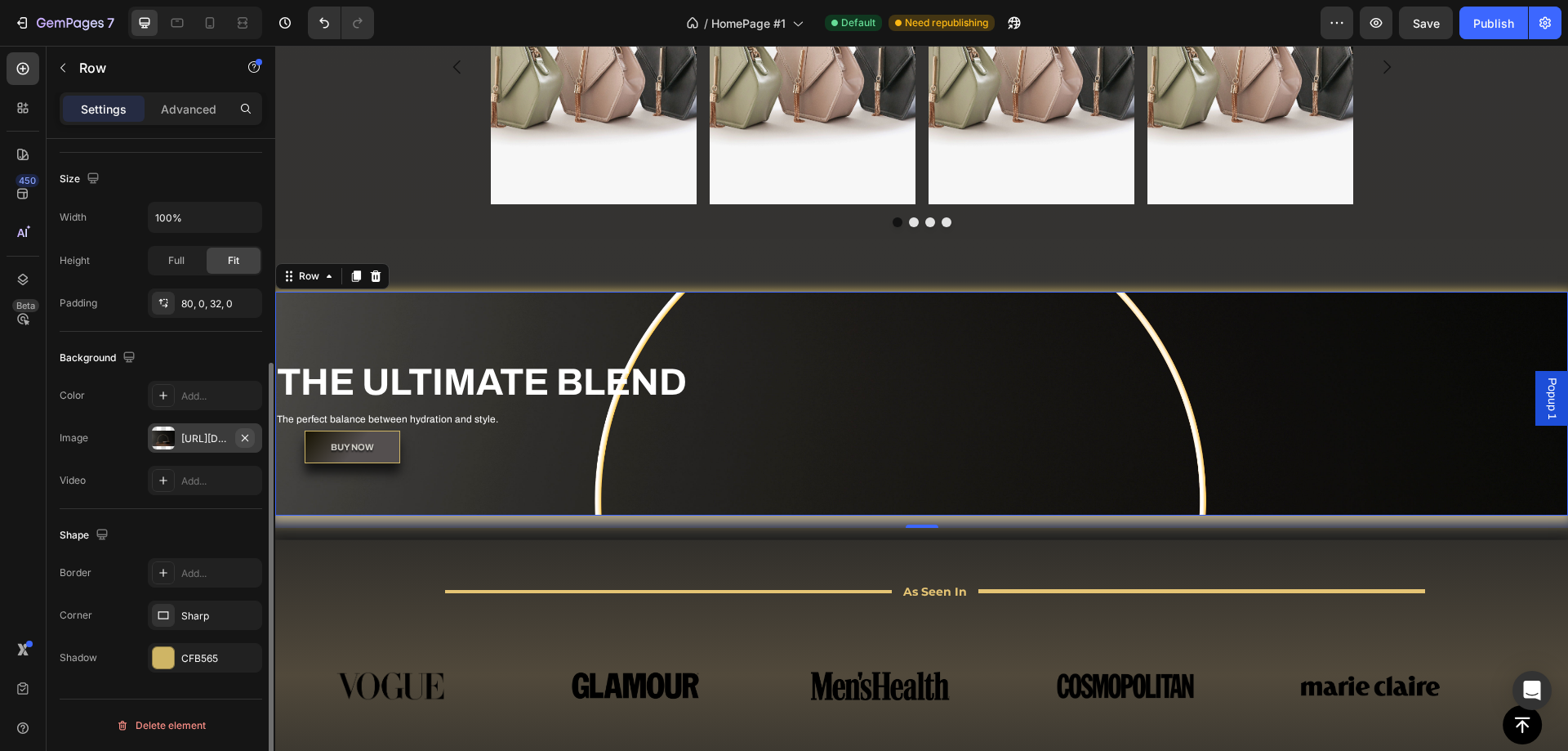
click at [248, 439] on icon "button" at bounding box center [245, 438] width 13 height 13
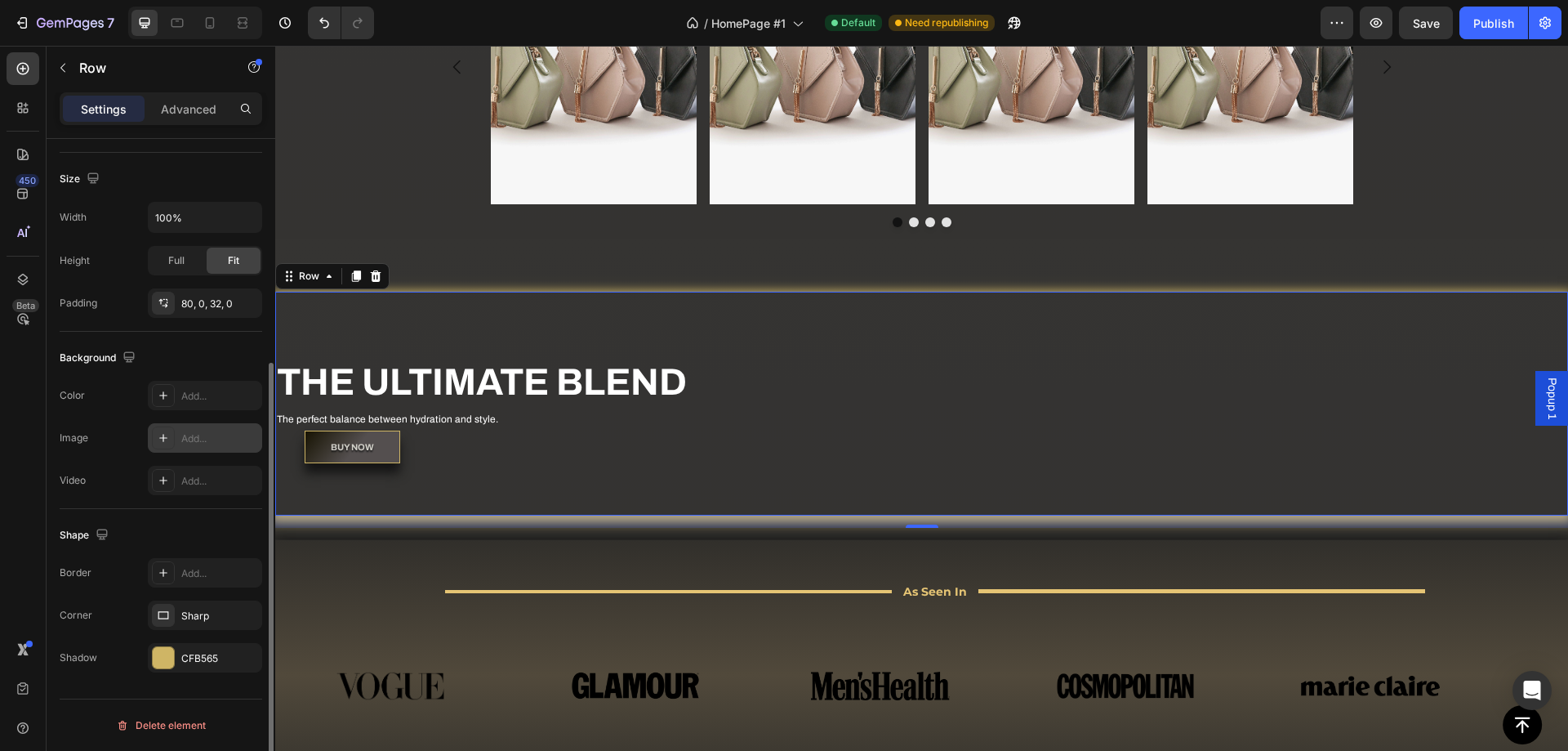
click at [183, 439] on div "Add..." at bounding box center [220, 439] width 77 height 15
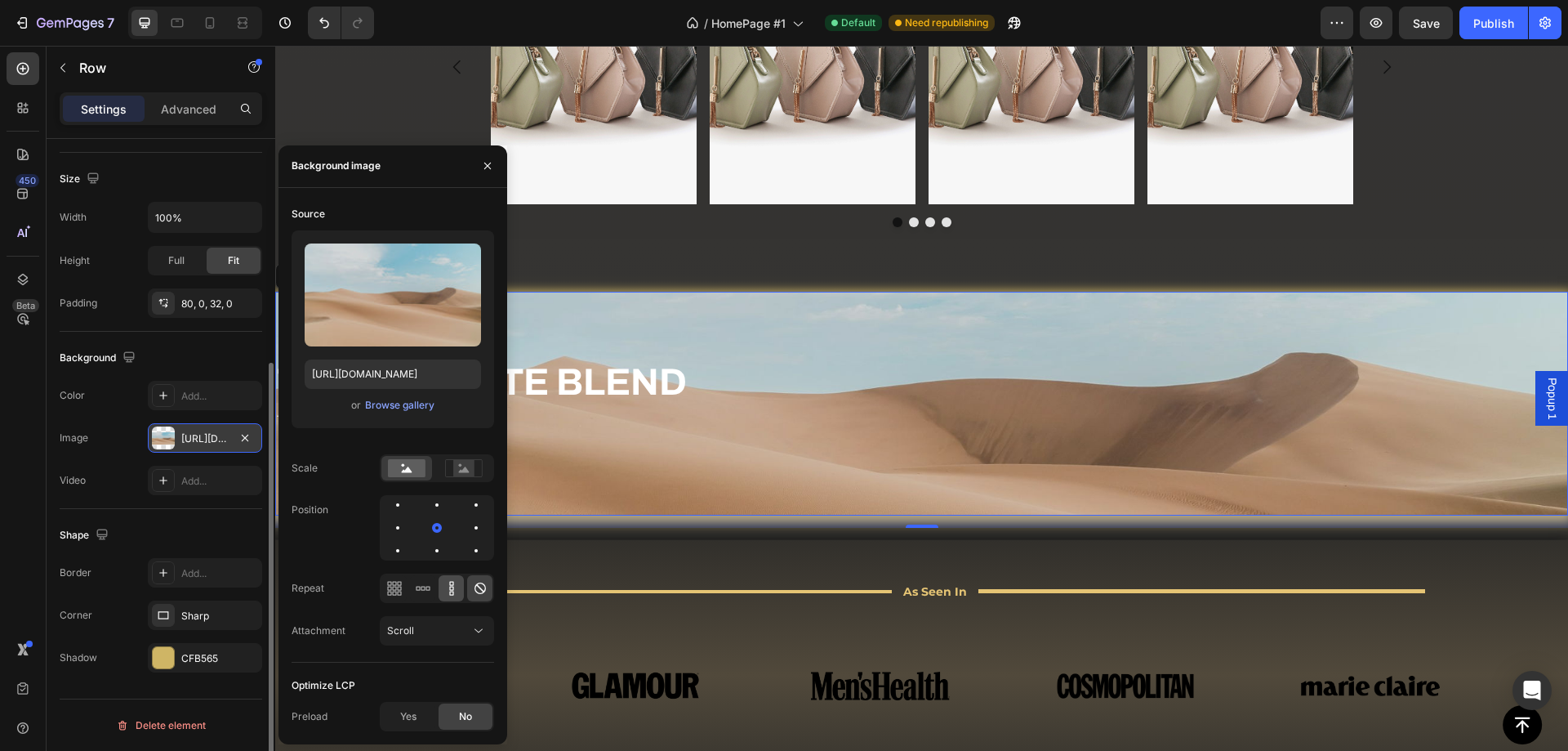
click at [453, 591] on icon at bounding box center [452, 588] width 16 height 16
click at [447, 592] on icon at bounding box center [452, 588] width 16 height 16
click at [464, 461] on rect at bounding box center [463, 468] width 21 height 16
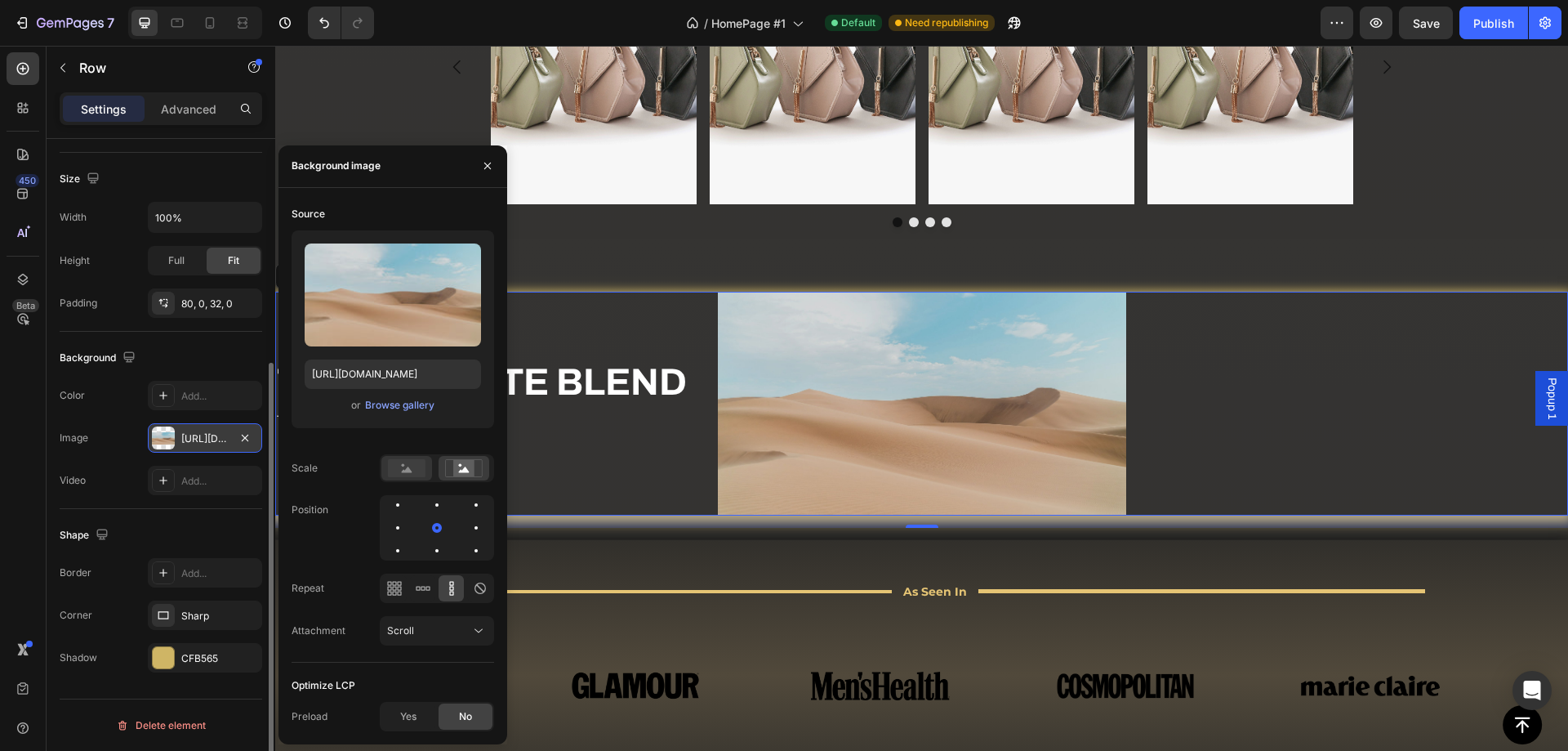
click at [405, 467] on rect at bounding box center [406, 469] width 37 height 18
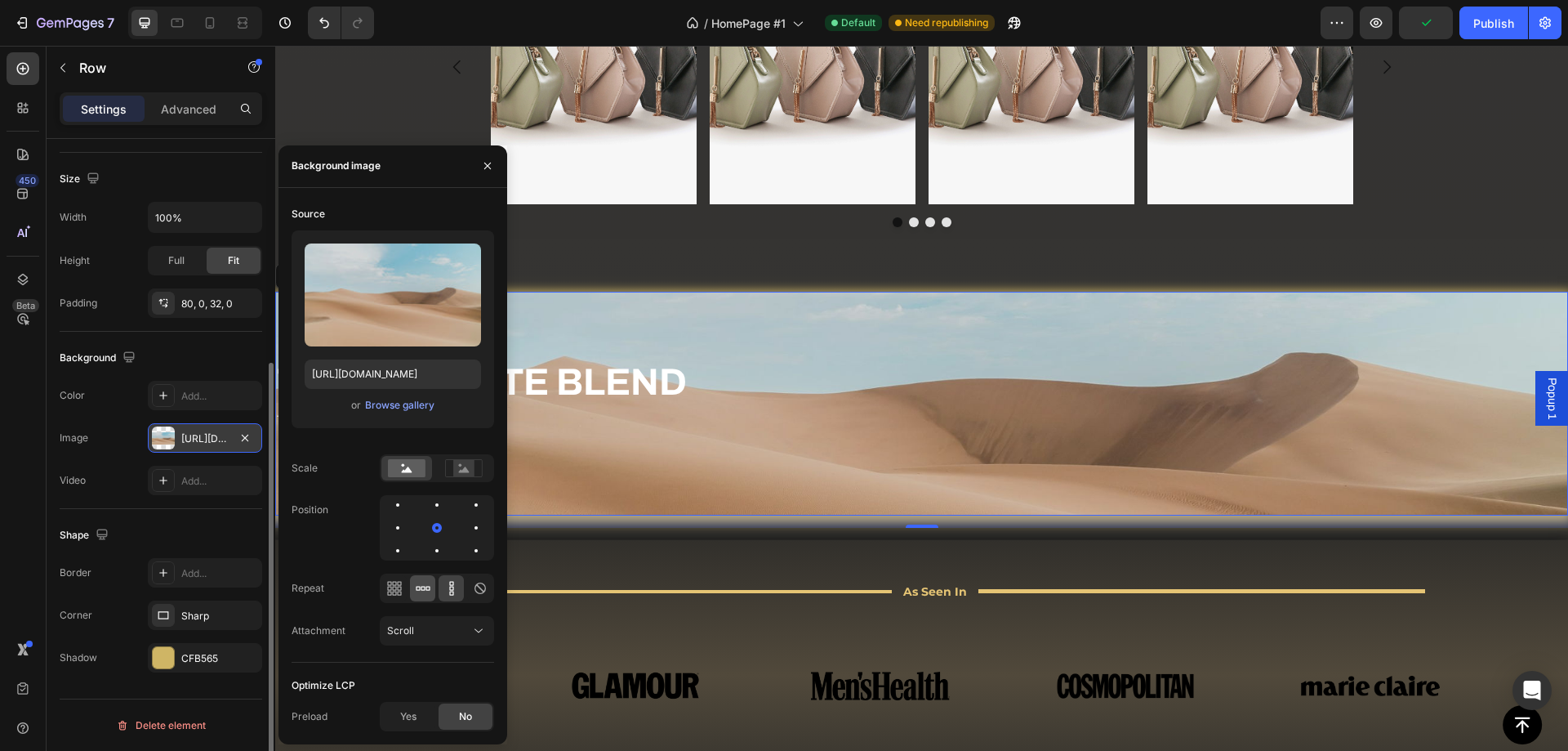
click at [413, 596] on div at bounding box center [423, 588] width 26 height 26
click at [398, 581] on icon at bounding box center [395, 588] width 16 height 16
click at [437, 592] on div at bounding box center [437, 588] width 114 height 29
click at [421, 589] on icon at bounding box center [423, 587] width 4 height 4
click at [467, 550] on div at bounding box center [476, 550] width 19 height 19
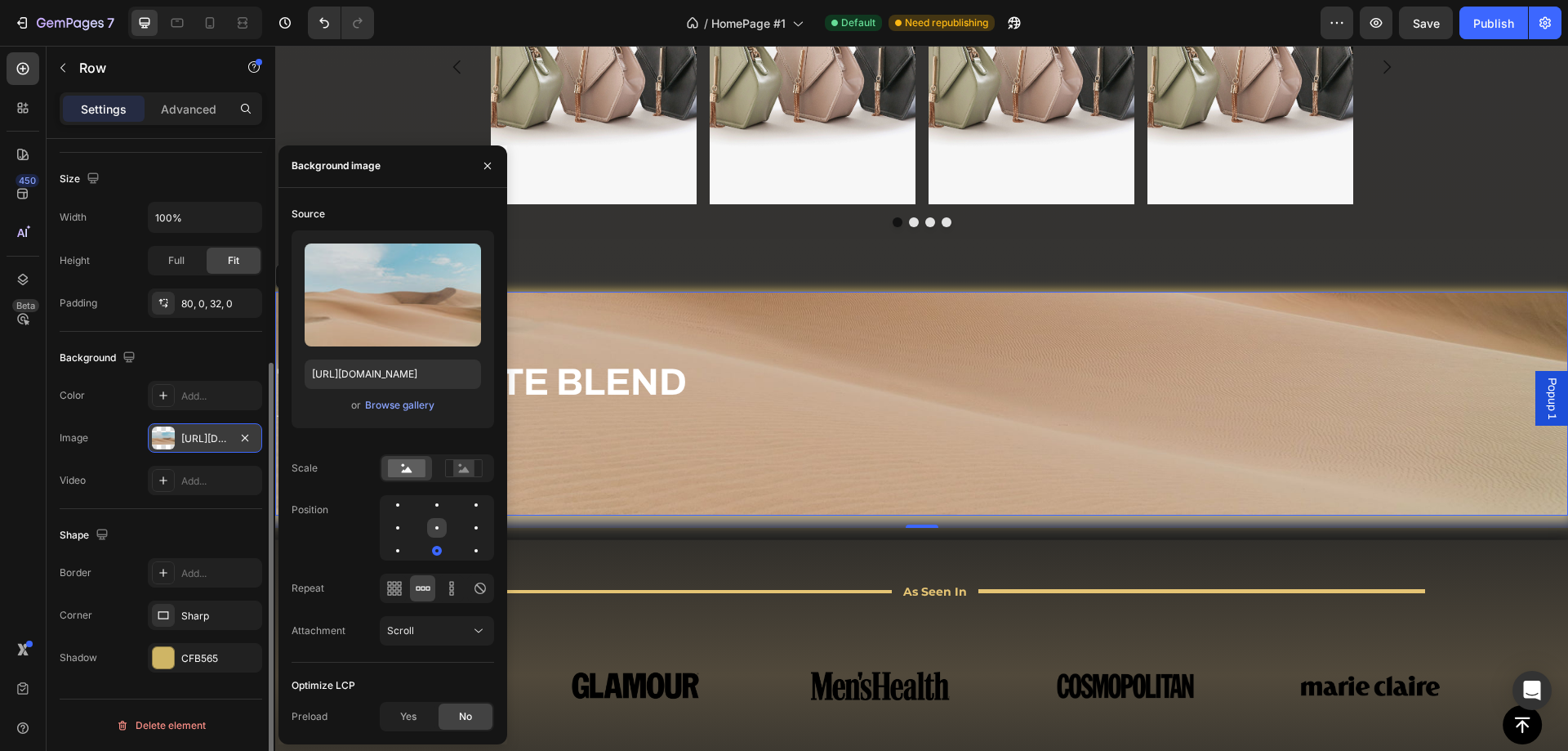
click at [467, 534] on div at bounding box center [476, 527] width 19 height 19
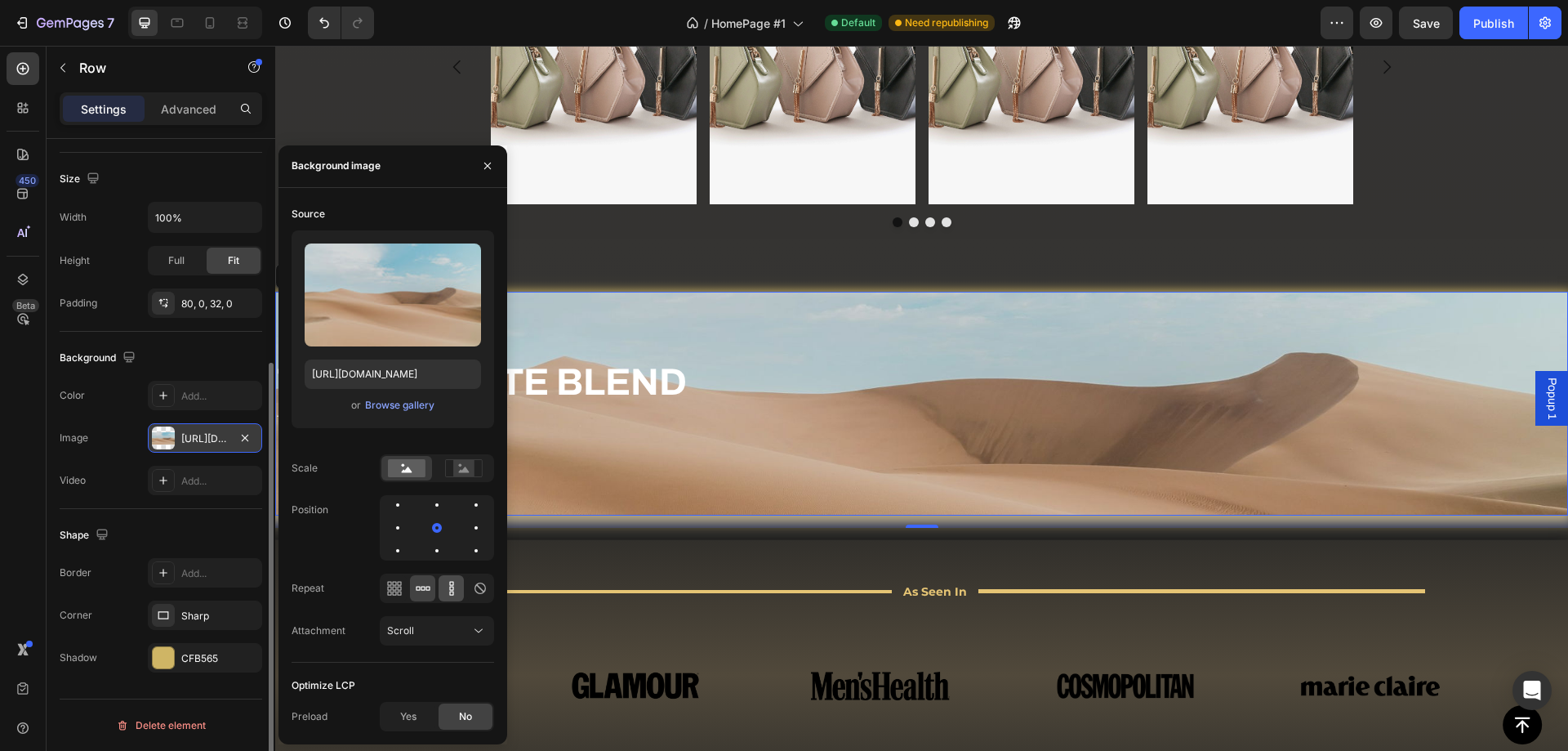
click at [446, 578] on div at bounding box center [451, 588] width 26 height 26
click at [431, 587] on div at bounding box center [423, 588] width 26 height 26
click at [452, 589] on icon at bounding box center [451, 587] width 4 height 4
click at [485, 180] on div at bounding box center [487, 166] width 39 height 42
click at [611, 492] on div "THE ULTIMATE BLEND Heading The perfect balance between hydration and style. Tex…" at bounding box center [921, 403] width 1293 height 224
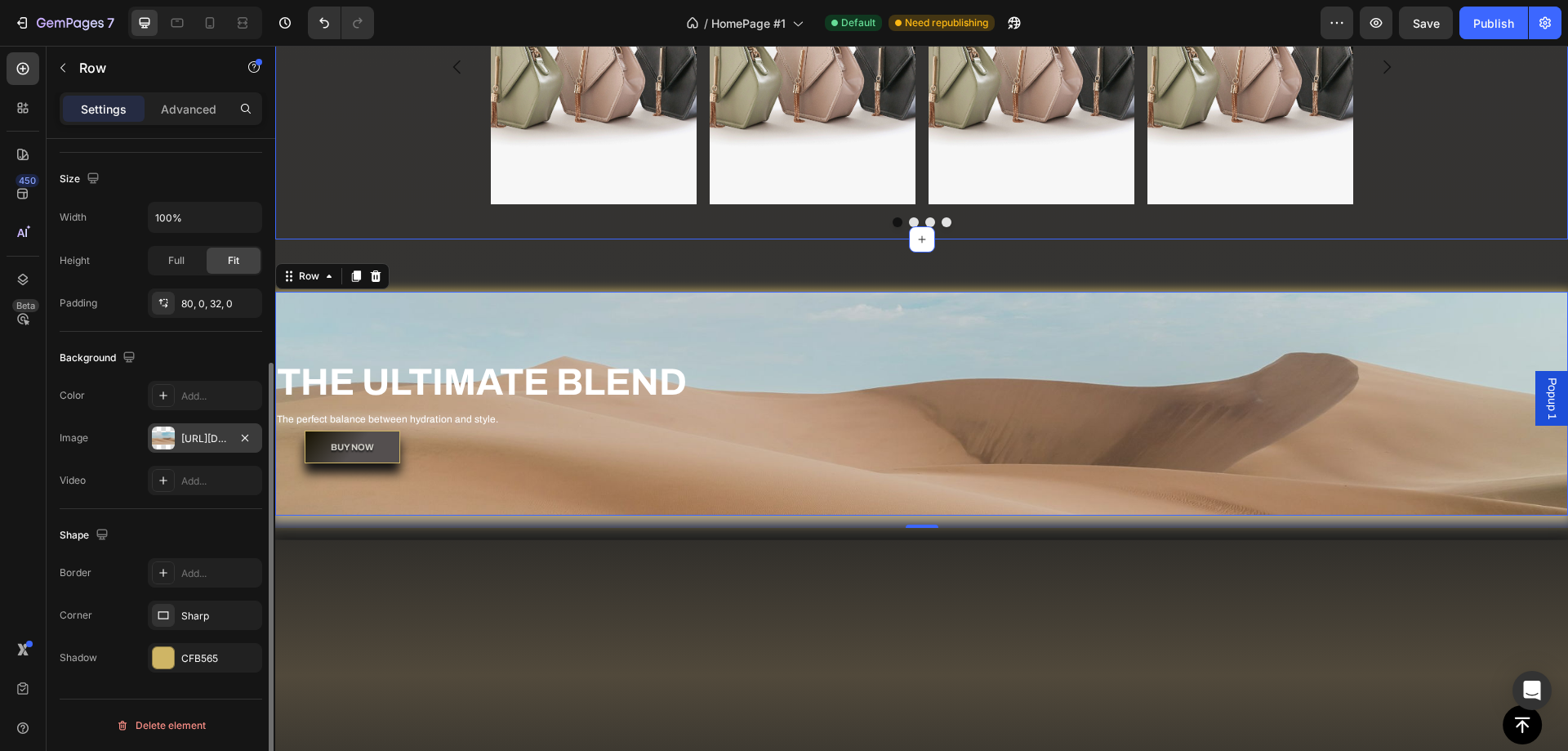
scroll to position [719, 0]
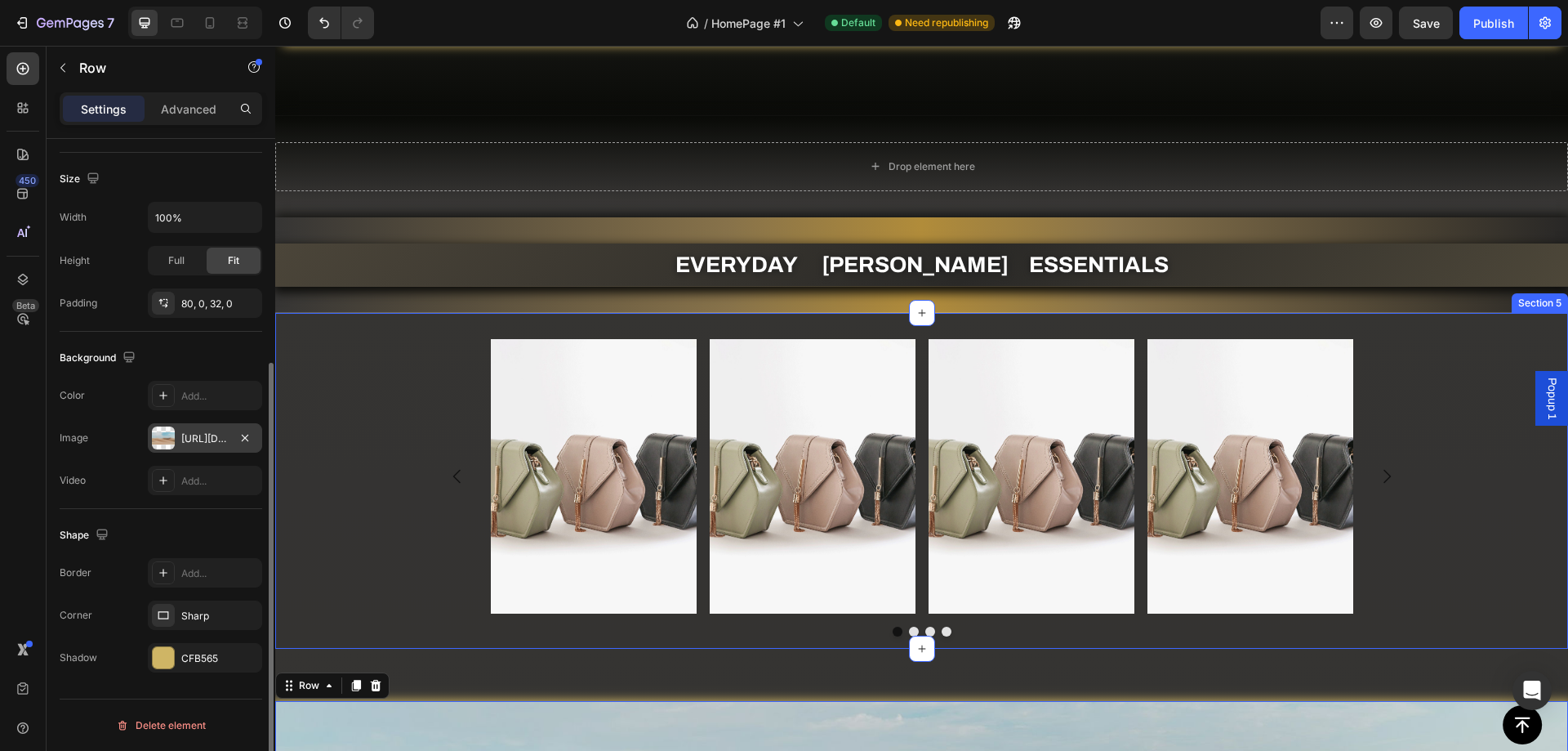
click at [784, 334] on div "Image Image Image Image Carousel Section 5" at bounding box center [921, 481] width 1293 height 336
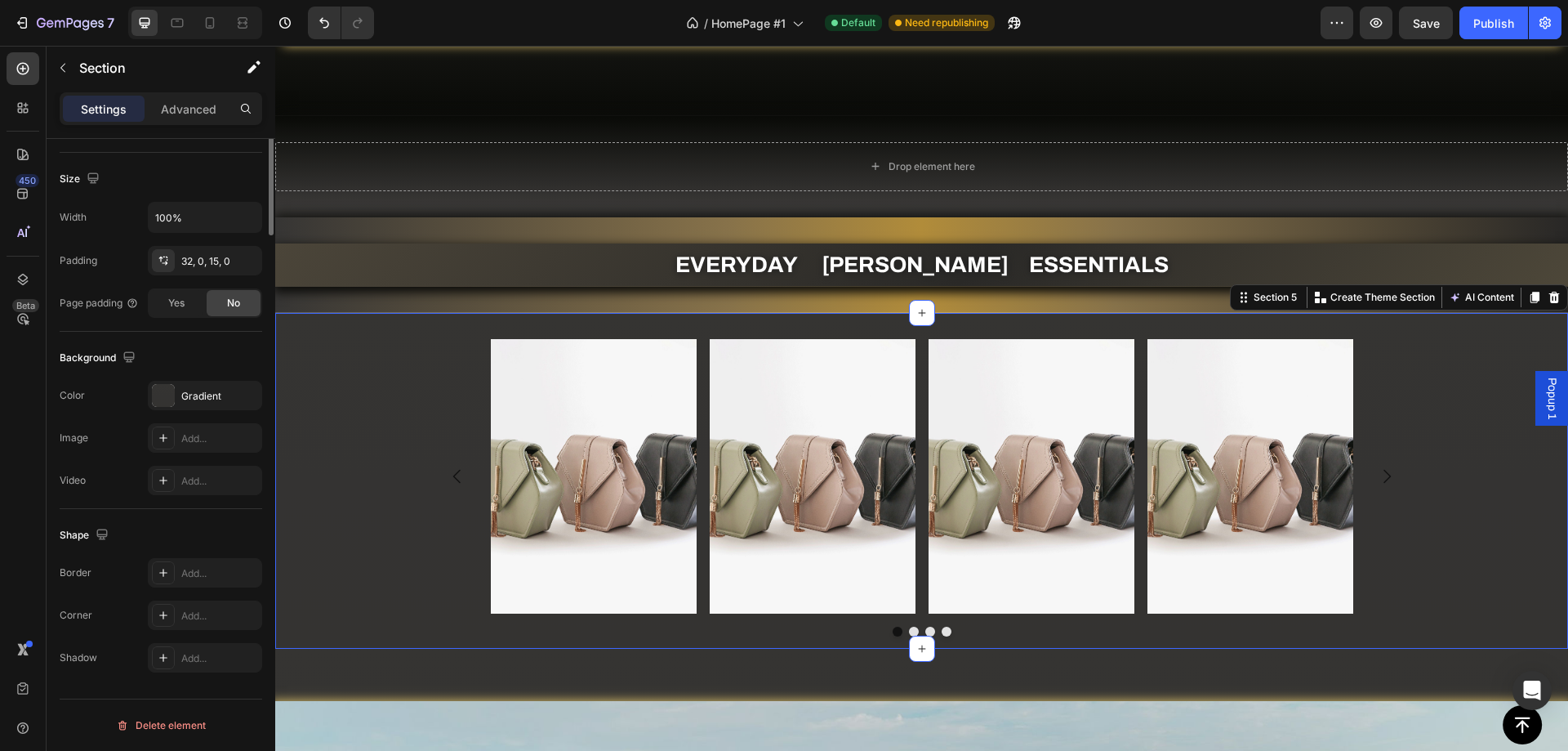
scroll to position [0, 0]
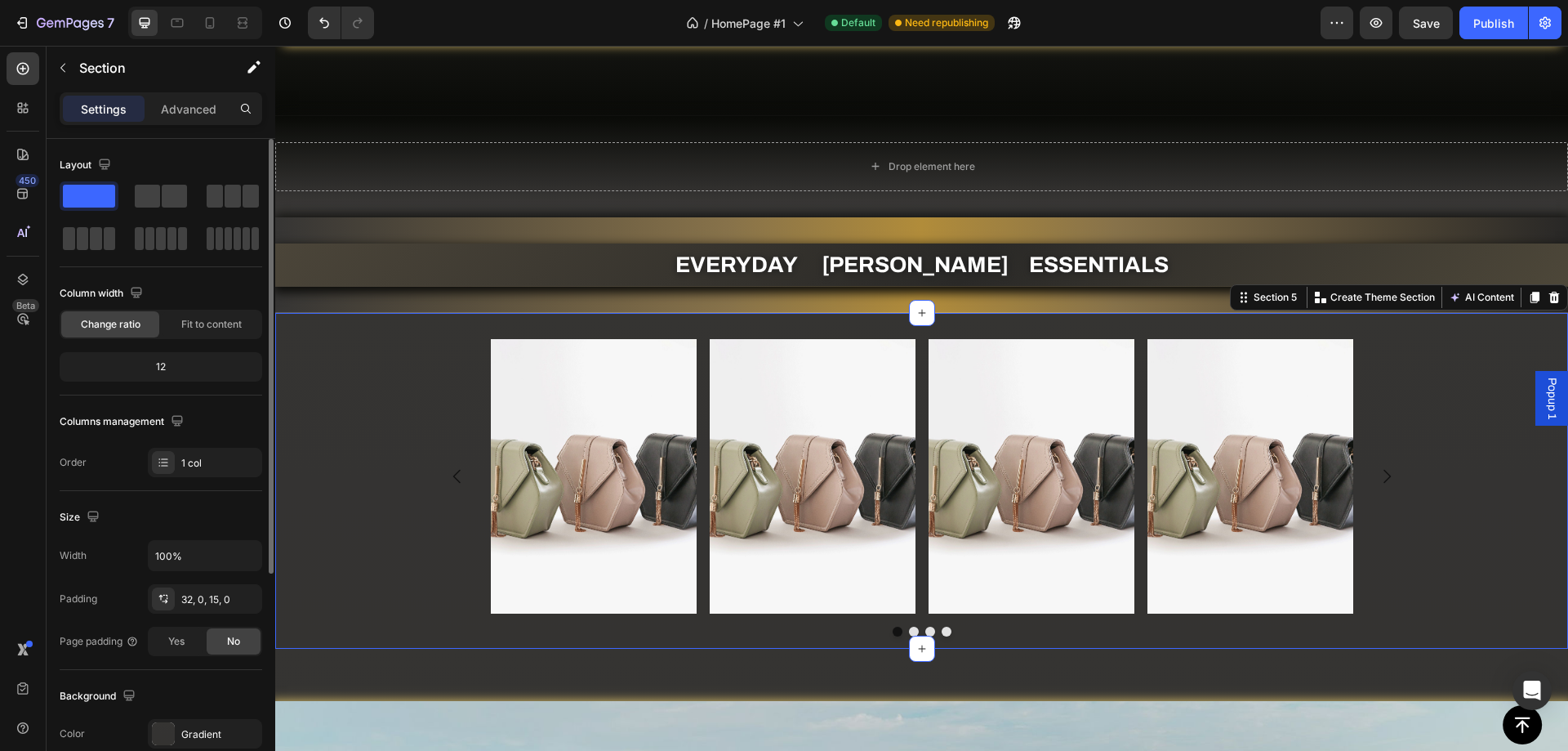
click at [784, 334] on div "Image Image Image Image Carousel Section 5 You can create reusable sections Cre…" at bounding box center [921, 481] width 1293 height 336
click at [351, 419] on div "Image Image Image Image [GEOGRAPHIC_DATA]" at bounding box center [921, 487] width 1293 height 297
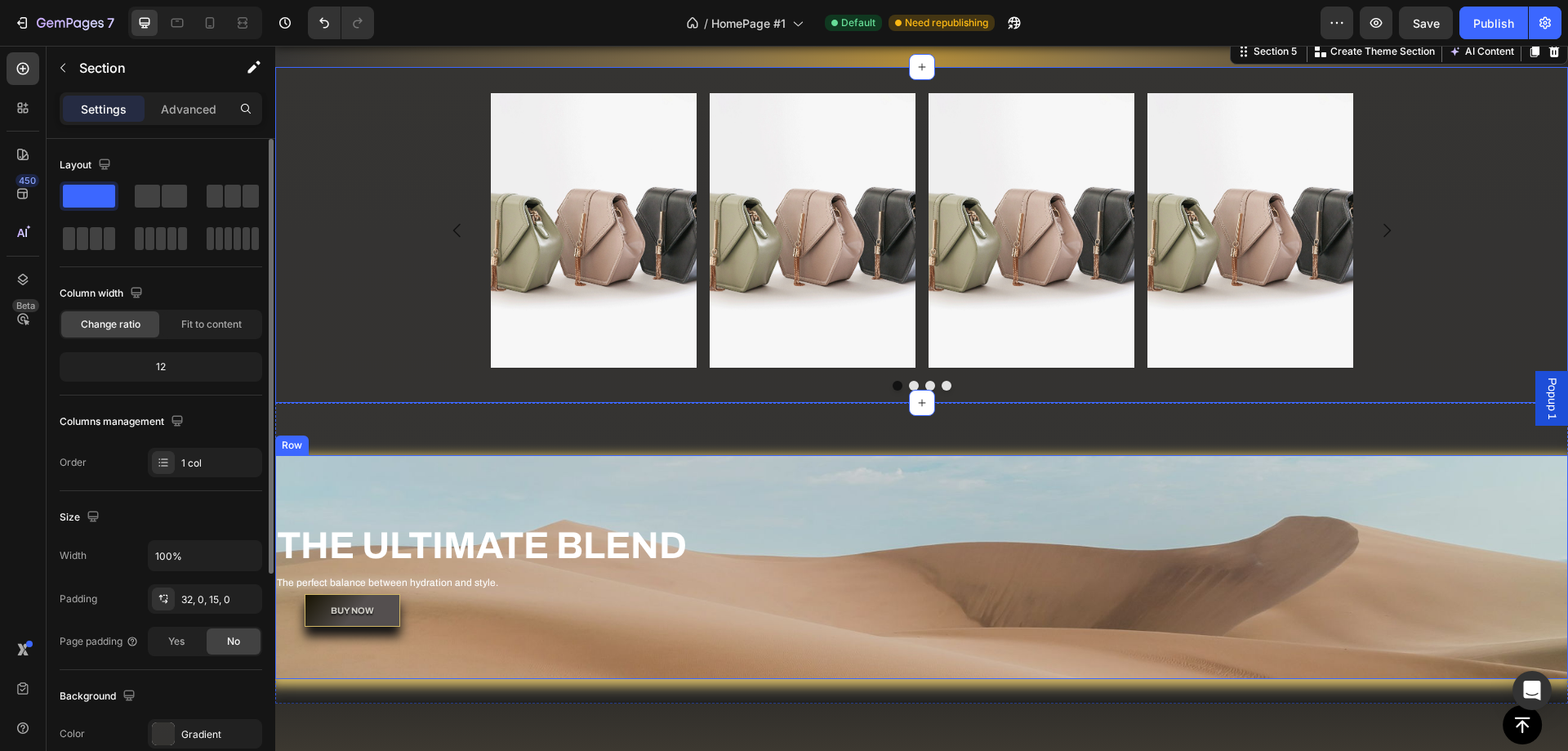
scroll to position [883, 0]
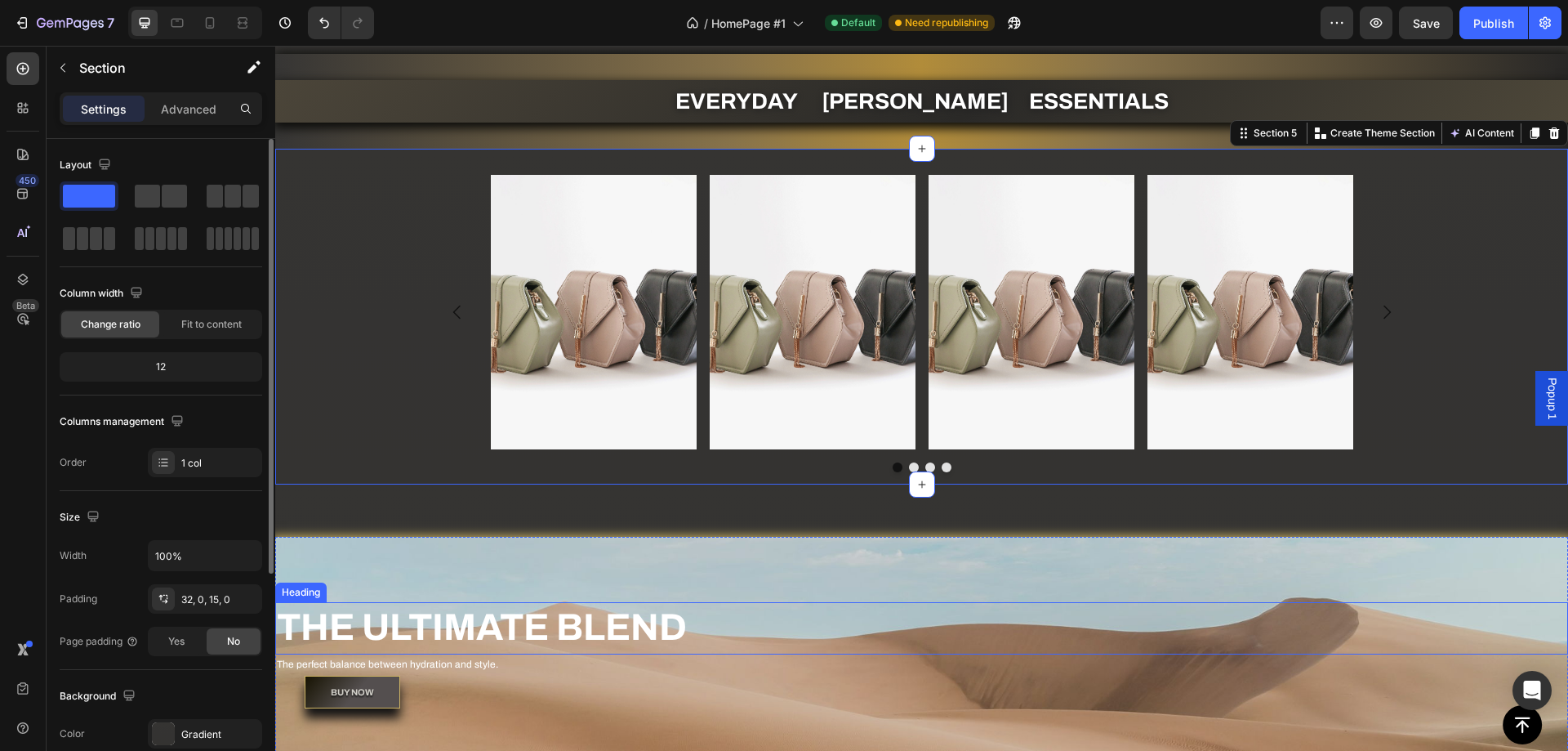
click at [310, 628] on p "THE ULTIMATE BLEND" at bounding box center [921, 629] width 1289 height 49
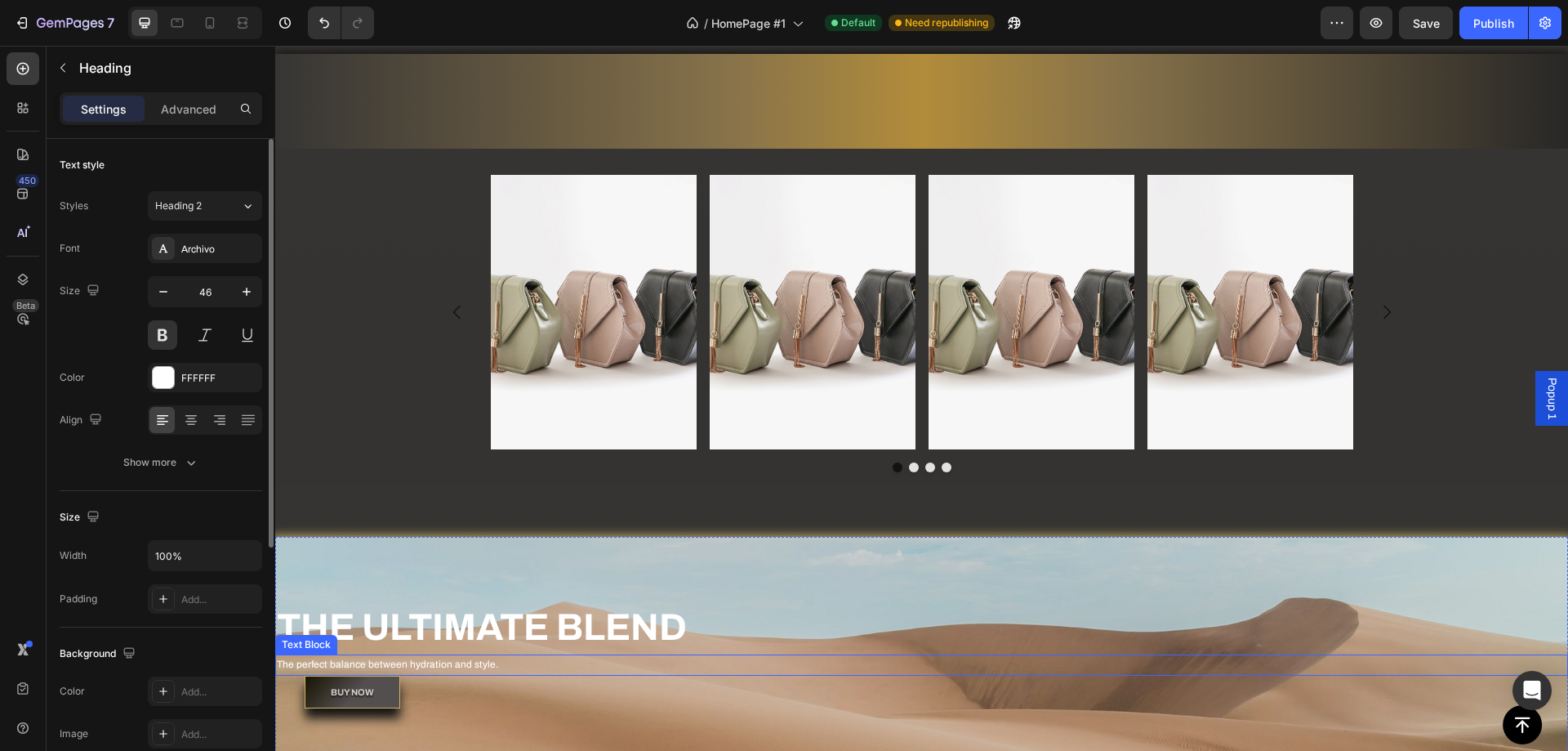
scroll to position [1127, 0]
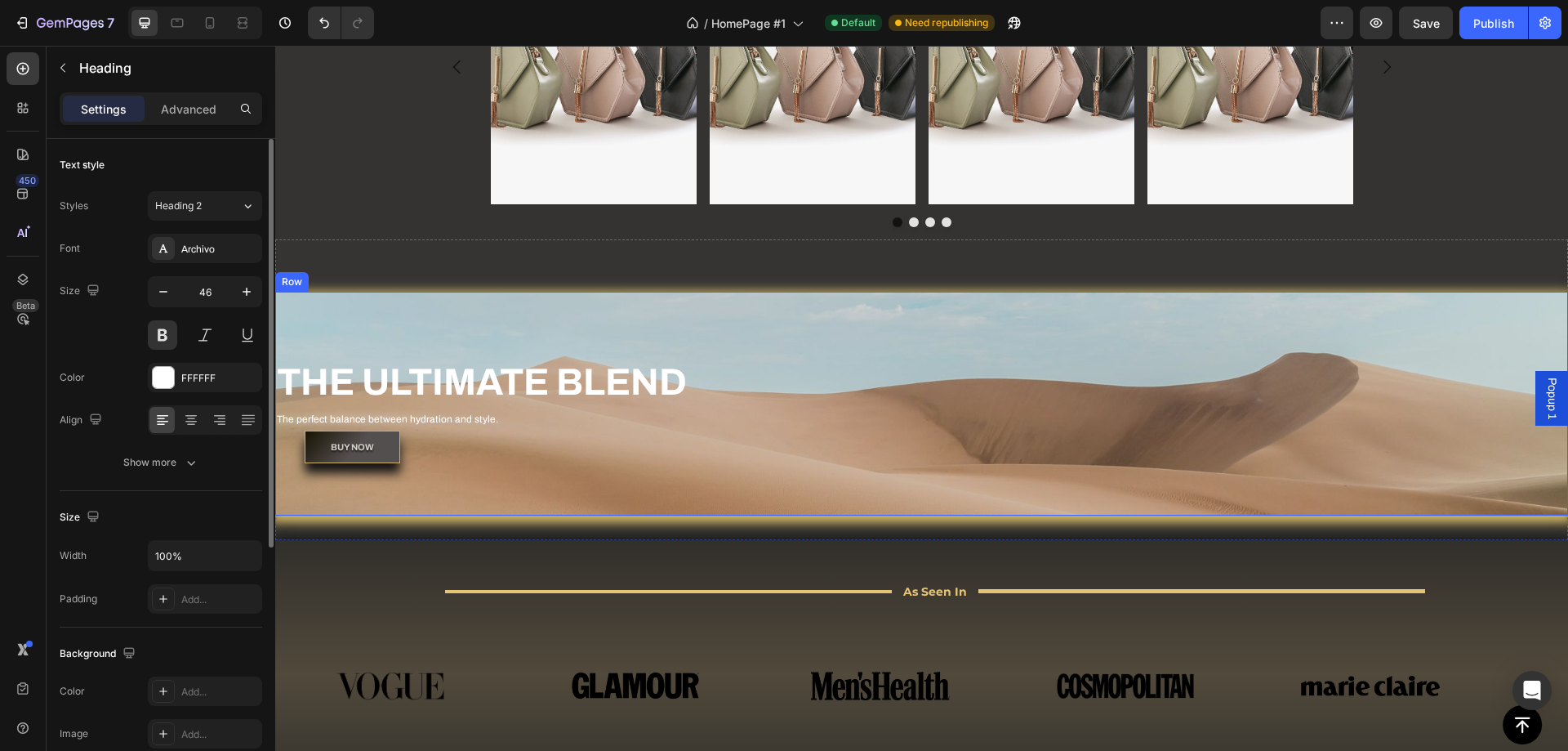
click at [748, 477] on div "BUY NOW Button" at bounding box center [921, 460] width 1293 height 59
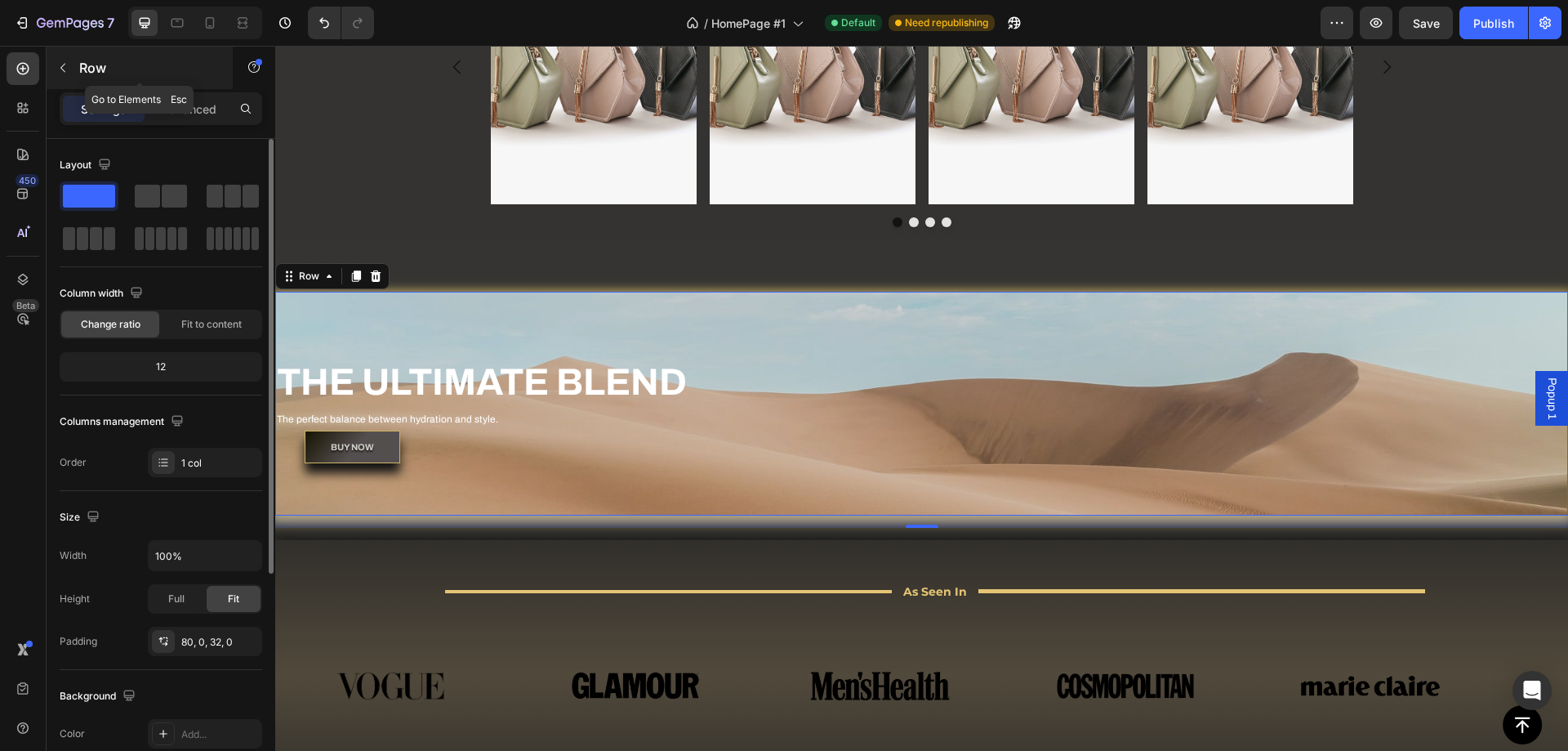
click at [64, 69] on icon "button" at bounding box center [63, 68] width 13 height 13
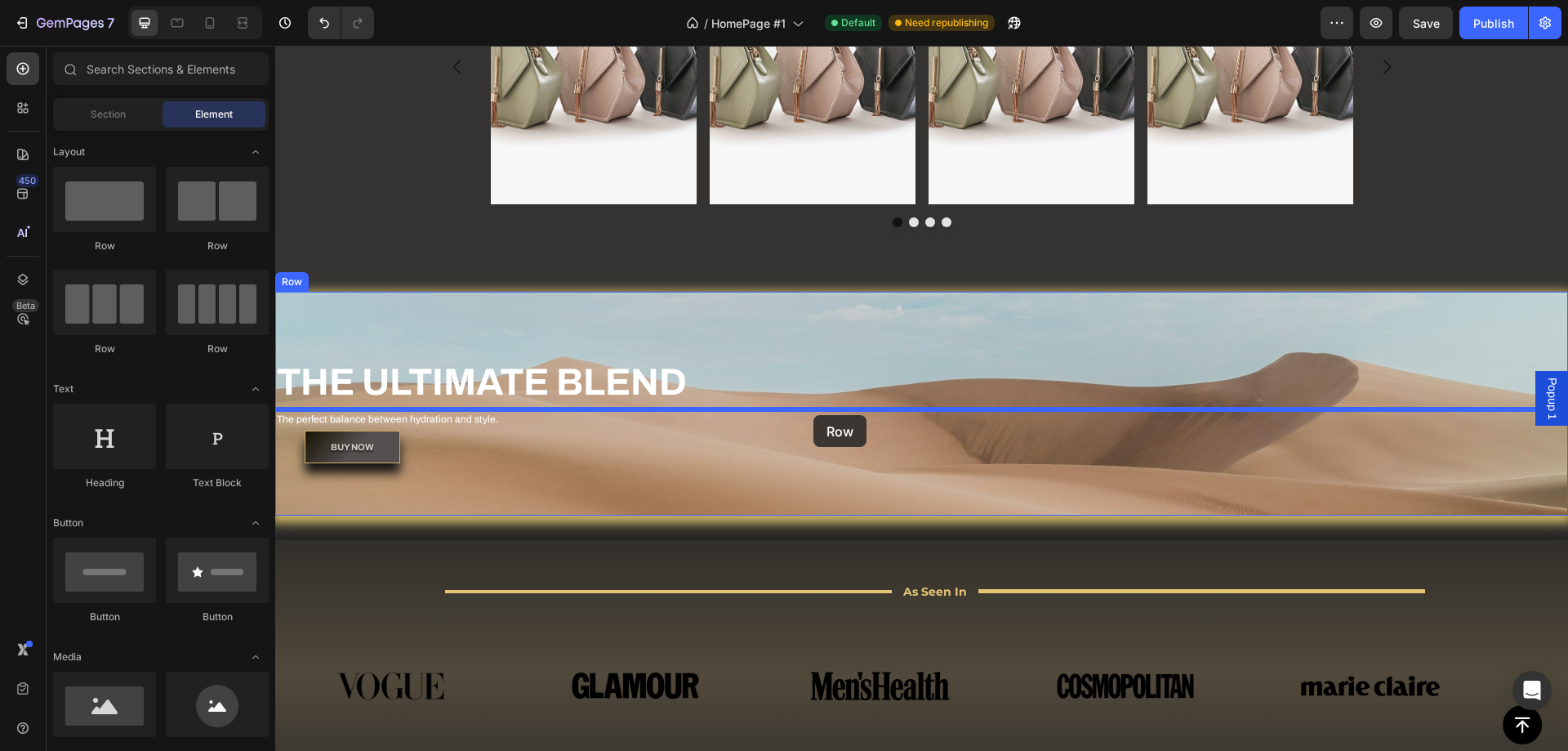
drag, startPoint x: 375, startPoint y: 352, endPoint x: 814, endPoint y: 415, distance: 443.5
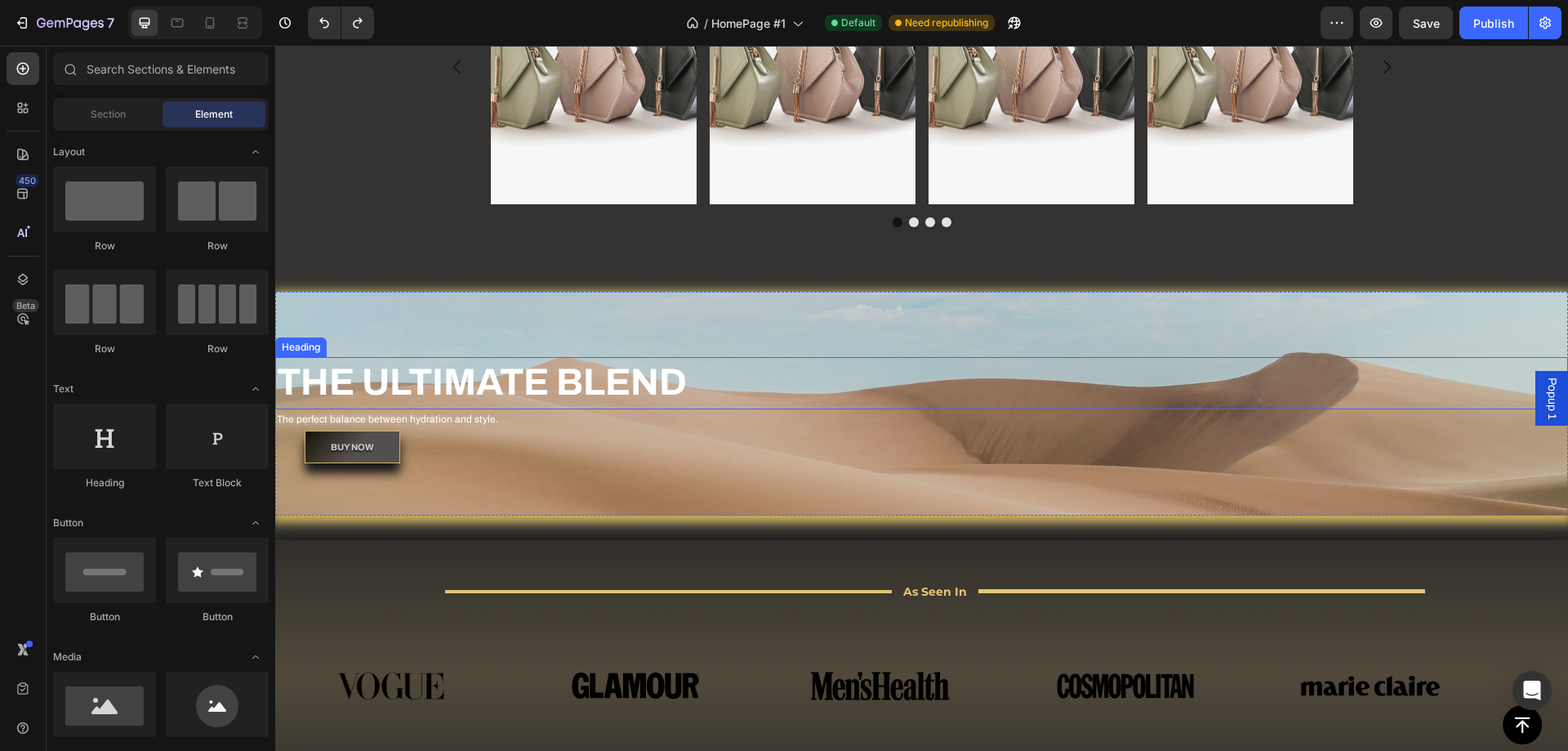
click at [726, 393] on h2 "THE ULTIMATE BLEND" at bounding box center [921, 383] width 1293 height 52
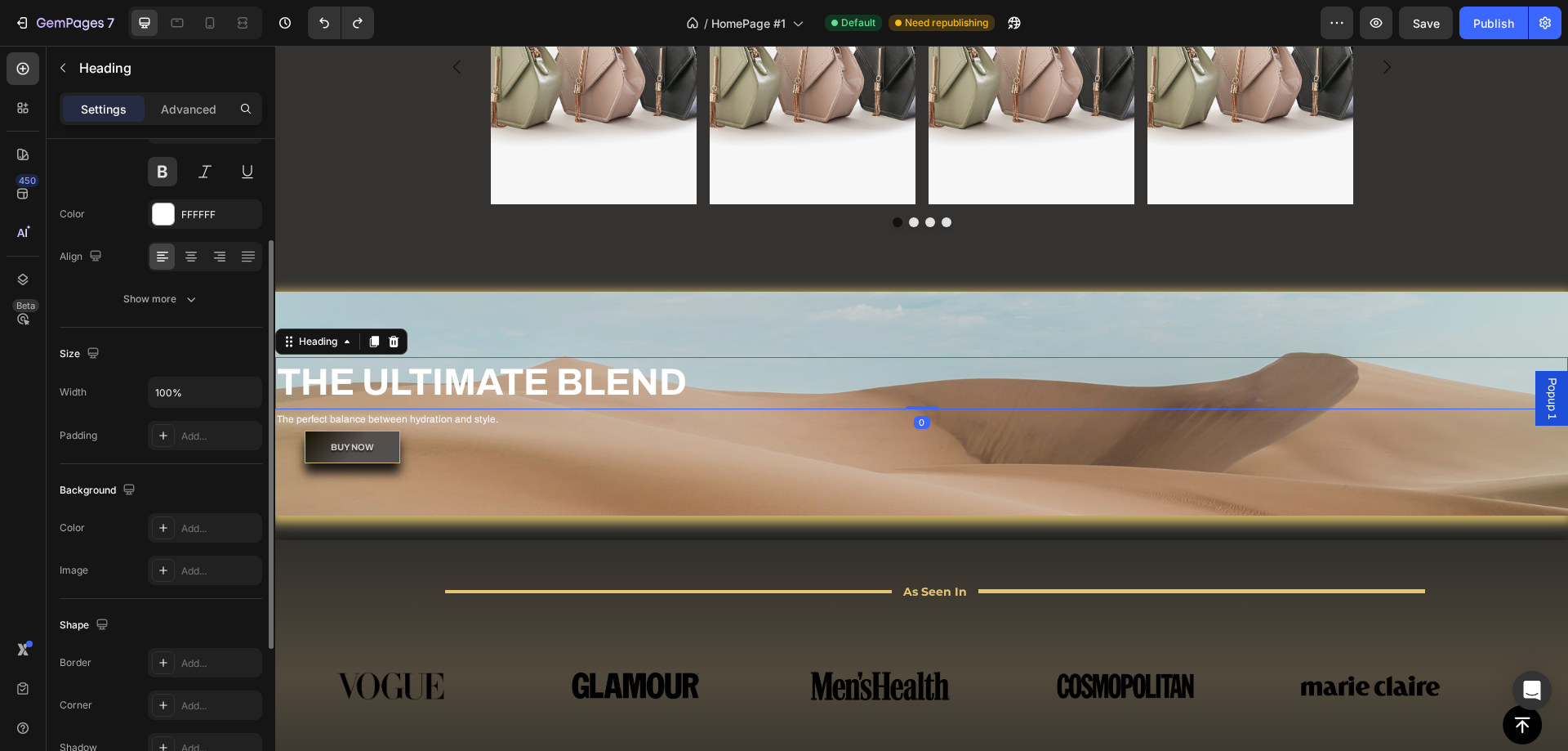
scroll to position [245, 0]
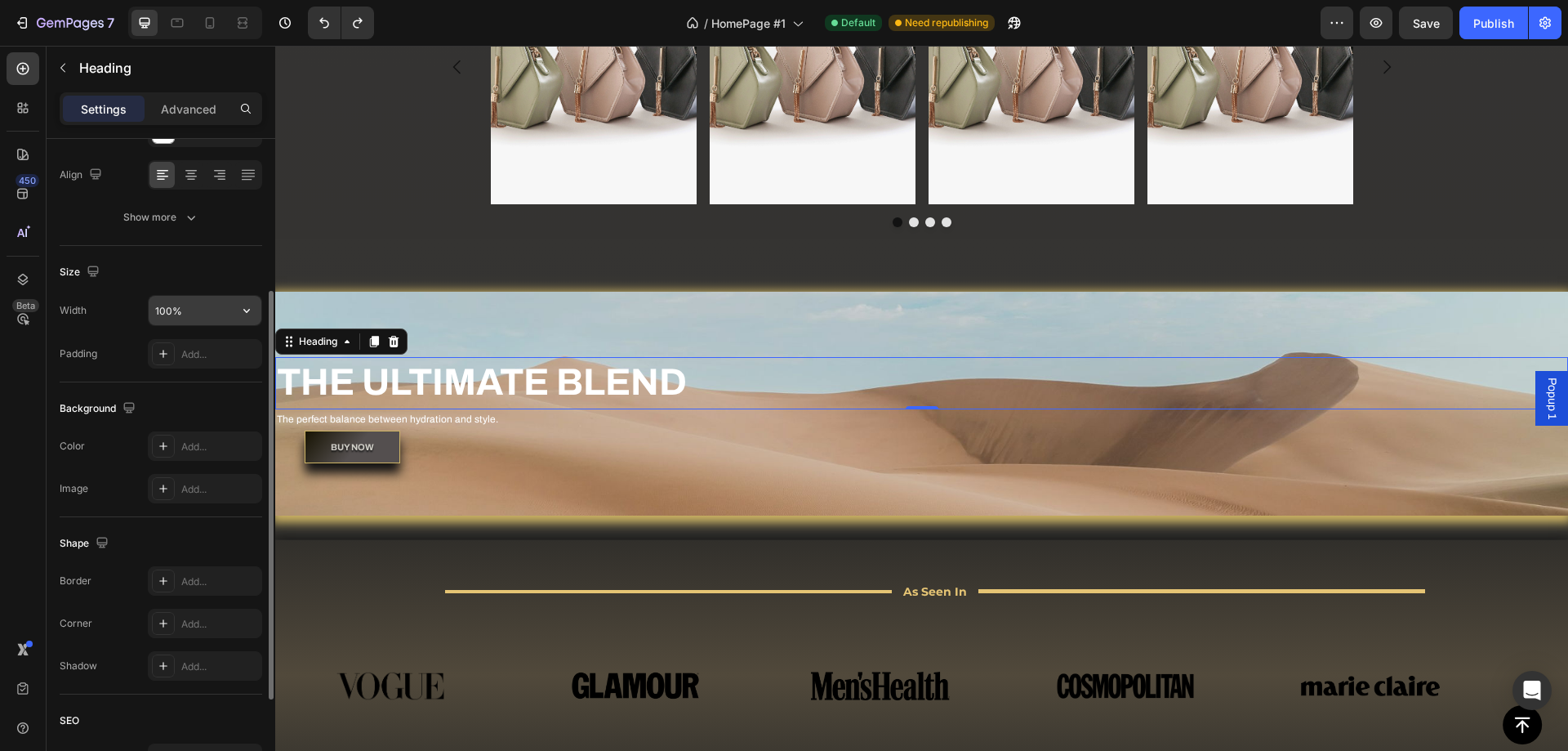
click at [199, 322] on input "100%" at bounding box center [205, 311] width 112 height 29
click at [226, 317] on input "100%" at bounding box center [205, 311] width 112 height 29
click at [239, 314] on icon "button" at bounding box center [247, 311] width 16 height 16
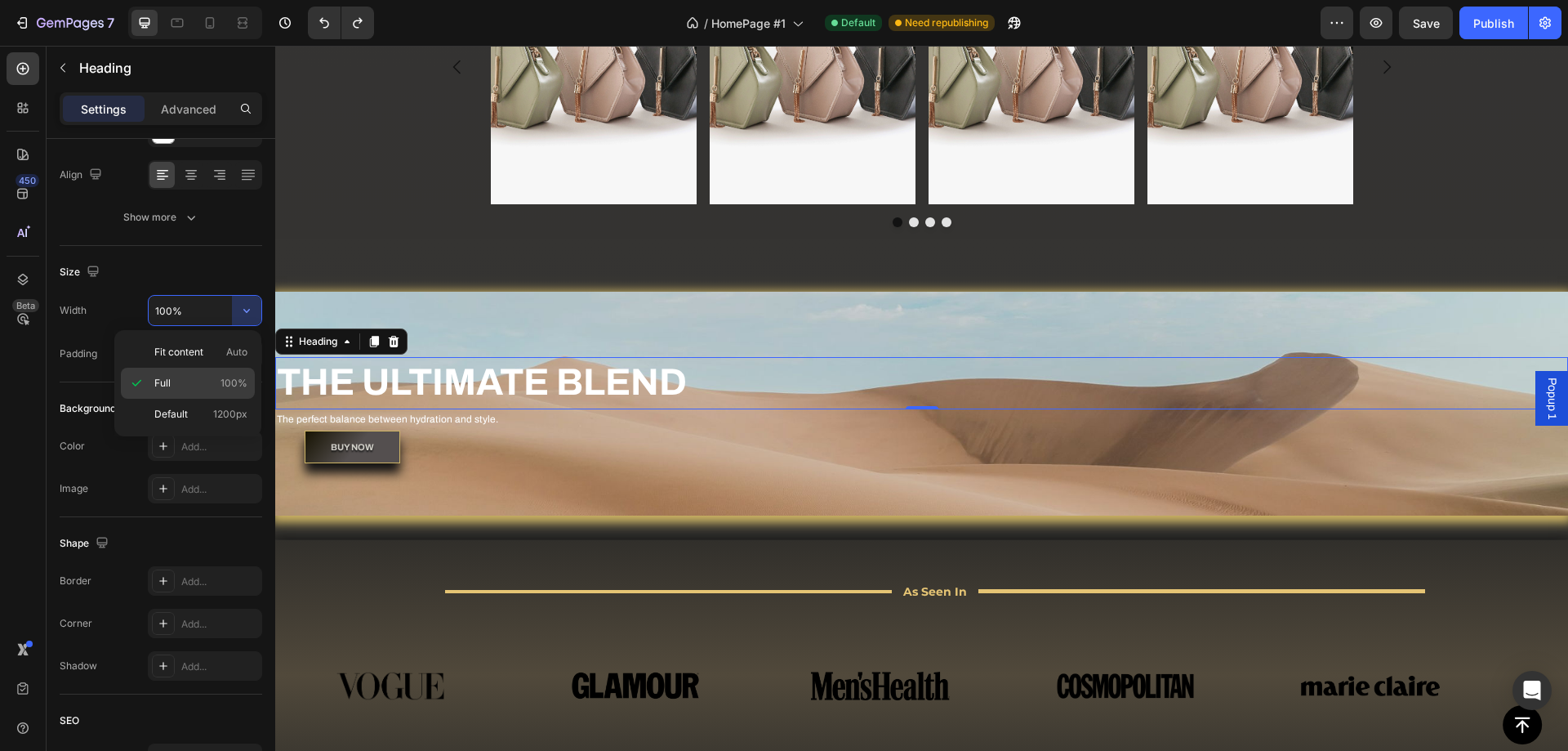
click at [163, 382] on span "Full" at bounding box center [163, 383] width 16 height 15
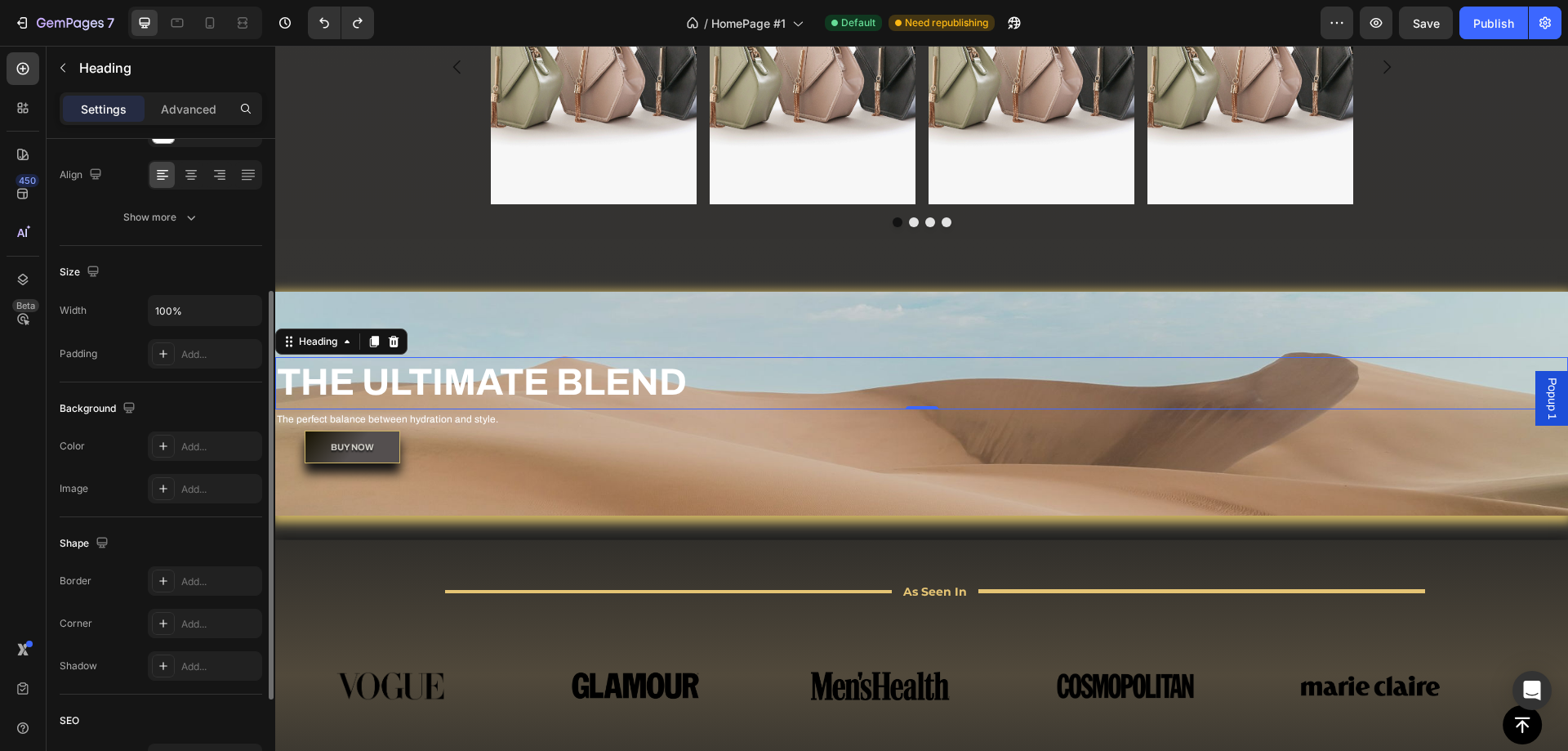
click at [120, 345] on div "Padding Add..." at bounding box center [161, 354] width 203 height 29
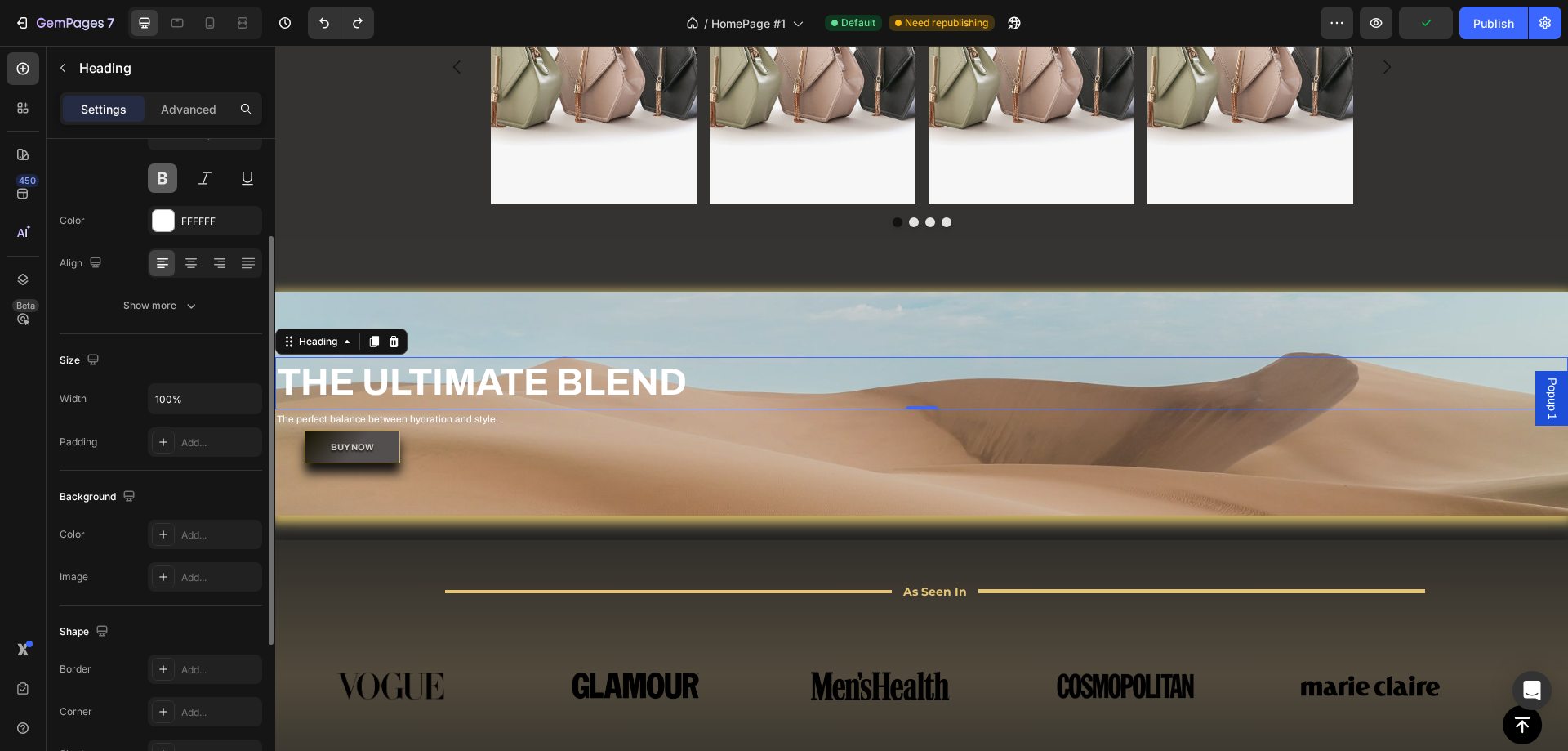
scroll to position [75, 0]
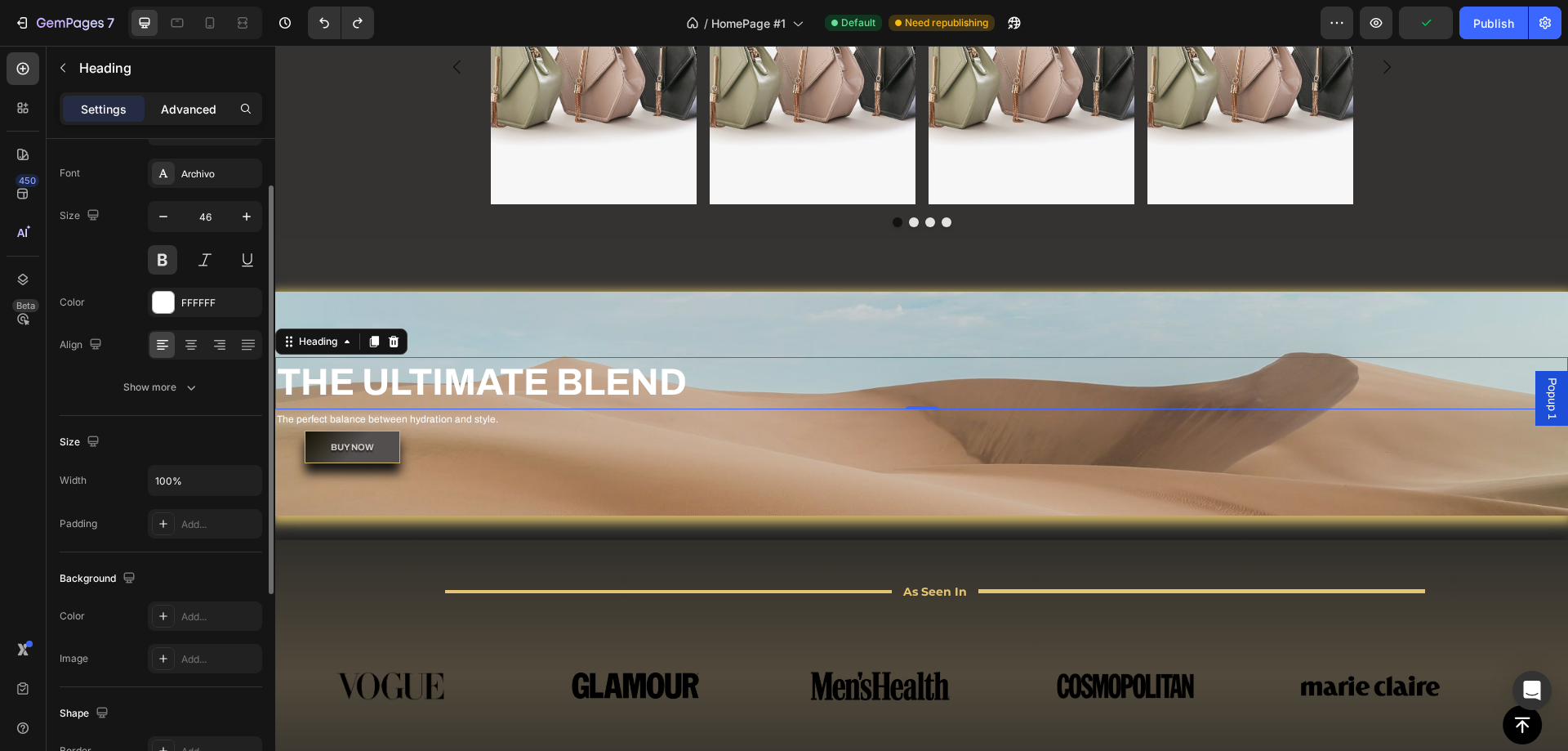
click at [186, 113] on p "Advanced" at bounding box center [188, 109] width 56 height 17
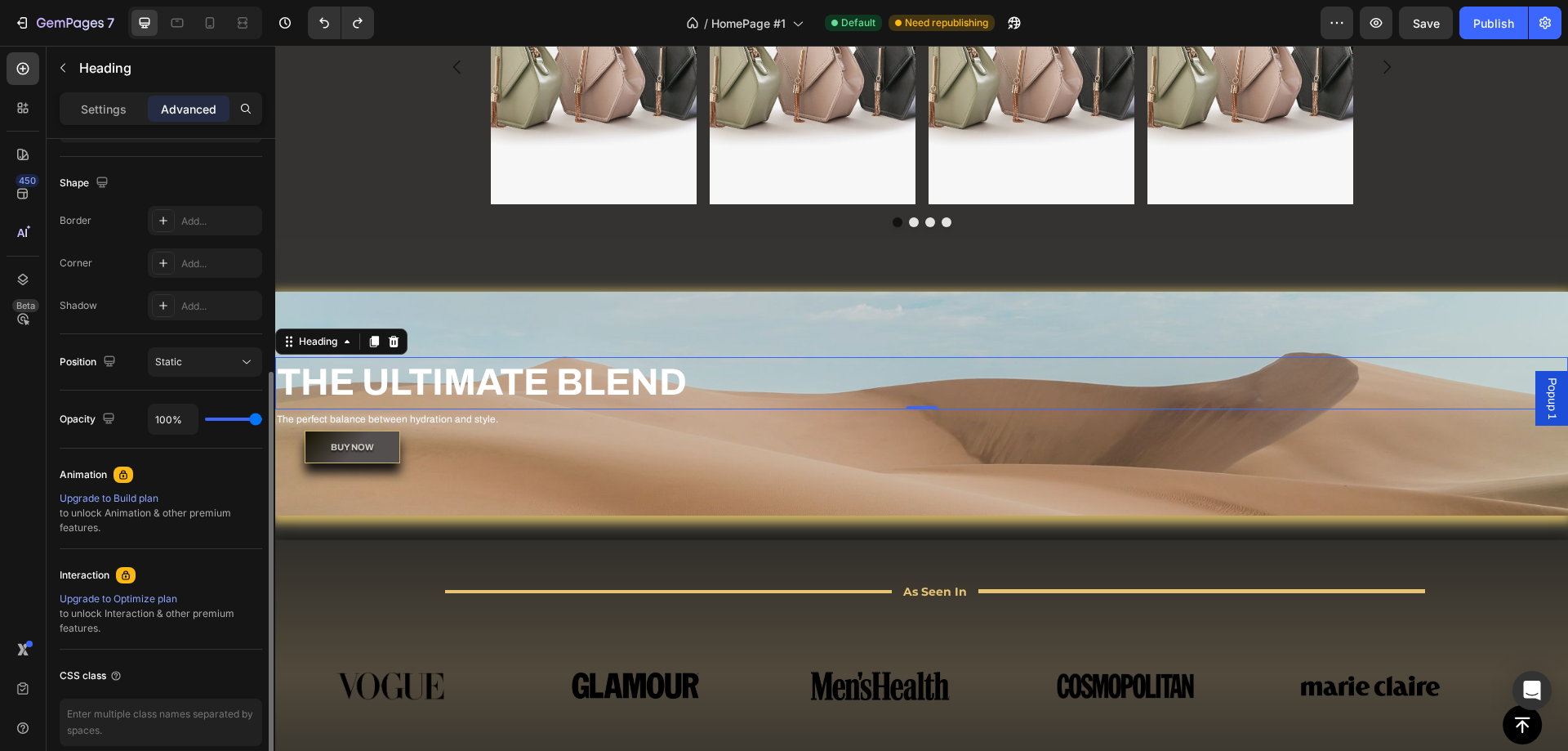
scroll to position [238, 0]
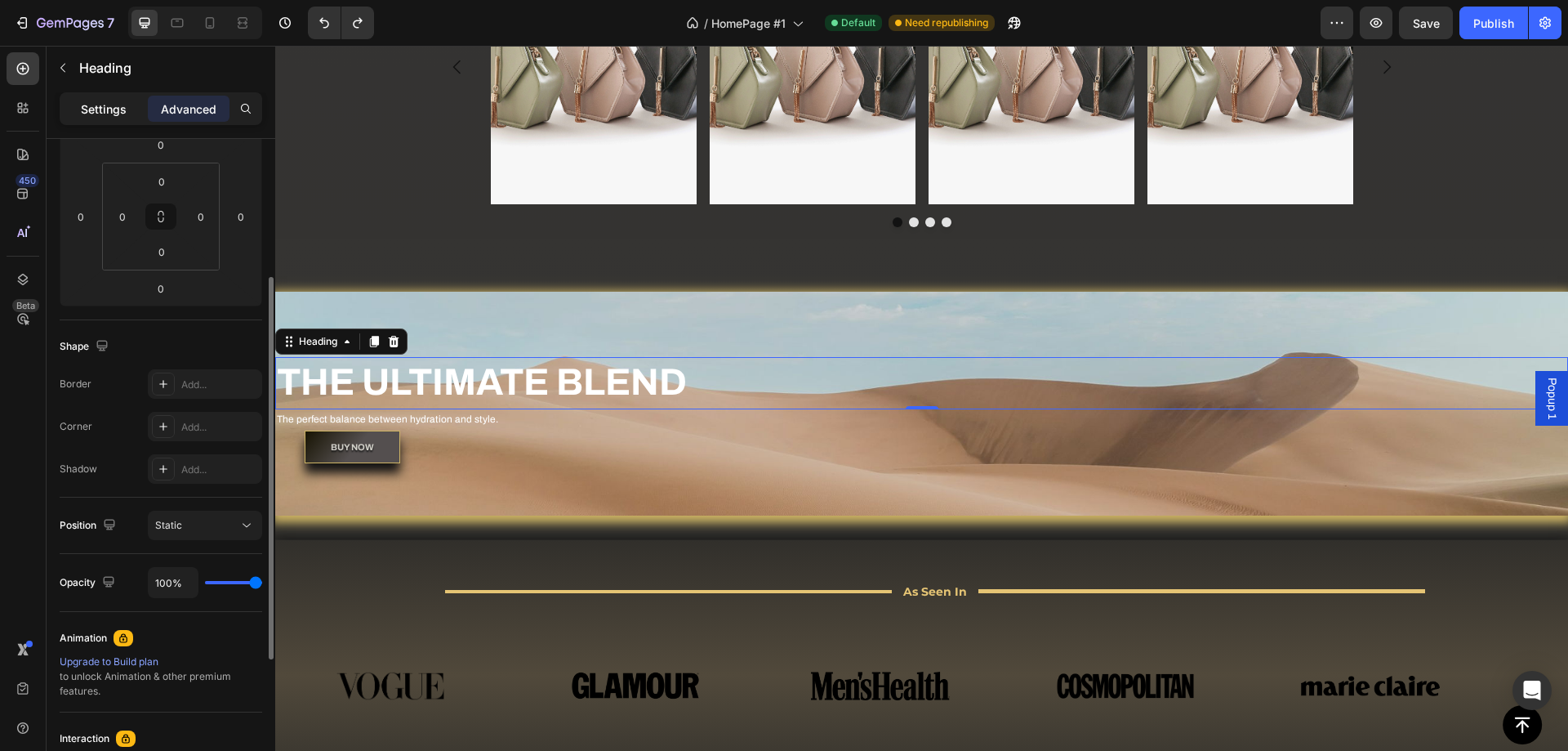
click at [106, 108] on p "Settings" at bounding box center [104, 109] width 46 height 17
